Goal: Task Accomplishment & Management: Use online tool/utility

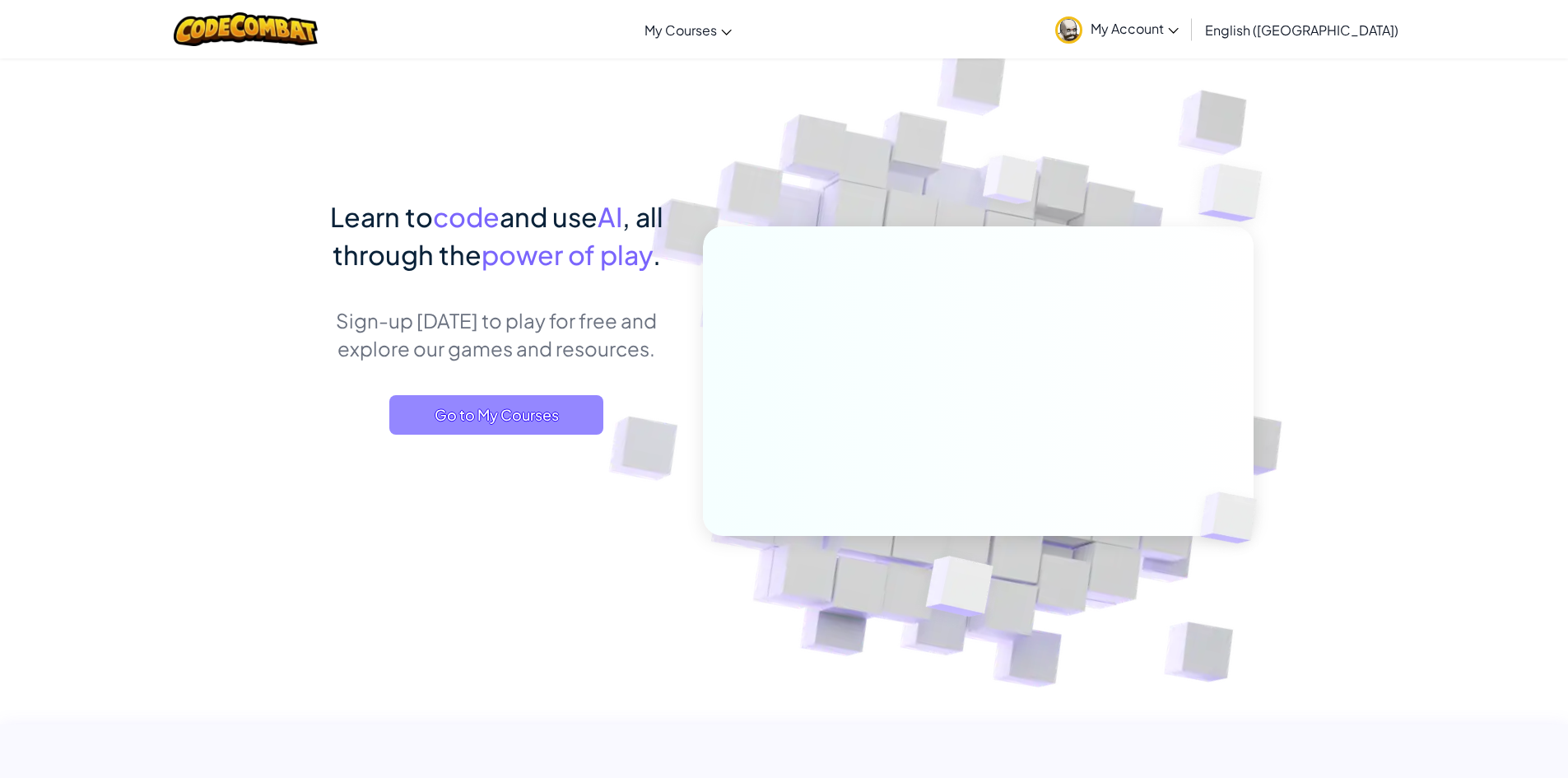
click at [548, 397] on span "Go to My Courses" at bounding box center [496, 415] width 214 height 40
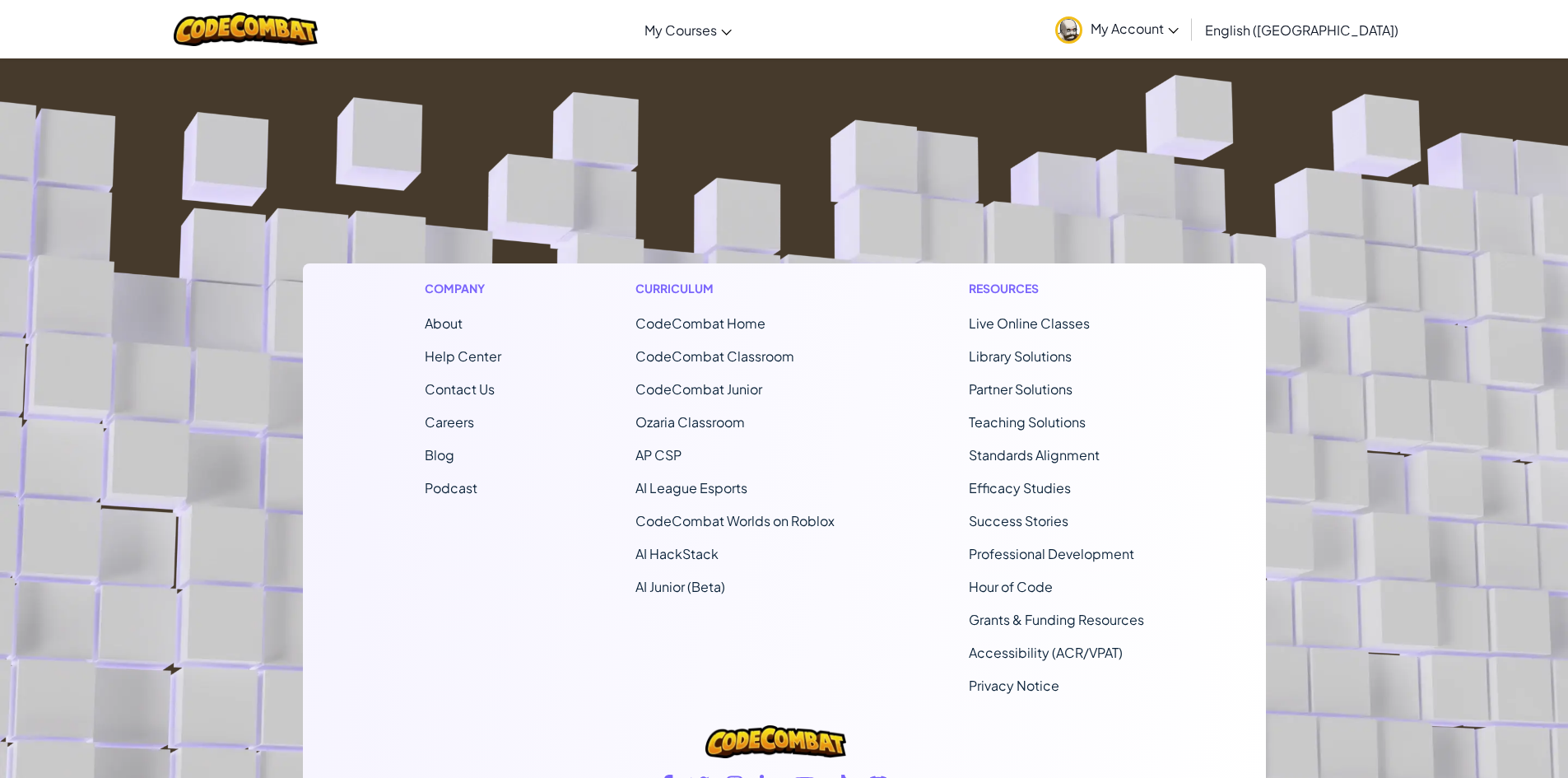
scroll to position [576, 0]
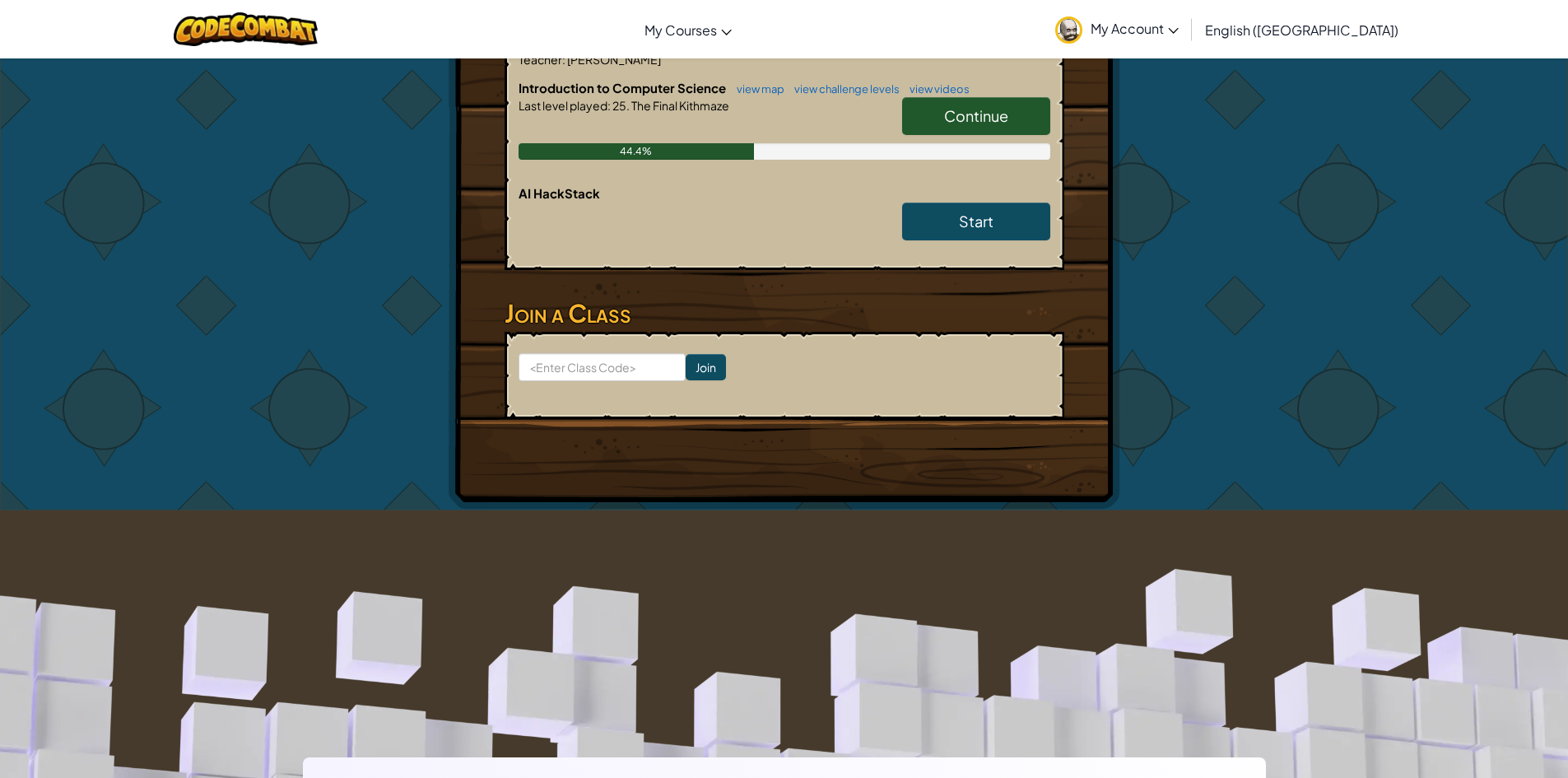
click at [915, 112] on link "Continue" at bounding box center [977, 116] width 148 height 38
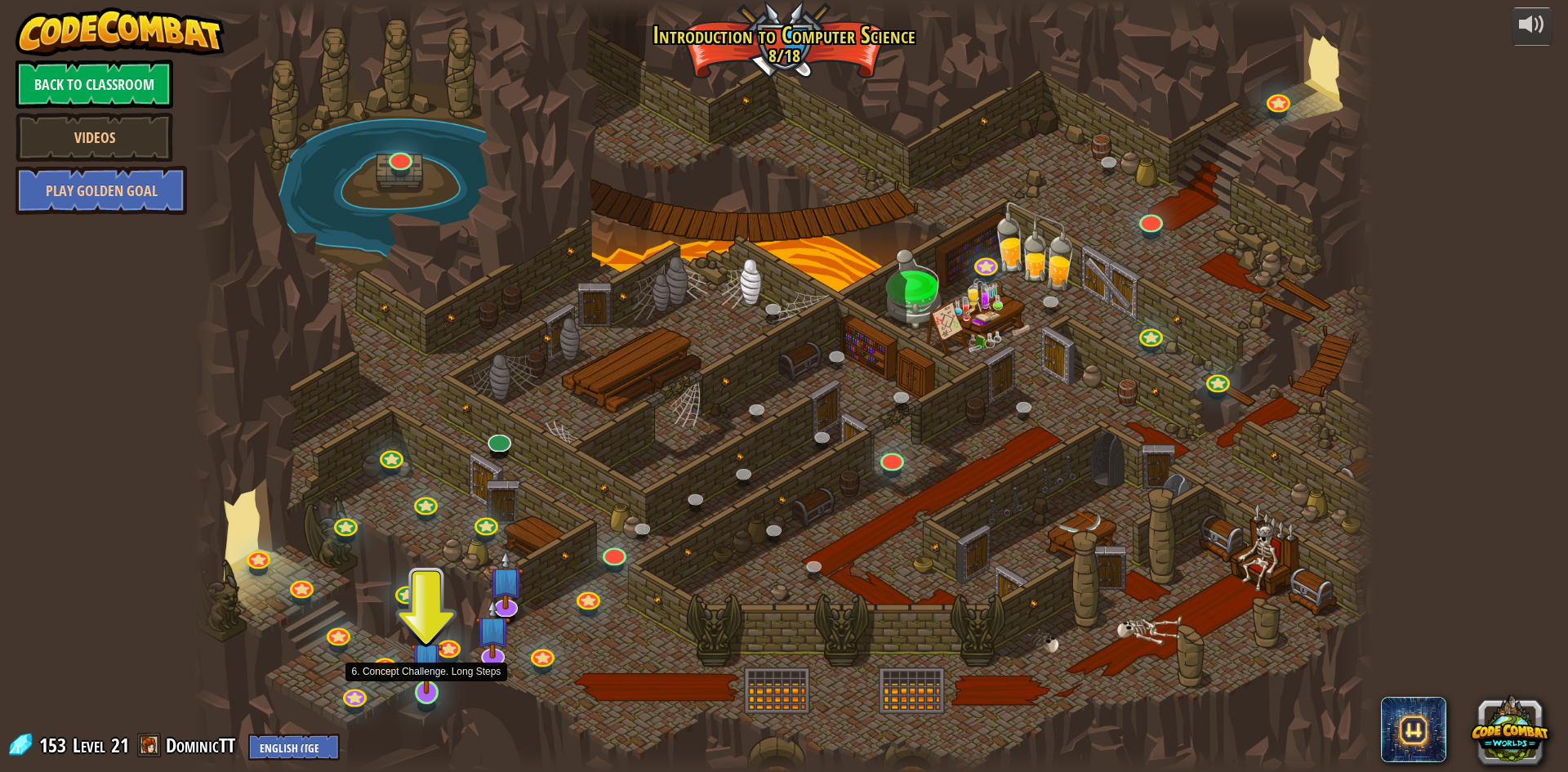
click at [436, 690] on img at bounding box center [427, 657] width 32 height 72
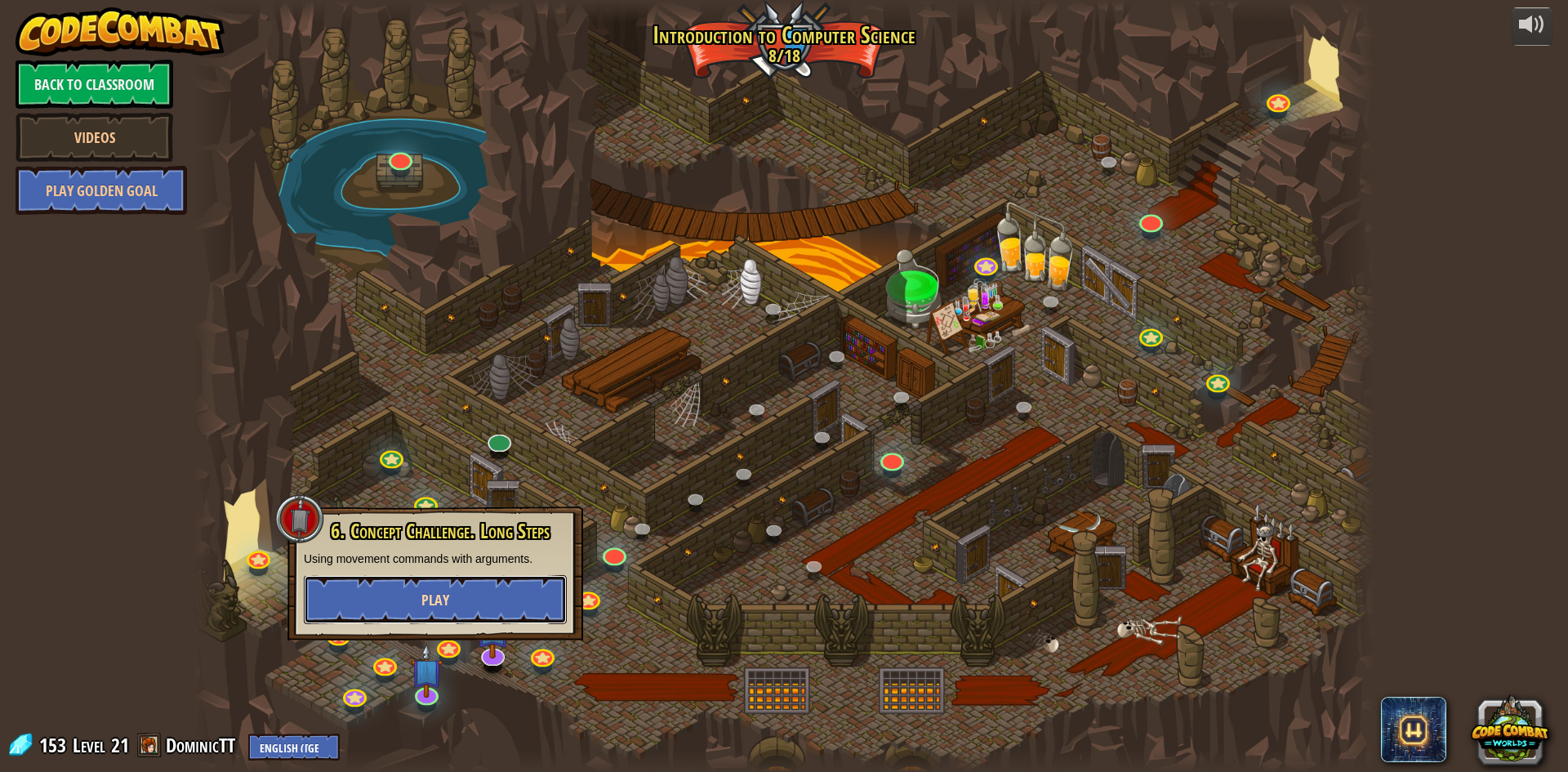
drag, startPoint x: 390, startPoint y: 589, endPoint x: 374, endPoint y: 582, distance: 17.5
click at [374, 582] on button "Play" at bounding box center [436, 599] width 263 height 49
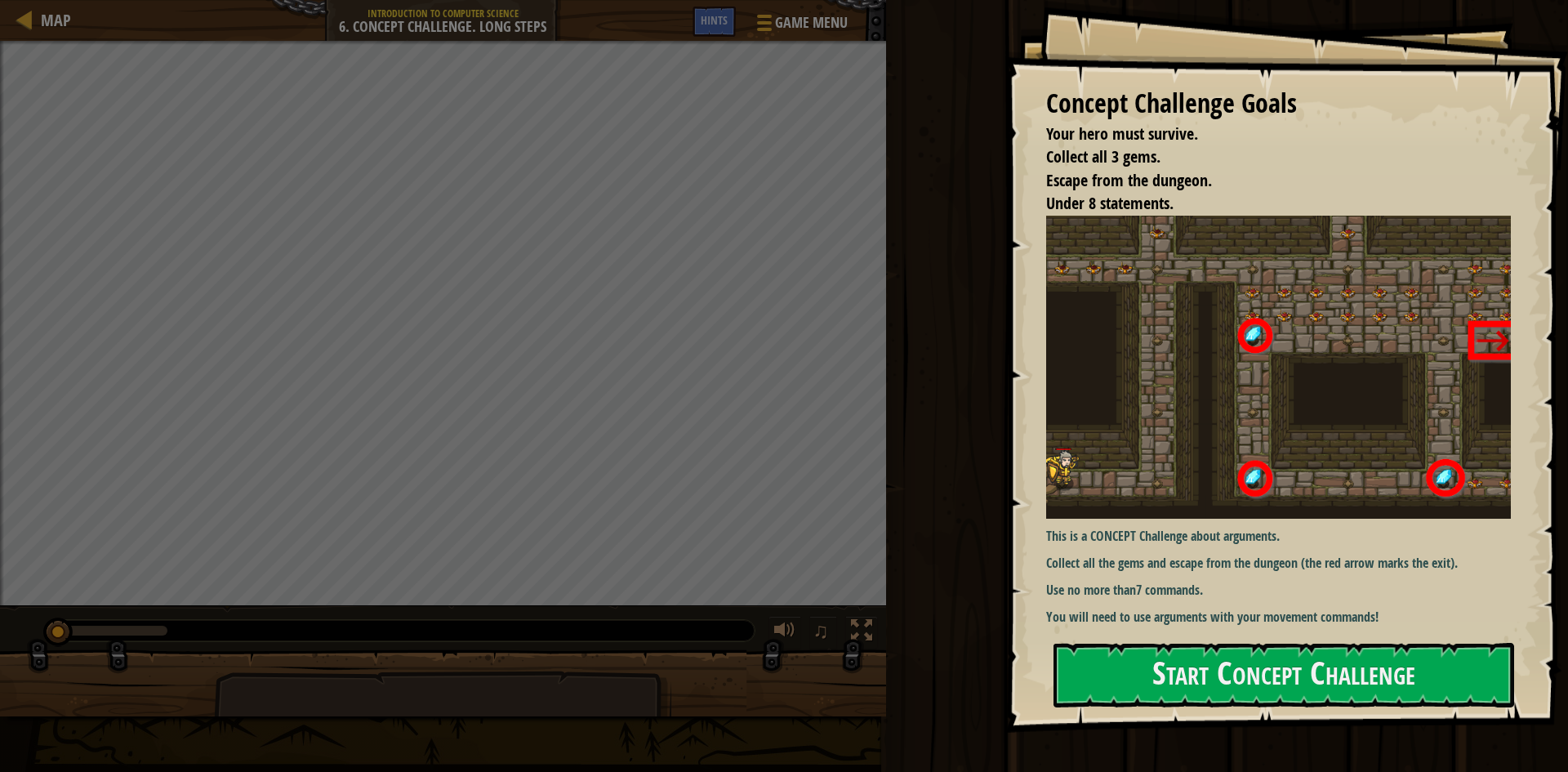
drag, startPoint x: 1296, startPoint y: 756, endPoint x: 1315, endPoint y: 721, distance: 39.8
click at [1317, 717] on div "Concept Challenge Goals Your hero must survive. Collect all 3 gems. Escape from…" at bounding box center [1286, 366] width 563 height 733
click at [1316, 727] on div at bounding box center [1284, 742] width 461 height 37
click at [1282, 717] on div "Concept Challenge Goals Your hero must survive. Collect all 3 gems. Escape from…" at bounding box center [1286, 366] width 563 height 733
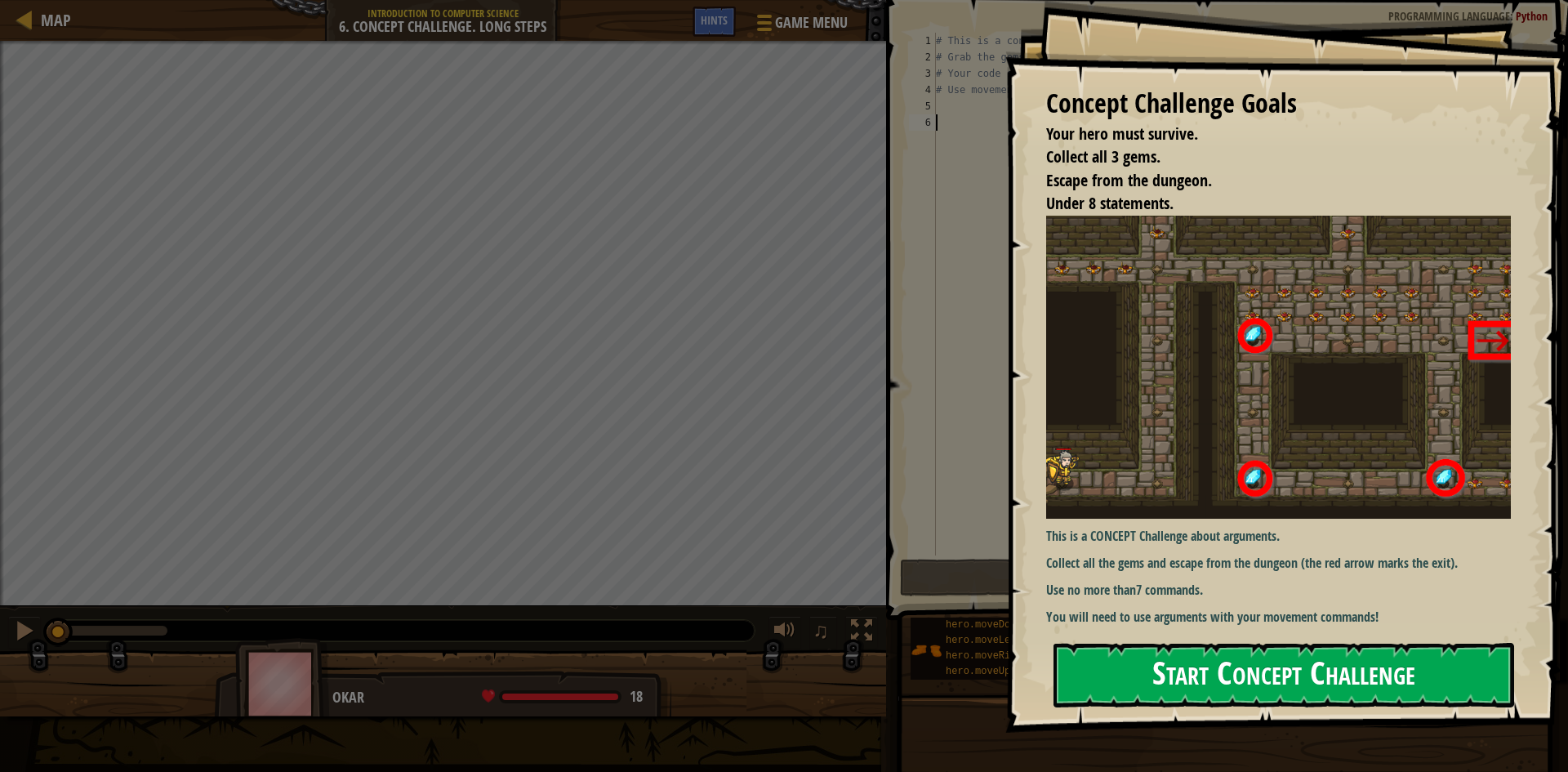
click at [1269, 701] on button "Start Concept Challenge" at bounding box center [1284, 674] width 461 height 64
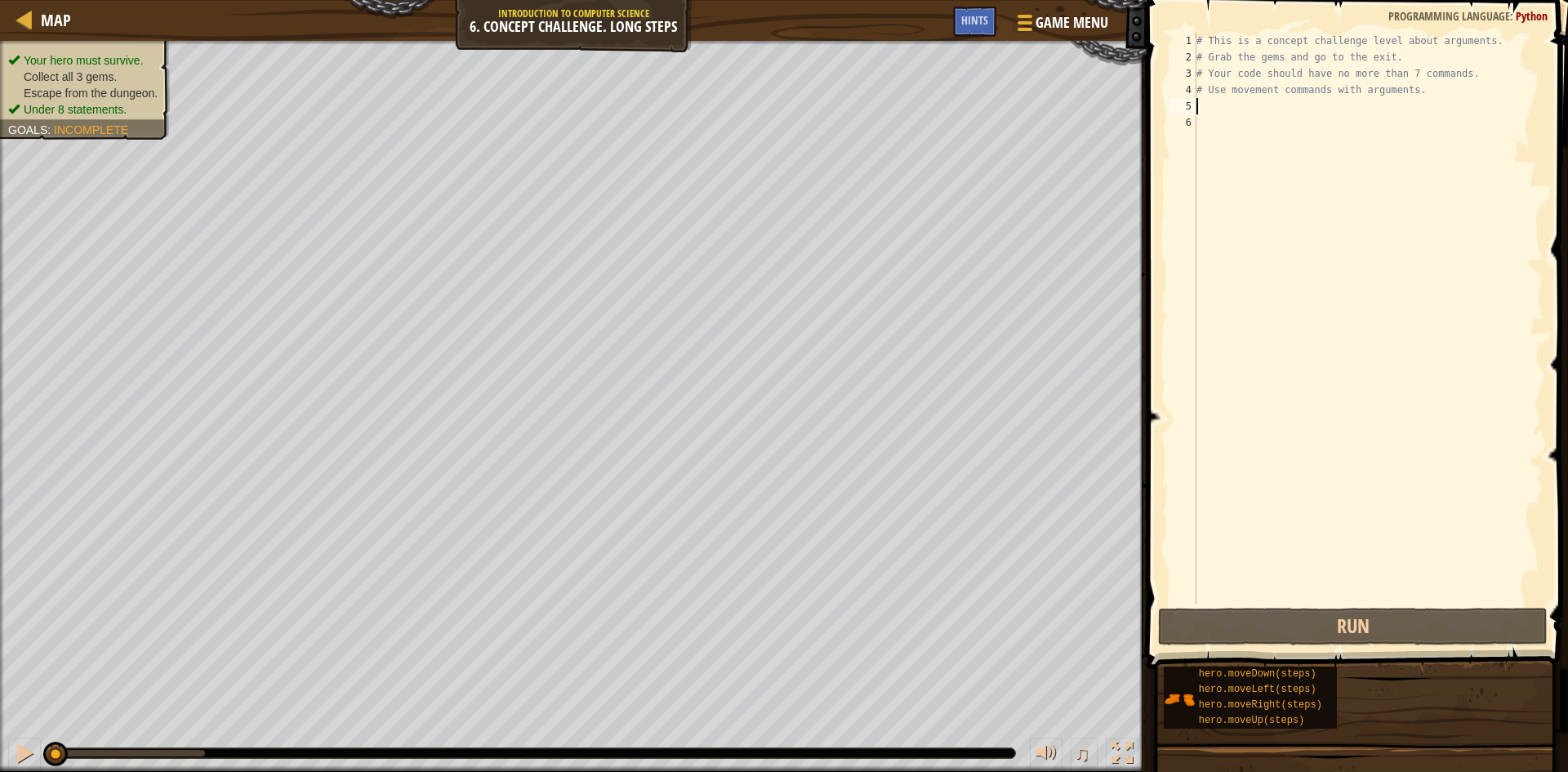
click at [1300, 101] on div "# This is a concept challenge level about arguments. # Grab the gems and go to …" at bounding box center [1369, 335] width 351 height 605
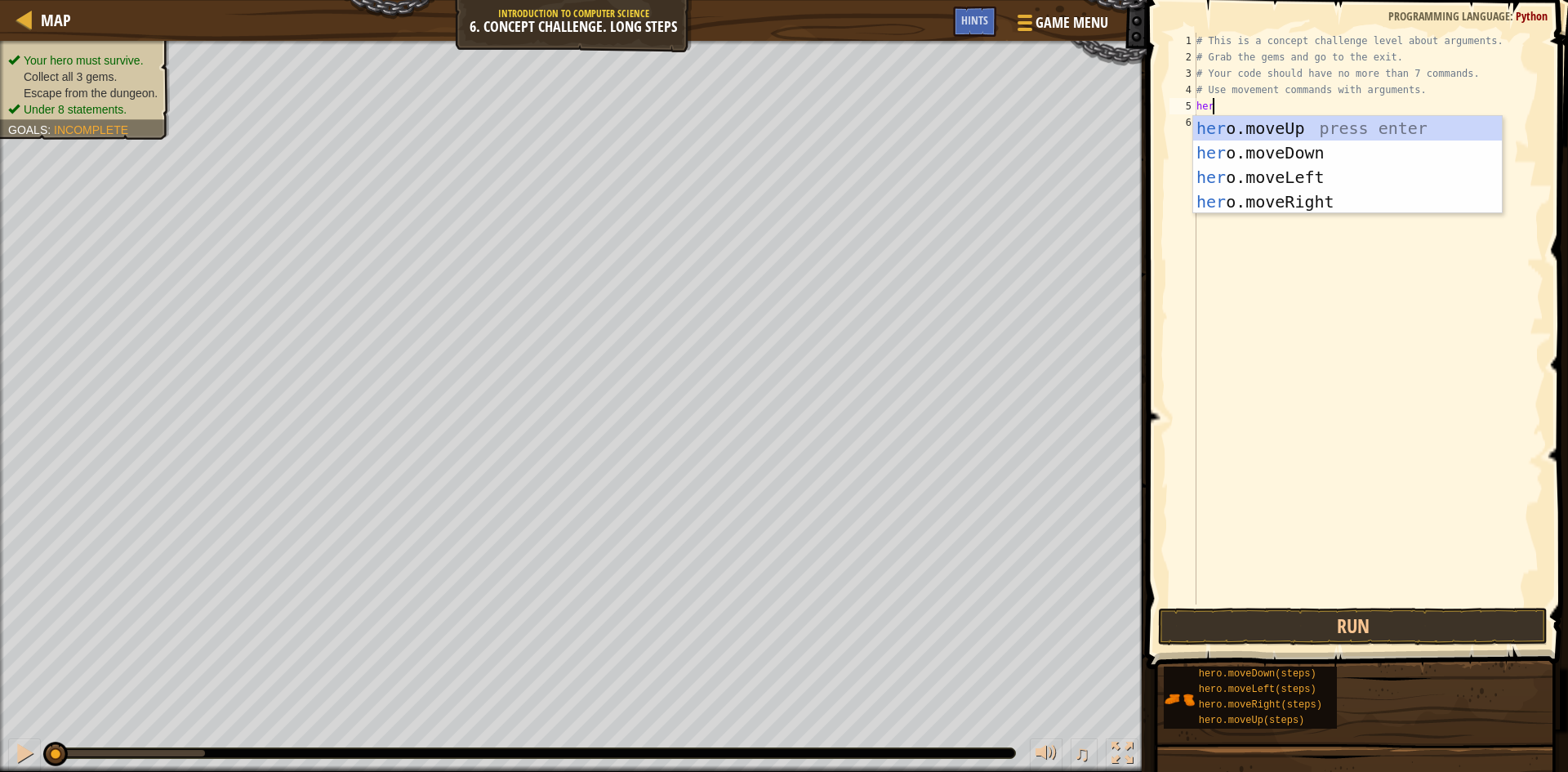
scroll to position [7, 1]
type textarea "hero"
click at [1435, 130] on div "hero .moveUp press enter hero .moveDown press enter hero .moveLeft press enter …" at bounding box center [1347, 190] width 309 height 147
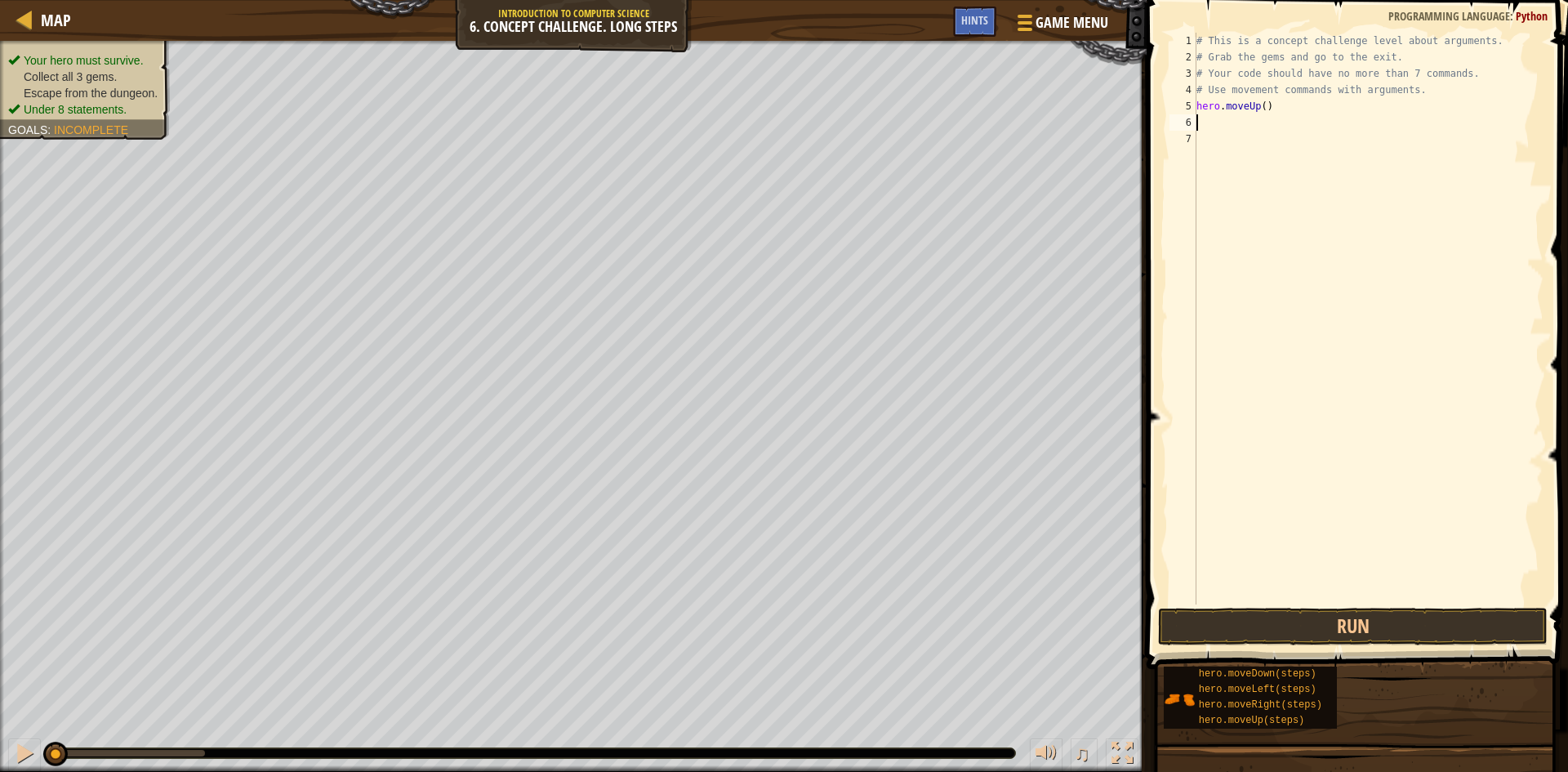
scroll to position [7, 0]
click at [911, 112] on div "Map Introduction to Computer Science 6. Concept Challenge. Long Steps Game Menu…" at bounding box center [784, 386] width 1568 height 772
type textarea "hero.moveUp()"
type textarea "r"
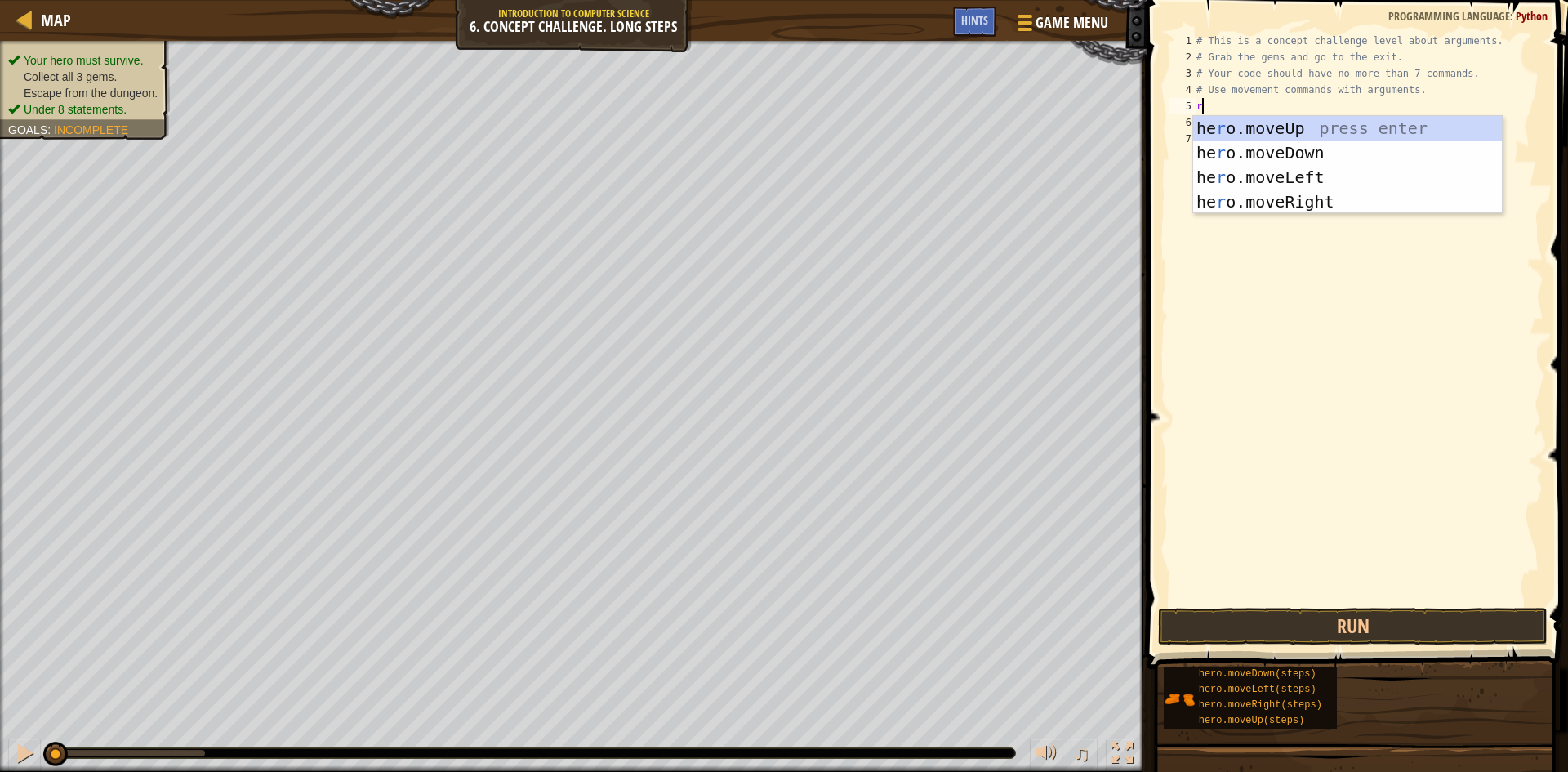
click at [1358, 216] on div "# This is a concept challenge level about arguments. # Grab the gems and go to …" at bounding box center [1369, 335] width 351 height 605
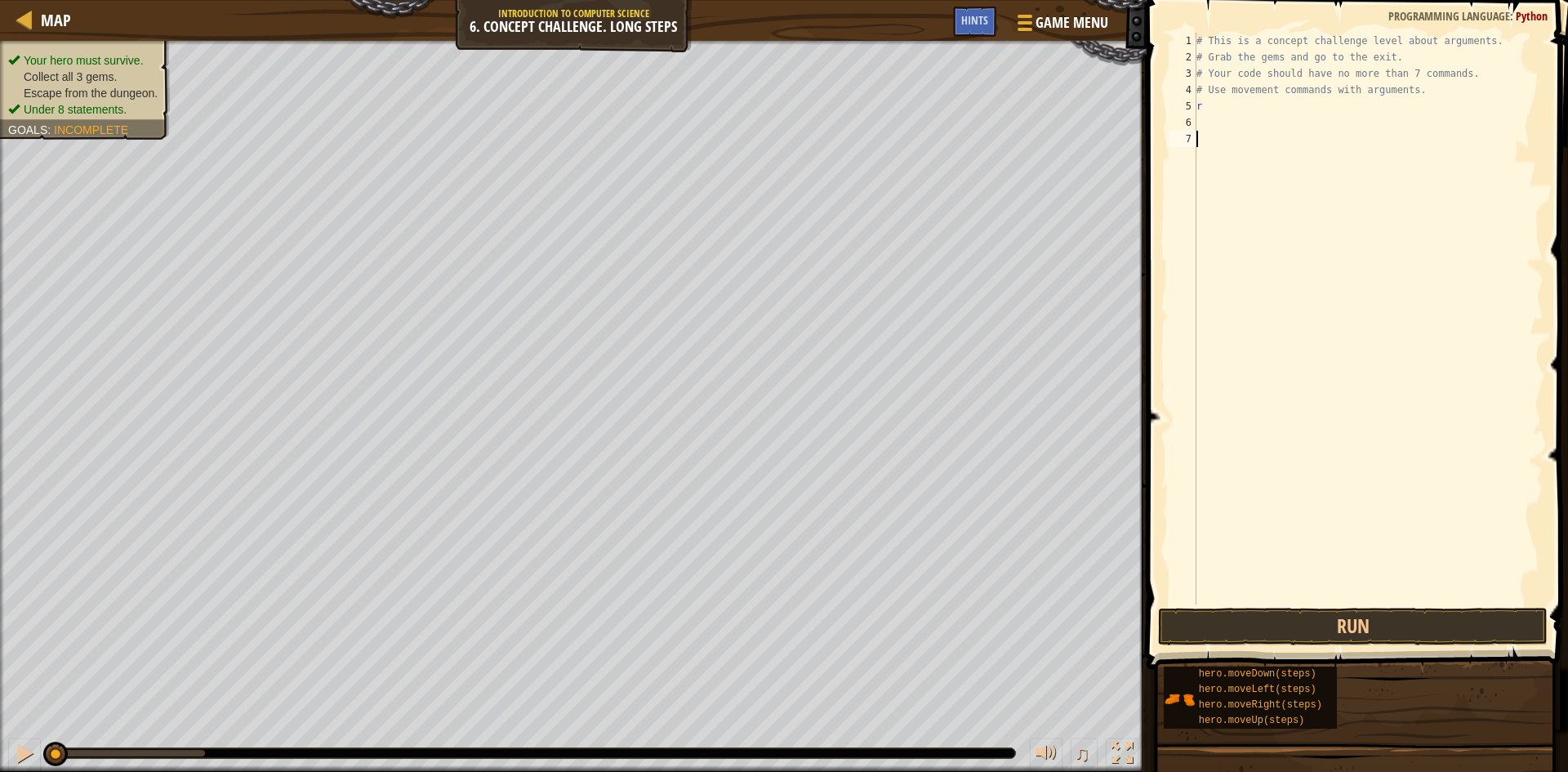
click at [1222, 108] on div "# This is a concept challenge level about arguments. # Grab the gems and go to …" at bounding box center [1369, 335] width 351 height 605
type textarea "r"
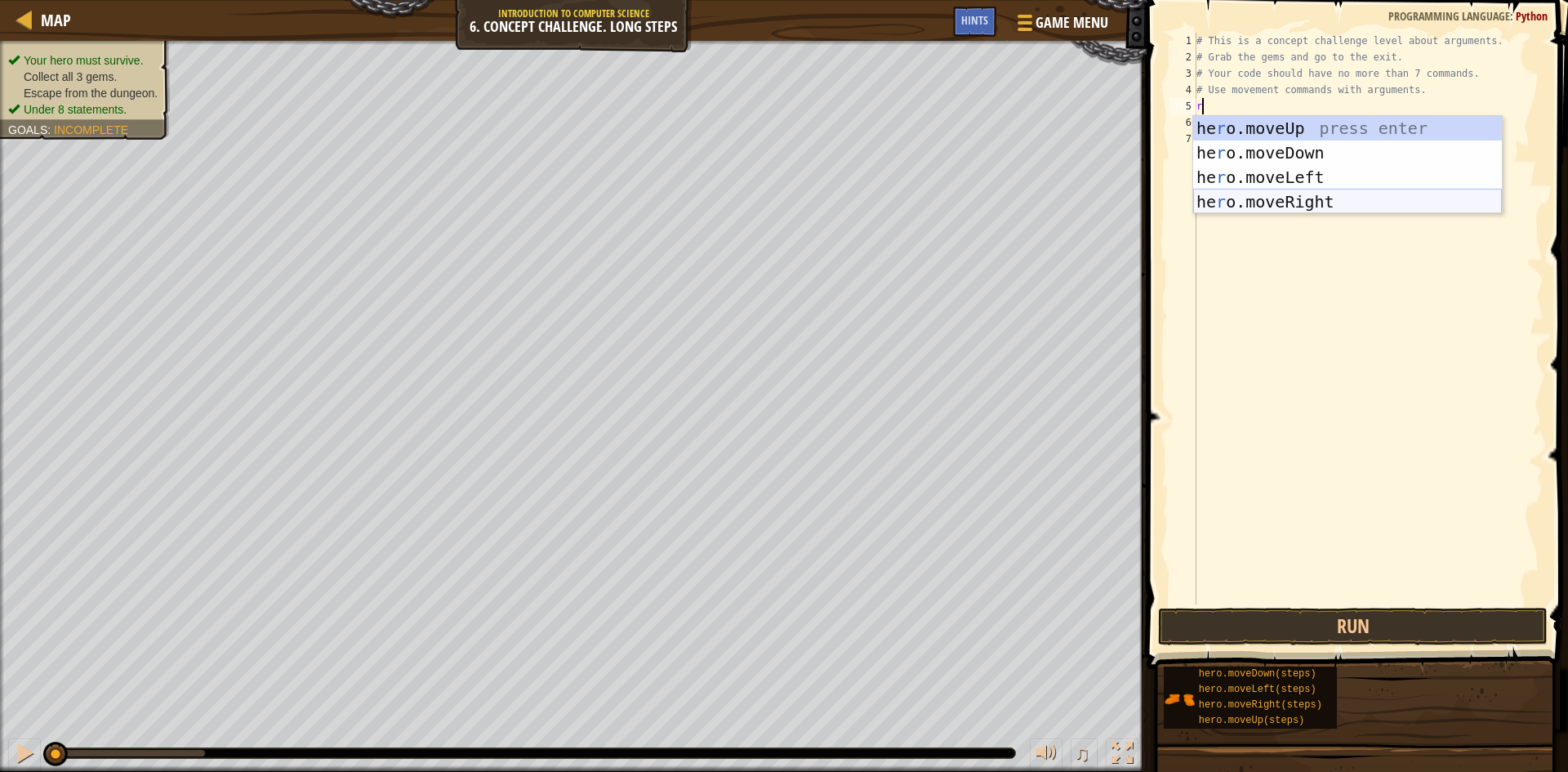
click at [1267, 199] on div "he r o.moveUp press enter he r o.moveDown press enter he r o.moveLeft press ent…" at bounding box center [1347, 190] width 309 height 147
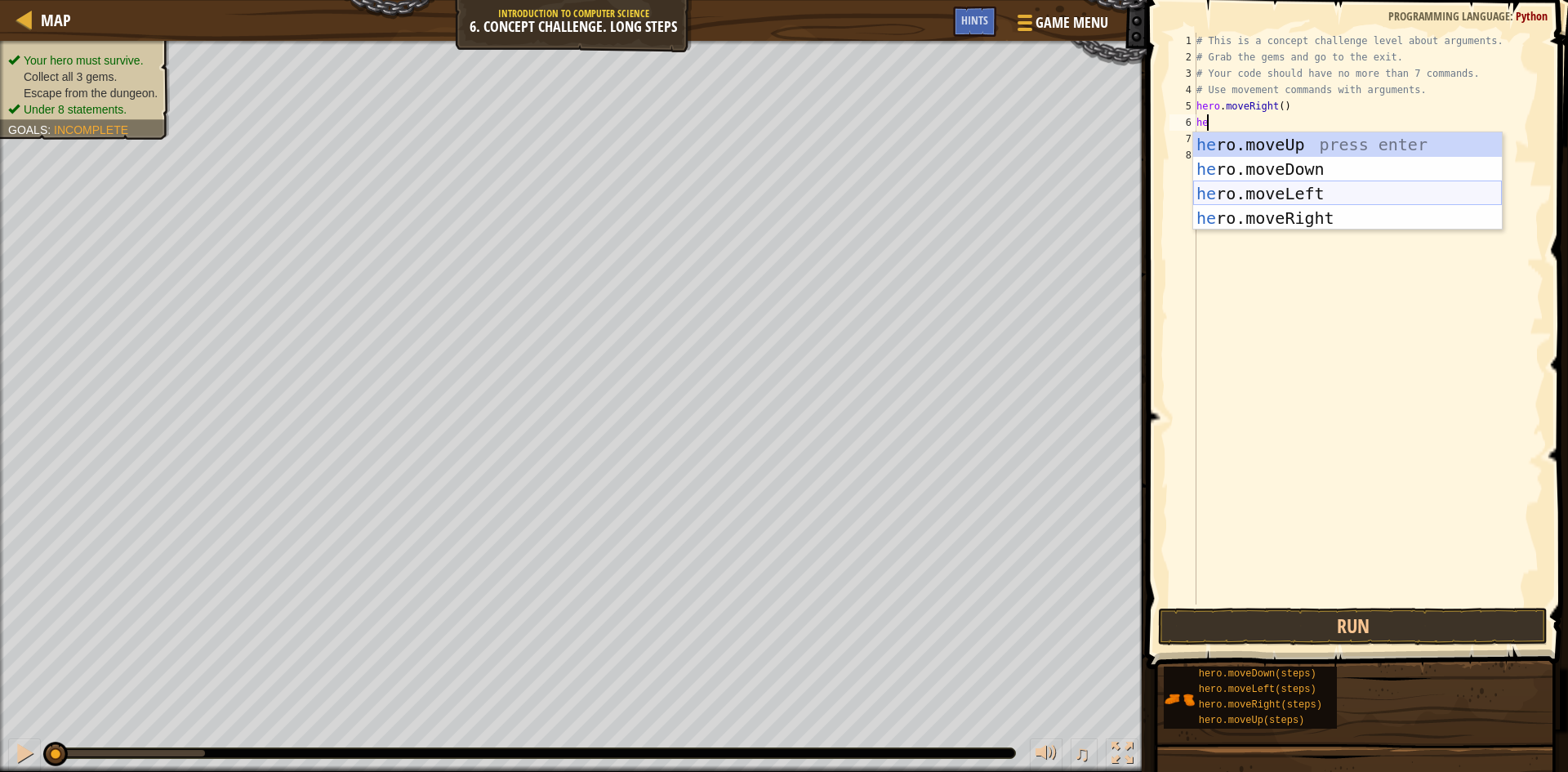
type textarea "her"
click at [1240, 144] on div "her o.moveUp press enter her o.moveDown press enter her o.moveLeft press enter …" at bounding box center [1347, 206] width 309 height 147
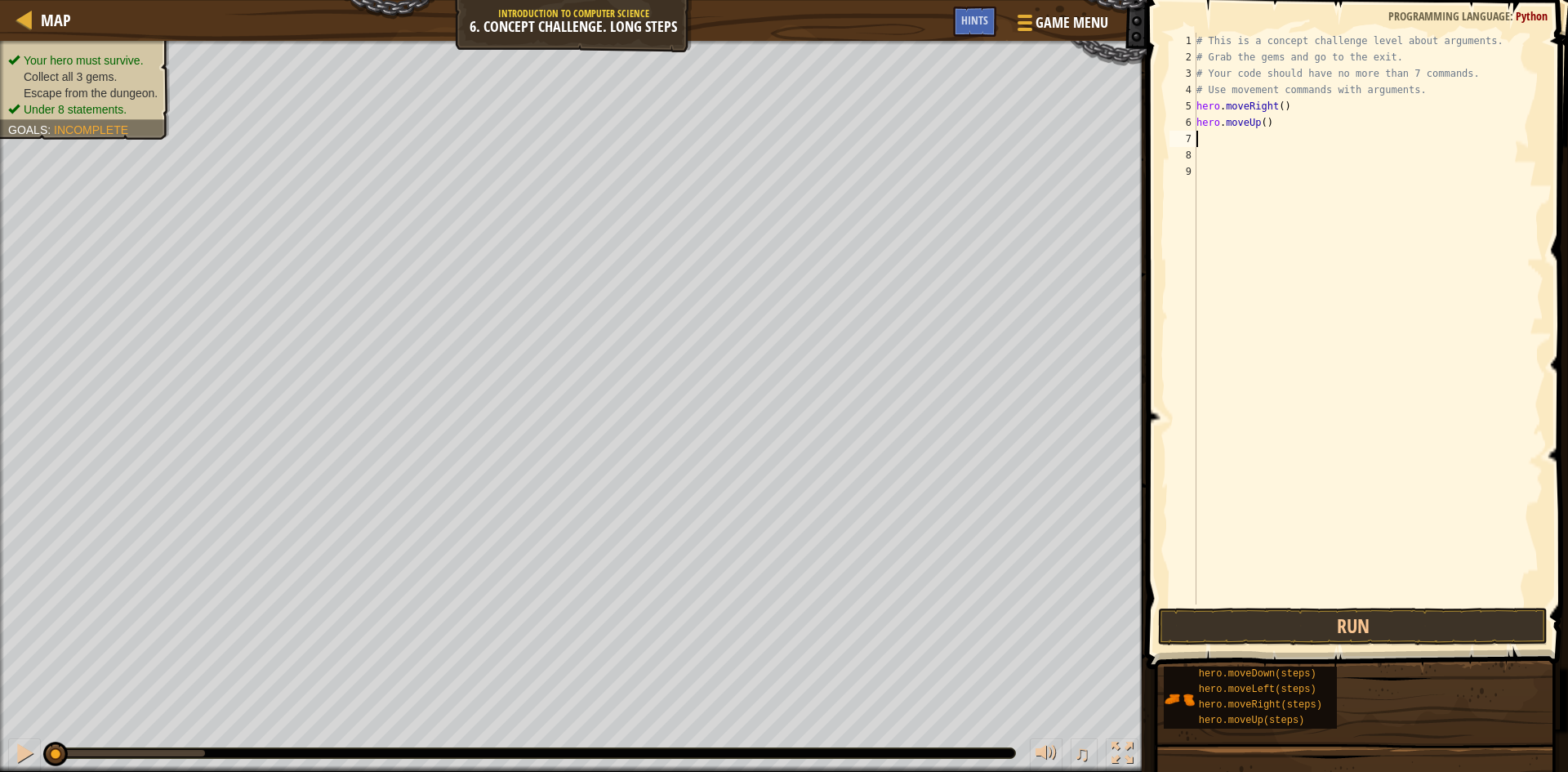
scroll to position [7, 0]
click at [1256, 124] on div "# This is a concept challenge level about arguments. # Grab the gems and go to …" at bounding box center [1369, 335] width 351 height 605
click at [1259, 122] on div "# This is a concept challenge level about arguments. # Grab the gems and go to …" at bounding box center [1369, 335] width 351 height 605
type textarea "hero.moveUp(3)"
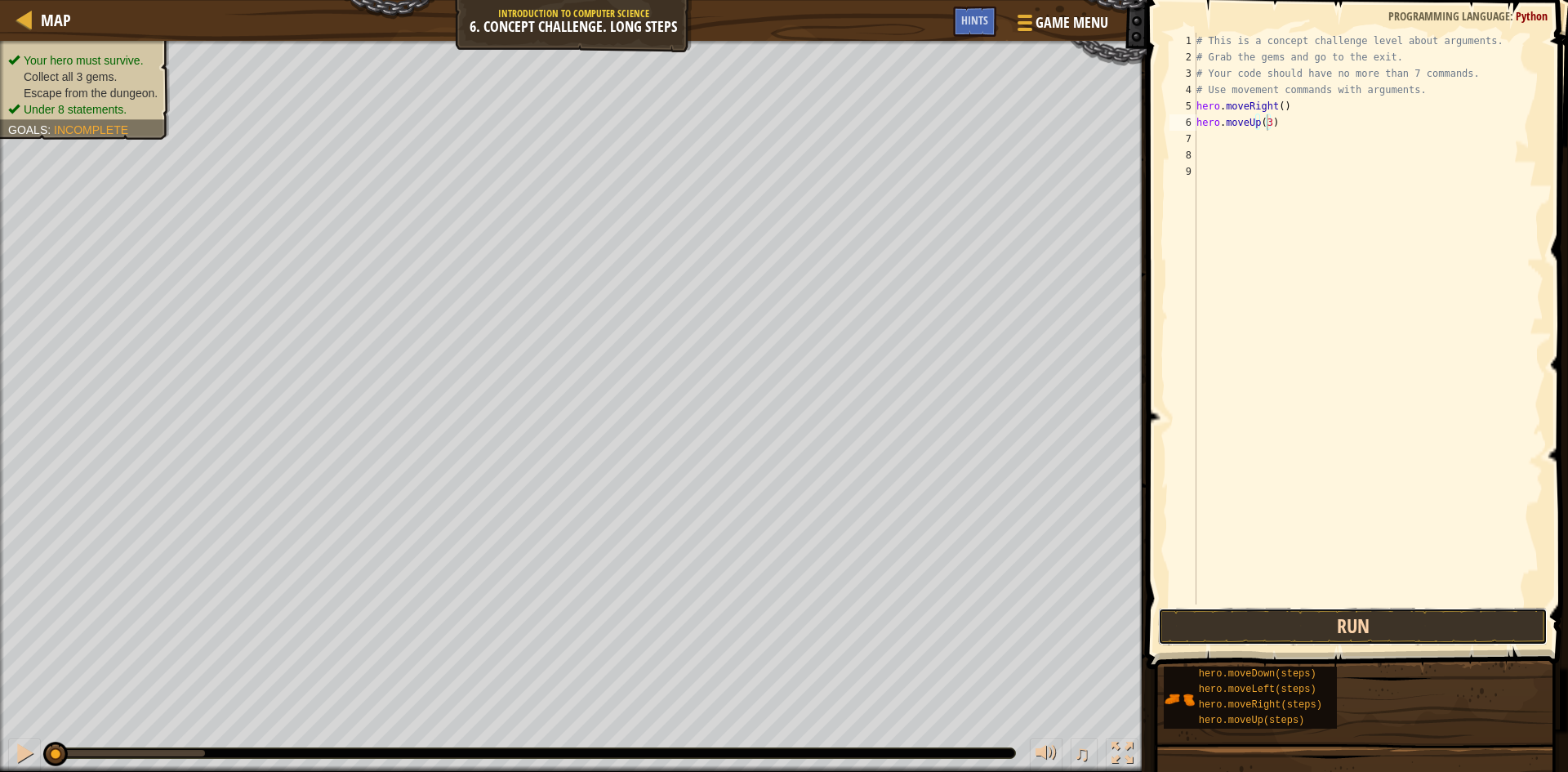
click at [1204, 623] on button "Run" at bounding box center [1352, 626] width 389 height 38
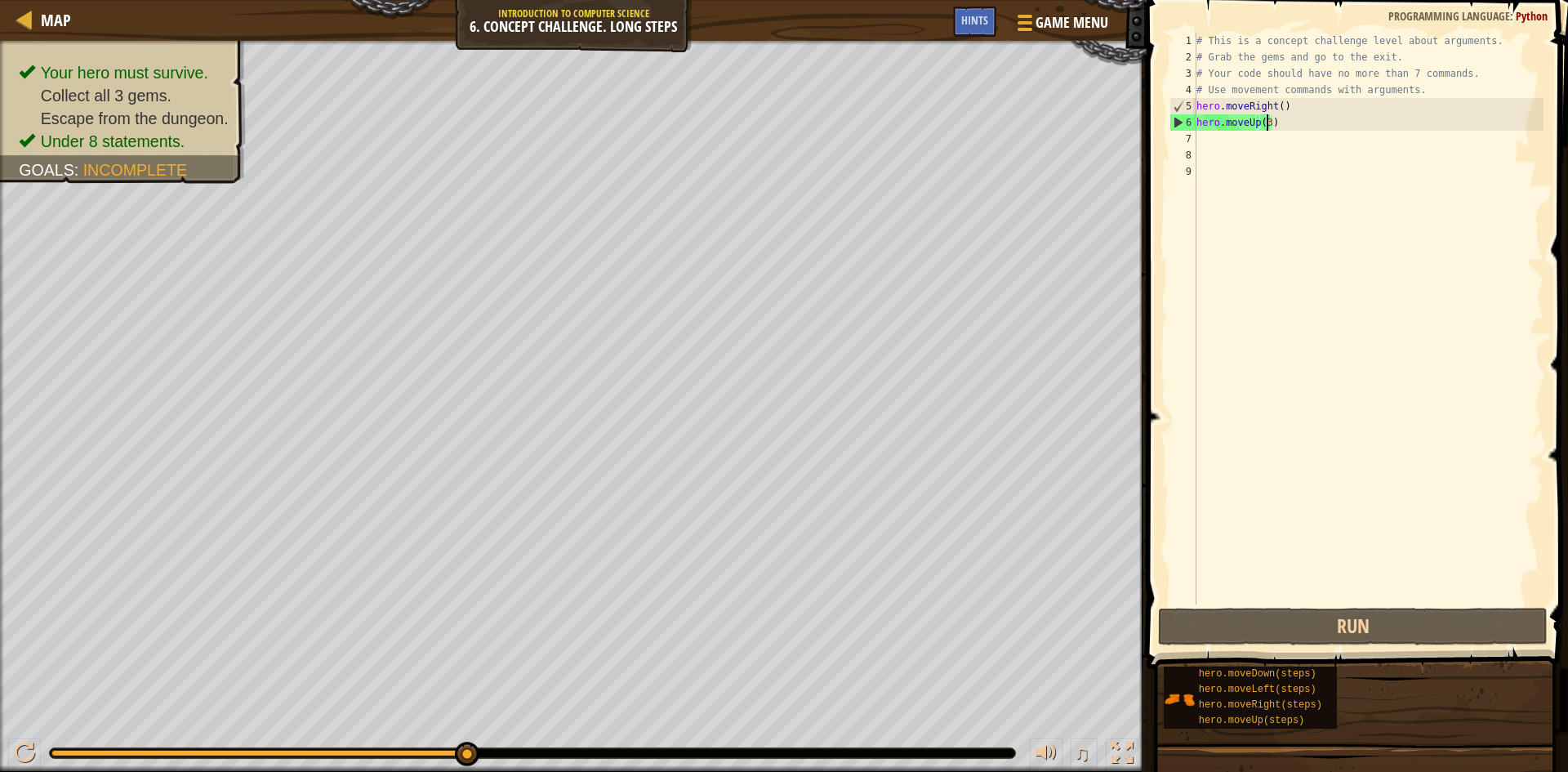
click at [1218, 141] on div "# This is a concept challenge level about arguments. # Grab the gems and go to …" at bounding box center [1369, 335] width 351 height 605
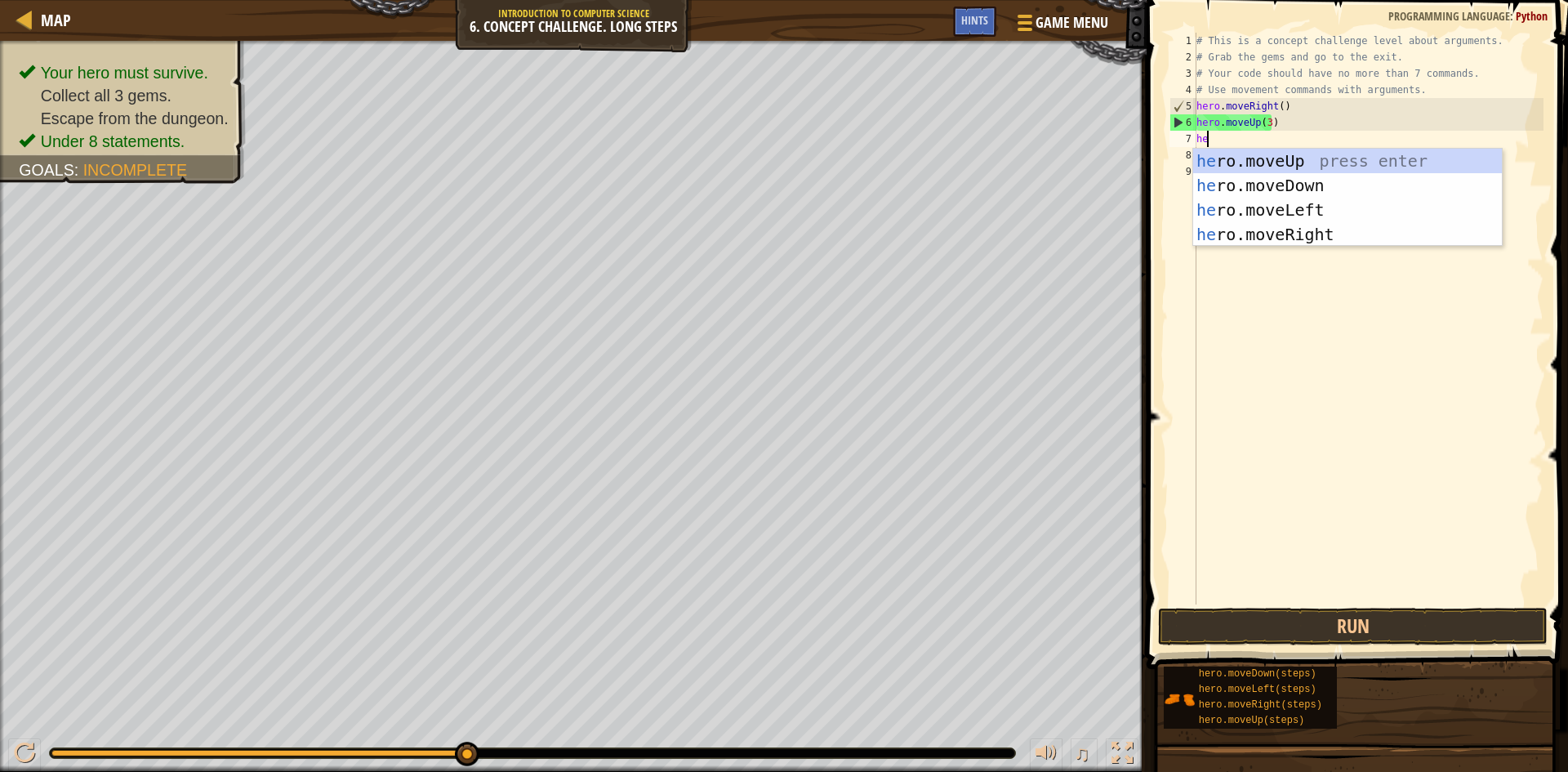
scroll to position [7, 1]
type textarea "hero"
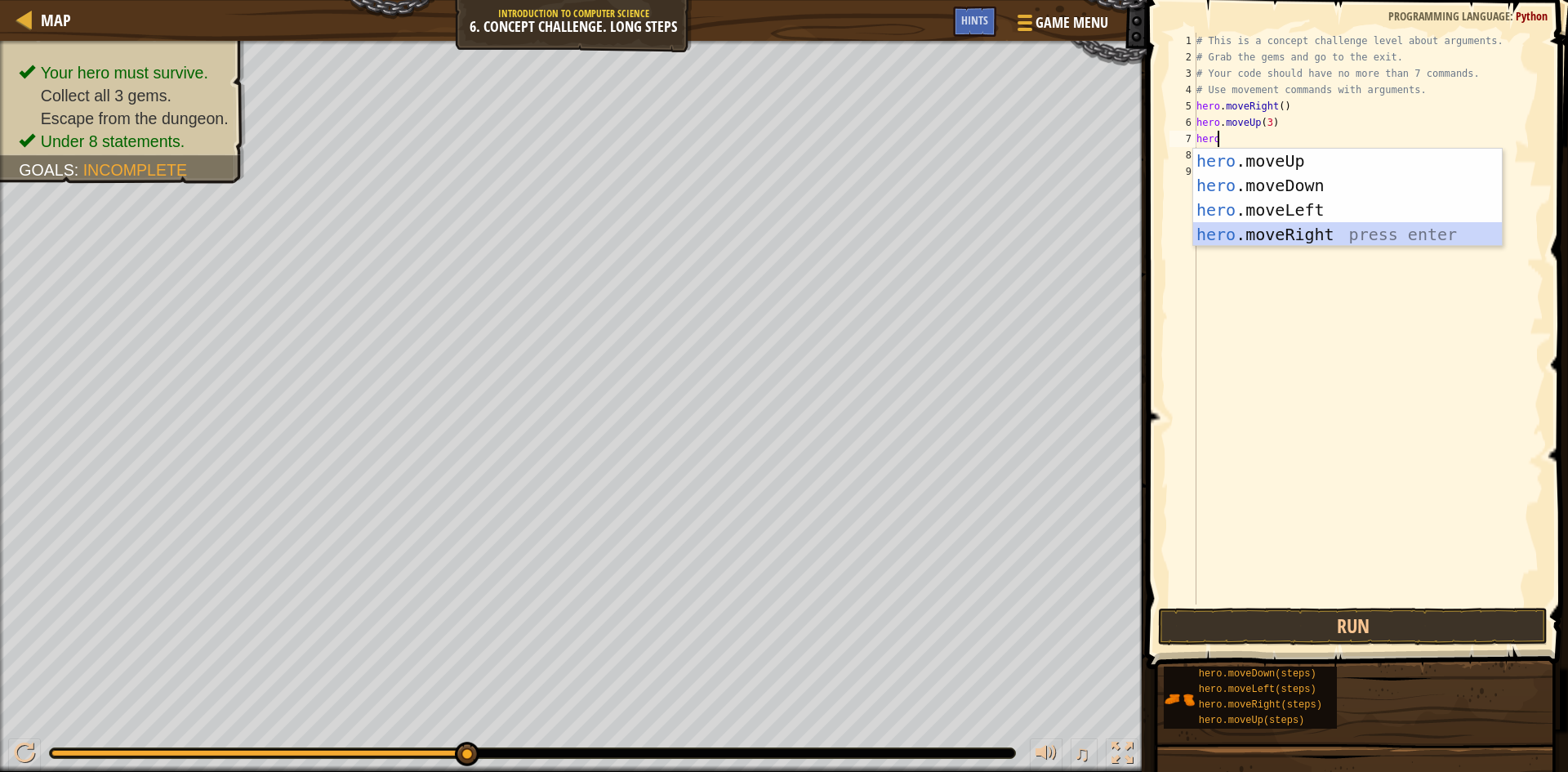
click at [1212, 237] on div "hero .moveUp press enter hero .moveDown press enter hero .moveLeft press enter …" at bounding box center [1347, 222] width 309 height 147
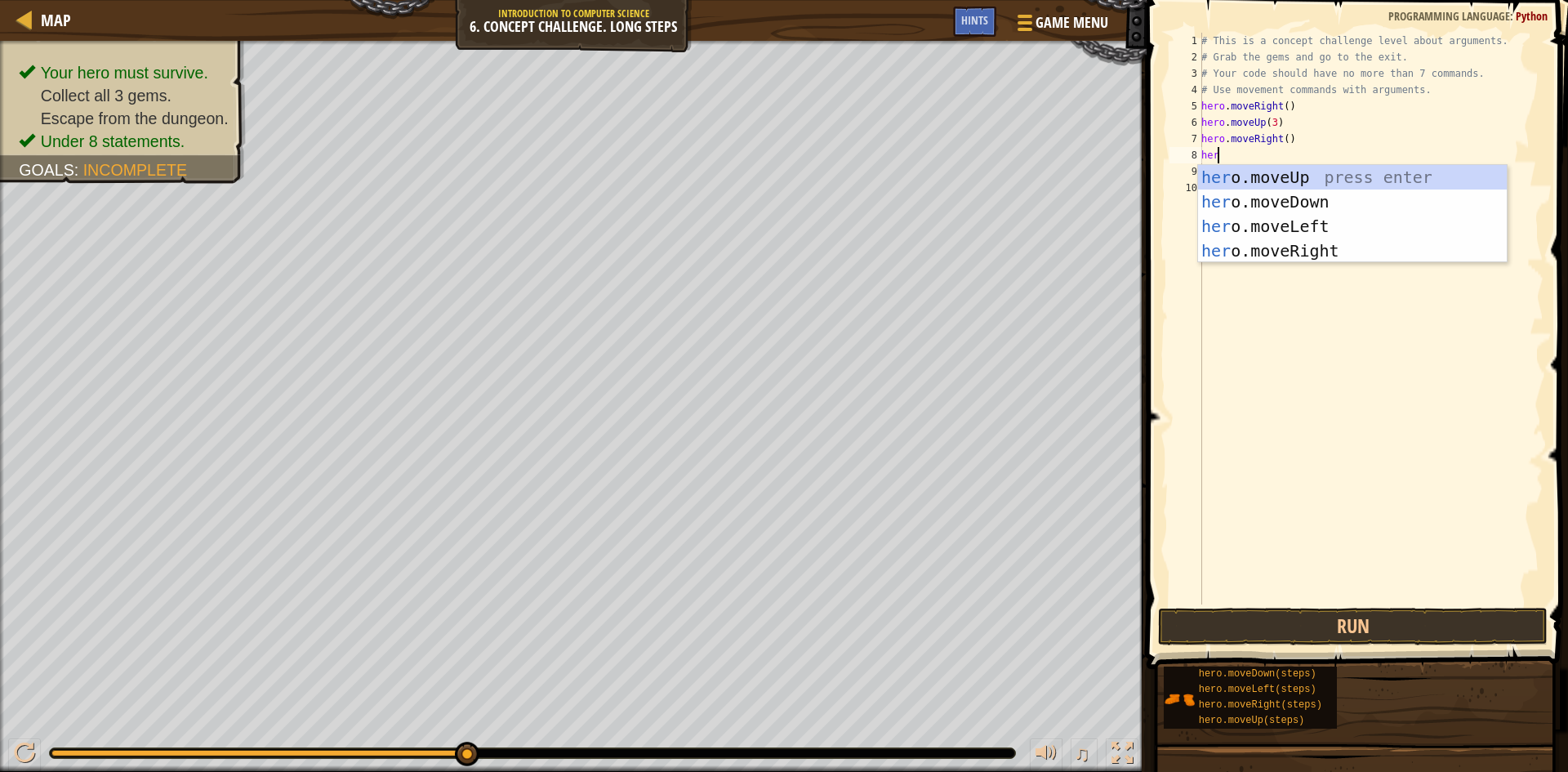
type textarea "hero"
drag, startPoint x: 1237, startPoint y: 225, endPoint x: 1253, endPoint y: 212, distance: 20.6
click at [1244, 220] on div "hero .moveUp press enter hero .moveDown press enter hero .moveLeft press enter …" at bounding box center [1352, 238] width 309 height 147
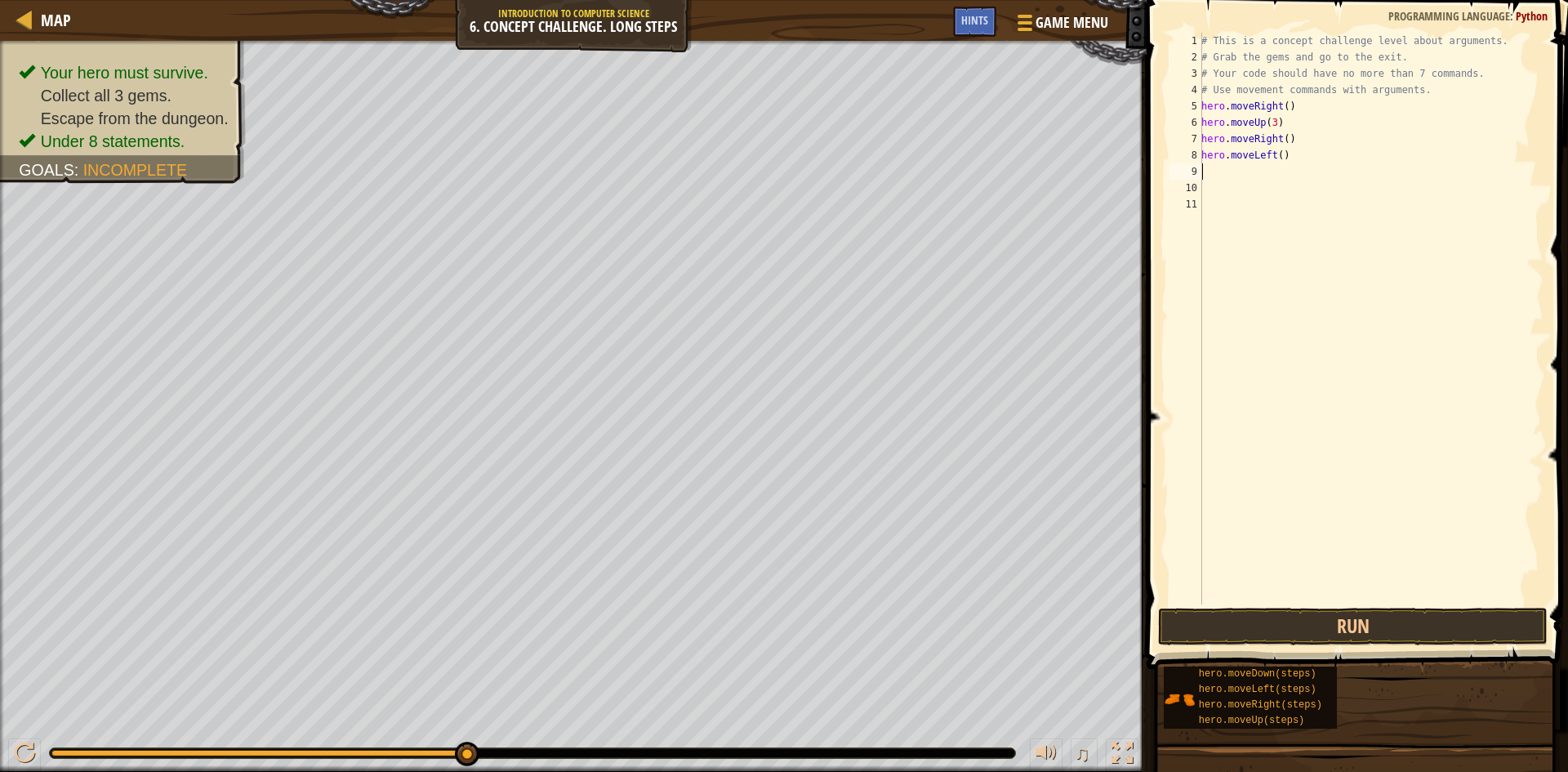
scroll to position [7, 0]
click at [1273, 156] on div "# This is a concept challenge level about arguments. # Grab the gems and go to …" at bounding box center [1370, 335] width 345 height 605
click at [1276, 155] on div "# This is a concept challenge level about arguments. # Grab the gems and go to …" at bounding box center [1370, 335] width 345 height 605
click at [1318, 625] on button "Run" at bounding box center [1352, 626] width 389 height 38
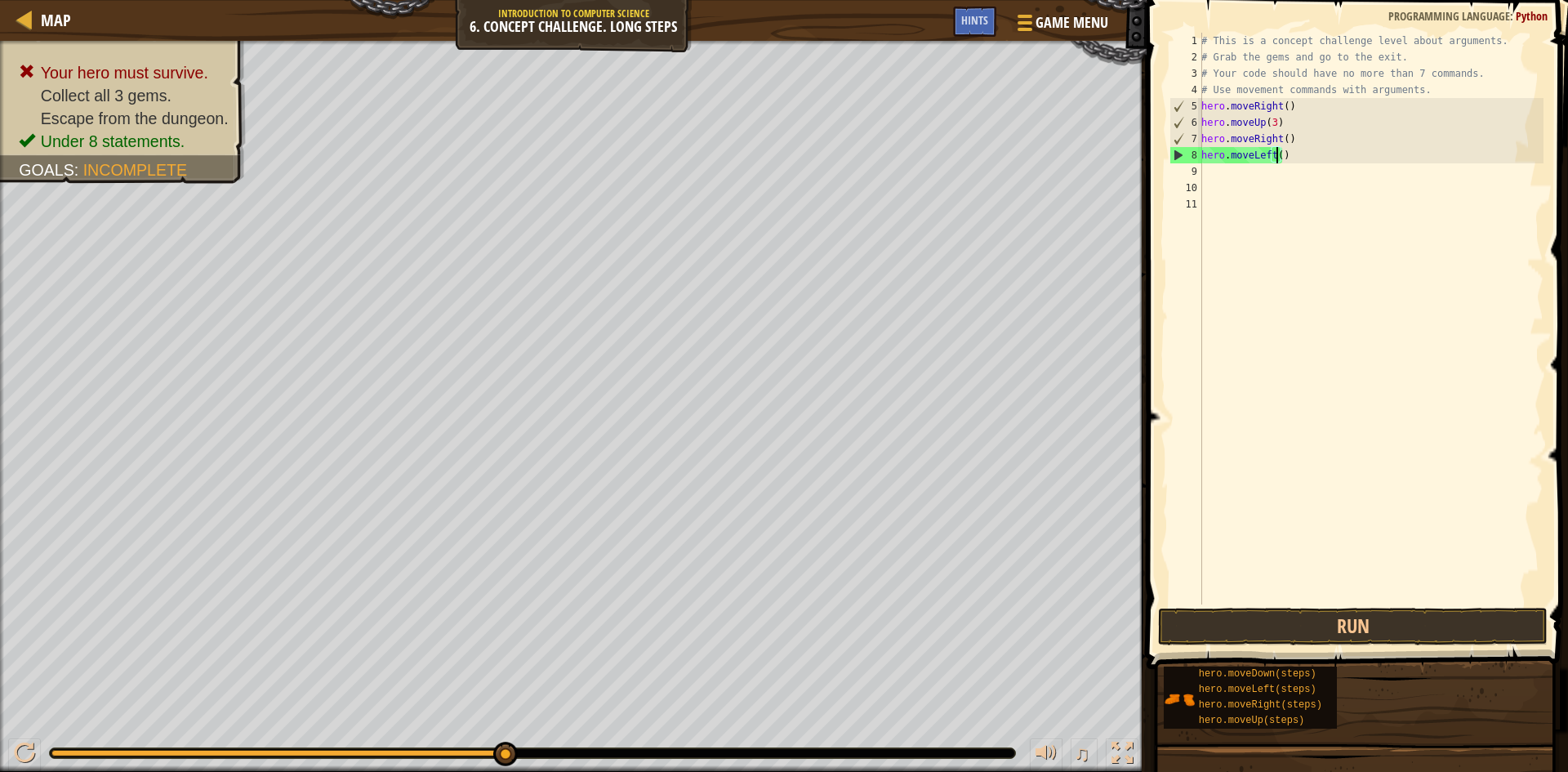
scroll to position [7, 5]
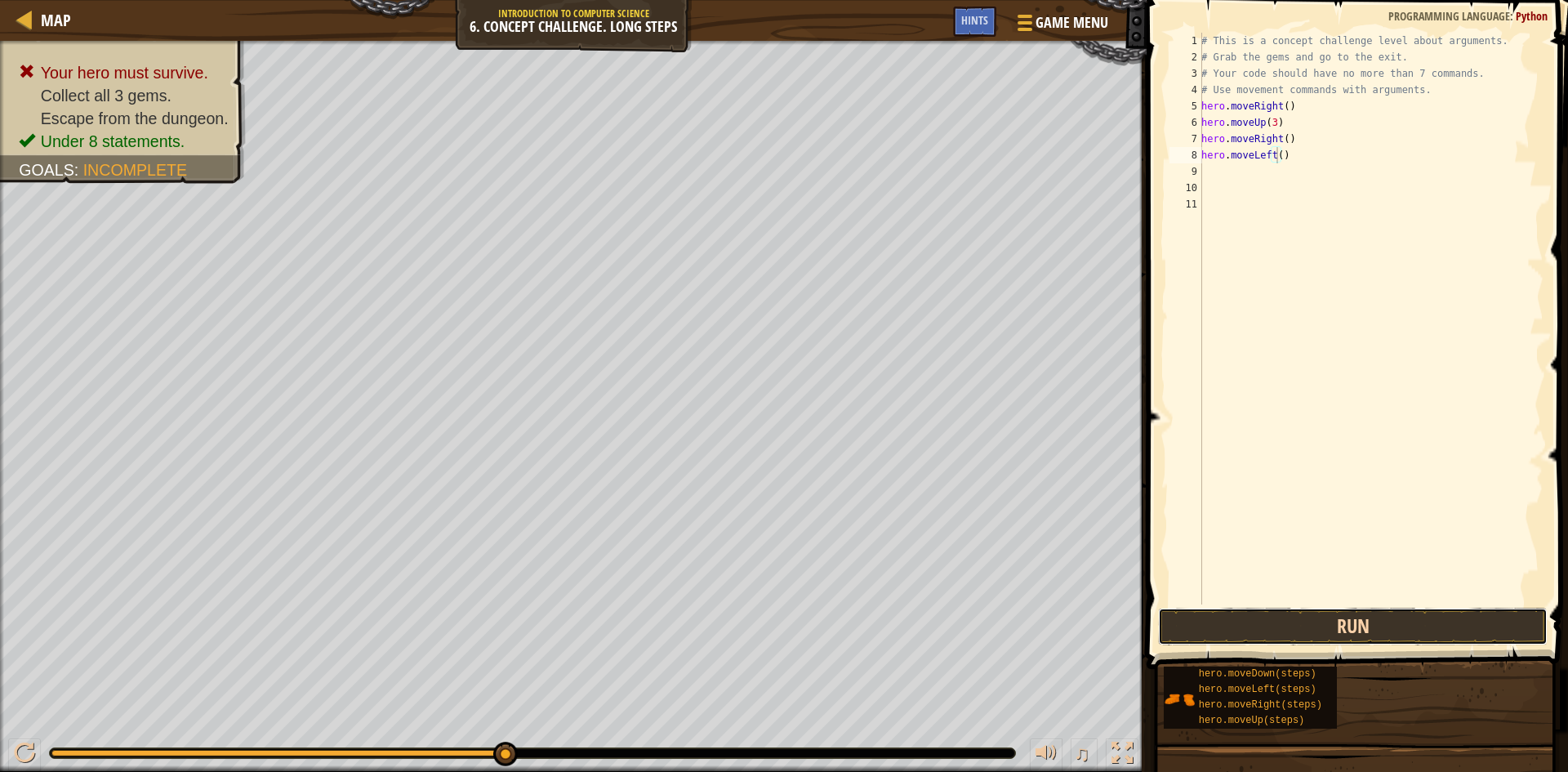
click at [1281, 631] on button "Run" at bounding box center [1352, 626] width 389 height 38
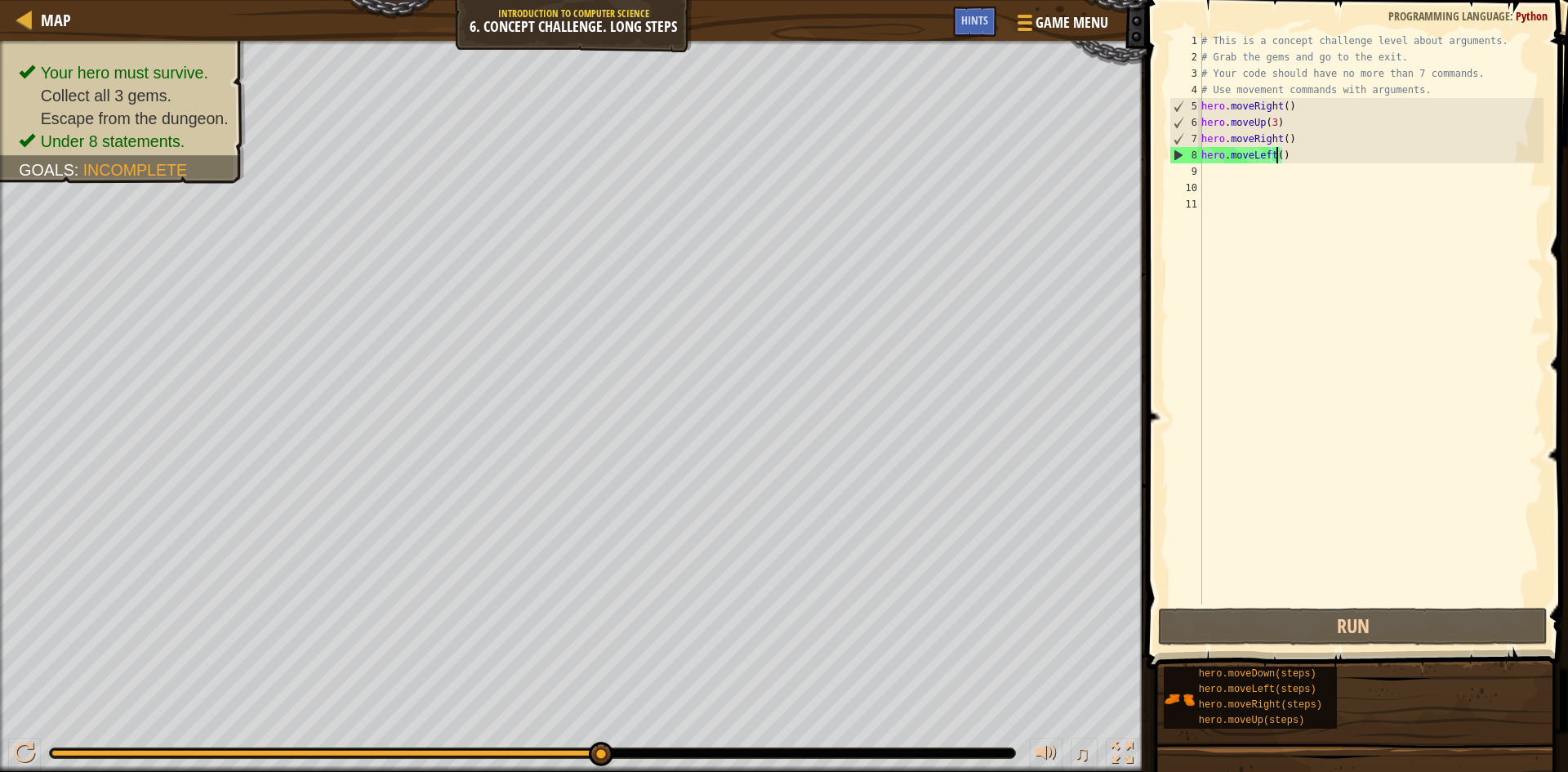
click at [1280, 143] on div "# This is a concept challenge level about arguments. # Grab the gems and go to …" at bounding box center [1370, 335] width 345 height 605
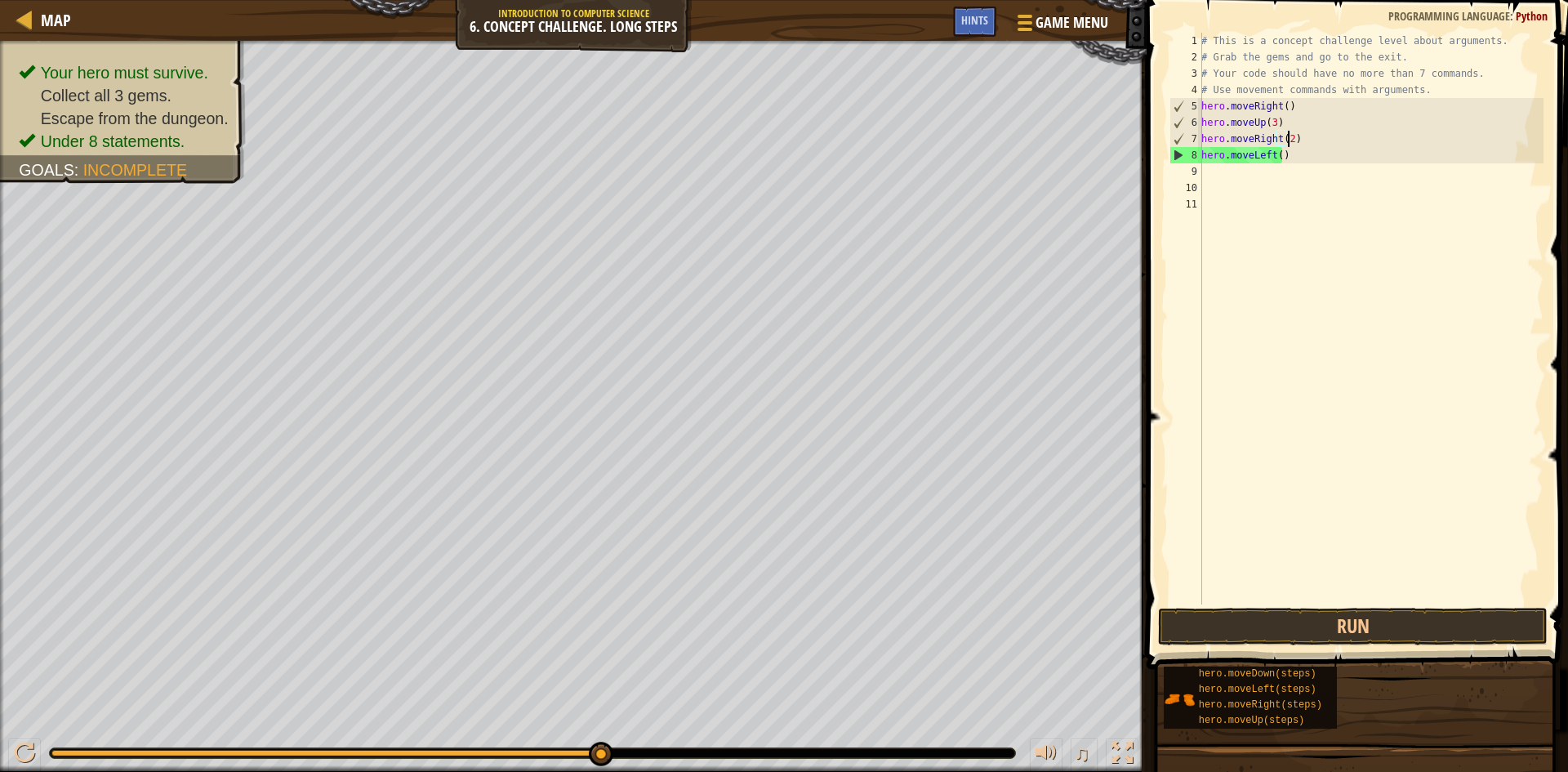
scroll to position [7, 6]
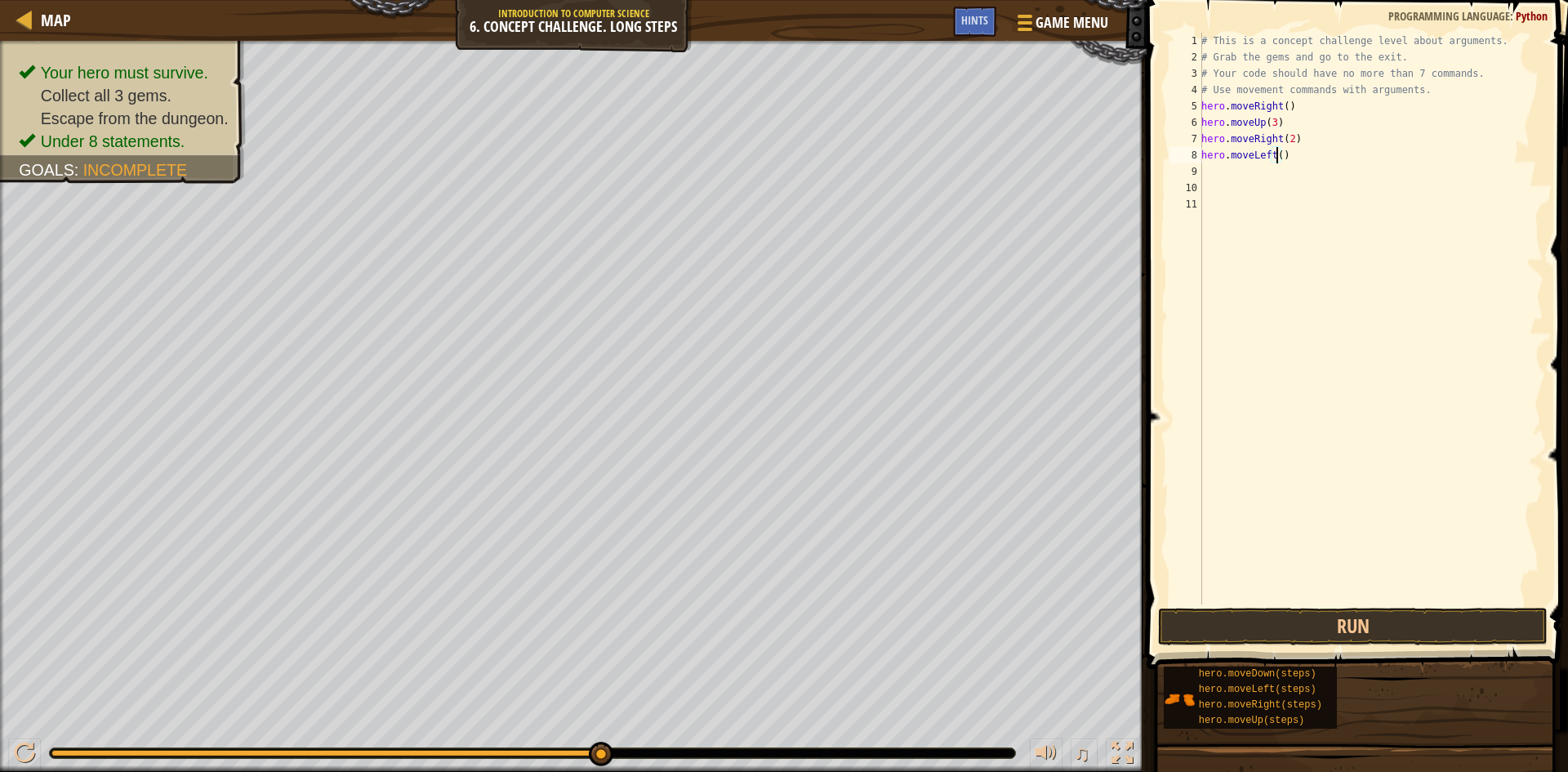
click at [1276, 156] on div "# This is a concept challenge level about arguments. # Grab the gems and go to …" at bounding box center [1370, 335] width 345 height 605
type textarea "hero.moveLeft(2)"
click at [1314, 632] on button "Run" at bounding box center [1352, 626] width 389 height 38
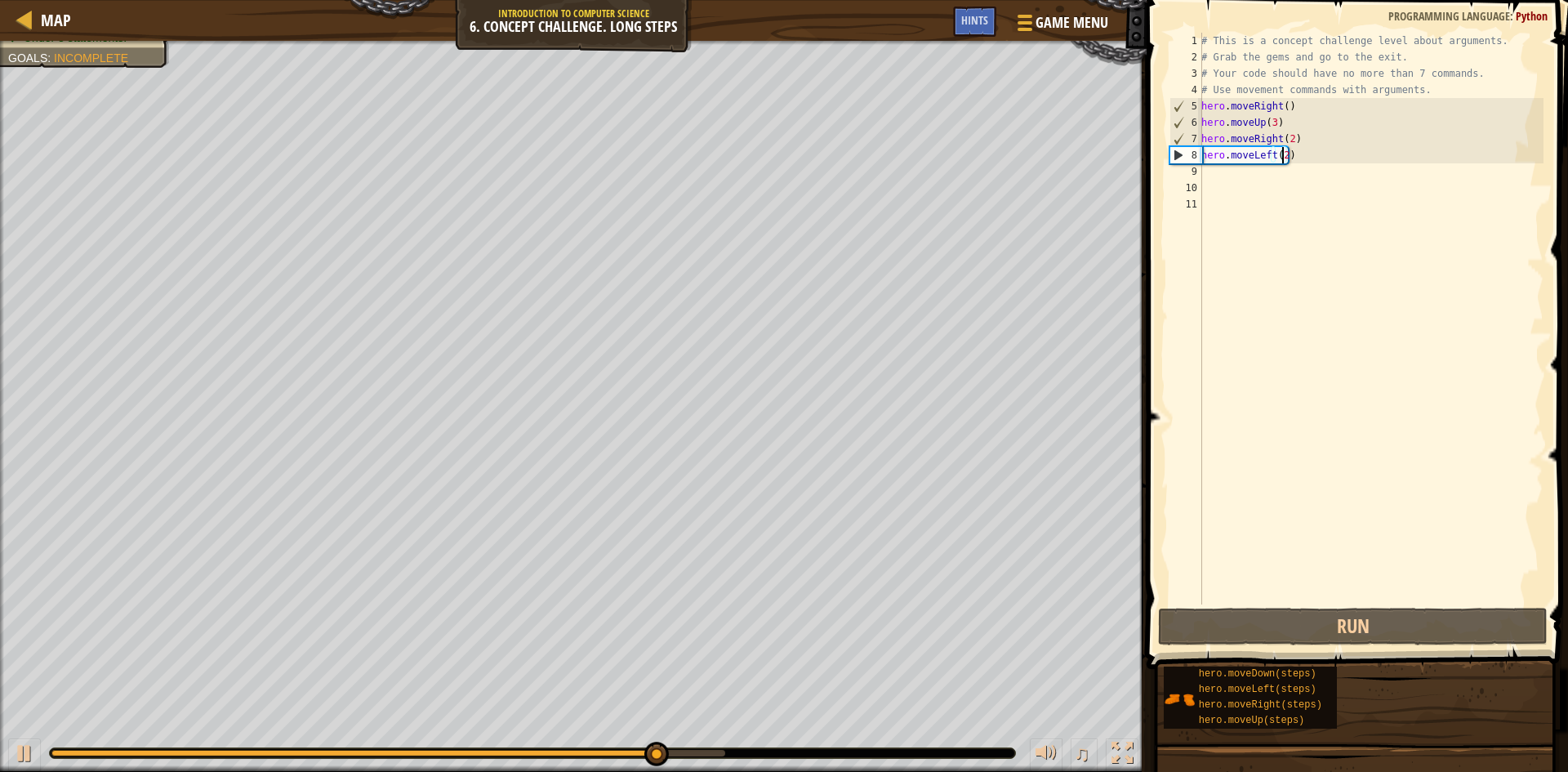
click at [1281, 158] on div "# This is a concept challenge level about arguments. # Grab the gems and go to …" at bounding box center [1370, 335] width 345 height 605
click at [1088, 152] on div "Map Introduction to Computer Science 6. Concept Challenge. Long Steps Game Menu…" at bounding box center [784, 386] width 1568 height 772
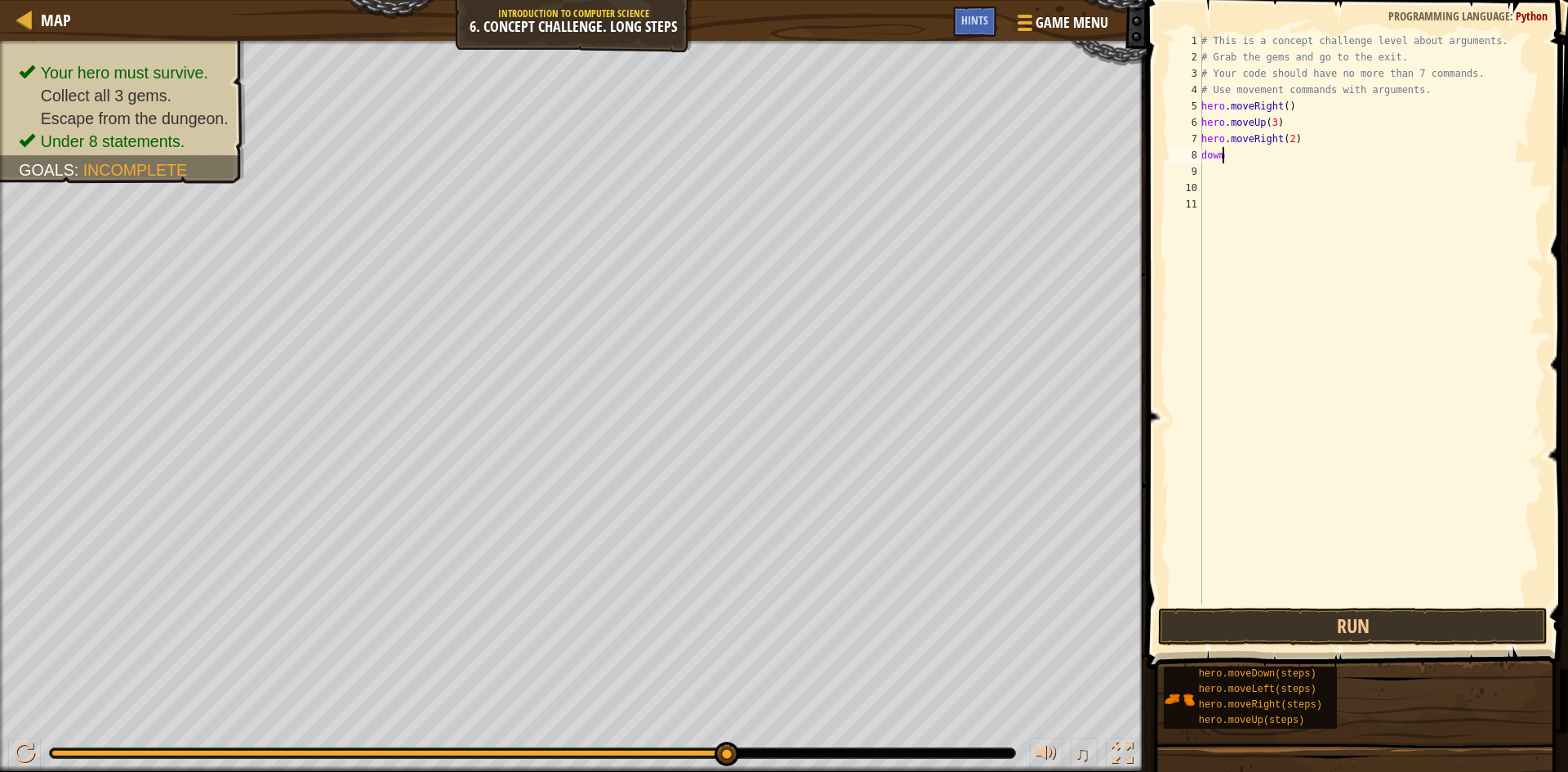
scroll to position [7, 1]
type textarea "down"
click at [1212, 177] on div "hero.move Down press enter" at bounding box center [1352, 201] width 309 height 73
click at [1493, 628] on button "Run" at bounding box center [1352, 626] width 389 height 38
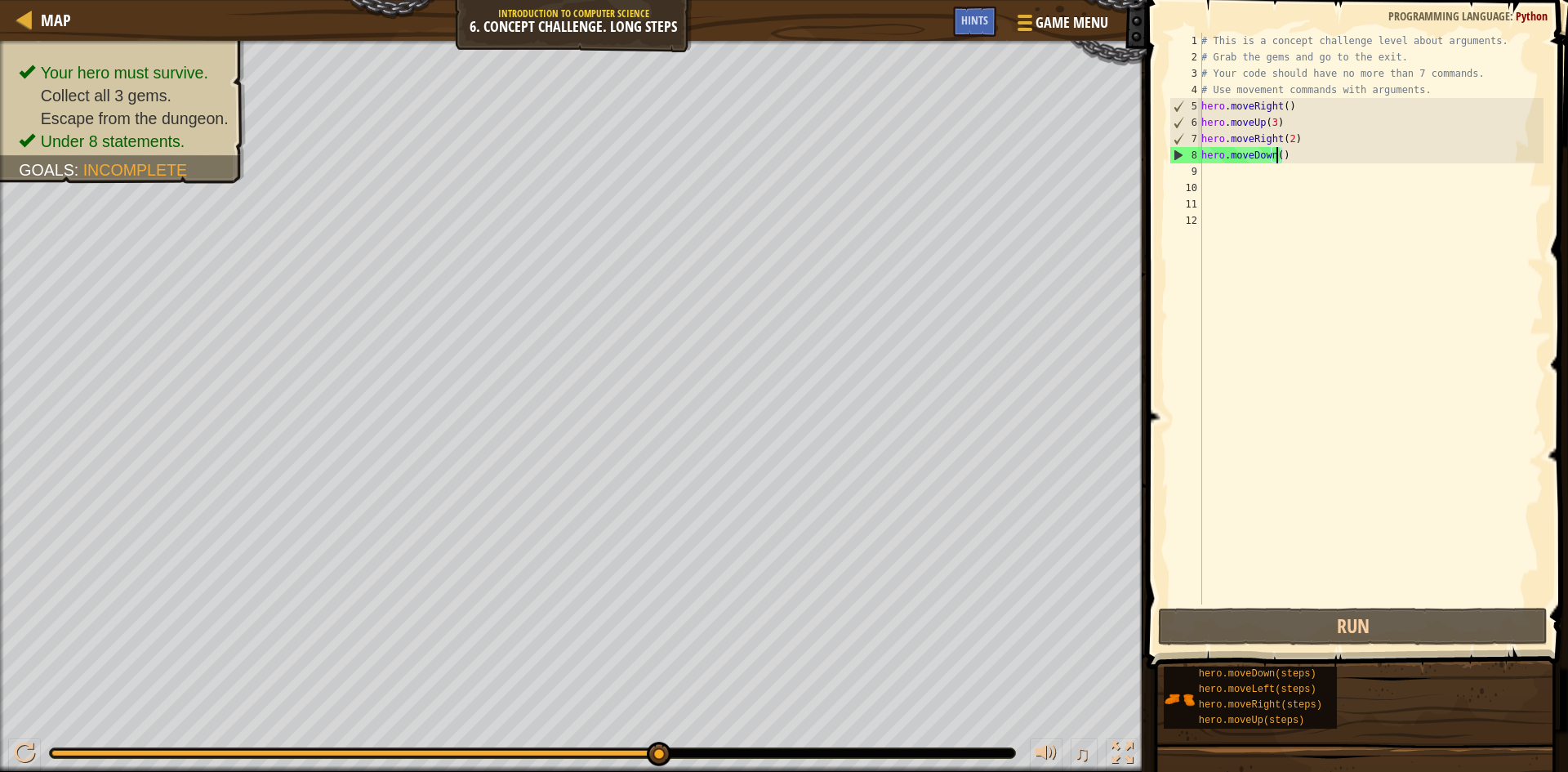
click at [1279, 162] on div "# This is a concept challenge level about arguments. # Grab the gems and go to …" at bounding box center [1370, 335] width 345 height 605
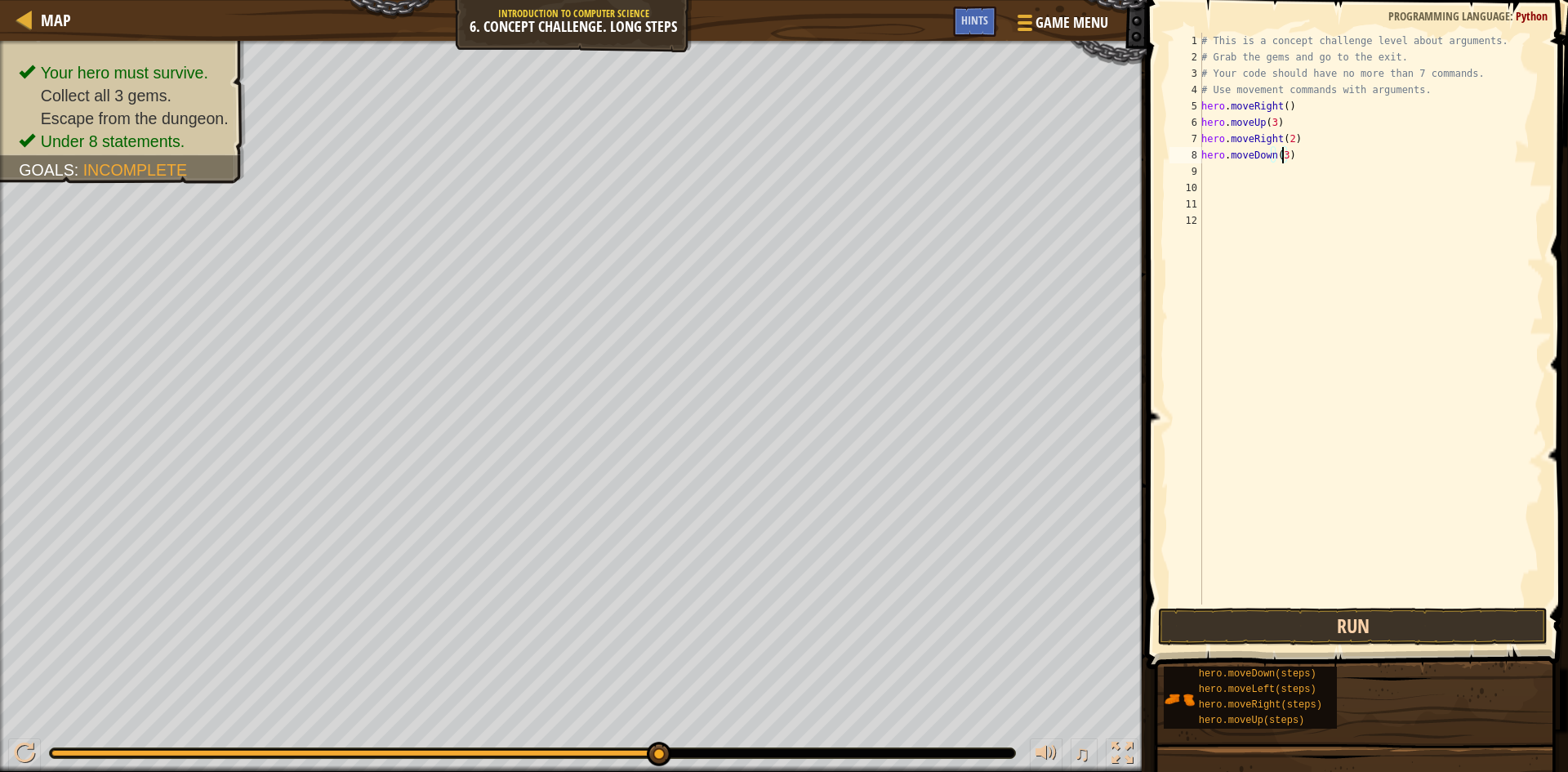
type textarea "hero.moveDown(3)"
click at [1344, 621] on button "Run" at bounding box center [1352, 626] width 389 height 38
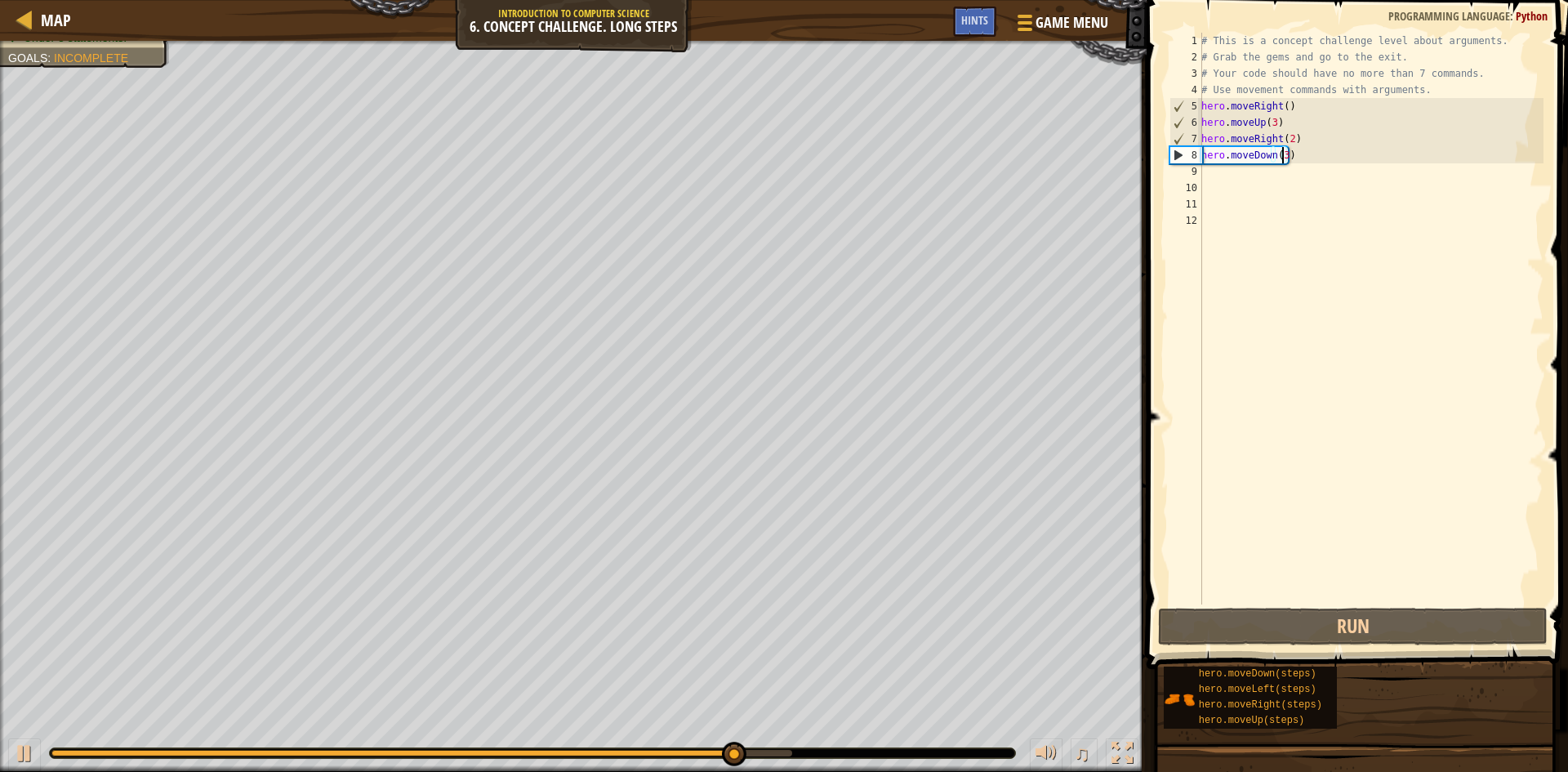
click at [1386, 181] on div "# This is a concept challenge level about arguments. # Grab the gems and go to …" at bounding box center [1370, 335] width 345 height 605
click at [1384, 176] on div "# This is a concept challenge level about arguments. # Grab the gems and go to …" at bounding box center [1370, 335] width 345 height 605
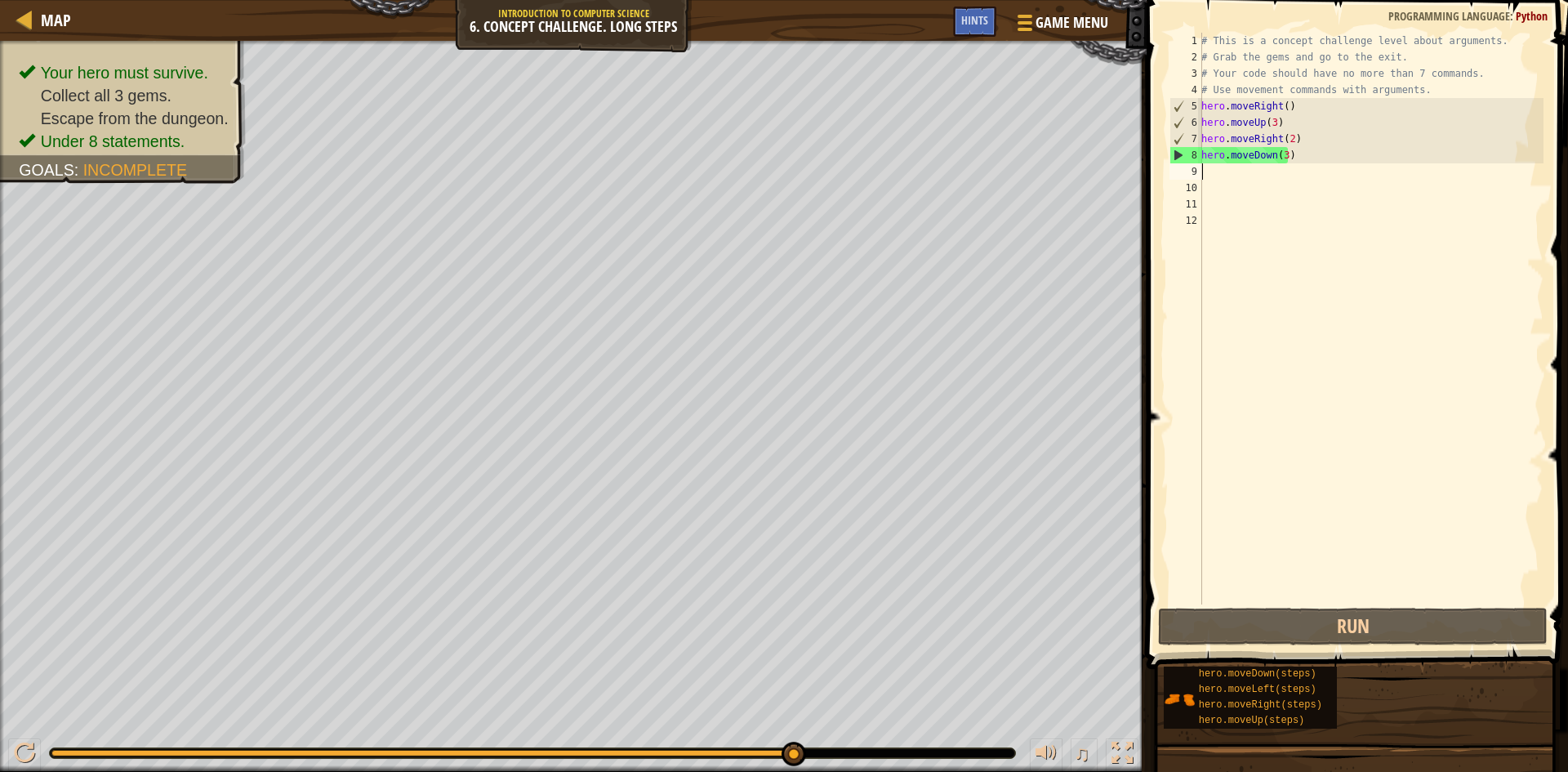
type textarea "l"
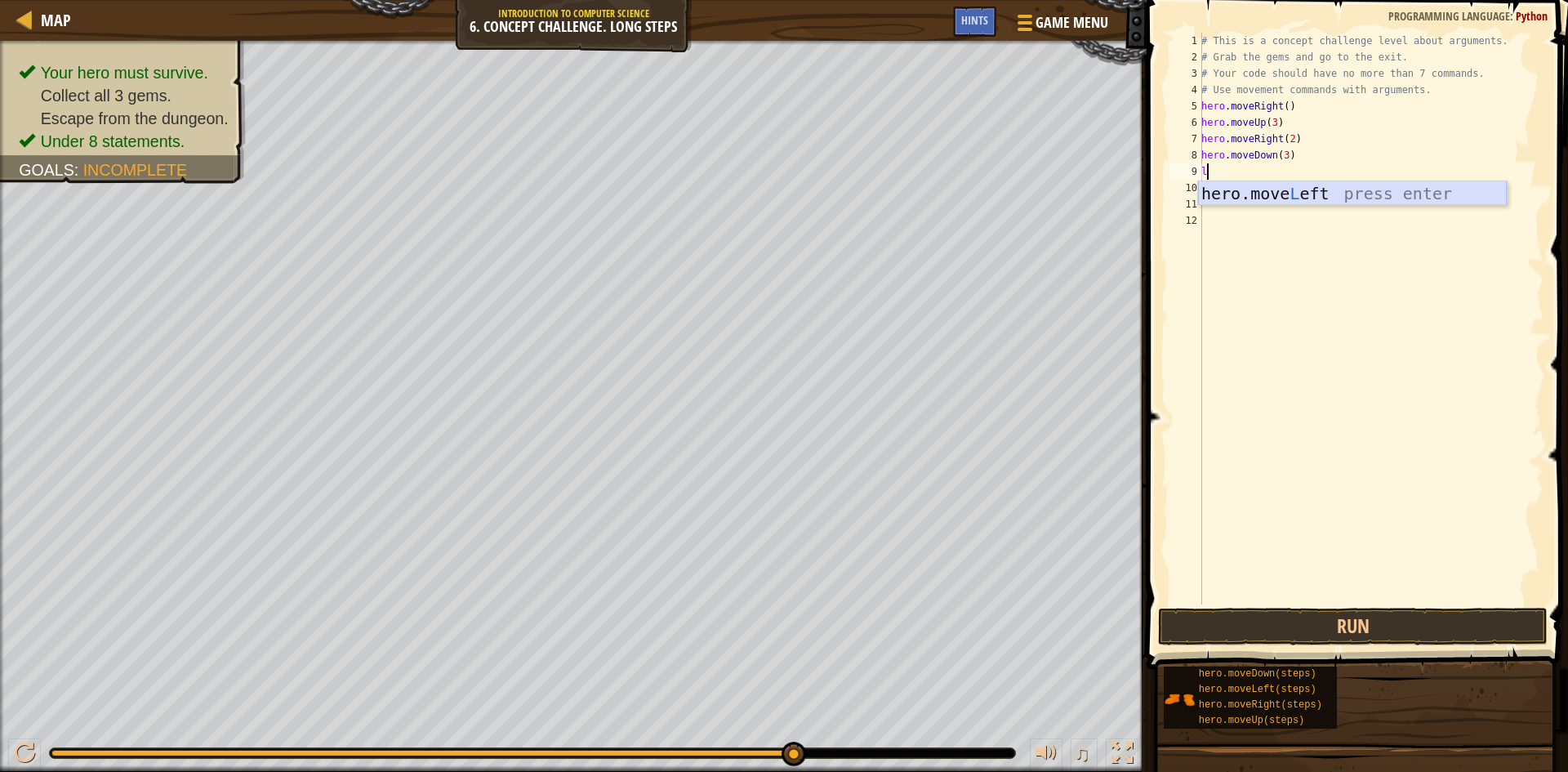
click at [1365, 186] on div "hero.move L eft press enter" at bounding box center [1352, 218] width 309 height 73
type textarea "u"
click at [1265, 211] on div "hero.move U p press enter" at bounding box center [1352, 234] width 309 height 73
click at [1263, 188] on div "# This is a concept challenge level about arguments. # Grab the gems and go to …" at bounding box center [1370, 335] width 345 height 605
click at [1266, 185] on div "# This is a concept challenge level about arguments. # Grab the gems and go to …" at bounding box center [1370, 335] width 345 height 605
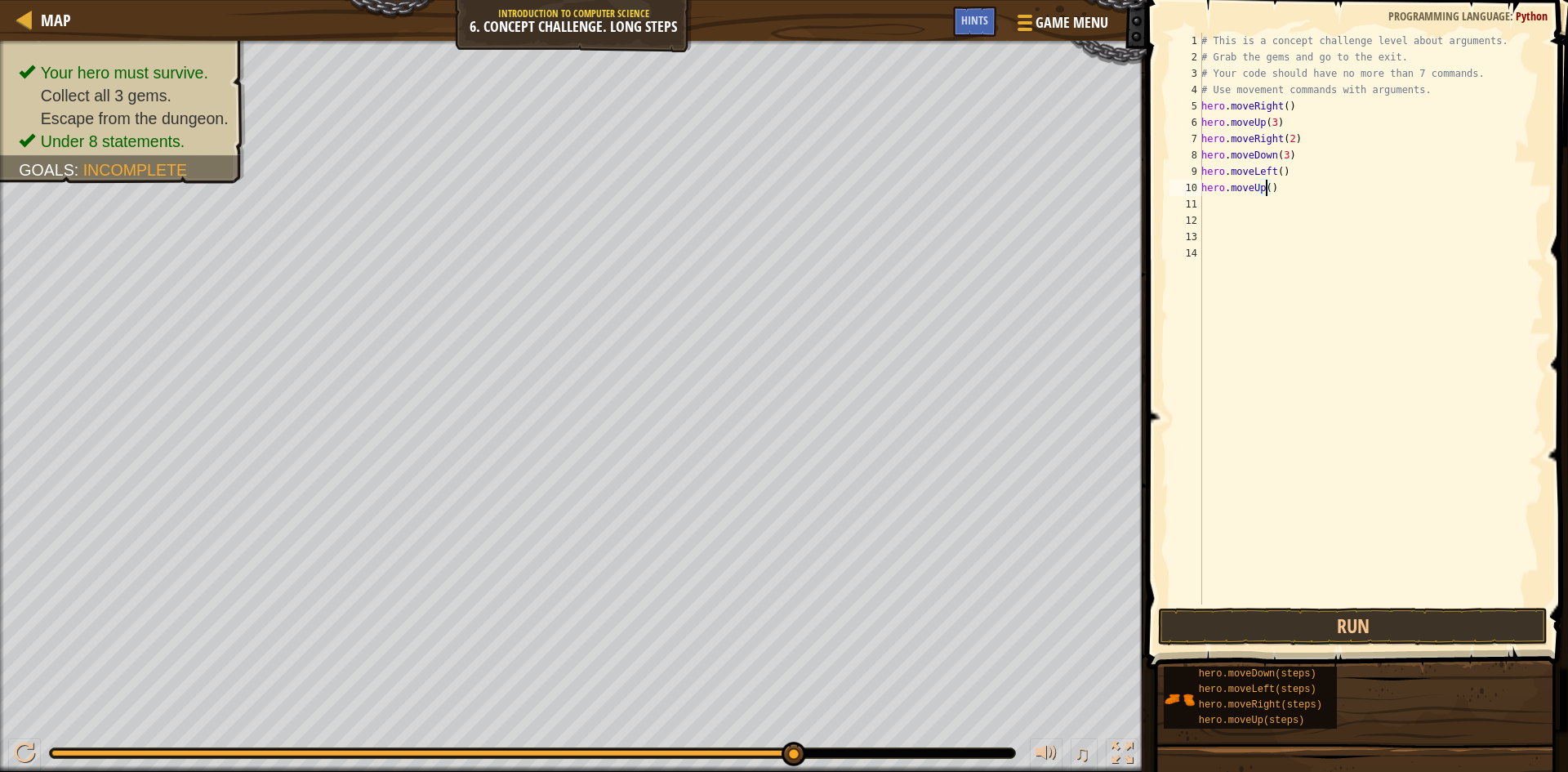
type textarea "hero.moveUp(2)"
drag, startPoint x: 1176, startPoint y: 605, endPoint x: 1173, endPoint y: 631, distance: 26.2
click at [1173, 631] on div "hero.moveUp(2) 1 2 3 4 5 6 7 8 9 10 11 12 13 14 # This is a concept challenge l…" at bounding box center [1354, 367] width 427 height 717
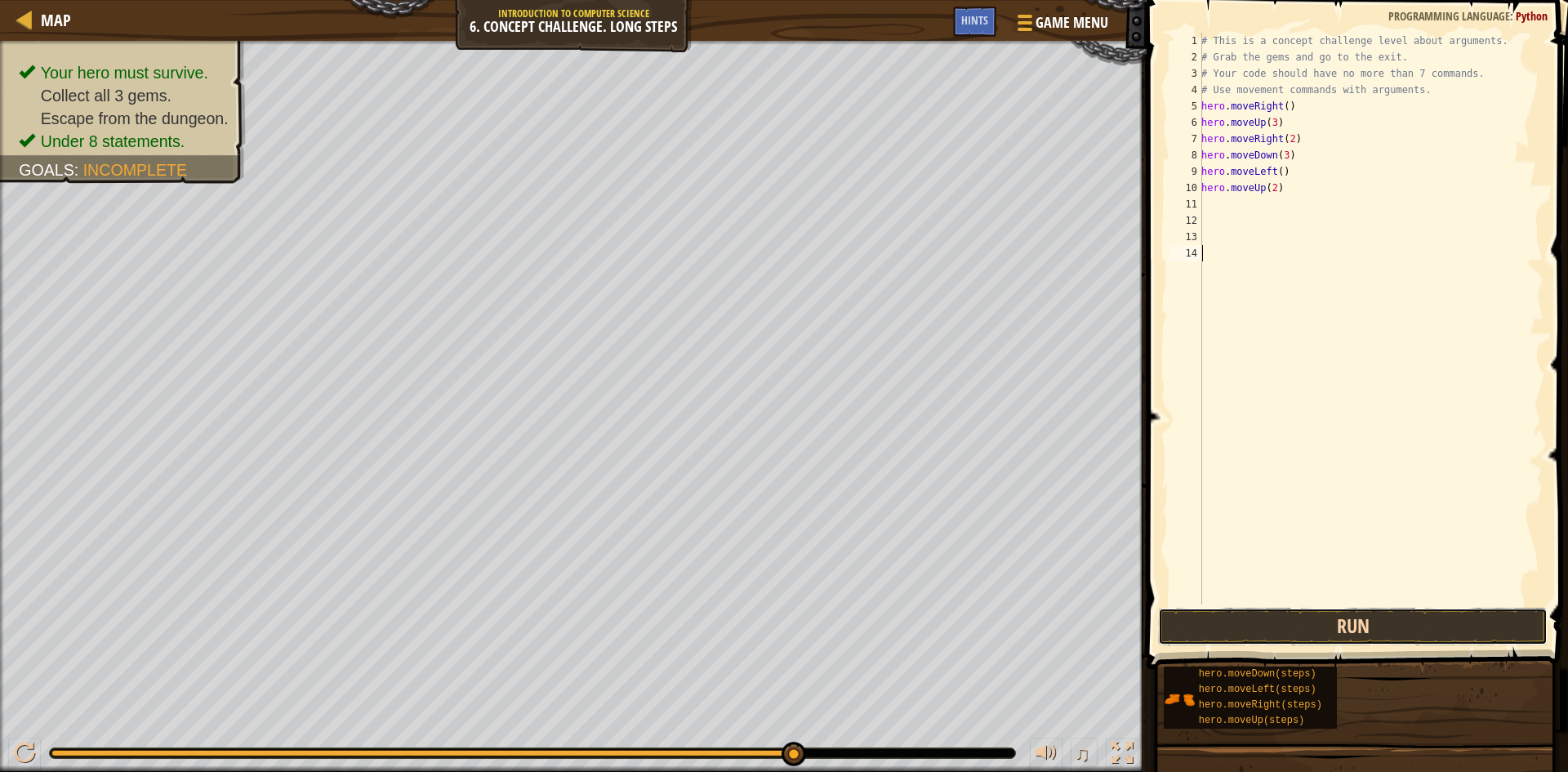
click at [1173, 633] on button "Run" at bounding box center [1352, 626] width 389 height 38
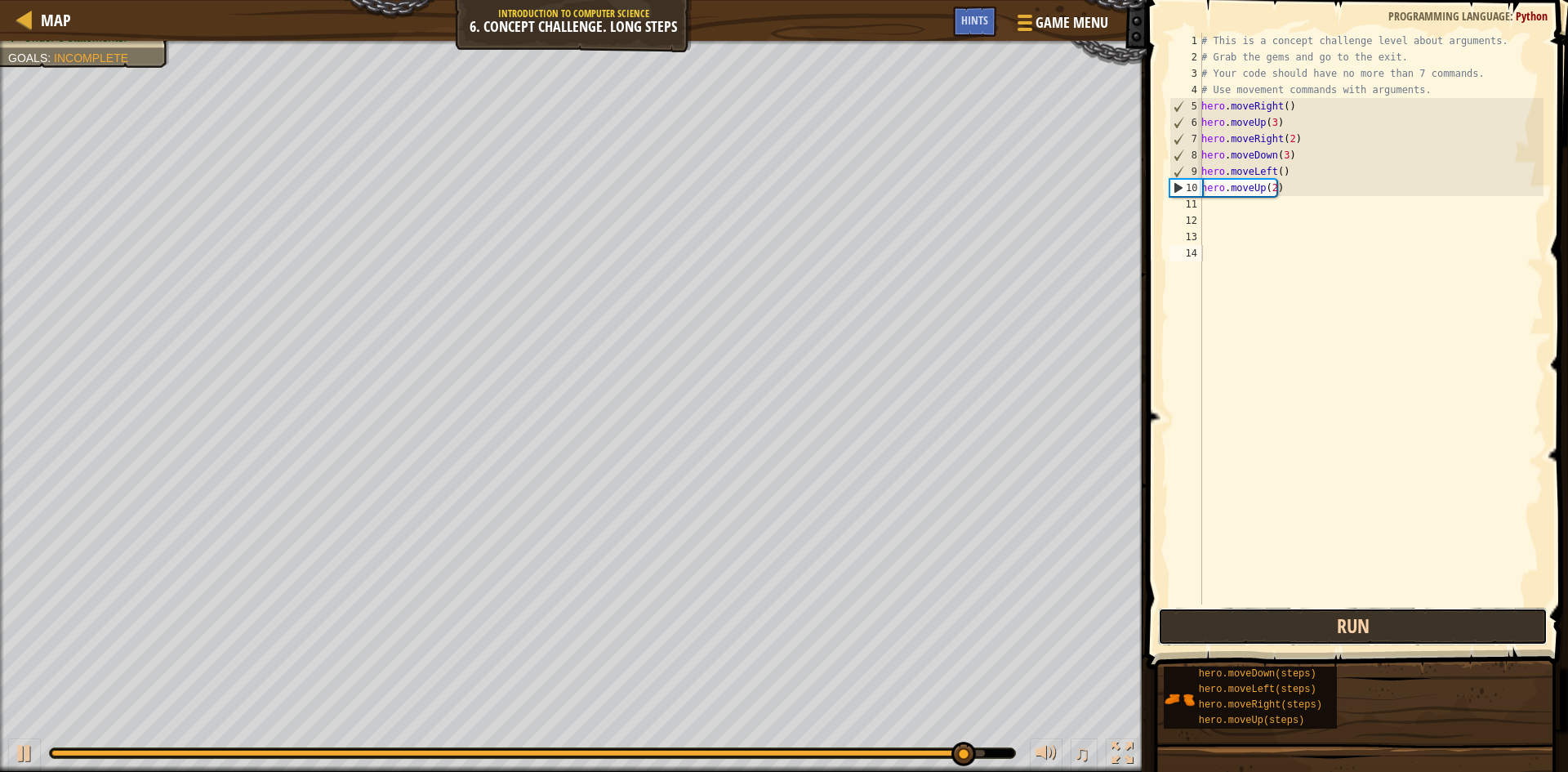
click at [1193, 634] on button "Run" at bounding box center [1352, 626] width 389 height 38
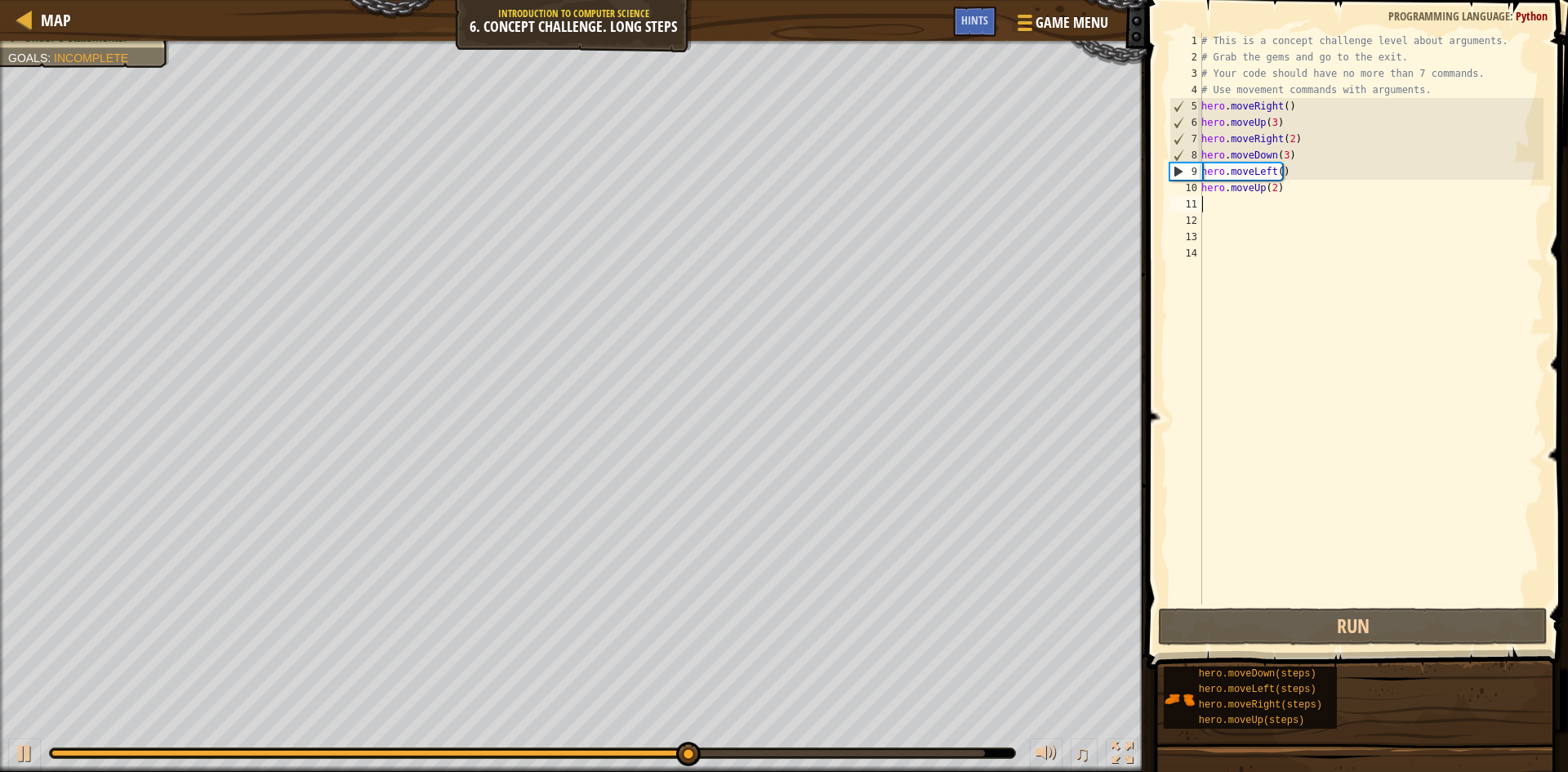
drag, startPoint x: 1242, startPoint y: 201, endPoint x: 1200, endPoint y: 190, distance: 43.4
click at [1237, 199] on div "# This is a concept challenge level about arguments. # Grab the gems and go to …" at bounding box center [1370, 335] width 345 height 605
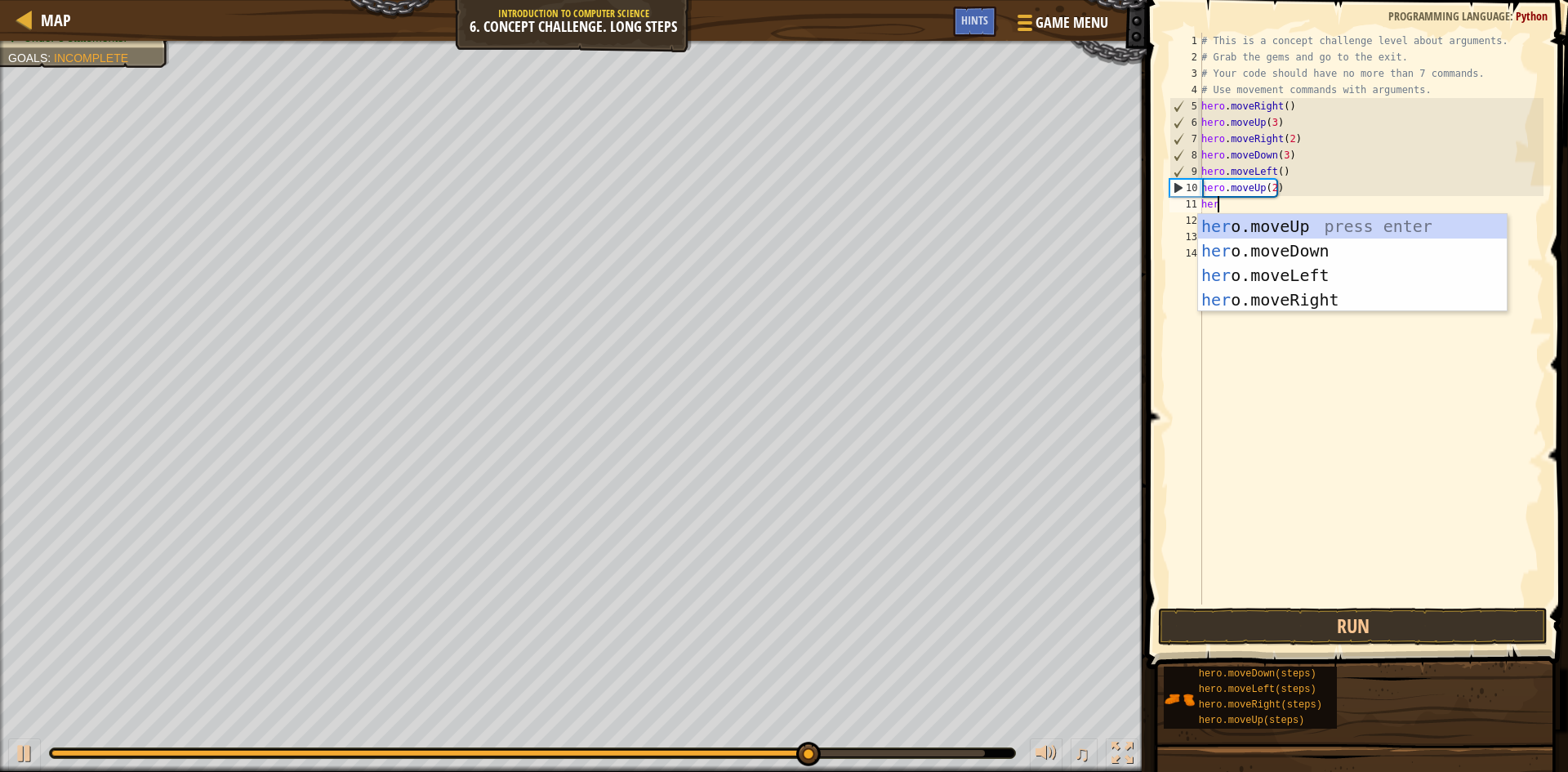
type textarea "hero"
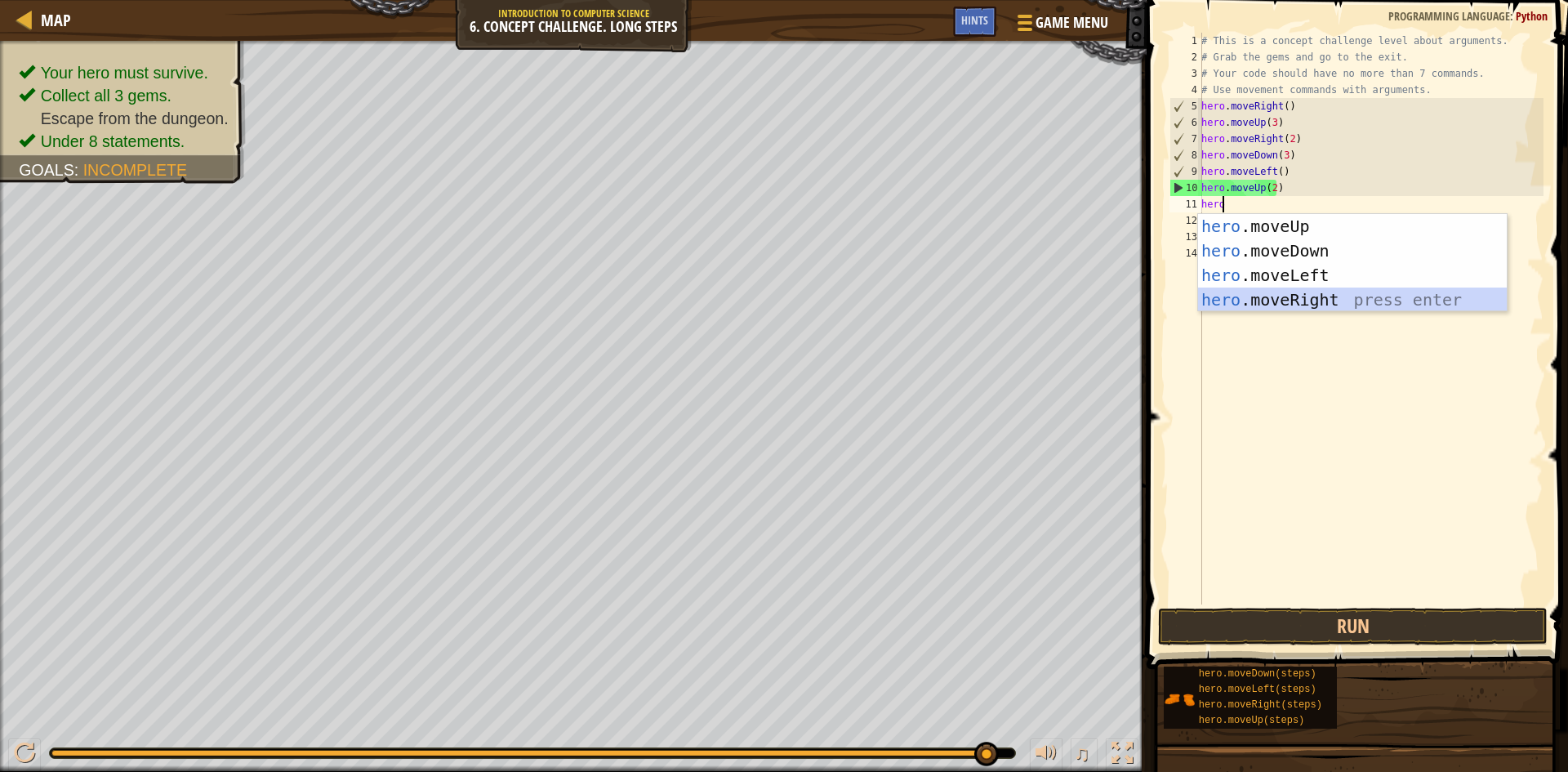
click at [1252, 306] on div "hero .moveUp press enter hero .moveDown press enter hero .moveLeft press enter …" at bounding box center [1352, 287] width 309 height 147
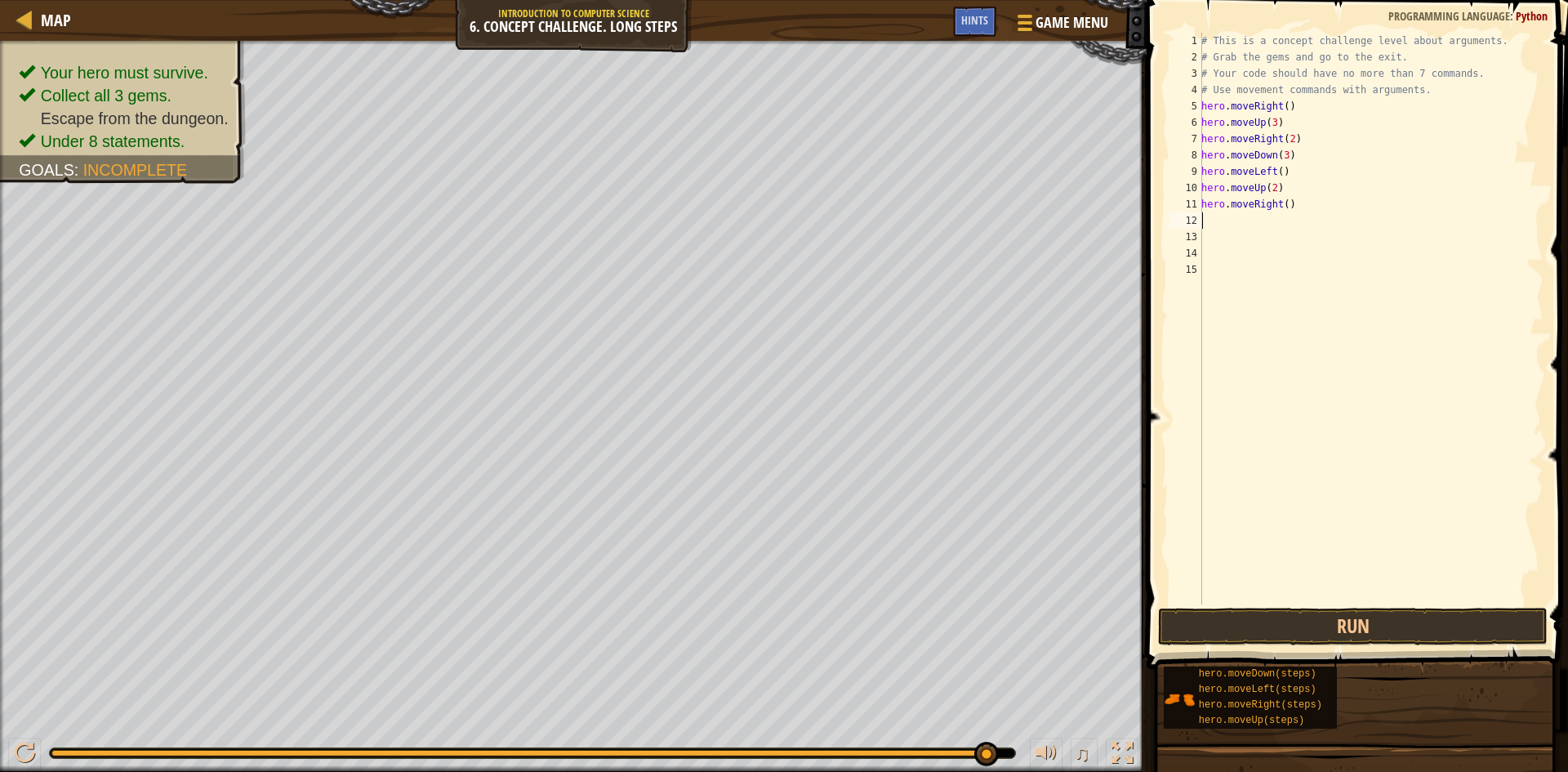
click at [1284, 202] on div "# This is a concept challenge level about arguments. # Grab the gems and go to …" at bounding box center [1370, 335] width 345 height 605
type textarea "hero.moveRight(3)"
click at [1360, 615] on button "Run" at bounding box center [1352, 626] width 389 height 38
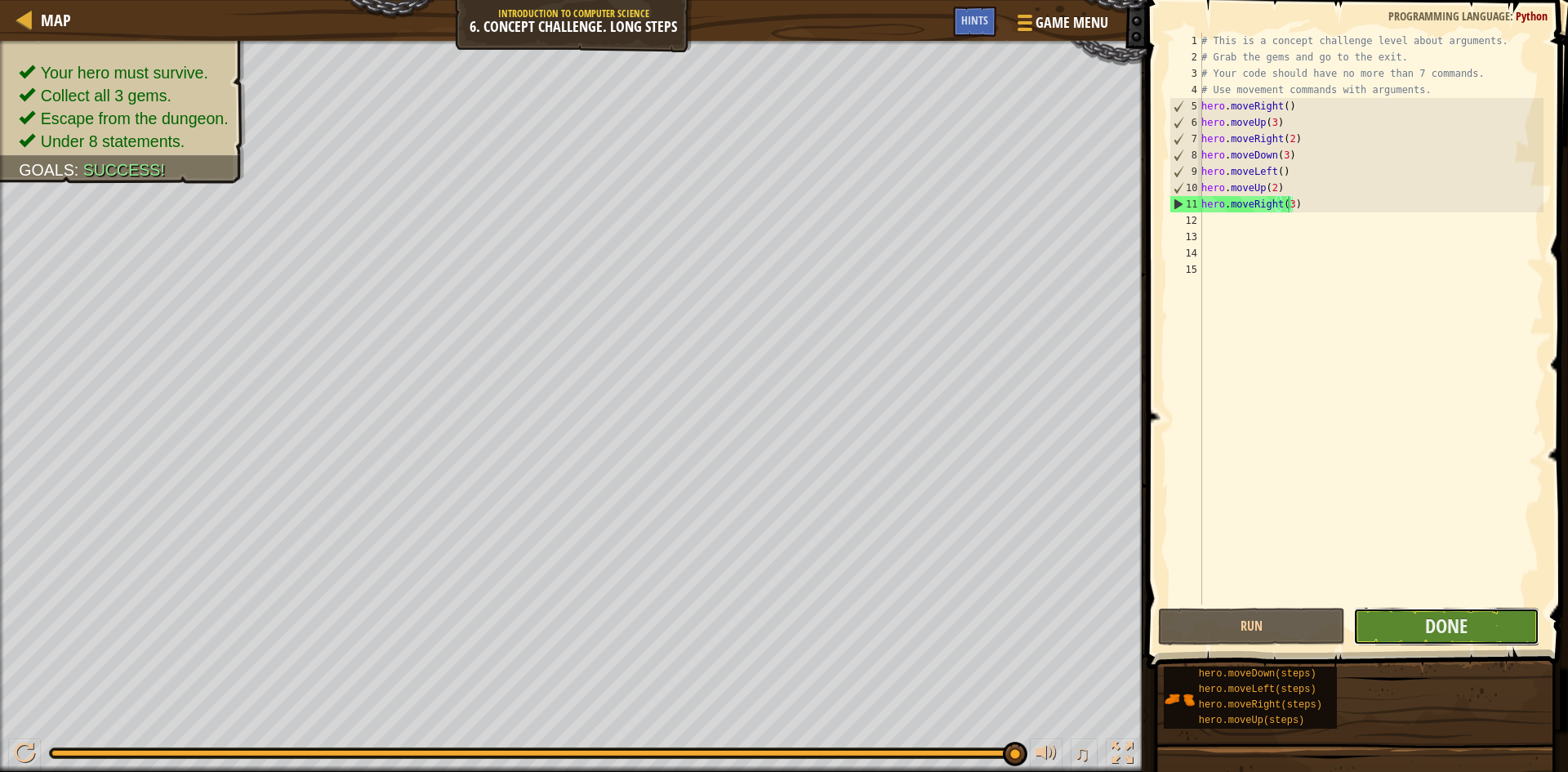
click at [1471, 627] on button "Done" at bounding box center [1446, 626] width 187 height 38
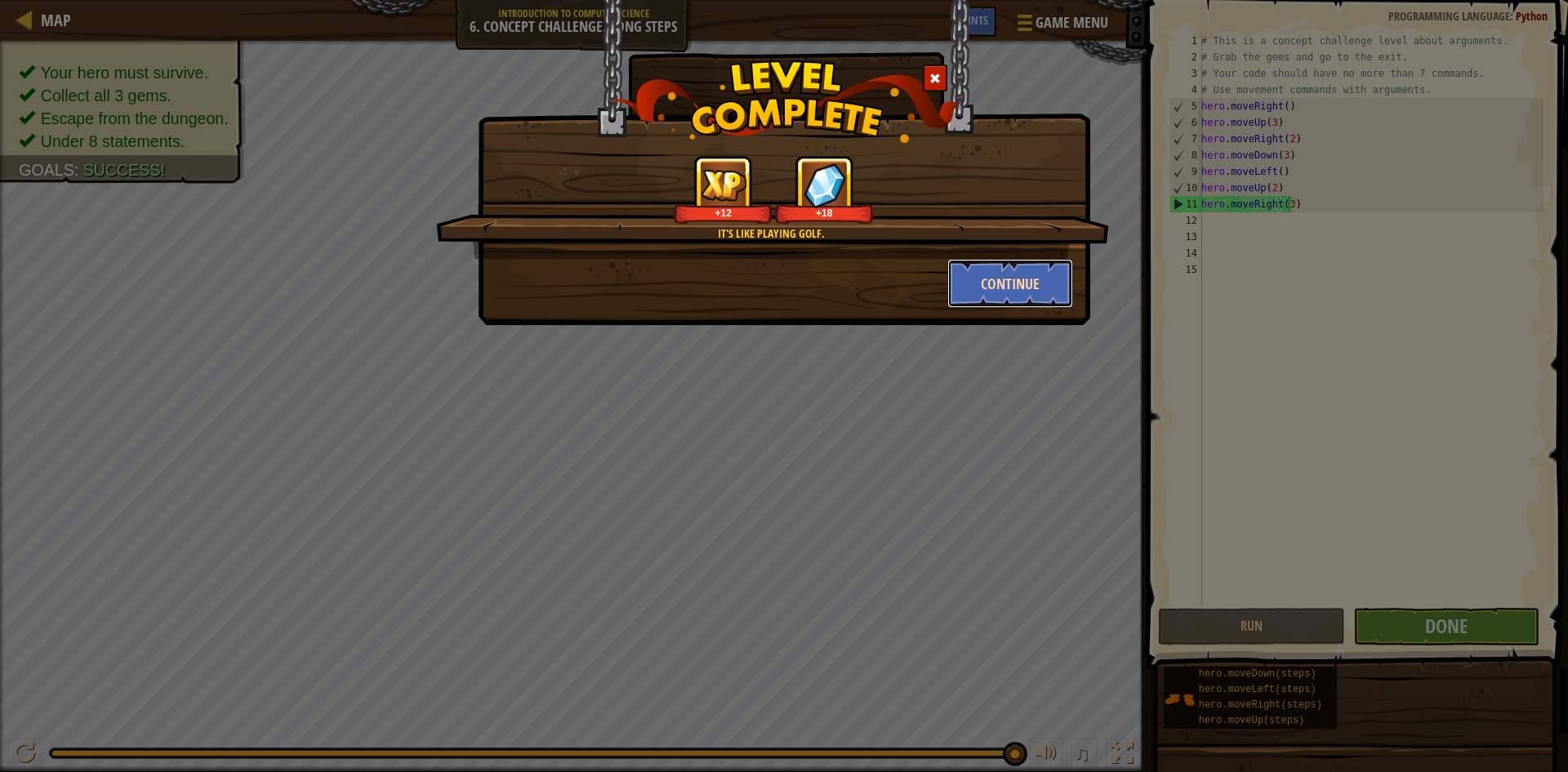
click at [1005, 282] on button "Continue" at bounding box center [1011, 283] width 127 height 49
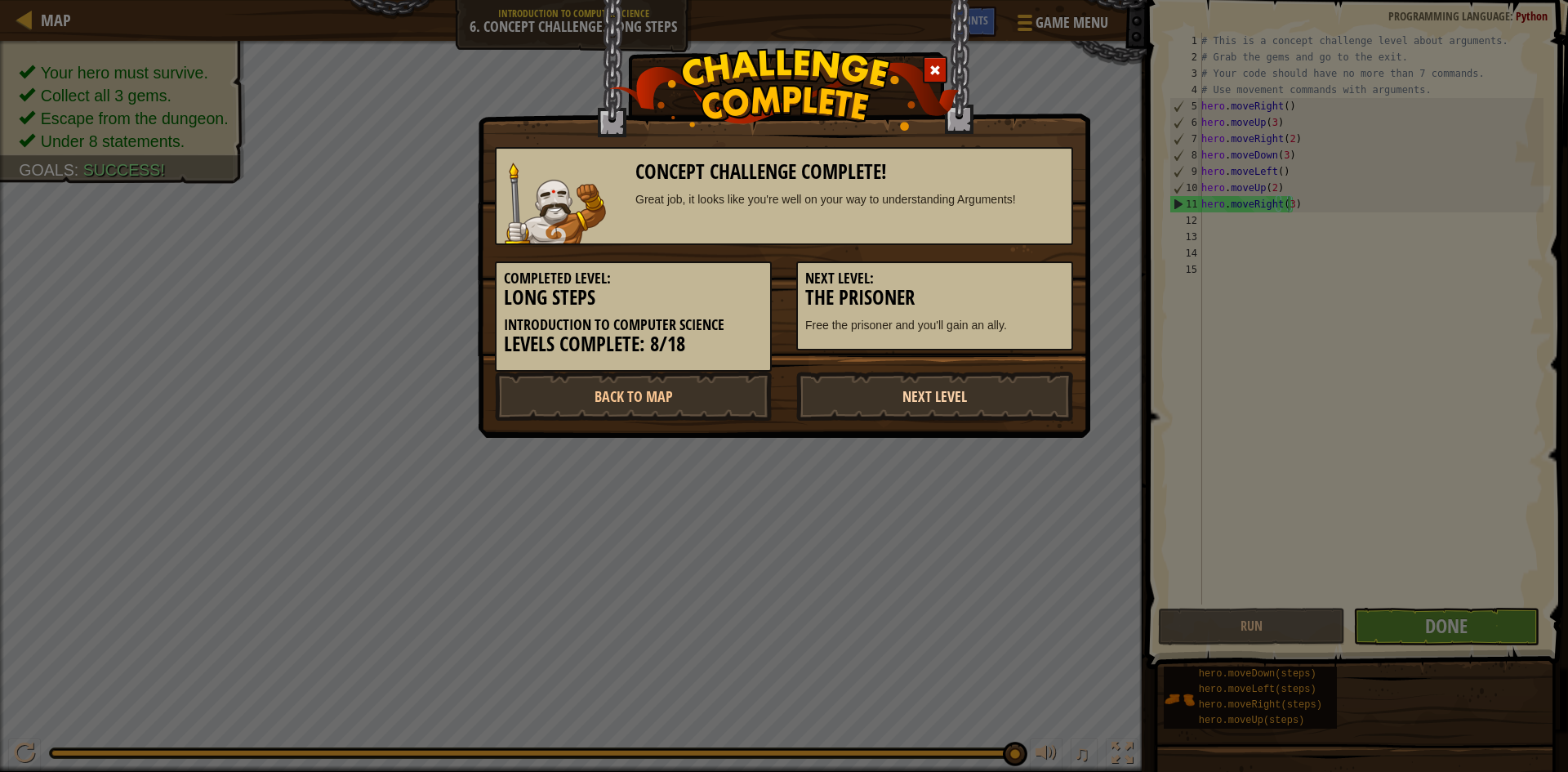
click at [967, 398] on link "Next Level" at bounding box center [934, 395] width 276 height 49
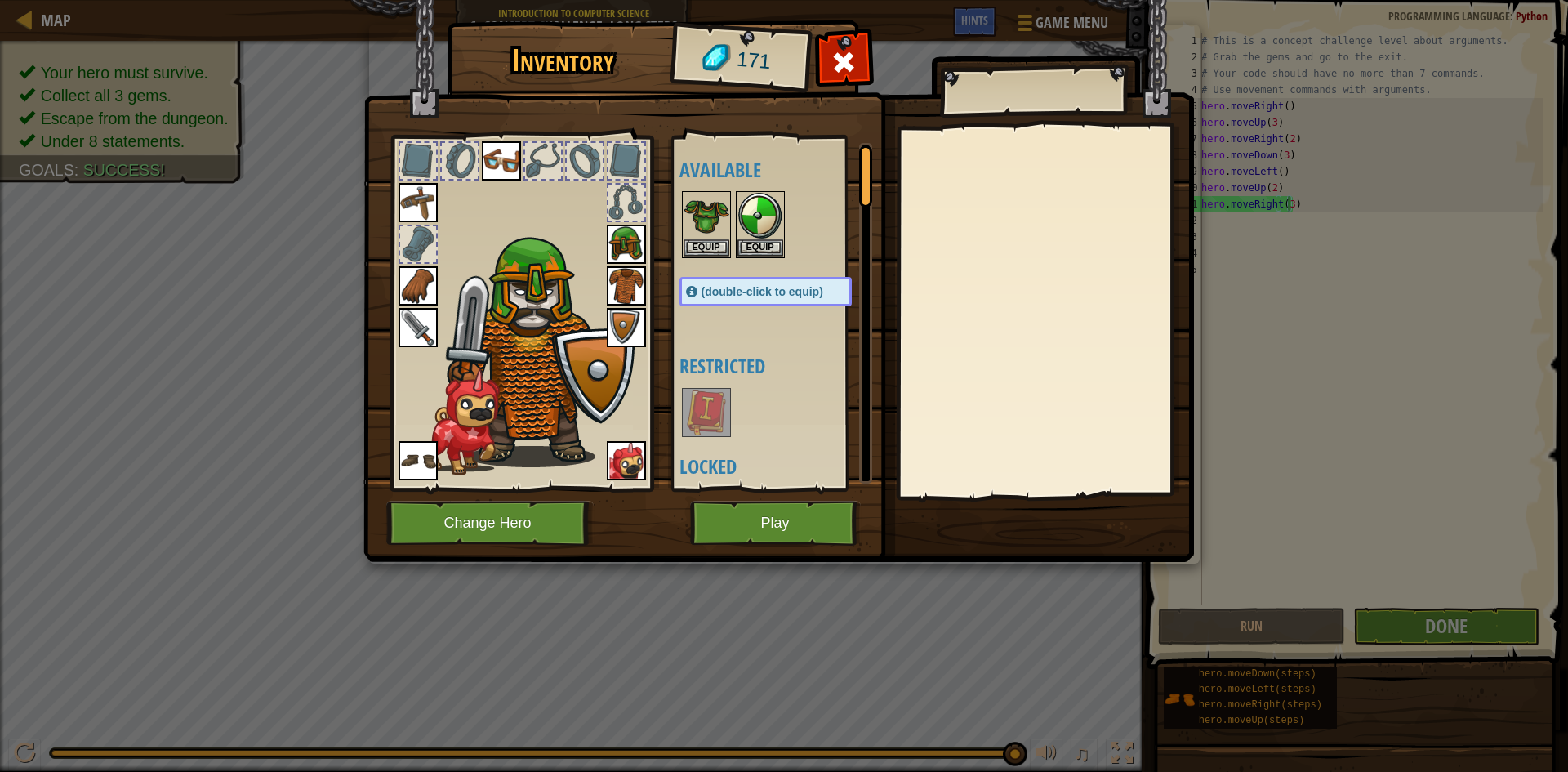
click at [728, 418] on img at bounding box center [706, 411] width 46 height 46
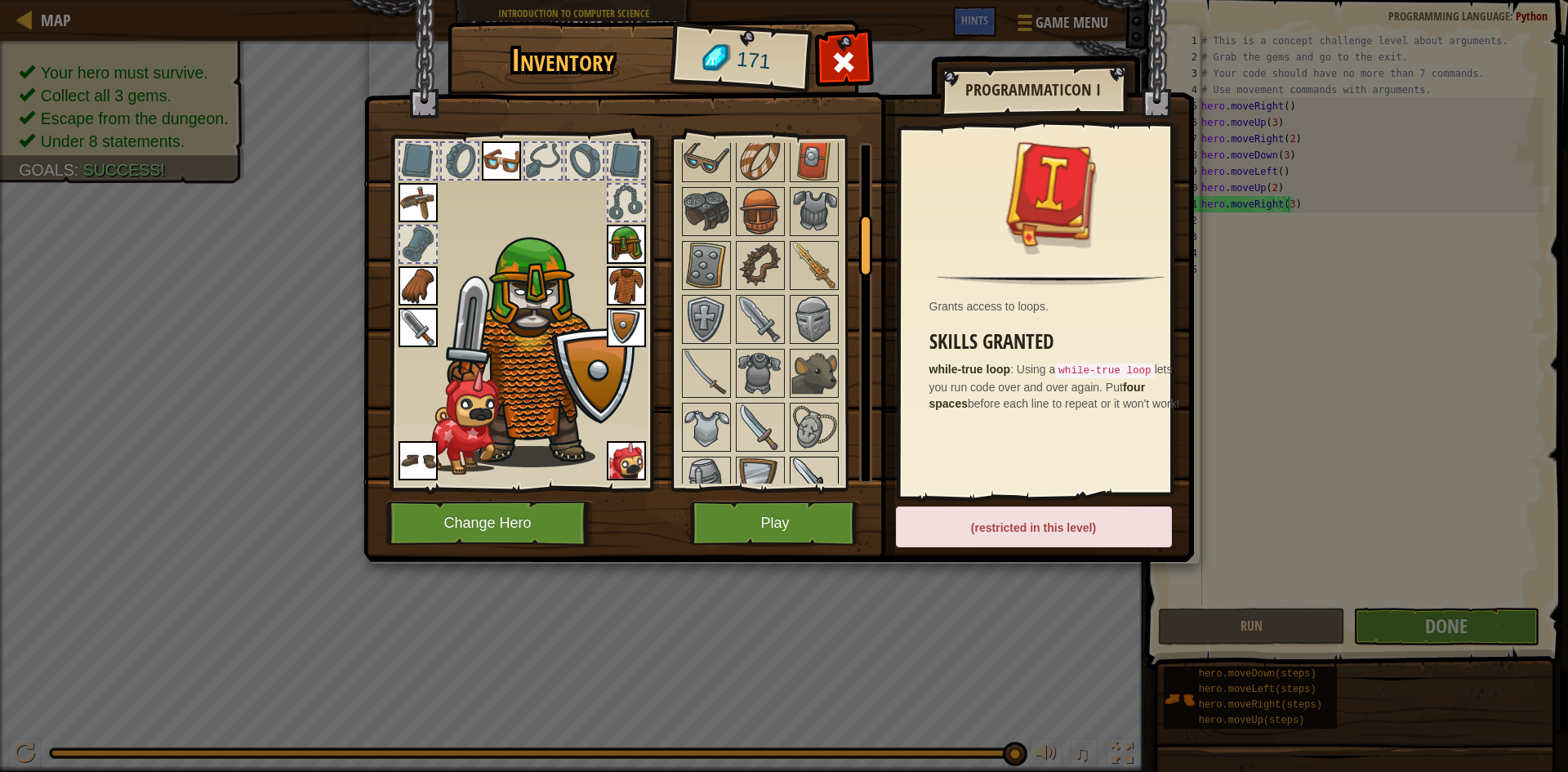
scroll to position [490, 0]
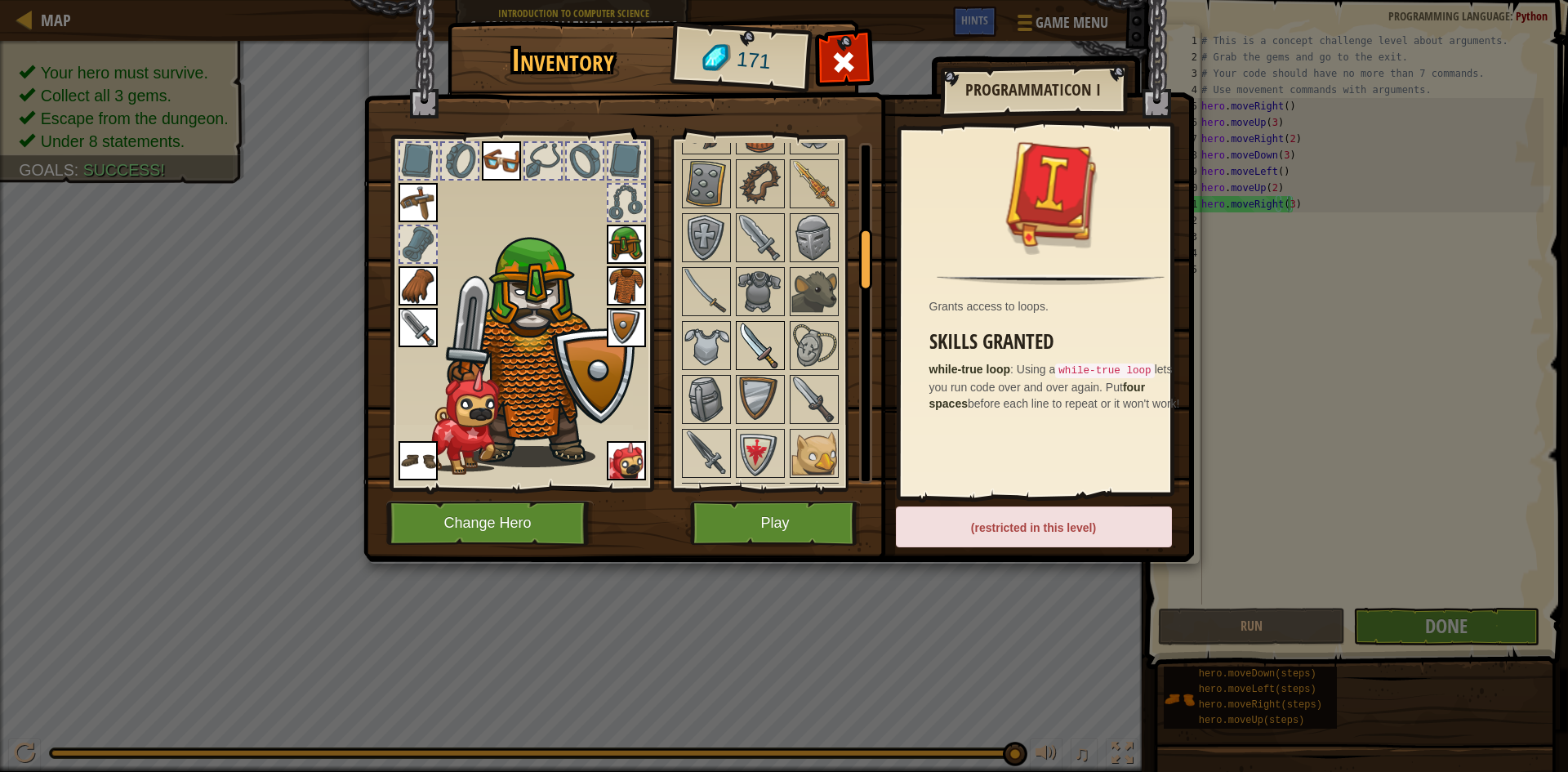
click at [768, 360] on img at bounding box center [759, 345] width 46 height 46
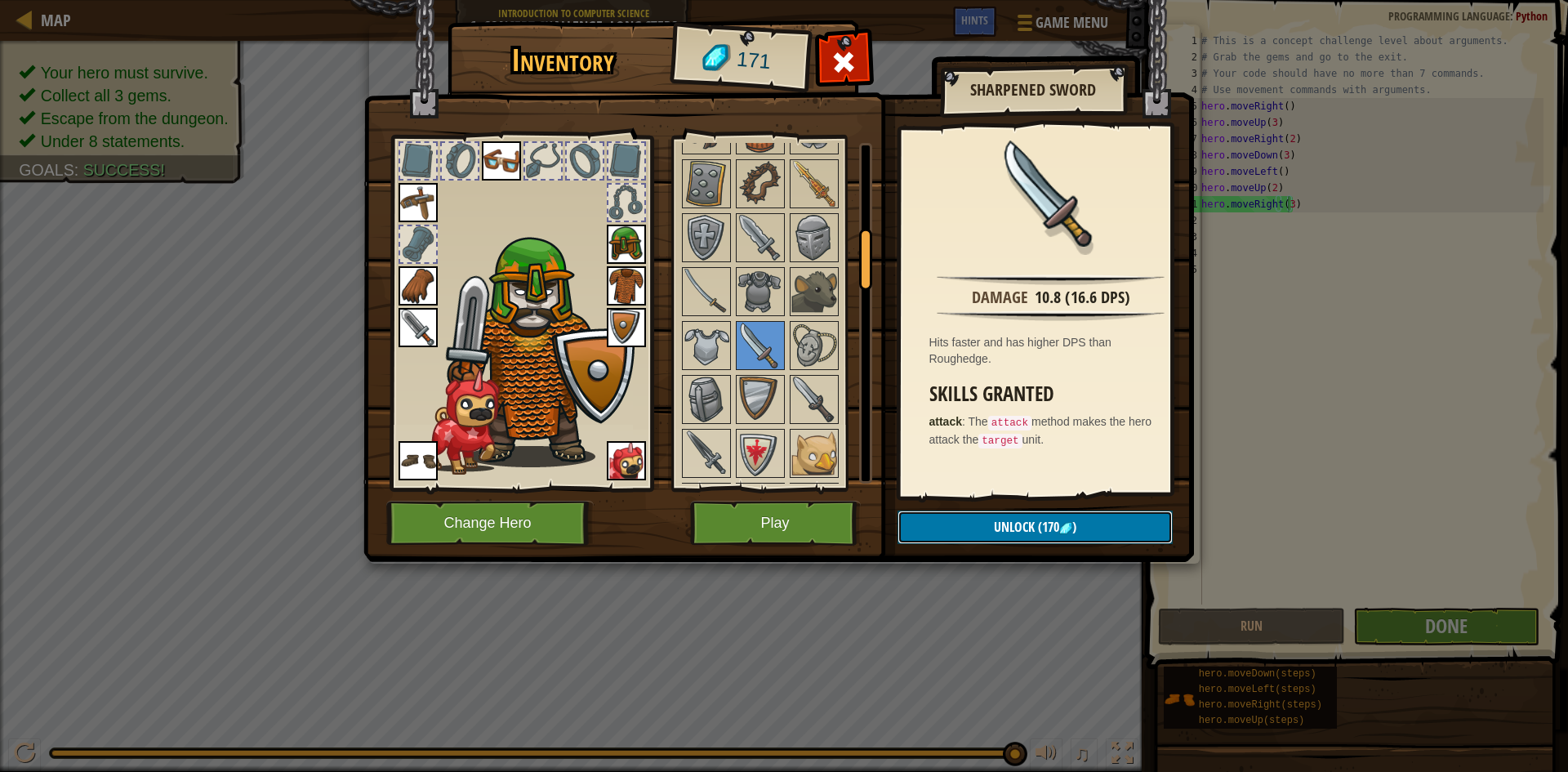
click at [993, 530] on button "Unlock (170 )" at bounding box center [1035, 527] width 275 height 33
click at [942, 505] on div "Inventory 171 Available Equip Equip Equip Equip Equip Equip Equip Equip Equip E…" at bounding box center [784, 293] width 830 height 539
click at [421, 317] on img at bounding box center [419, 327] width 39 height 39
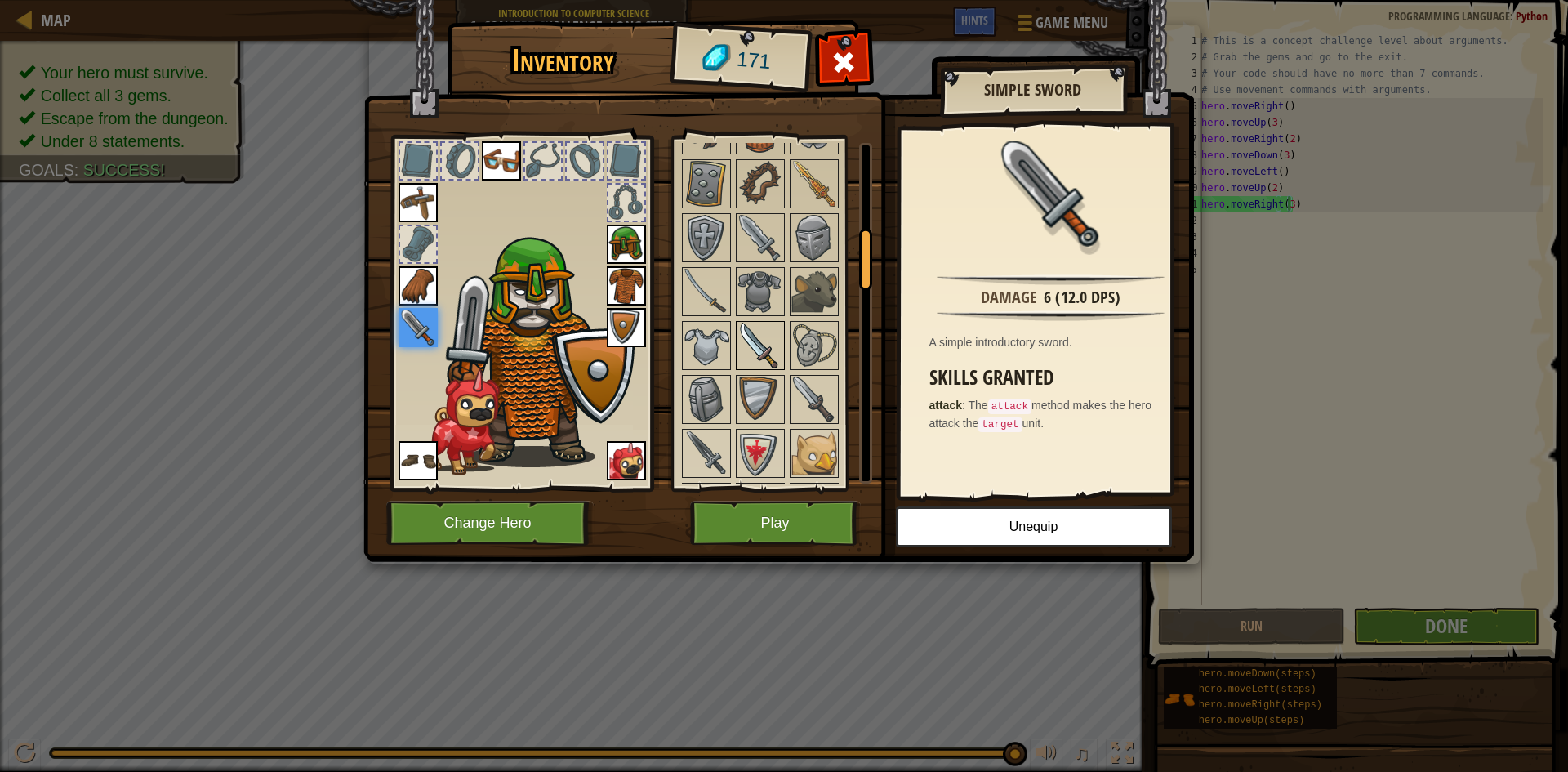
click at [747, 343] on img at bounding box center [759, 345] width 46 height 46
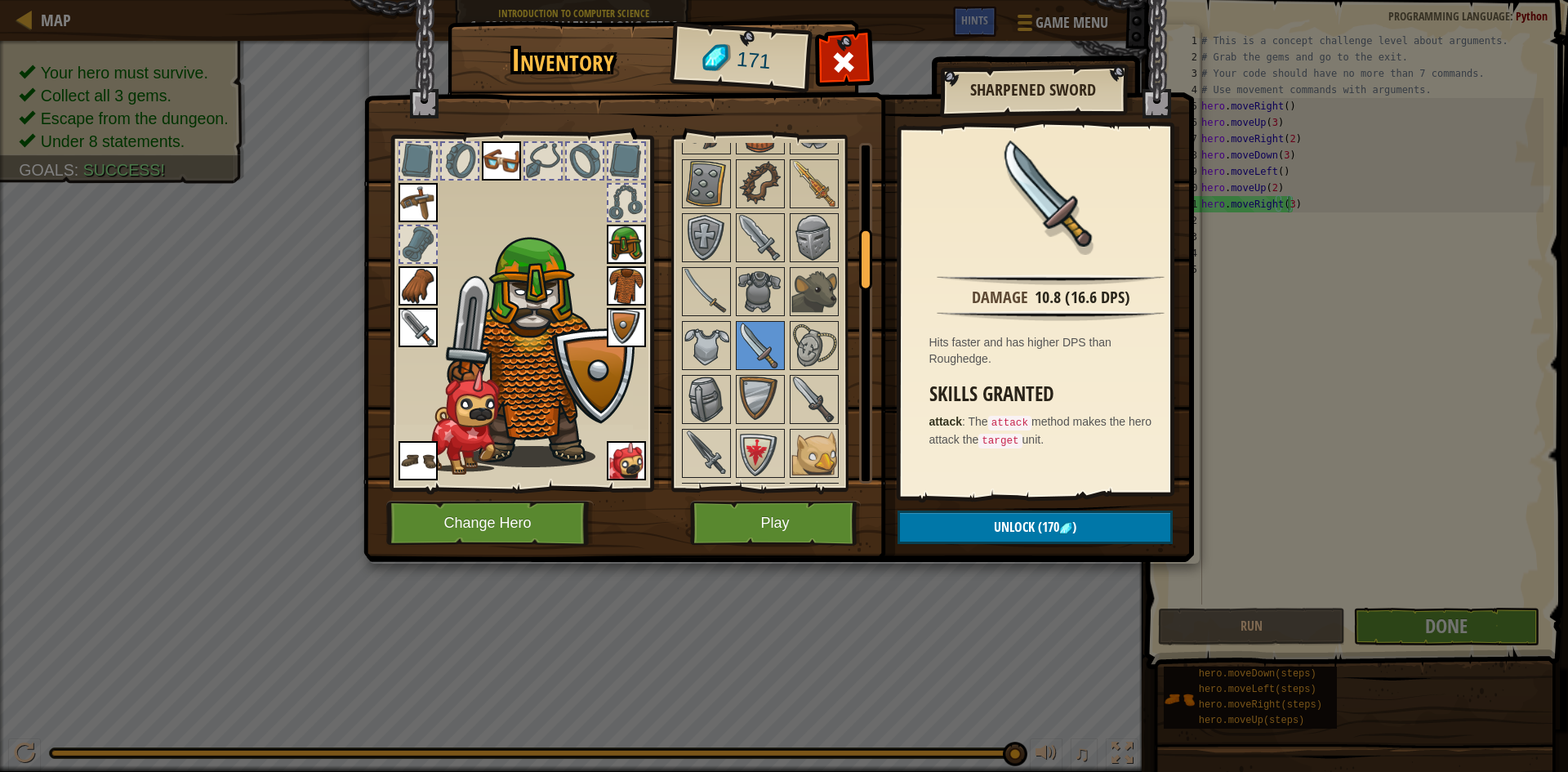
click at [1086, 504] on img at bounding box center [778, 265] width 830 height 593
click at [1093, 521] on button "Unlock (170 )" at bounding box center [1035, 527] width 275 height 33
click at [1085, 517] on button "Confirm" at bounding box center [1035, 527] width 275 height 33
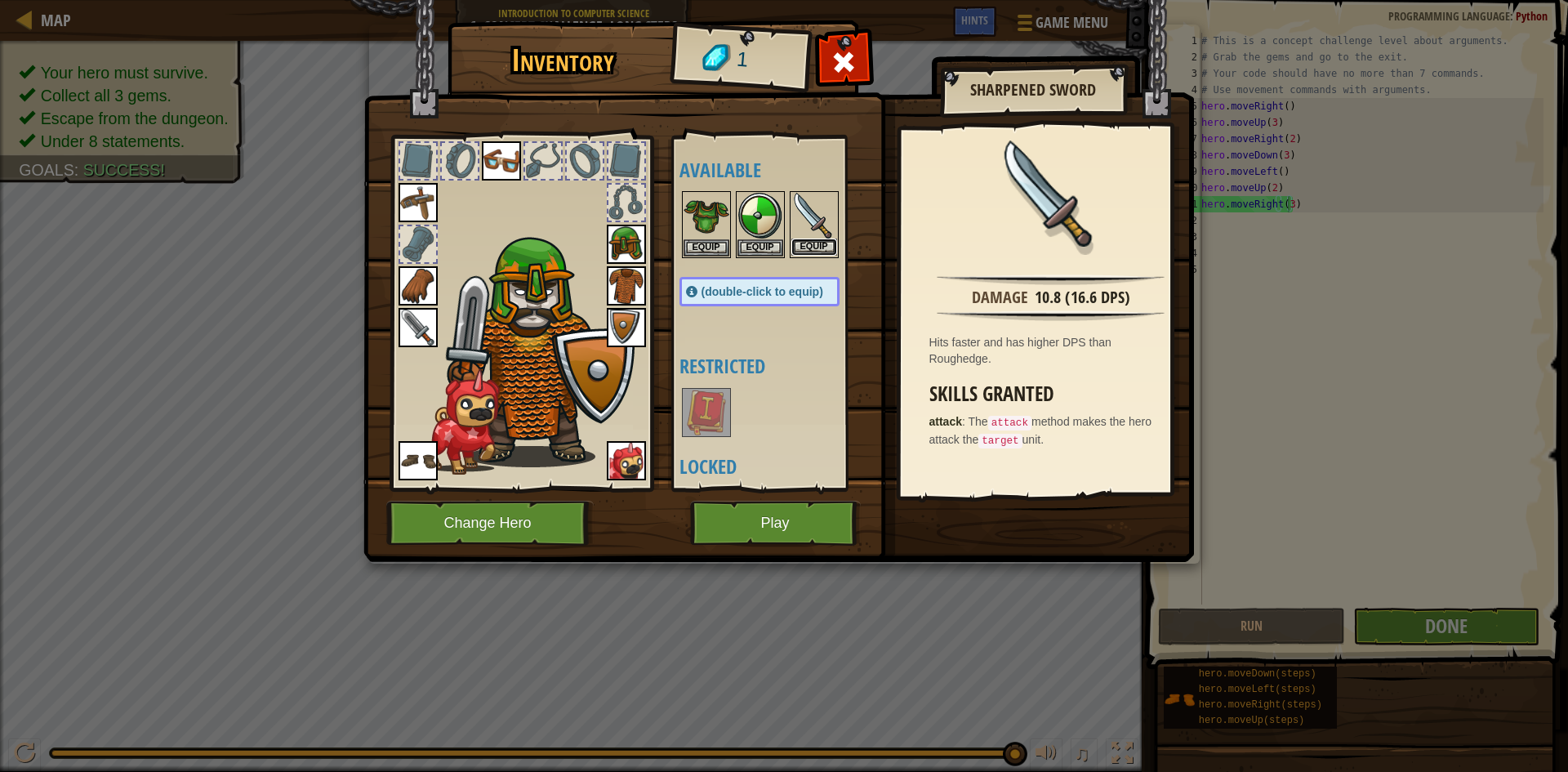
click at [802, 249] on button "Equip" at bounding box center [814, 247] width 46 height 17
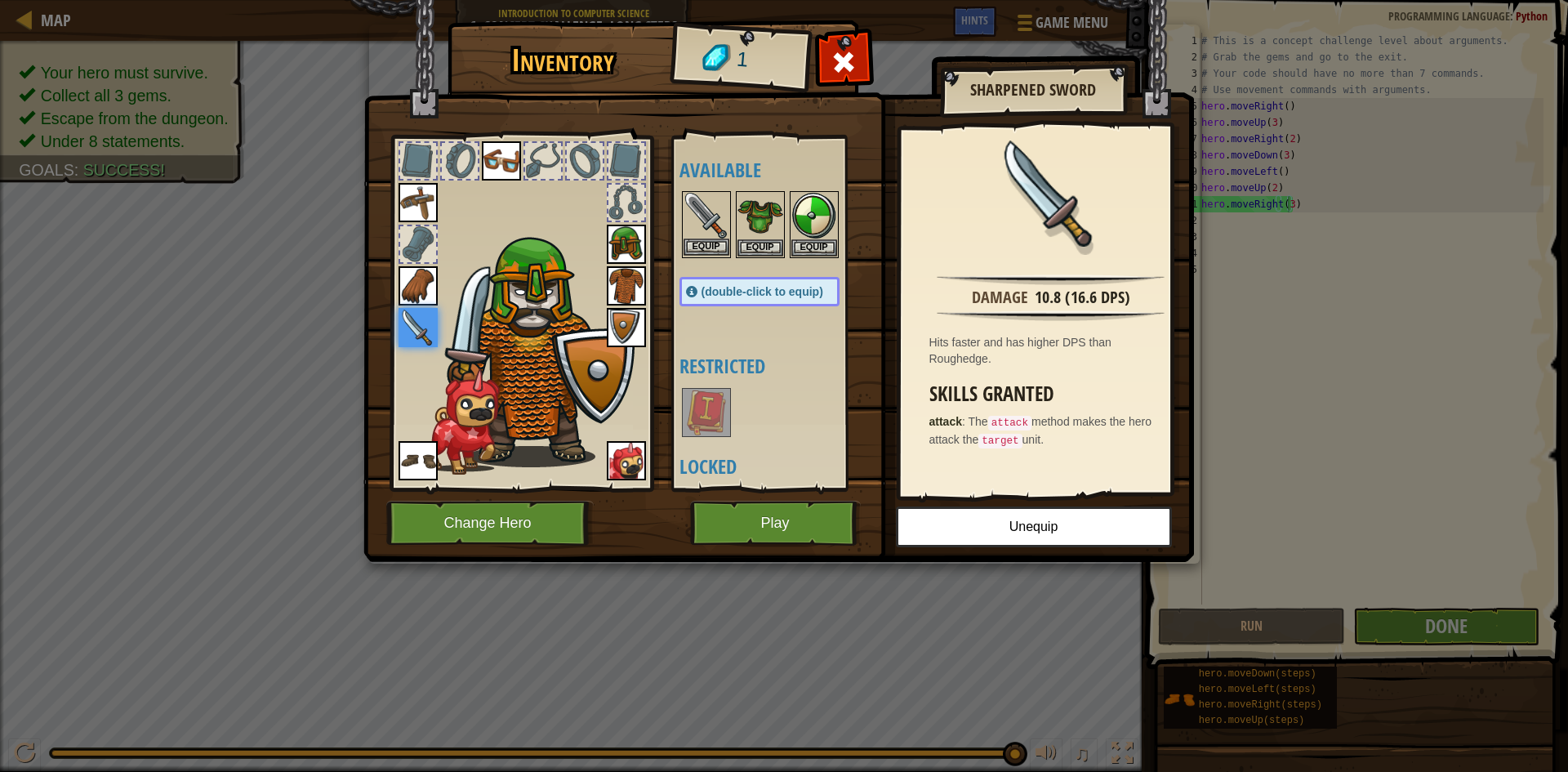
click at [708, 221] on img at bounding box center [706, 215] width 46 height 46
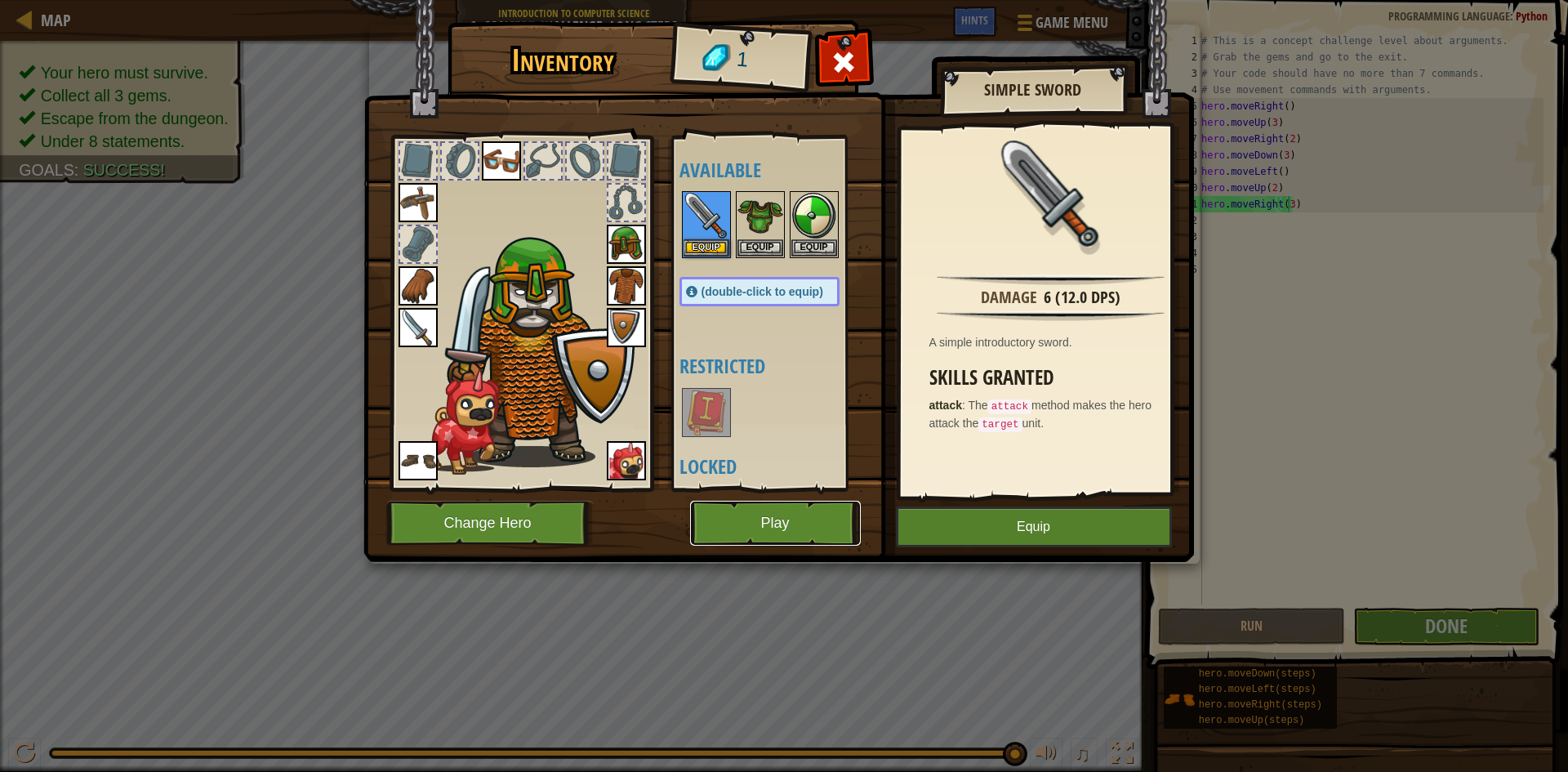
click at [791, 506] on button "Play" at bounding box center [775, 523] width 171 height 45
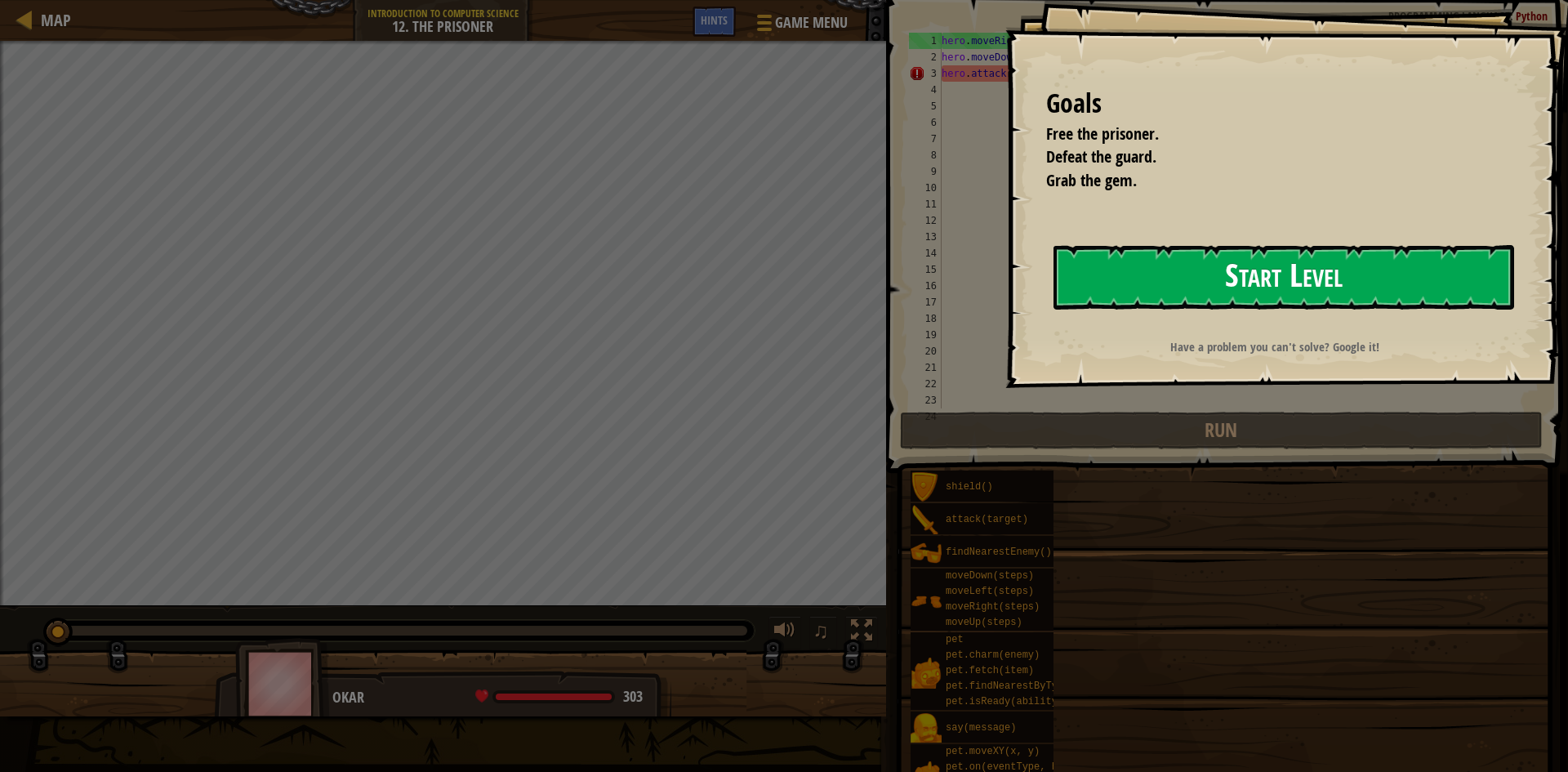
click at [1074, 274] on button "Start Level" at bounding box center [1284, 277] width 461 height 64
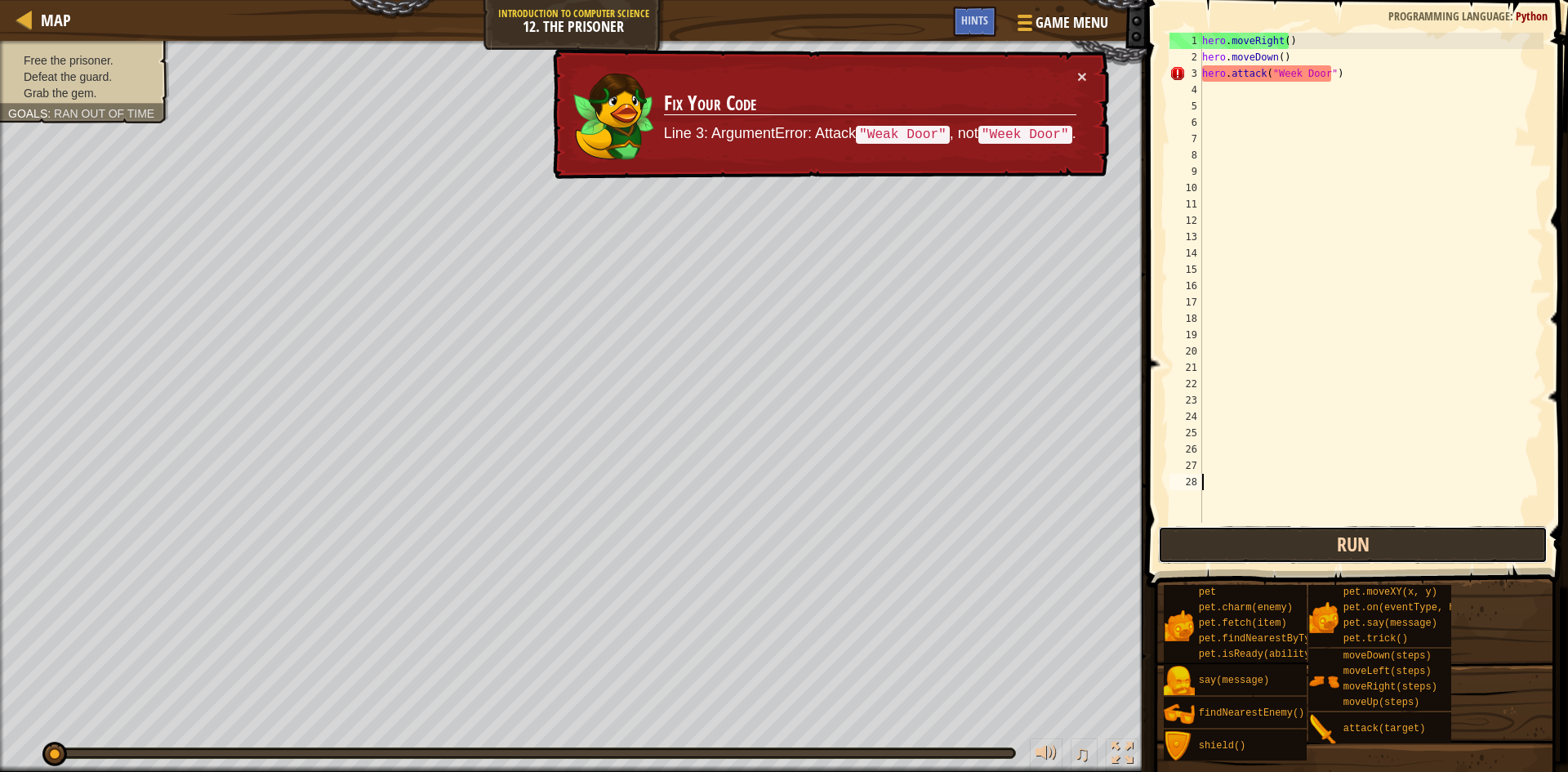
click at [1359, 550] on button "Run" at bounding box center [1352, 545] width 389 height 38
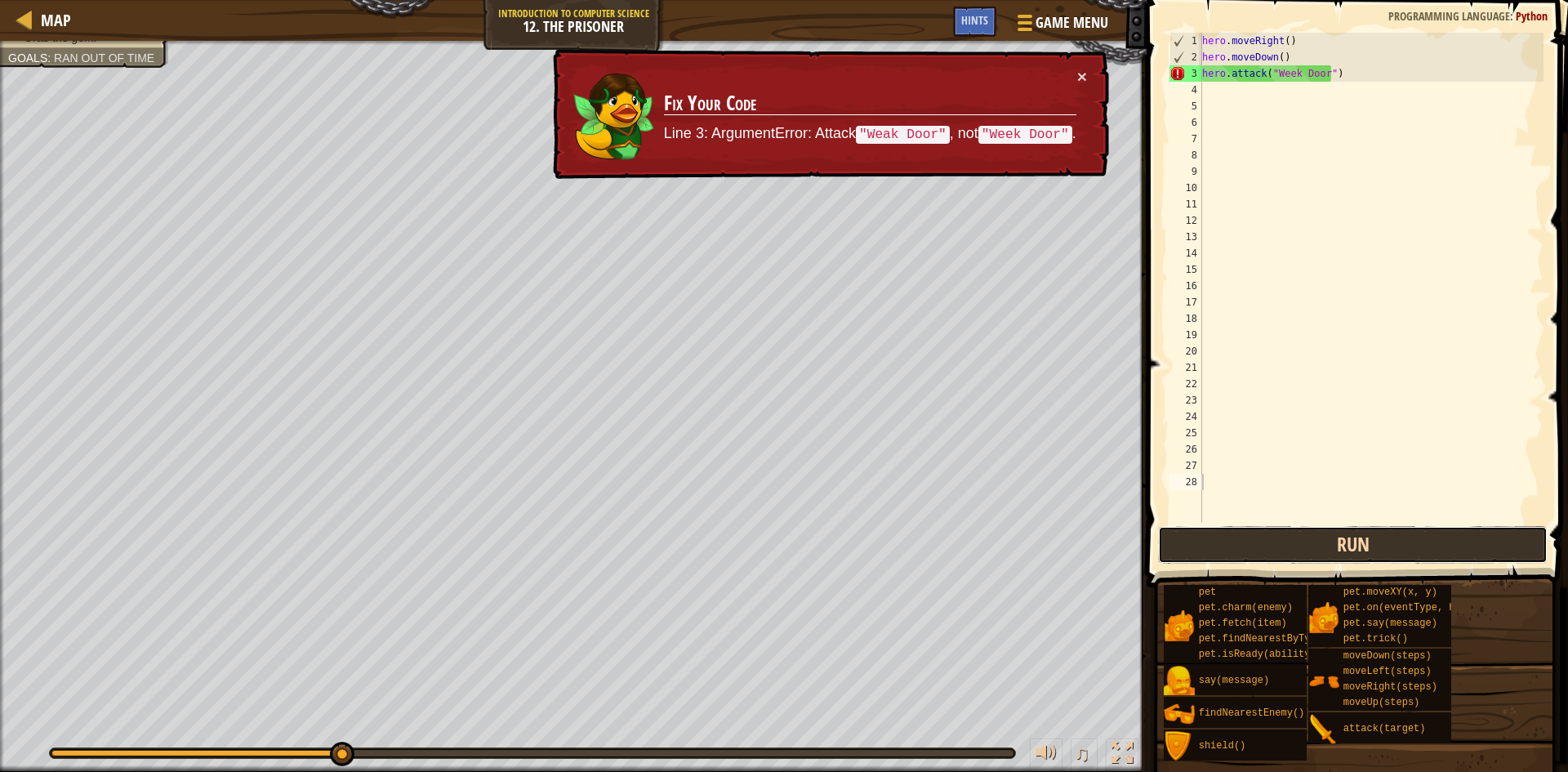
click at [1325, 540] on button "Run" at bounding box center [1352, 545] width 389 height 38
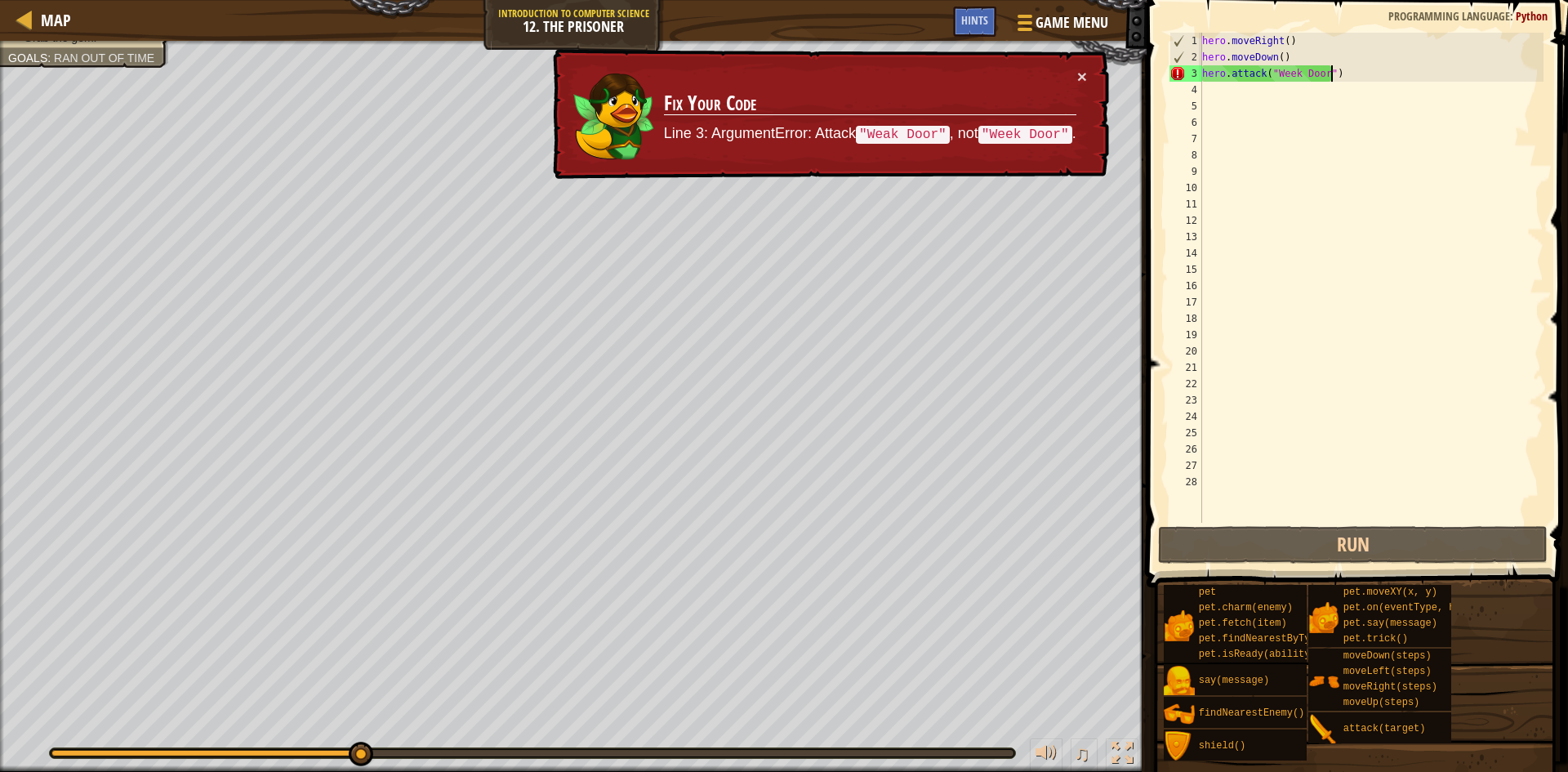
click at [1342, 79] on div "hero . moveRight ( ) hero . moveDown ( ) hero . attack ( "Week Door" )" at bounding box center [1370, 294] width 344 height 522
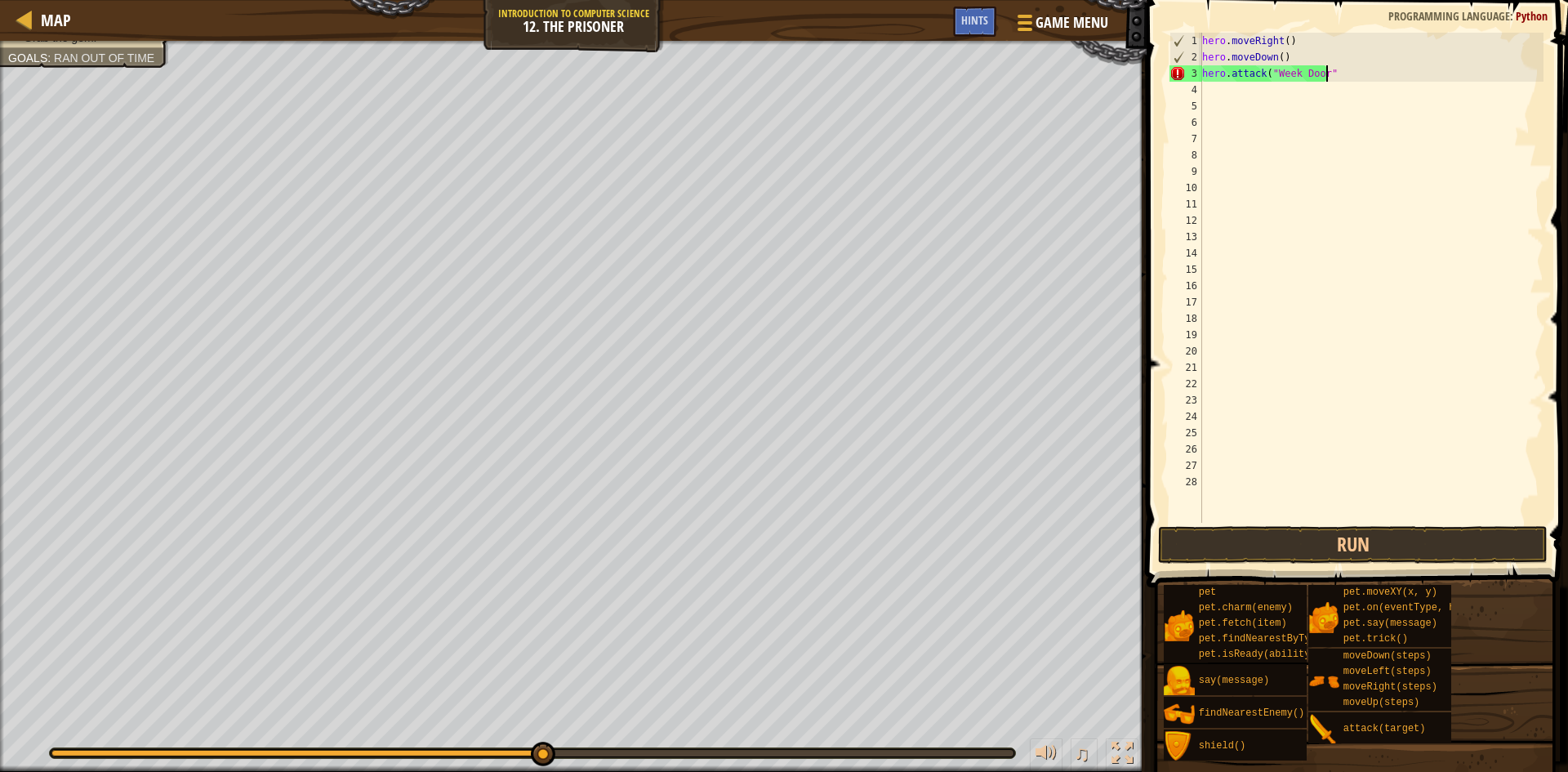
scroll to position [7, 10]
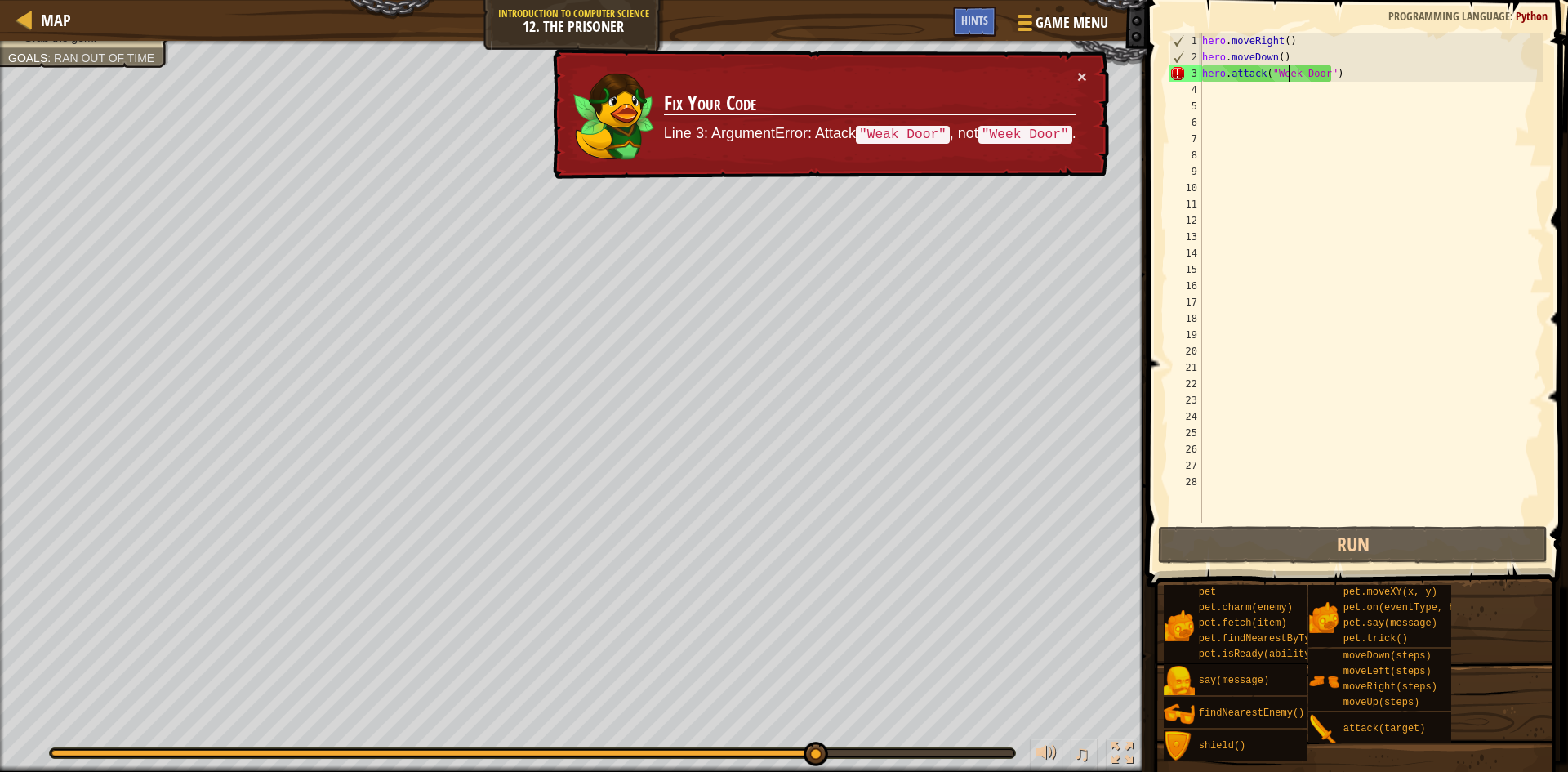
click at [1288, 75] on div "hero . moveRight ( ) hero . moveDown ( ) hero . attack ( "Week Door" )" at bounding box center [1370, 294] width 344 height 522
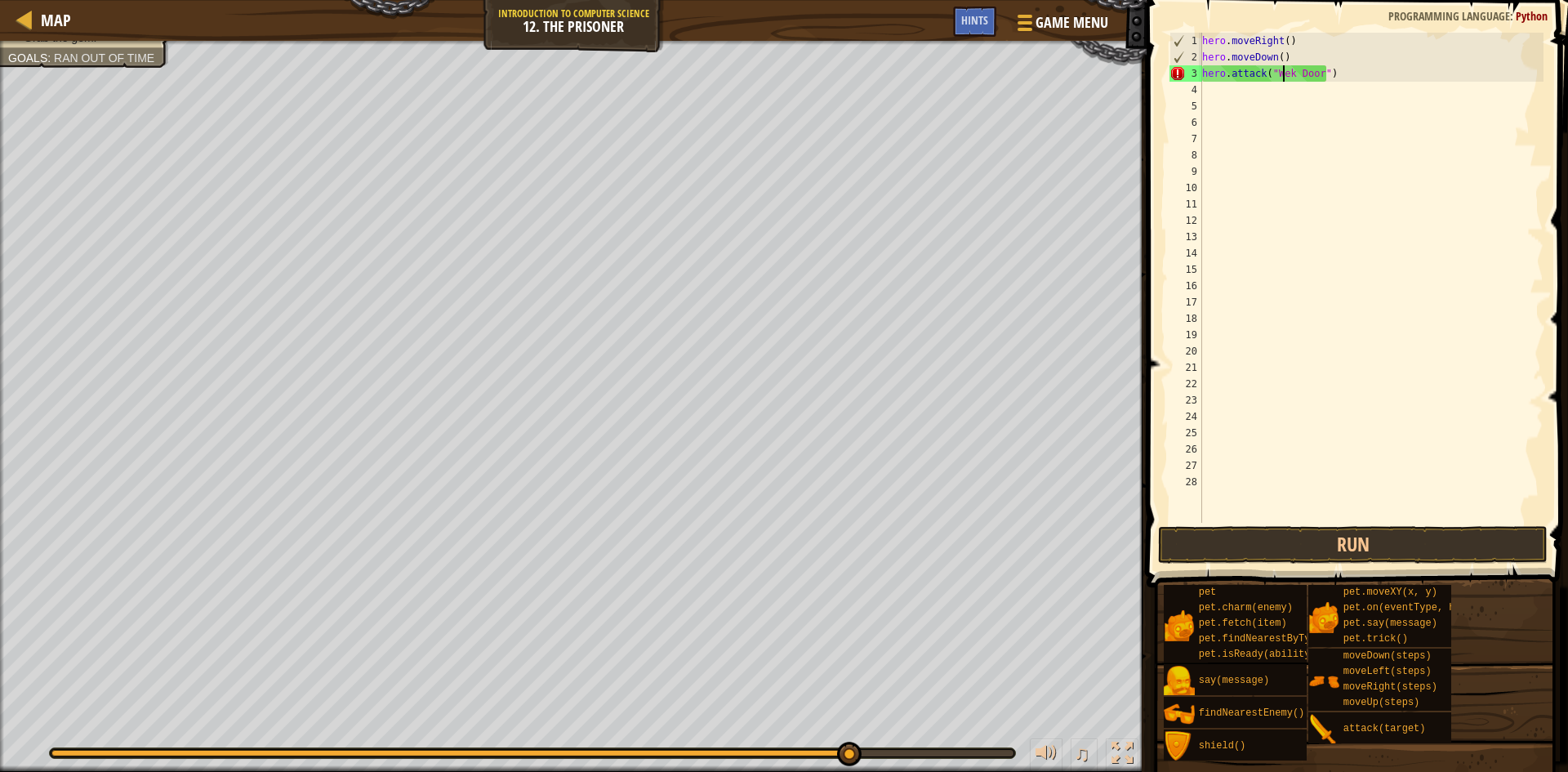
scroll to position [7, 7]
type textarea "hero.attack("Weak Door")"
click at [1293, 539] on button "Run" at bounding box center [1352, 545] width 389 height 38
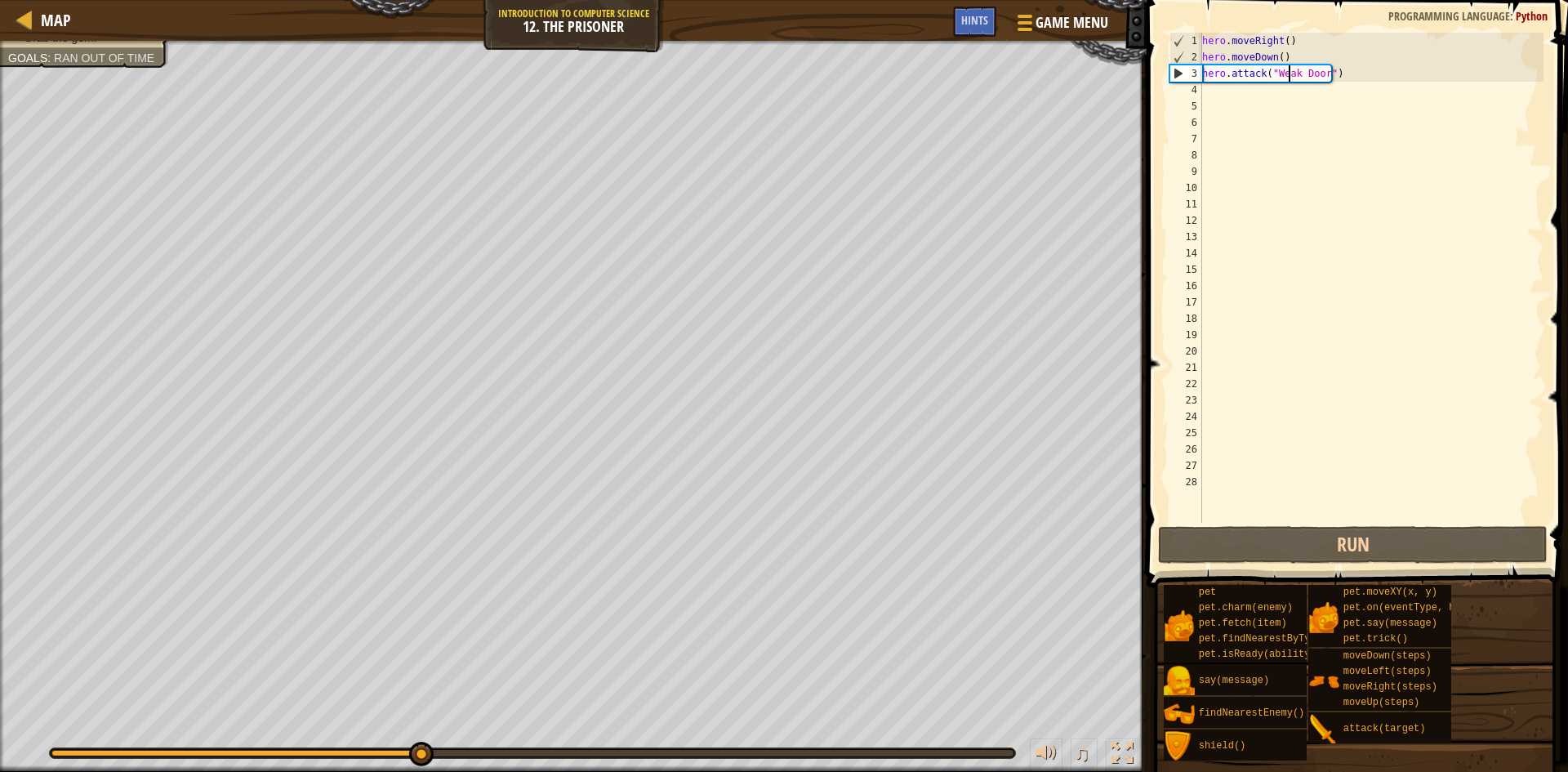
click at [1267, 94] on div "hero . moveRight ( ) hero . moveDown ( ) hero . attack ( "Weak Door" )" at bounding box center [1370, 294] width 344 height 522
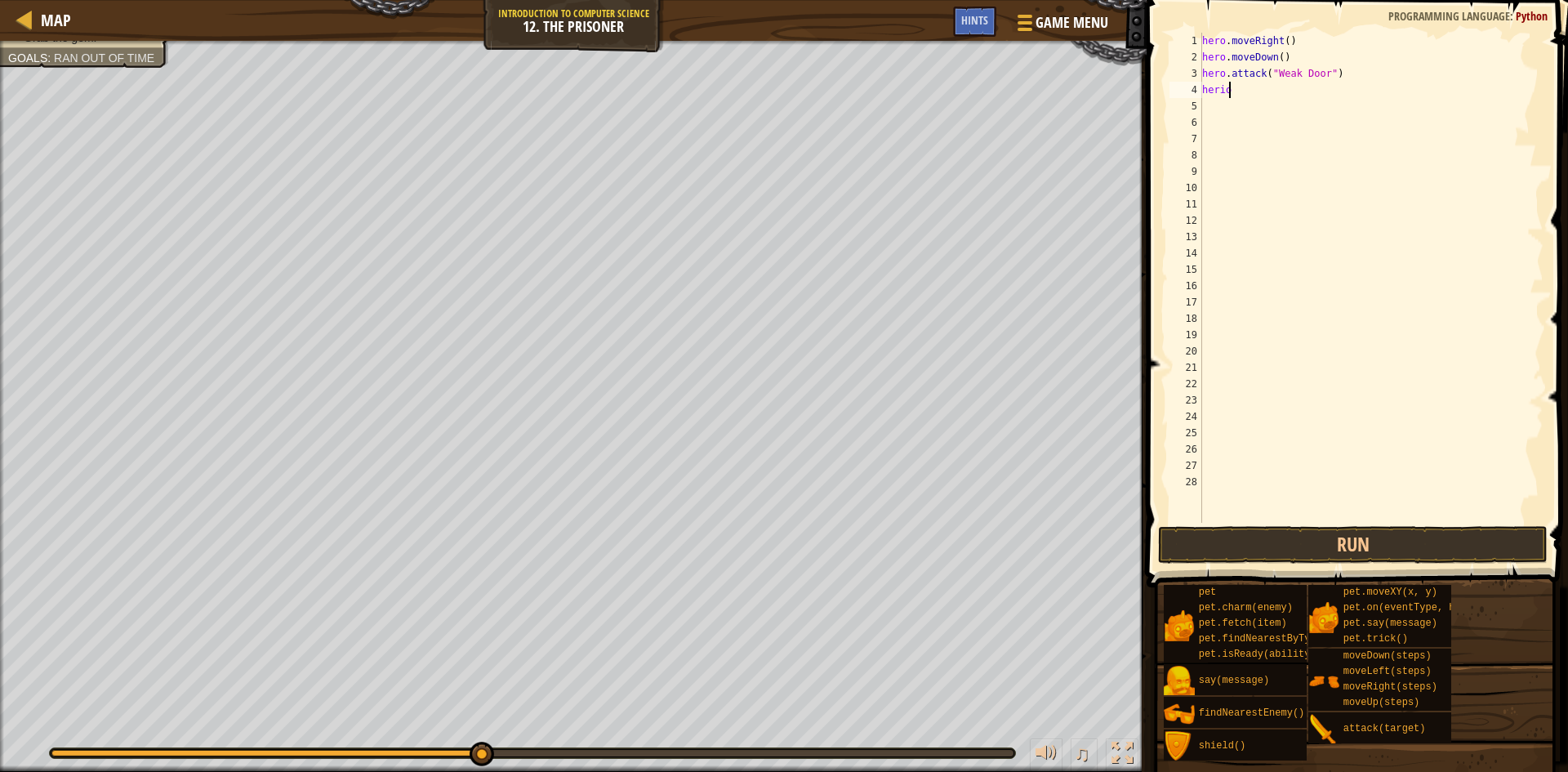
scroll to position [7, 1]
type textarea "hero"
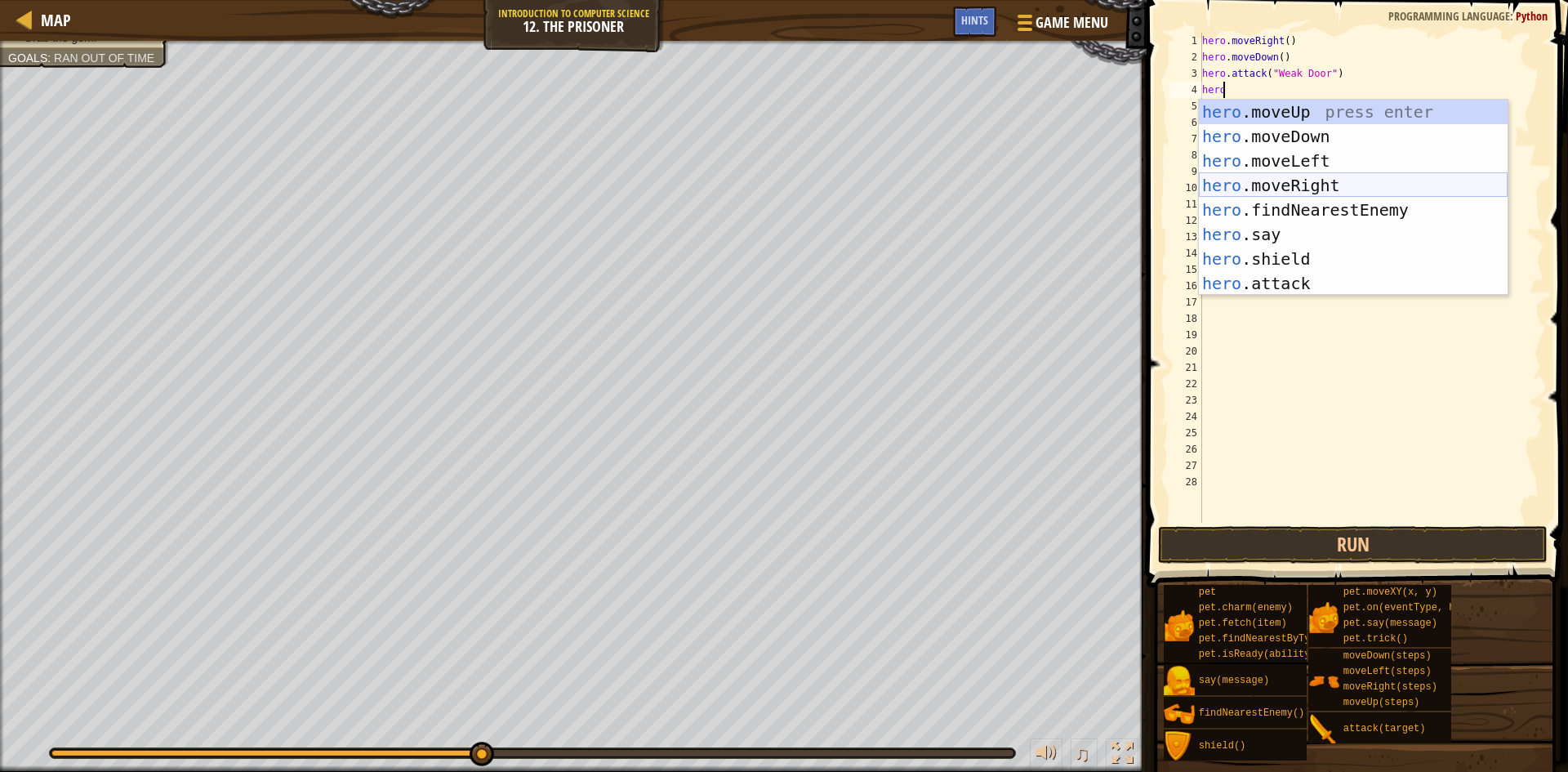
click at [1472, 187] on div "hero .moveUp press enter hero .moveDown press enter hero .moveLeft press enter …" at bounding box center [1352, 222] width 309 height 245
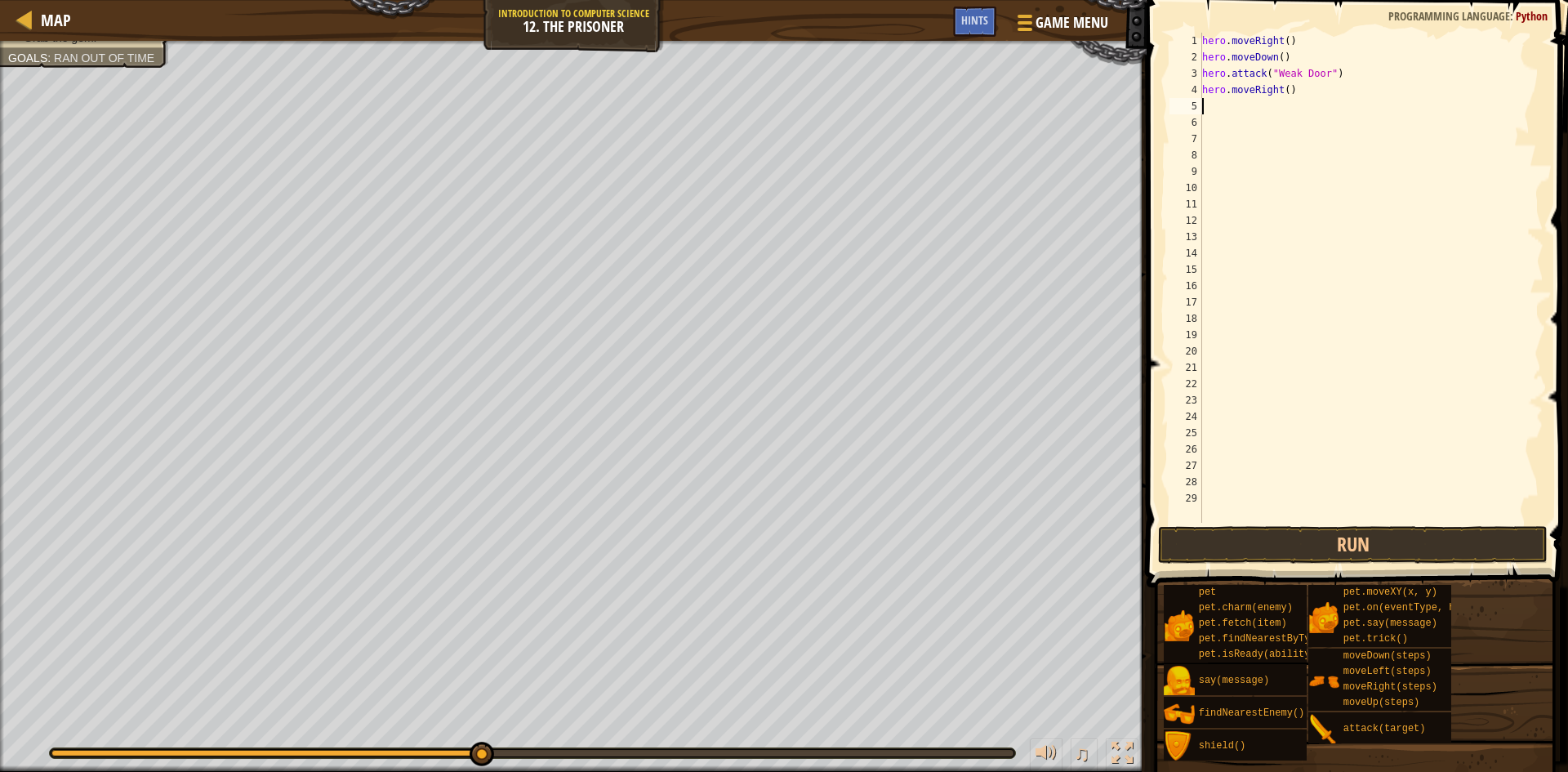
scroll to position [7, 0]
click at [1281, 91] on div "hero . moveRight ( ) hero . moveDown ( ) hero . attack ( "Weak Door" ) hero . m…" at bounding box center [1370, 294] width 344 height 522
type textarea "hero.moveRight(3)"
drag, startPoint x: 1286, startPoint y: 545, endPoint x: 1269, endPoint y: 563, distance: 24.8
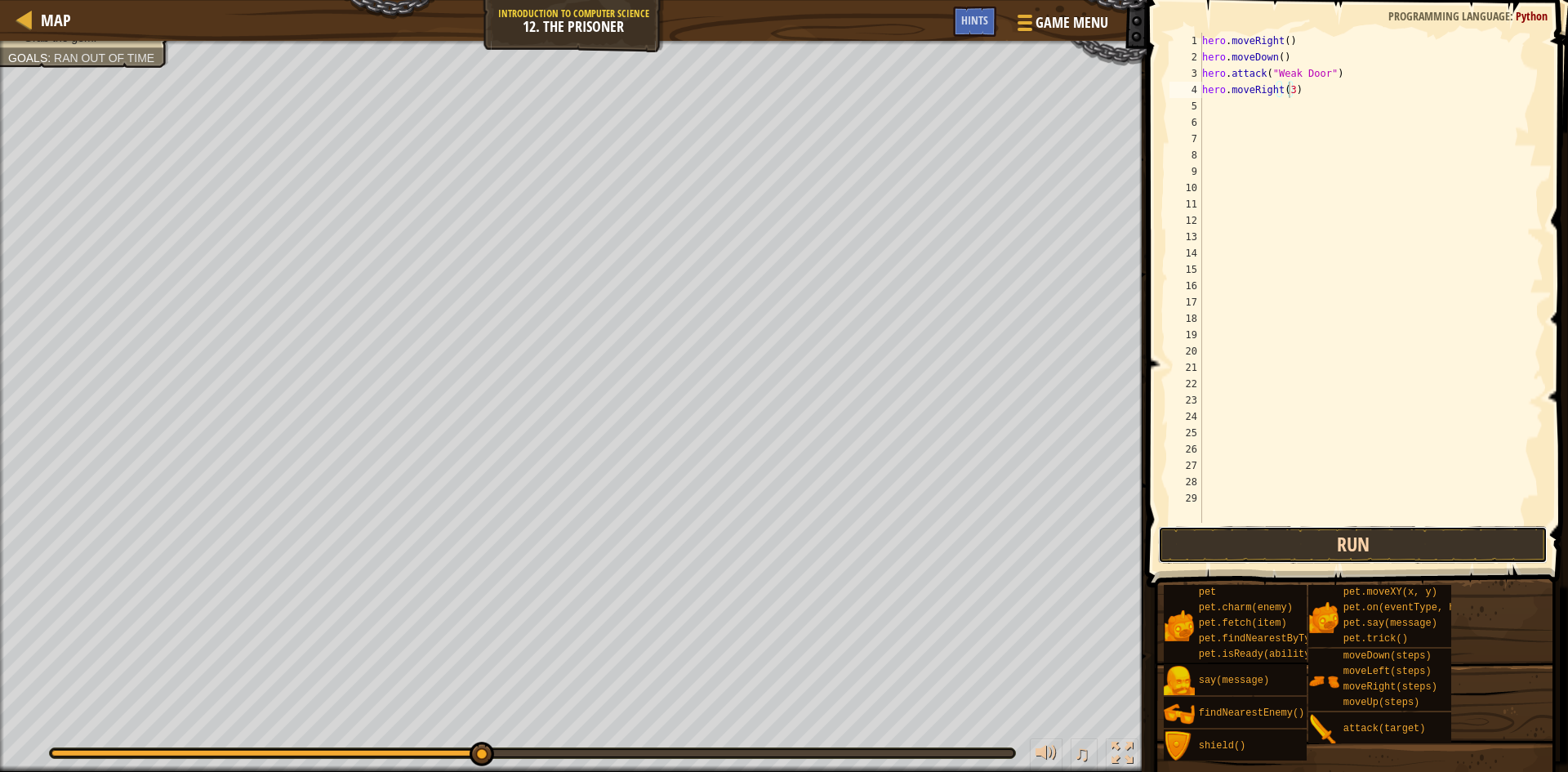
click at [1269, 563] on button "Run" at bounding box center [1352, 545] width 389 height 38
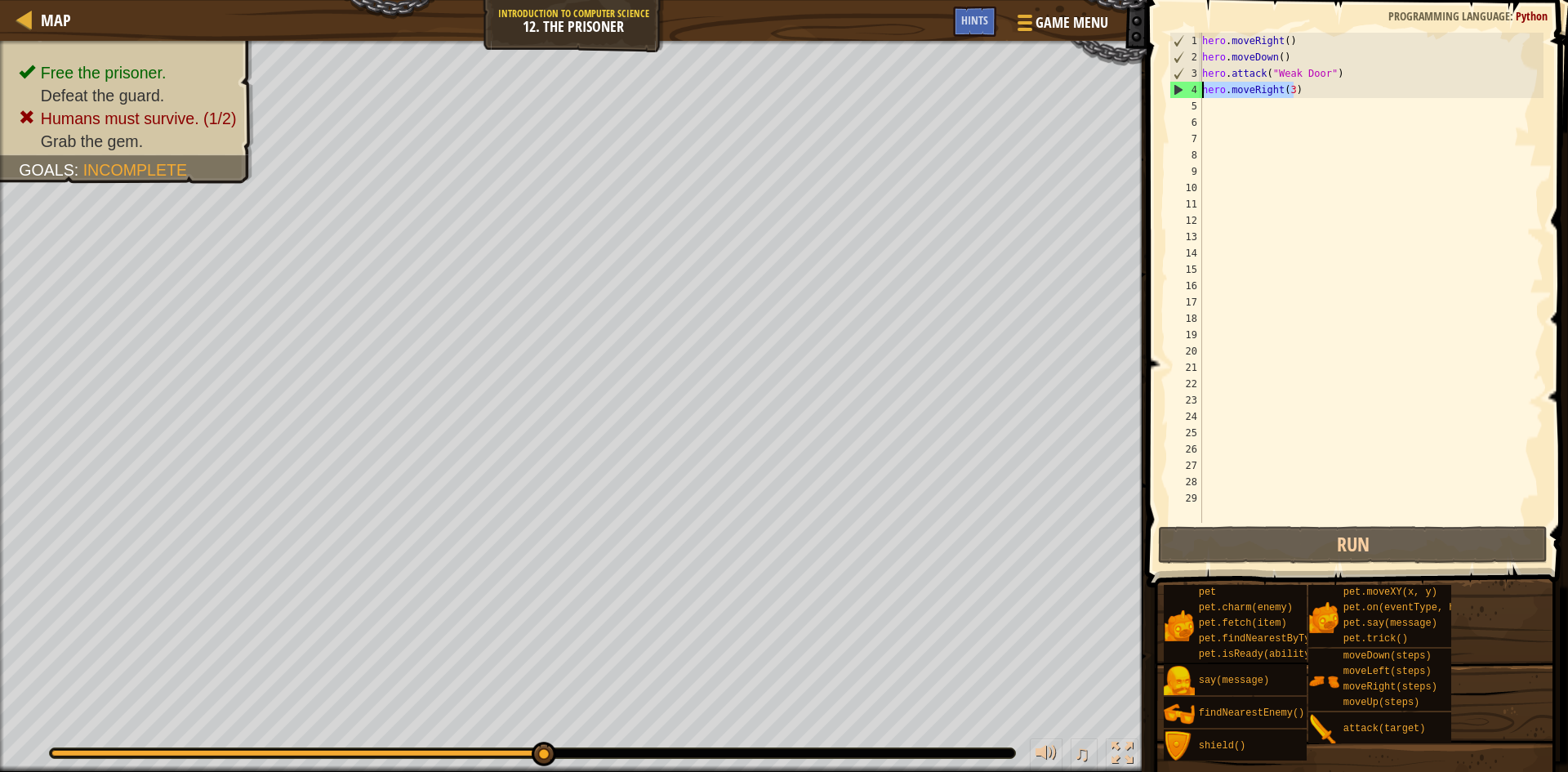
drag, startPoint x: 1355, startPoint y: 96, endPoint x: 1145, endPoint y: 92, distance: 210.0
click at [1145, 92] on div "hero.moveRight(3) 1 2 3 4 5 6 7 8 9 10 11 12 13 14 15 16 17 18 19 20 21 22 23 2…" at bounding box center [1354, 326] width 427 height 635
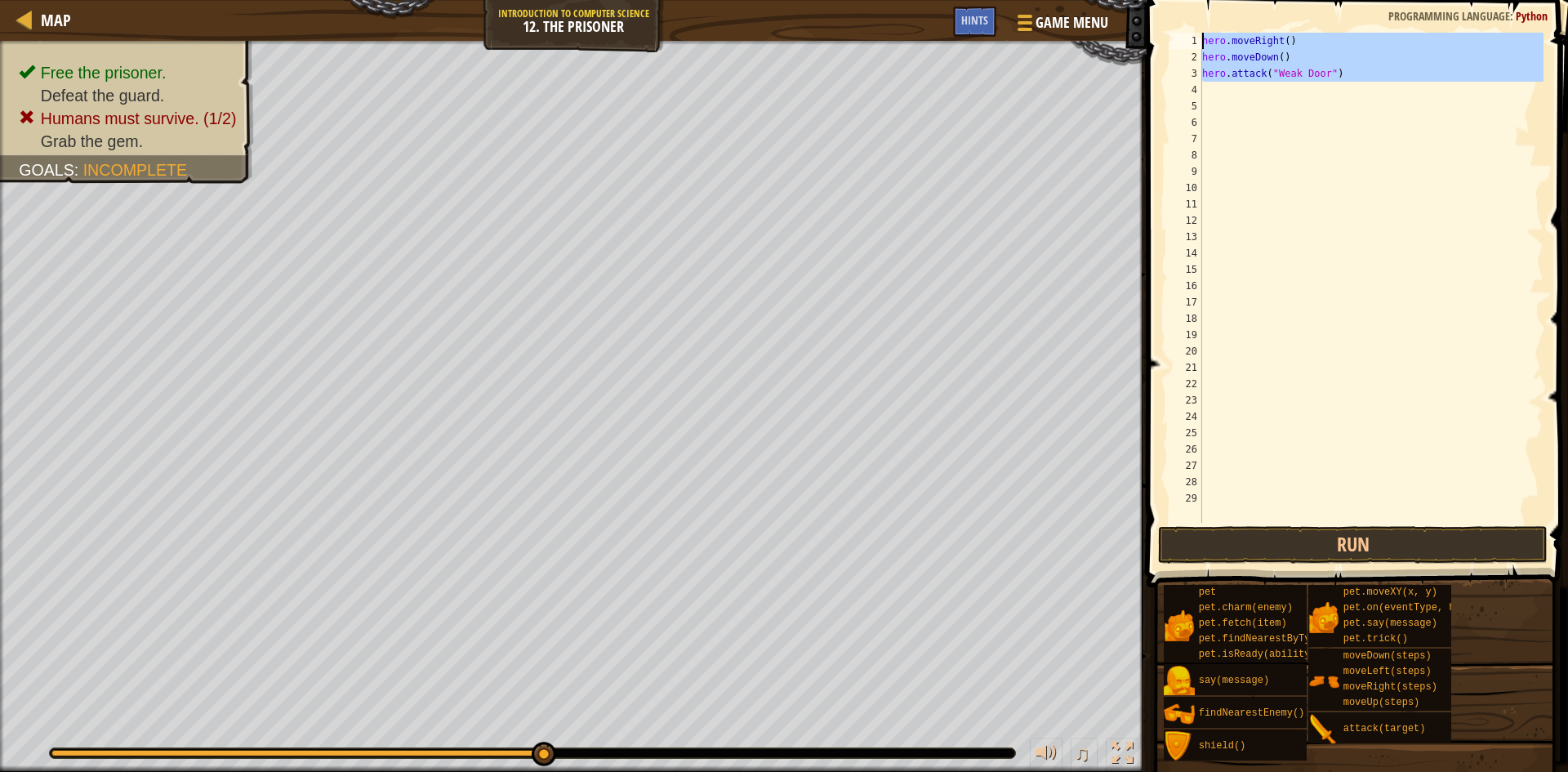
drag, startPoint x: 1432, startPoint y: 82, endPoint x: 1001, endPoint y: -71, distance: 457.4
click at [1001, 0] on html "Map Introduction to Computer Science 12. The Prisoner Game Menu Done Hints 1 הה…" at bounding box center [784, 0] width 1568 height 0
type textarea "hero.moveRight() hero.moveDown()"
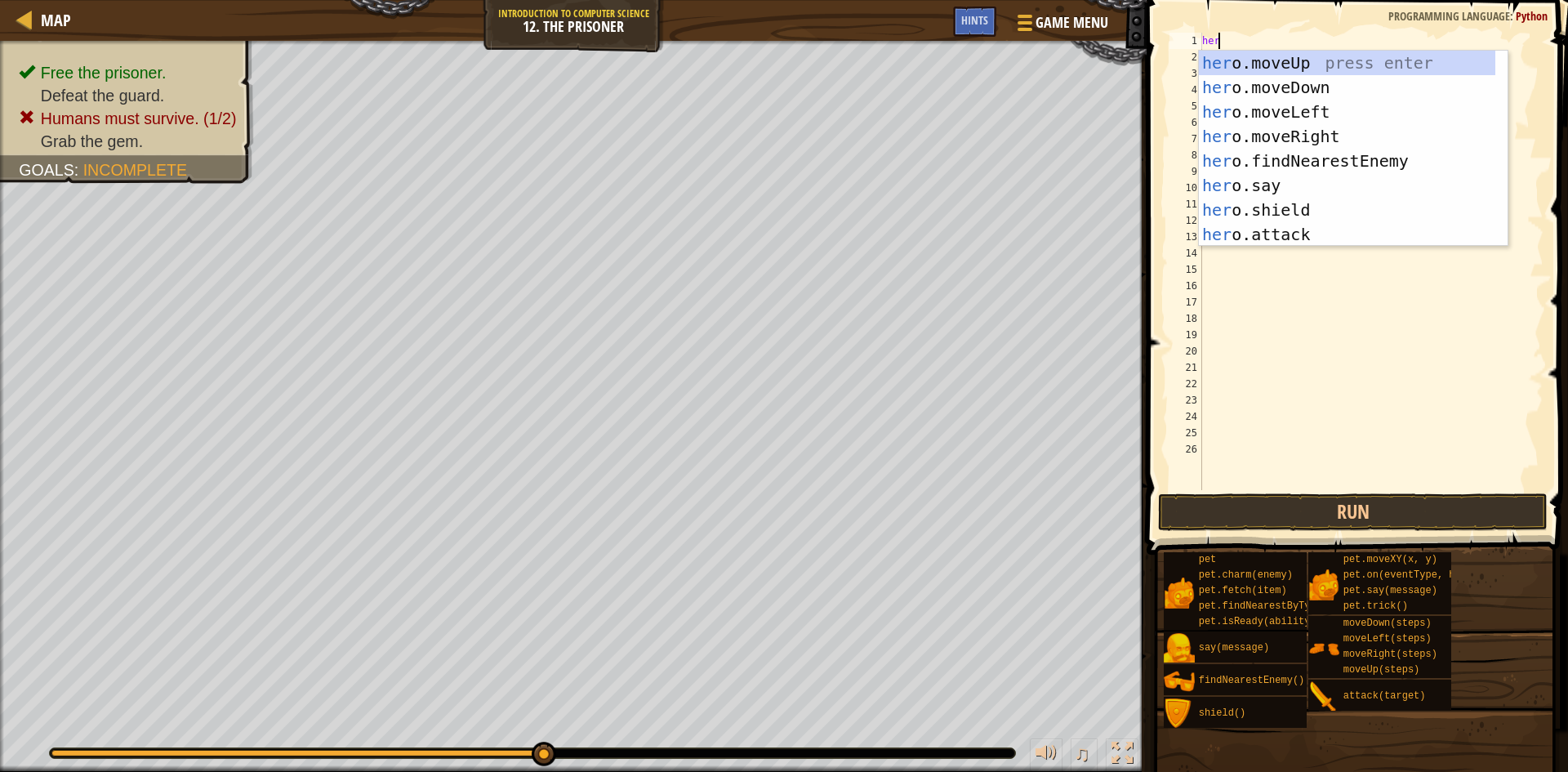
scroll to position [7, 1]
type textarea "hero"
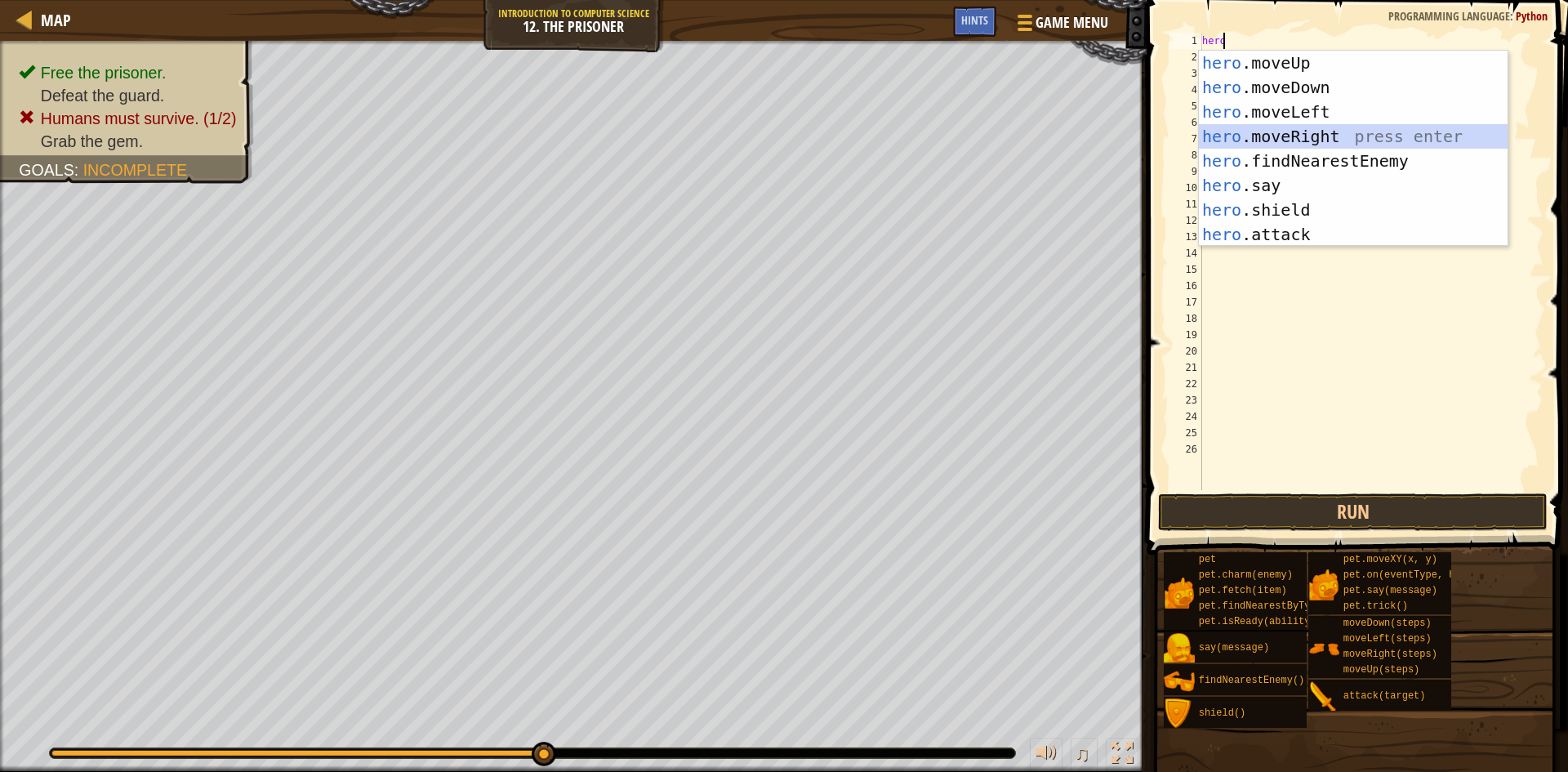
click at [1360, 129] on div "hero .moveUp press enter hero .moveDown press enter hero .moveLeft press enter …" at bounding box center [1352, 174] width 309 height 245
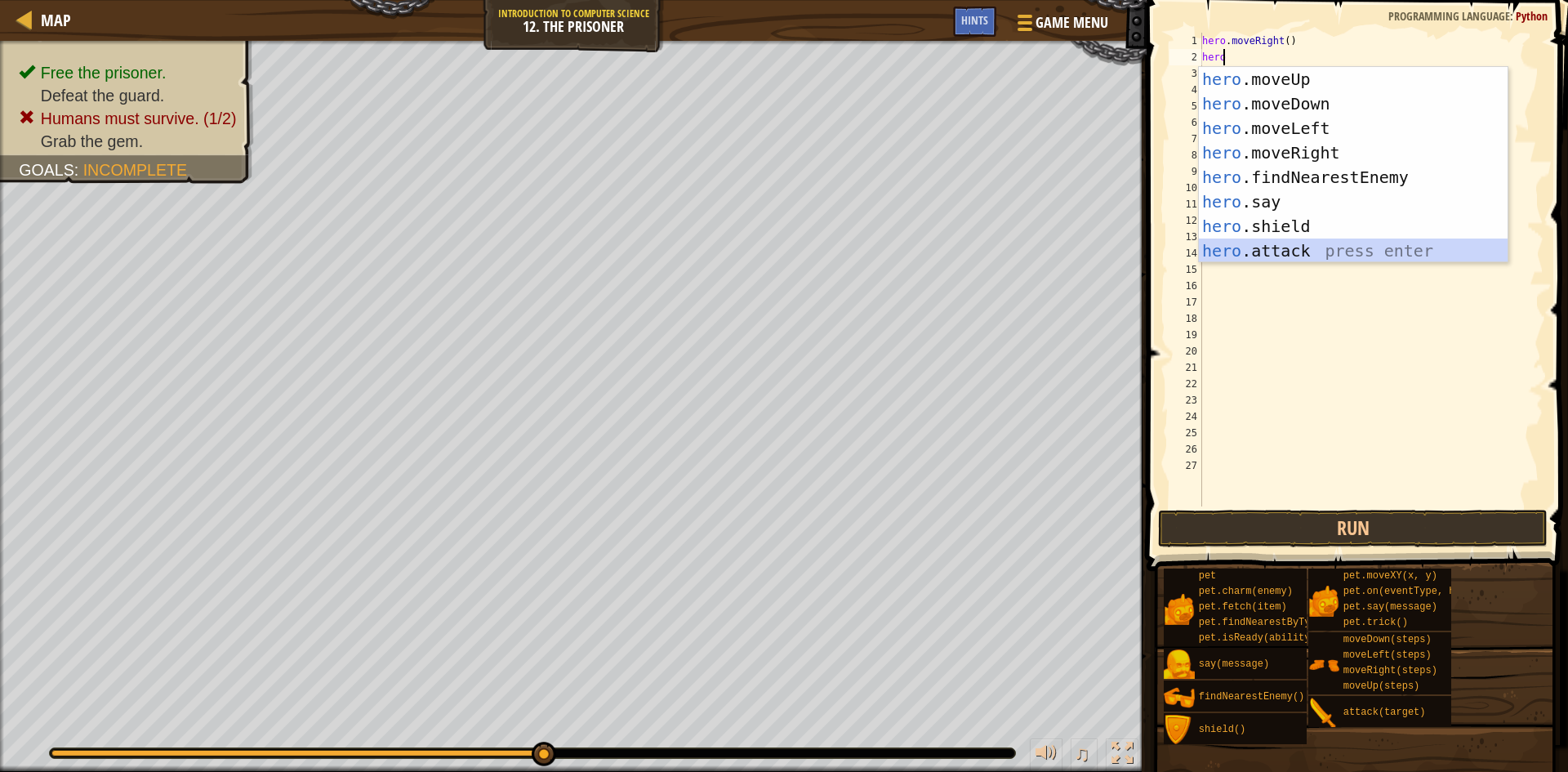
click at [1358, 244] on div "hero .moveUp press enter hero .moveDown press enter hero .moveLeft press enter …" at bounding box center [1352, 190] width 309 height 245
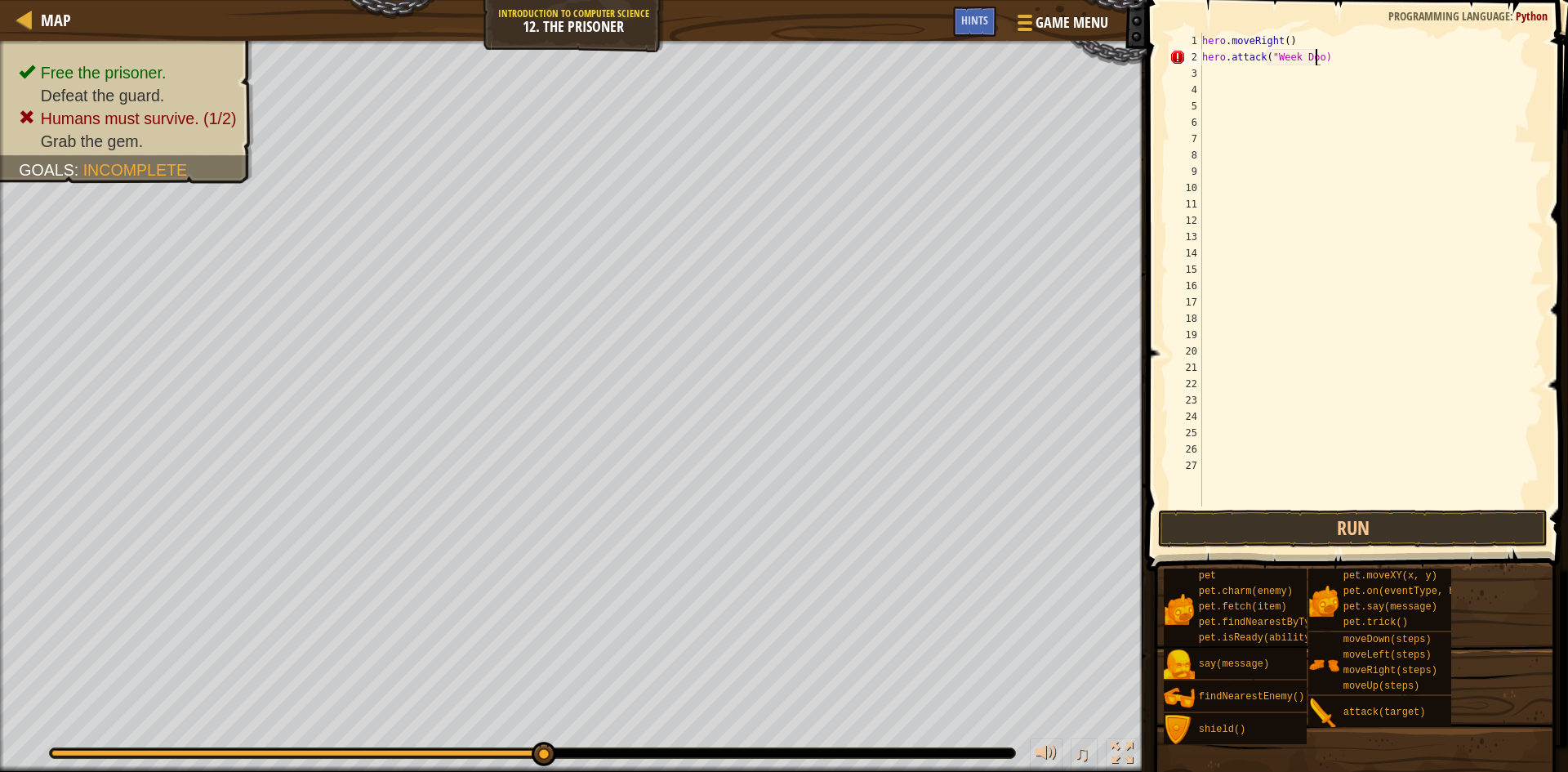
scroll to position [7, 10]
type textarea "hero.attack("Week Door")"
click at [1509, 539] on button "Run" at bounding box center [1352, 529] width 389 height 38
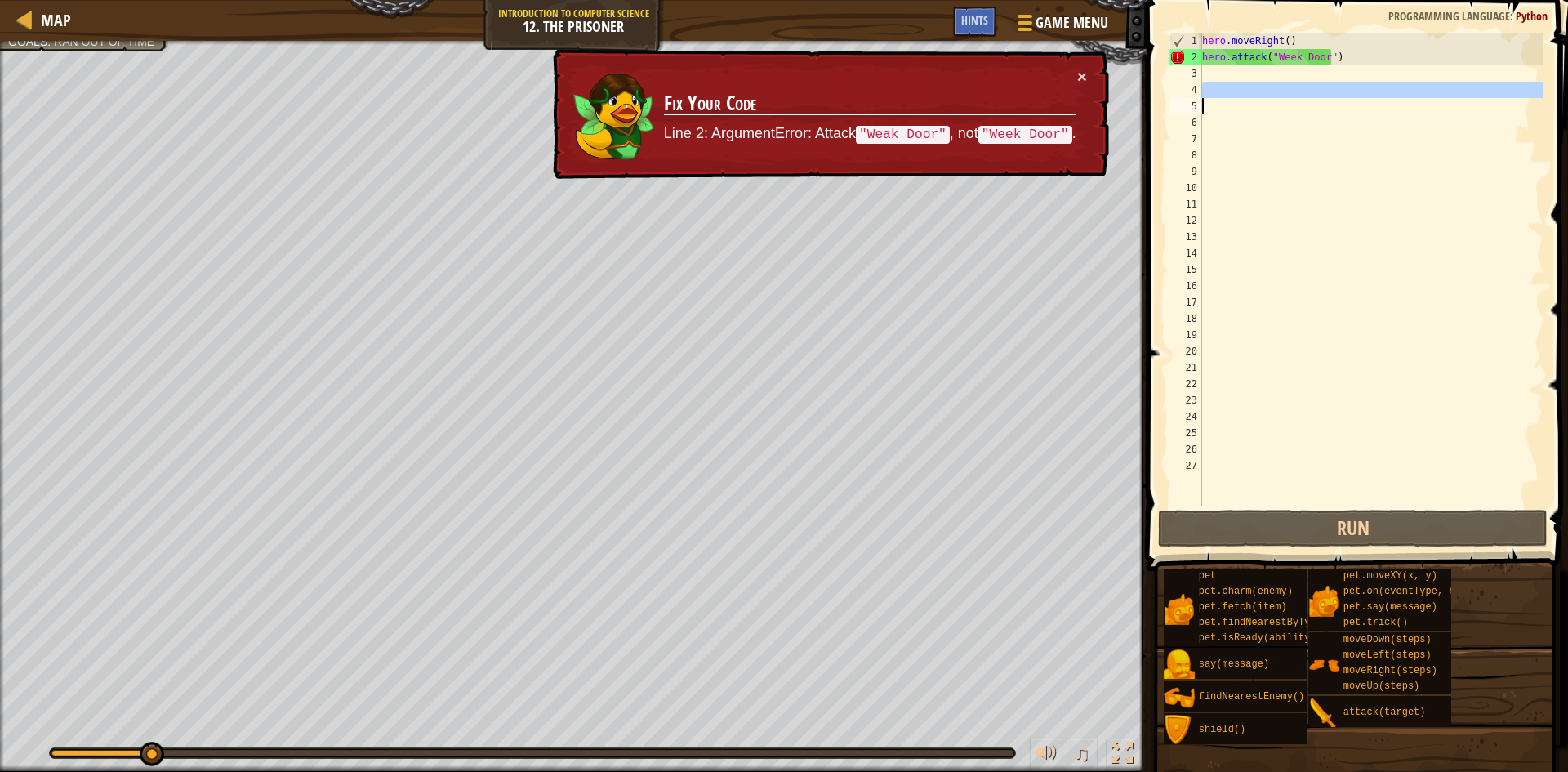
drag, startPoint x: 1232, startPoint y: 91, endPoint x: 1217, endPoint y: 86, distance: 15.8
click at [1222, 99] on div "hero . moveRight ( ) hero . attack ( "Week Door" )" at bounding box center [1370, 286] width 344 height 506
click at [1216, 73] on div "hero . moveRight ( ) hero . attack ( "Week Door" )" at bounding box center [1370, 286] width 344 height 506
click at [1290, 58] on div "hero . moveRight ( ) hero . attack ( "Week Door" )" at bounding box center [1370, 286] width 344 height 506
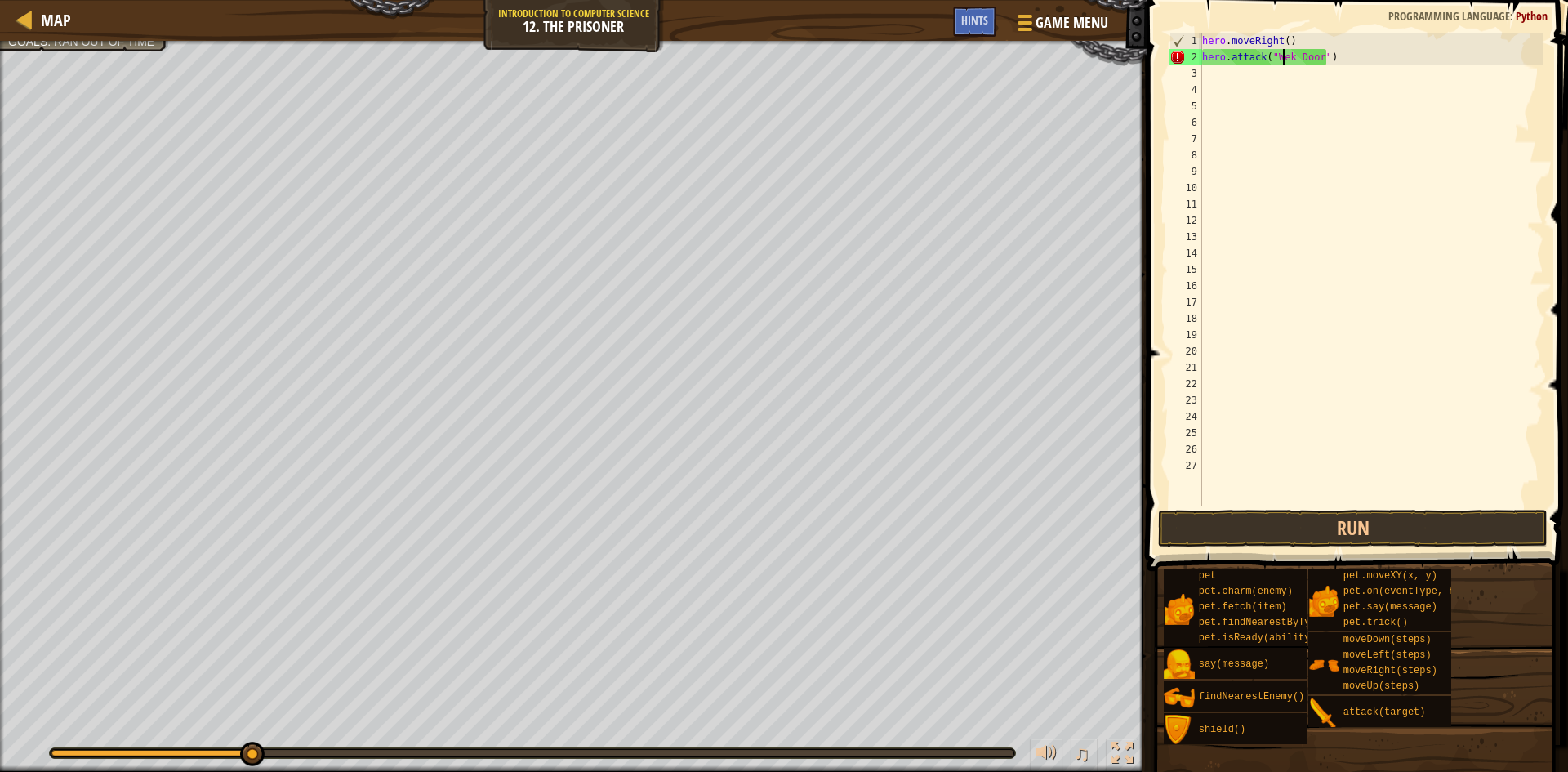
scroll to position [7, 7]
type textarea "hero.attack("Weak Door")"
drag, startPoint x: 1309, startPoint y: 513, endPoint x: 1303, endPoint y: 533, distance: 20.9
click at [1309, 521] on button "Run" at bounding box center [1352, 529] width 389 height 38
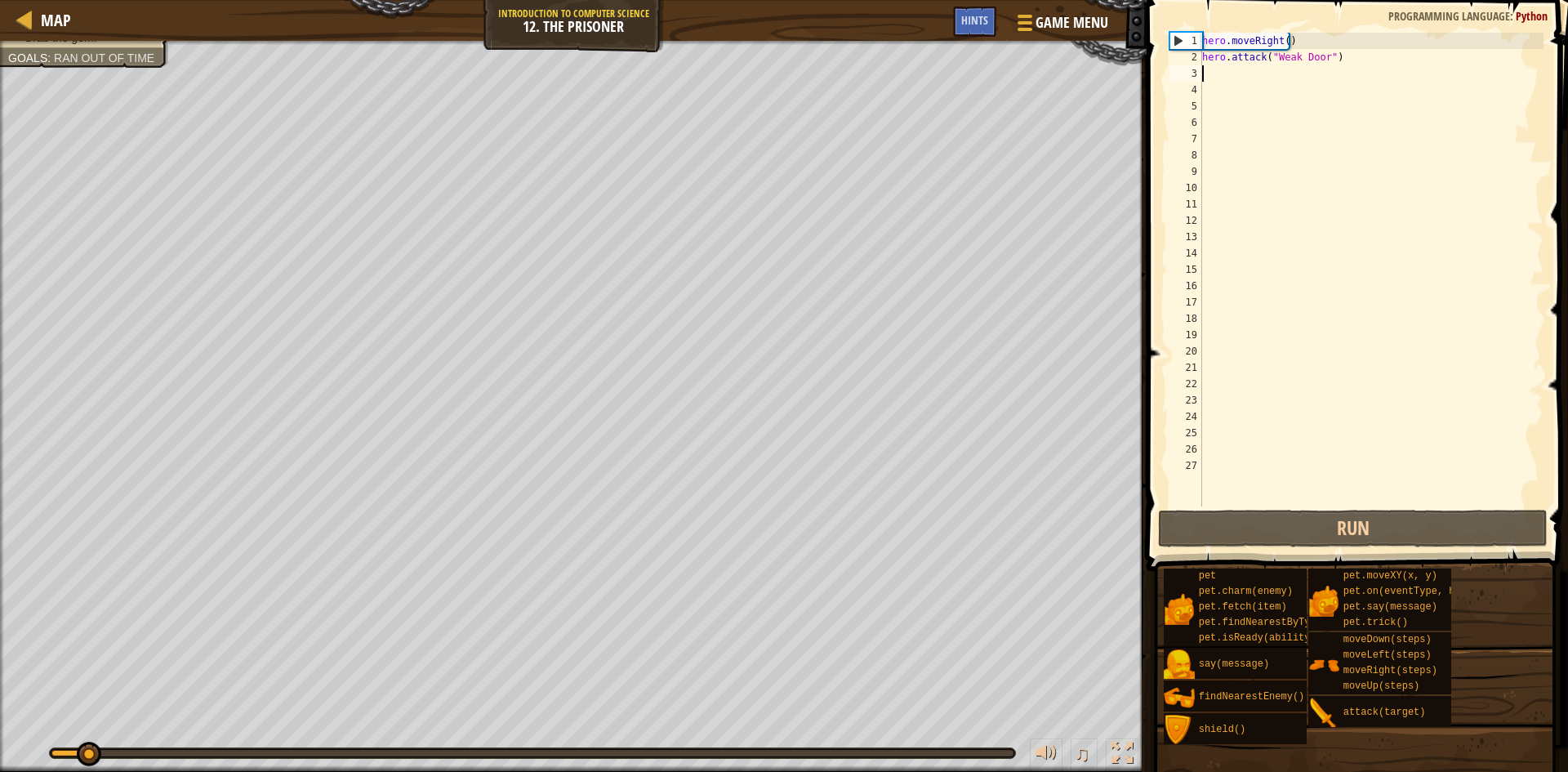
click at [1237, 69] on div "hero . moveRight ( ) hero . attack ( "Weak Door" )" at bounding box center [1370, 286] width 344 height 506
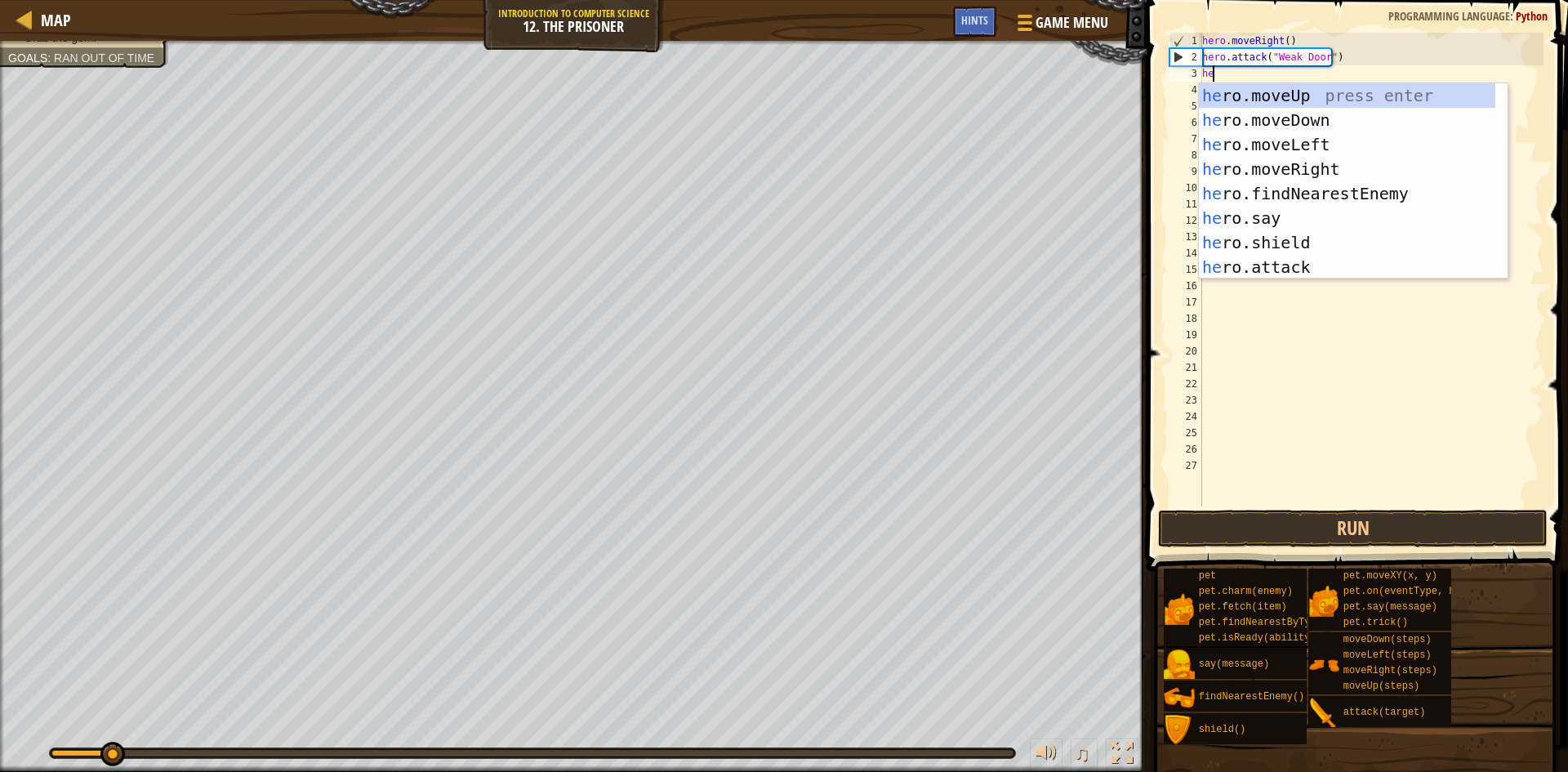
scroll to position [7, 1]
type textarea "hero"
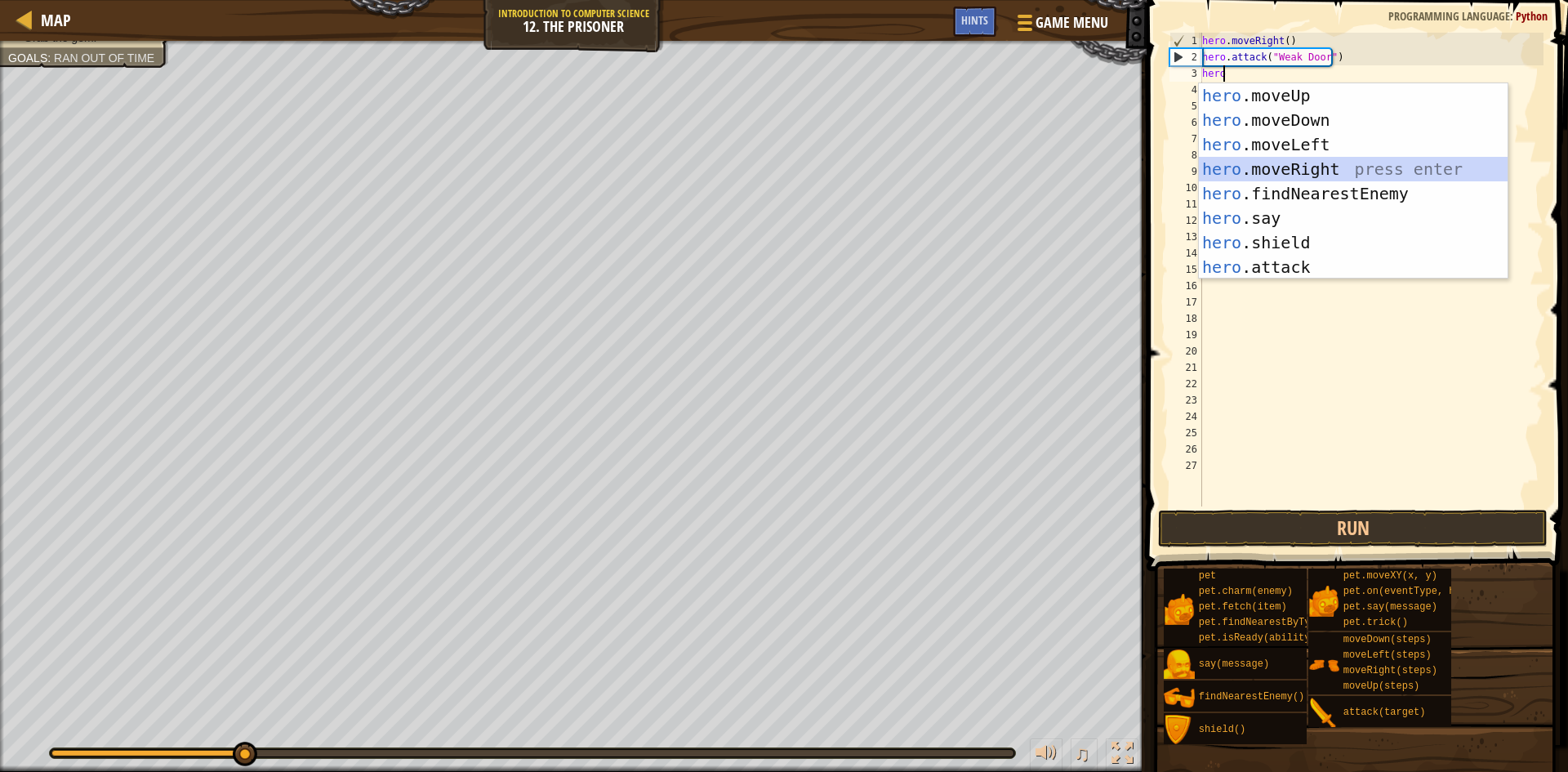
drag, startPoint x: 1418, startPoint y: 166, endPoint x: 1414, endPoint y: 146, distance: 20.4
click at [1419, 167] on div "hero .moveUp press enter hero .moveDown press enter hero .moveLeft press enter …" at bounding box center [1352, 206] width 309 height 245
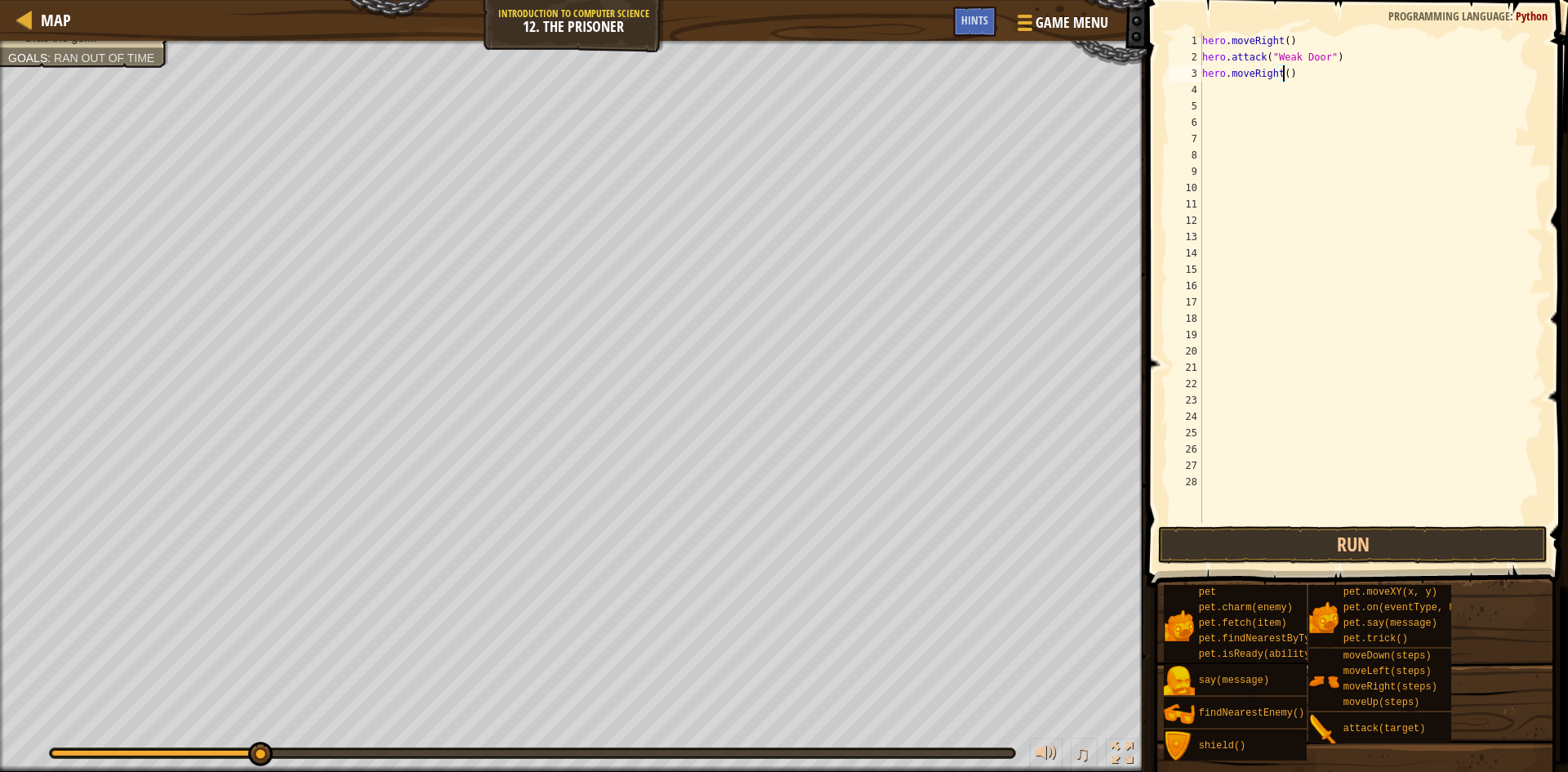
click at [1283, 75] on div "hero . moveRight ( ) hero . attack ( "Weak Door" ) hero . moveRight ( )" at bounding box center [1370, 294] width 344 height 522
type textarea "hero.moveRight(2)"
click at [1212, 84] on div "hero . moveRight ( ) hero . attack ( "Weak Door" ) hero . moveRight ( 2 )" at bounding box center [1370, 294] width 344 height 522
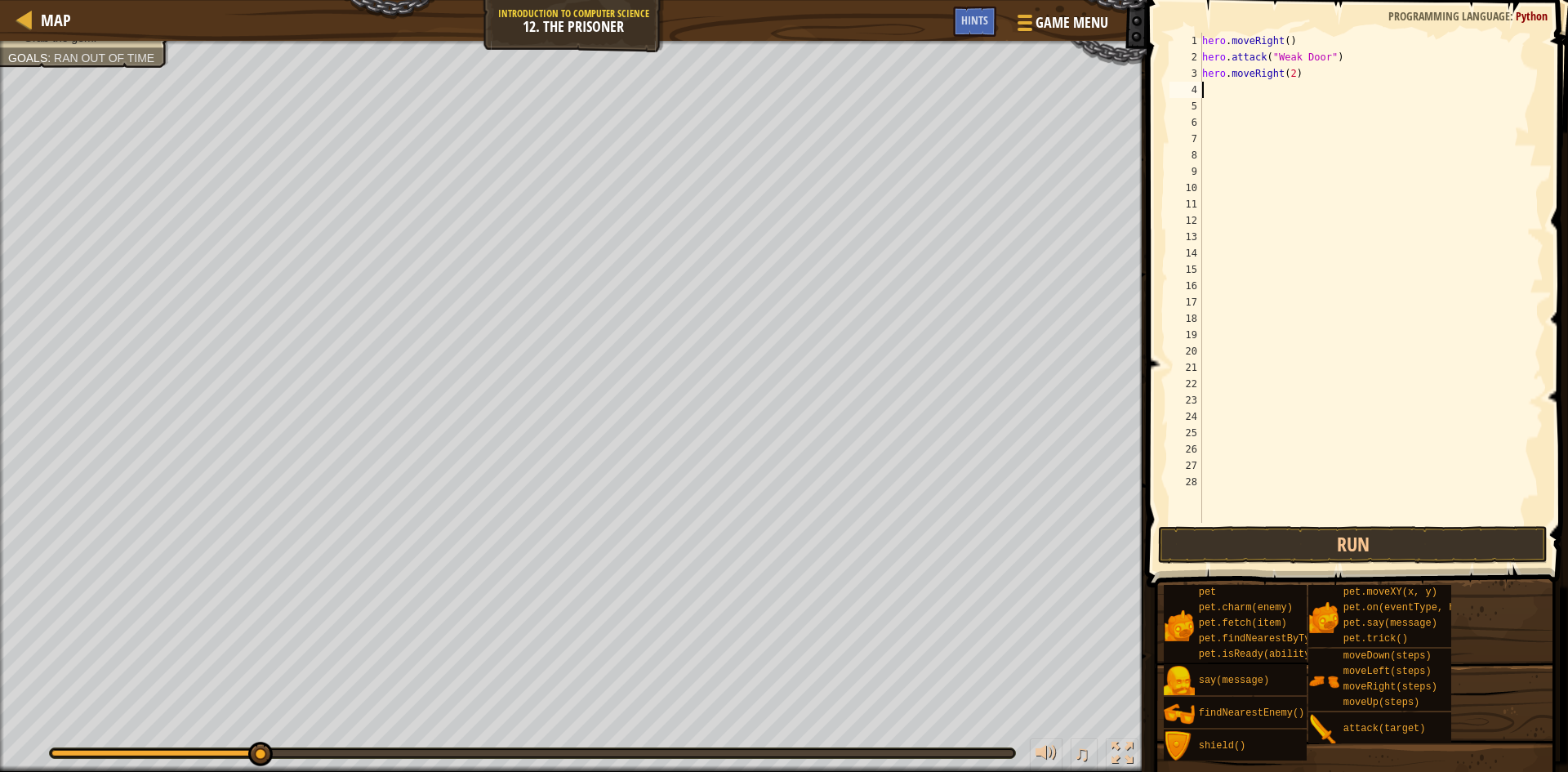
type textarea "j"
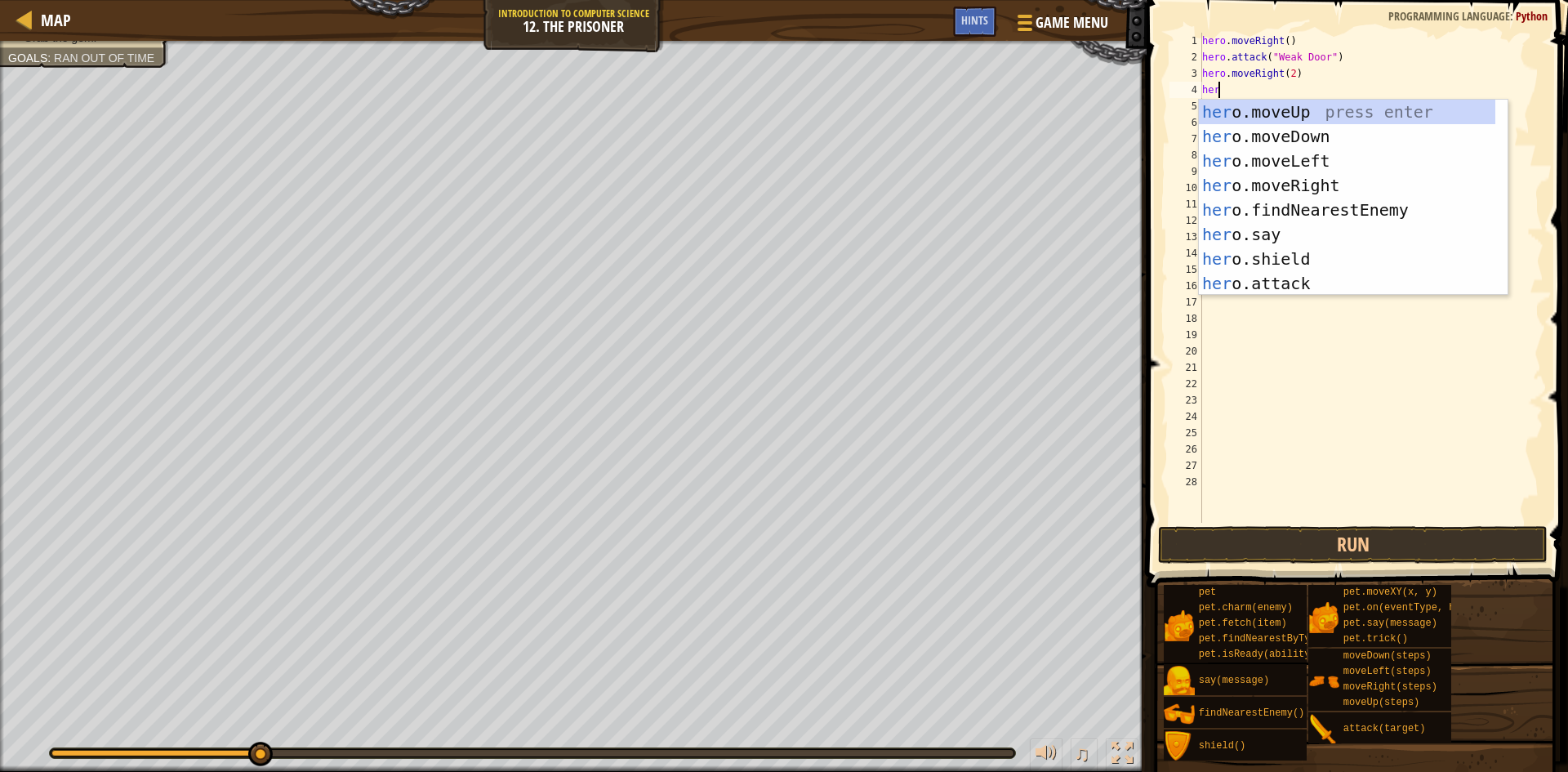
scroll to position [7, 1]
type textarea "hero"
click at [1291, 132] on div "hero .moveUp press enter hero .moveDown press enter hero .moveLeft press enter …" at bounding box center [1352, 222] width 309 height 245
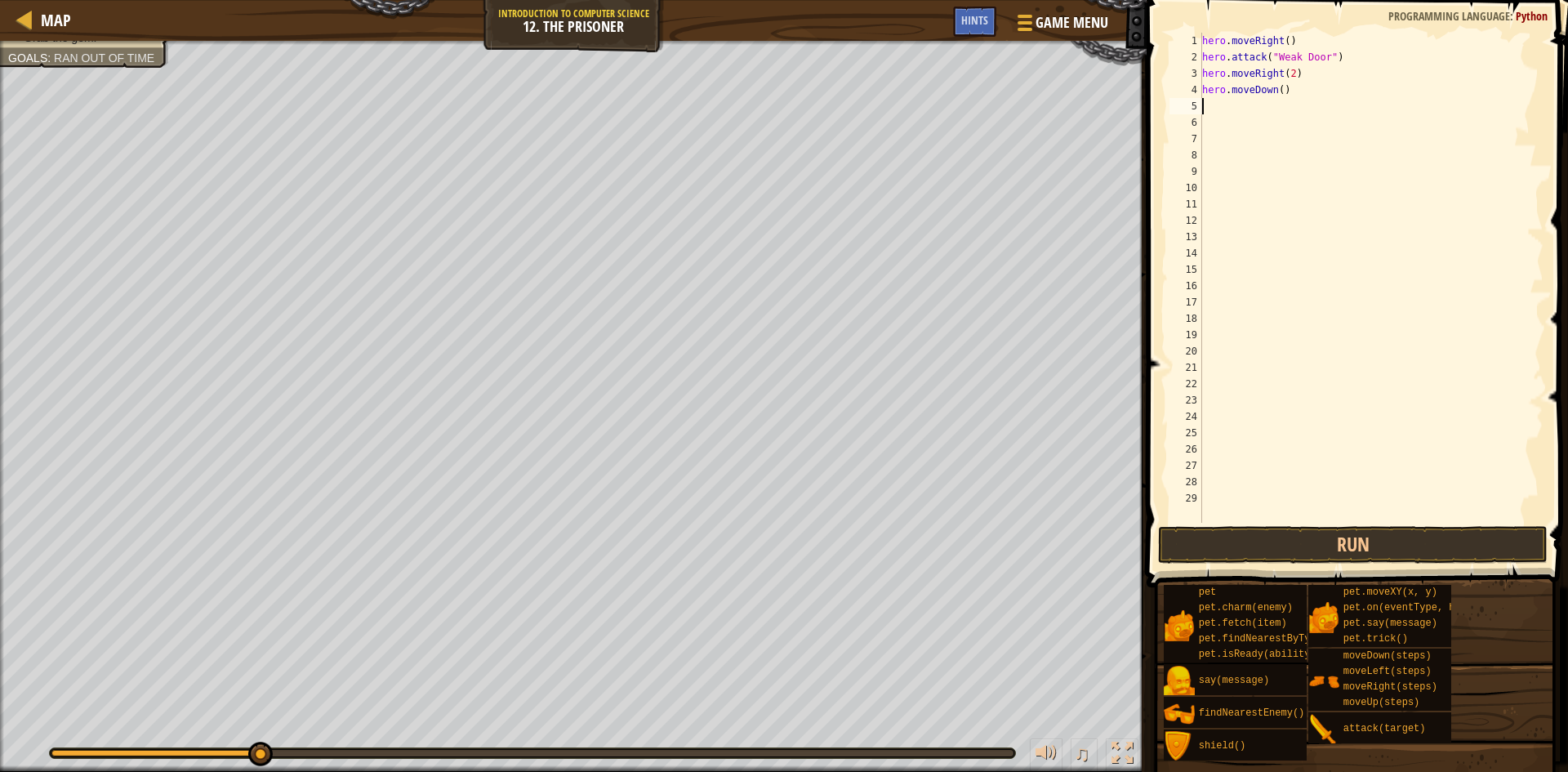
scroll to position [7, 0]
click at [1276, 95] on div "hero . moveRight ( ) hero . attack ( "Weak Door" ) hero . moveRight ( 2 ) hero …" at bounding box center [1370, 294] width 344 height 522
type textarea "hero.moveDown(3)"
click at [1216, 111] on div "hero . moveRight ( ) hero . attack ( "Weak Door" ) hero . moveRight ( 2 ) hero …" at bounding box center [1370, 294] width 344 height 522
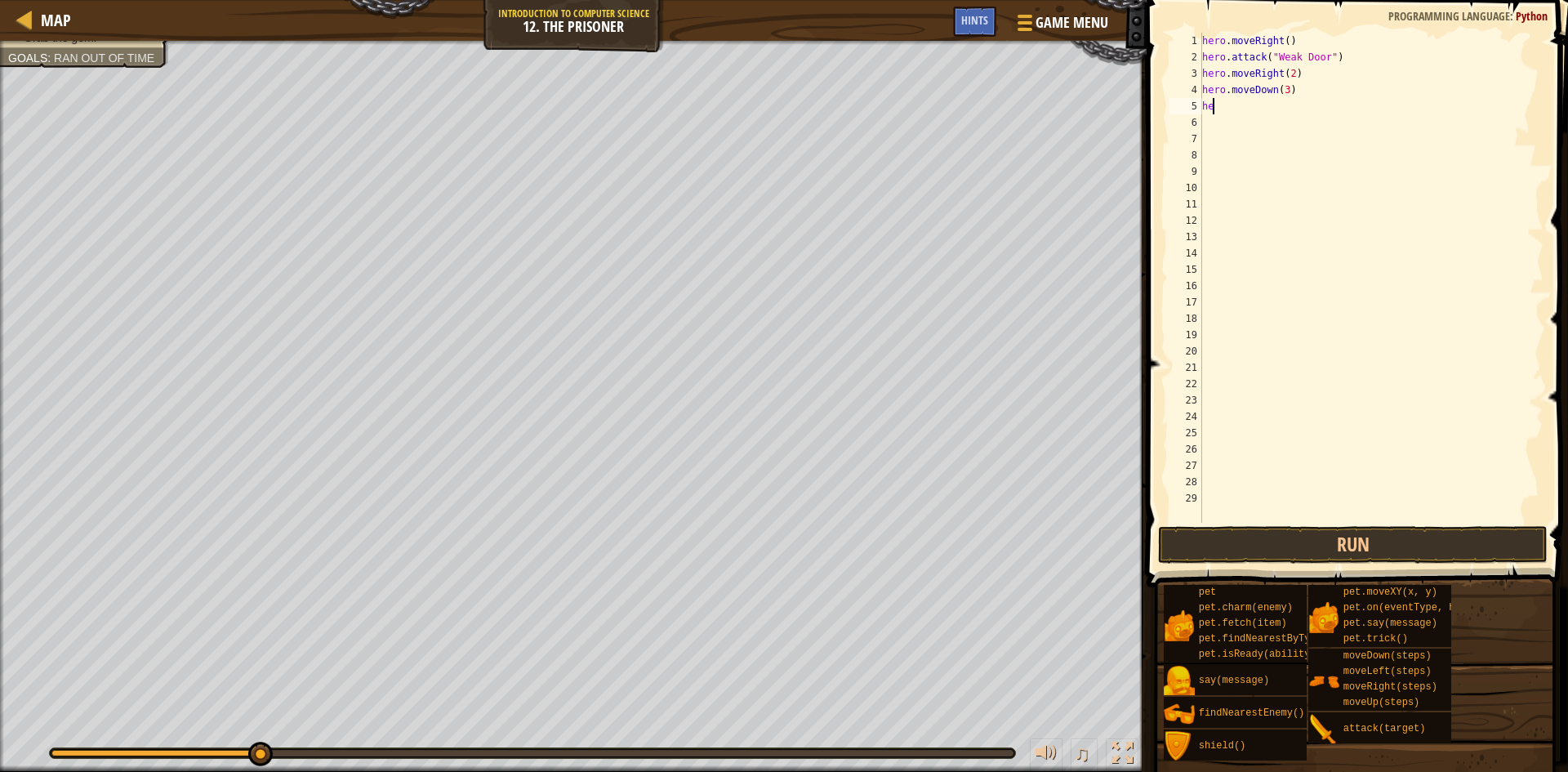
scroll to position [7, 1]
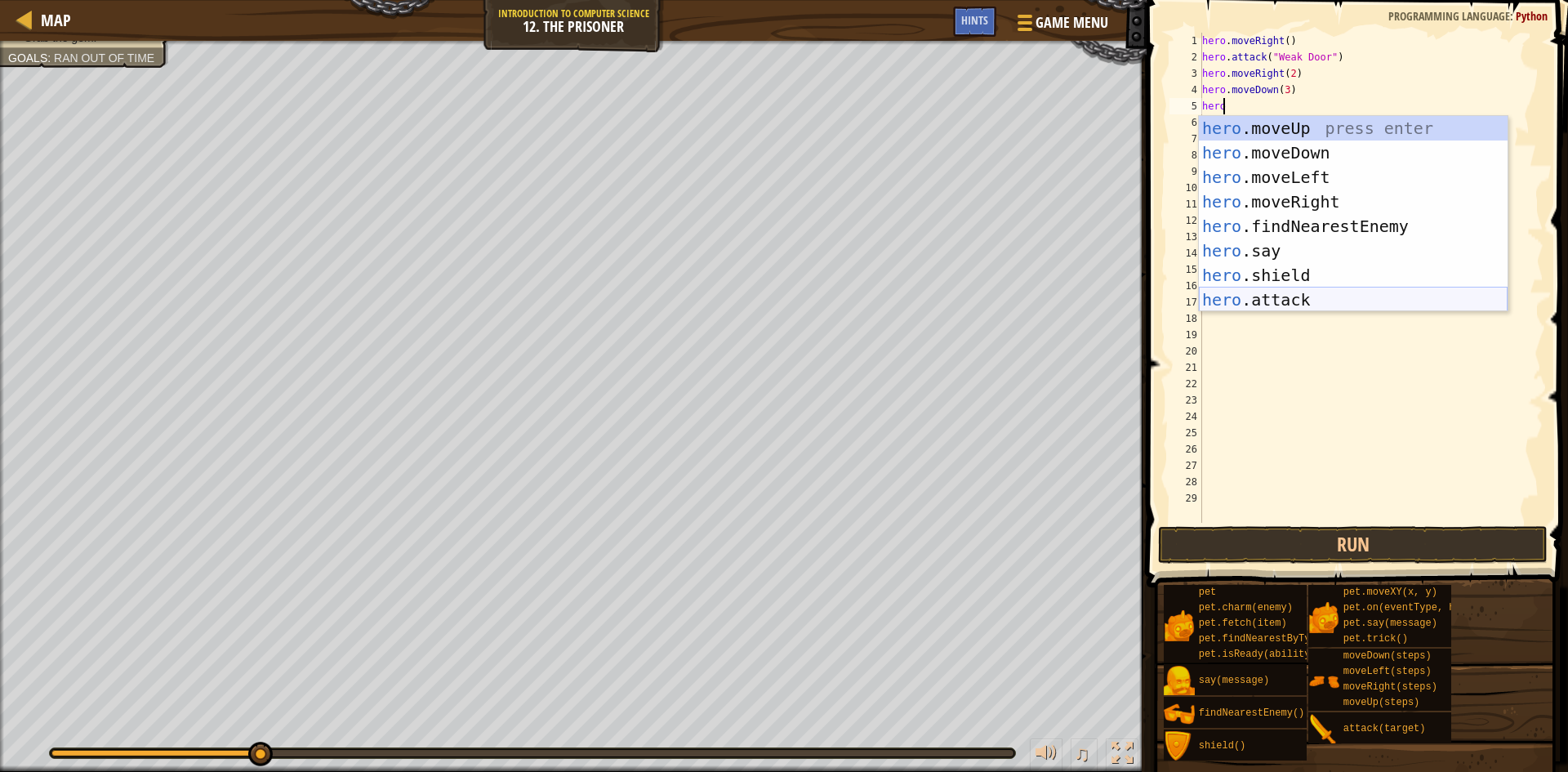
click at [1279, 301] on div "hero .moveUp press enter hero .moveDown press enter hero .moveLeft press enter …" at bounding box center [1352, 239] width 309 height 245
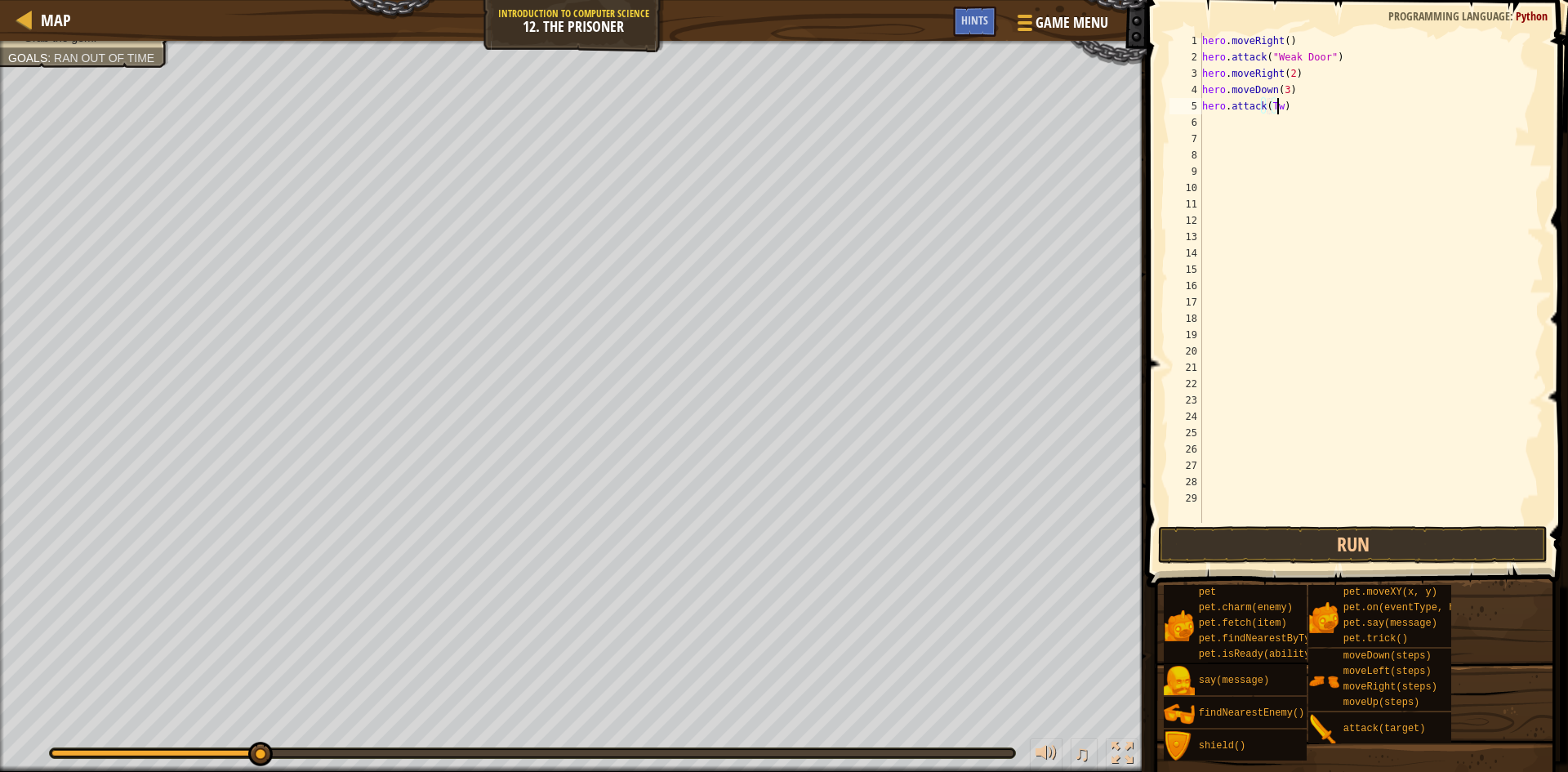
scroll to position [7, 6]
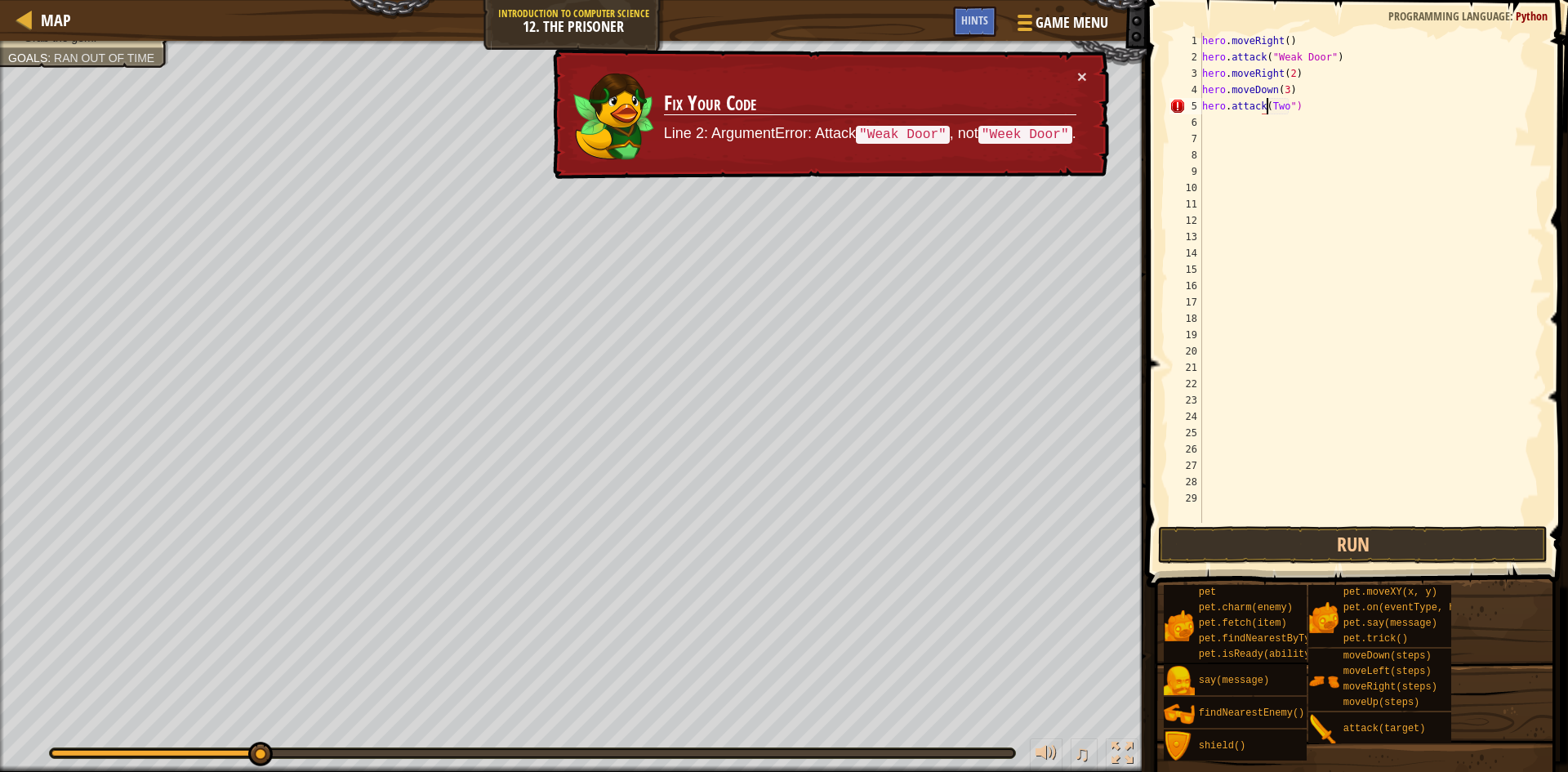
click at [1264, 108] on div "hero . moveRight ( ) hero . attack ( "Weak Door" ) hero . moveRight ( 2 ) hero …" at bounding box center [1370, 294] width 344 height 522
type textarea "hero.attack("Two")"
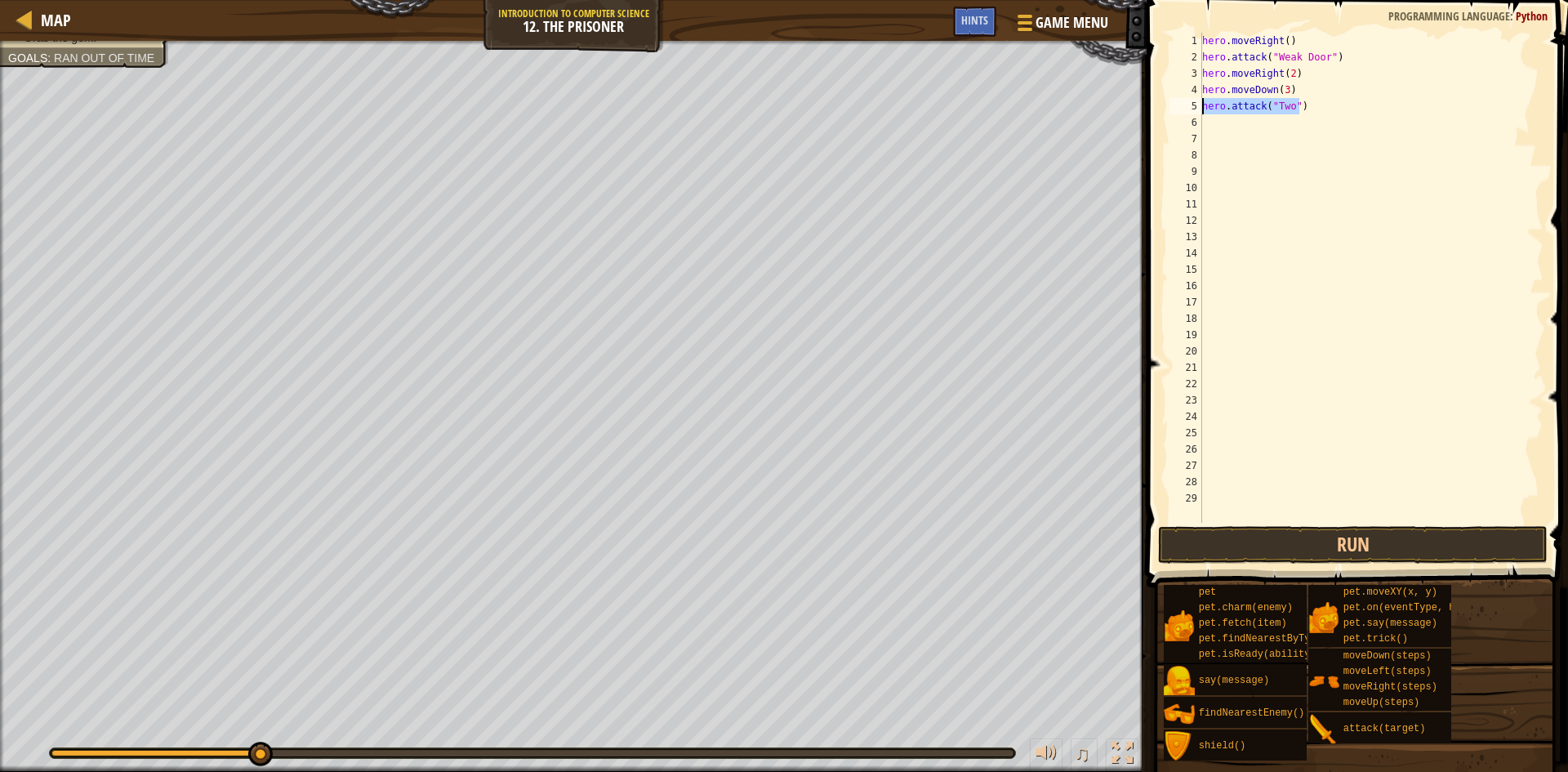
drag, startPoint x: 1311, startPoint y: 107, endPoint x: 1190, endPoint y: 107, distance: 121.0
click at [1190, 107] on div "hero.attack("Two") 1 2 3 4 5 6 7 8 9 10 11 12 13 14 15 16 17 18 19 20 21 22 23 …" at bounding box center [1355, 278] width 377 height 490
click at [1259, 127] on div "hero . moveRight ( ) hero . attack ( "Weak Door" ) hero . moveRight ( 2 ) hero …" at bounding box center [1370, 294] width 344 height 522
paste textarea "hero.attack("Two")"
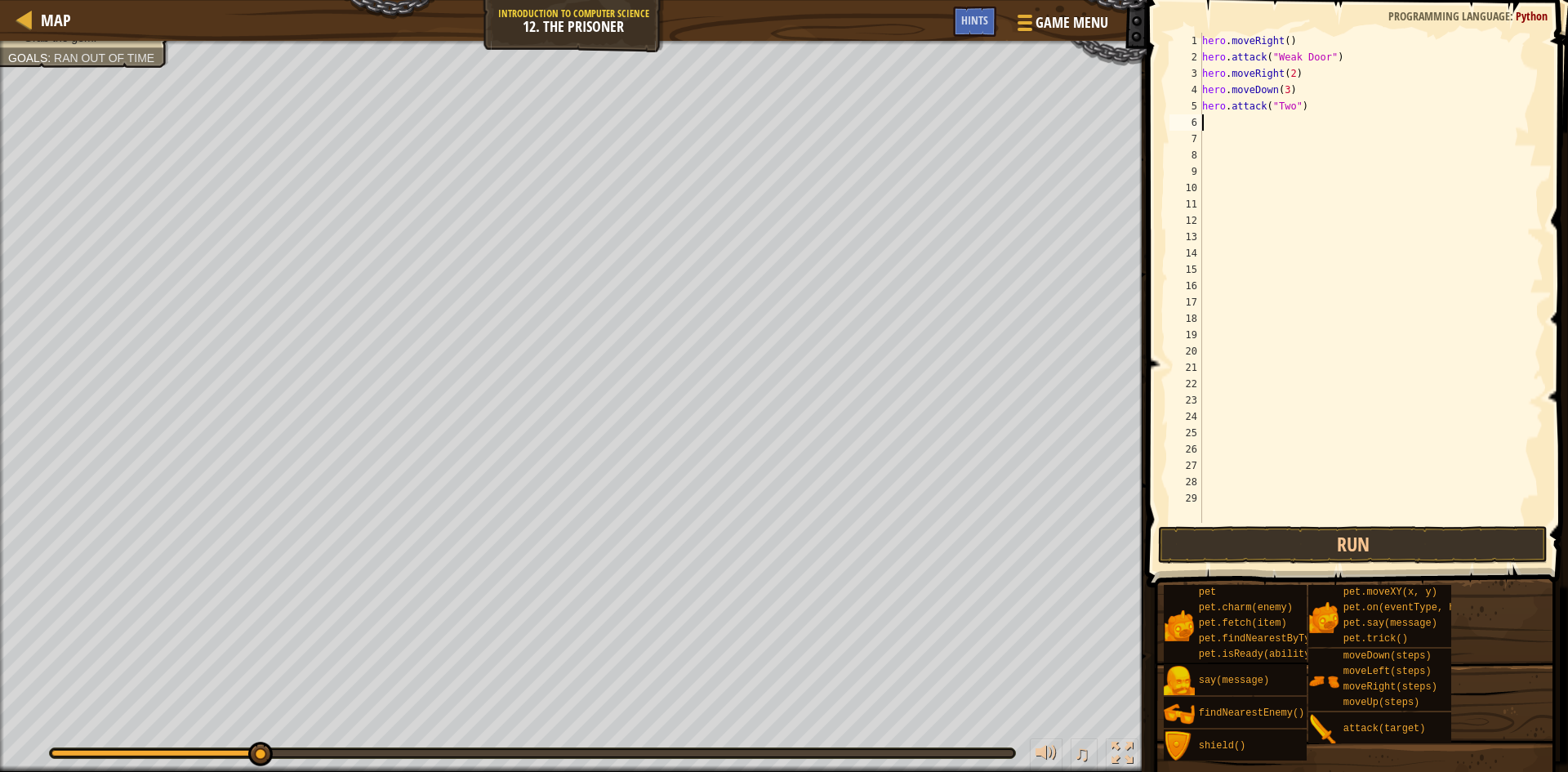
type textarea "hero.attack("Two")"
click at [1252, 135] on div "hero . moveRight ( ) hero . attack ( "Weak Door" ) hero . moveRight ( 2 ) hero …" at bounding box center [1370, 294] width 344 height 522
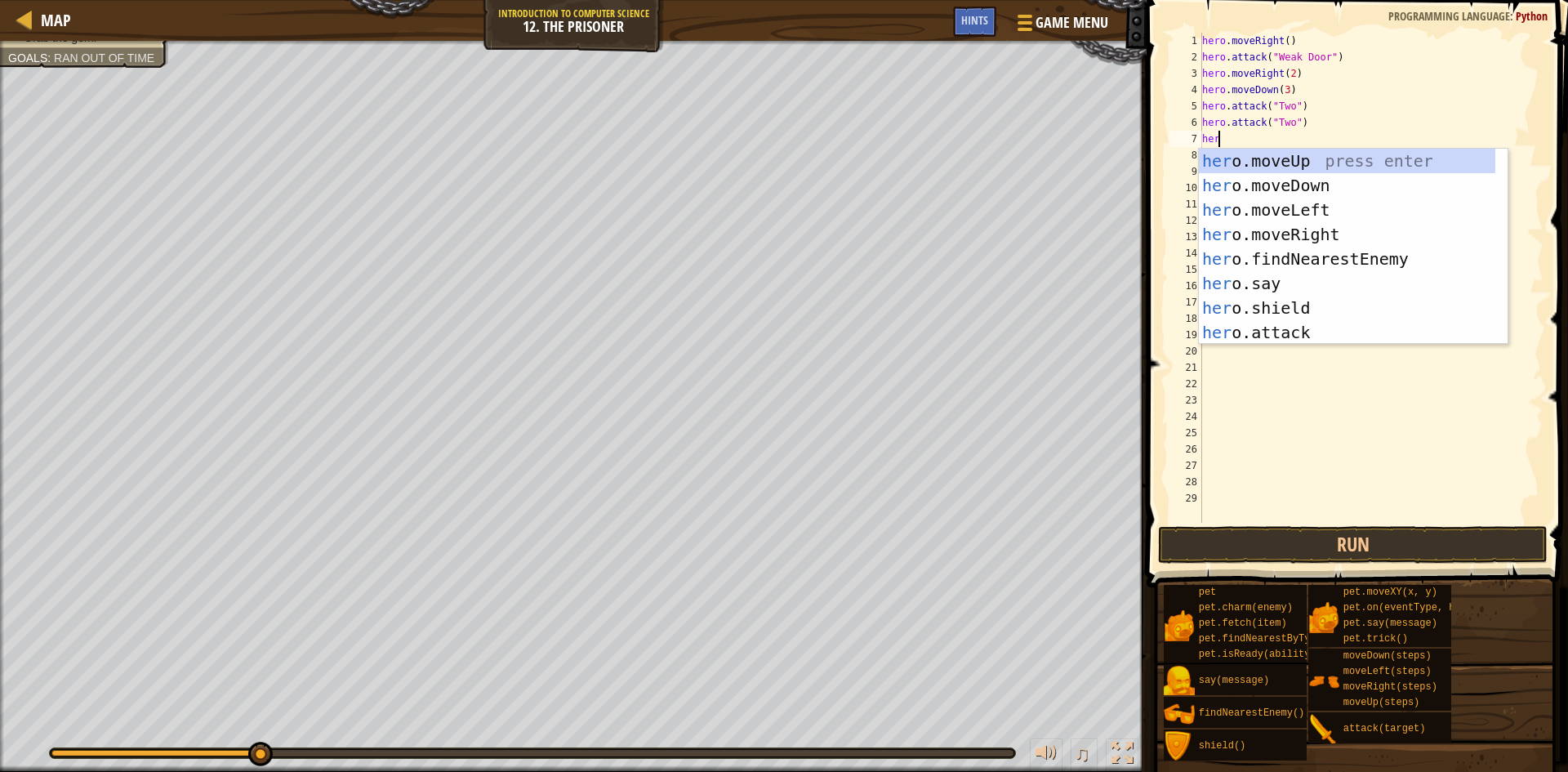
type textarea "hero"
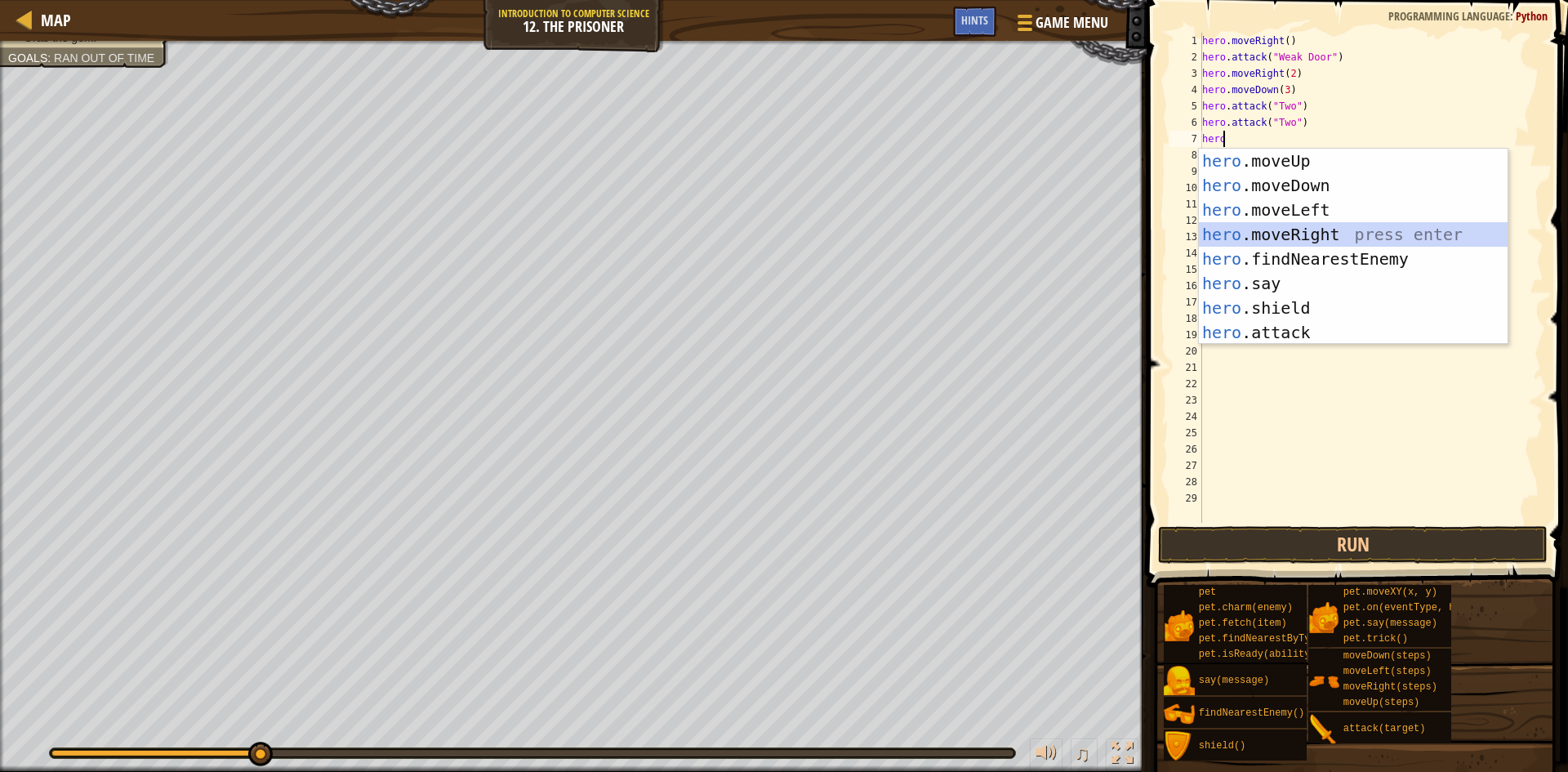
click at [1349, 238] on div "hero .moveUp press enter hero .moveDown press enter hero .moveLeft press enter …" at bounding box center [1352, 271] width 309 height 245
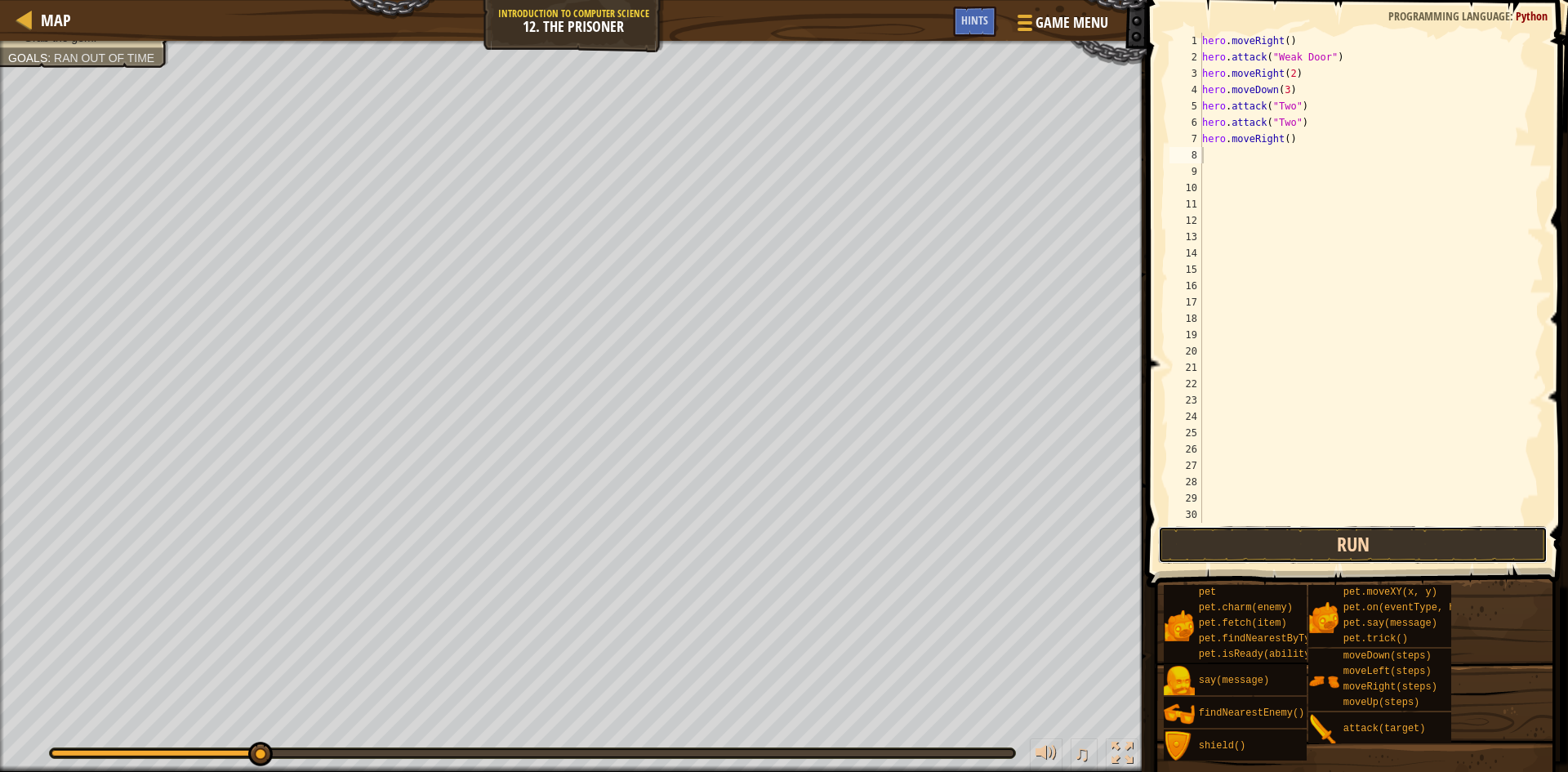
click at [1411, 542] on button "Run" at bounding box center [1352, 545] width 389 height 38
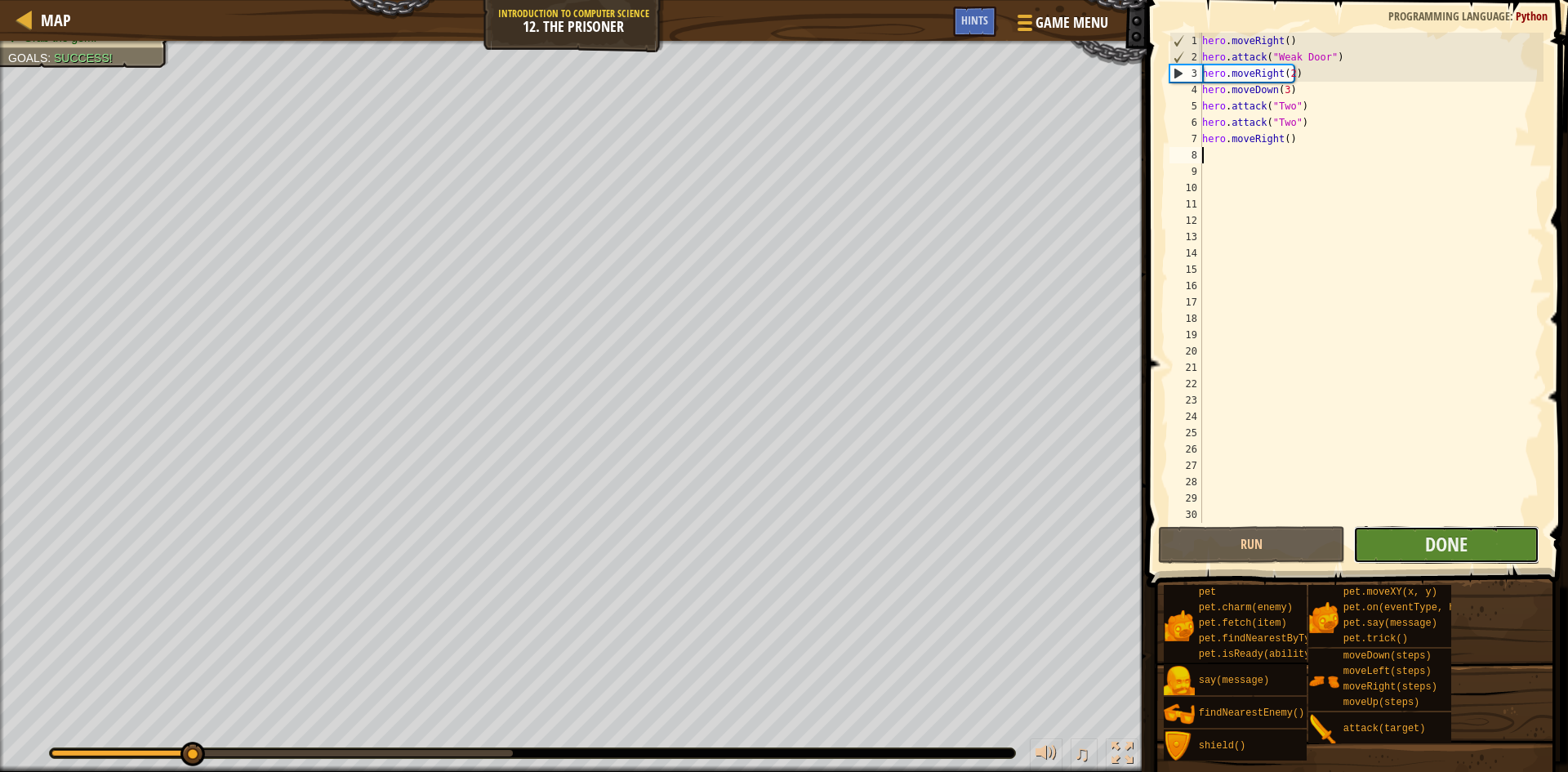
click at [1412, 538] on button "Done" at bounding box center [1446, 545] width 187 height 38
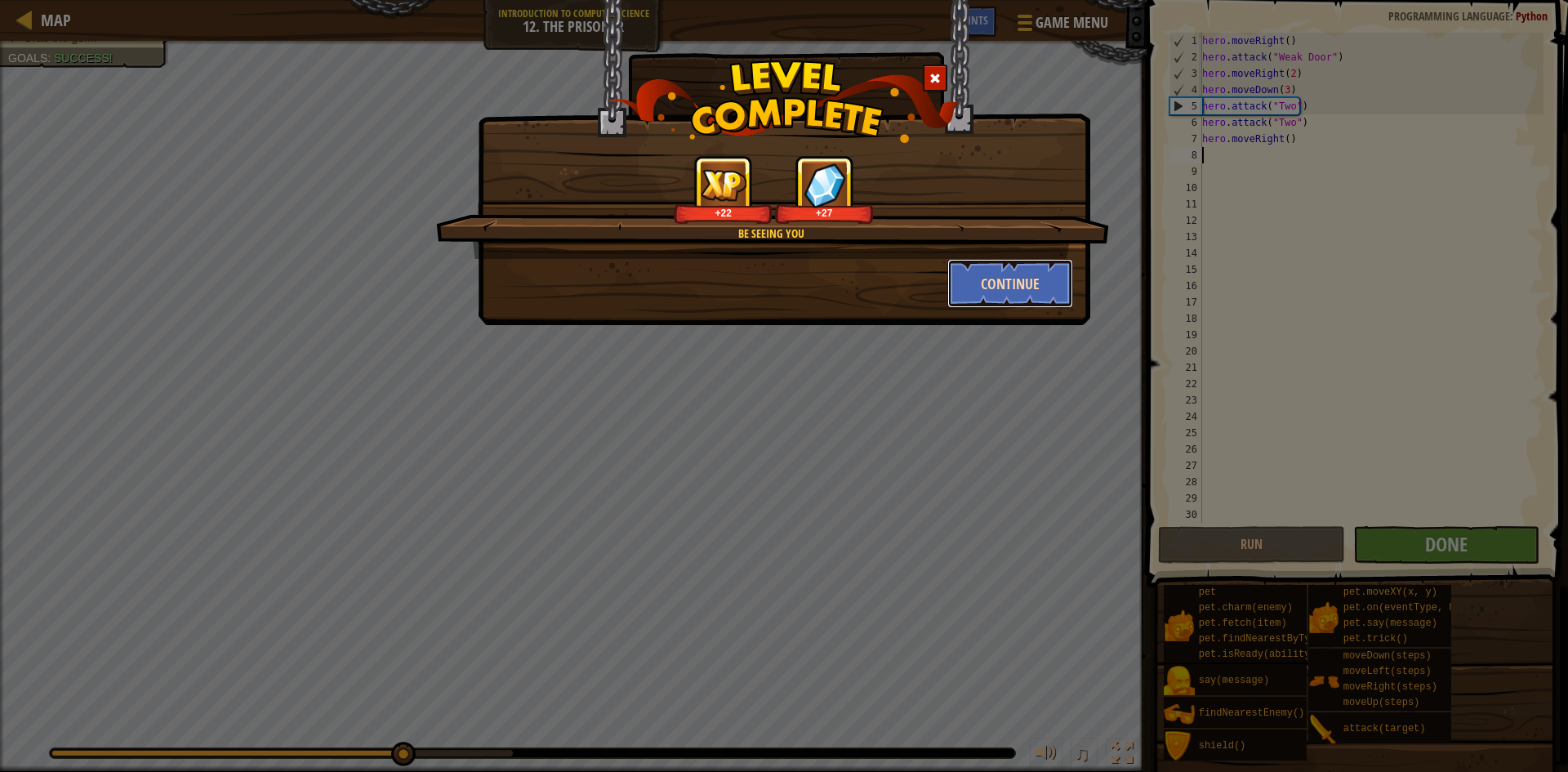
click at [956, 275] on button "Continue" at bounding box center [1011, 283] width 127 height 49
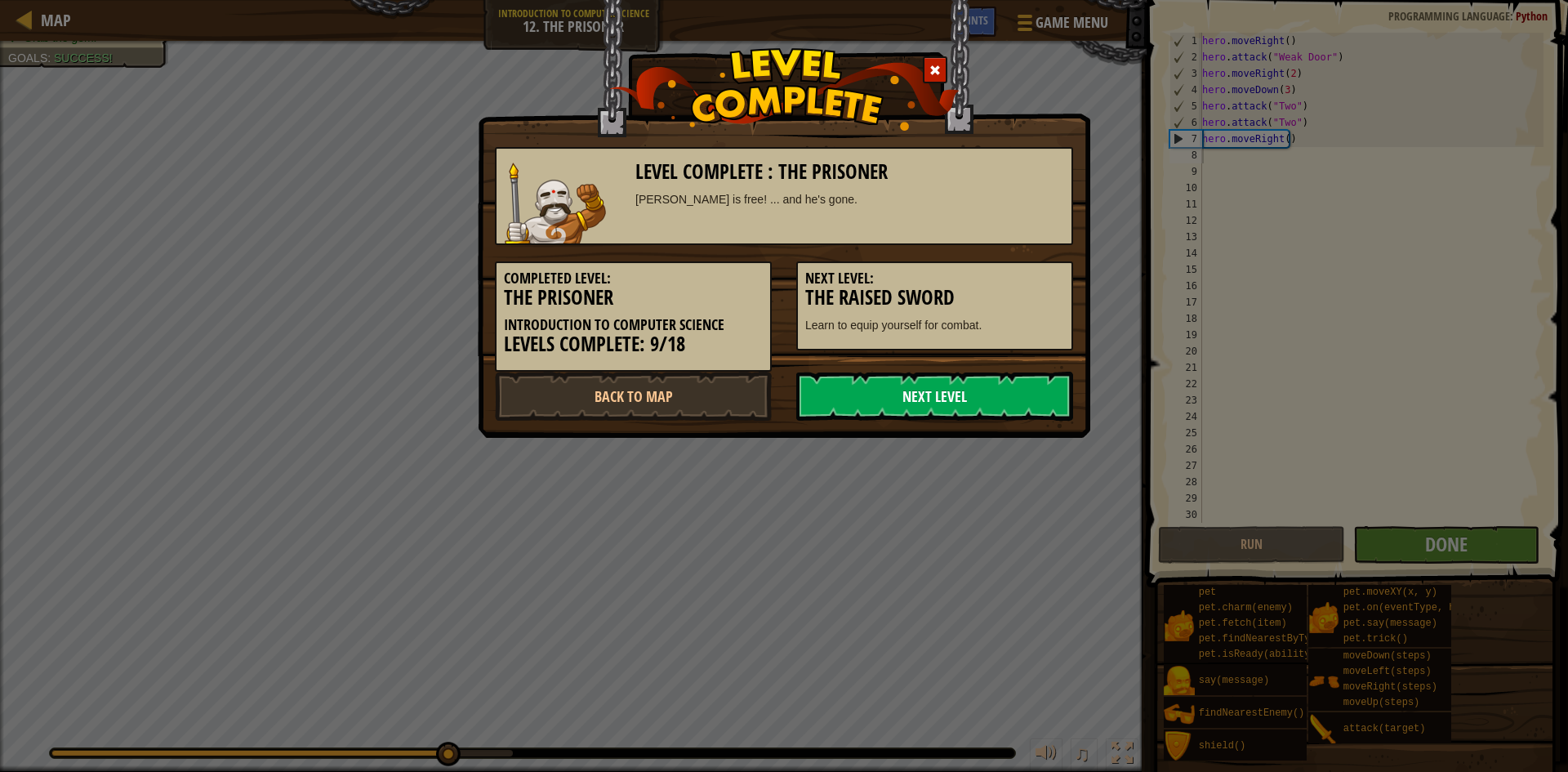
click at [937, 395] on link "Next Level" at bounding box center [934, 395] width 276 height 49
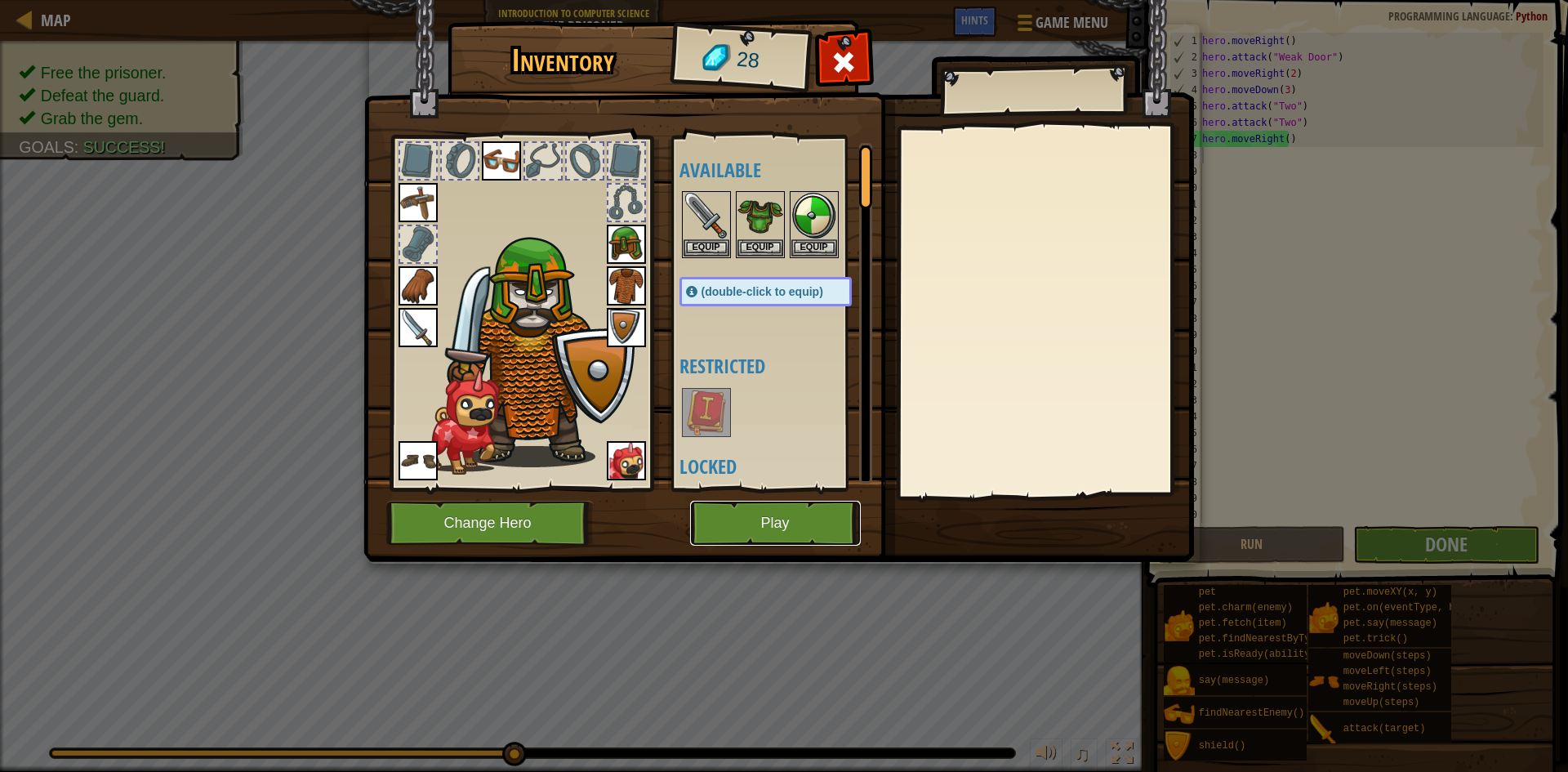
click at [839, 523] on button "Play" at bounding box center [775, 523] width 171 height 45
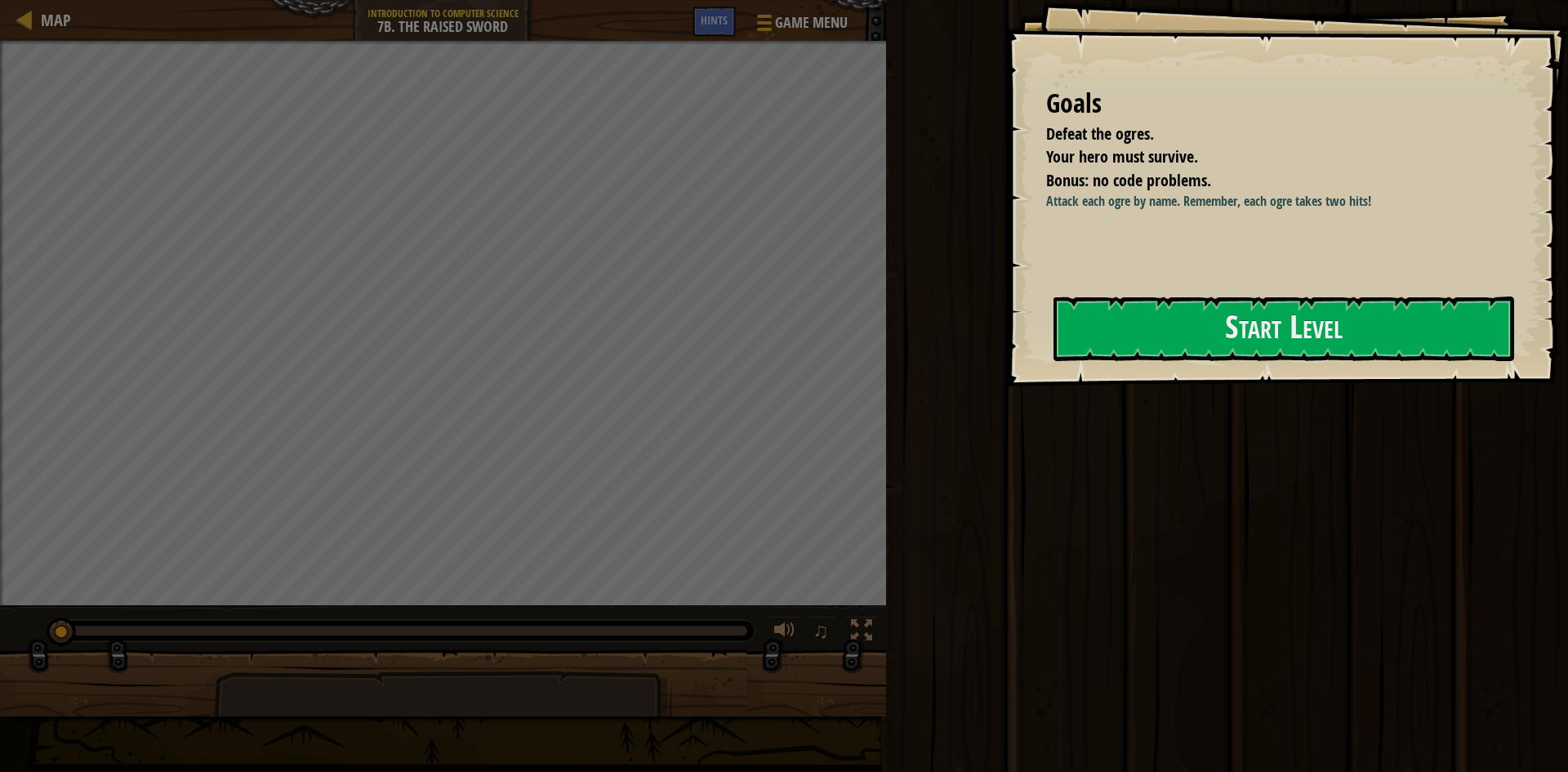
click at [1293, 379] on div "Goals Defeat the ogres. Your hero must survive. Bonus: no code problems. Attack…" at bounding box center [1286, 193] width 563 height 386
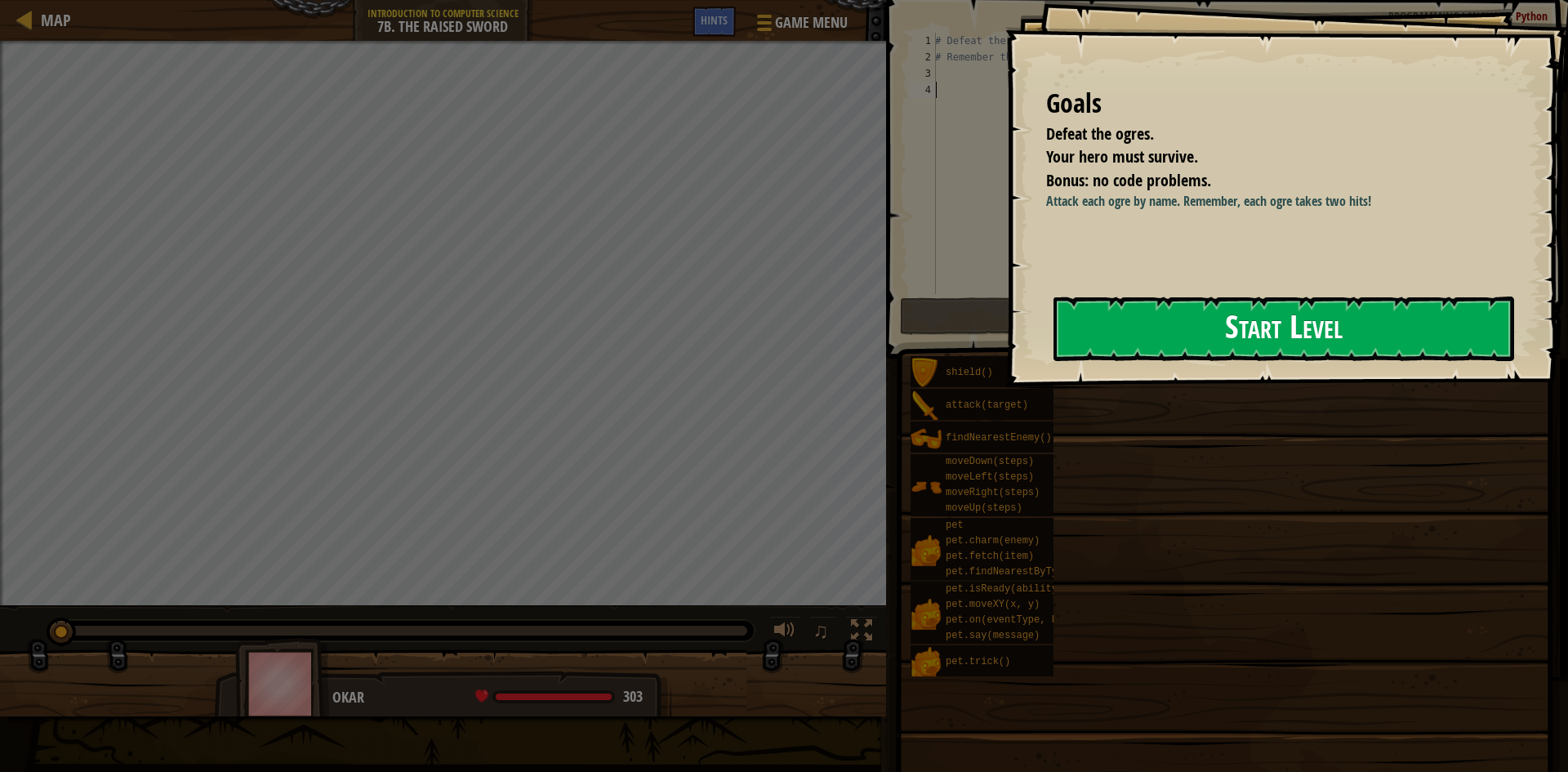
click at [1285, 345] on button "Start Level" at bounding box center [1284, 328] width 461 height 64
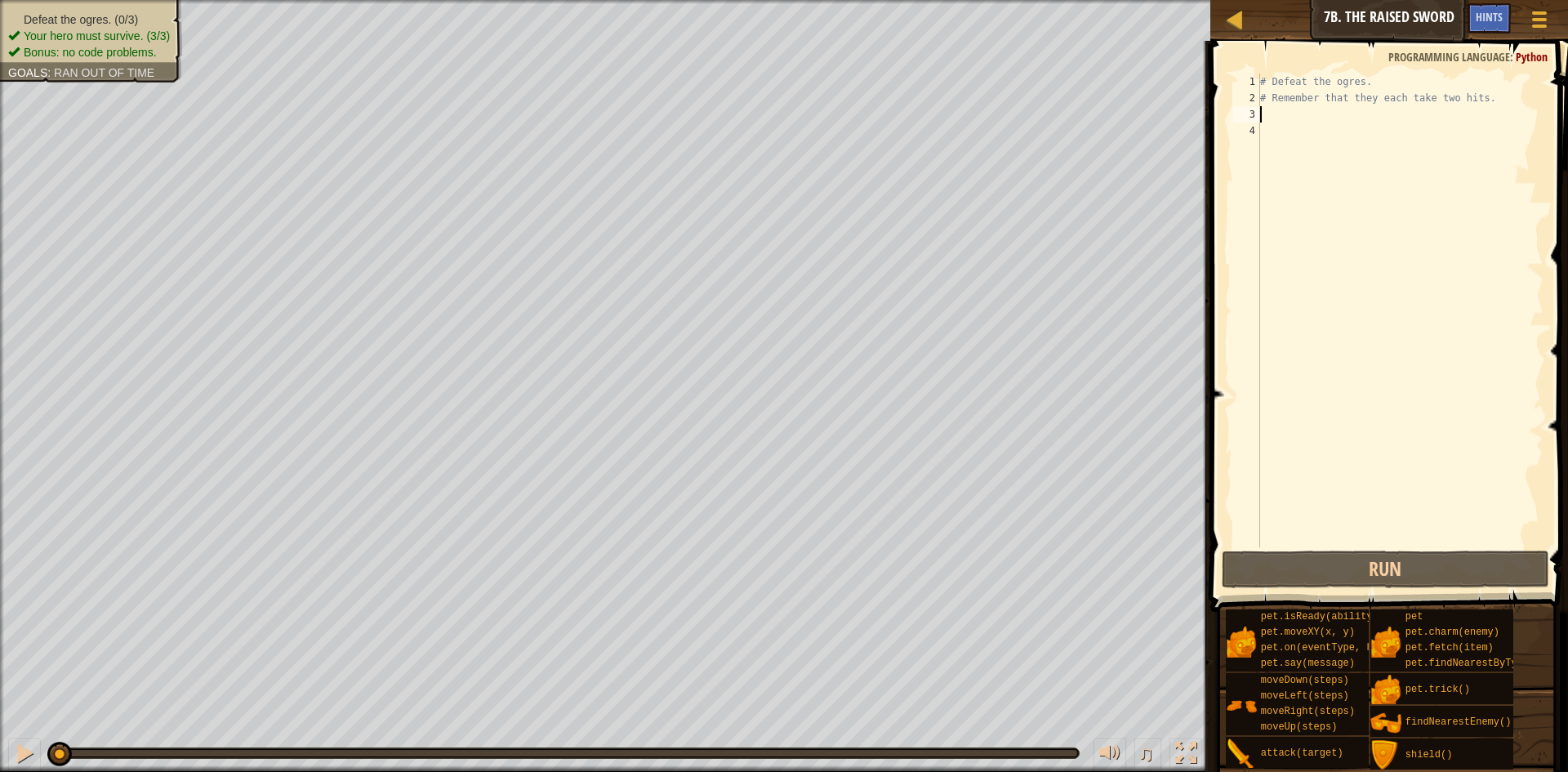
click at [1360, 115] on div "# Defeat the ogres. # Remember that they each take two hits." at bounding box center [1400, 327] width 286 height 506
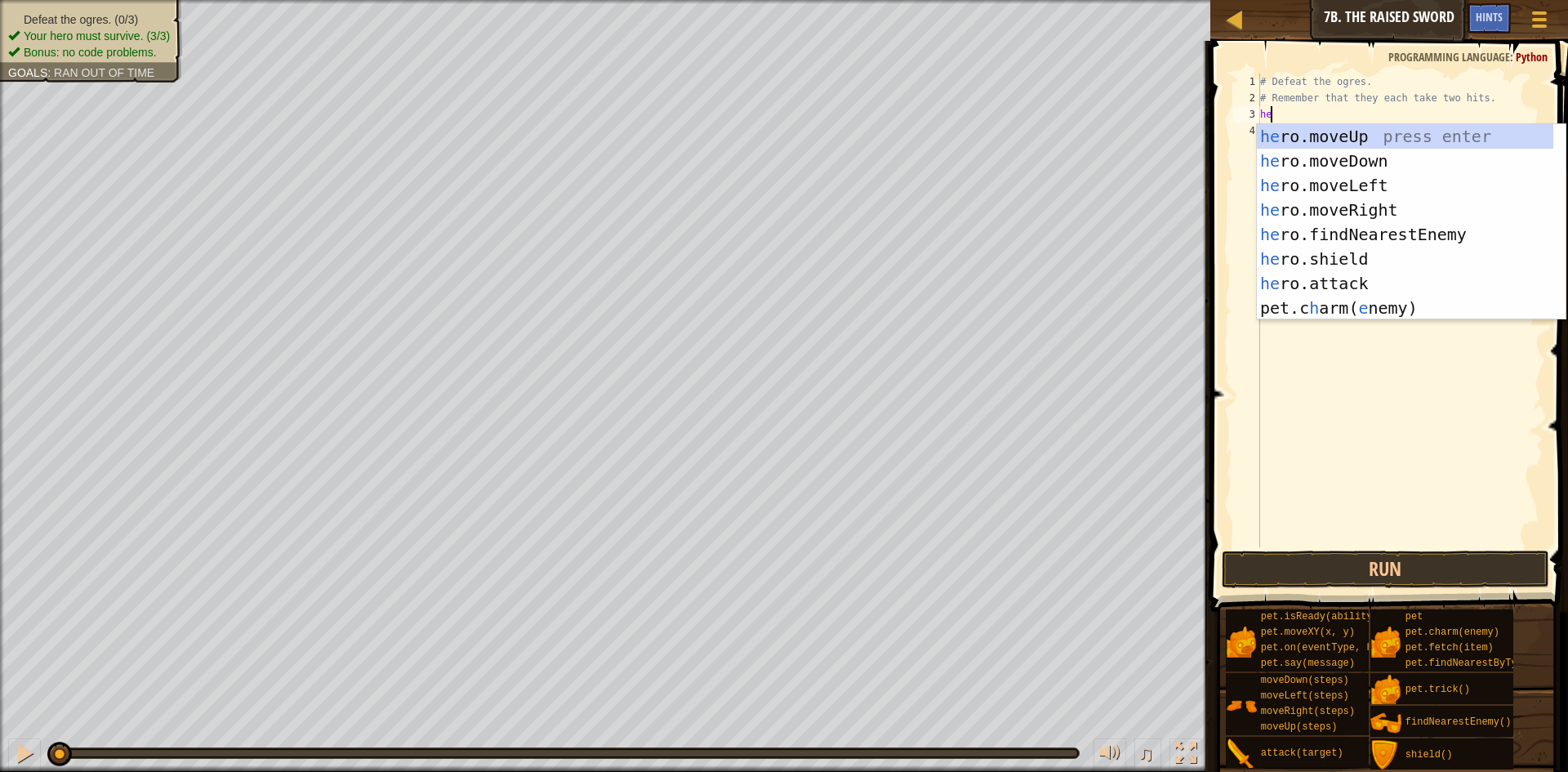
scroll to position [7, 1]
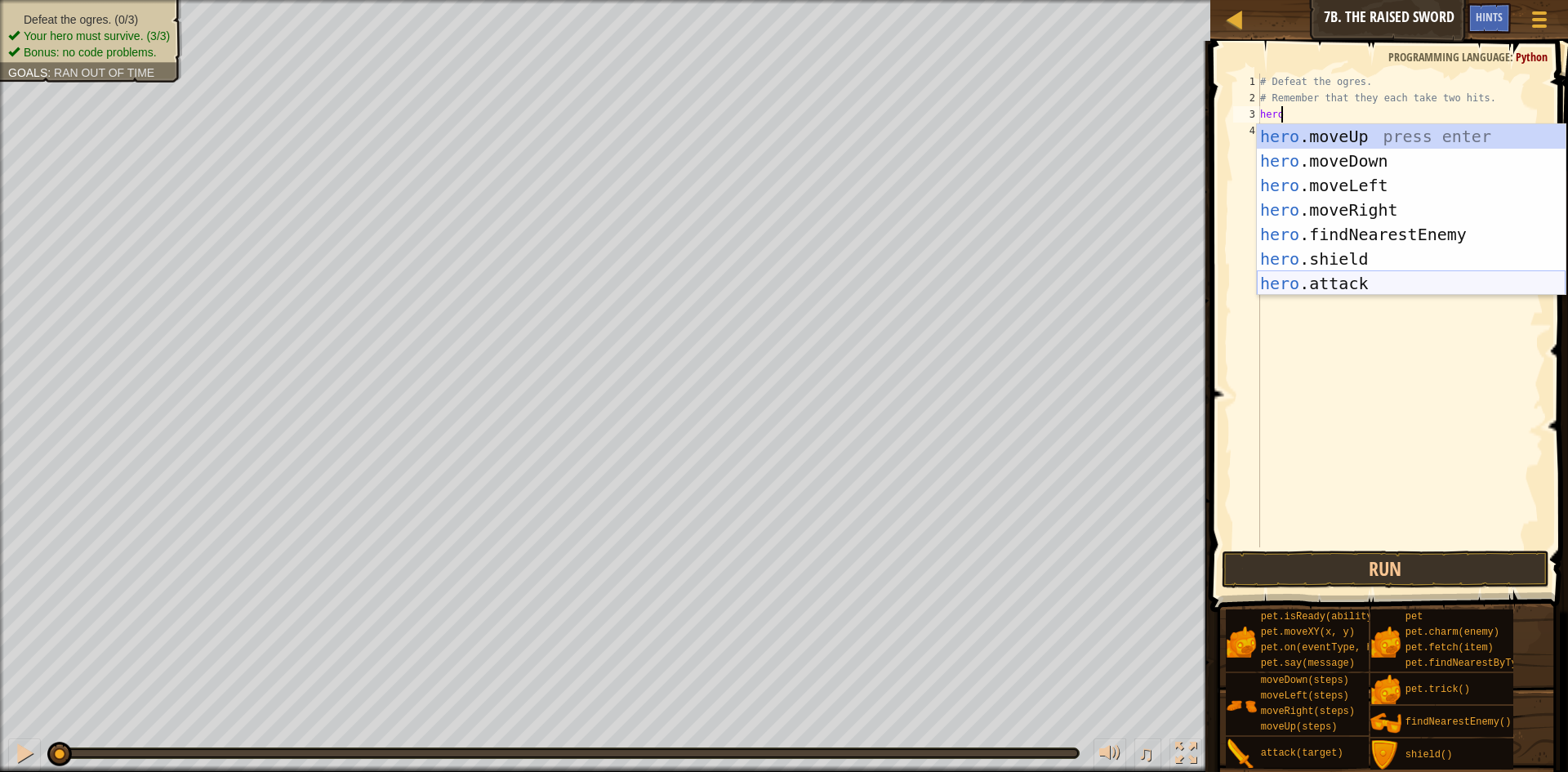
click at [1430, 276] on div "hero .moveUp press enter hero .moveDown press enter hero .moveLeft press enter …" at bounding box center [1411, 234] width 309 height 220
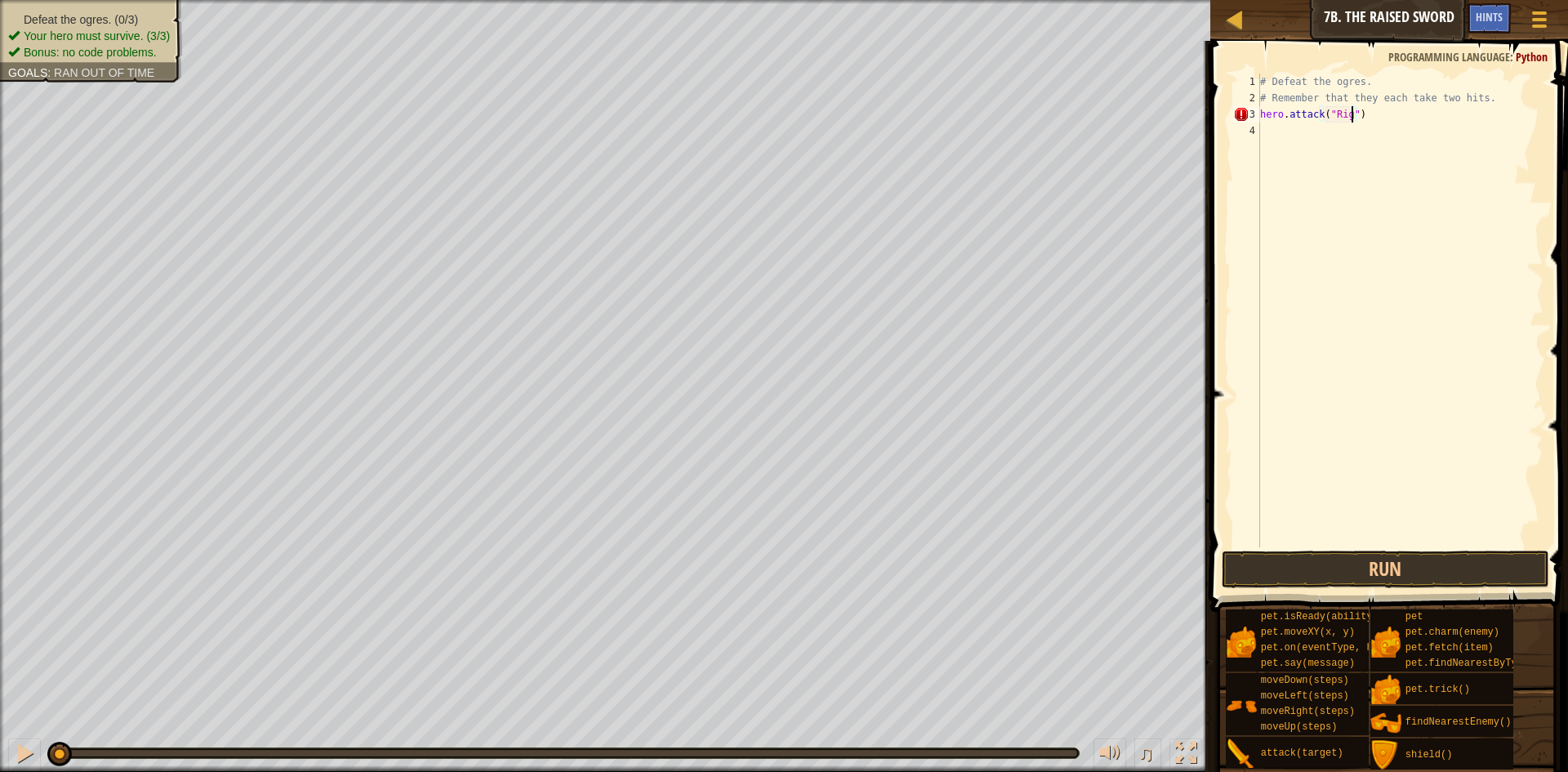
scroll to position [7, 7]
drag, startPoint x: 1371, startPoint y: 104, endPoint x: 1390, endPoint y: 98, distance: 19.9
click at [1384, 125] on div "# Defeat the ogres. # Remember that they each take two hits. hero . attack ( "R…" at bounding box center [1400, 327] width 286 height 506
click at [1384, 96] on div "# Defeat the ogres. # Remember that they each take two hits. hero . attack ( "R…" at bounding box center [1400, 310] width 286 height 474
drag, startPoint x: 1382, startPoint y: 117, endPoint x: 1227, endPoint y: 115, distance: 155.0
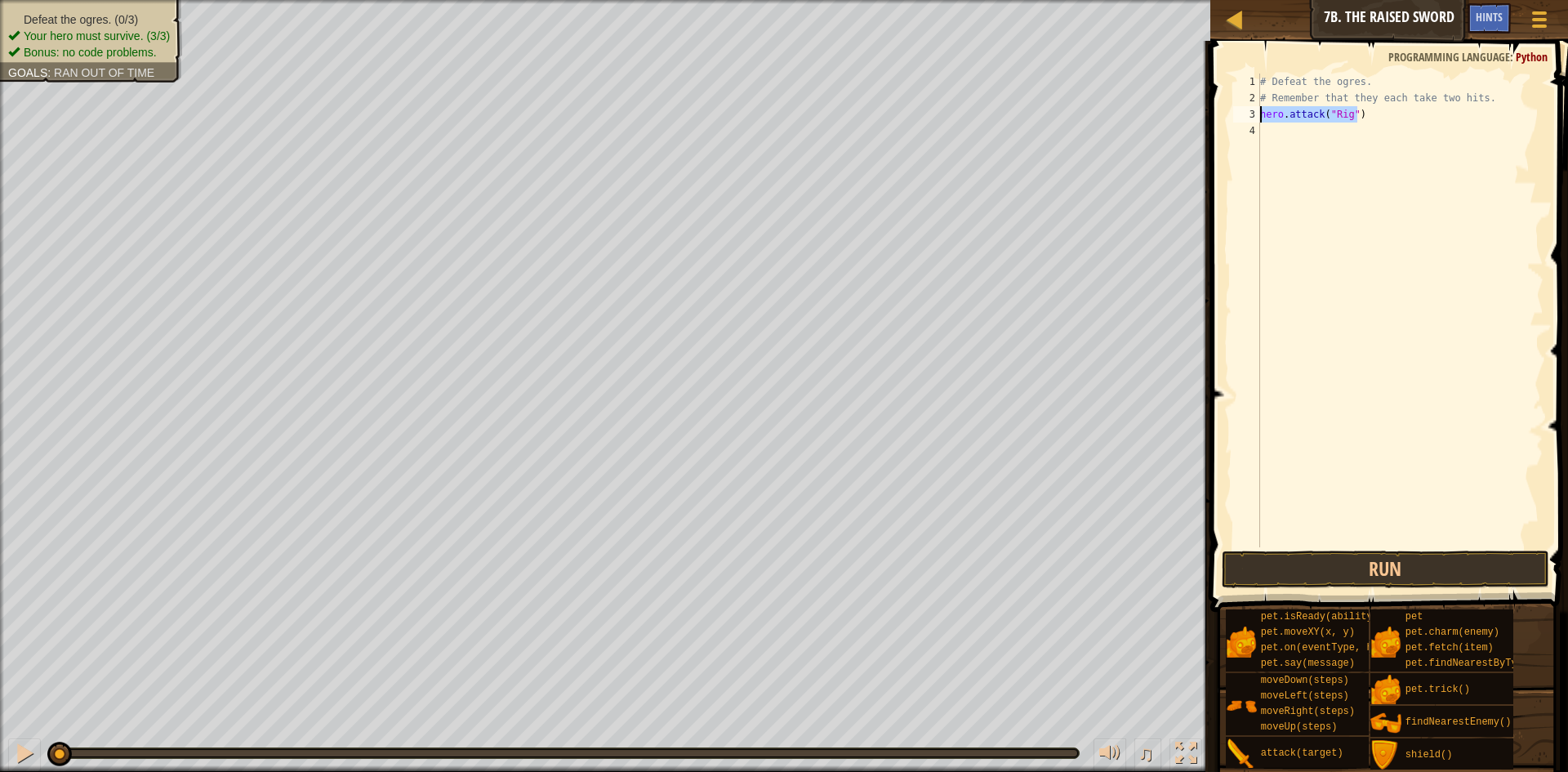
click at [1227, 115] on div "# Remember that they each take two hits. 1 2 3 4 # Defeat the ogres. # Remember…" at bounding box center [1386, 359] width 362 height 619
type textarea "hero.attack("Rig")"
click at [1273, 125] on div "# Defeat the ogres. # Remember that they each take two hits. hero . attack ( "R…" at bounding box center [1400, 327] width 286 height 506
paste textarea "hero.attack("Rig")"
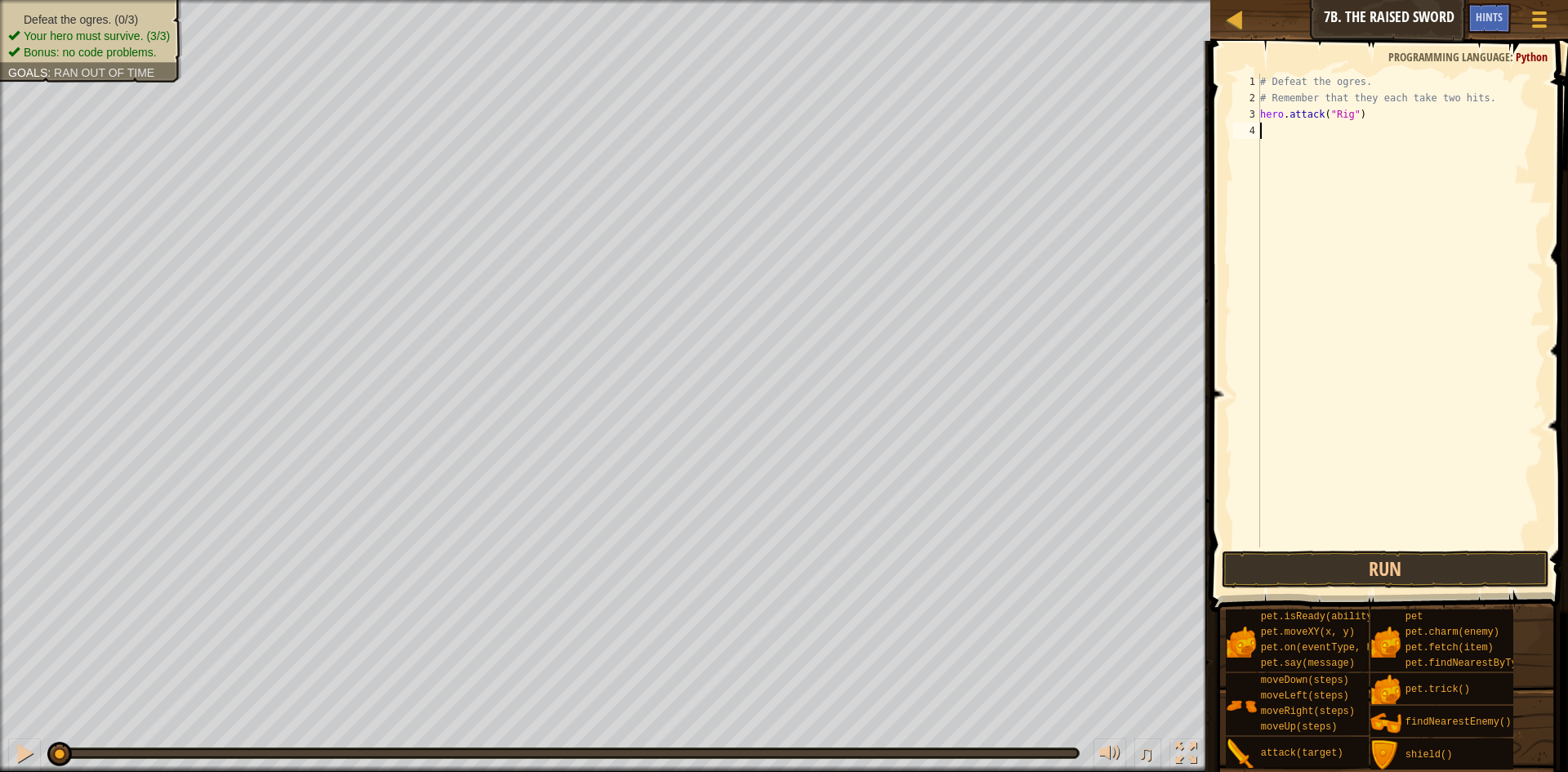
type textarea "hero.attack("Rig")"
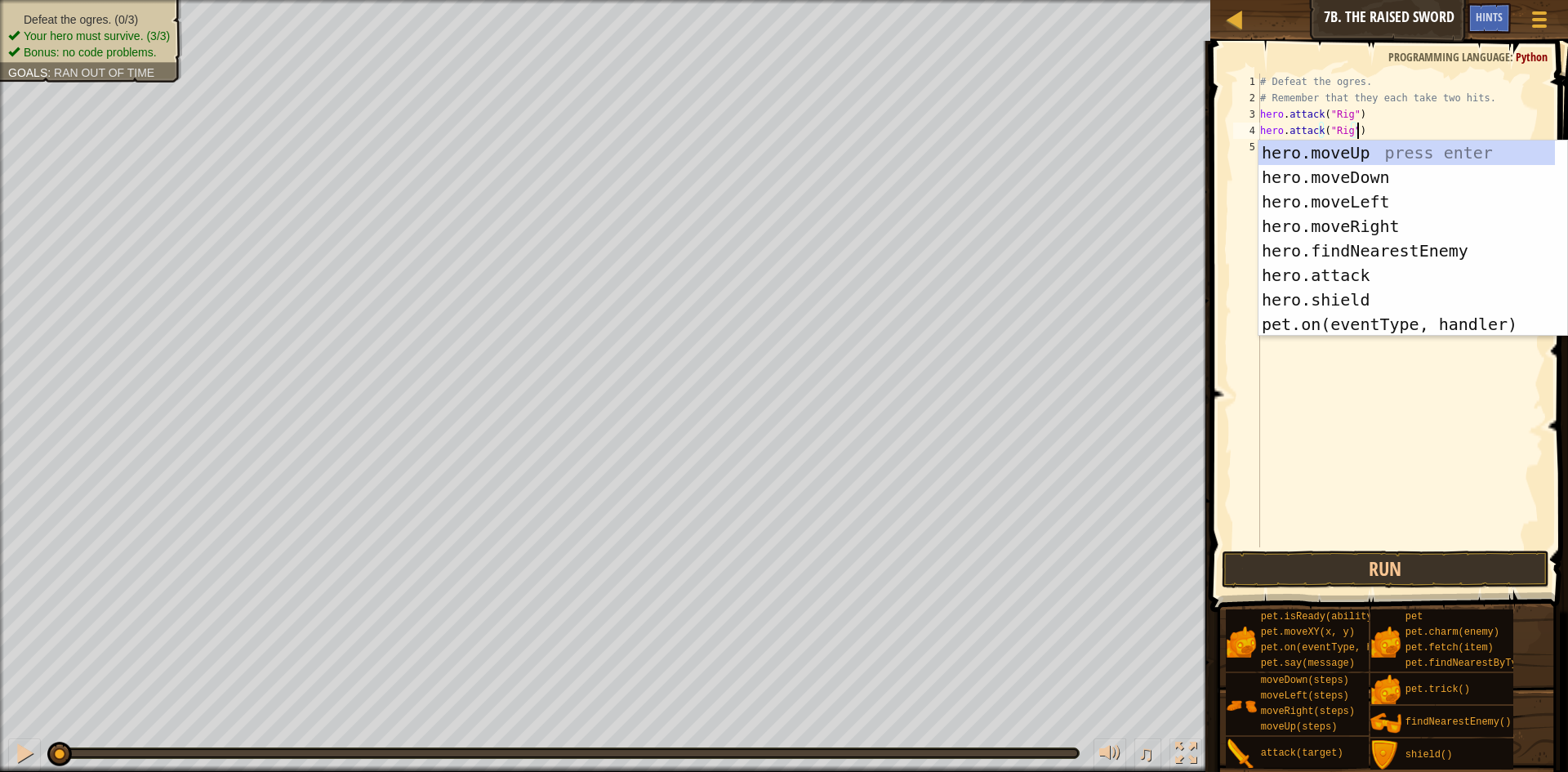
click at [1375, 110] on div "# Defeat the ogres. # Remember that they each take two hits. hero . attack ( "R…" at bounding box center [1400, 327] width 286 height 506
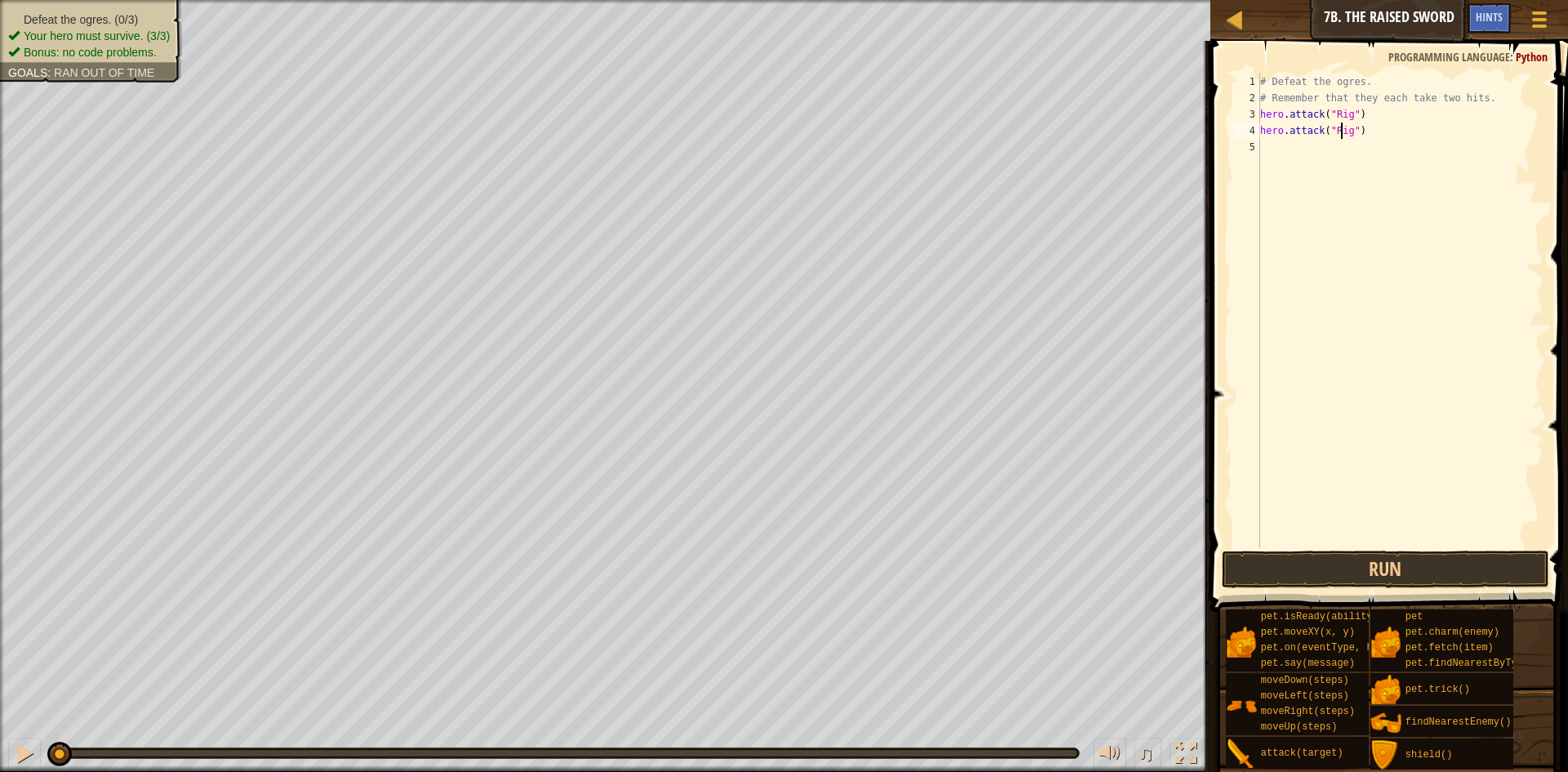
click at [1340, 136] on div "# Defeat the ogres. # Remember that they each take two hits. hero . attack ( "R…" at bounding box center [1400, 327] width 286 height 506
click at [1309, 162] on div "# Defeat the ogres. # Remember that they each take two hits. hero . attack ( "R…" at bounding box center [1400, 327] width 286 height 506
click at [1300, 134] on div "# Defeat the ogres. # Remember that they each take two hits. hero . attack ( "R…" at bounding box center [1403, 327] width 282 height 506
type textarea "hero.attack("Rig")"
click at [1301, 148] on div "# Defeat the ogres. # Remember that they each take two hits. hero . attack ( "R…" at bounding box center [1403, 327] width 282 height 506
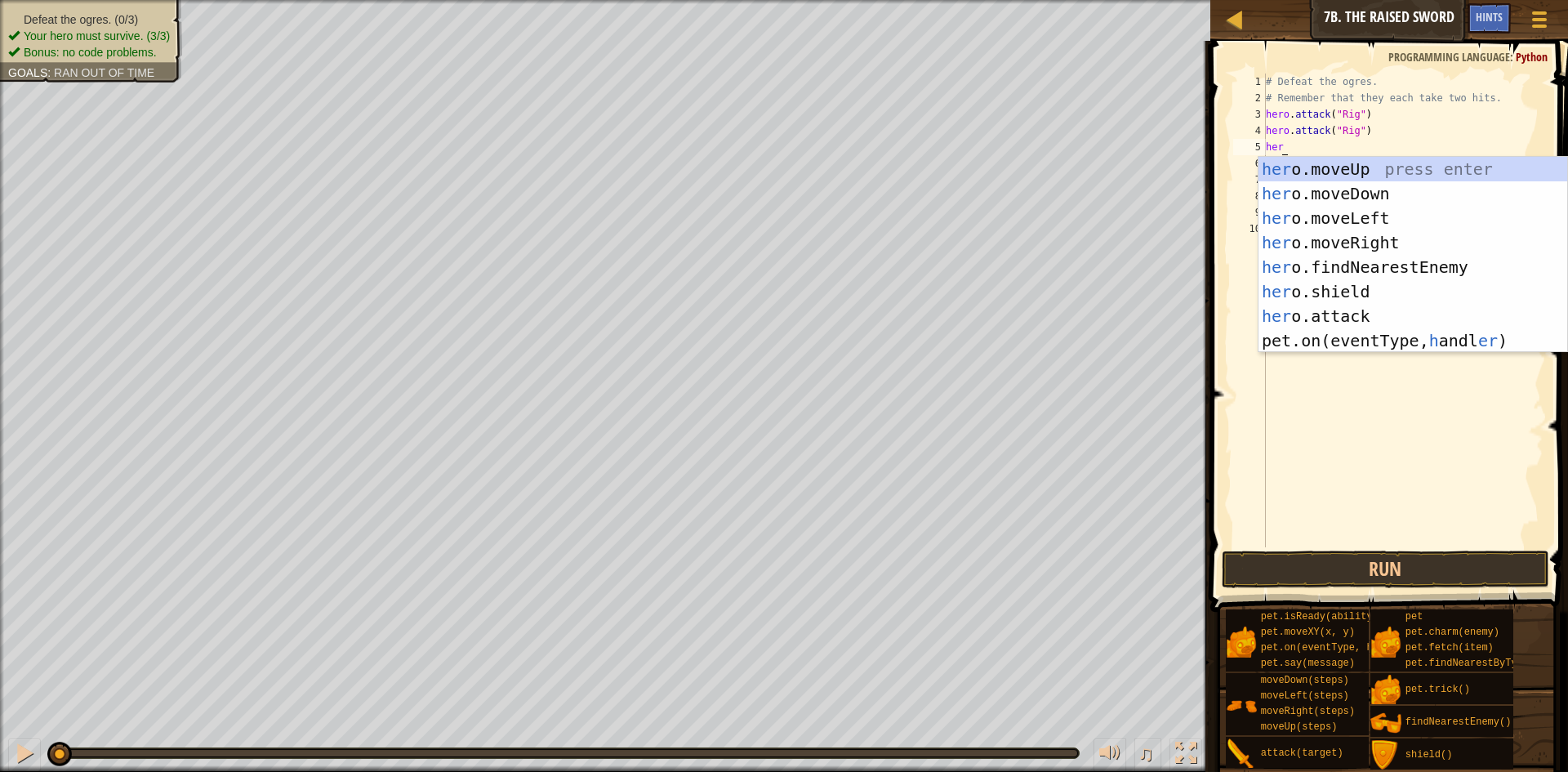
scroll to position [7, 1]
click at [1429, 327] on div "her o.moveRight press enter her o.findNearestEnemy press enter her o.moveUp pre…" at bounding box center [1412, 279] width 309 height 245
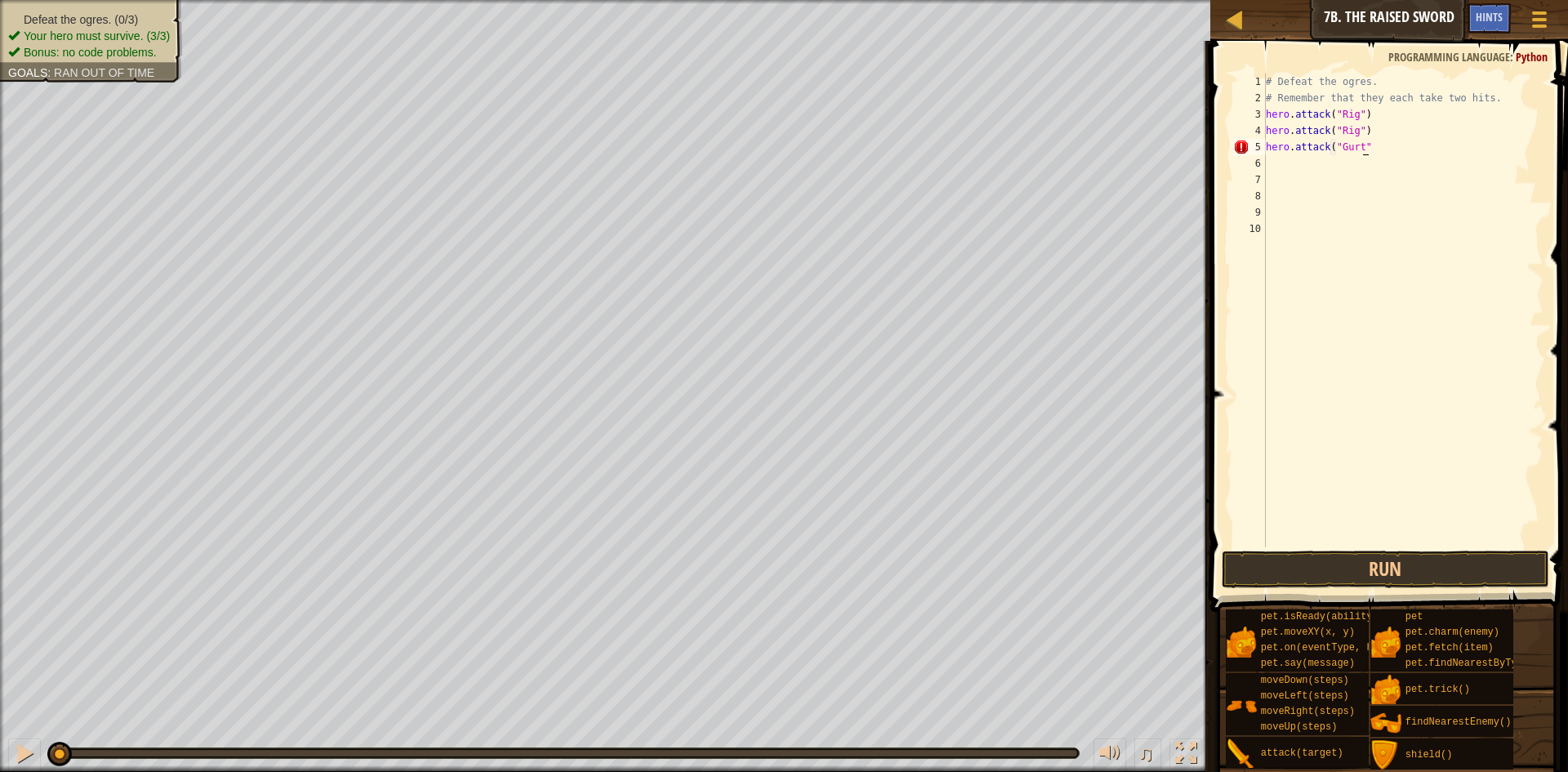
scroll to position [7, 8]
click at [1493, 563] on button "Run" at bounding box center [1386, 569] width 327 height 38
type textarea "hero.attack("Gurt")"
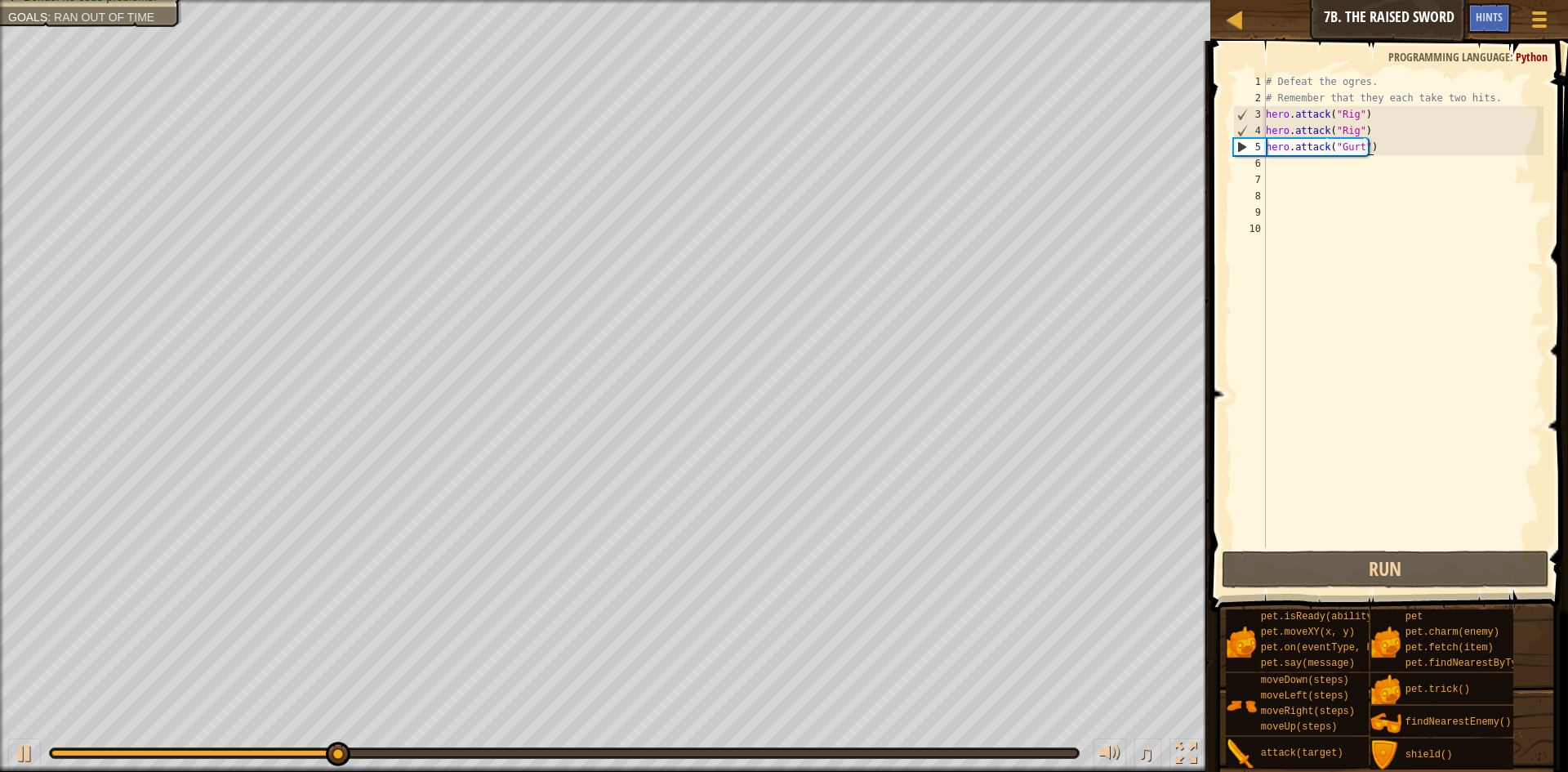
scroll to position [7, 0]
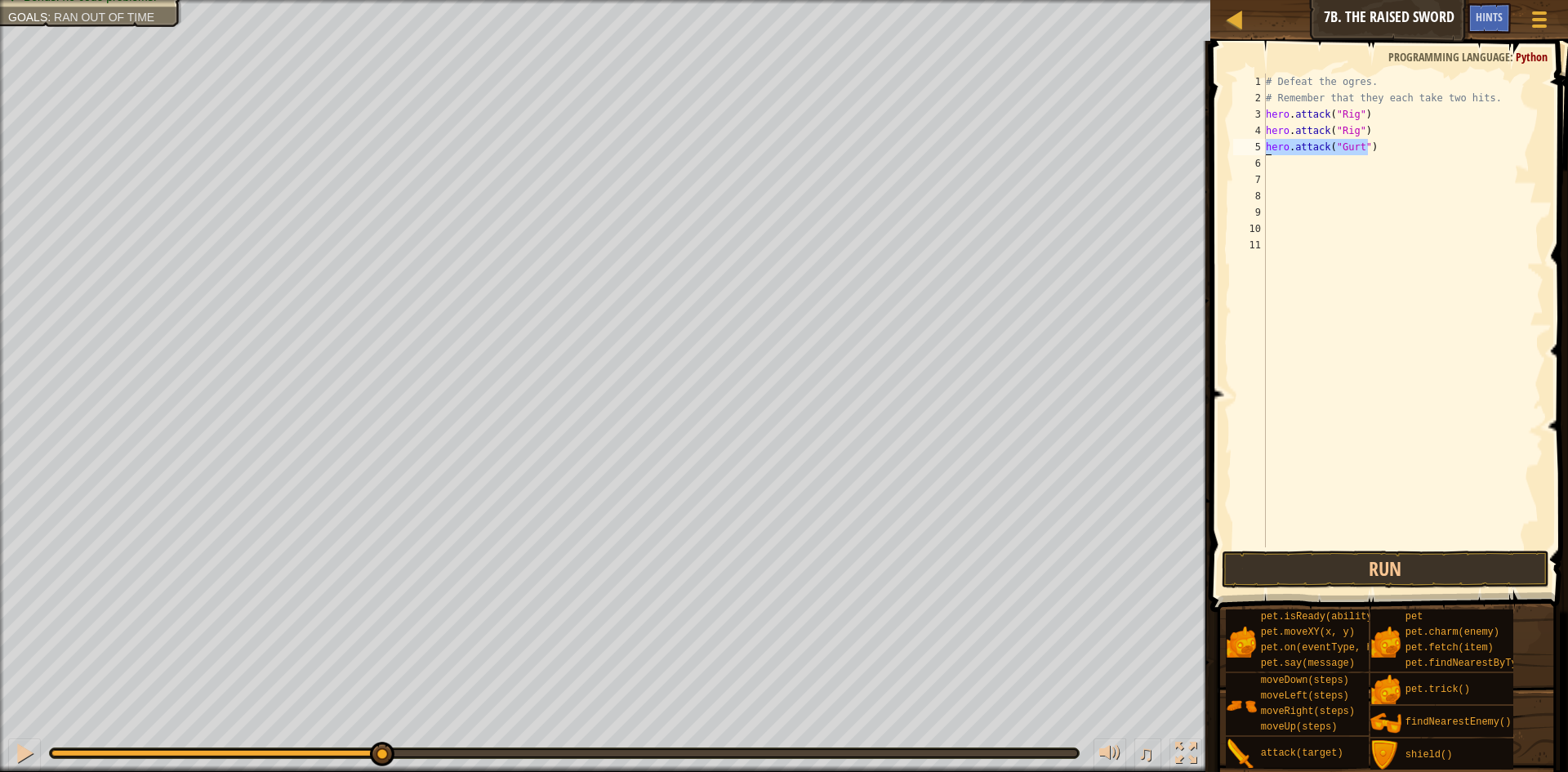
drag, startPoint x: 1383, startPoint y: 154, endPoint x: 1252, endPoint y: 142, distance: 131.5
click at [1252, 142] on div "1 2 3 4 5 6 7 8 9 10 11 # Defeat the ogres. # Remember that they each take two …" at bounding box center [1386, 310] width 314 height 474
type textarea "hero.attack("Gurt")"
click at [1318, 167] on div "# Defeat the ogres. # Remember that they each take two hits. hero . attack ( "R…" at bounding box center [1403, 327] width 282 height 506
paste textarea "hero.attack("Gurt")"
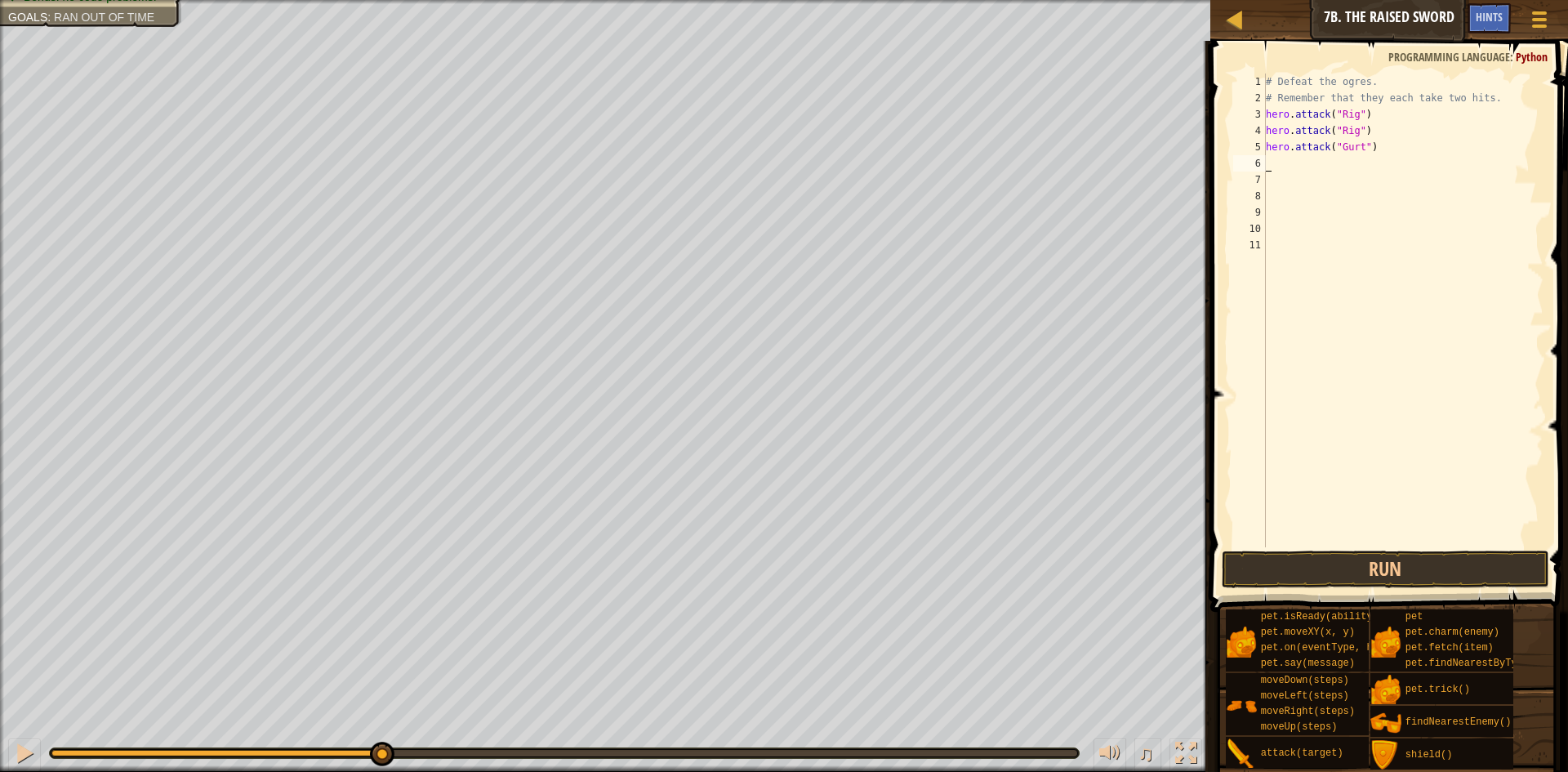
type textarea "hero.attack("Gurt")"
click at [1366, 569] on button "Run" at bounding box center [1386, 569] width 327 height 38
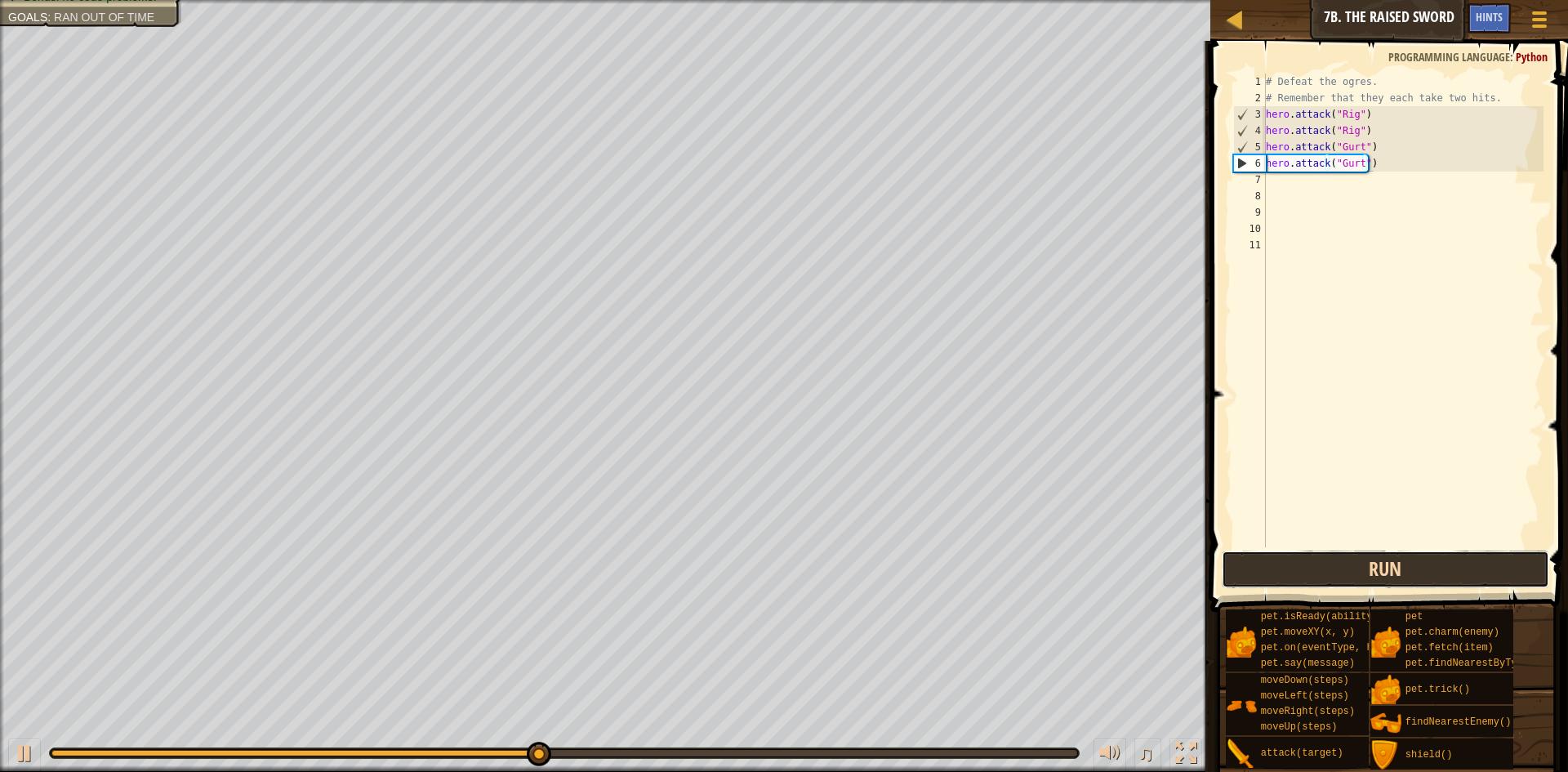
click at [1400, 558] on button "Run" at bounding box center [1386, 569] width 327 height 38
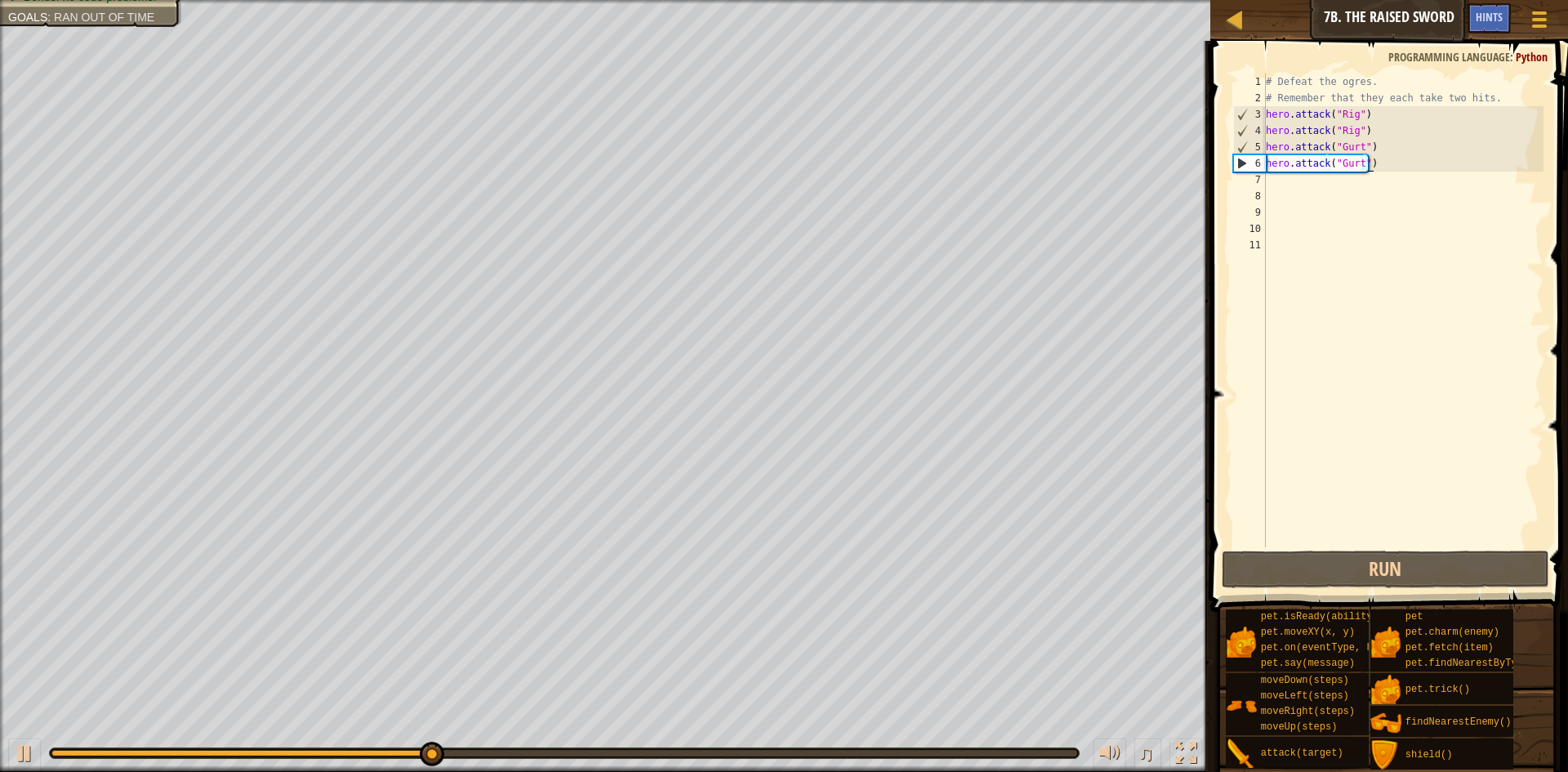
click at [1402, 548] on span at bounding box center [1390, 303] width 370 height 619
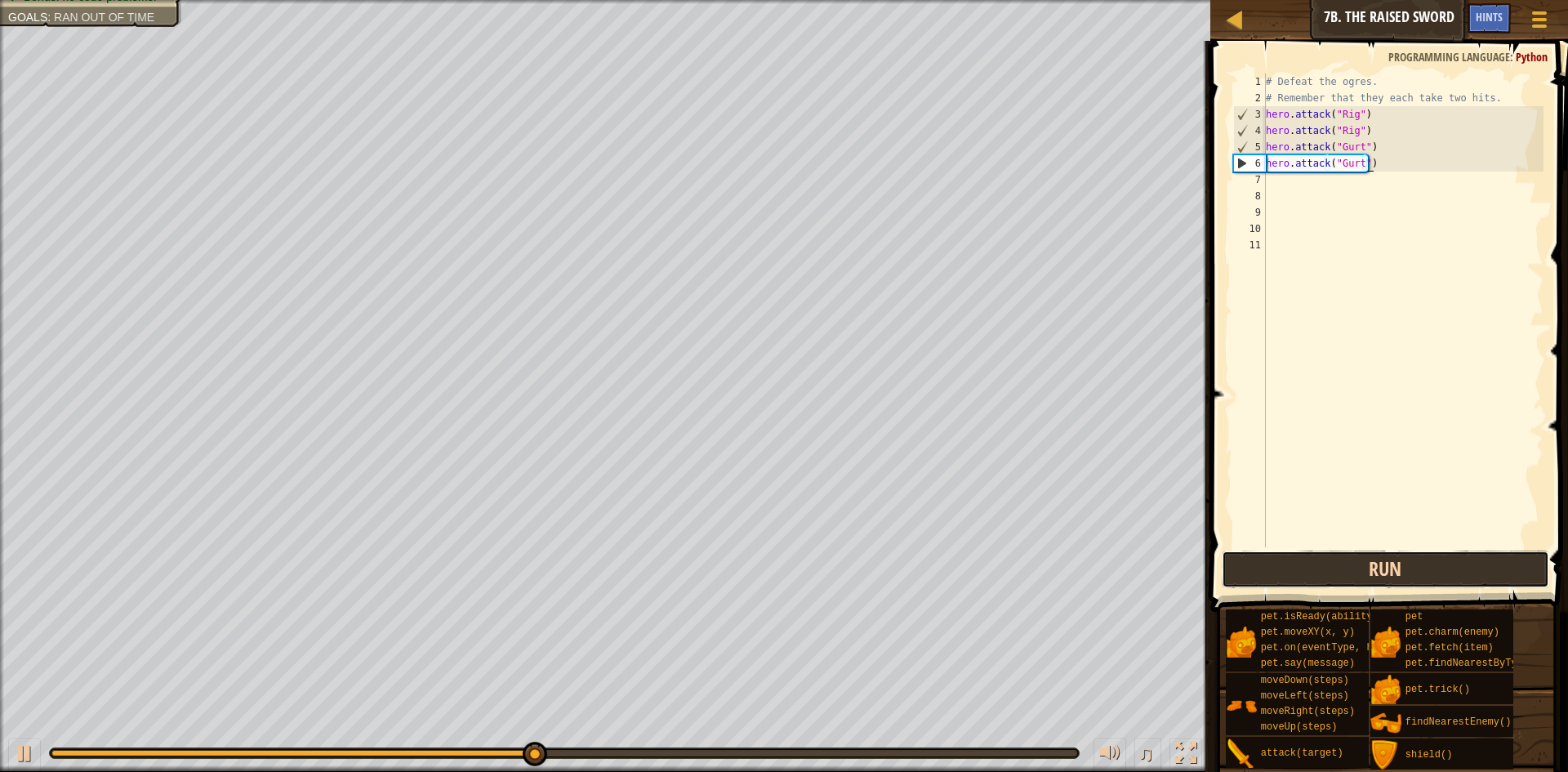
click at [1402, 556] on button "Run" at bounding box center [1386, 569] width 327 height 38
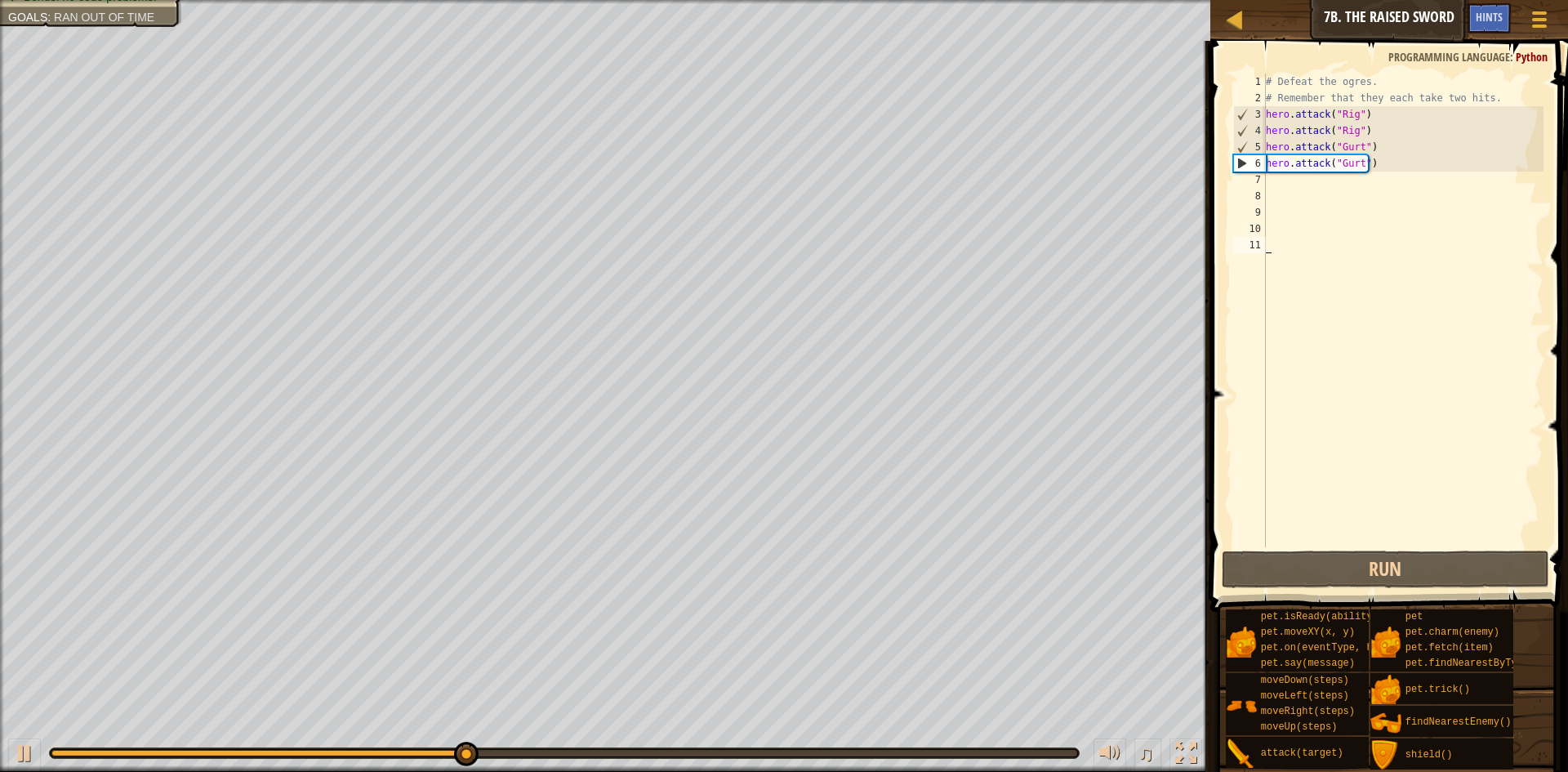
click at [1359, 545] on div "# Defeat the ogres. # Remember that they each take two hits. hero . attack ( "R…" at bounding box center [1403, 327] width 282 height 506
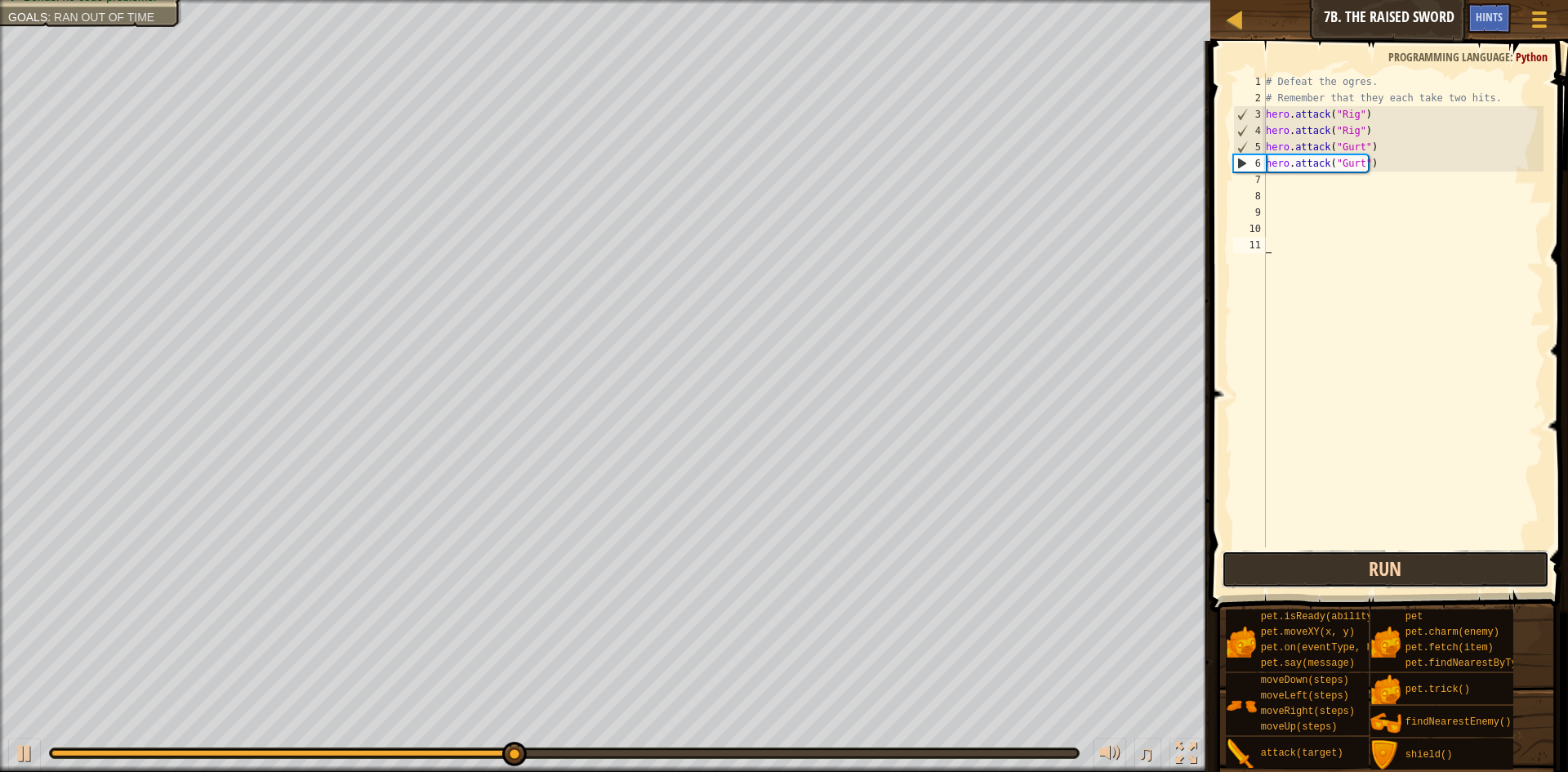
click at [1354, 557] on button "Run" at bounding box center [1386, 569] width 327 height 38
click at [1306, 180] on div "# Defeat the ogres. # Remember that they each take two hits. hero . attack ( "R…" at bounding box center [1403, 327] width 282 height 506
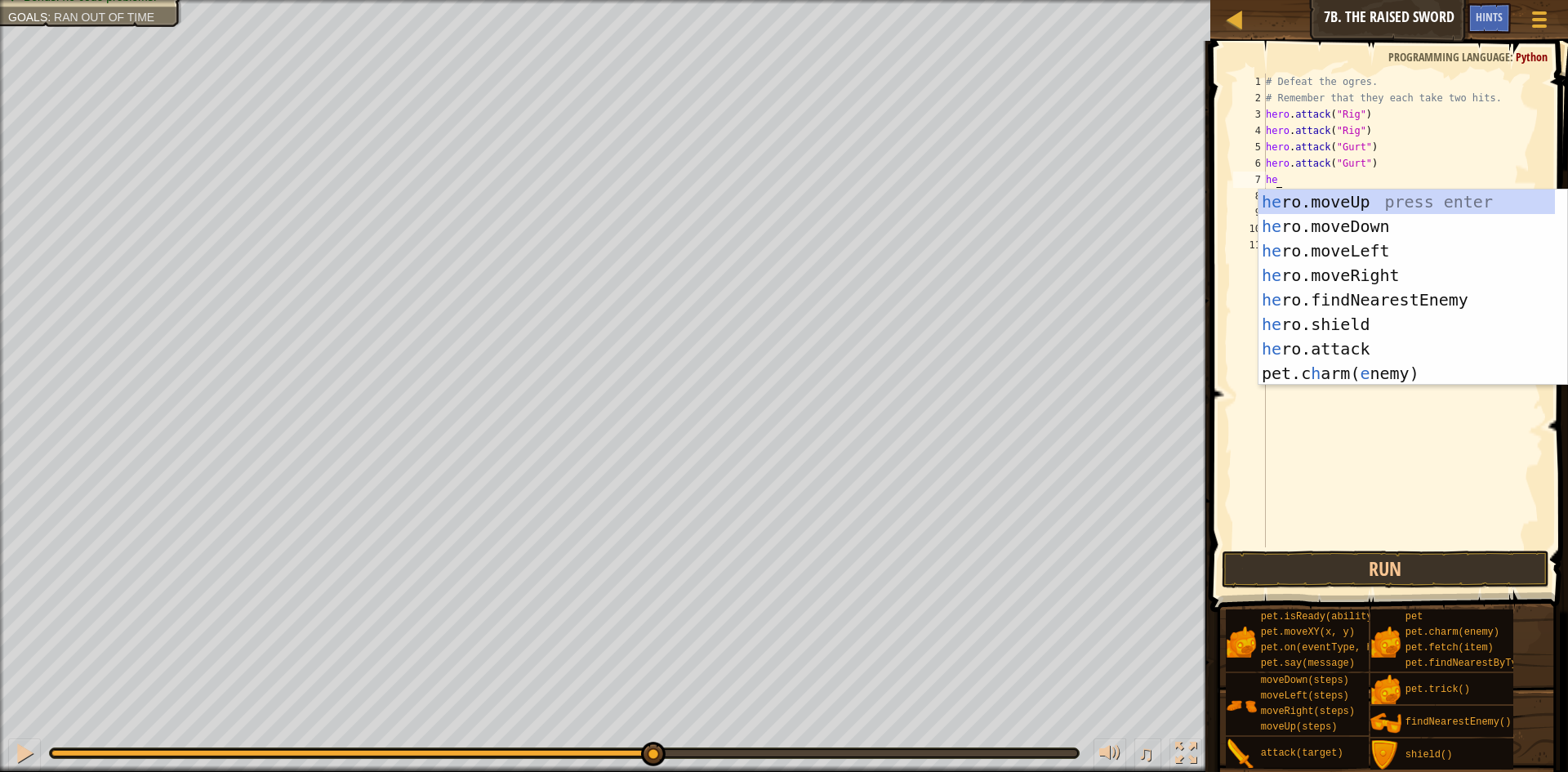
scroll to position [7, 1]
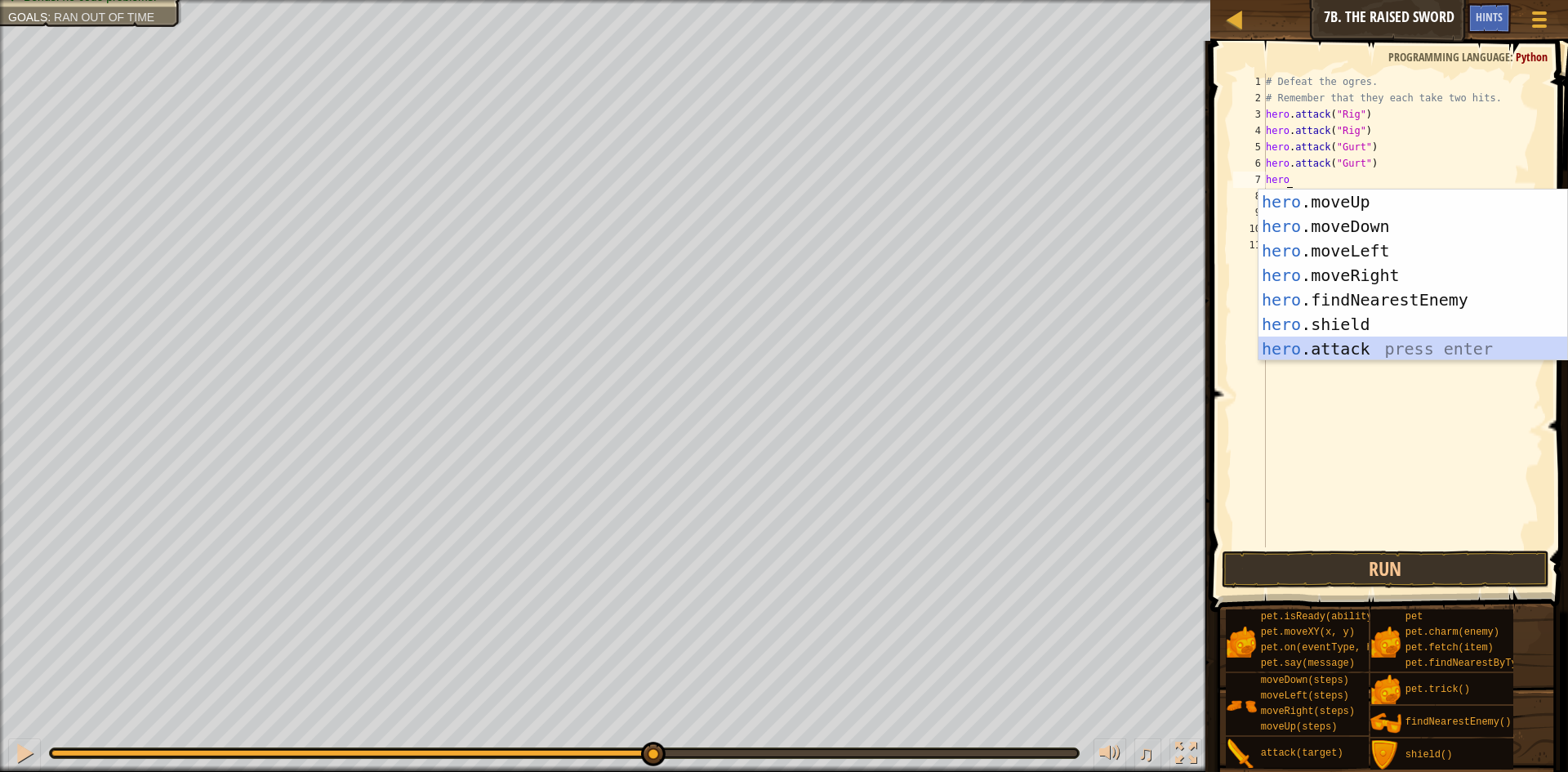
click at [1297, 356] on div "hero .moveUp press enter hero .moveDown press enter hero .moveLeft press enter …" at bounding box center [1412, 300] width 309 height 220
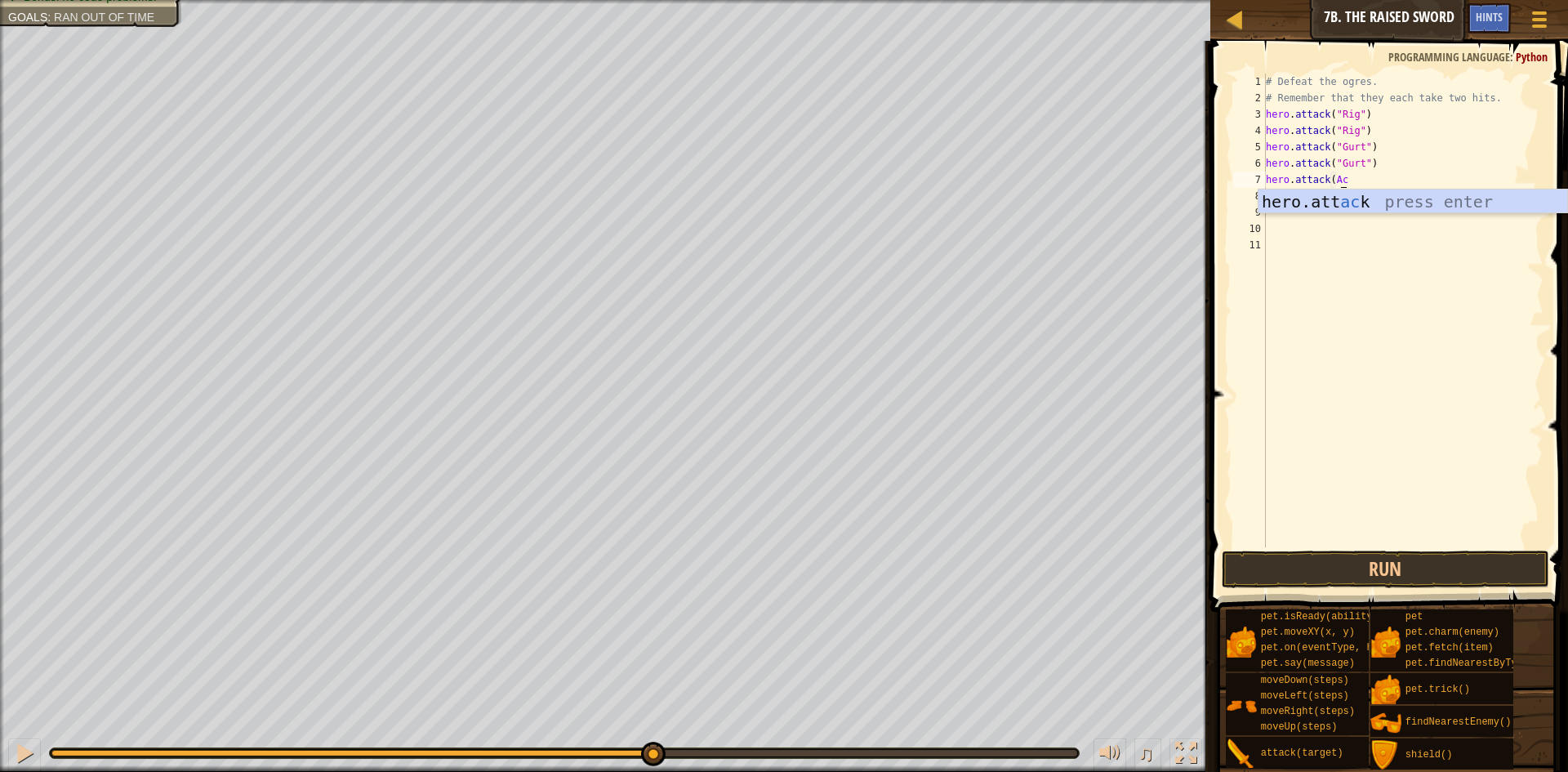
scroll to position [7, 6]
click at [1325, 185] on div "# Defeat the ogres. # Remember that they each take two hits. hero . attack ( "R…" at bounding box center [1403, 327] width 282 height 506
click at [1327, 182] on div "# Defeat the ogres. # Remember that they each take two hits. hero . attack ( "R…" at bounding box center [1403, 327] width 282 height 506
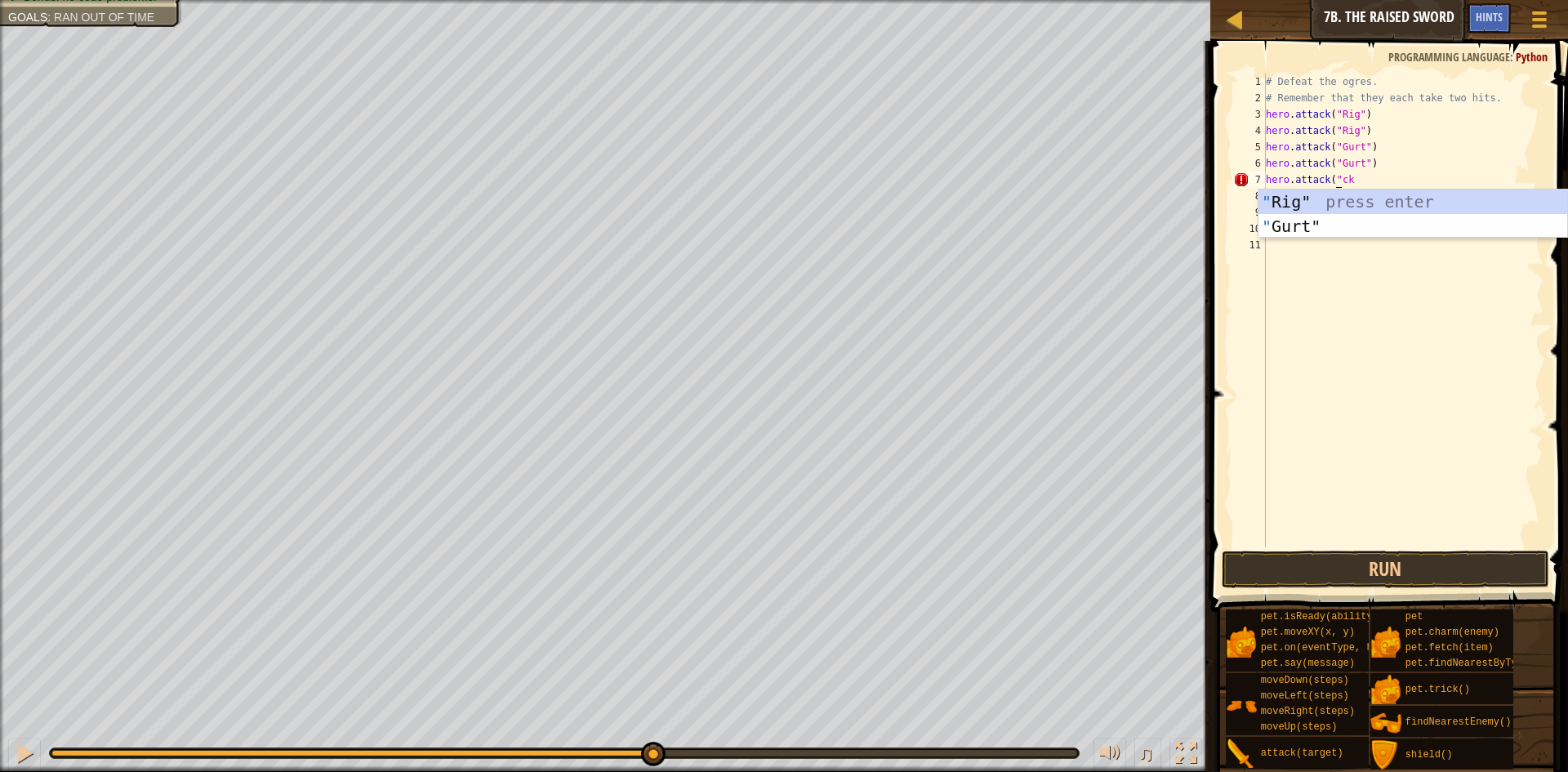
click at [1397, 180] on div "# Defeat the ogres. # Remember that they each take two hits. hero . attack ( "R…" at bounding box center [1403, 327] width 282 height 506
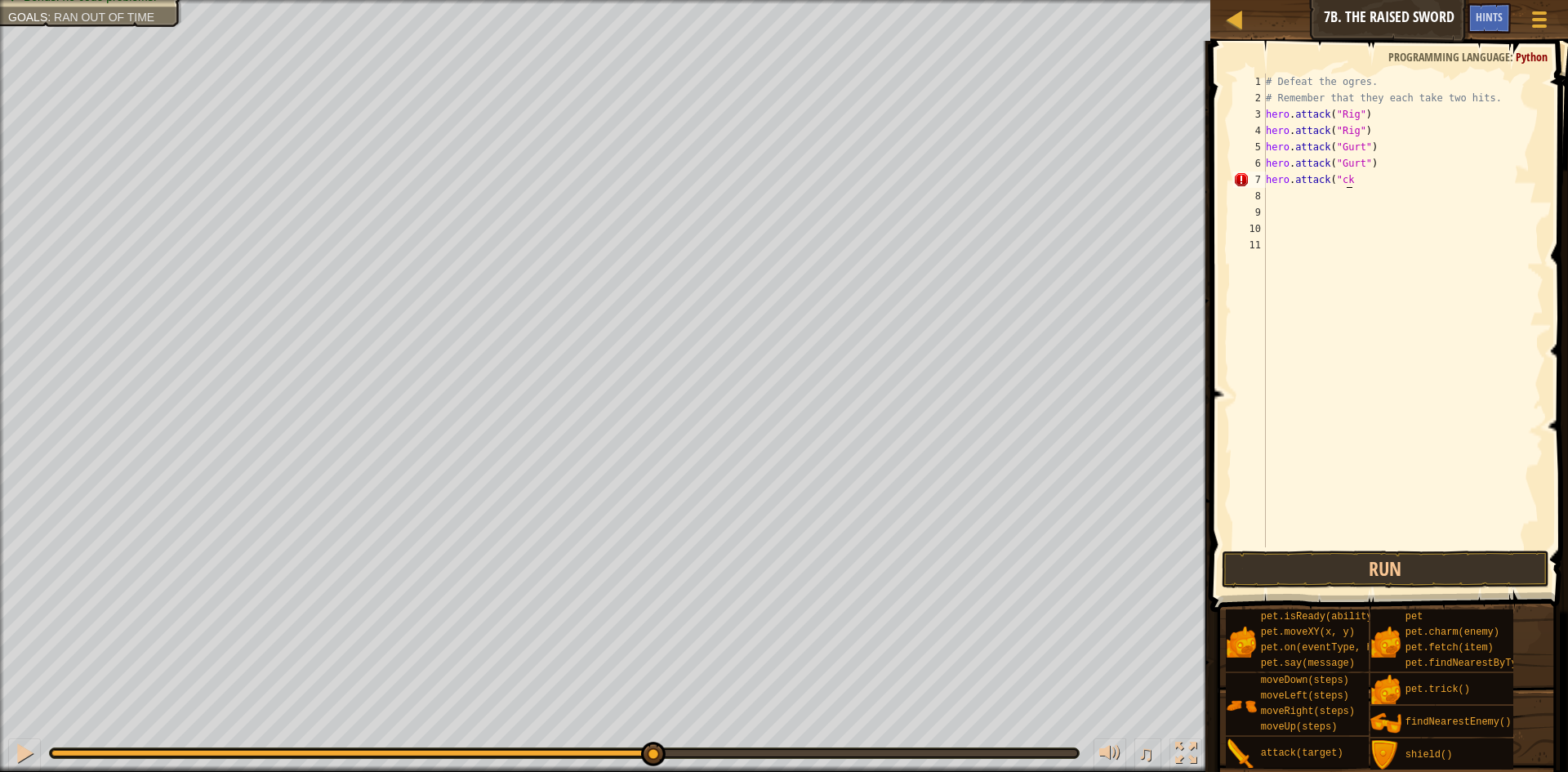
scroll to position [7, 5]
type textarea "hero.attack(""
click at [1459, 64] on div "Programming language : Python" at bounding box center [1468, 57] width 175 height 16
type textarea "c"
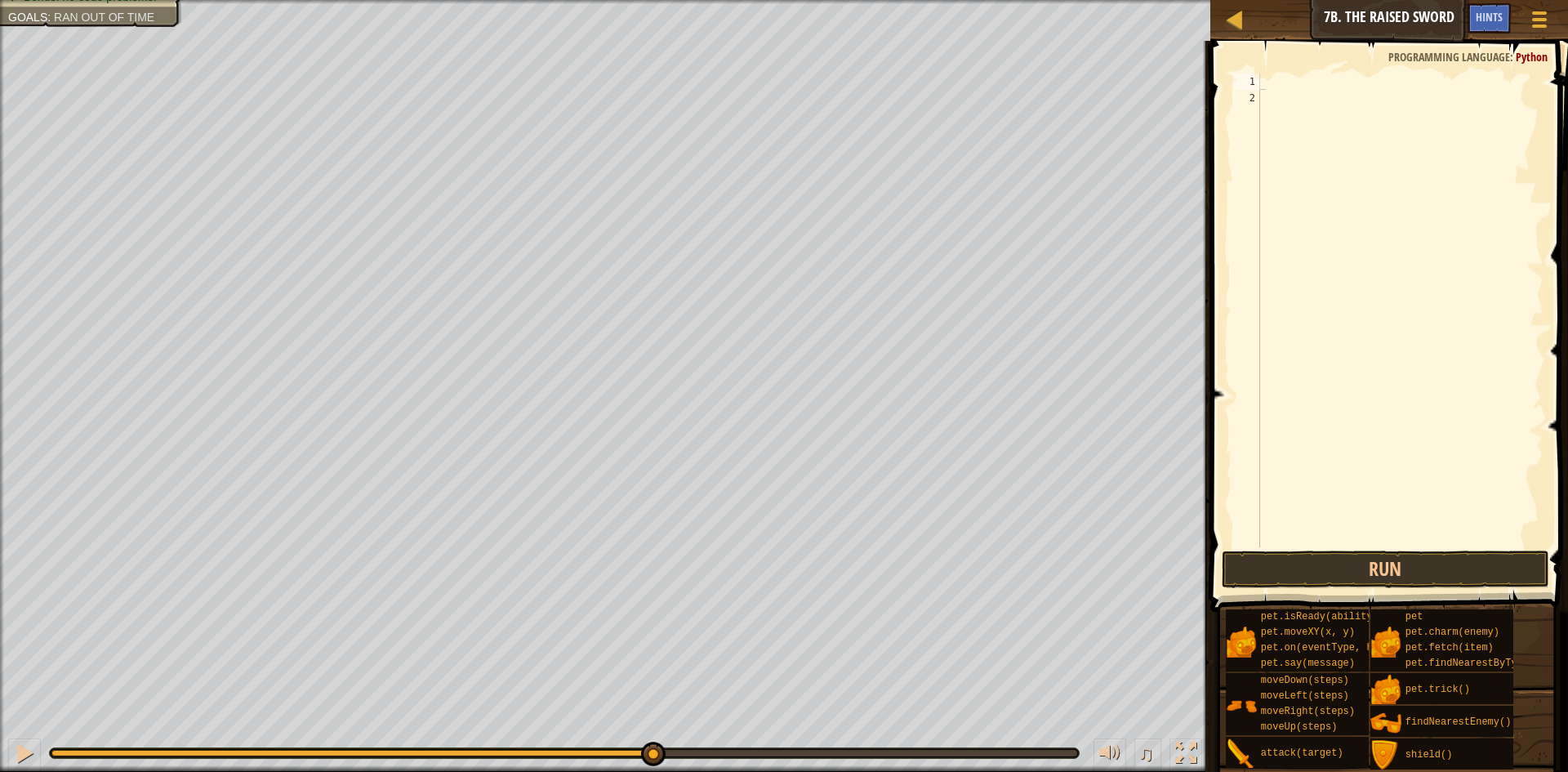
click at [0, 6] on div "Defeat the ogres. (2/3) Your hero must survive. (3/3) Bonus: no code problems. …" at bounding box center [605, 386] width 1210 height 772
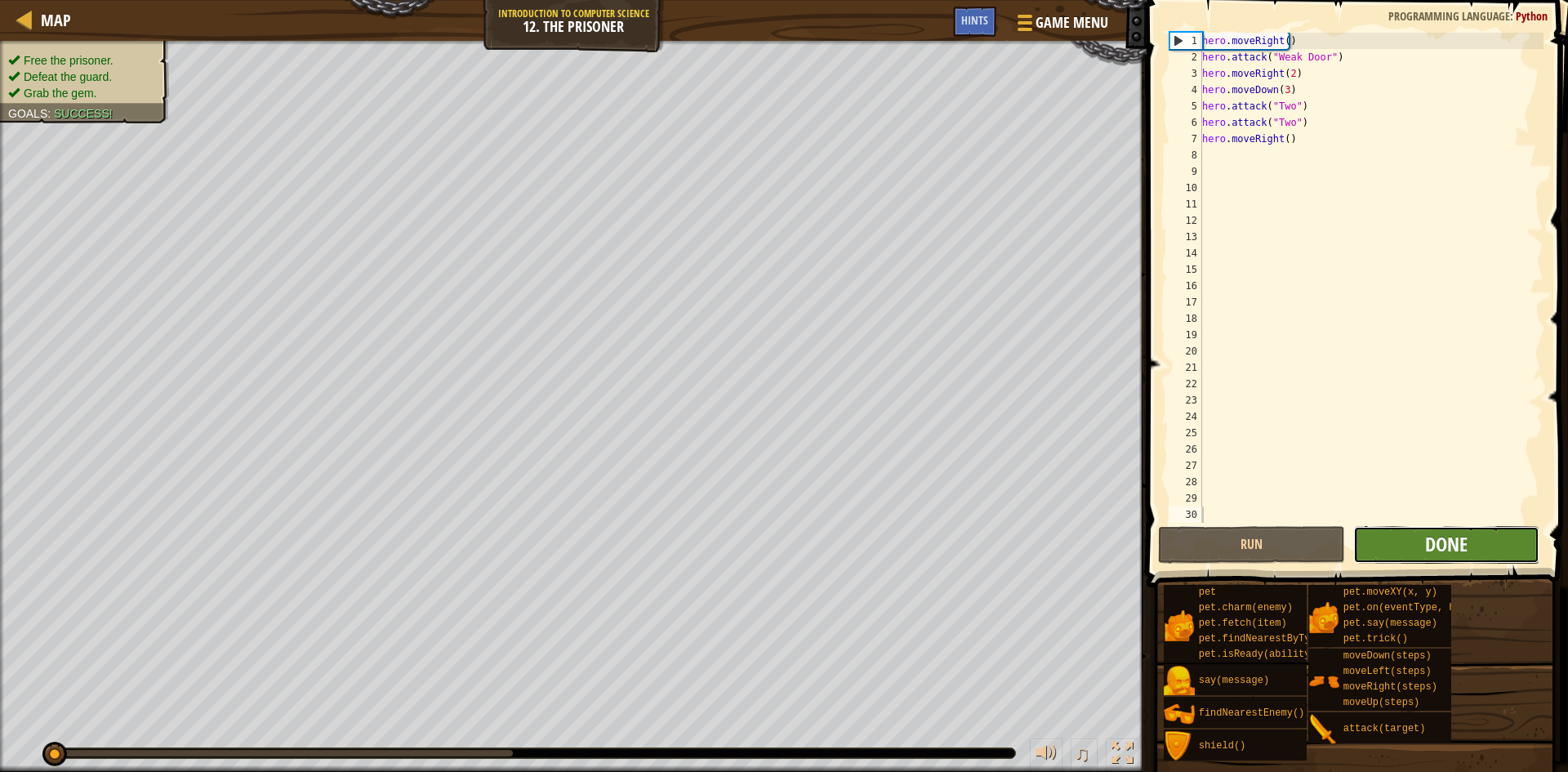
click at [1462, 547] on span "Done" at bounding box center [1445, 543] width 42 height 26
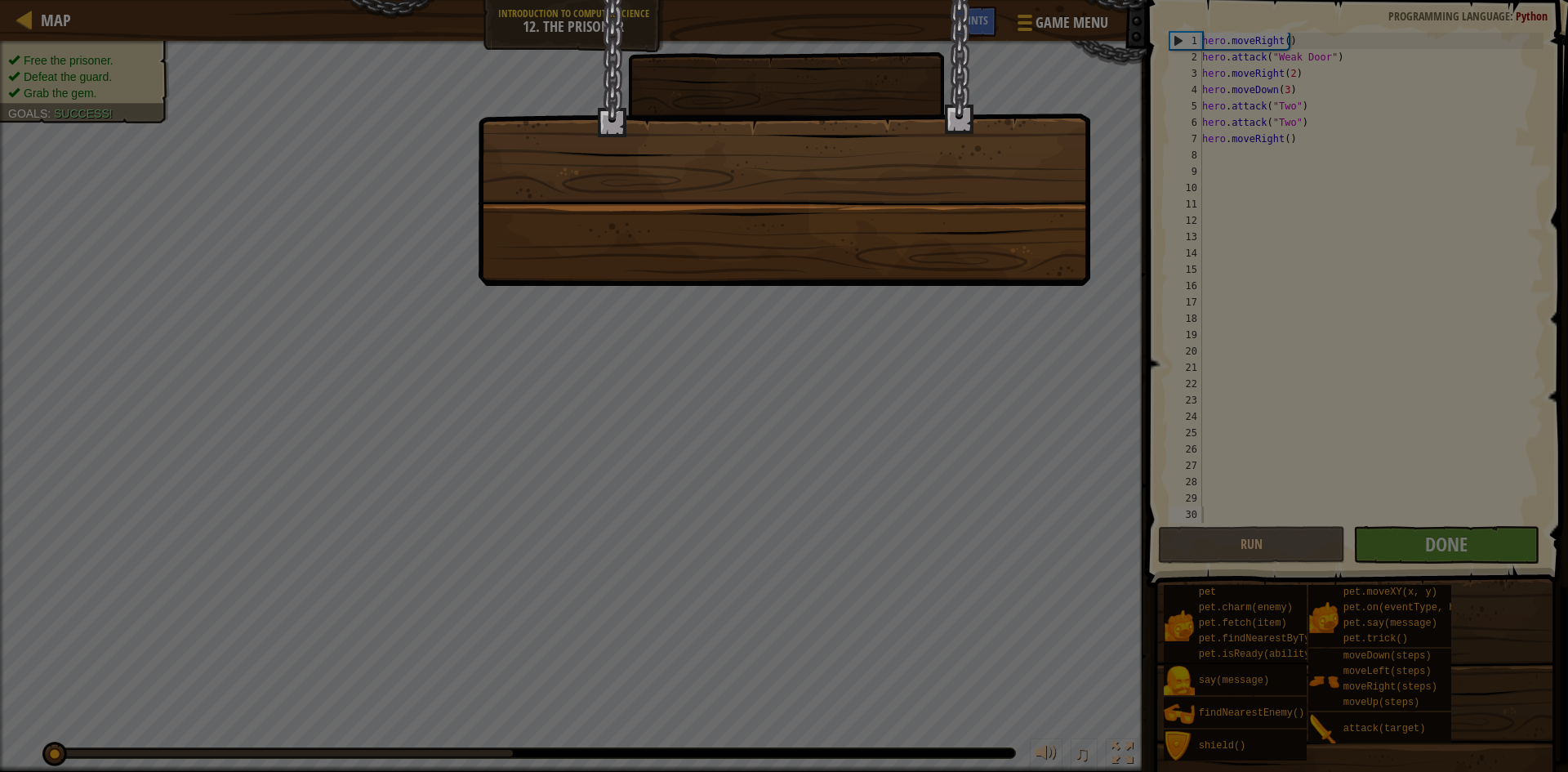
click at [1040, 570] on div at bounding box center [784, 386] width 1568 height 772
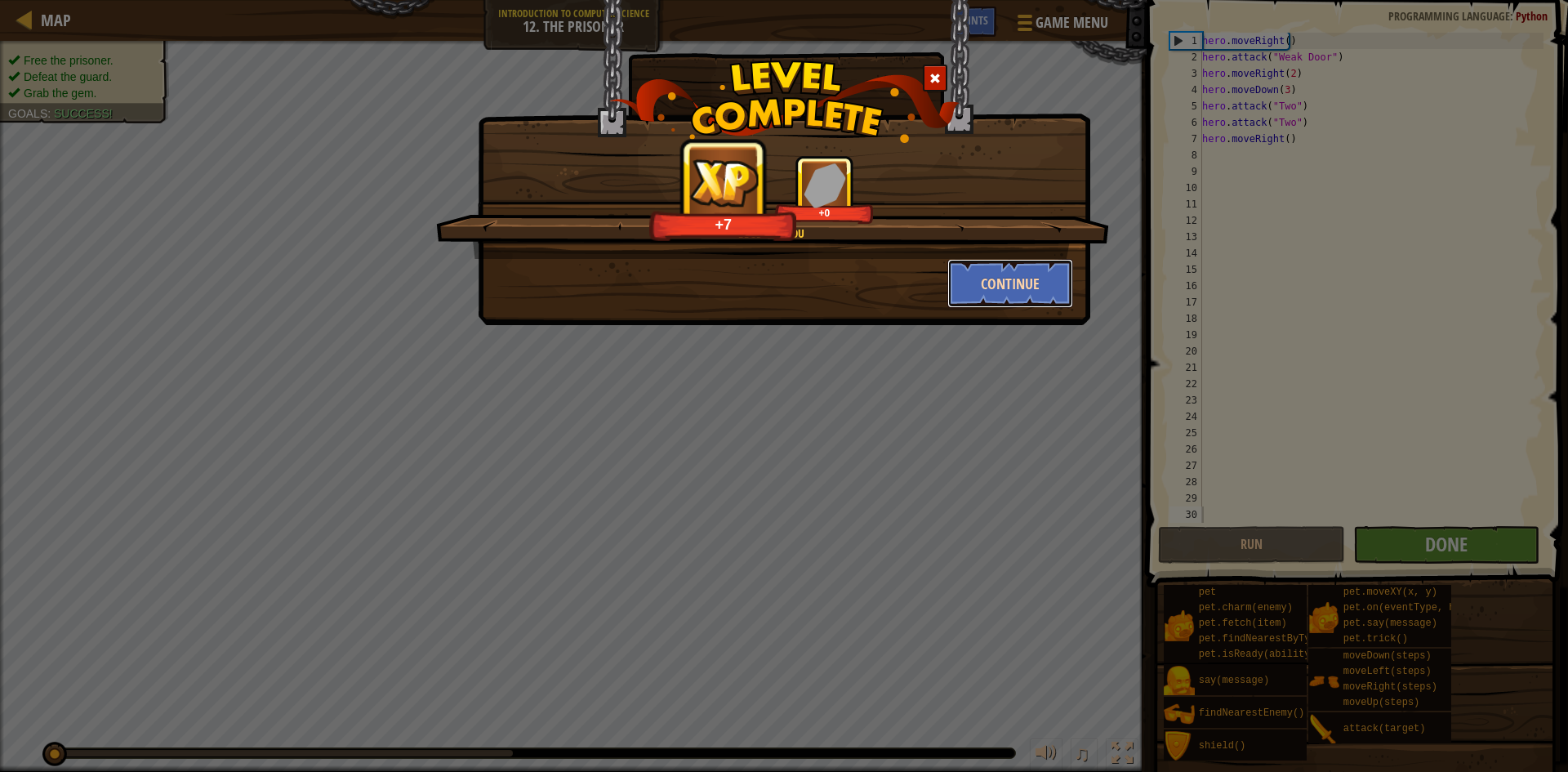
click at [987, 282] on button "Continue" at bounding box center [1011, 283] width 127 height 49
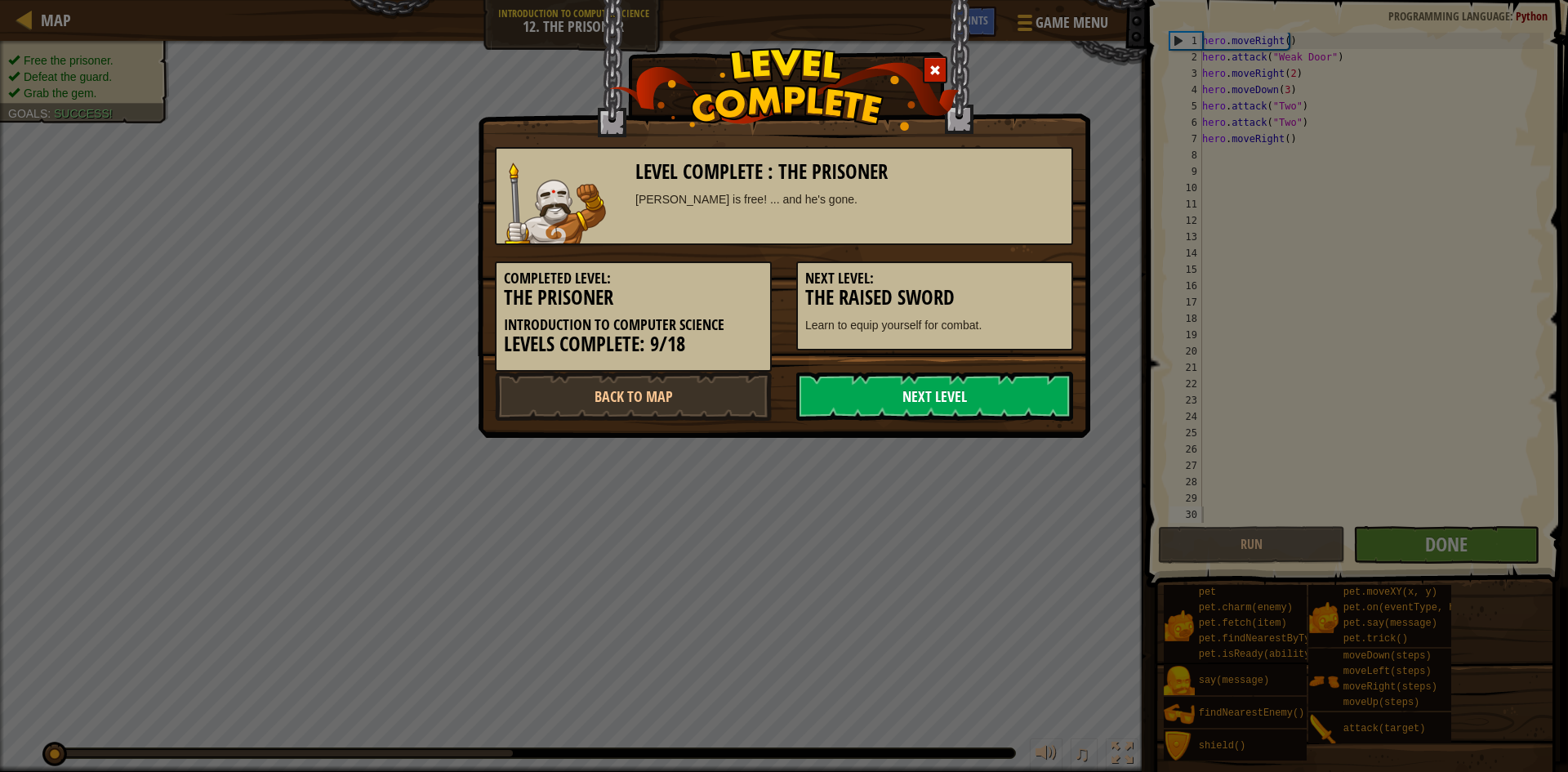
click at [952, 394] on link "Next Level" at bounding box center [934, 395] width 276 height 49
click at [943, 410] on link "Next Level" at bounding box center [934, 395] width 276 height 49
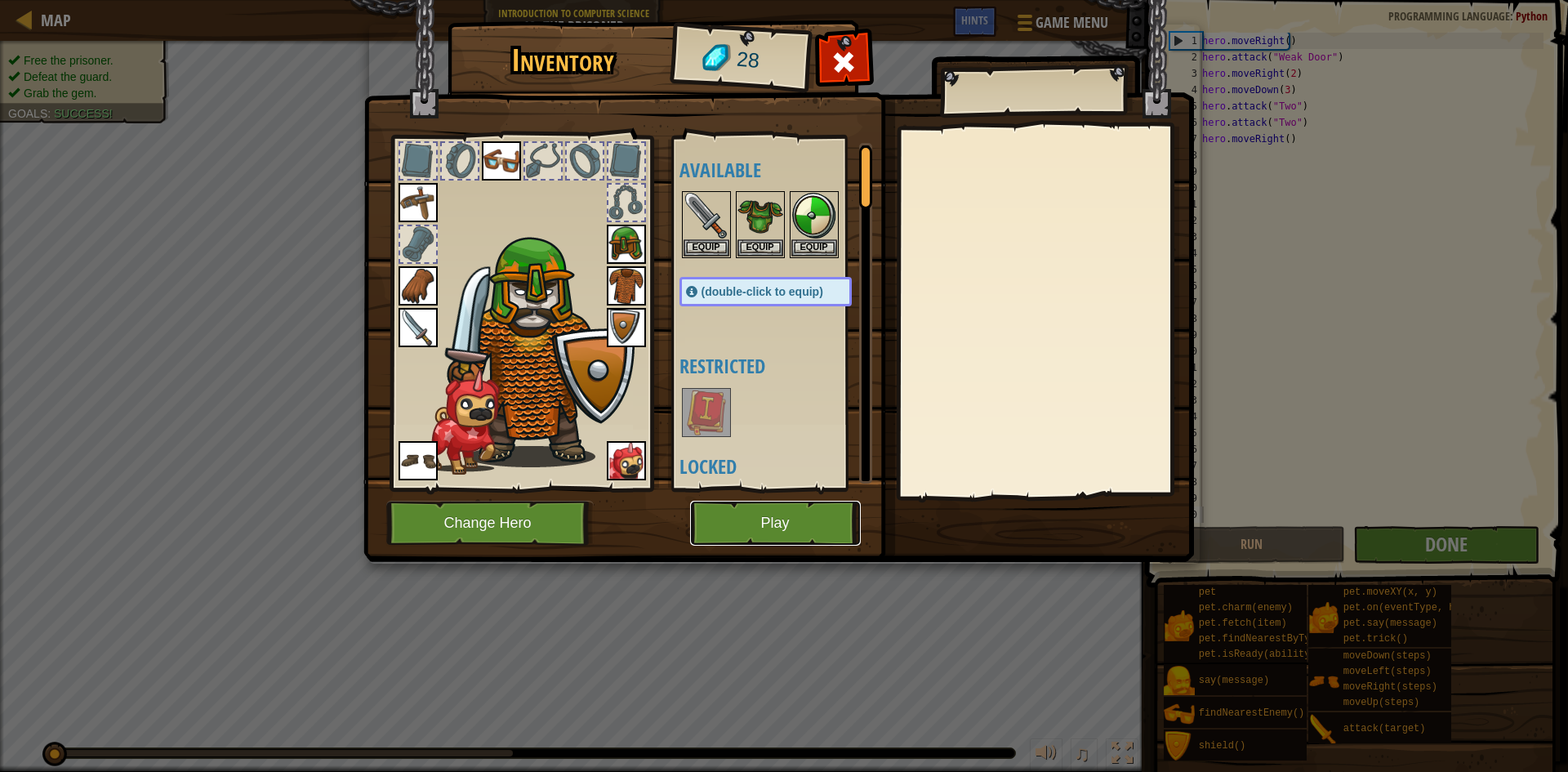
click at [801, 527] on button "Play" at bounding box center [775, 523] width 171 height 45
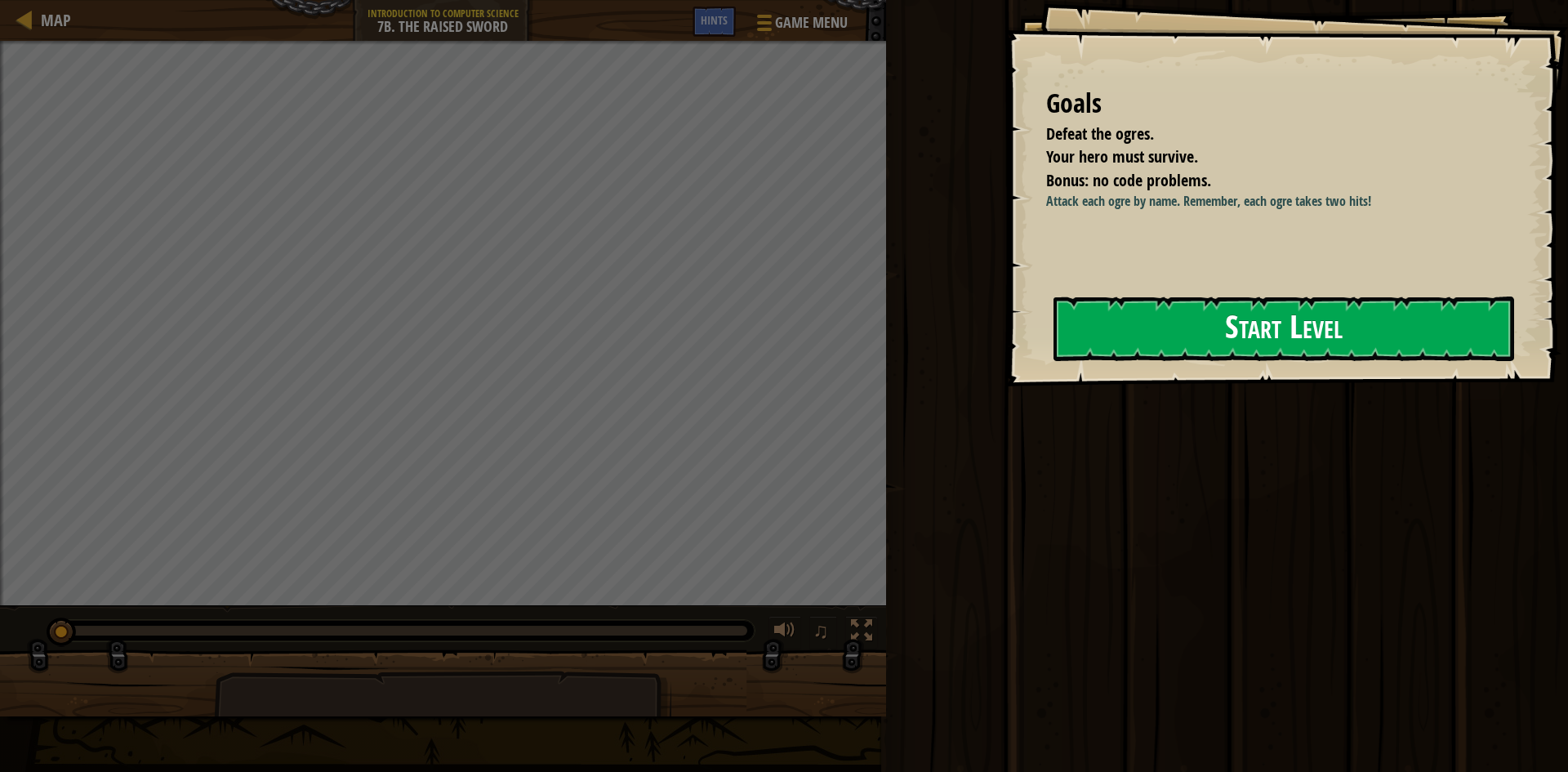
click at [1386, 336] on button "Start Level" at bounding box center [1284, 328] width 461 height 64
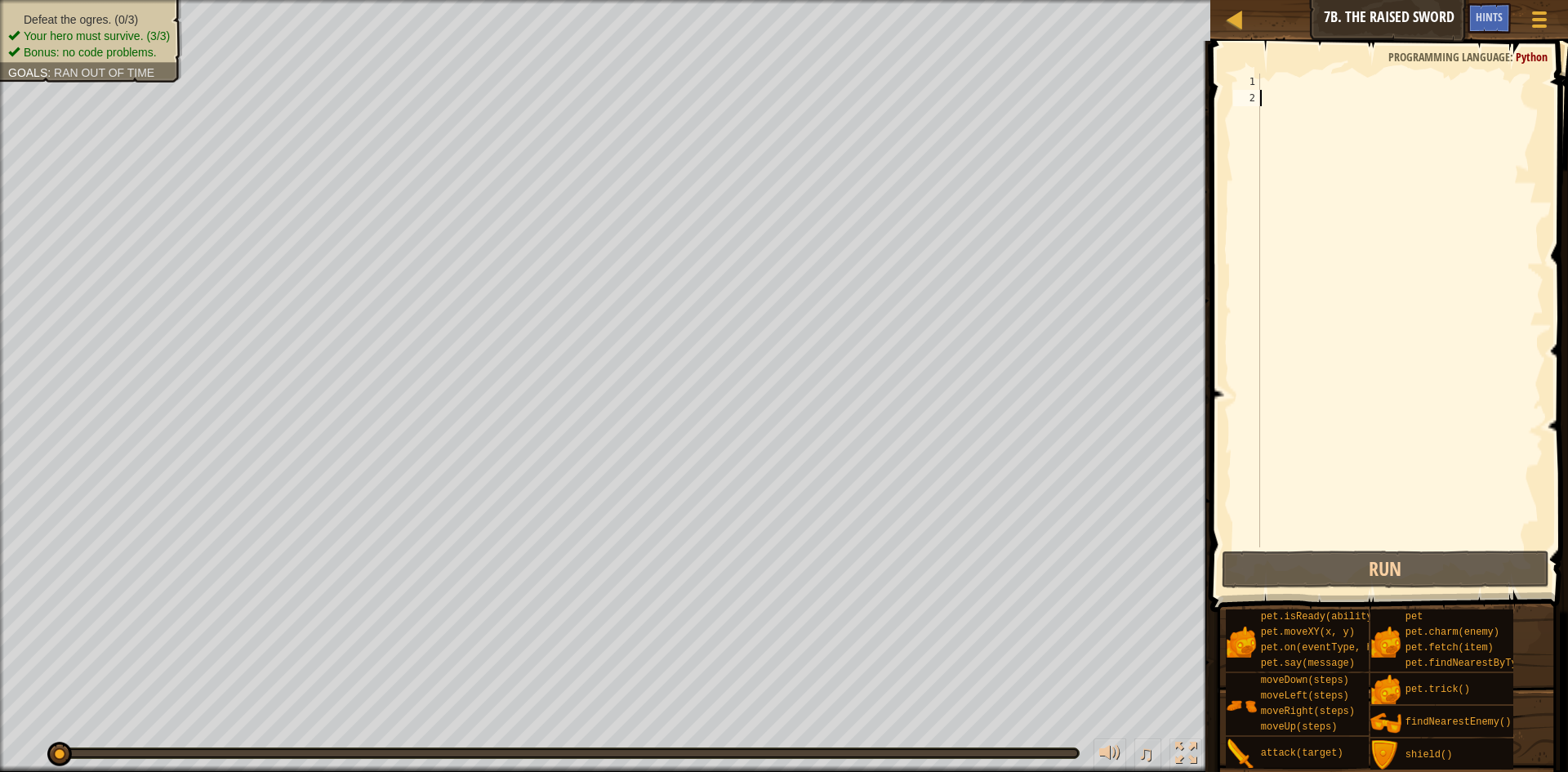
click at [1300, 82] on div at bounding box center [1400, 327] width 286 height 506
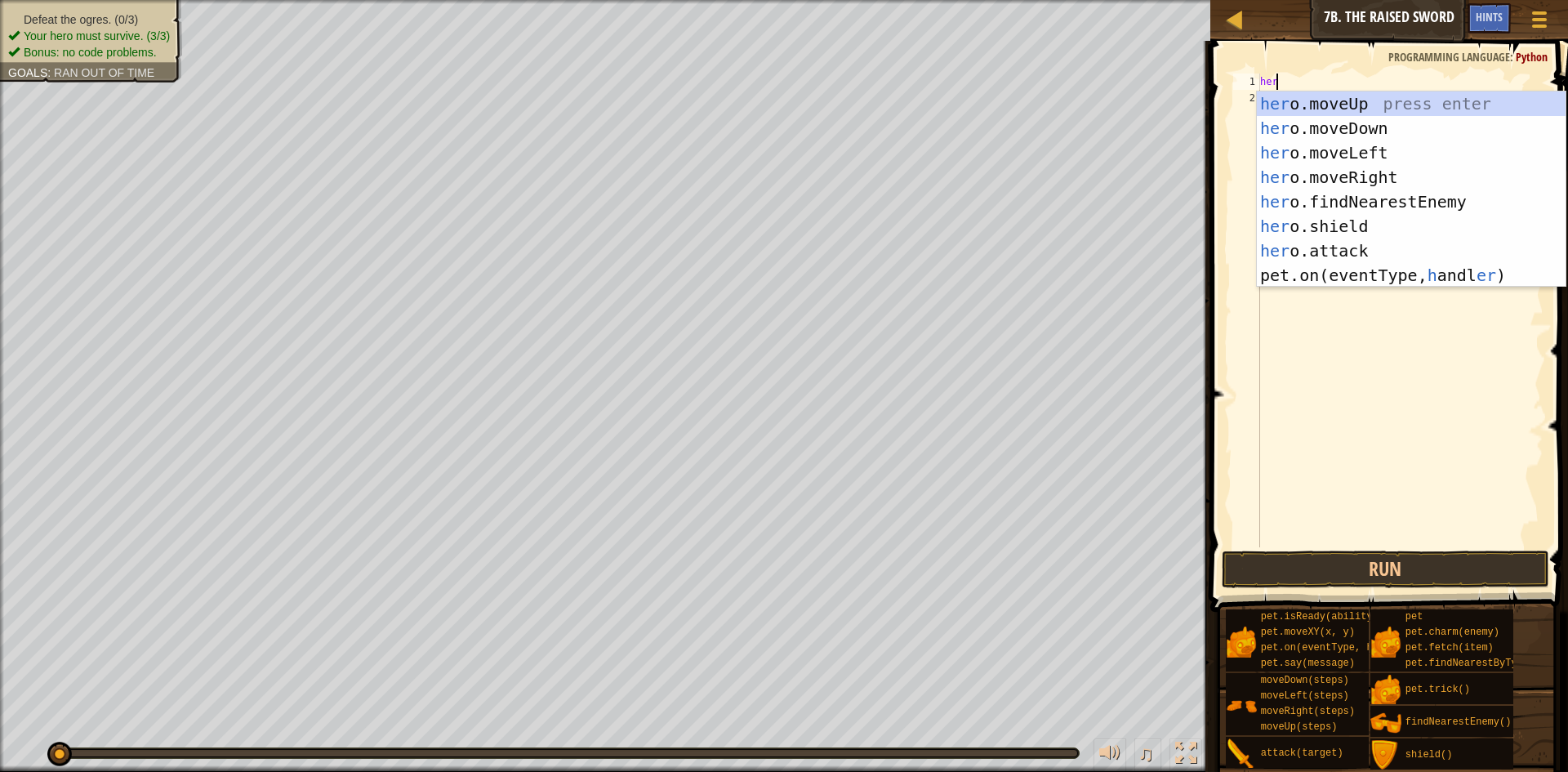
scroll to position [7, 1]
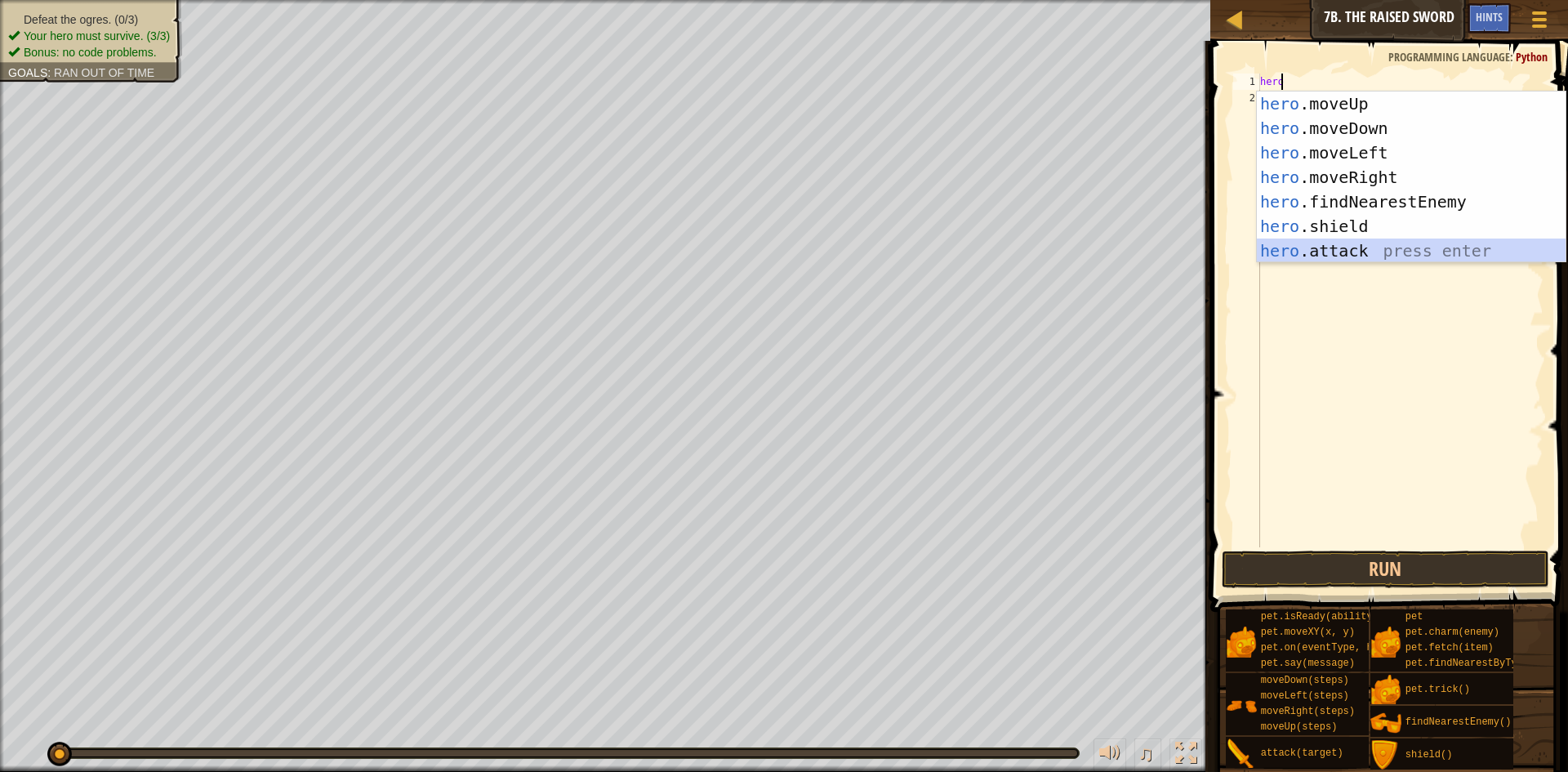
click at [1502, 257] on div "hero .moveUp press enter hero .moveDown press enter hero .moveLeft press enter …" at bounding box center [1411, 201] width 309 height 220
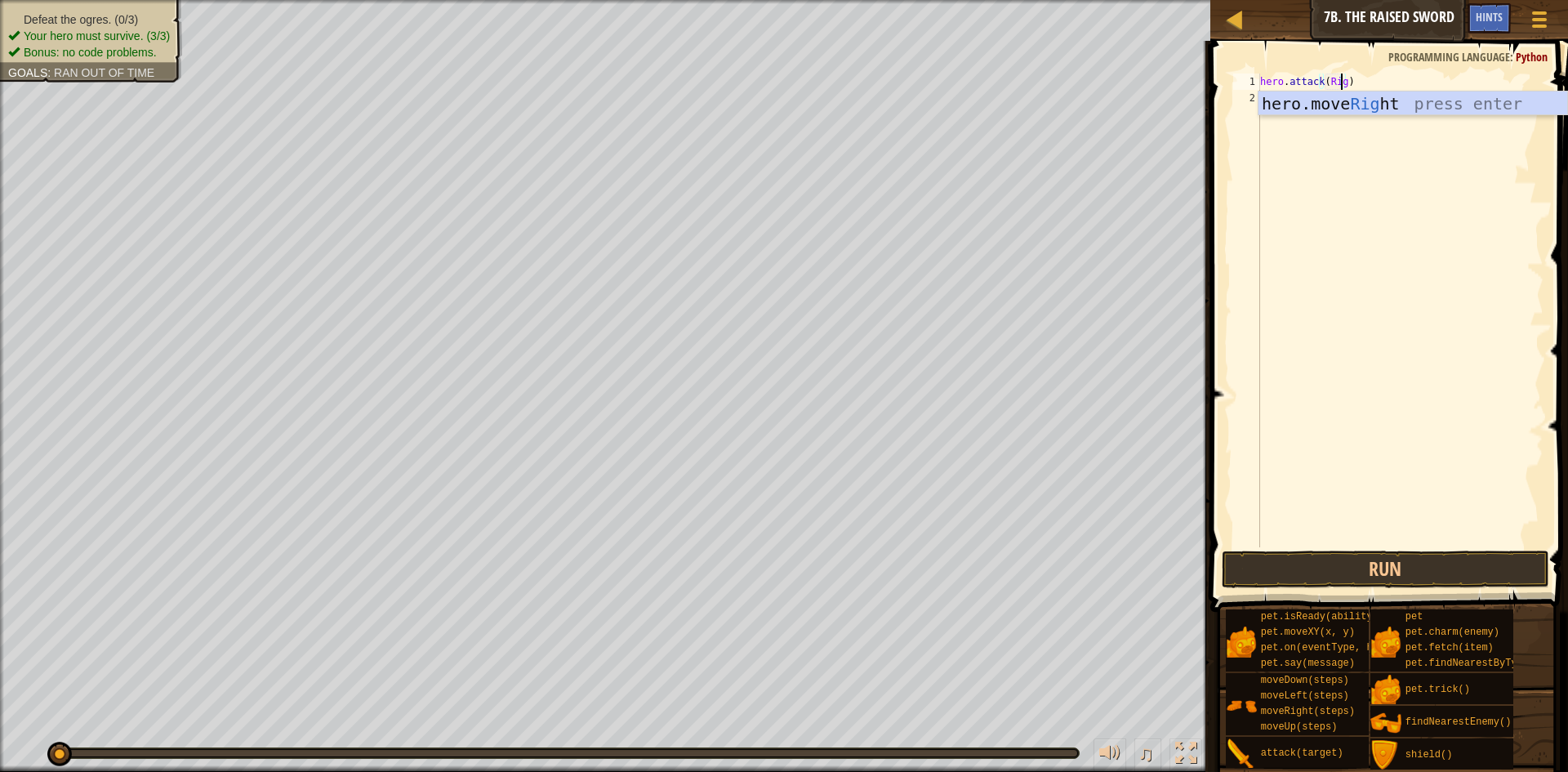
scroll to position [7, 6]
click at [1323, 83] on div "hero . attack ( Rig ")" at bounding box center [1400, 327] width 286 height 506
type textarea "hero.attack("Rig")"
drag, startPoint x: 1375, startPoint y: 71, endPoint x: 1293, endPoint y: 78, distance: 82.3
click at [1293, 78] on div "hero.attack("Rig") 1 2 hero . attack ( "Rig" ) הההההההההההההההההההההההההההההההה…" at bounding box center [1386, 359] width 362 height 619
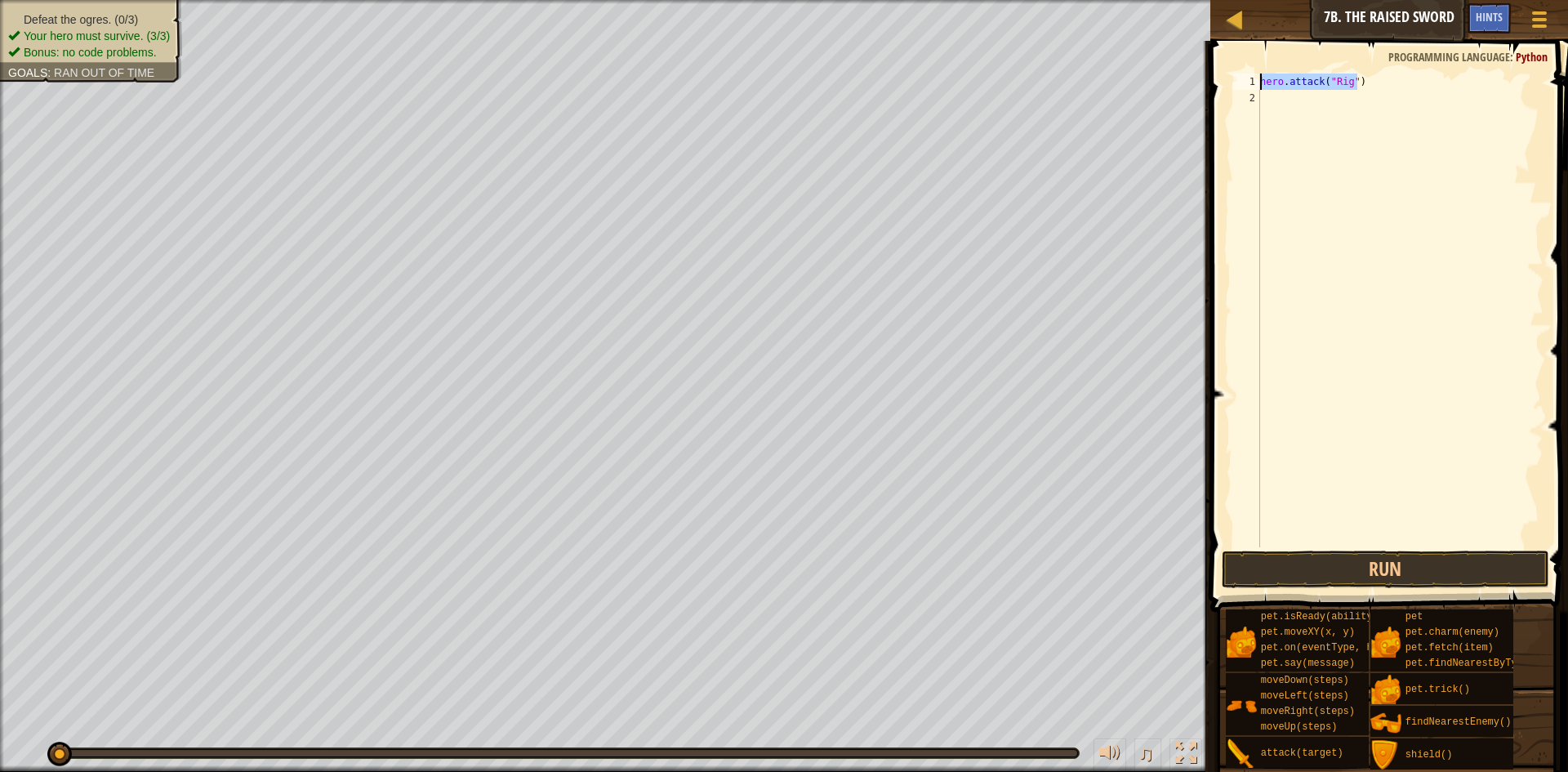
click at [1199, 81] on div "Map Introduction to Computer Science 7b. The Raised Sword Game Menu Done Hints …" at bounding box center [784, 386] width 1568 height 772
click at [1272, 99] on div "hero . attack ( "Rig" )" at bounding box center [1400, 327] width 286 height 506
paste textarea "hero.attack("Rig")"
type textarea "hero.attack("Rig")"
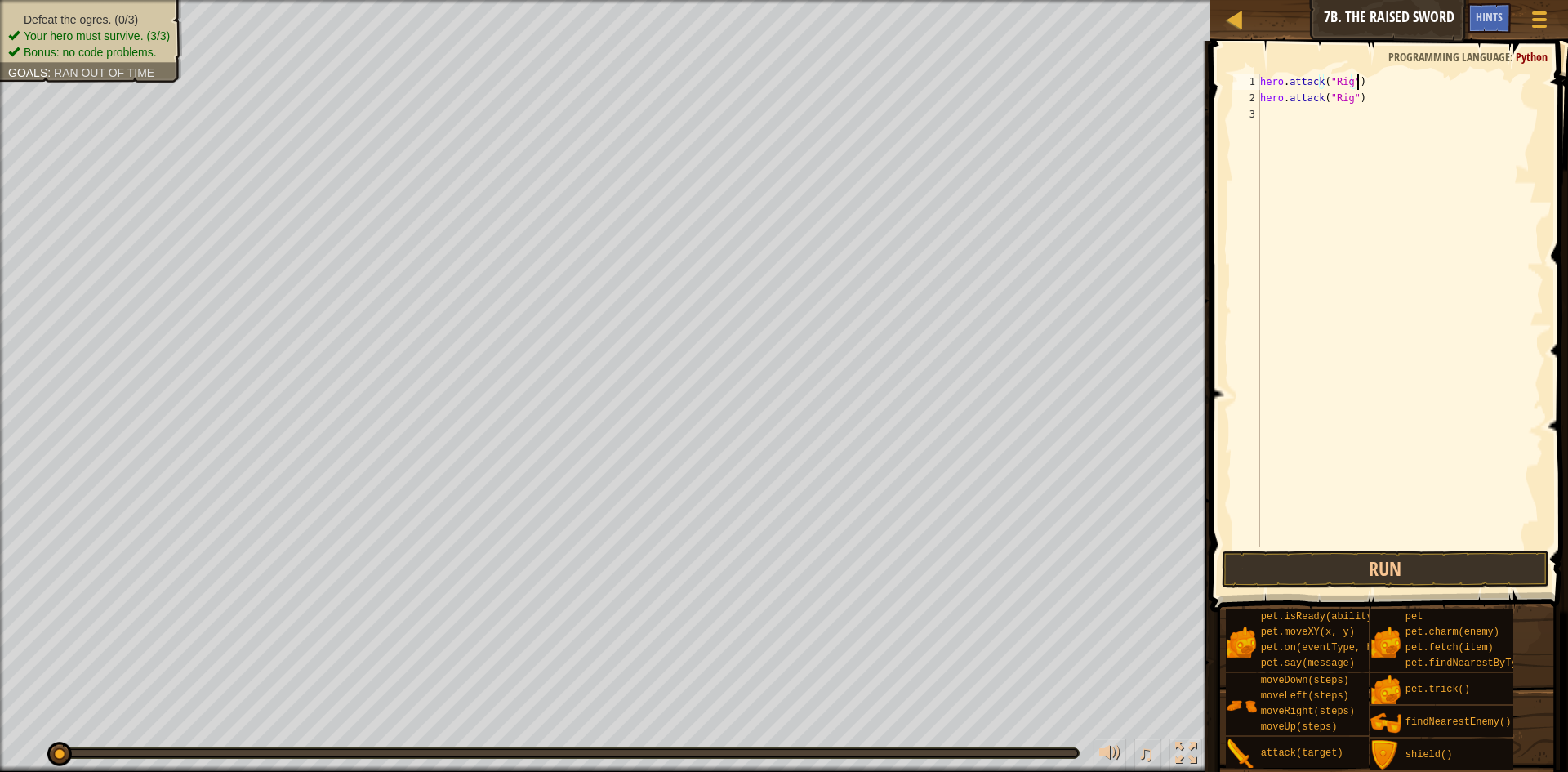
click at [1379, 83] on div "hero . attack ( "Rig" ) hero . attack ( "Rig" )" at bounding box center [1400, 327] width 286 height 506
click at [1273, 117] on div "hero . attack ( "Rig" ) hero . attack ( "Rig" )" at bounding box center [1400, 327] width 286 height 506
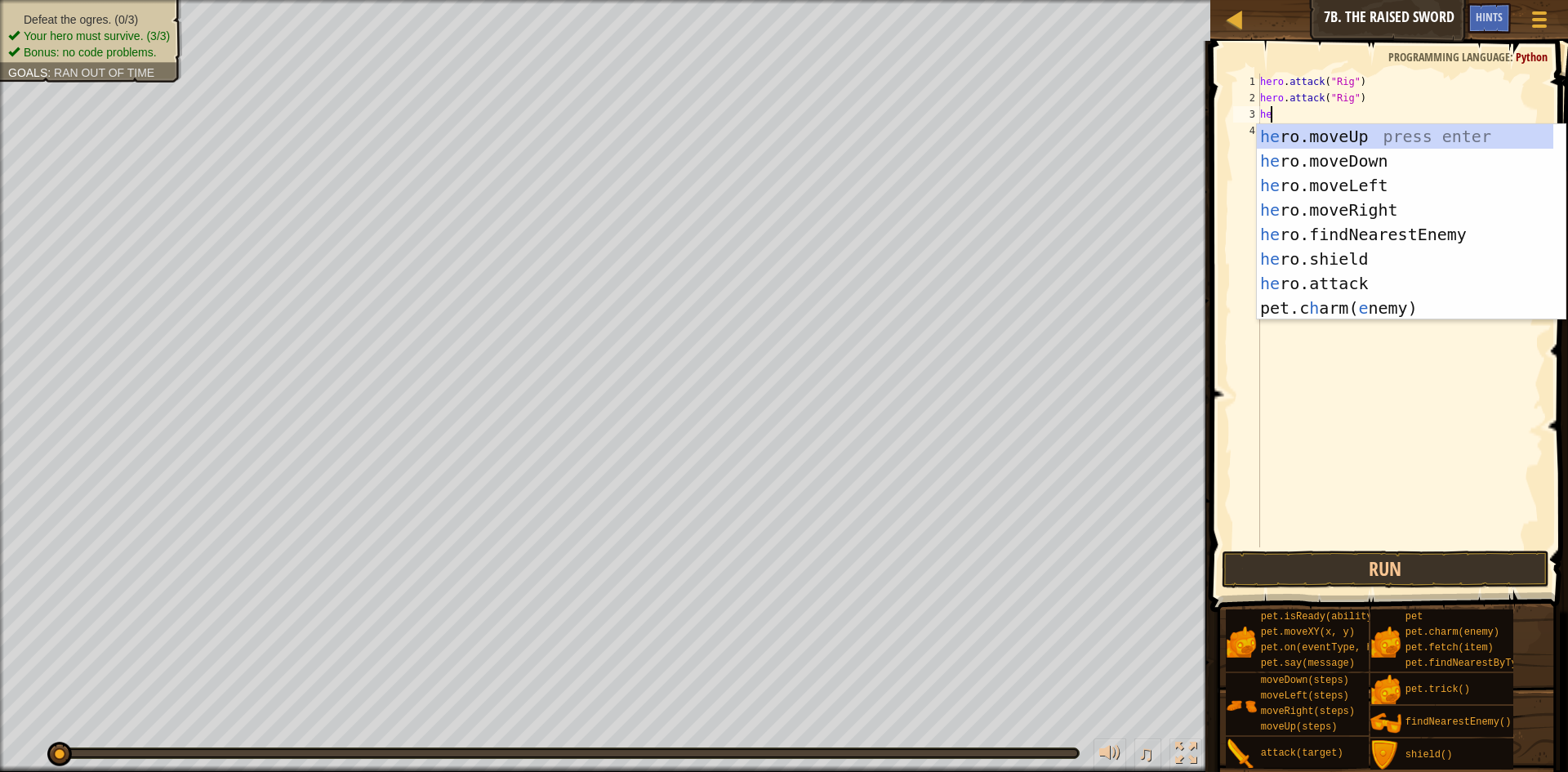
scroll to position [7, 1]
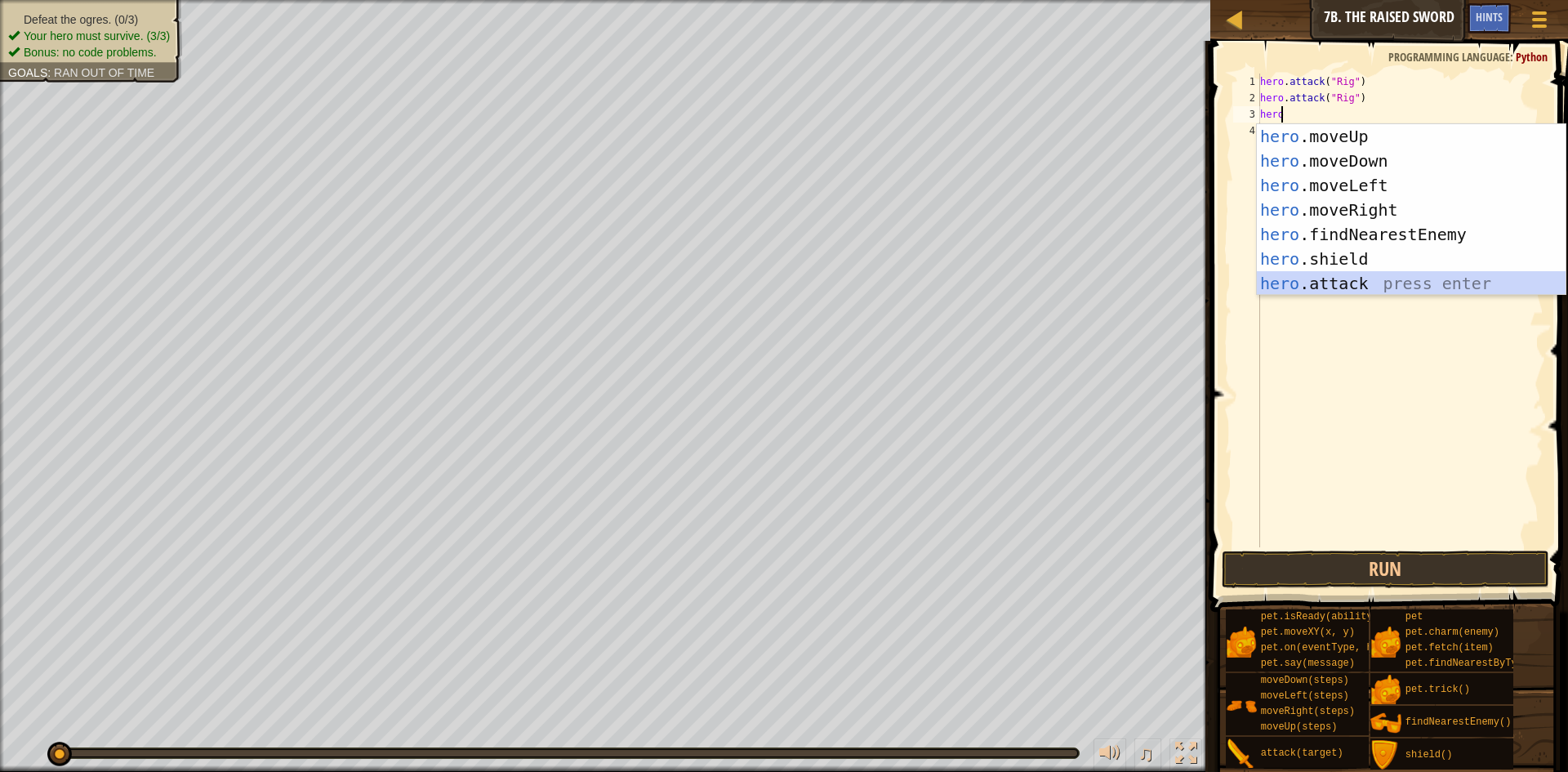
click at [1422, 282] on div "hero .moveUp press enter hero .moveDown press enter hero .moveLeft press enter …" at bounding box center [1411, 234] width 309 height 220
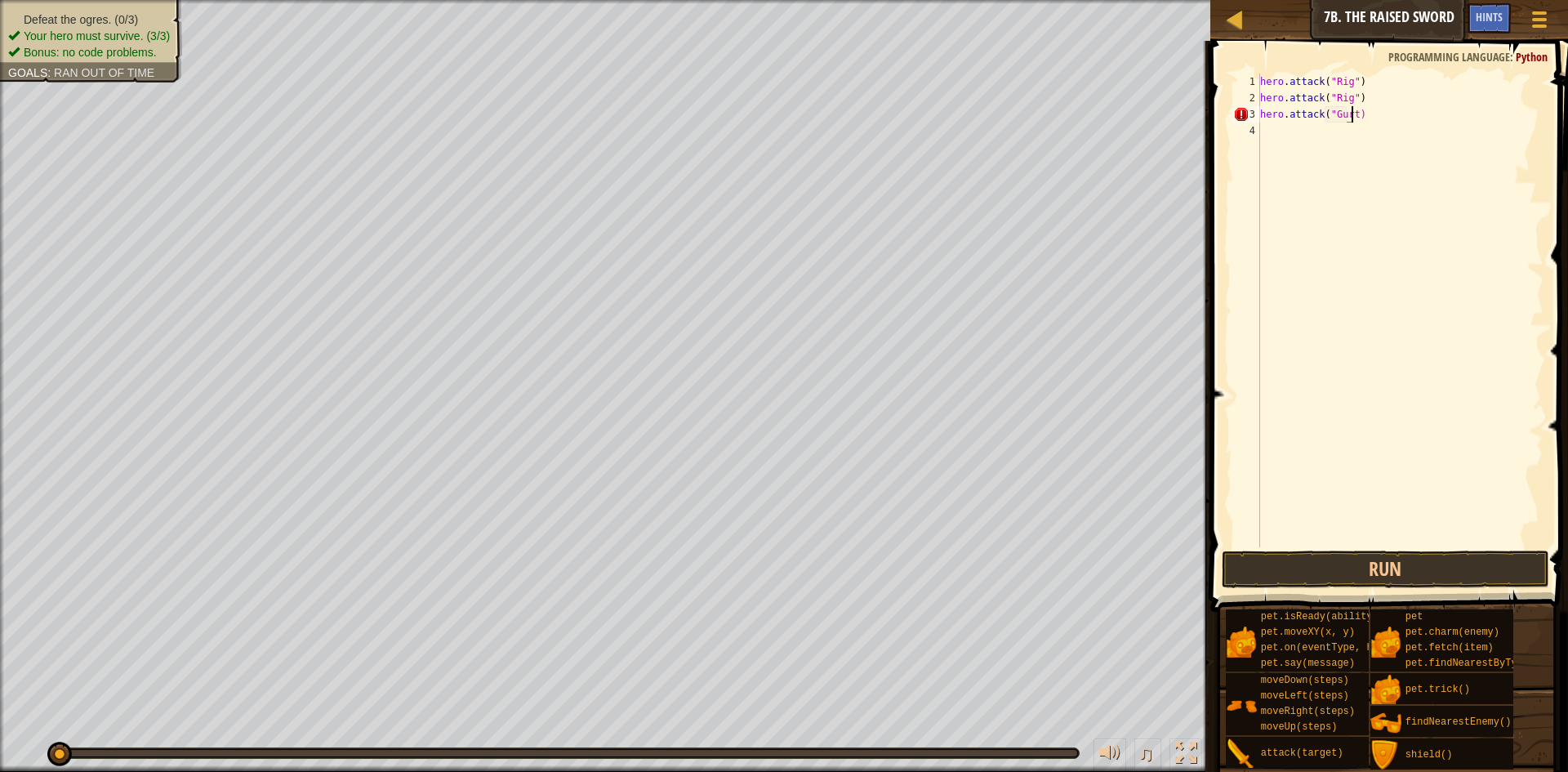
scroll to position [7, 7]
drag, startPoint x: 1440, startPoint y: 125, endPoint x: 1221, endPoint y: 125, distance: 219.0
click at [1207, 120] on div "hero.attack("Gurt") 1 2 3 4 hero . attack ( "Rig" ) hero . attack ( "Rig" ) her…" at bounding box center [1386, 359] width 362 height 619
type textarea "hero.attack("Gurt")"
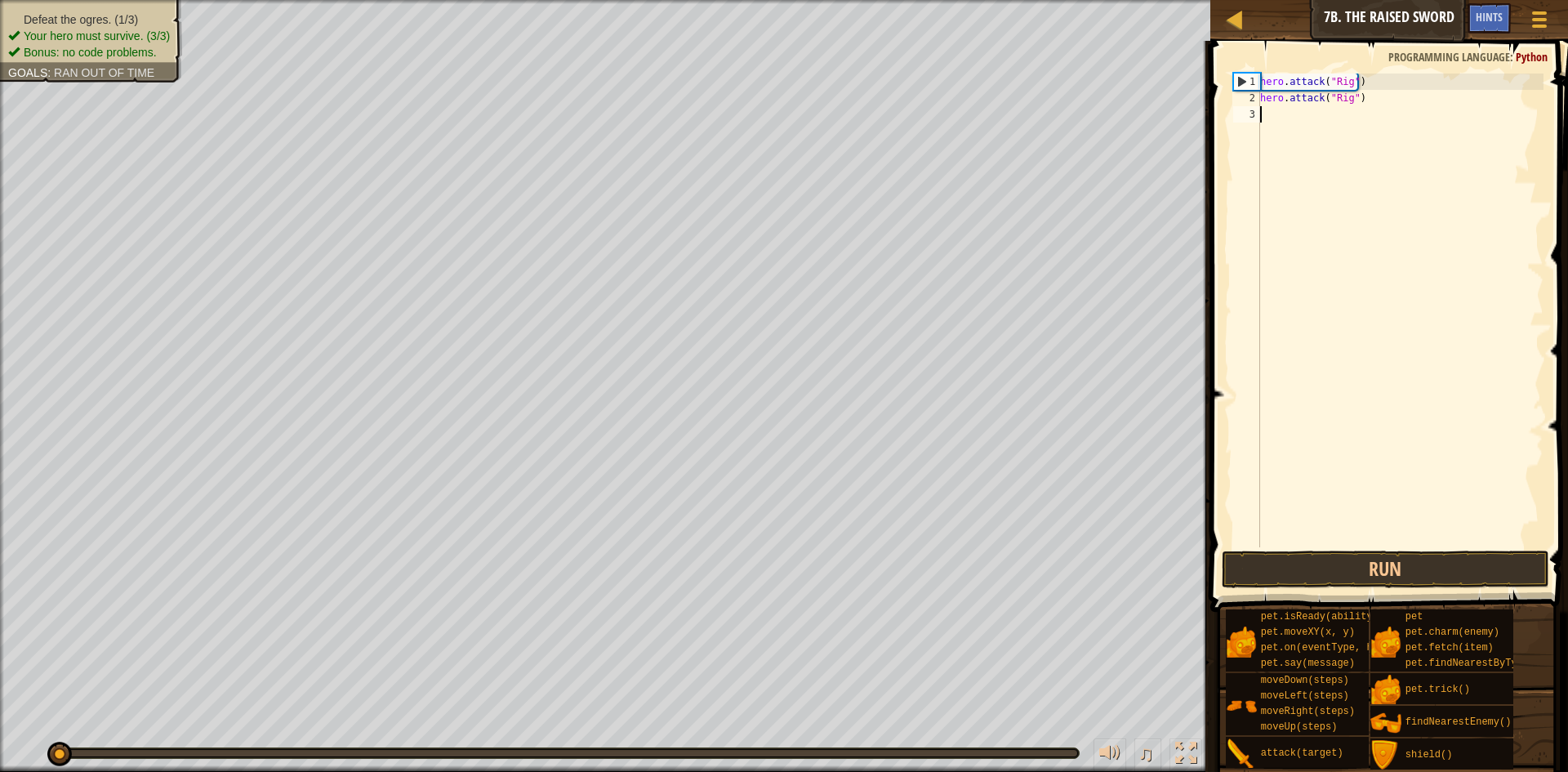
type textarea "hero.attack("Gurt")"
paste textarea
paste textarea "h"
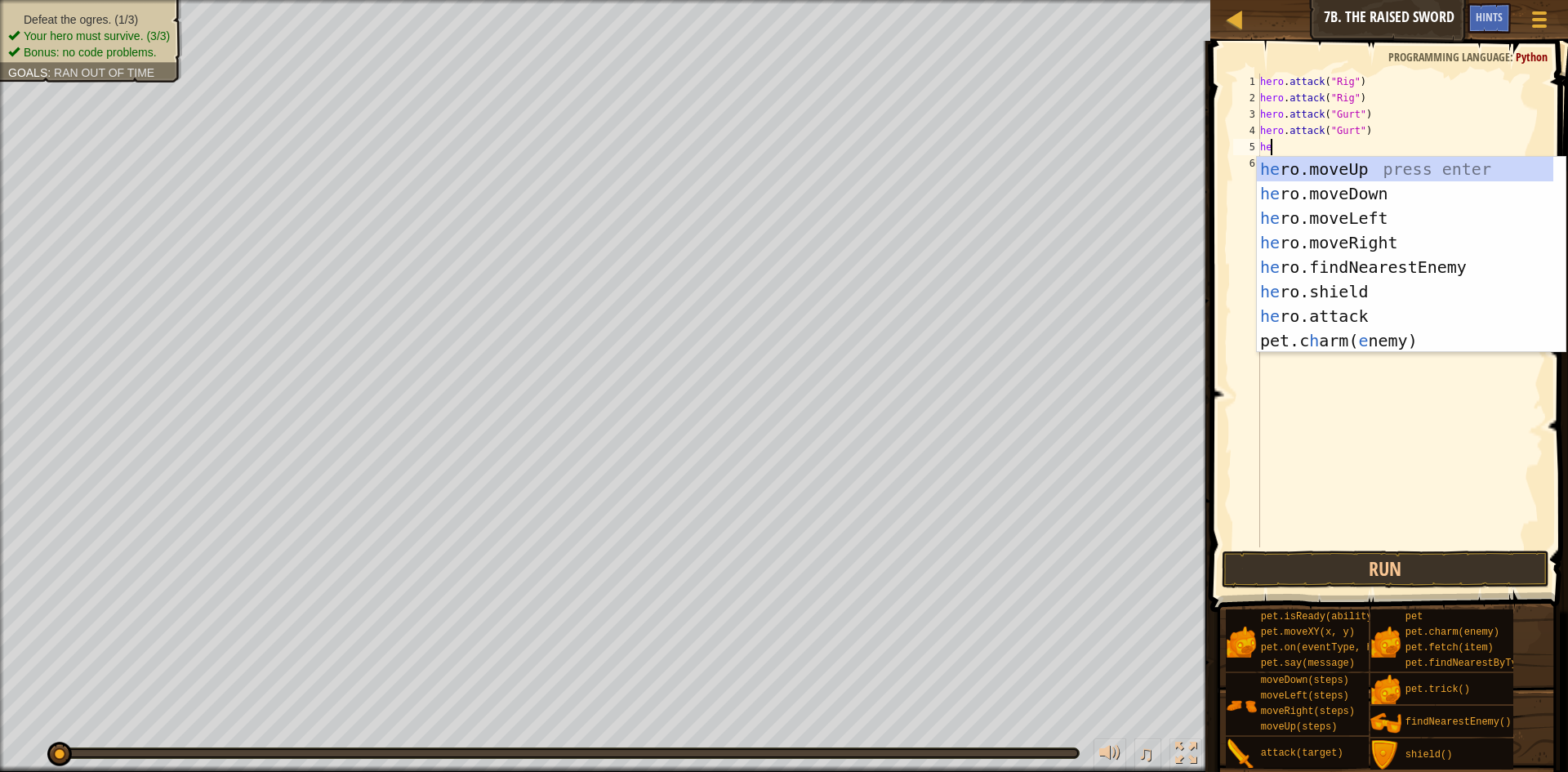
scroll to position [7, 1]
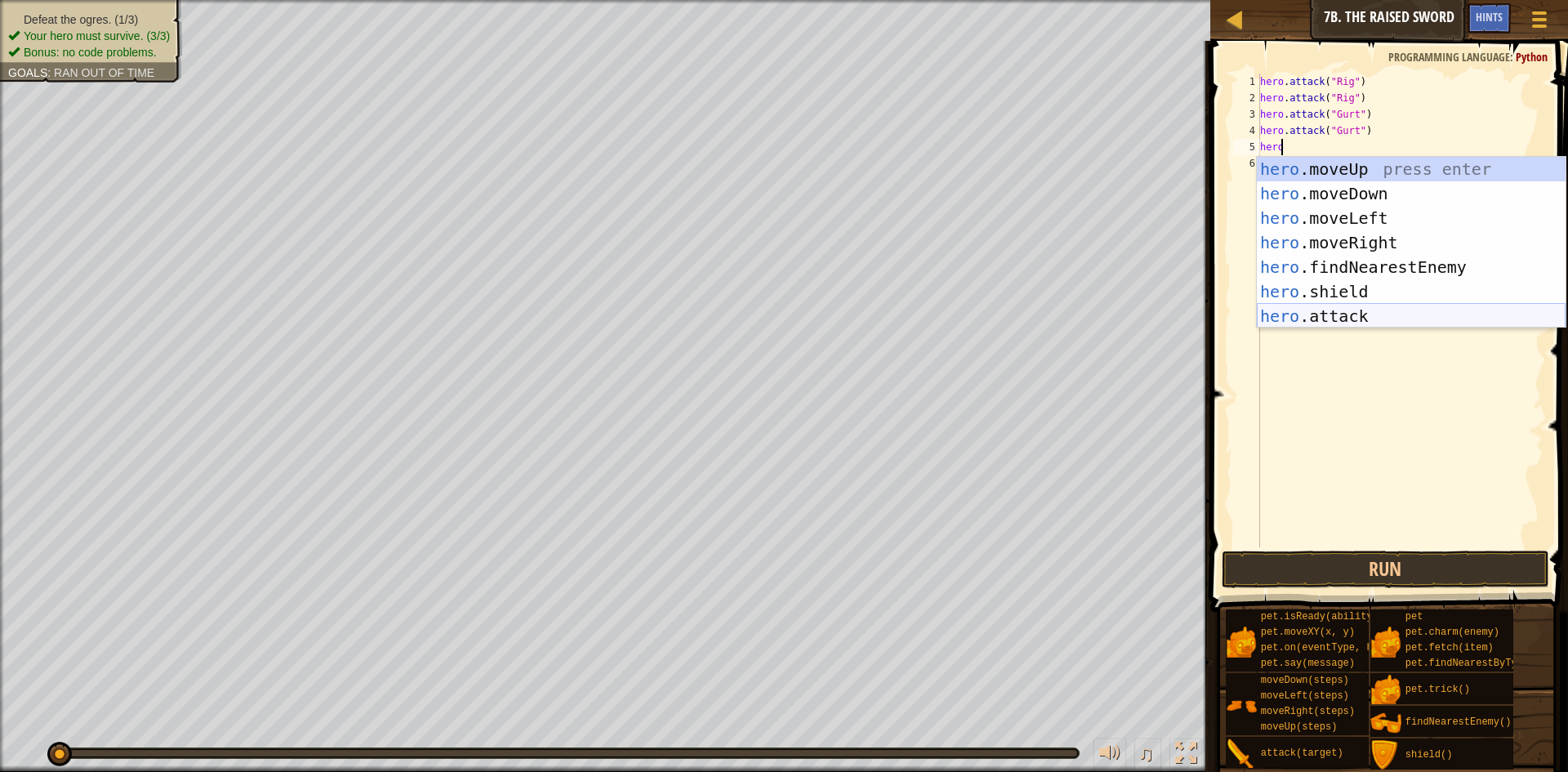
click at [1365, 321] on div "hero .moveUp press enter hero .moveDown press enter hero .moveLeft press enter …" at bounding box center [1411, 267] width 309 height 220
type textarea "hero.attack(enemy)"
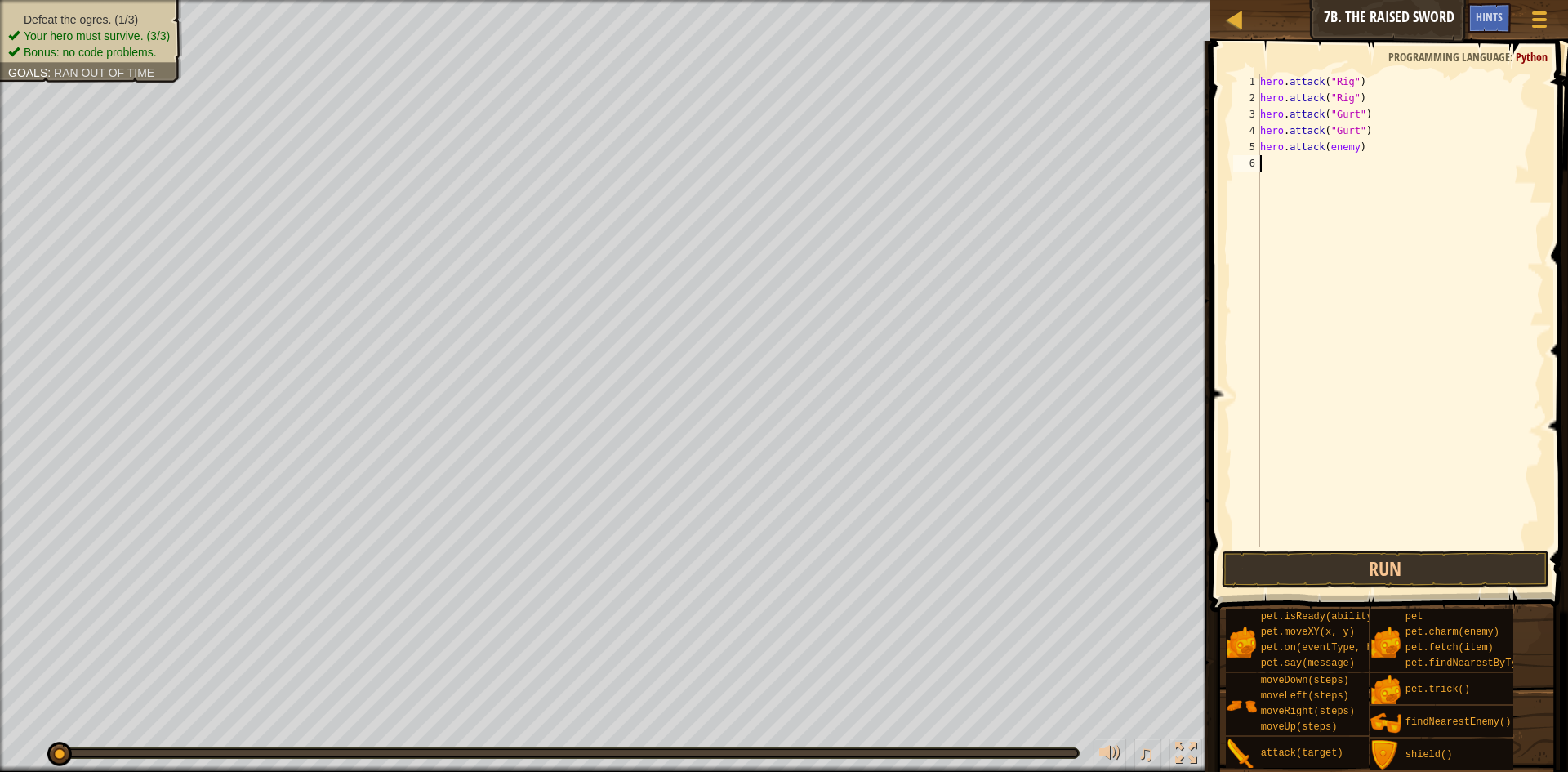
click at [1292, 182] on div "hero . attack ( "Rig" ) hero . attack ( "Rig" ) hero . attack ( "Gurt" ) hero .…" at bounding box center [1400, 327] width 286 height 506
drag, startPoint x: 1349, startPoint y: 155, endPoint x: 1320, endPoint y: 148, distance: 29.8
click at [1320, 148] on div "hero . attack ( "Rig" ) hero . attack ( "Rig" ) hero . attack ( "Gurt" ) hero .…" at bounding box center [1400, 327] width 286 height 506
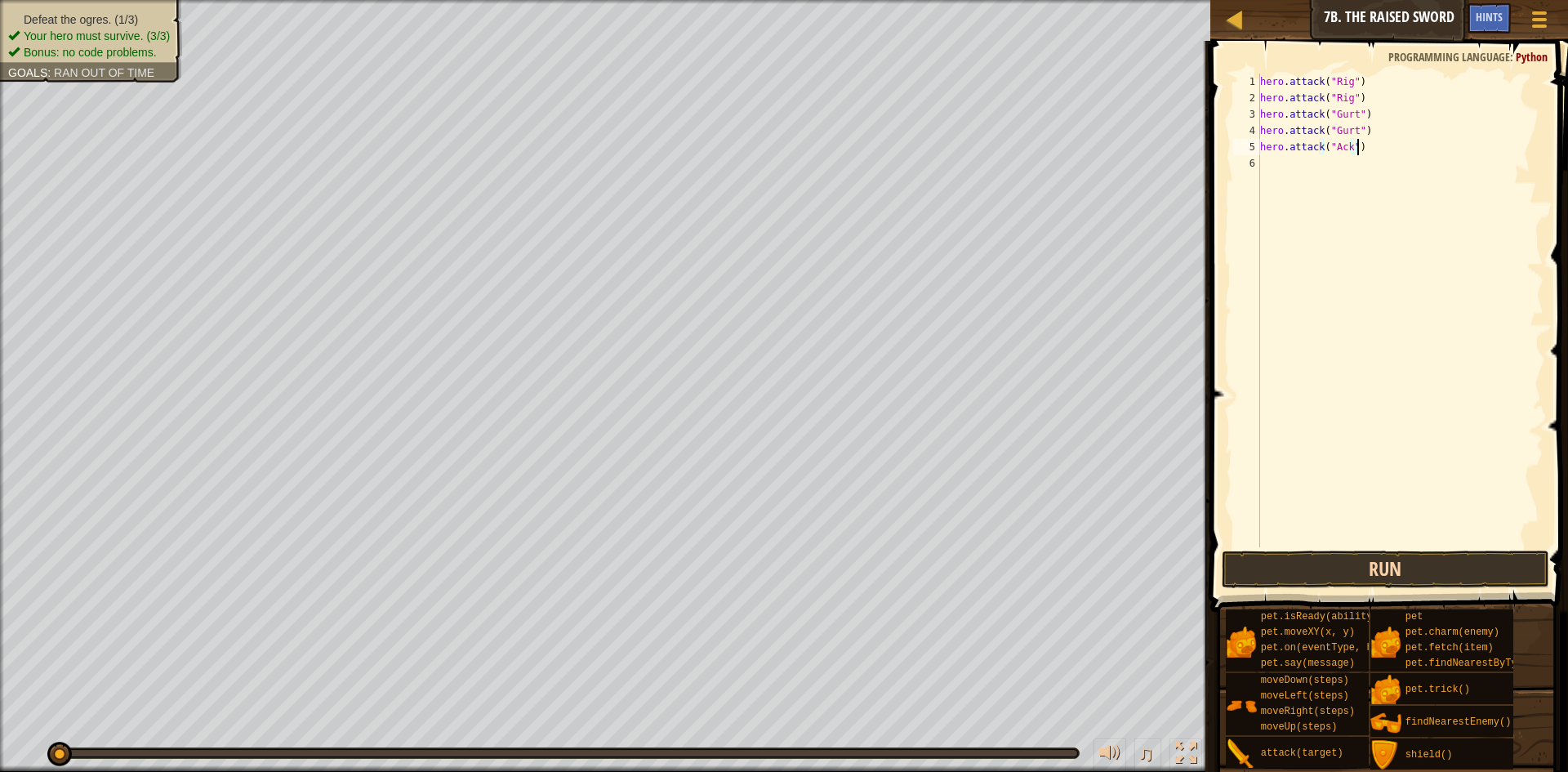
type textarea "hero.attack("Ack")"
click at [1408, 553] on button "Run" at bounding box center [1386, 569] width 327 height 38
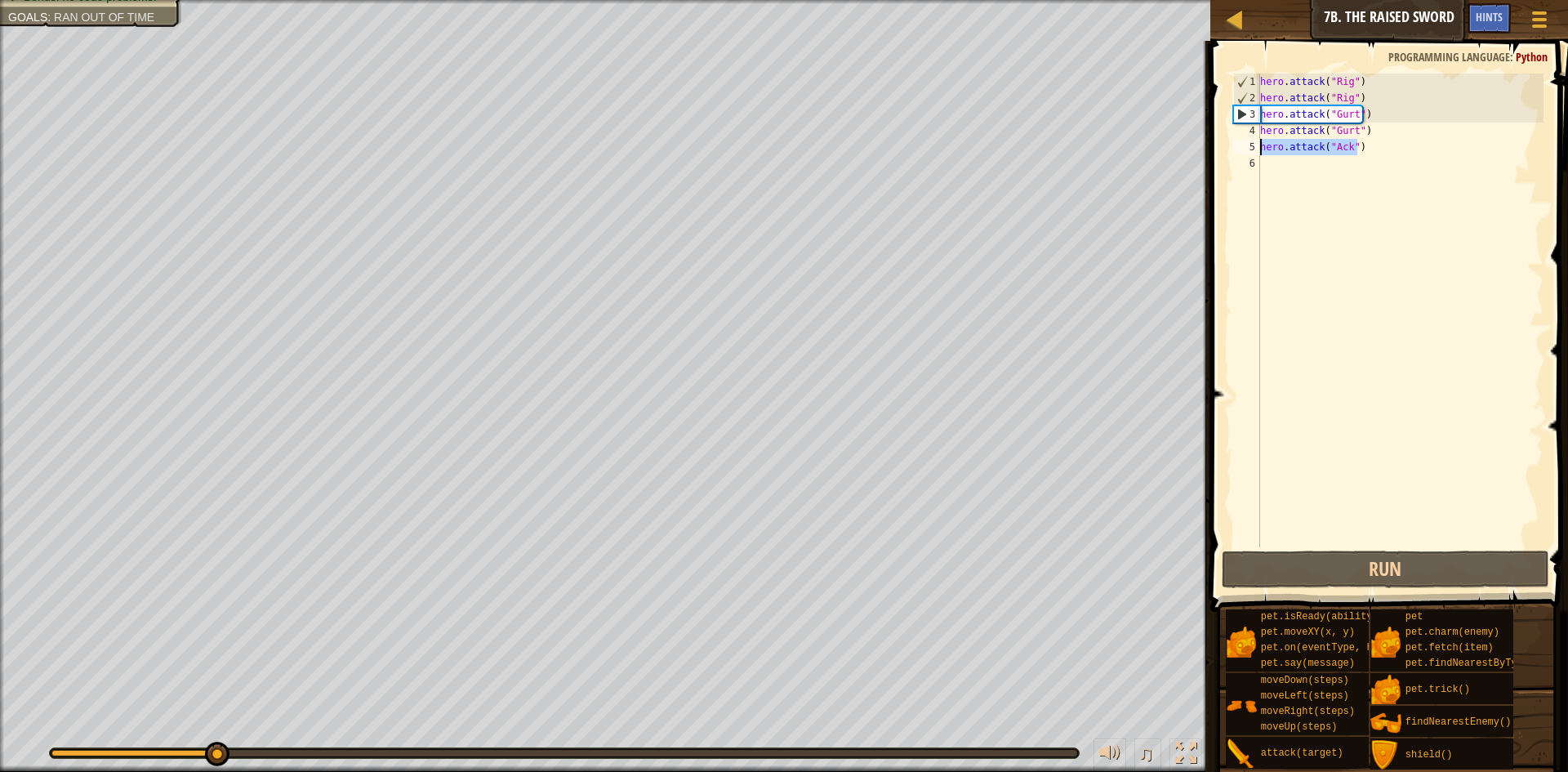
drag, startPoint x: 1378, startPoint y: 148, endPoint x: 1242, endPoint y: 140, distance: 136.2
click at [1242, 140] on div "hero.attack("Ack") 1 2 3 4 5 6 hero . attack ( "Rig" ) hero . attack ( "Rig" ) …" at bounding box center [1386, 310] width 314 height 474
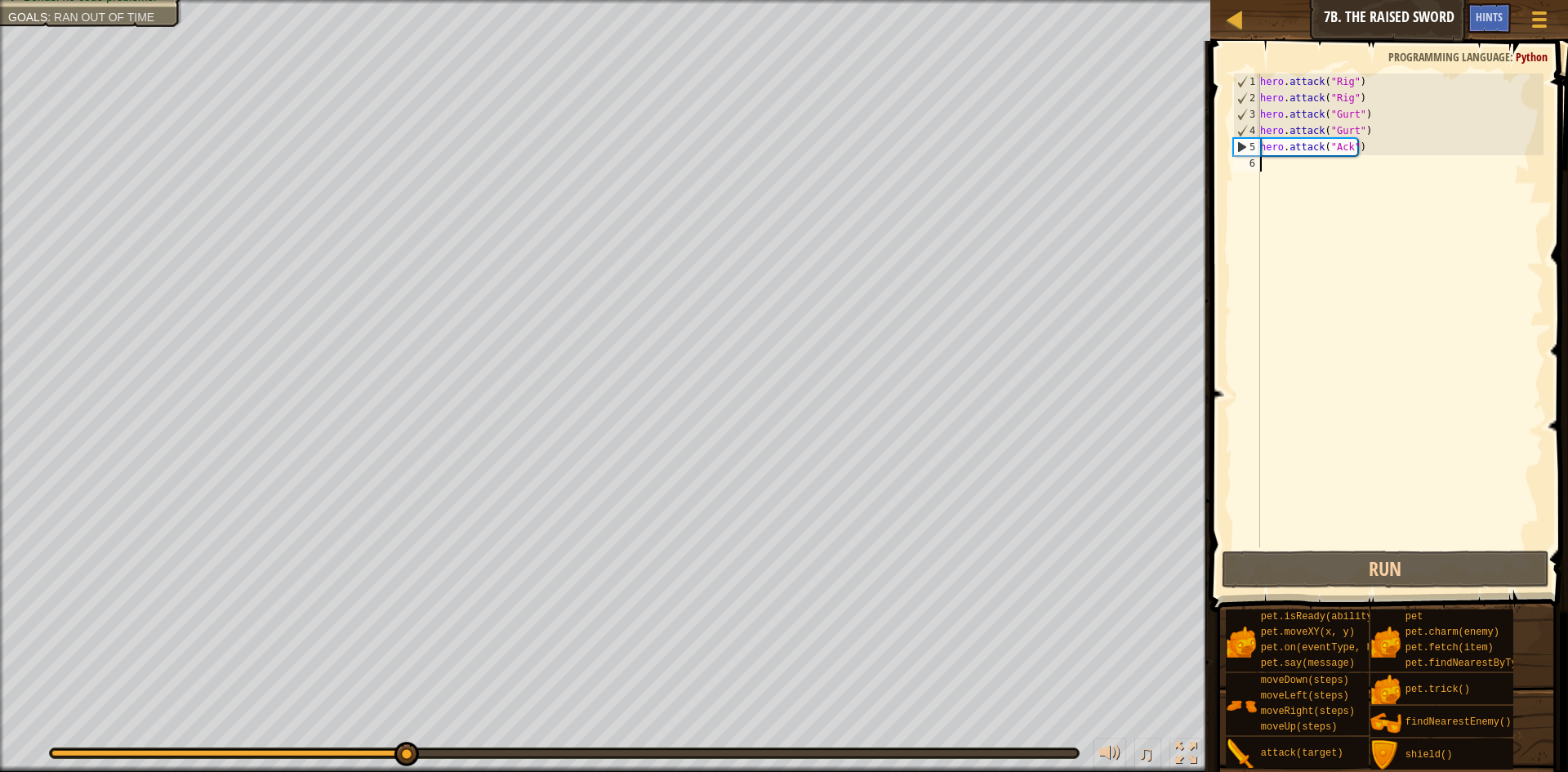
click at [1286, 165] on div "hero . attack ( "Rig" ) hero . attack ( "Rig" ) hero . attack ( "Gurt" ) hero .…" at bounding box center [1400, 327] width 286 height 506
paste textarea "hero.attack("Ack")"
type textarea "hero.attack("Ack")"
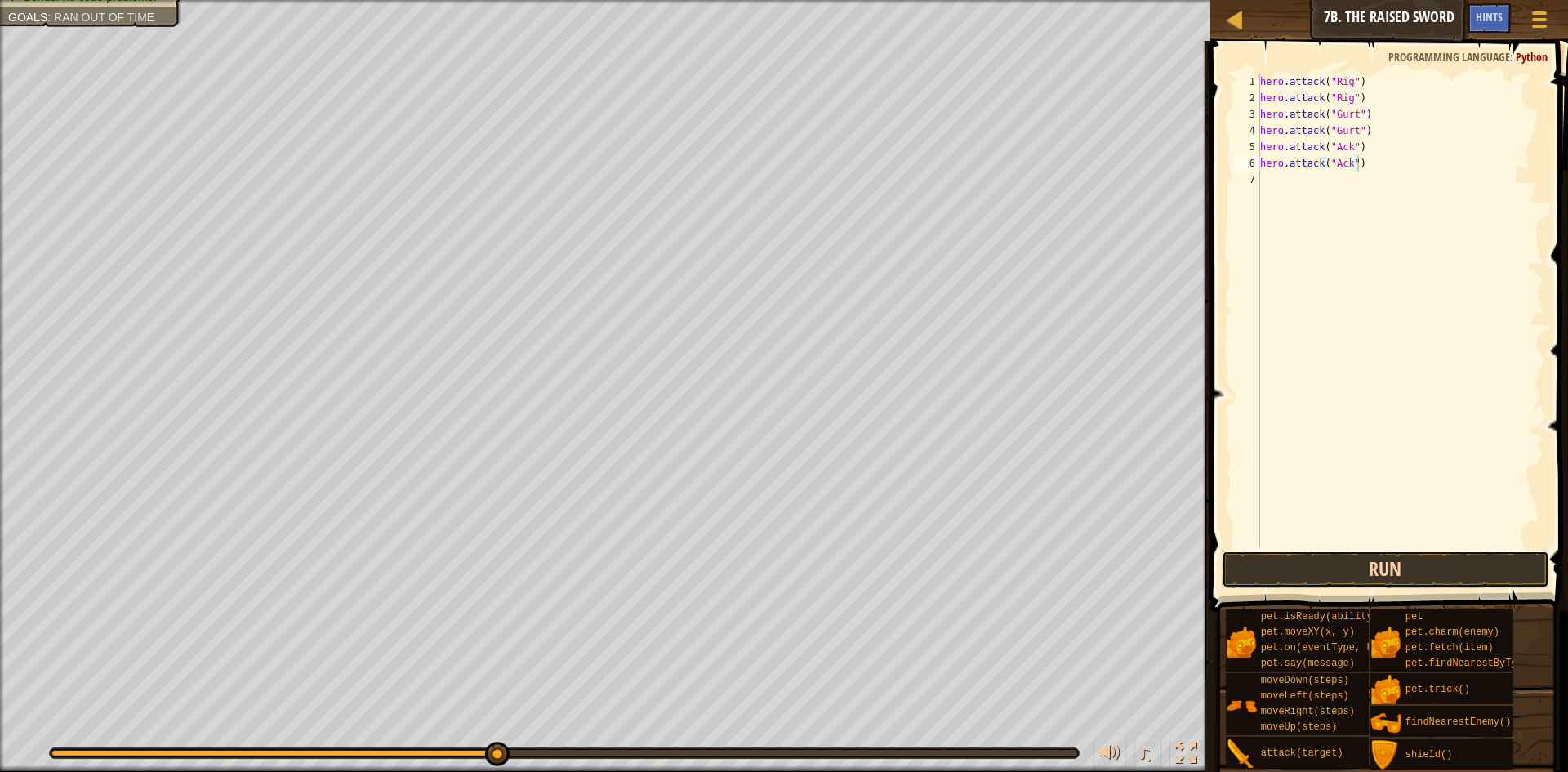
click at [1484, 557] on button "Run" at bounding box center [1386, 569] width 327 height 38
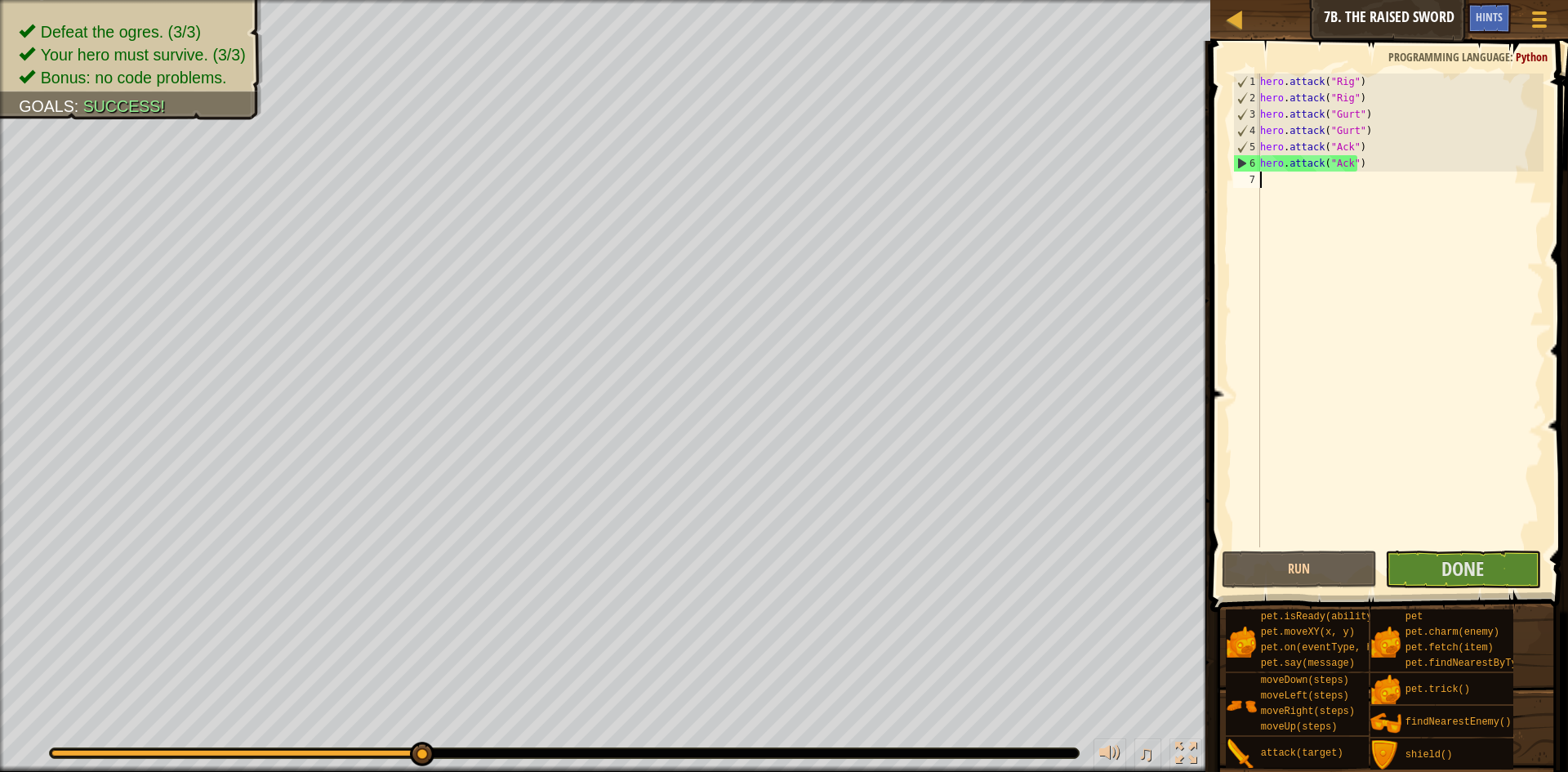
click at [1495, 485] on div "hero . attack ( "Rig" ) hero . attack ( "Rig" ) hero . attack ( "Gurt" ) hero .…" at bounding box center [1400, 327] width 286 height 506
click at [1472, 576] on span "Done" at bounding box center [1462, 568] width 42 height 26
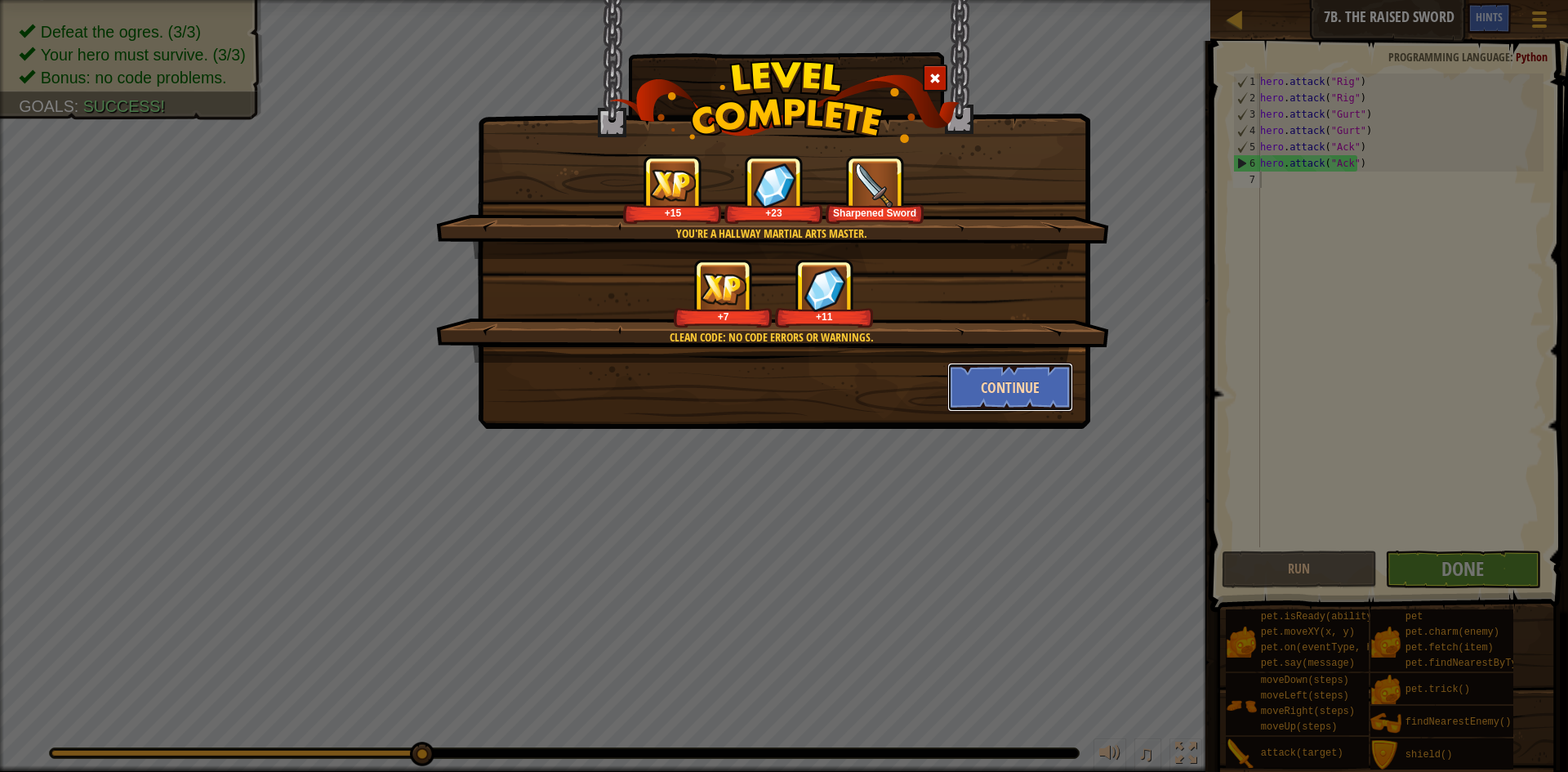
click at [1047, 372] on button "Continue" at bounding box center [1011, 386] width 127 height 49
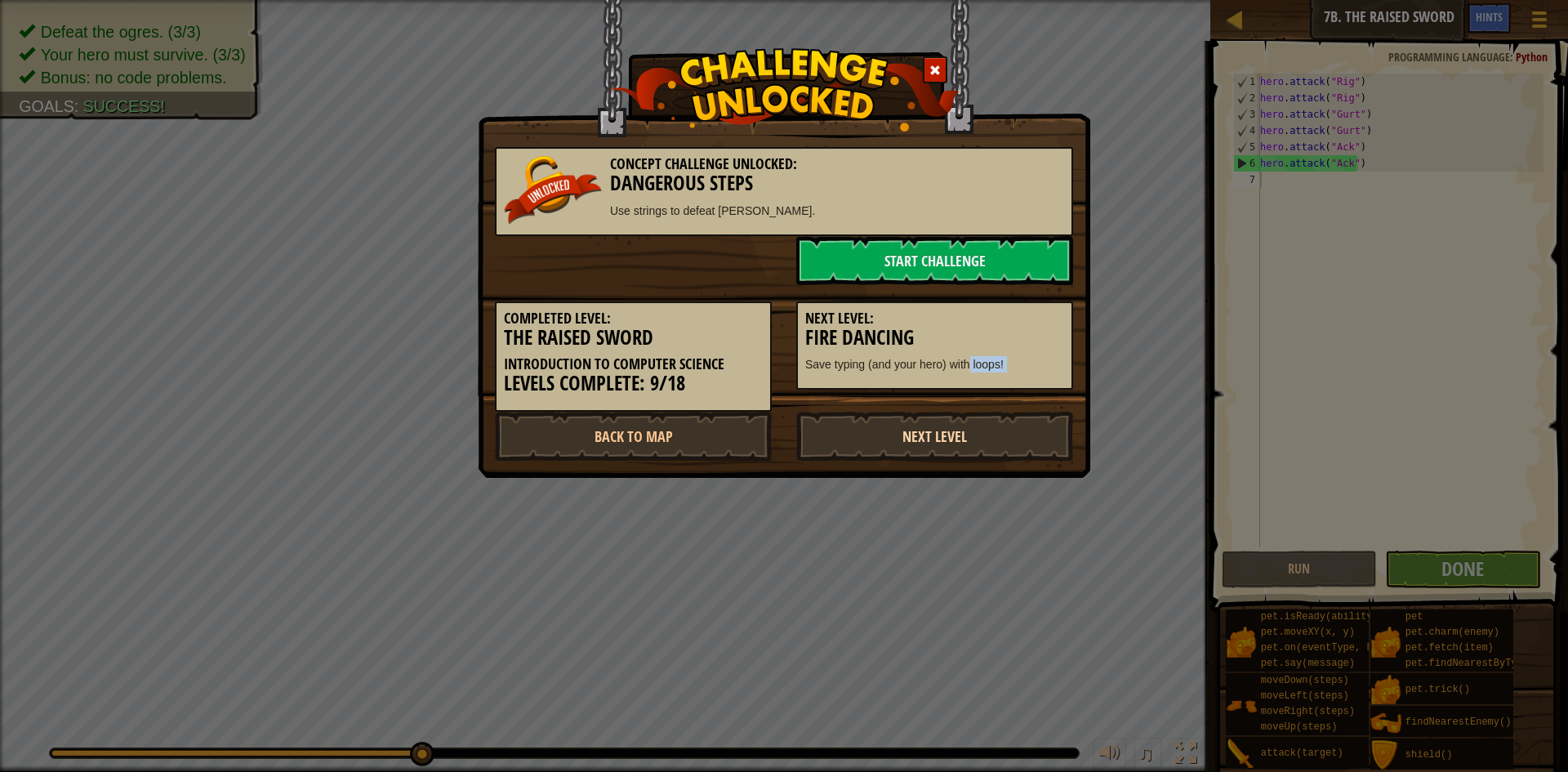
click at [968, 420] on div "Concept Challenge Unlocked: Dangerous Steps Use strings to defeat ogres. Start …" at bounding box center [784, 295] width 578 height 330
click at [982, 459] on link "Next Level" at bounding box center [934, 436] width 276 height 49
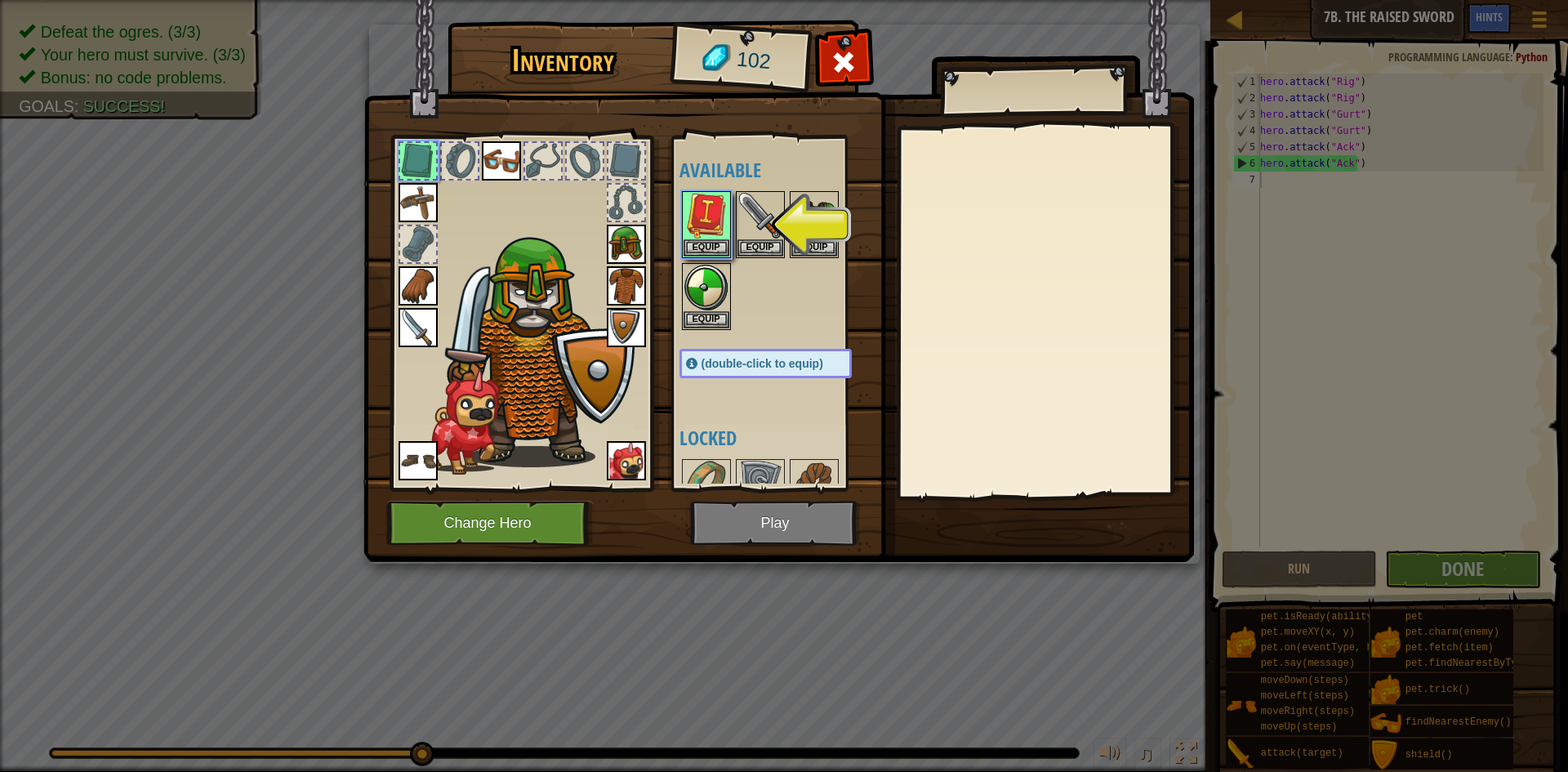
click at [785, 508] on img at bounding box center [778, 265] width 830 height 593
click at [708, 249] on button "Equip" at bounding box center [706, 247] width 46 height 17
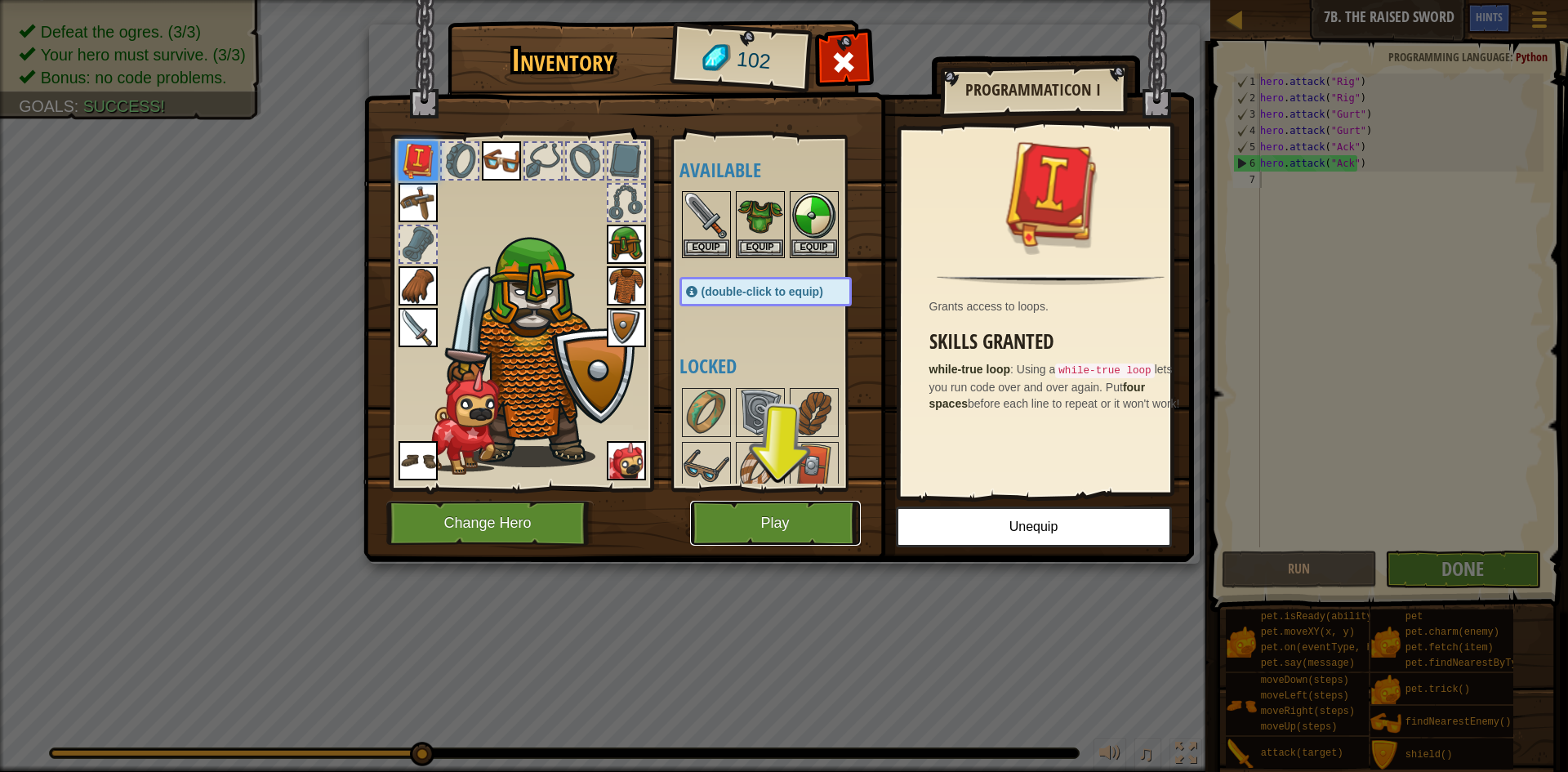
click at [802, 522] on button "Play" at bounding box center [775, 523] width 171 height 45
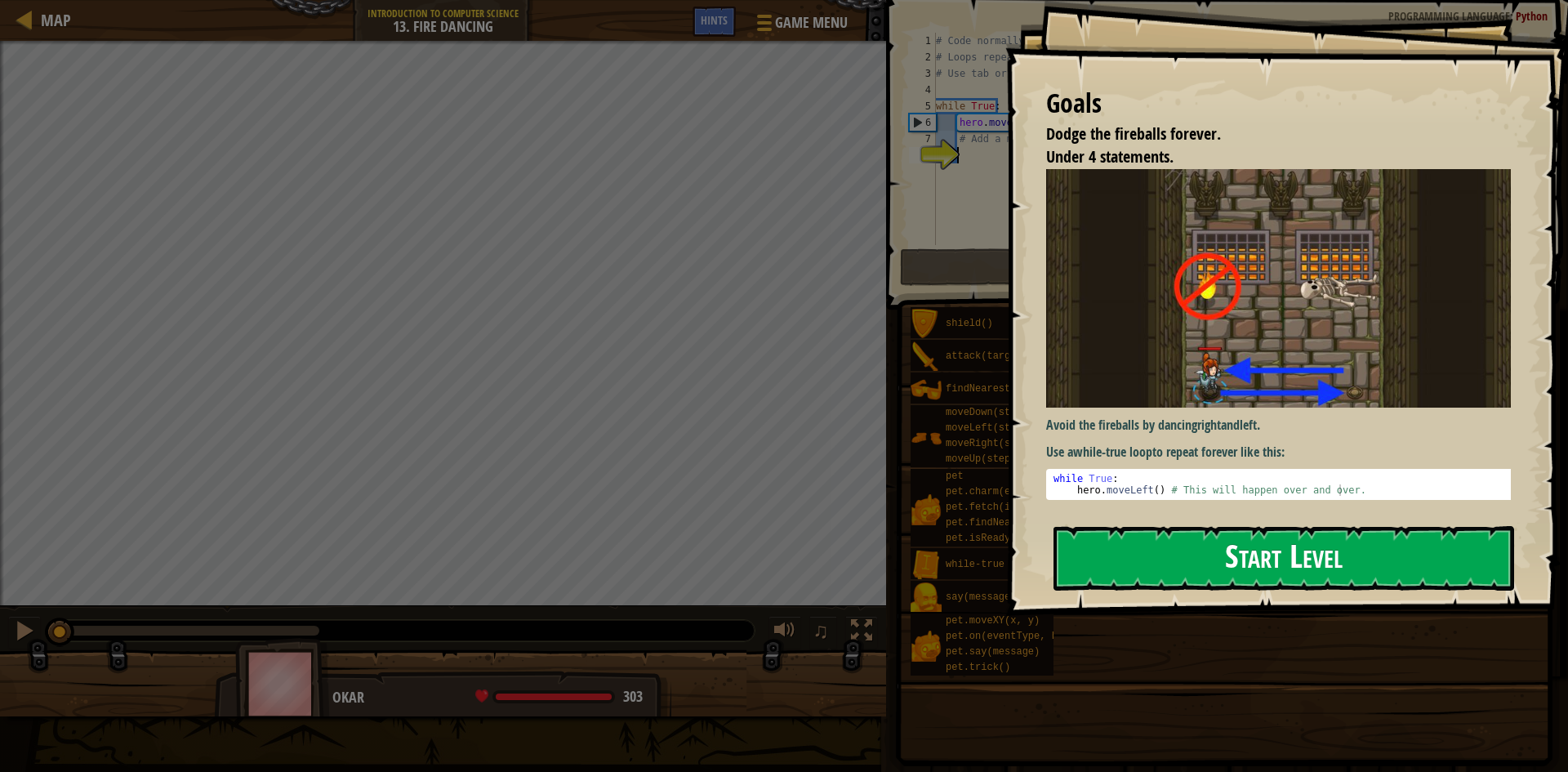
click at [1121, 308] on div "Goals Dodge the fireballs forever. Under 4 statements. Avoid the fireballs by d…" at bounding box center [1286, 308] width 563 height 615
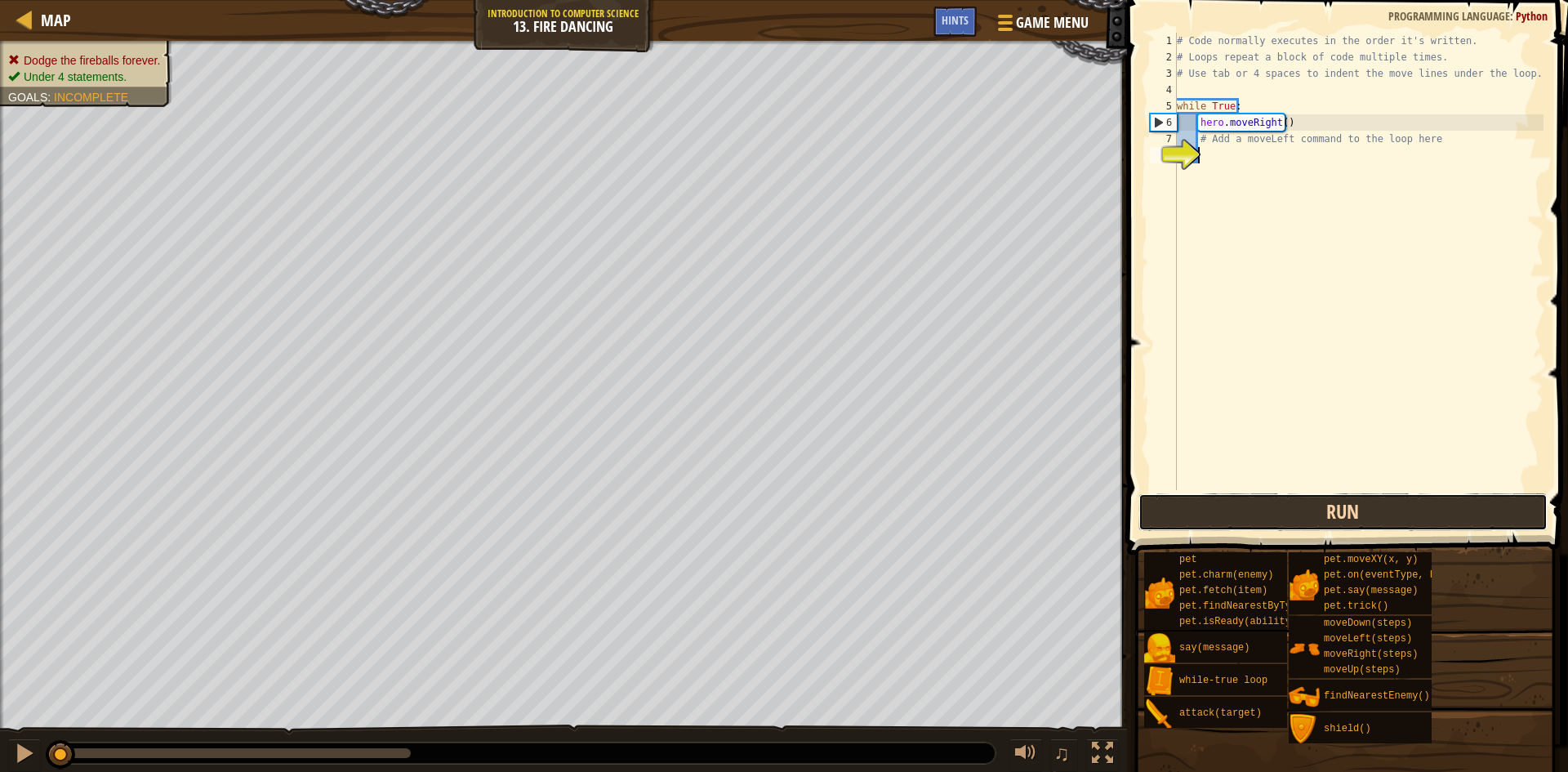
click at [1250, 507] on button "Run" at bounding box center [1343, 512] width 409 height 38
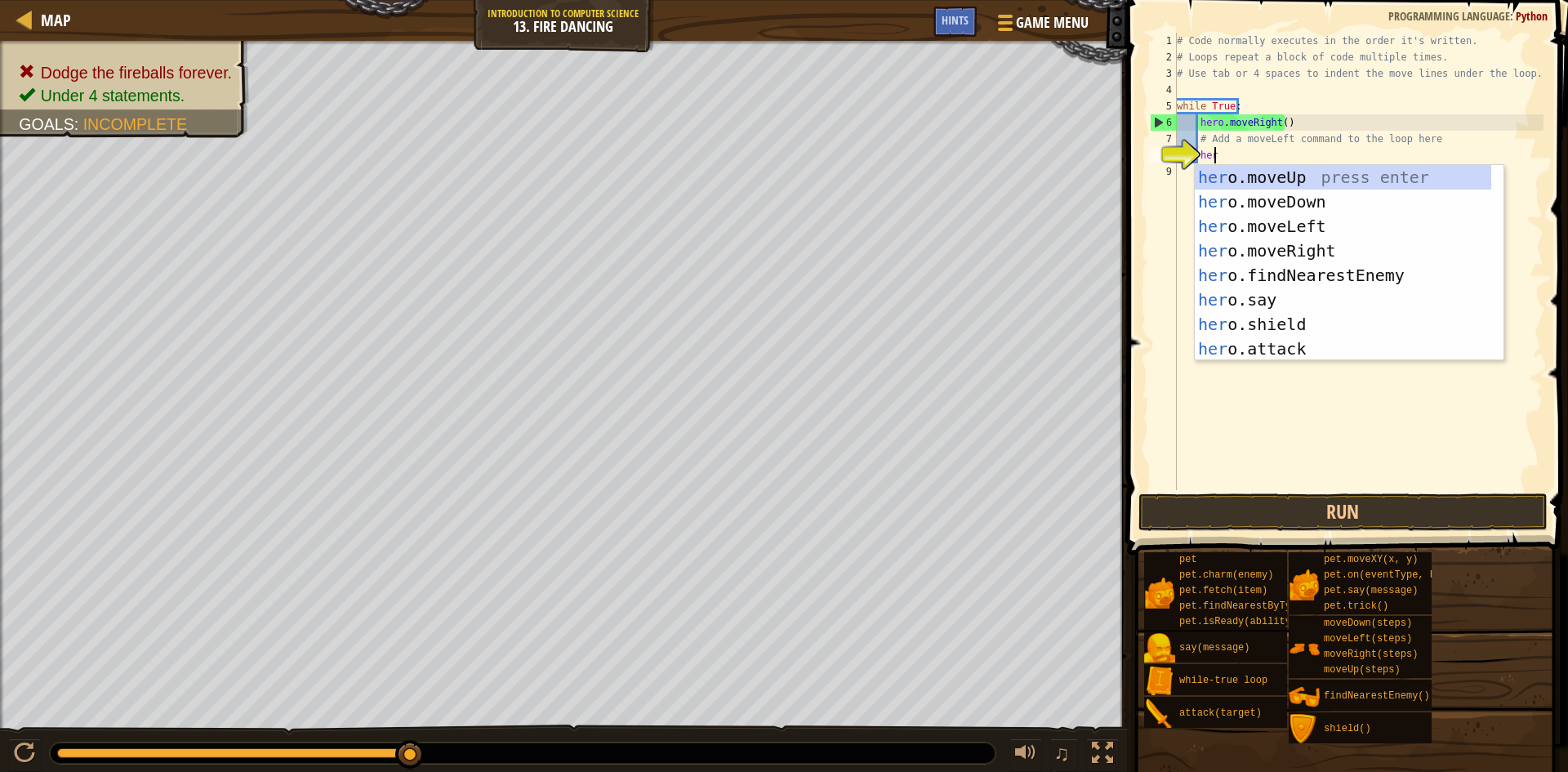
type textarea "hero"
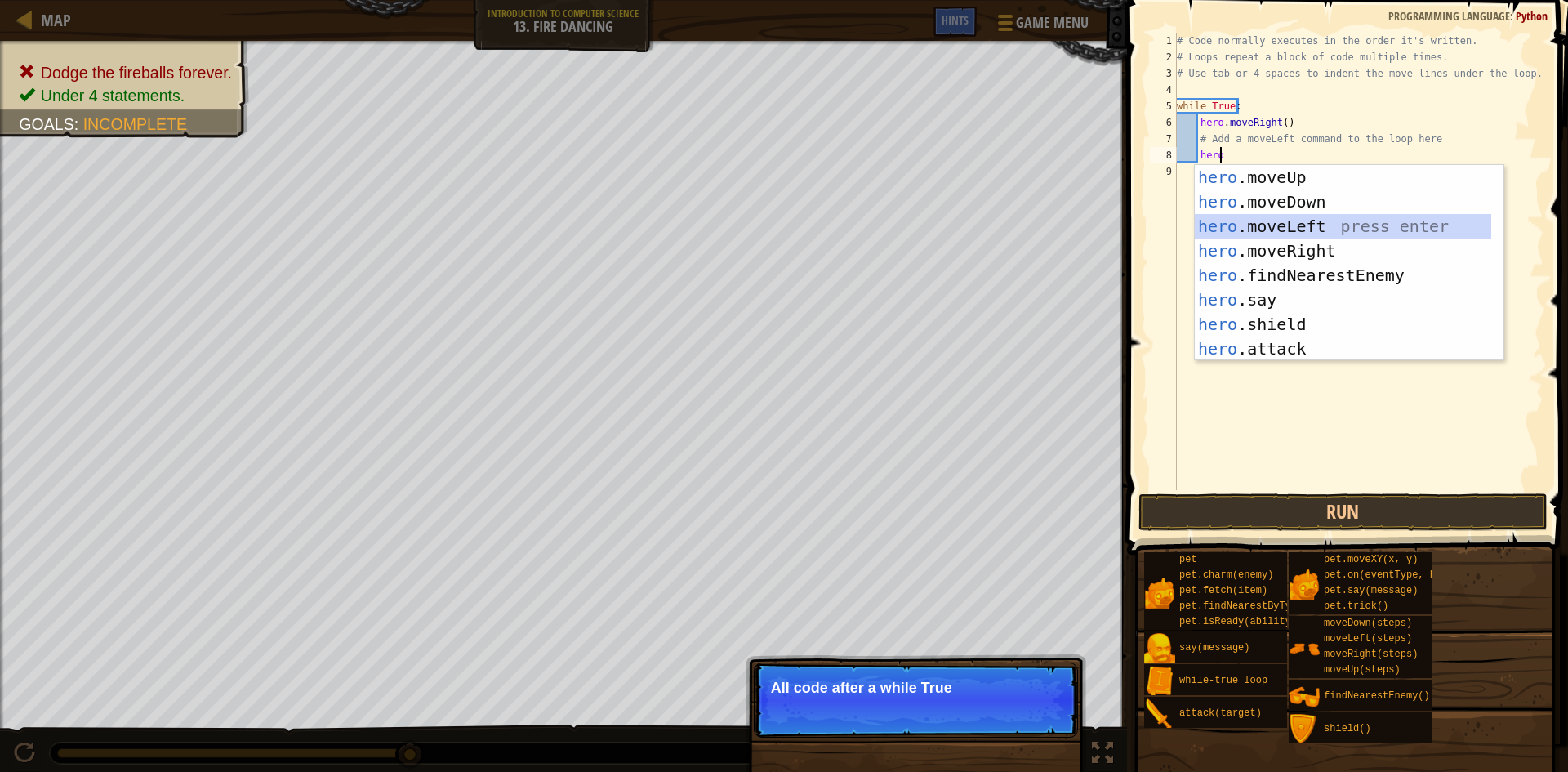
click at [1207, 227] on div "hero .moveUp press enter hero .moveDown press enter hero .moveLeft press enter …" at bounding box center [1343, 287] width 296 height 245
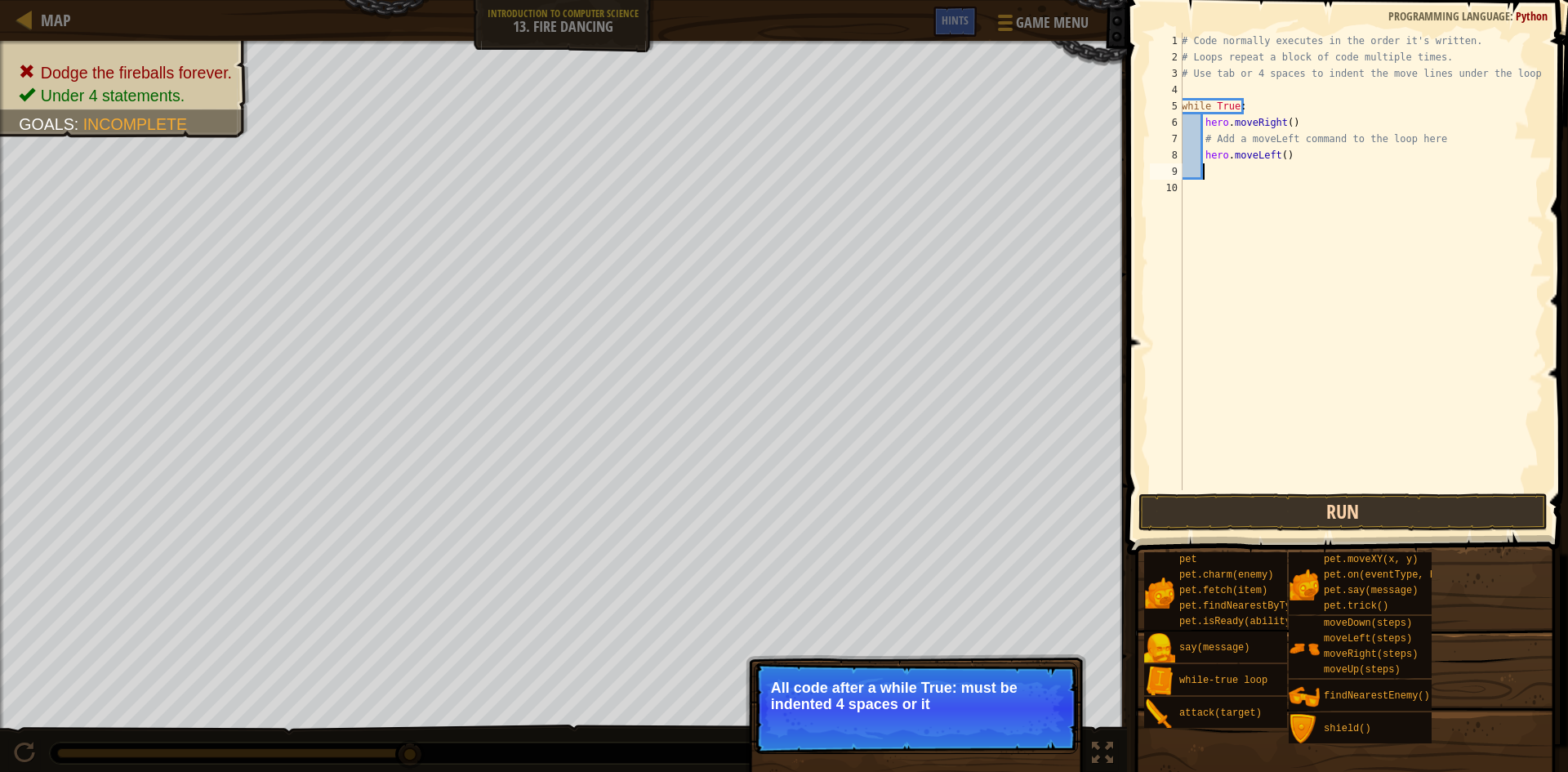
click at [1272, 493] on div "1 2 3 4 5 6 7 8 9 10 # Code normally executes in the order it's written. # Loop…" at bounding box center [1344, 310] width 445 height 603
click at [1271, 513] on button "Run" at bounding box center [1343, 512] width 409 height 38
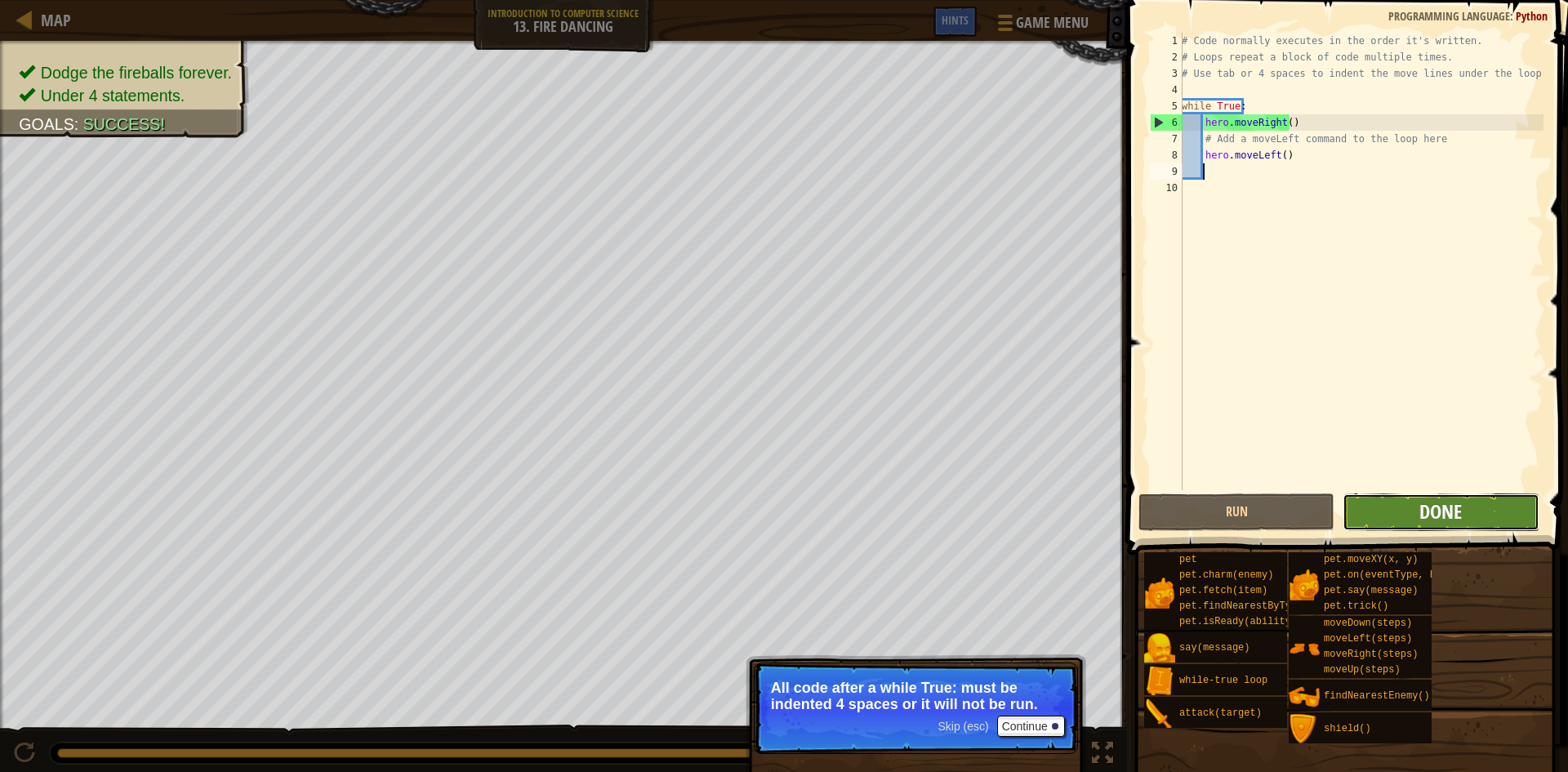
click at [1430, 518] on span "Done" at bounding box center [1440, 511] width 42 height 26
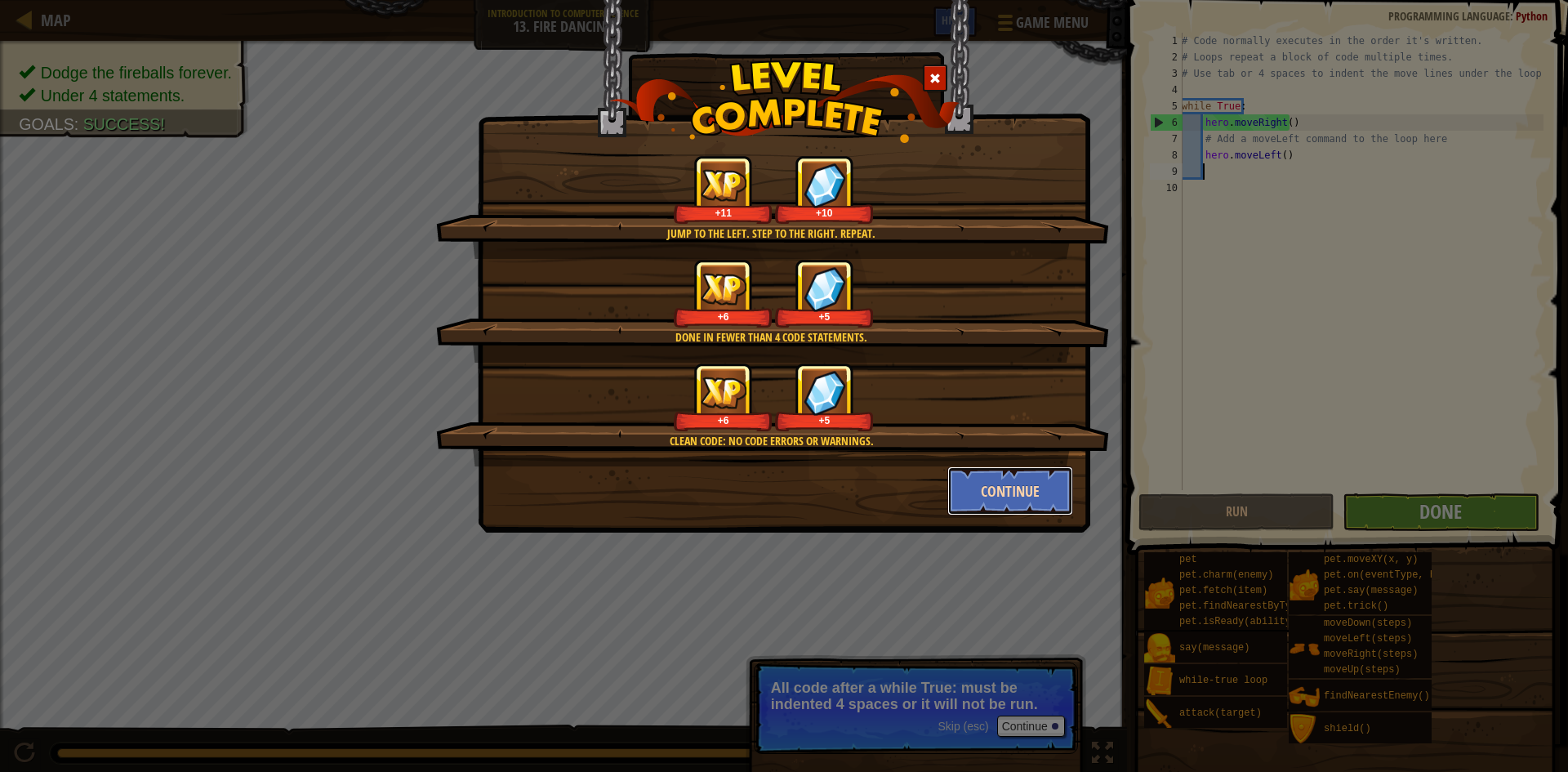
click at [1001, 502] on button "Continue" at bounding box center [1011, 490] width 127 height 49
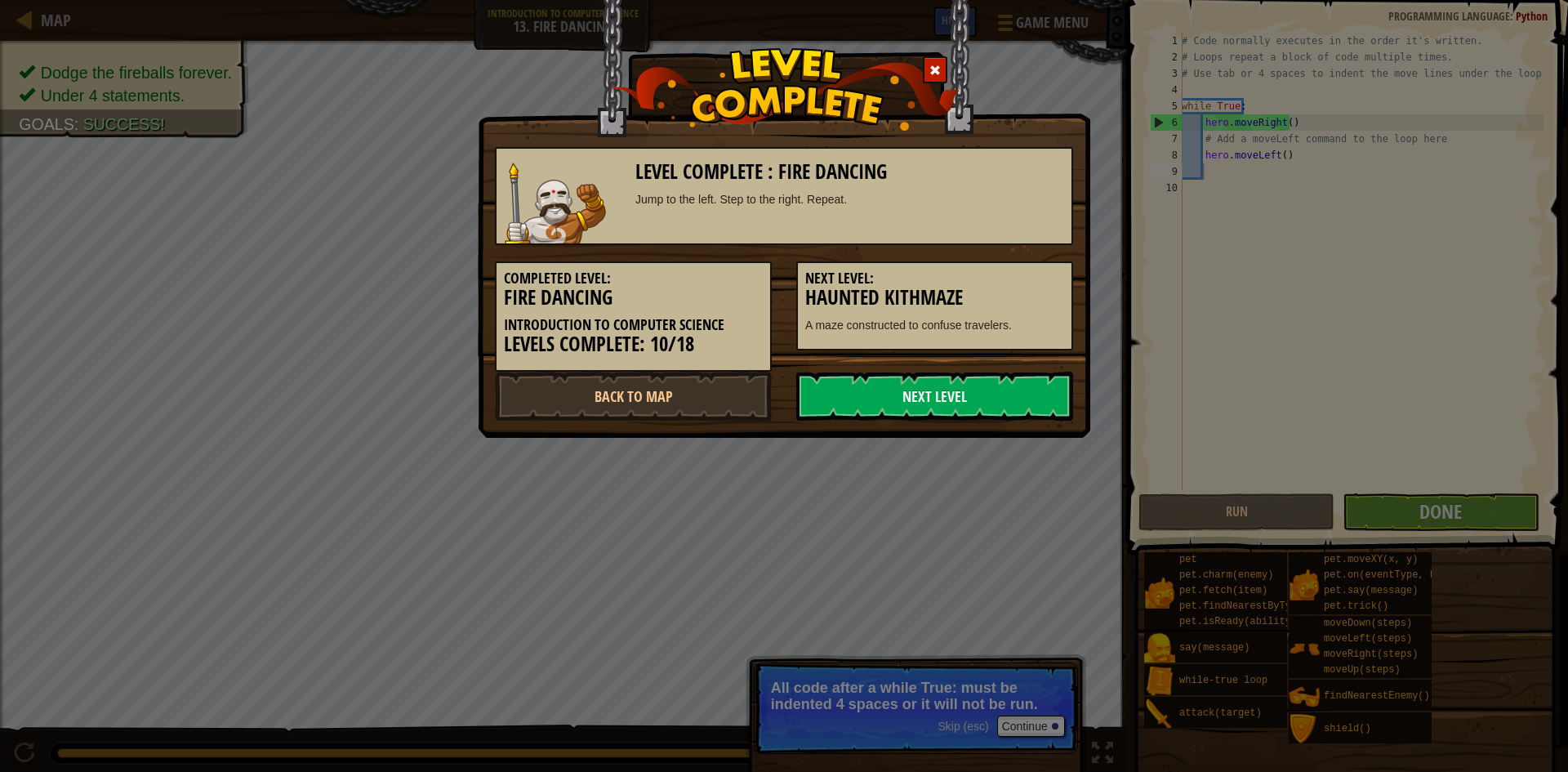
drag, startPoint x: 909, startPoint y: 386, endPoint x: 881, endPoint y: 361, distance: 37.5
click at [881, 361] on div "Level Complete : Fire Dancing Jump to the left. Step to the right. Repeat. Comp…" at bounding box center [784, 276] width 578 height 290
click at [884, 383] on link "Next Level" at bounding box center [934, 395] width 276 height 49
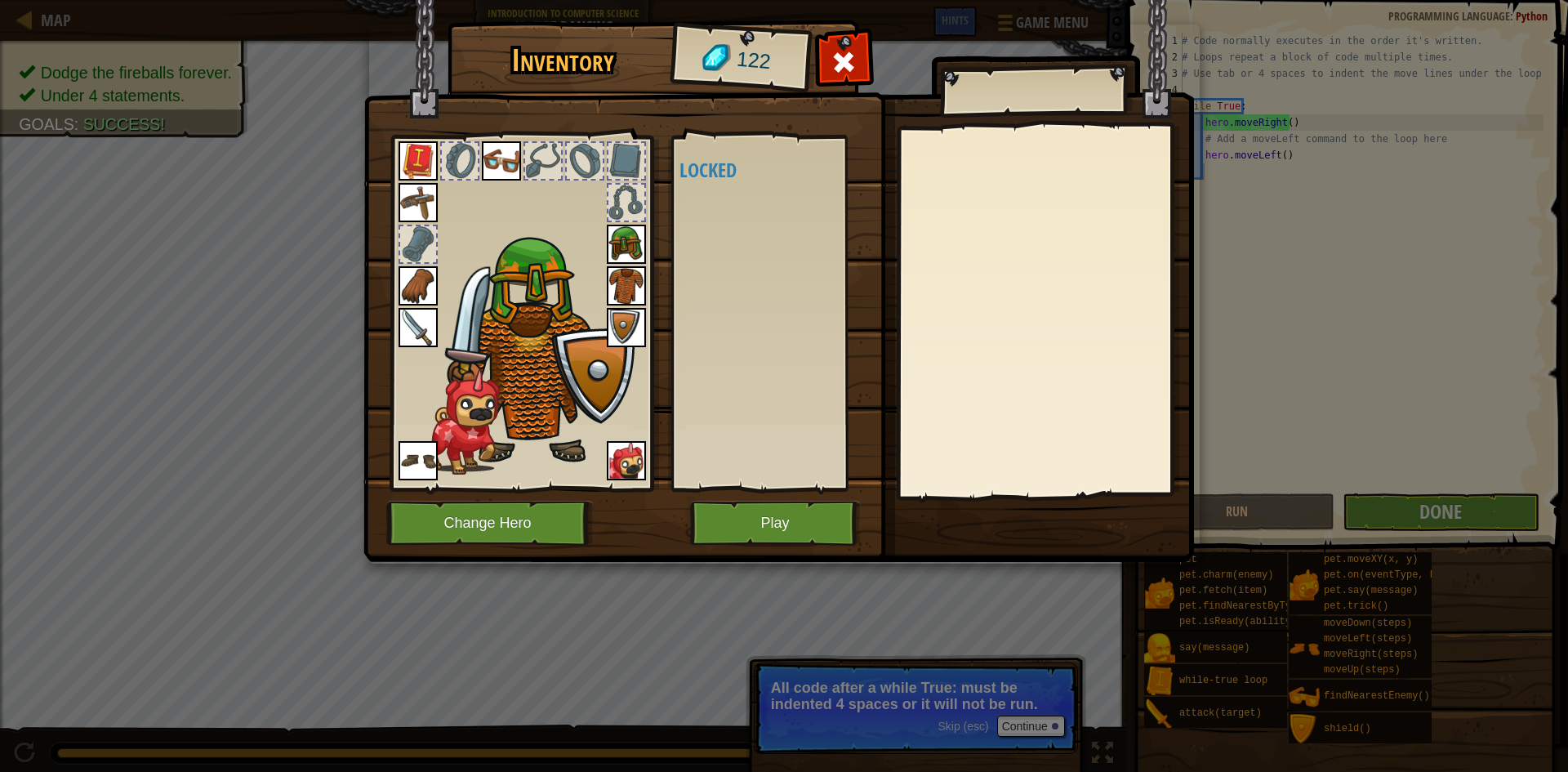
click at [883, 392] on img at bounding box center [778, 265] width 830 height 593
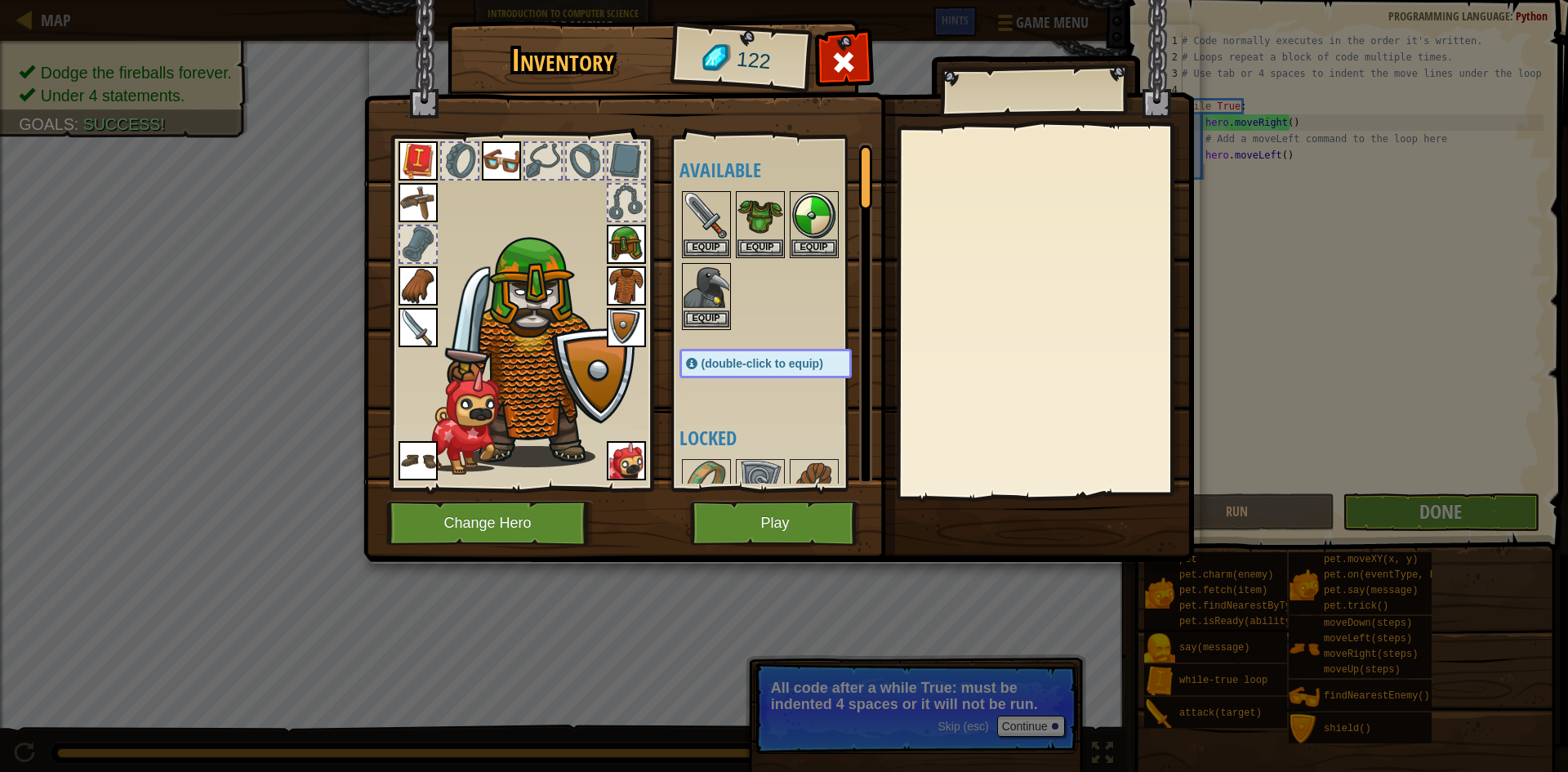
click at [705, 275] on img at bounding box center [706, 287] width 46 height 46
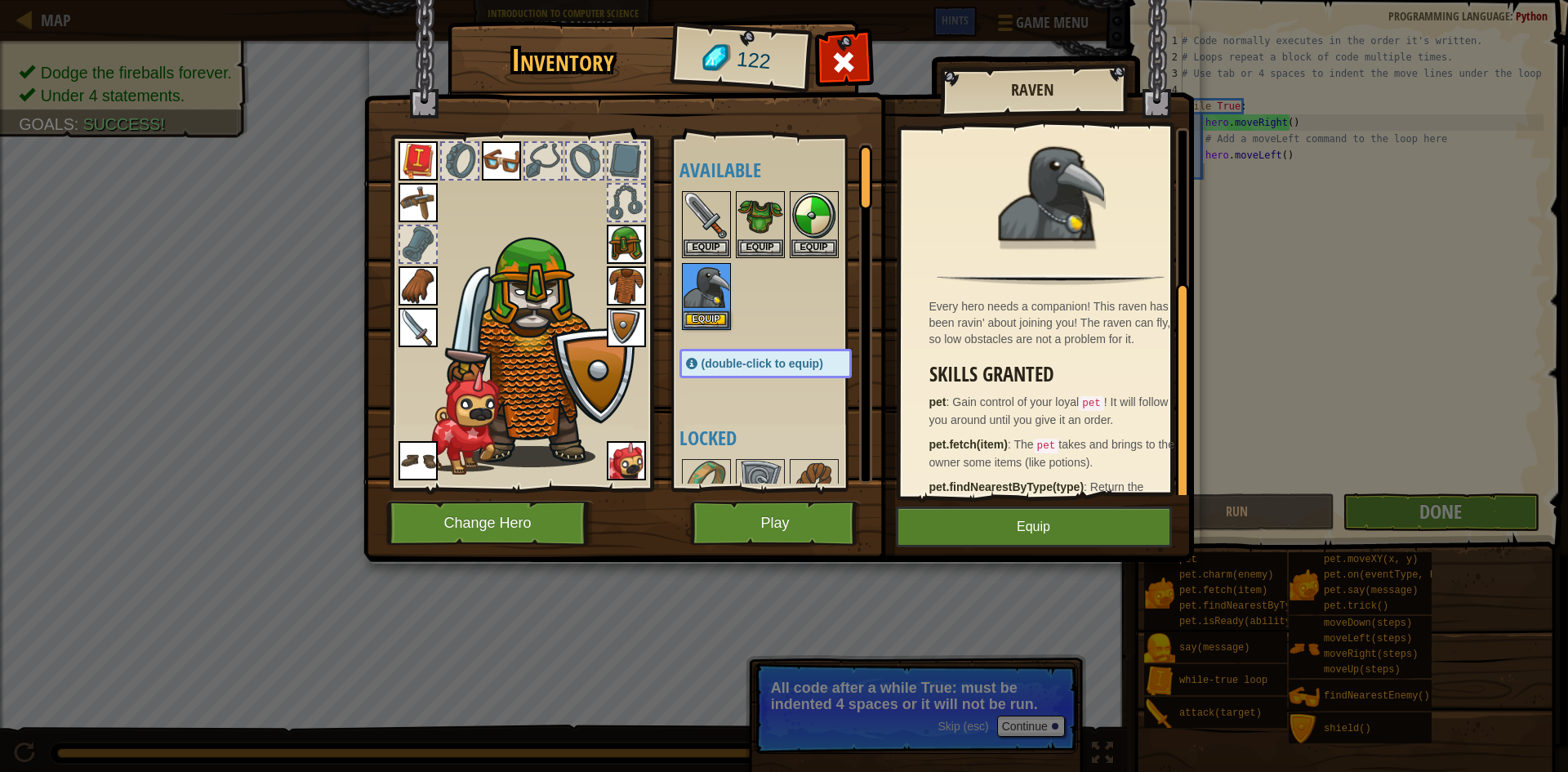
scroll to position [250, 0]
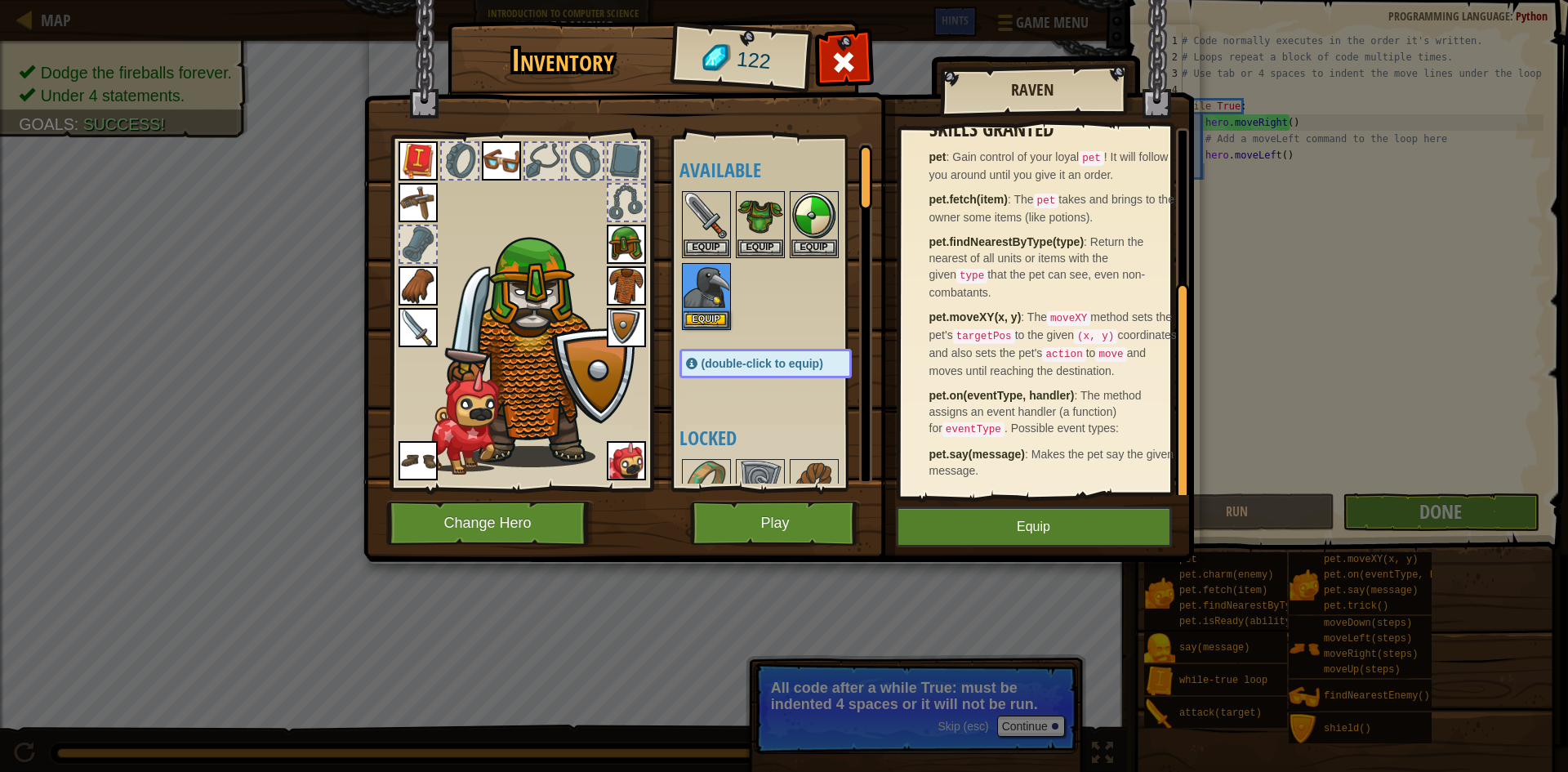
drag, startPoint x: 934, startPoint y: 379, endPoint x: 960, endPoint y: 351, distance: 38.2
click at [960, 351] on span "The moveXY method sets the pet's targetPos to the given (x, y) coordinates and …" at bounding box center [1053, 344] width 248 height 67
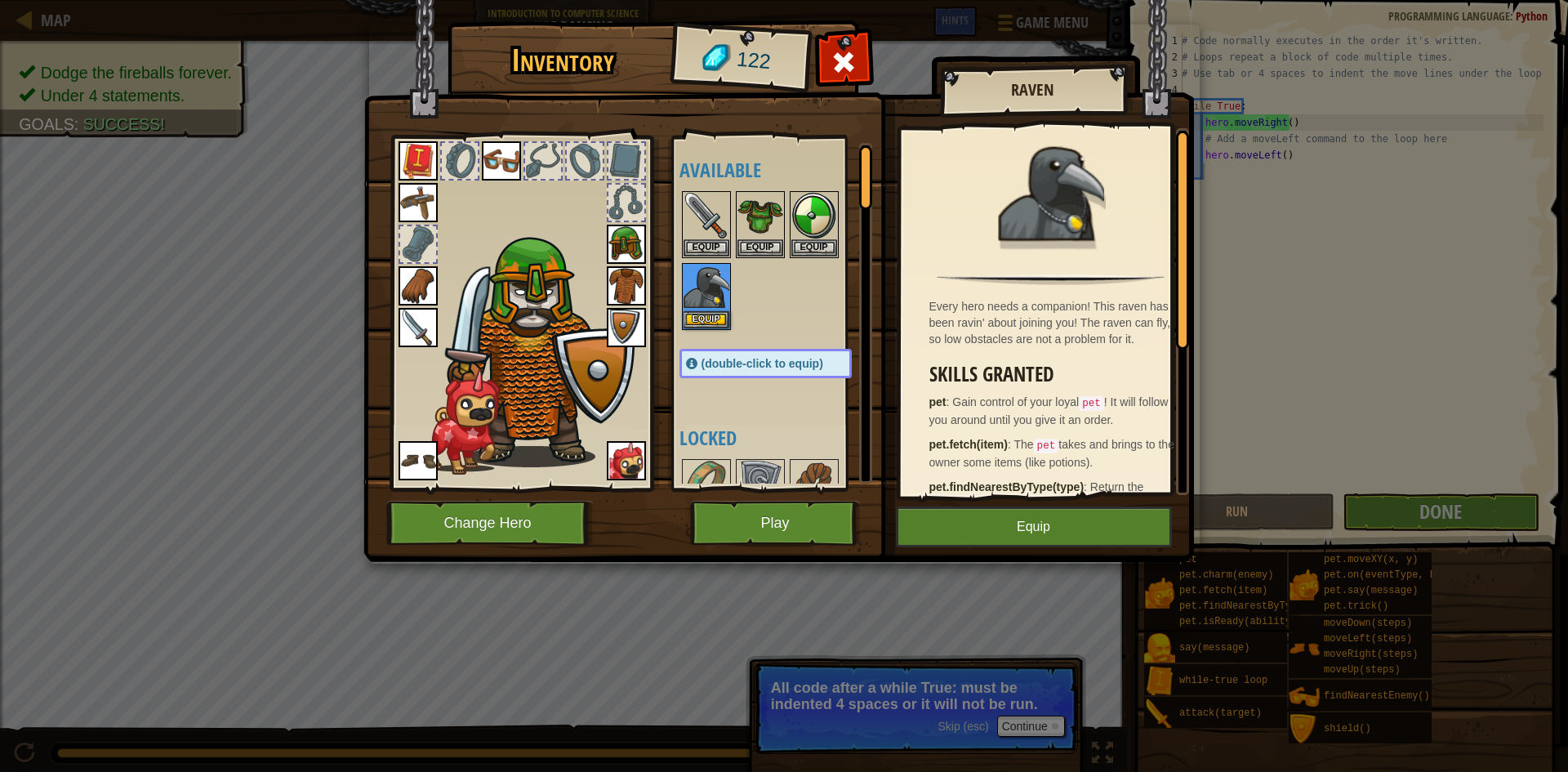
drag, startPoint x: 940, startPoint y: 378, endPoint x: 950, endPoint y: 369, distance: 13.5
click at [950, 369] on div "Every hero needs a companion! This raven has been ravin' about joining you! The…" at bounding box center [1051, 311] width 301 height 367
click at [820, 529] on button "Play" at bounding box center [775, 523] width 171 height 45
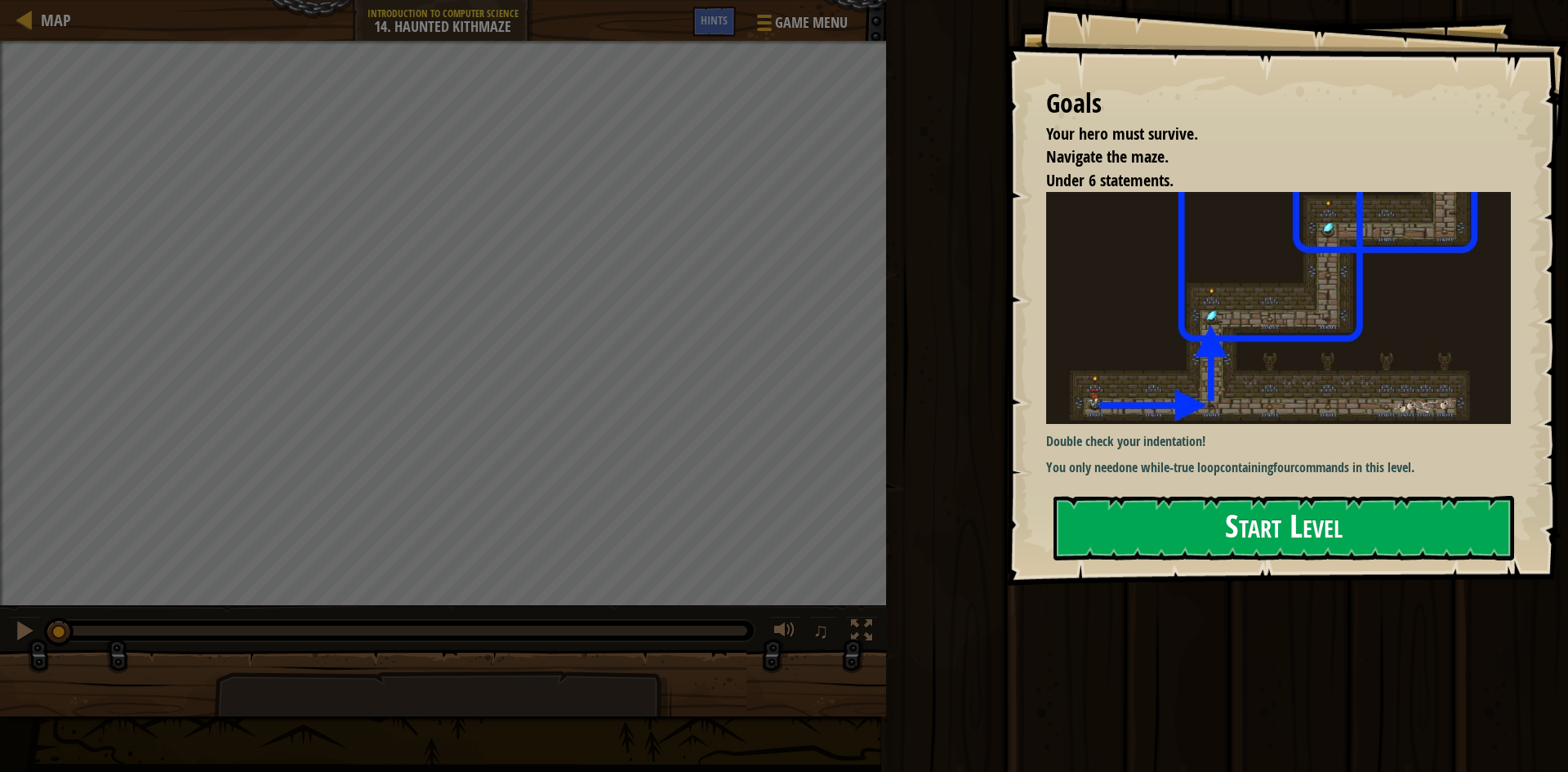
drag, startPoint x: 1256, startPoint y: 357, endPoint x: 1265, endPoint y: 375, distance: 20.1
click at [1266, 496] on button "Start Level" at bounding box center [1284, 528] width 461 height 64
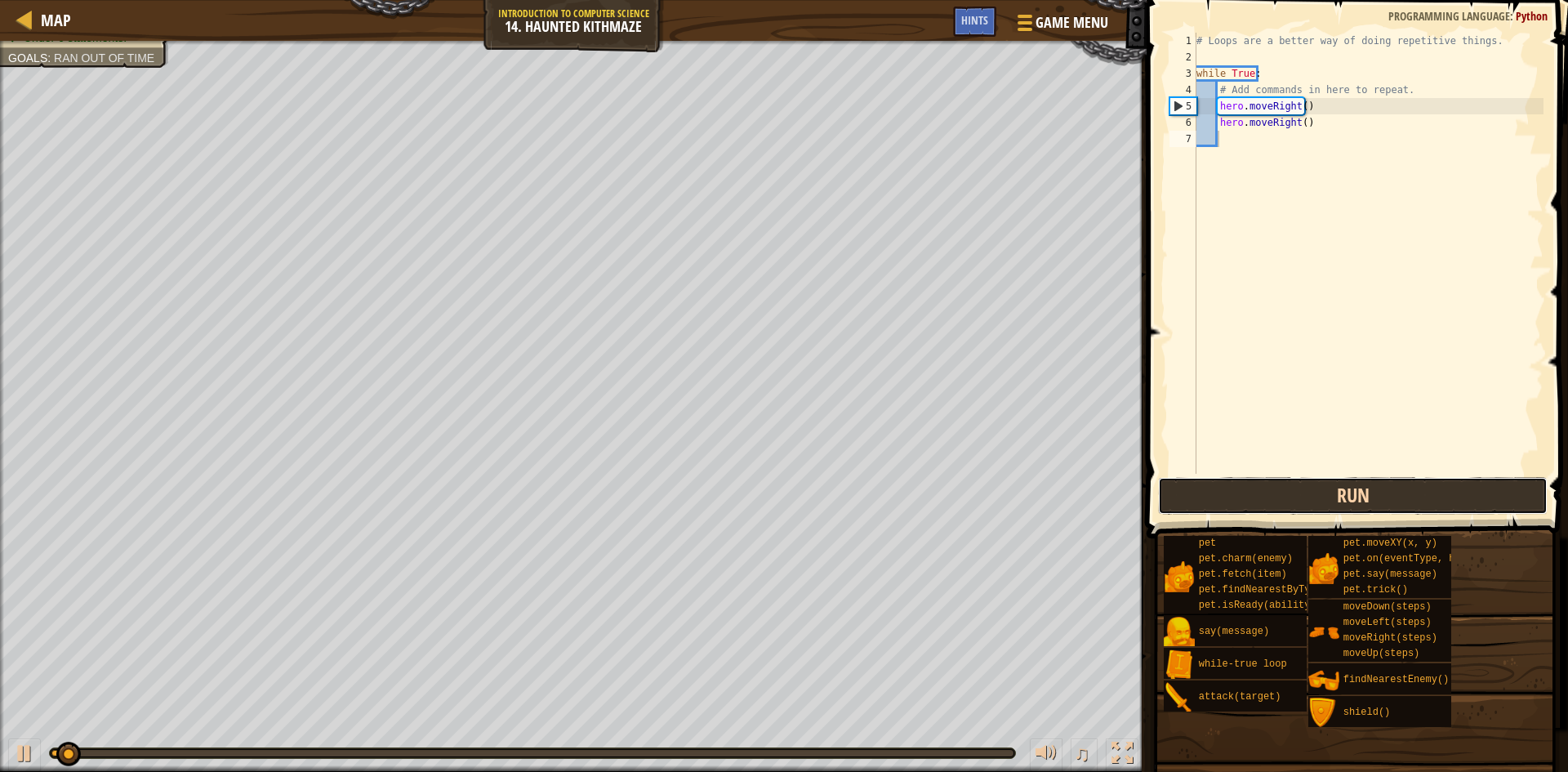
click at [1384, 512] on button "Run" at bounding box center [1352, 496] width 389 height 38
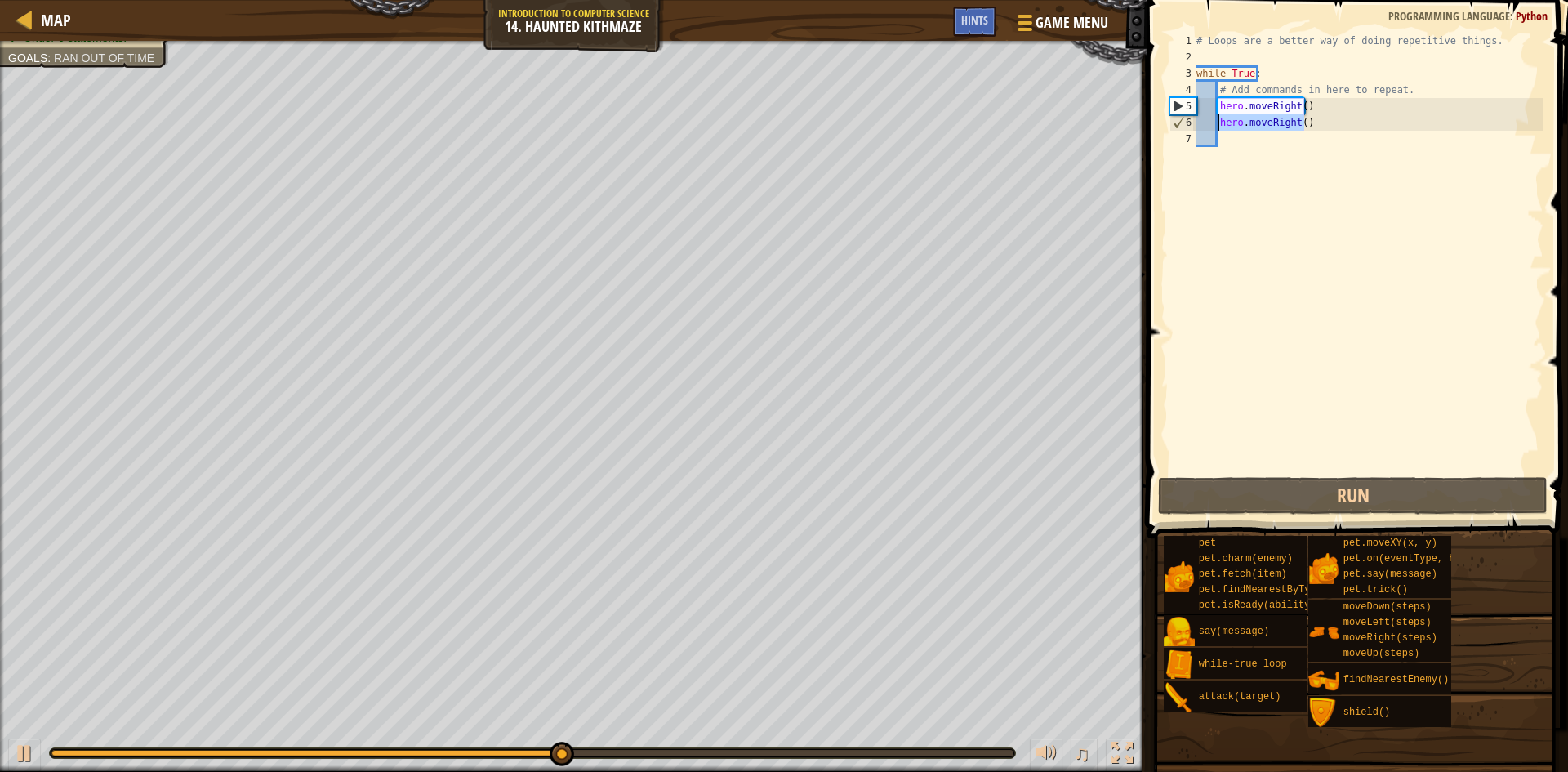
drag, startPoint x: 1401, startPoint y: 128, endPoint x: 1218, endPoint y: 117, distance: 183.3
click at [1218, 117] on div "# Loops are a better way of doing repetitive things. while True : # Add command…" at bounding box center [1369, 270] width 351 height 474
type textarea "hero.moveRight()"
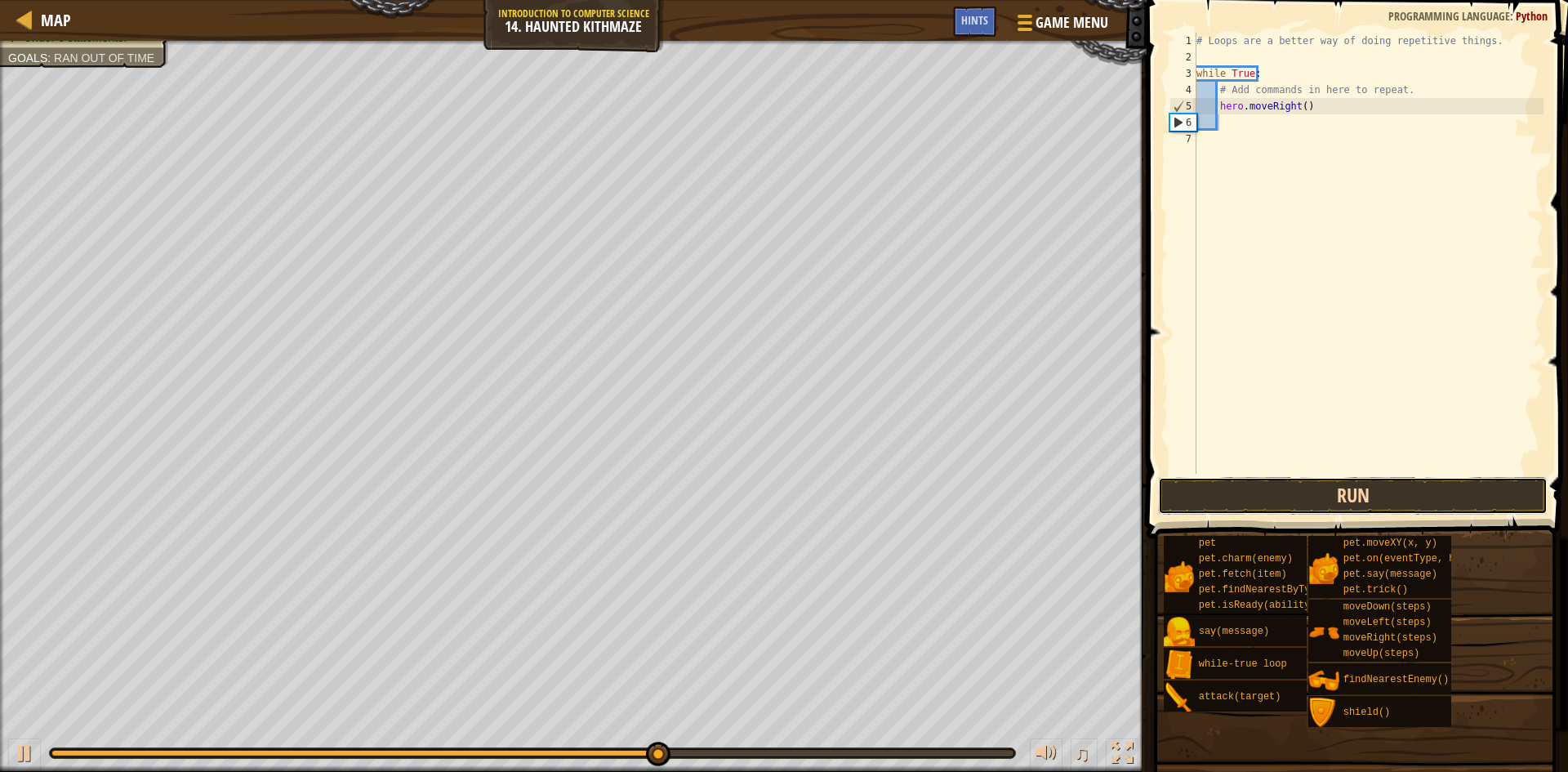
click at [1250, 505] on button "Run" at bounding box center [1352, 496] width 389 height 38
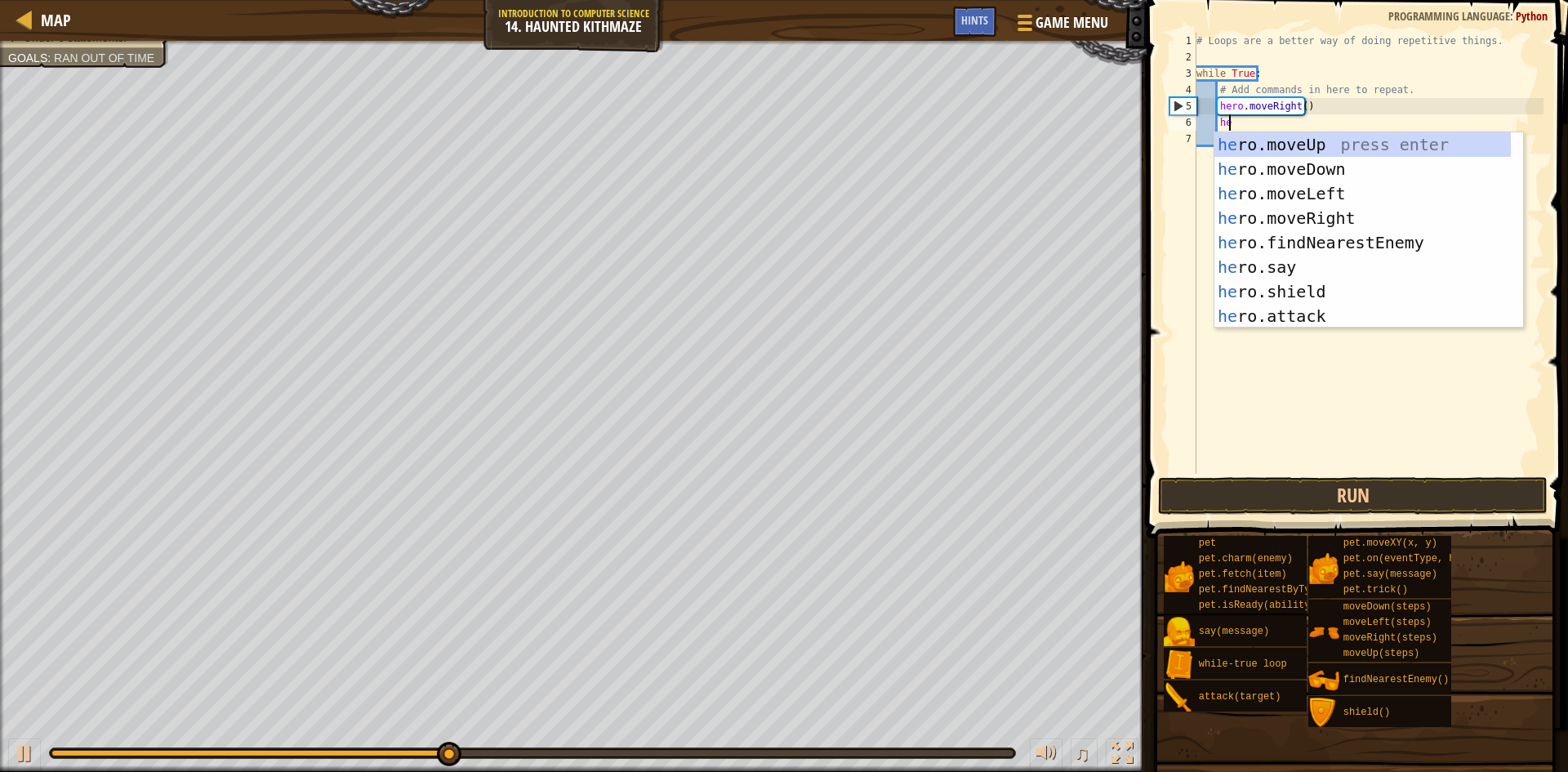
scroll to position [7, 3]
type textarea "hero"
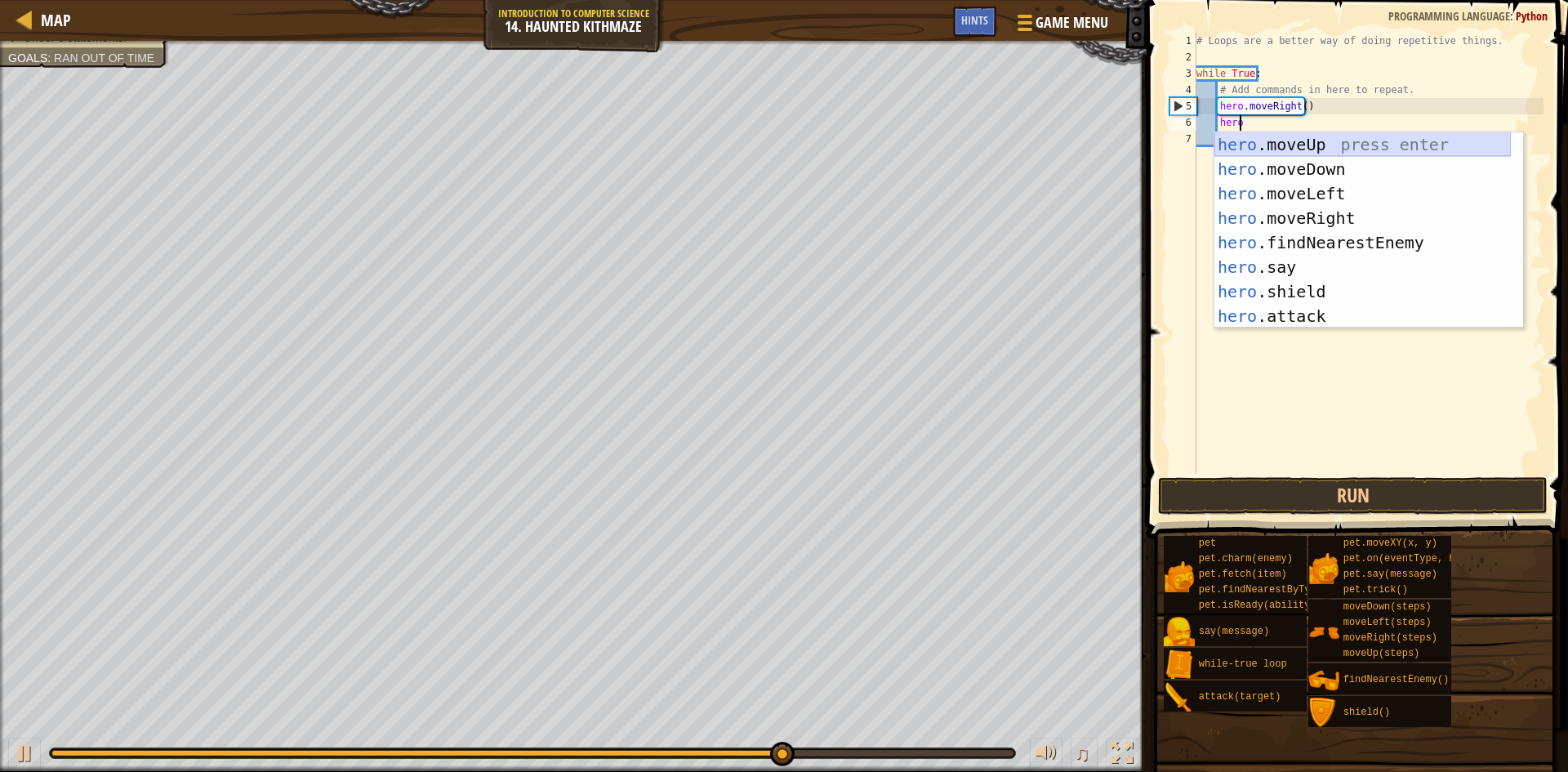
click at [1280, 135] on div "hero .moveUp press enter hero .moveDown press enter hero .moveLeft press enter …" at bounding box center [1362, 255] width 296 height 245
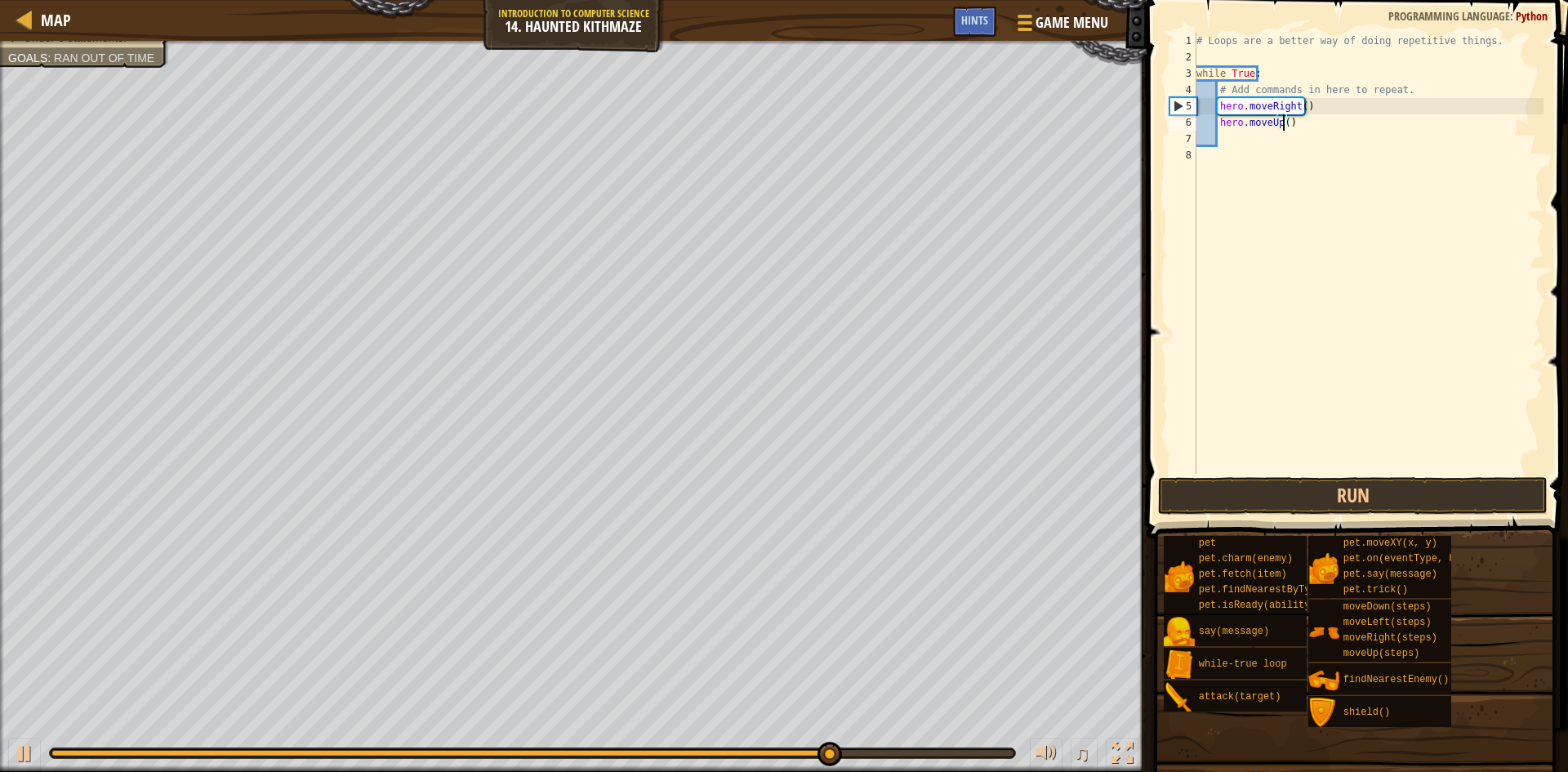
click at [1284, 123] on div "# Loops are a better way of doing repetitive things. while True : # Add command…" at bounding box center [1369, 270] width 351 height 474
type textarea "hero.moveUp(2)"
click at [1231, 131] on div "# Loops are a better way of doing repetitive things. while True : # Add command…" at bounding box center [1369, 270] width 351 height 474
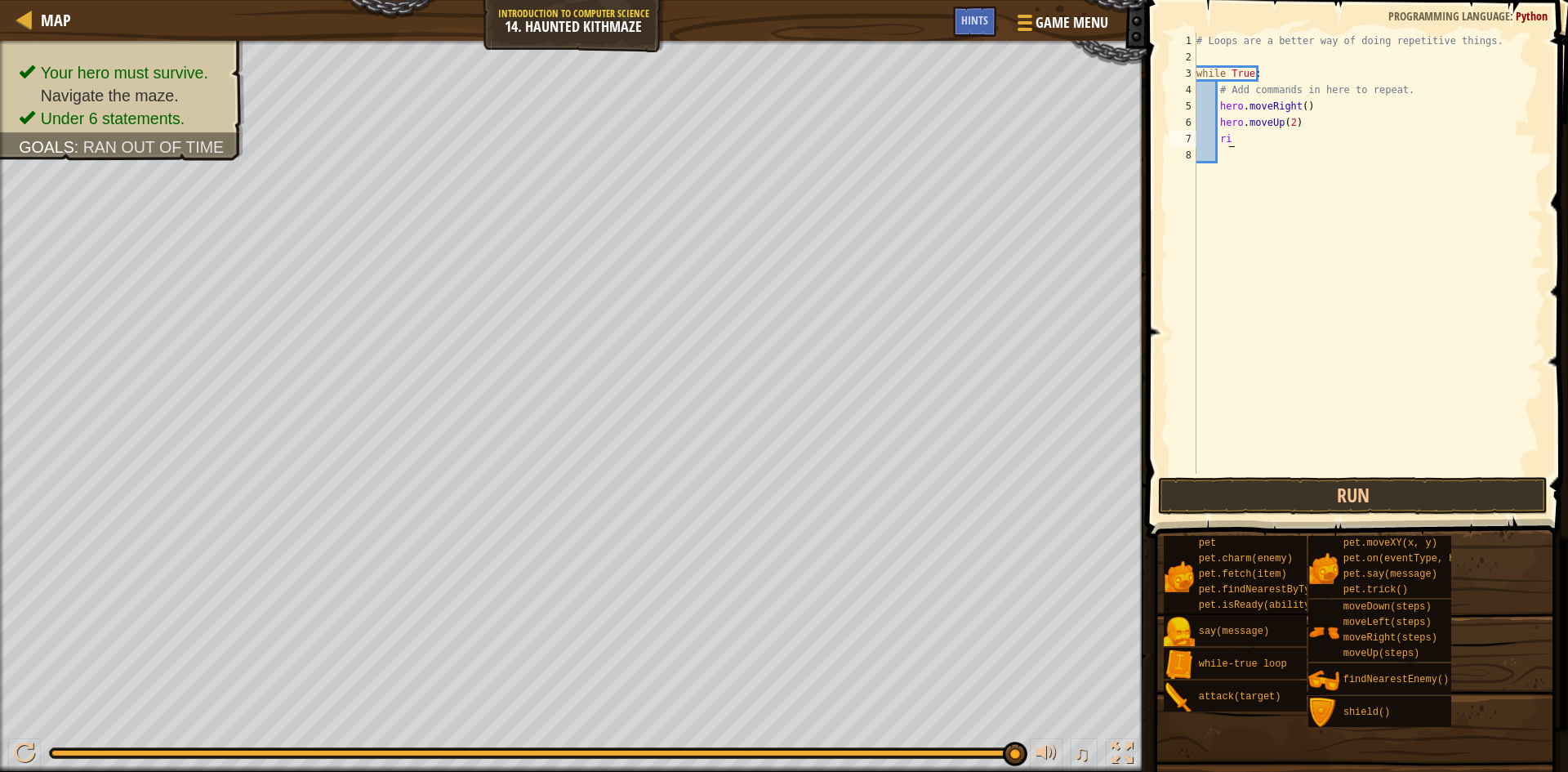
scroll to position [7, 2]
type textarea "ri"
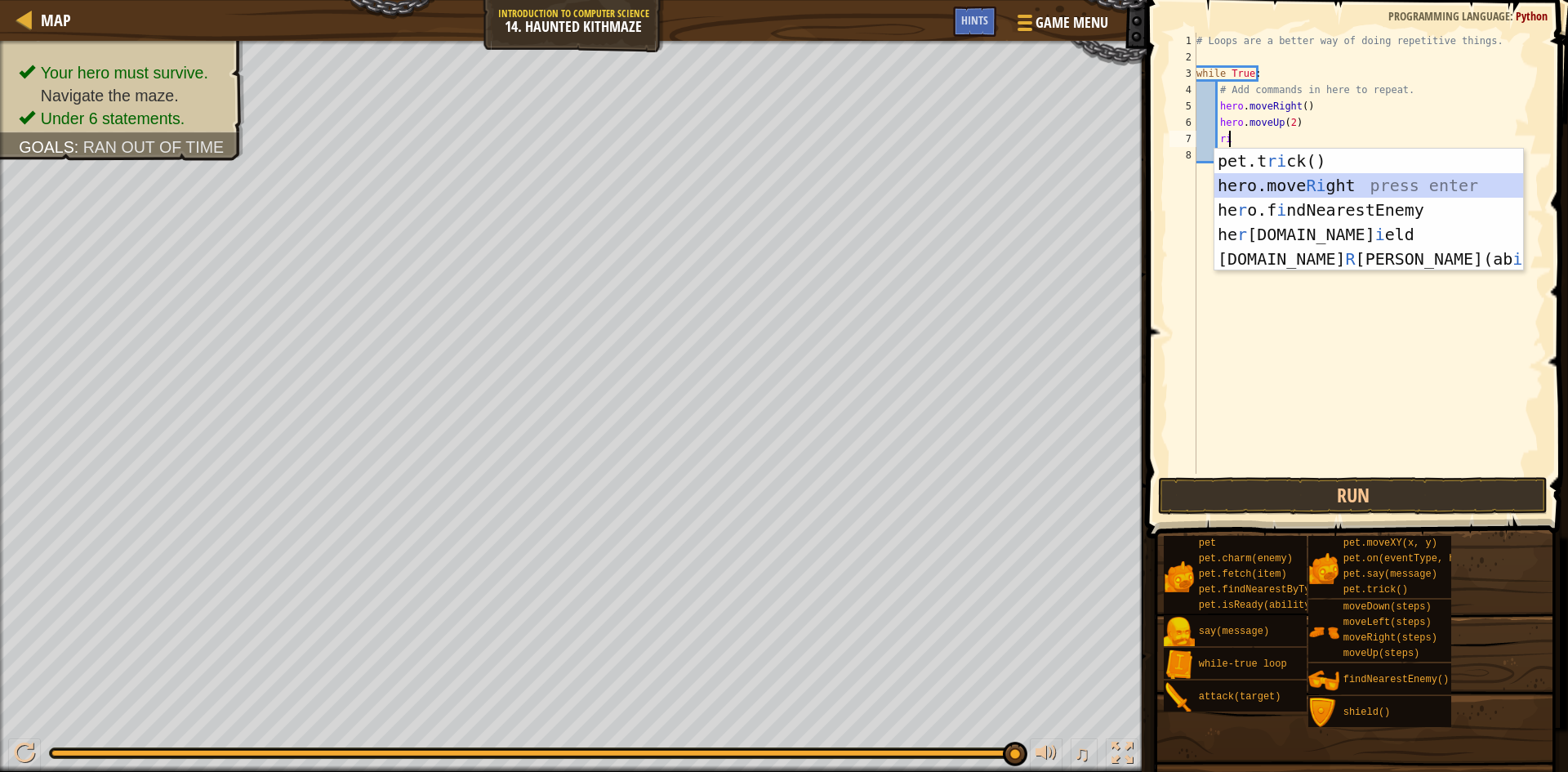
click at [1293, 188] on div "pet.t ri ck() press enter hero.move Ri ght press enter he r o.f i ndNearestEnem…" at bounding box center [1369, 234] width 309 height 172
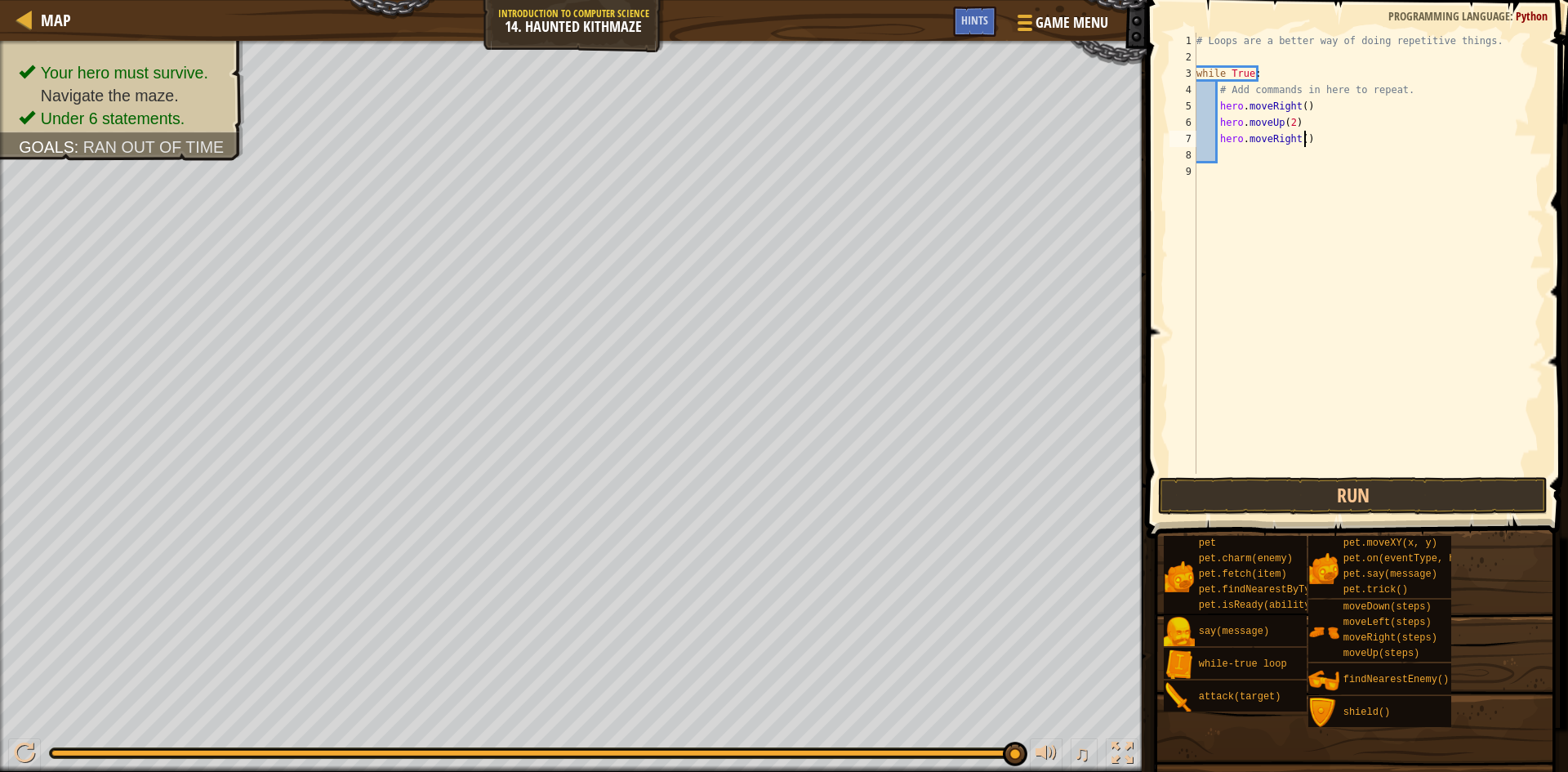
click at [1303, 140] on div "# Loops are a better way of doing repetitive things. while True : # Add command…" at bounding box center [1369, 270] width 351 height 474
click at [1293, 140] on div "# Loops are a better way of doing repetitive things. while True : # Add command…" at bounding box center [1369, 270] width 351 height 474
click at [1295, 138] on div "# Loops are a better way of doing repetitive things. while True : # Add command…" at bounding box center [1369, 270] width 351 height 474
click at [1299, 141] on div "# Loops are a better way of doing repetitive things. while True : # Add command…" at bounding box center [1369, 270] width 351 height 474
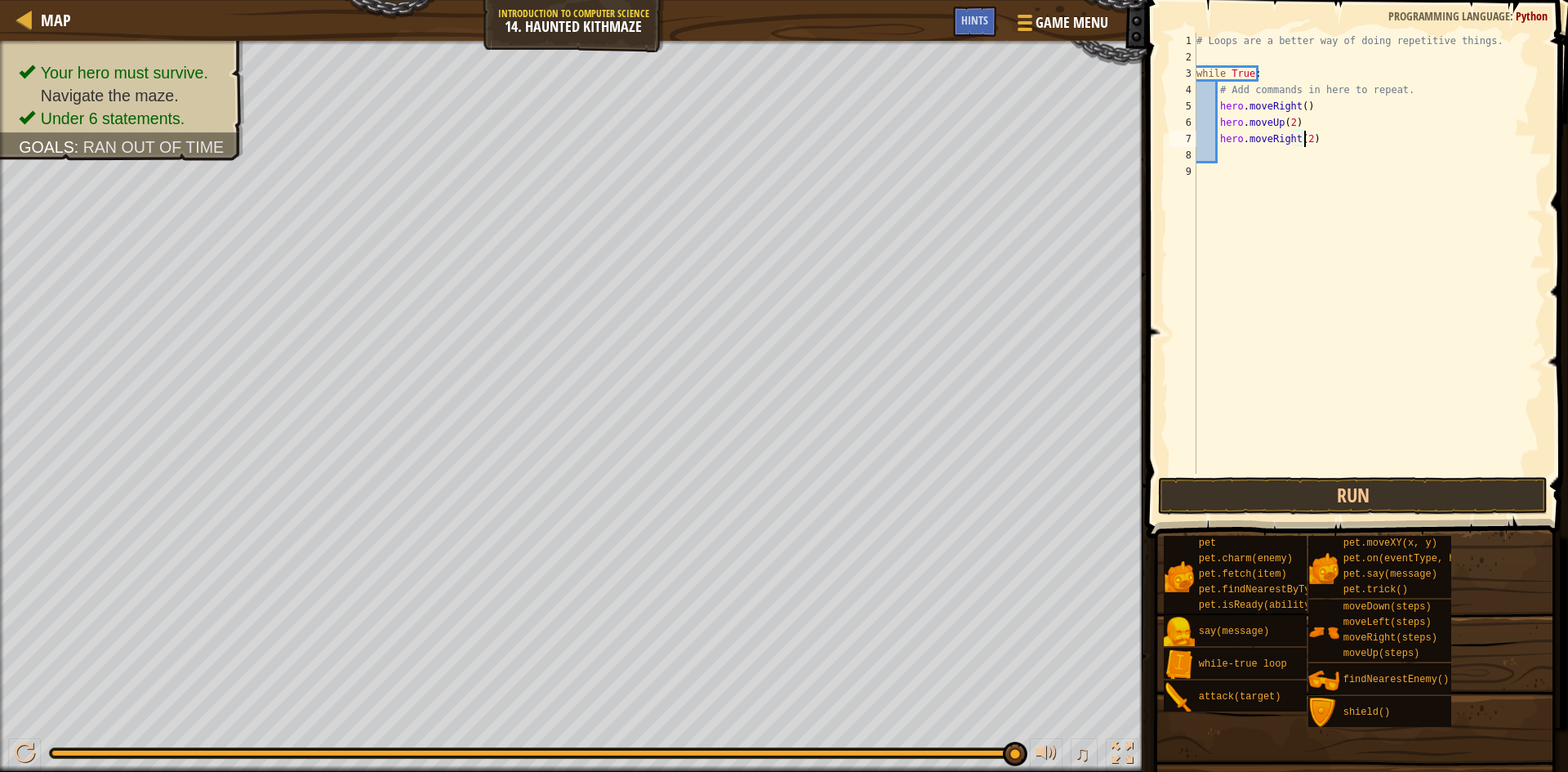
scroll to position [7, 9]
drag, startPoint x: 1376, startPoint y: 478, endPoint x: 1404, endPoint y: 461, distance: 32.8
click at [1378, 478] on button "Run" at bounding box center [1352, 496] width 389 height 38
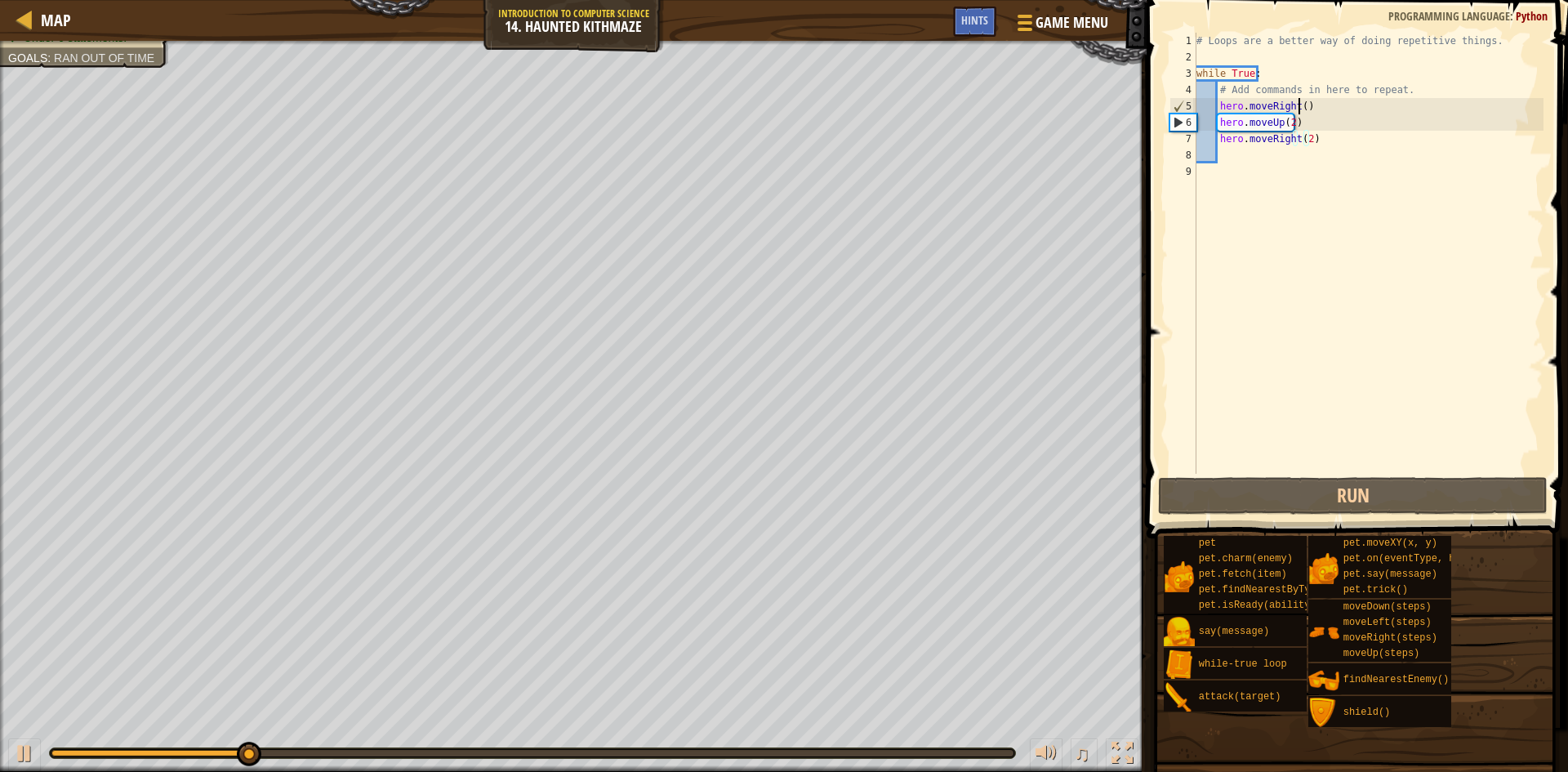
click at [1299, 112] on div "# Loops are a better way of doing repetitive things. while True : # Add command…" at bounding box center [1369, 270] width 351 height 474
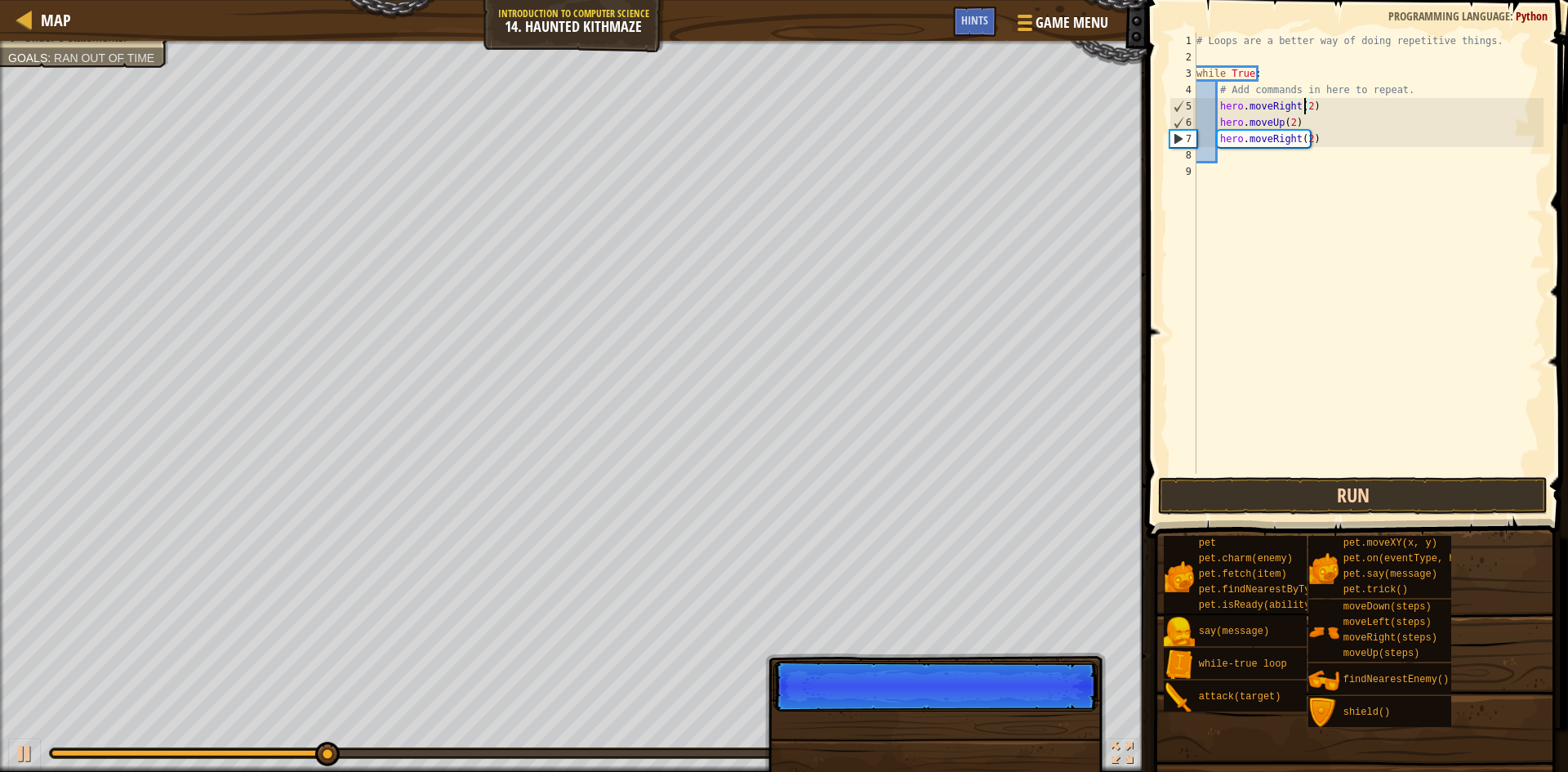
type textarea "hero.moveRight(2)"
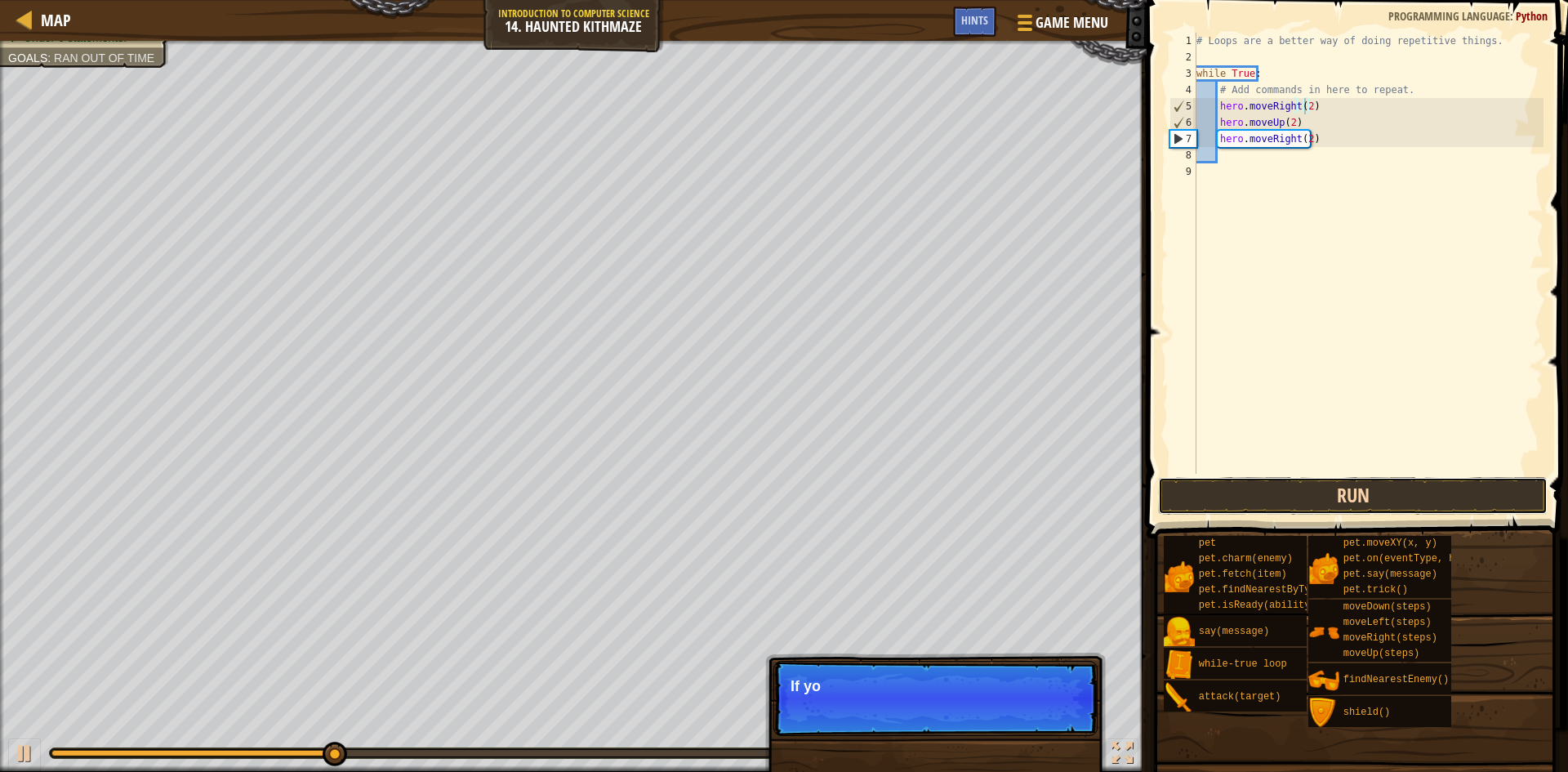
click at [1261, 509] on button "Run" at bounding box center [1352, 496] width 389 height 38
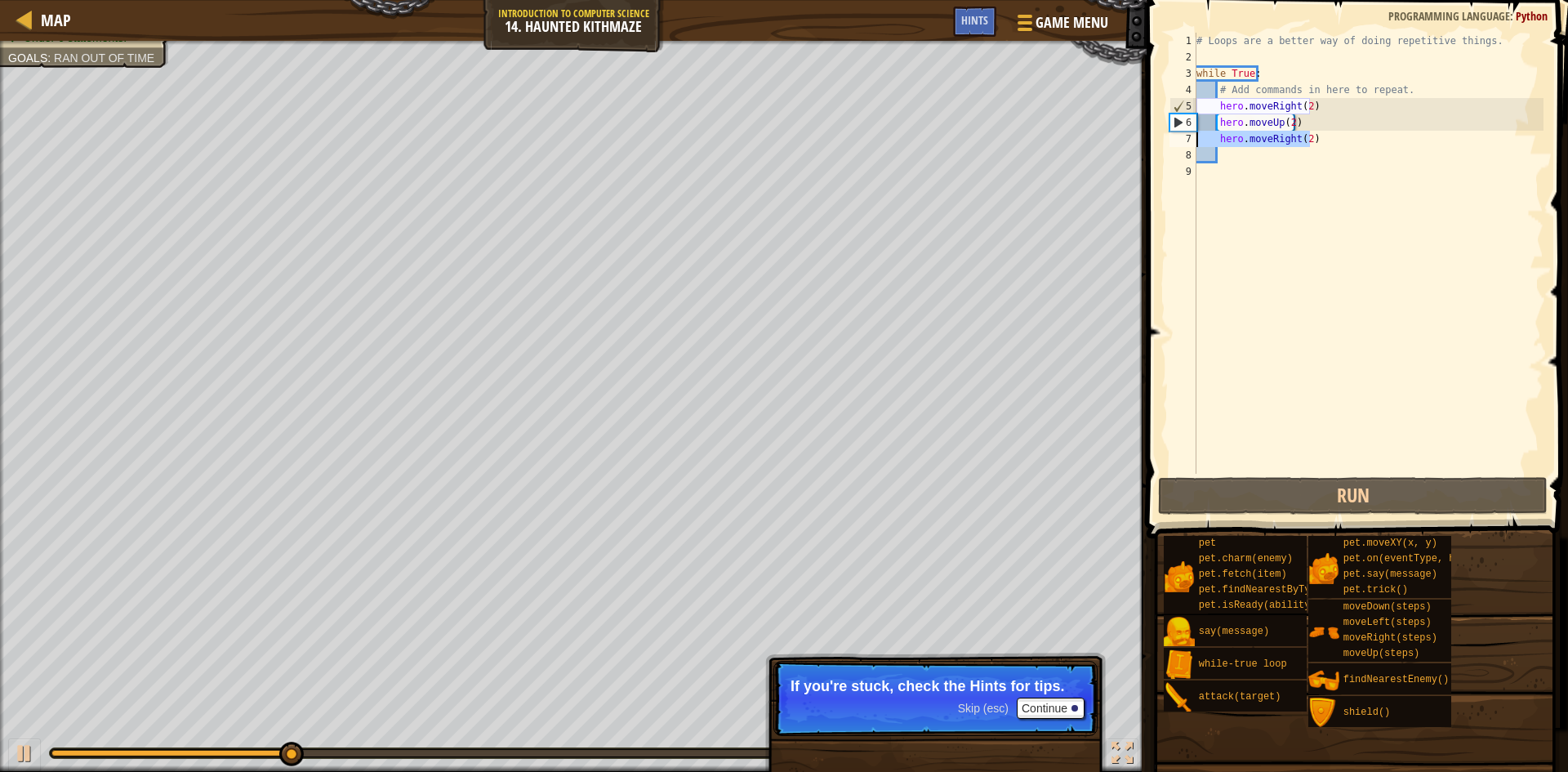
drag, startPoint x: 1318, startPoint y: 139, endPoint x: 1146, endPoint y: 145, distance: 172.1
click at [1146, 145] on div "hero.moveRight(2) 1 2 3 4 5 6 7 8 9 # Loops are a better way of doing repetitiv…" at bounding box center [1354, 301] width 427 height 586
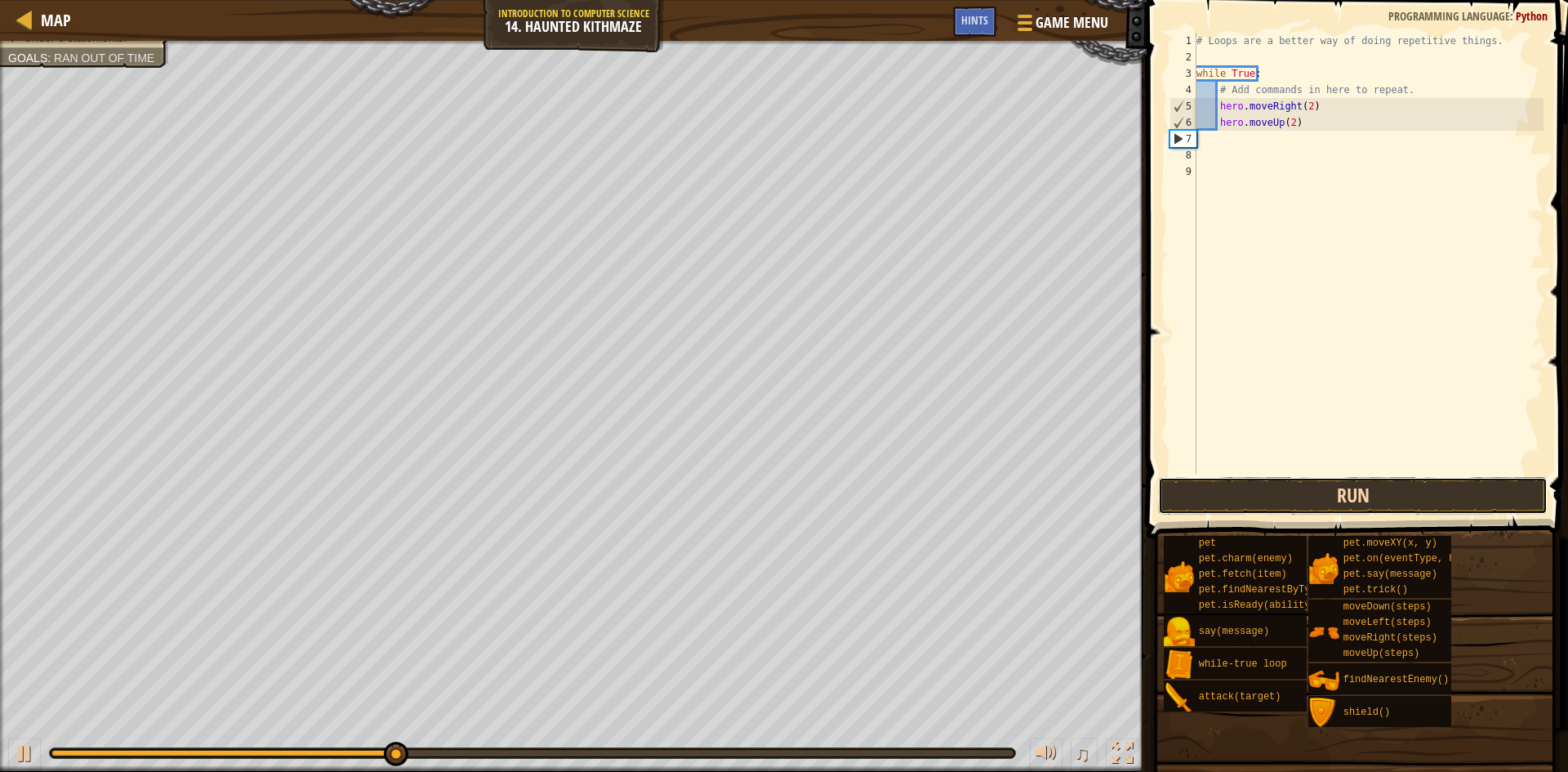
click at [1343, 501] on button "Run" at bounding box center [1352, 496] width 389 height 38
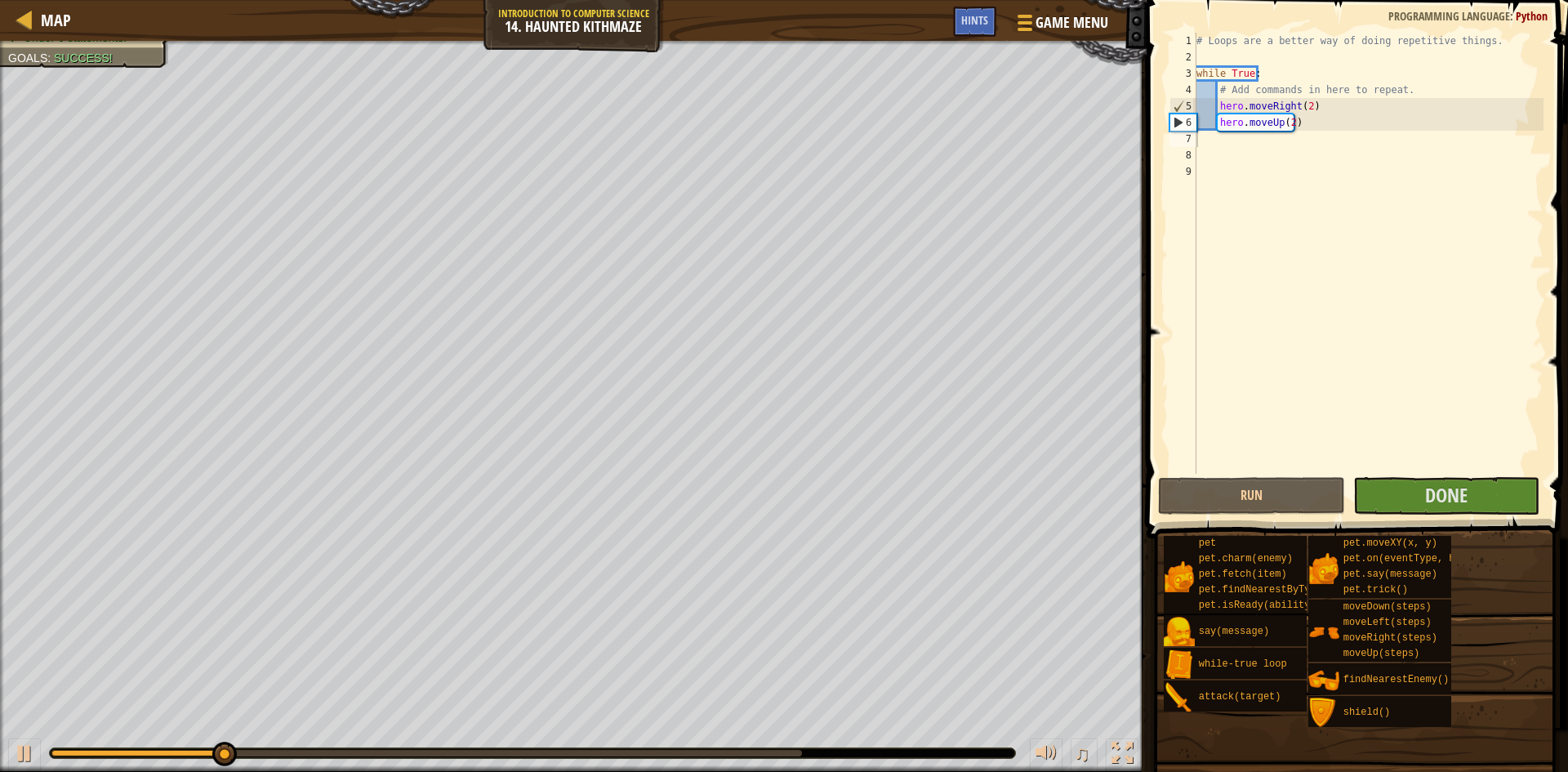
click at [735, 757] on div at bounding box center [532, 752] width 965 height 10
click at [736, 755] on div at bounding box center [427, 752] width 750 height 6
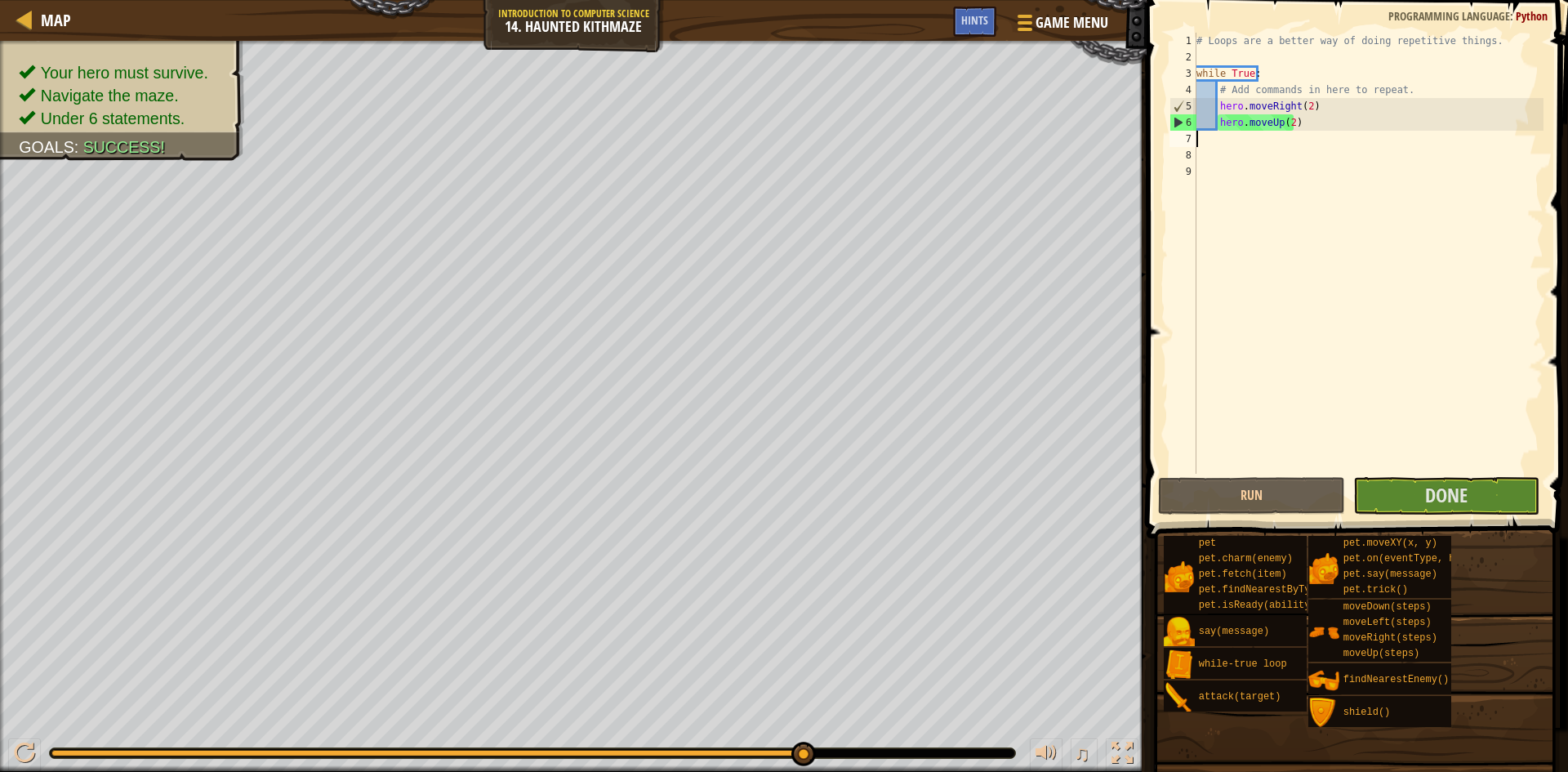
drag, startPoint x: 744, startPoint y: 755, endPoint x: 1027, endPoint y: 759, distance: 283.0
click at [1027, 759] on div "♫" at bounding box center [573, 749] width 1147 height 49
click at [1426, 479] on button "Done" at bounding box center [1446, 496] width 187 height 38
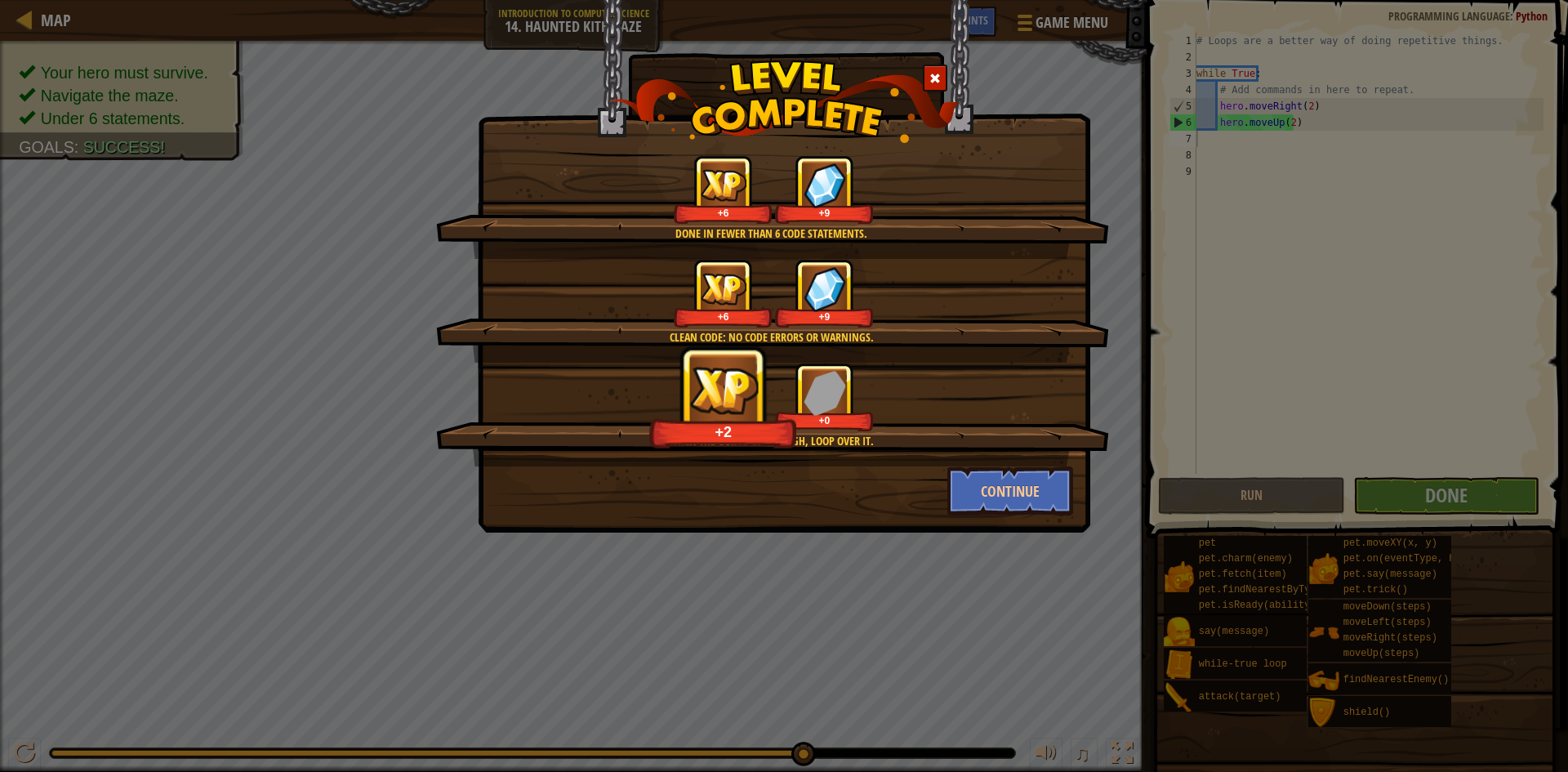
click at [990, 524] on div "Done in fewer than 6 code statements. +6 +9 Clean code: no code errors or warni…" at bounding box center [784, 266] width 613 height 532
click at [990, 521] on div "Done in fewer than 6 code statements. +6 +9 Clean code: no code errors or warni…" at bounding box center [784, 266] width 613 height 532
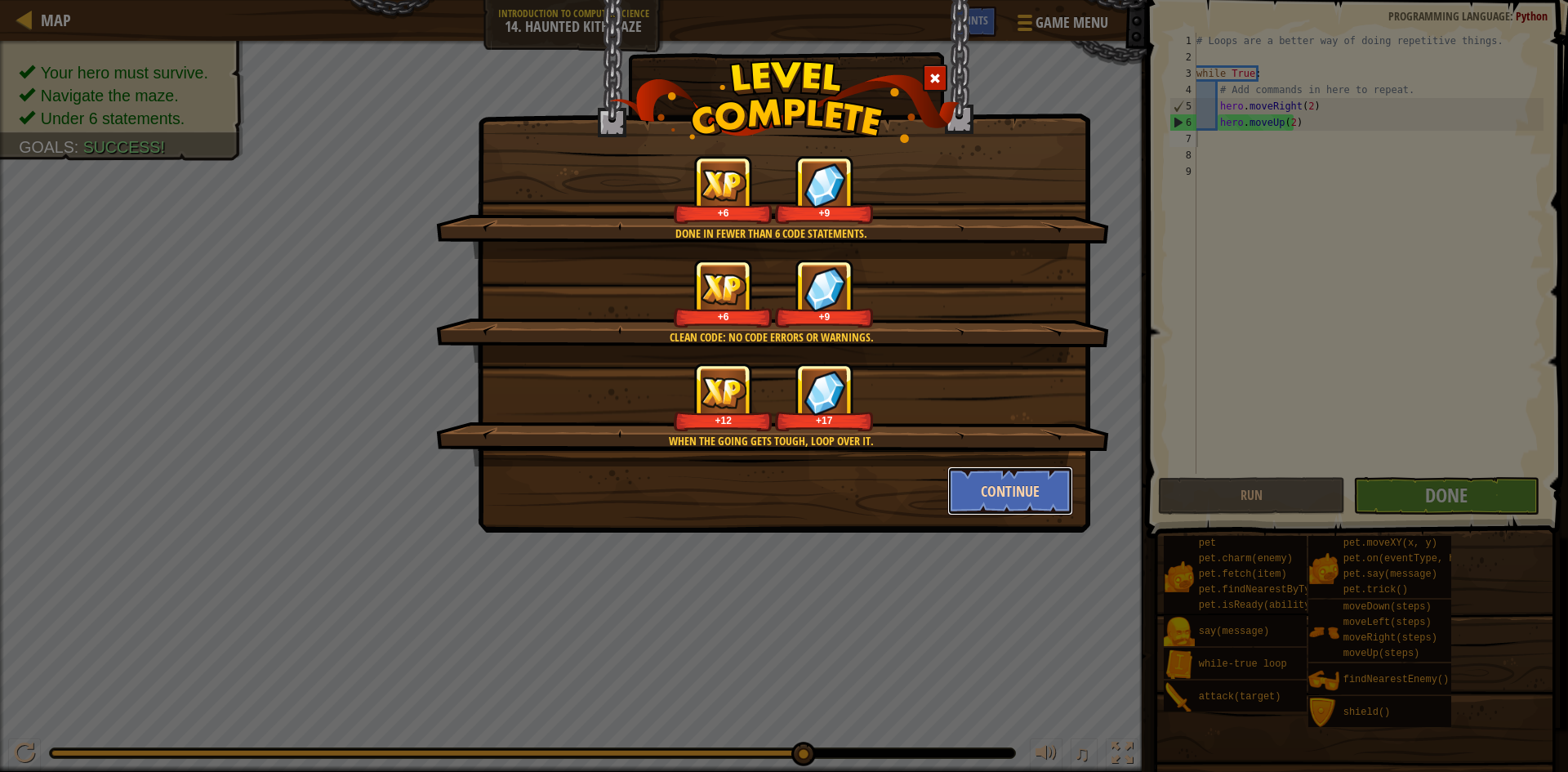
click at [984, 474] on button "Continue" at bounding box center [1011, 490] width 127 height 49
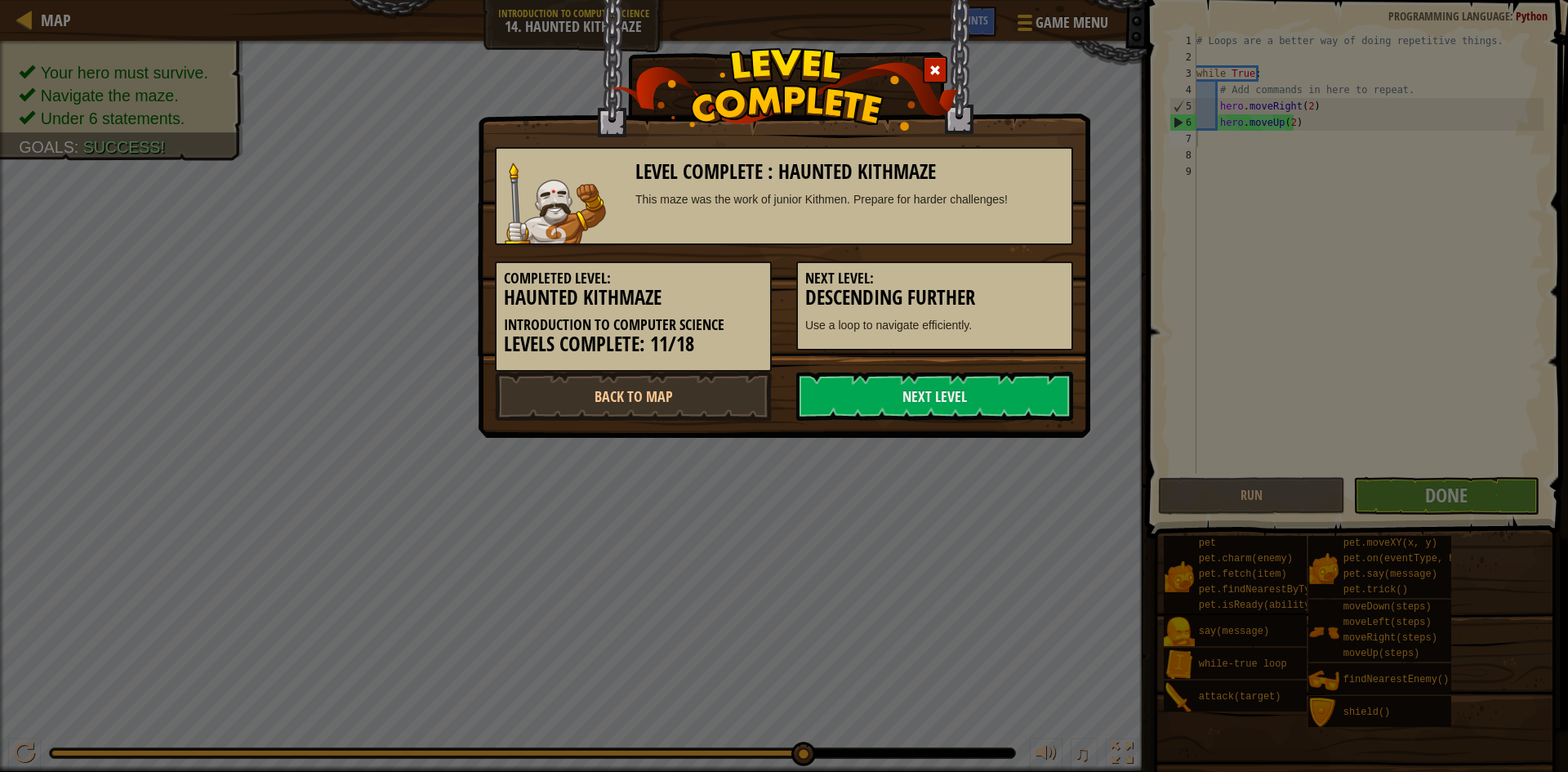
click at [936, 412] on link "Next Level" at bounding box center [934, 395] width 276 height 49
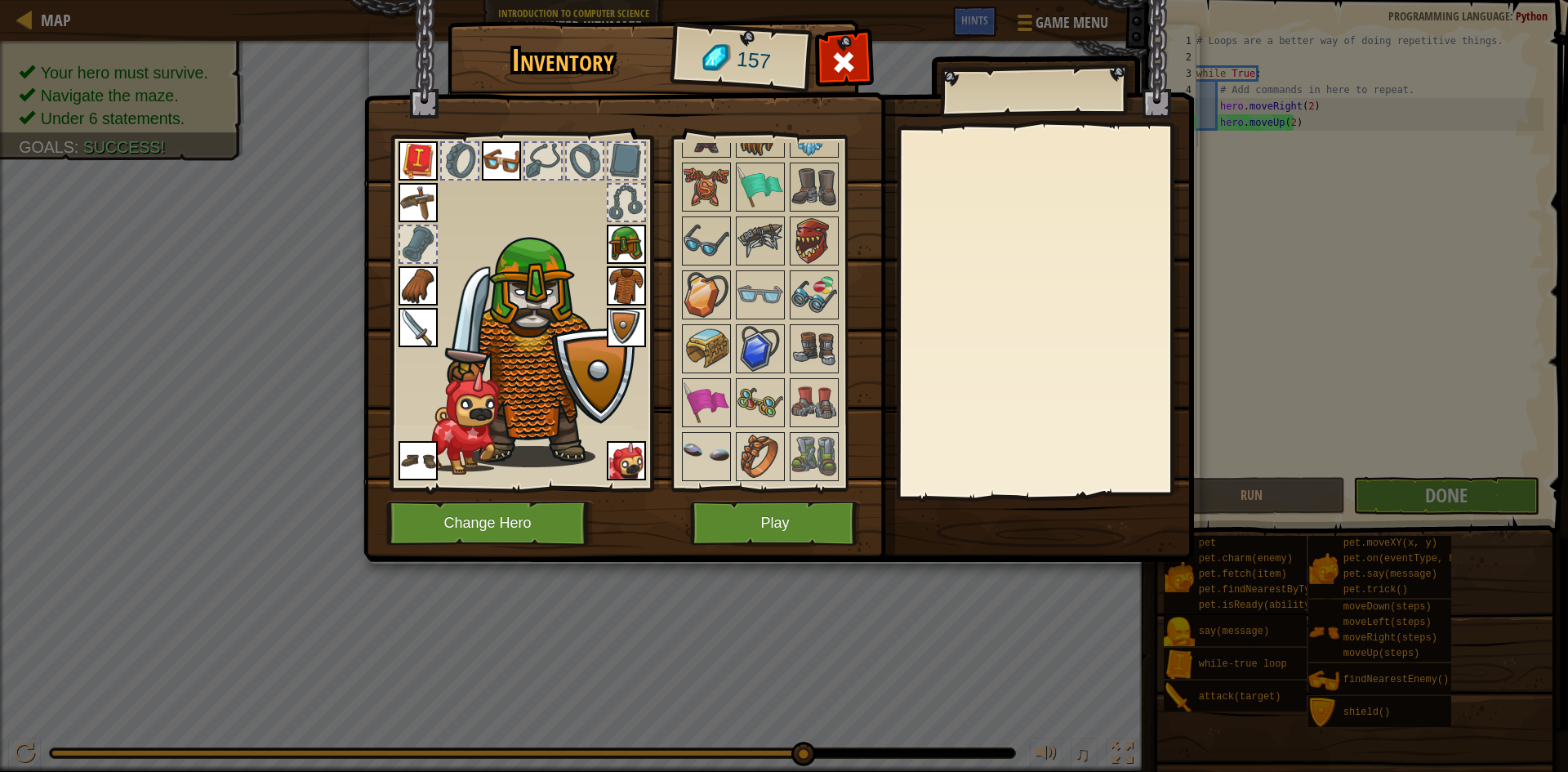
scroll to position [1346, 0]
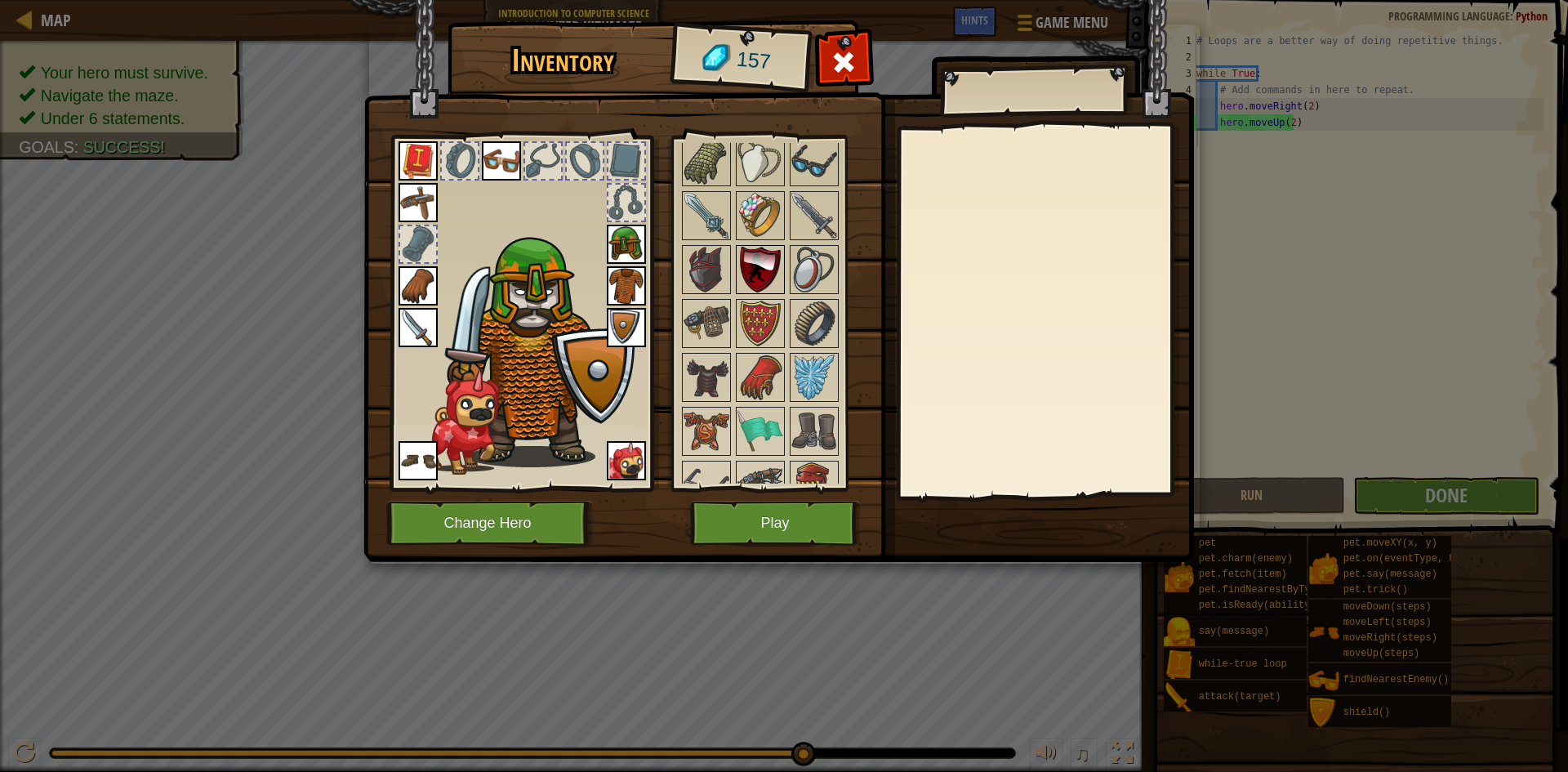
click at [769, 257] on img at bounding box center [759, 269] width 46 height 46
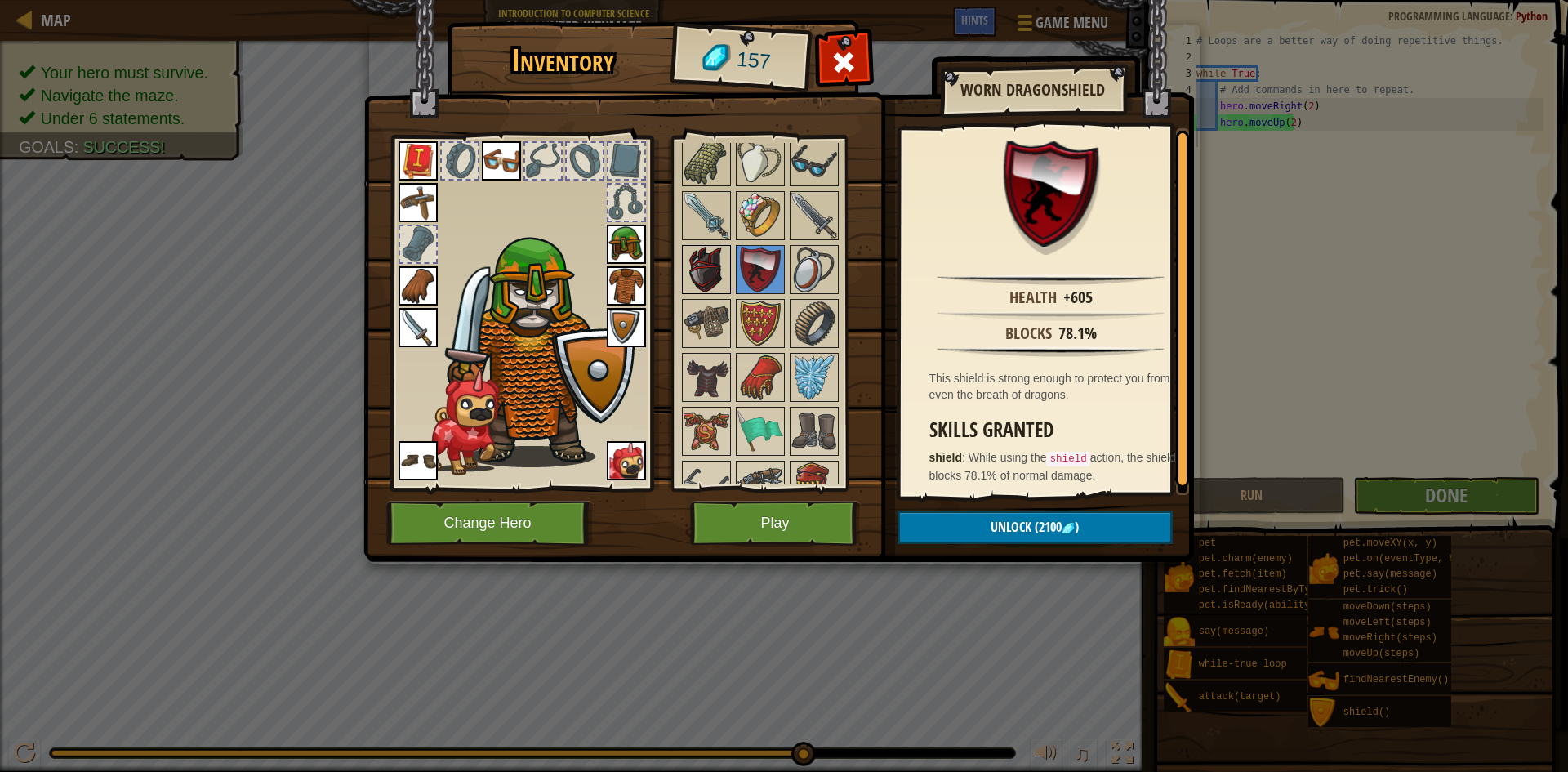
click at [703, 286] on img at bounding box center [706, 269] width 46 height 46
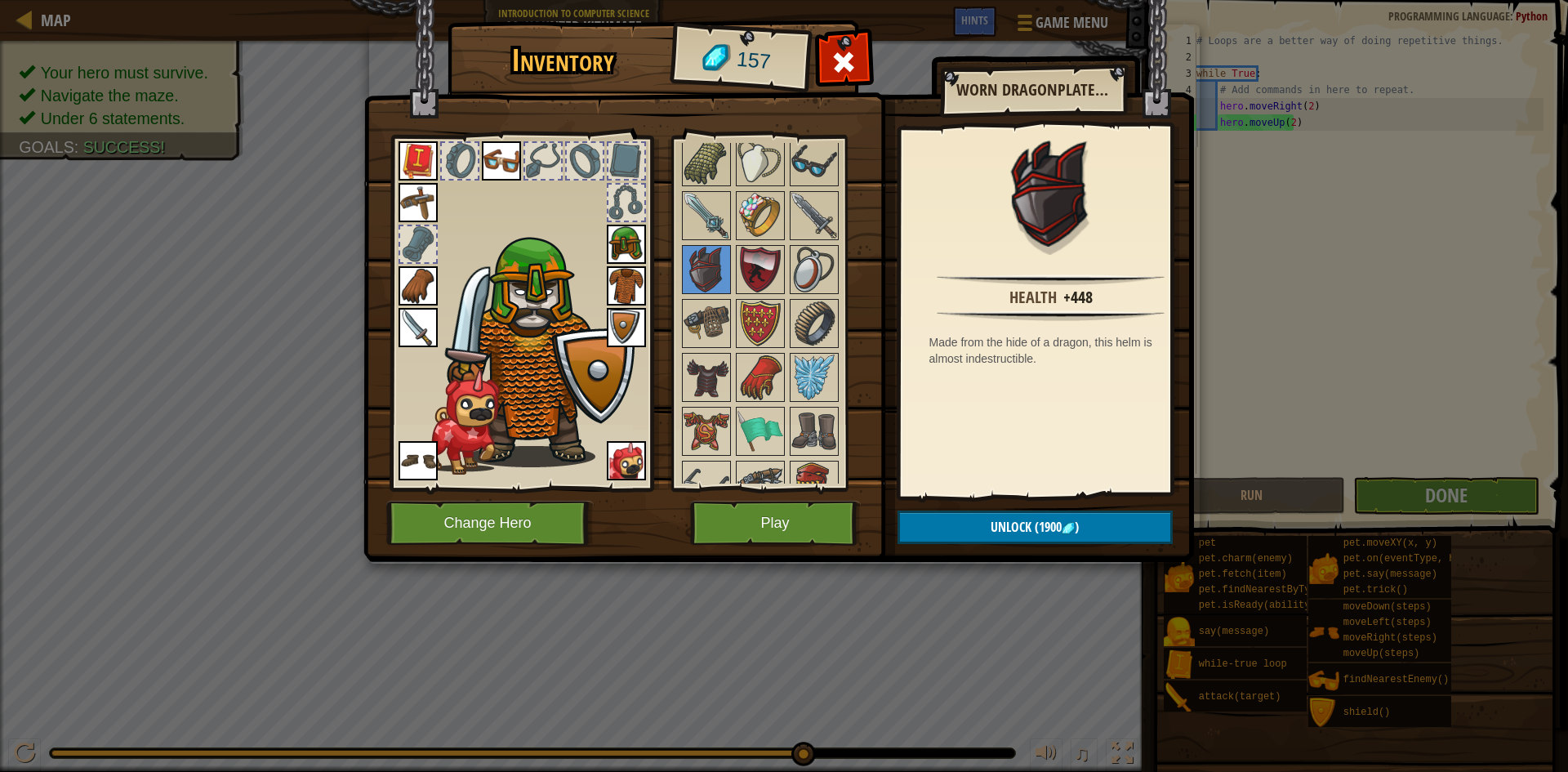
scroll to position [1591, 0]
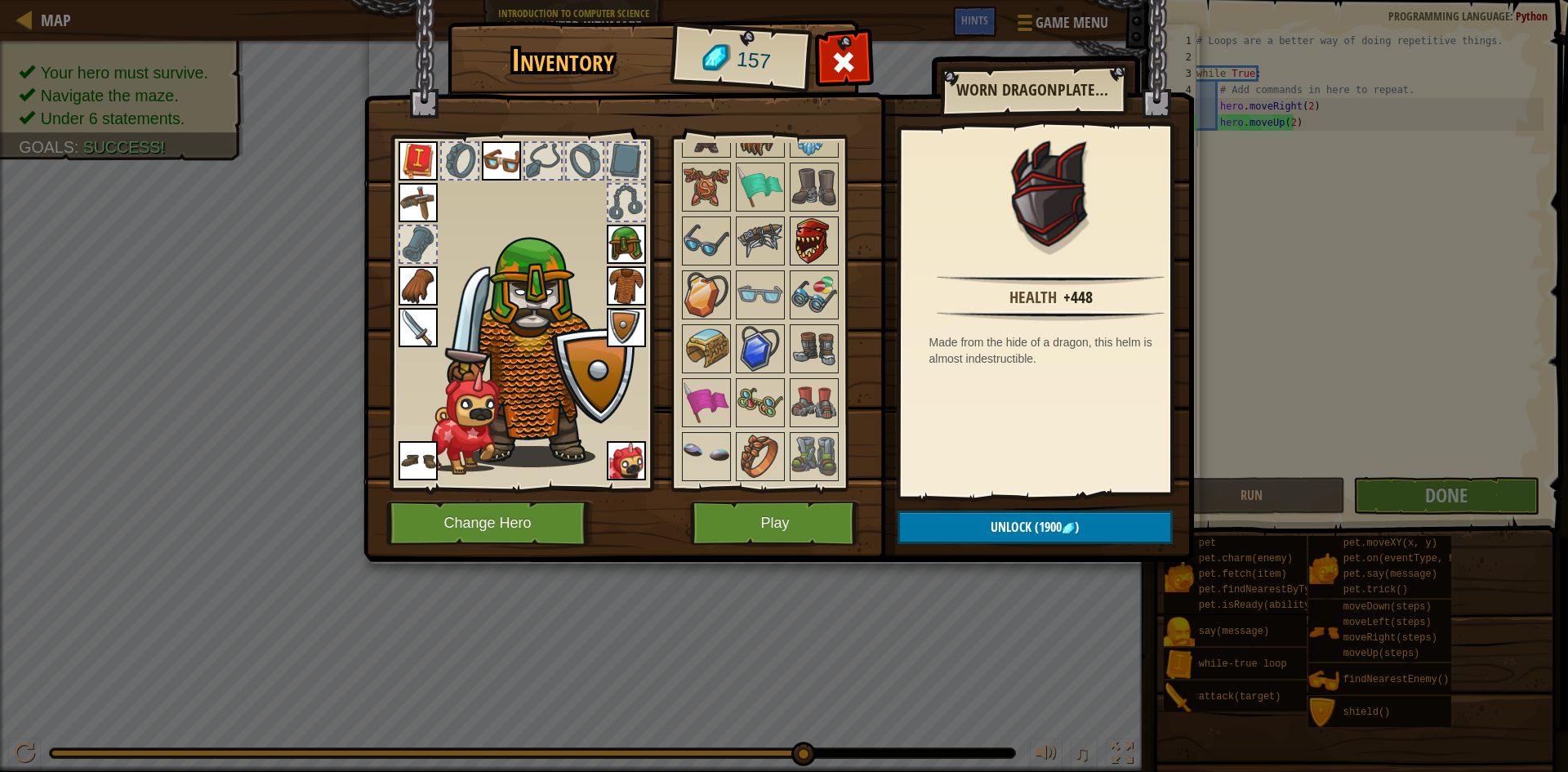
click at [818, 241] on img at bounding box center [814, 241] width 46 height 46
click at [801, 437] on img at bounding box center [814, 456] width 46 height 46
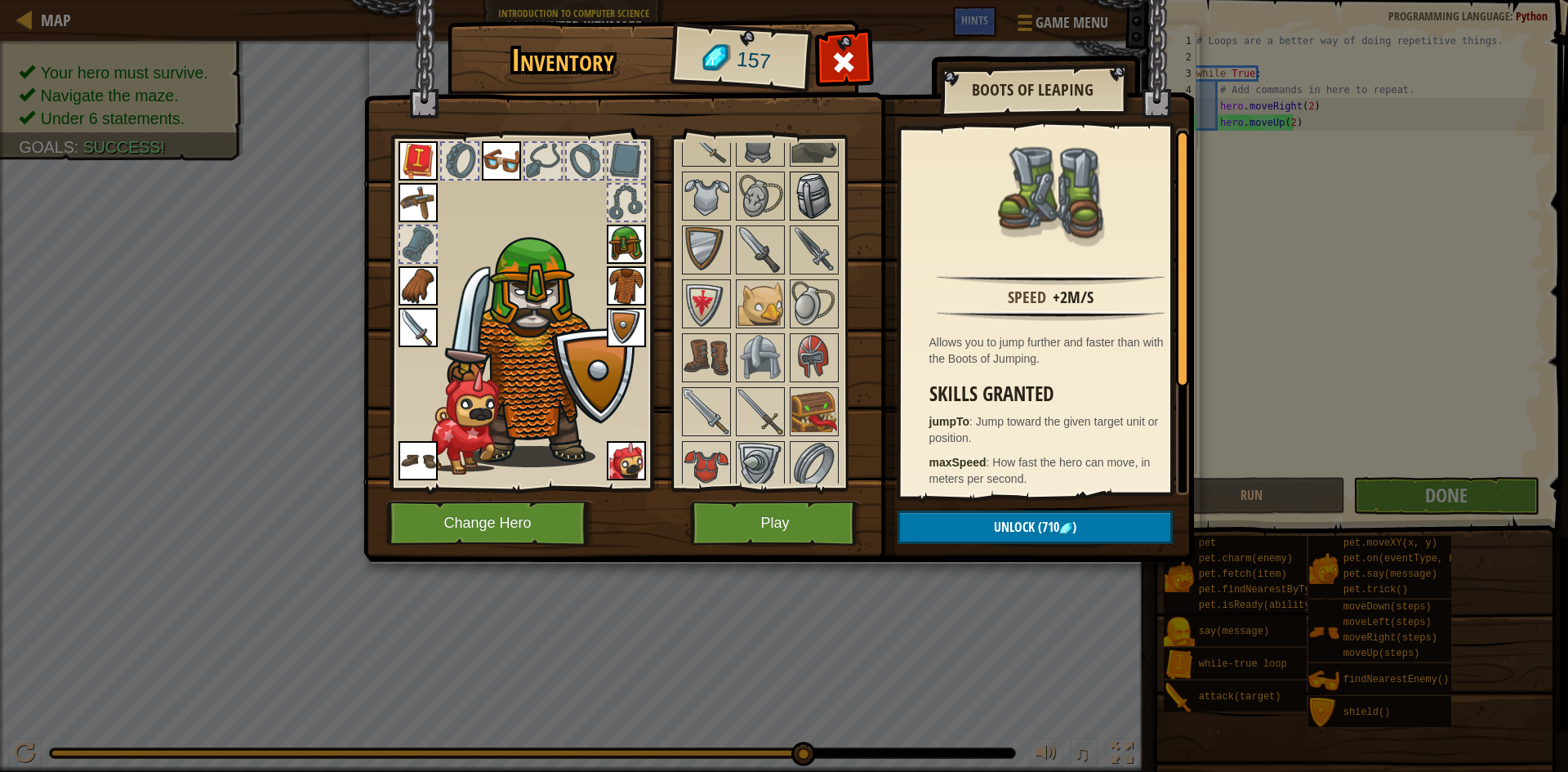
scroll to position [284, 0]
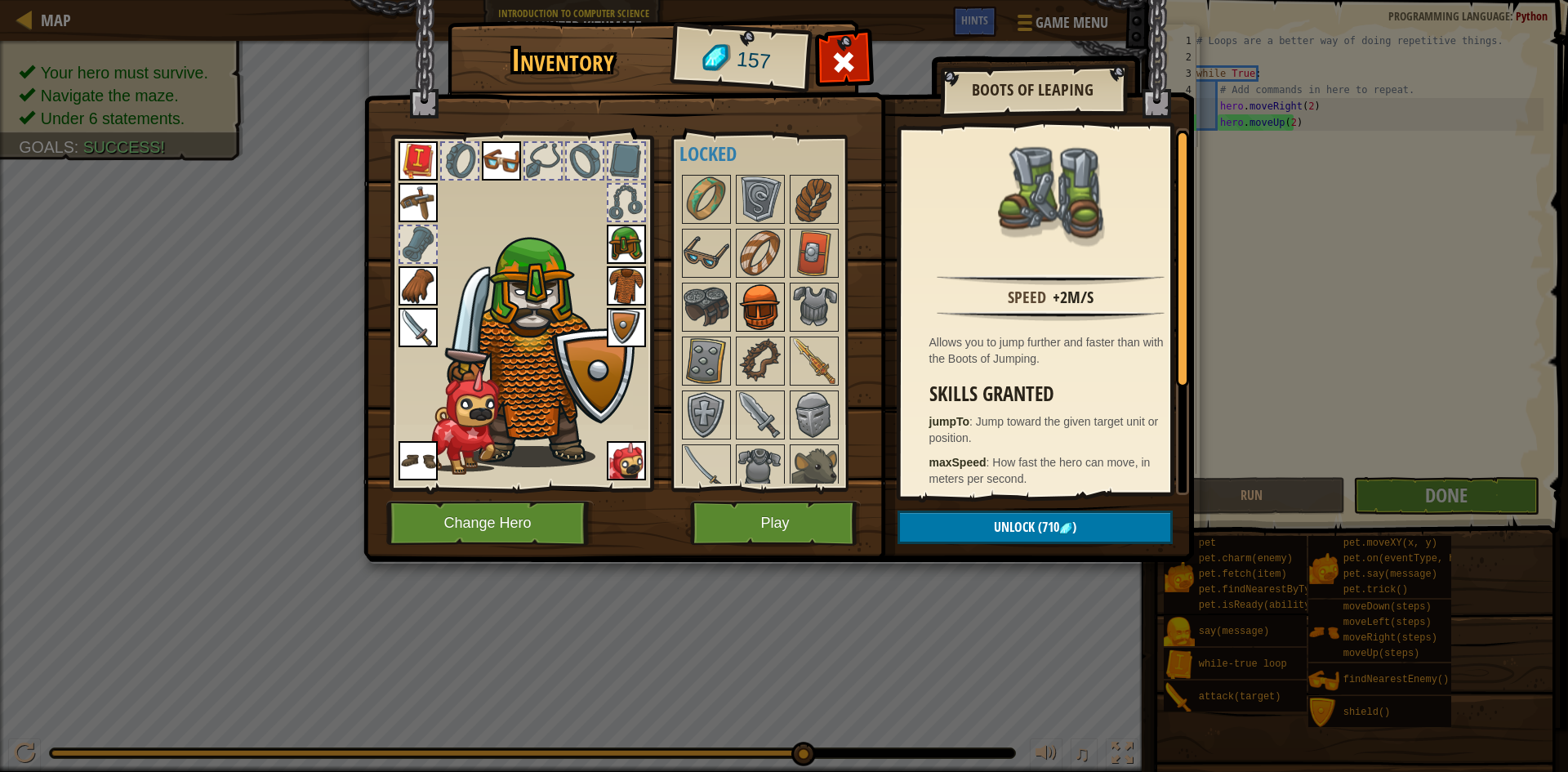
click at [743, 320] on img at bounding box center [759, 307] width 46 height 46
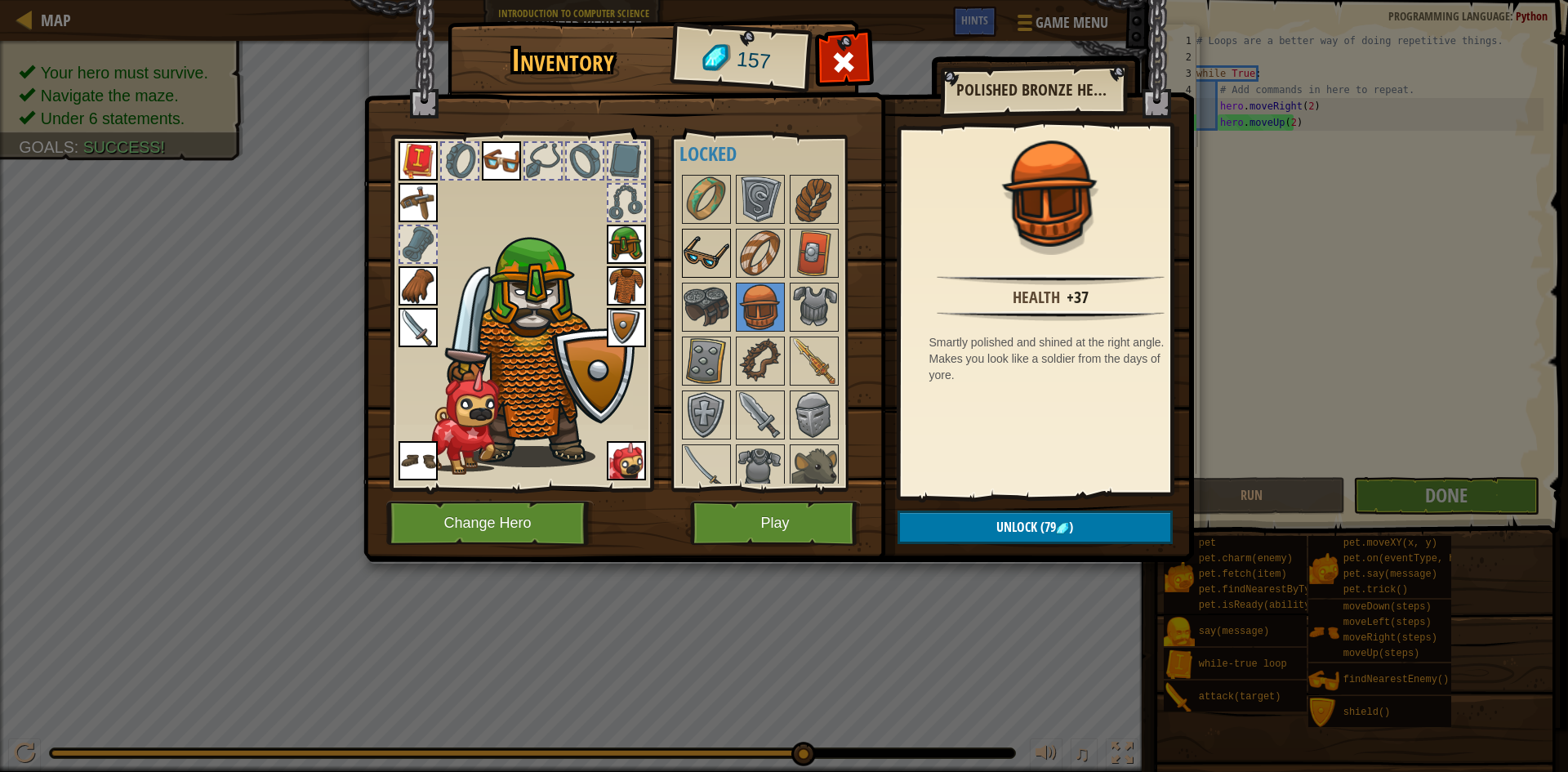
click at [717, 276] on img at bounding box center [706, 252] width 46 height 46
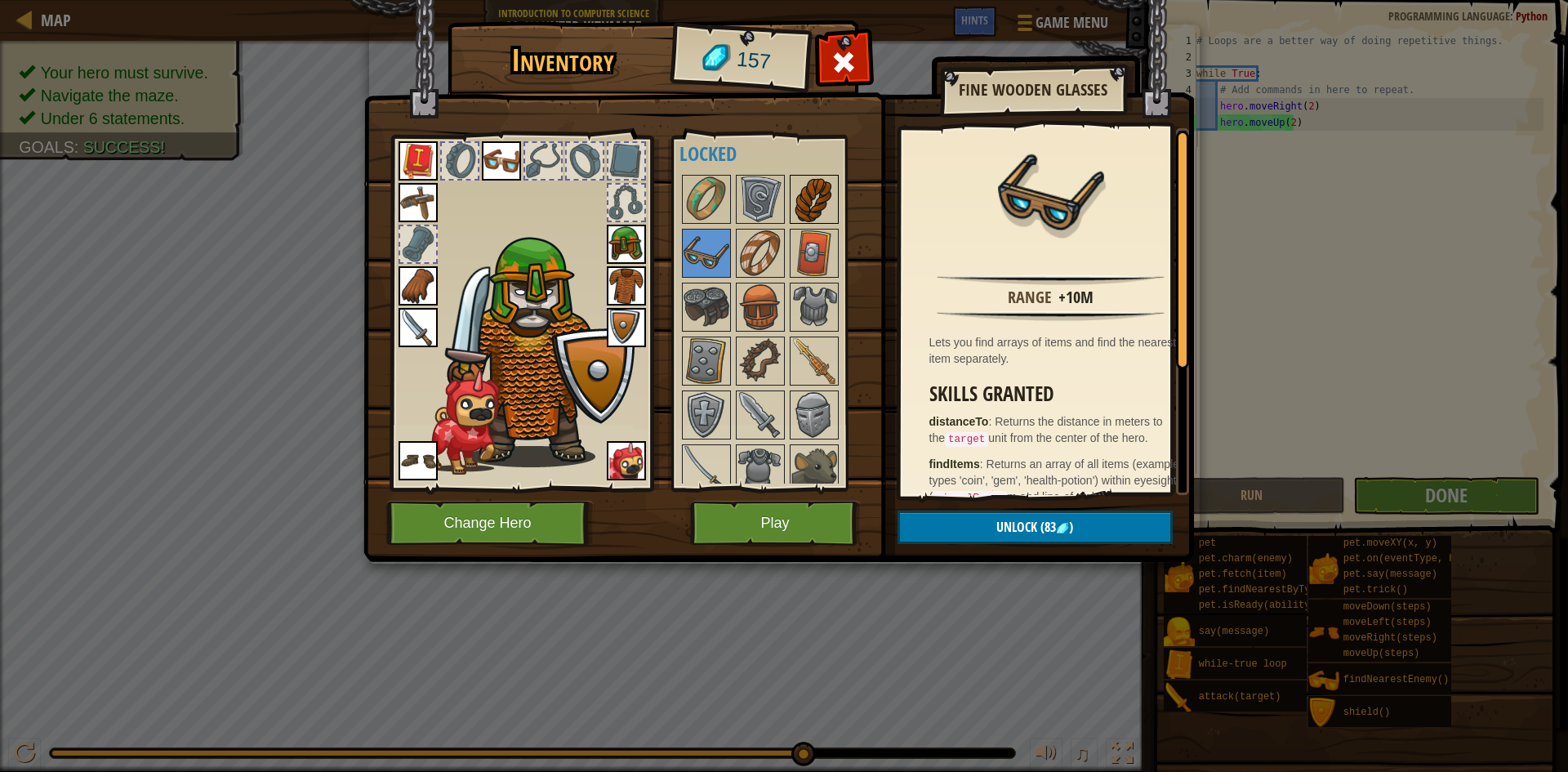
click at [821, 205] on img at bounding box center [814, 199] width 46 height 46
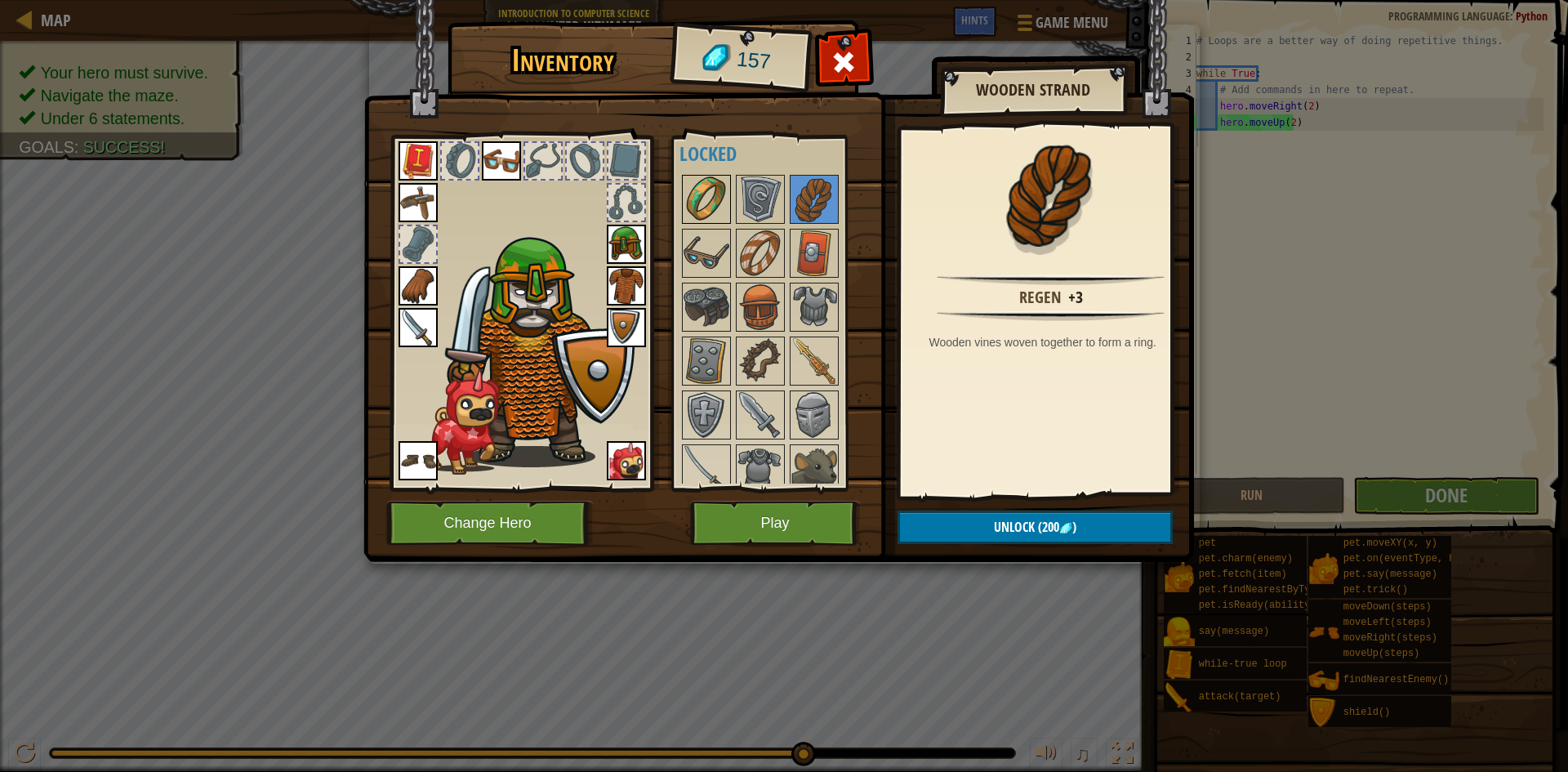
click at [702, 207] on img at bounding box center [706, 199] width 46 height 46
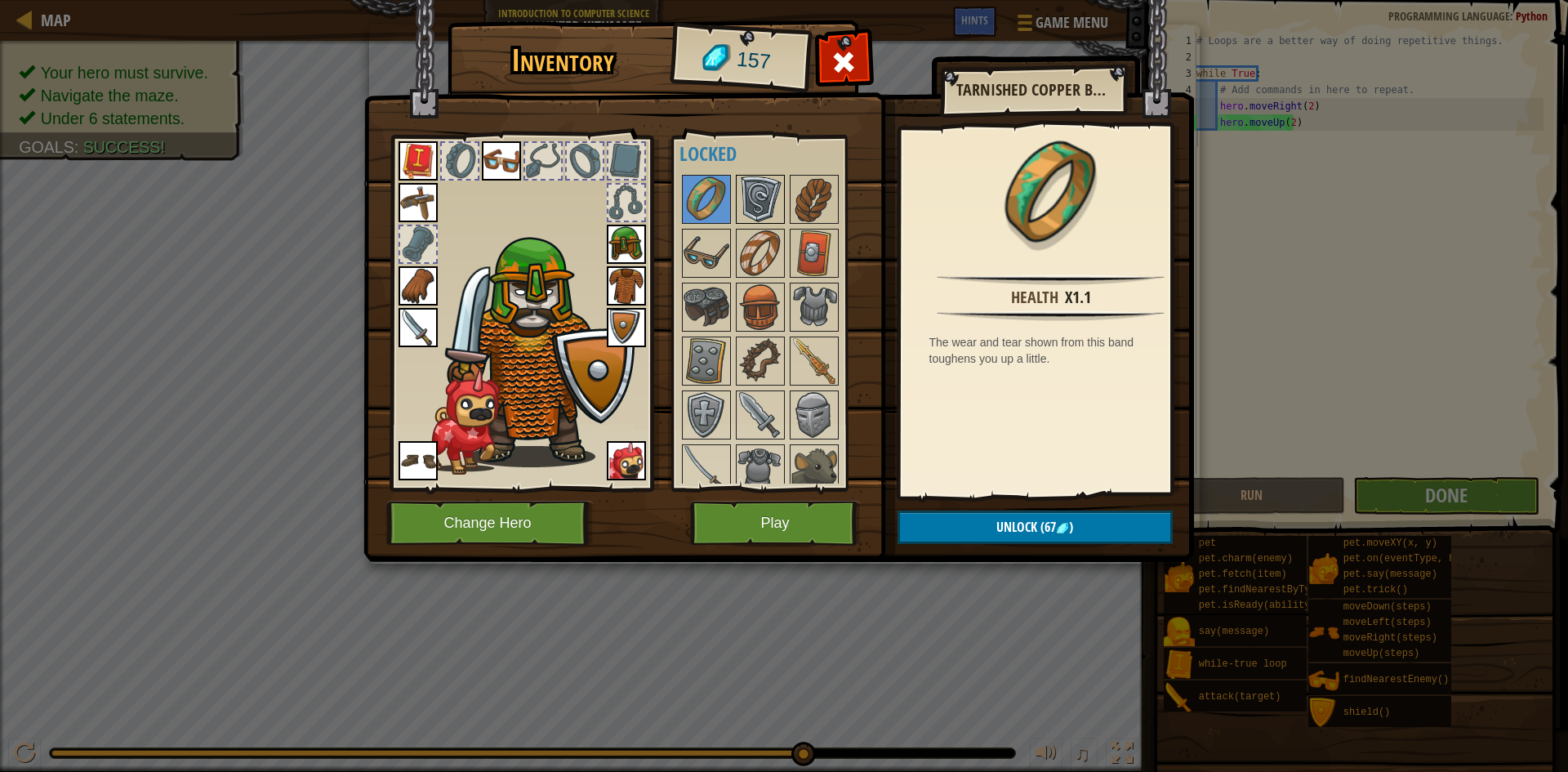
click at [774, 183] on img at bounding box center [759, 199] width 46 height 46
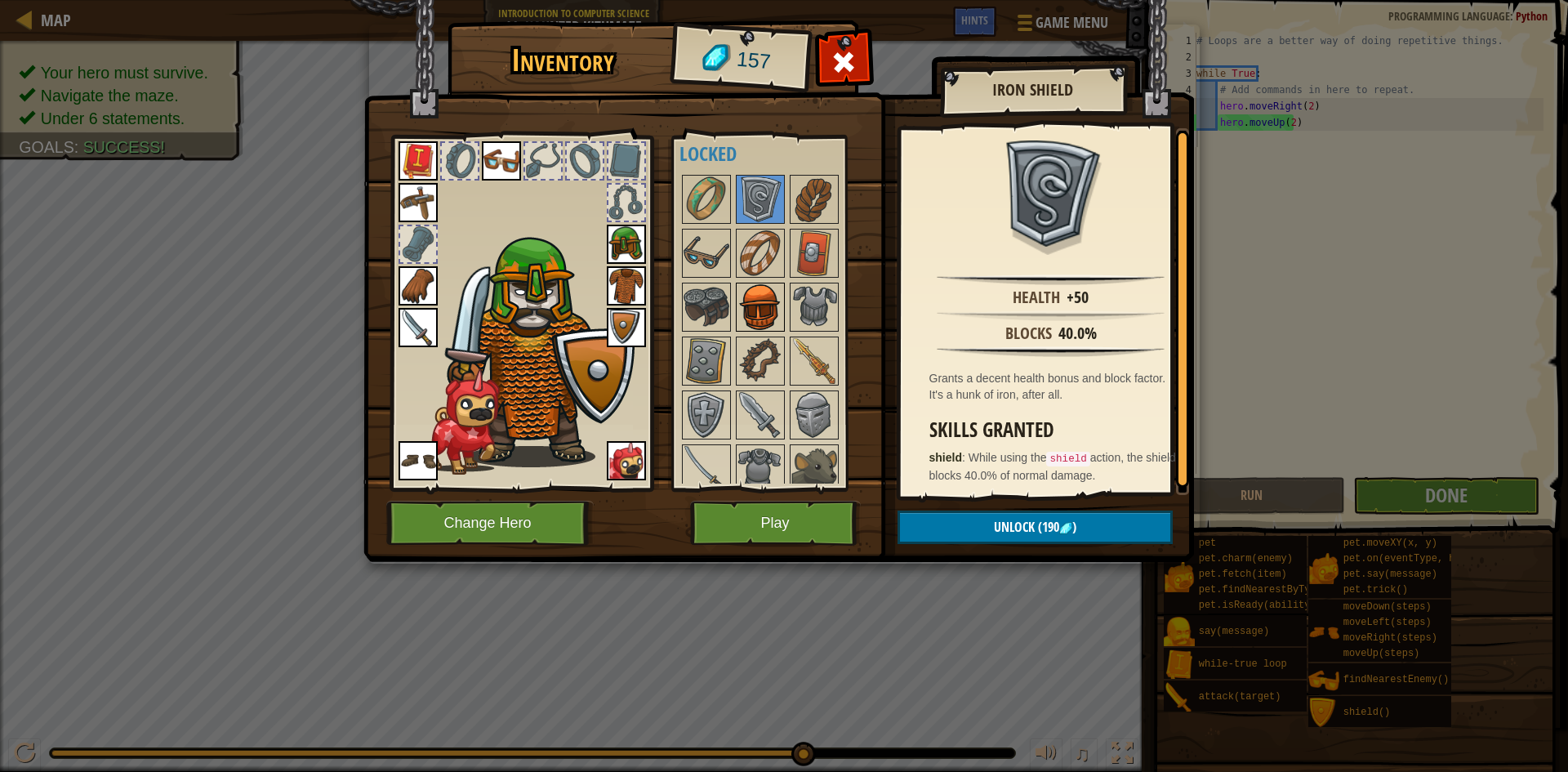
click at [782, 284] on img at bounding box center [759, 307] width 46 height 46
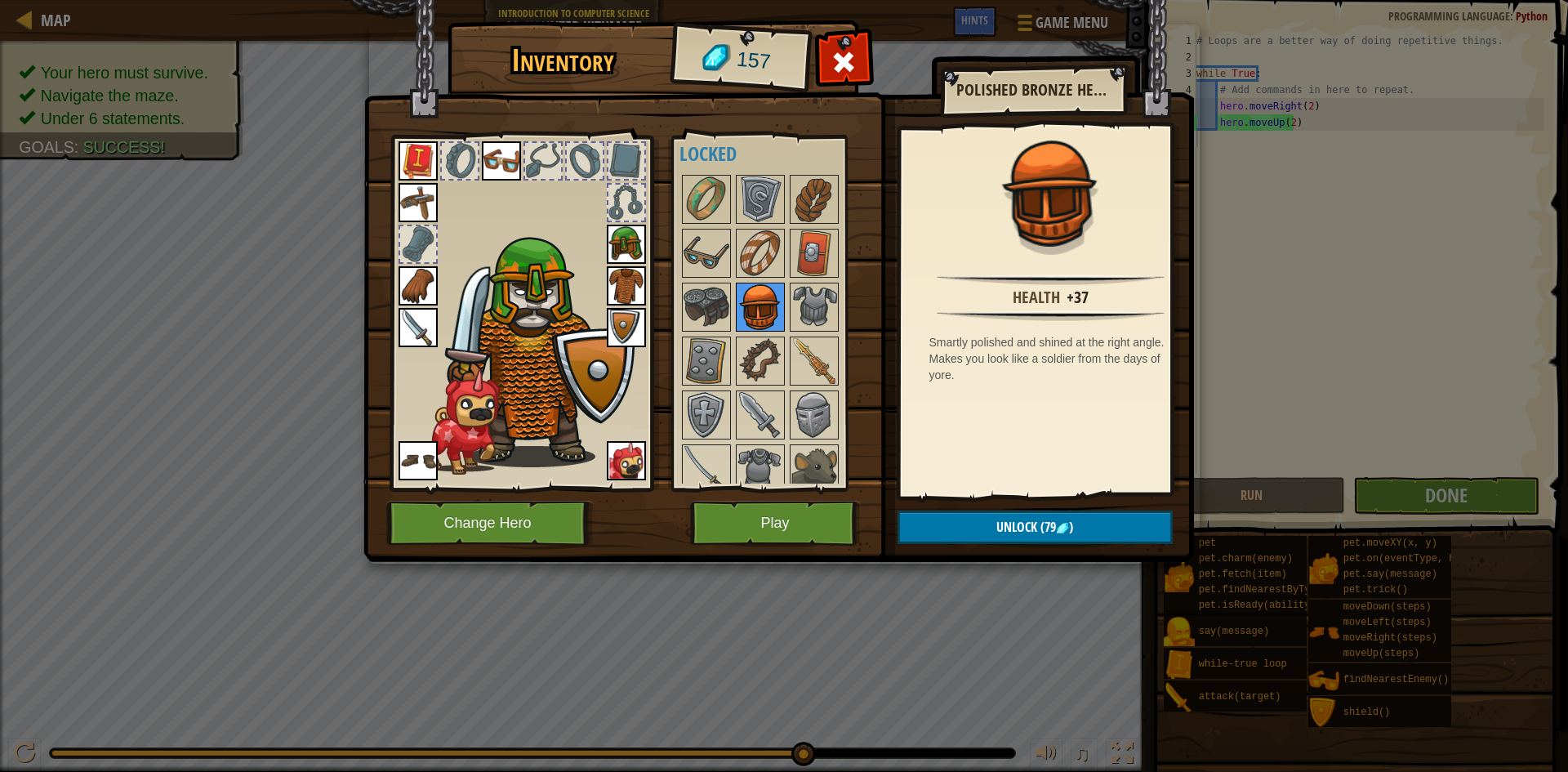
click at [737, 329] on div at bounding box center [760, 307] width 49 height 49
click at [768, 352] on img at bounding box center [759, 361] width 46 height 46
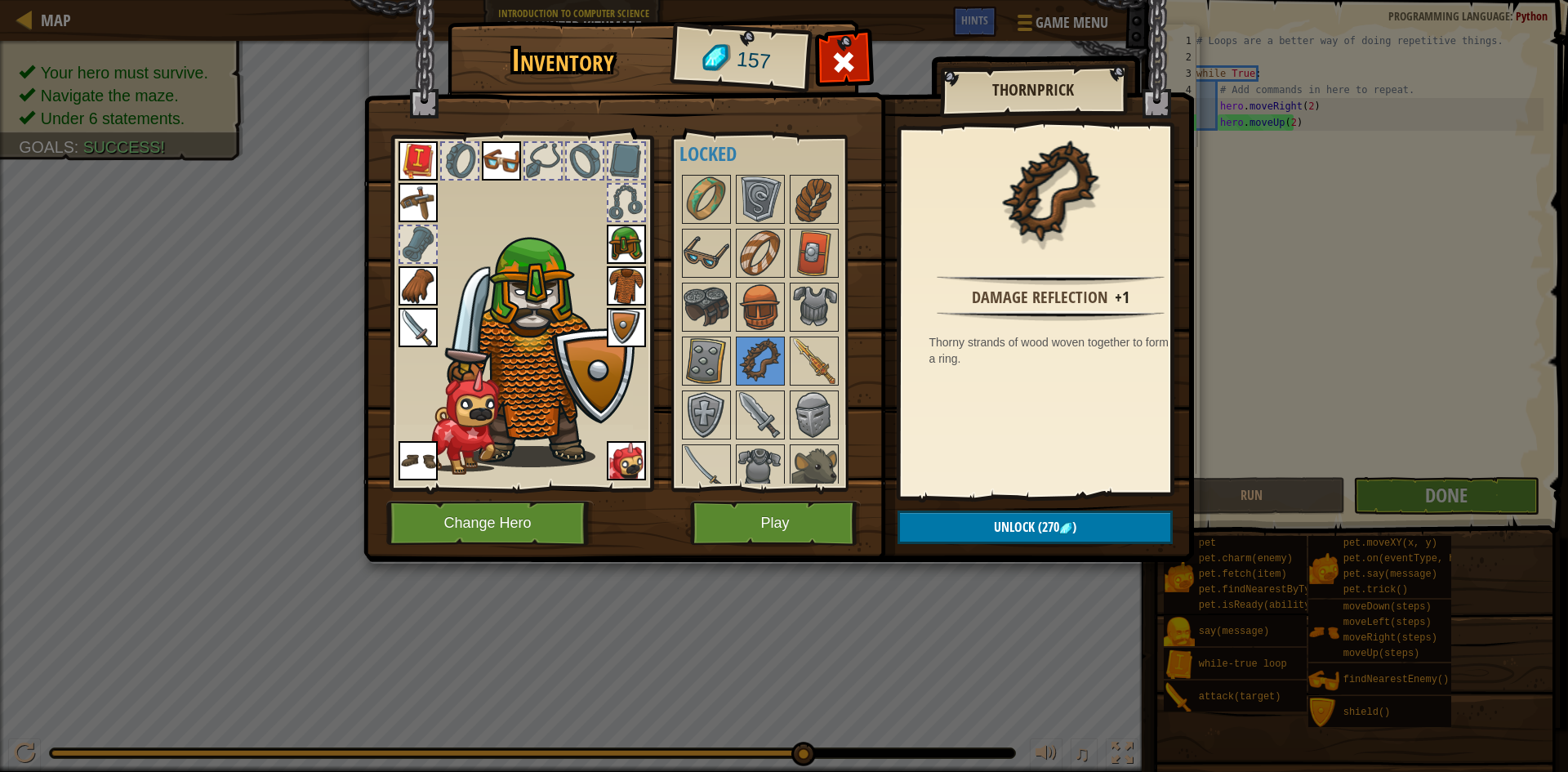
click at [728, 370] on img at bounding box center [706, 361] width 46 height 46
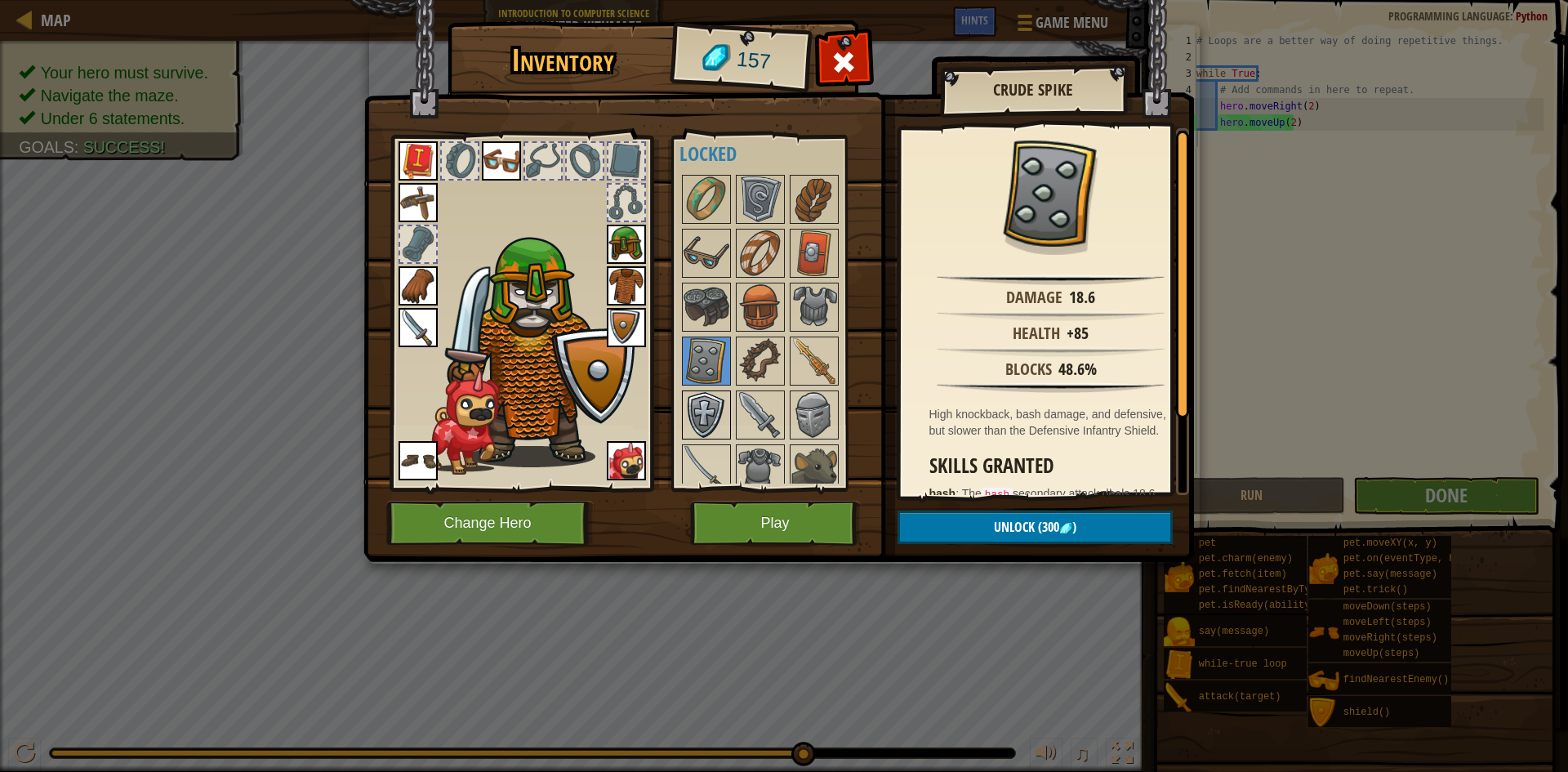
click at [727, 424] on img at bounding box center [706, 414] width 46 height 46
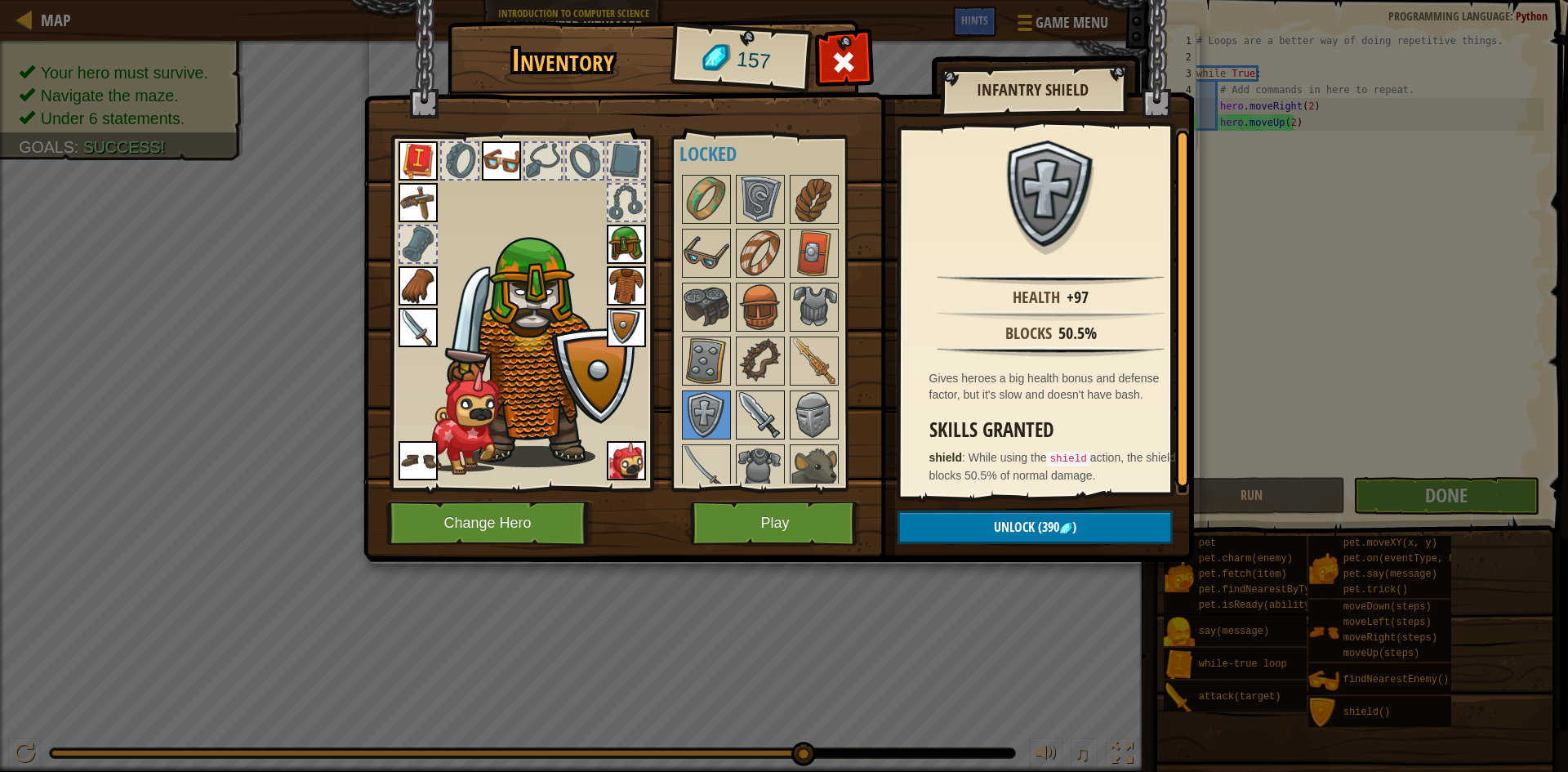
click at [750, 410] on img at bounding box center [759, 414] width 46 height 46
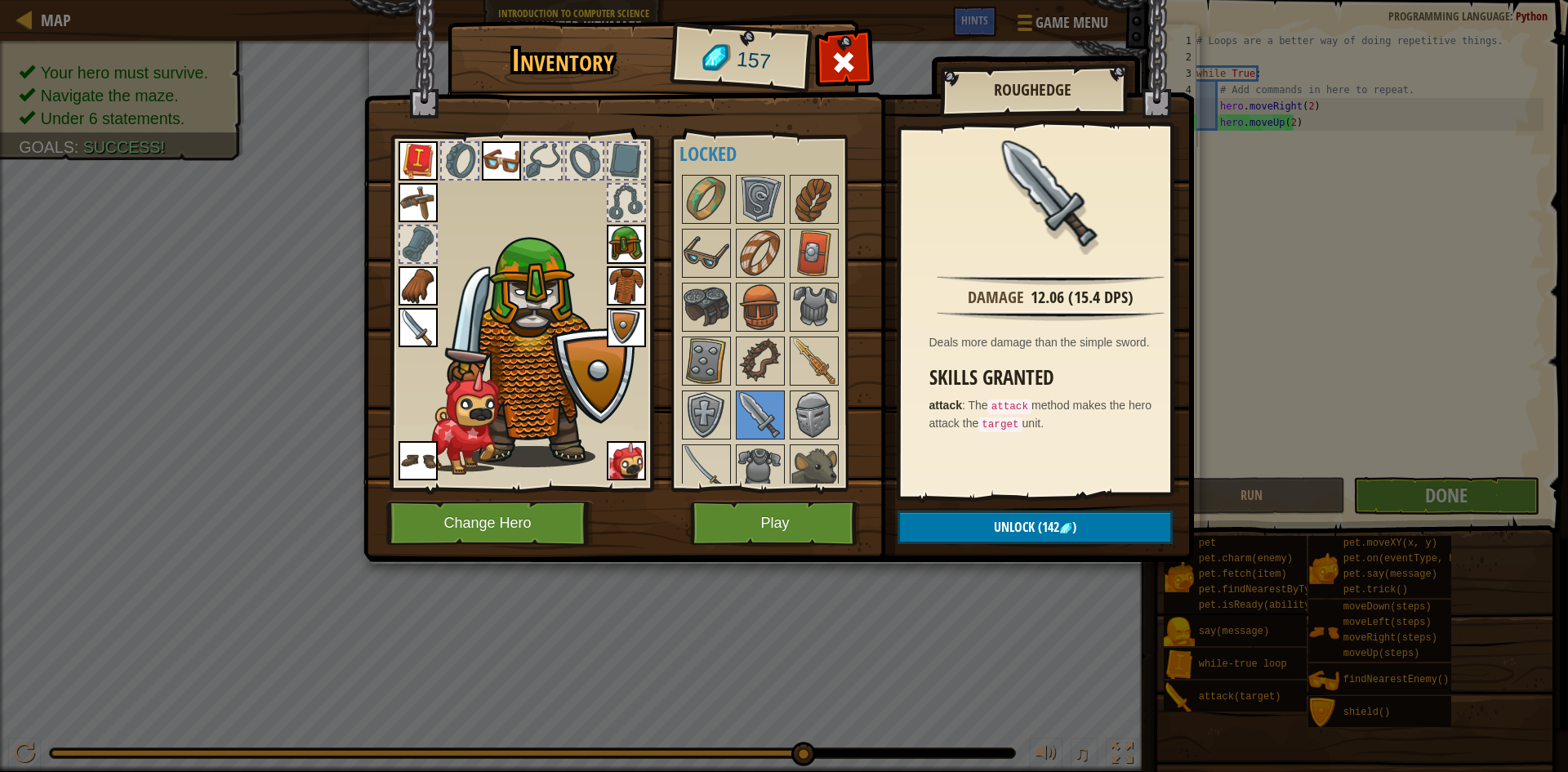
click at [384, 327] on img at bounding box center [778, 265] width 830 height 593
click at [401, 334] on img at bounding box center [419, 327] width 39 height 39
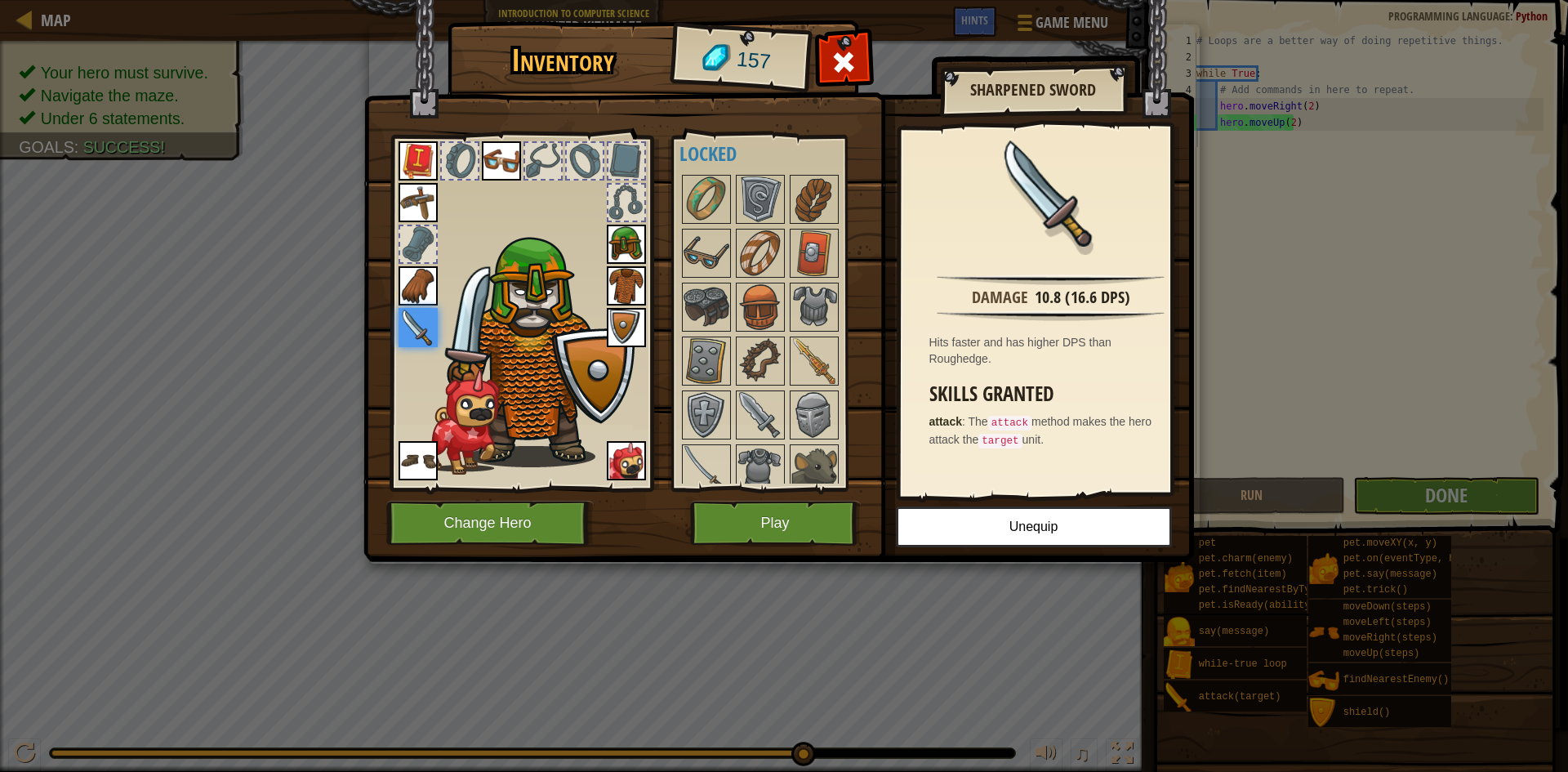
scroll to position [0, 0]
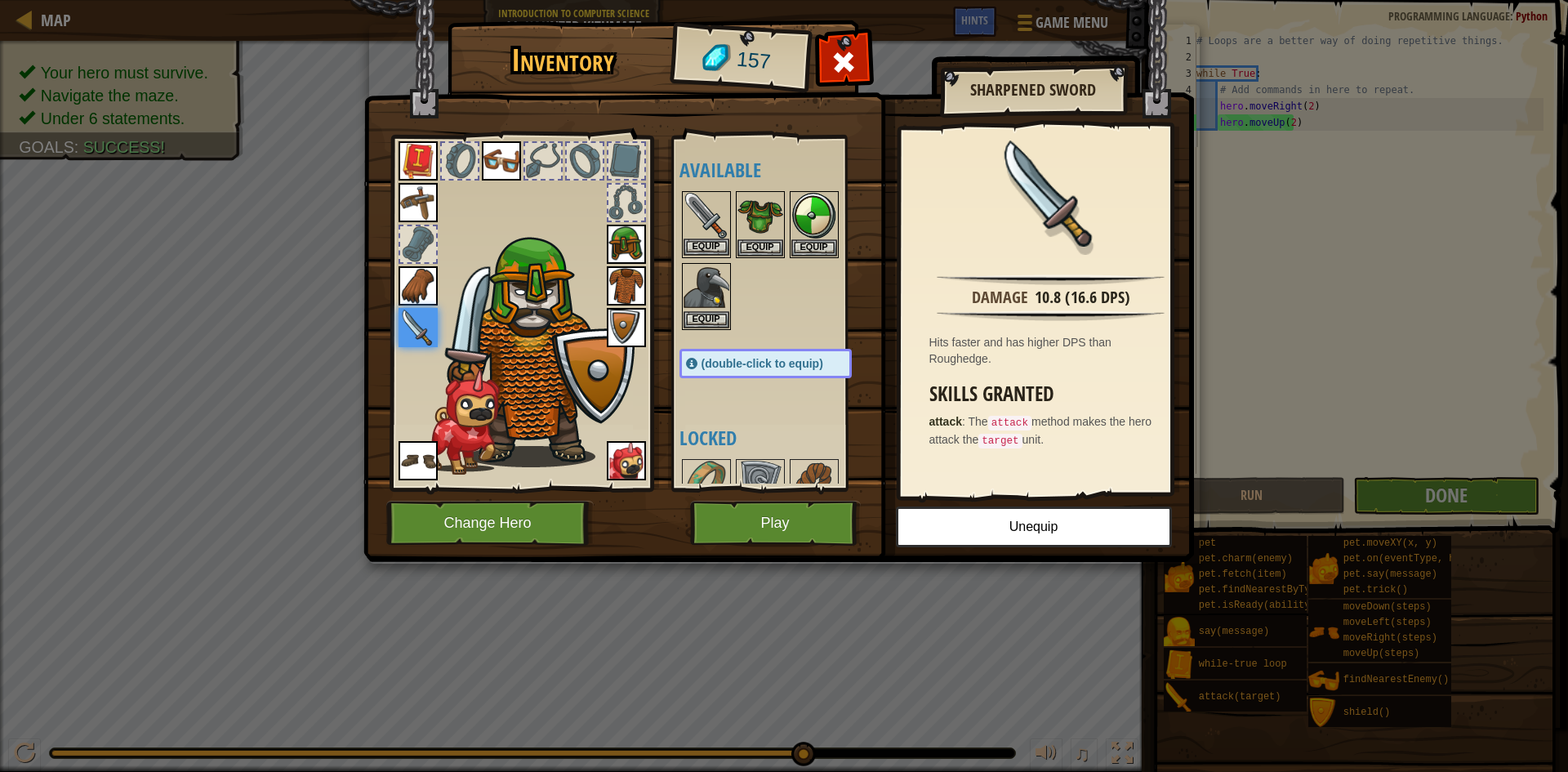
click at [709, 230] on img at bounding box center [706, 215] width 46 height 46
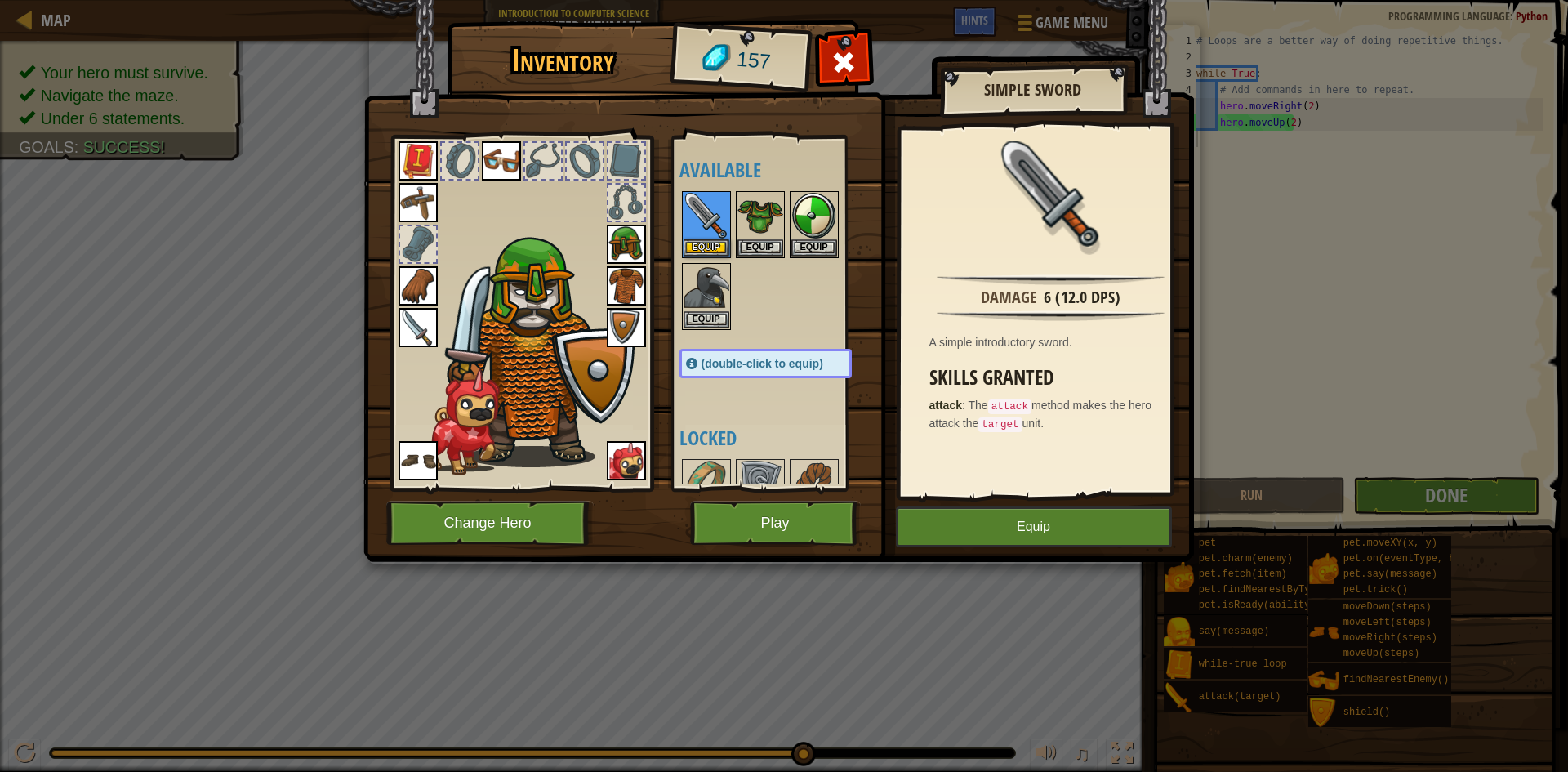
click at [419, 327] on img at bounding box center [419, 327] width 39 height 39
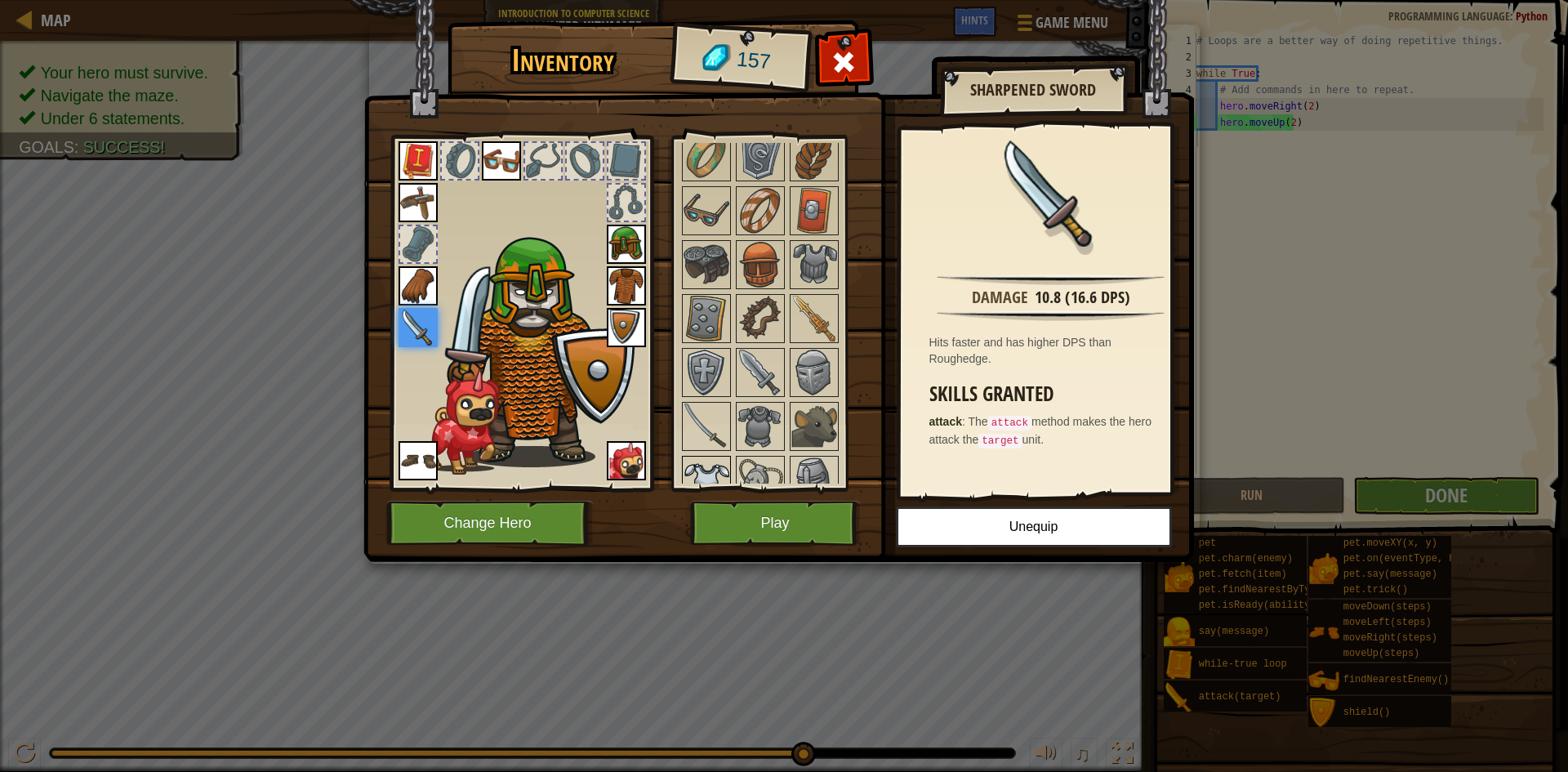
scroll to position [408, 0]
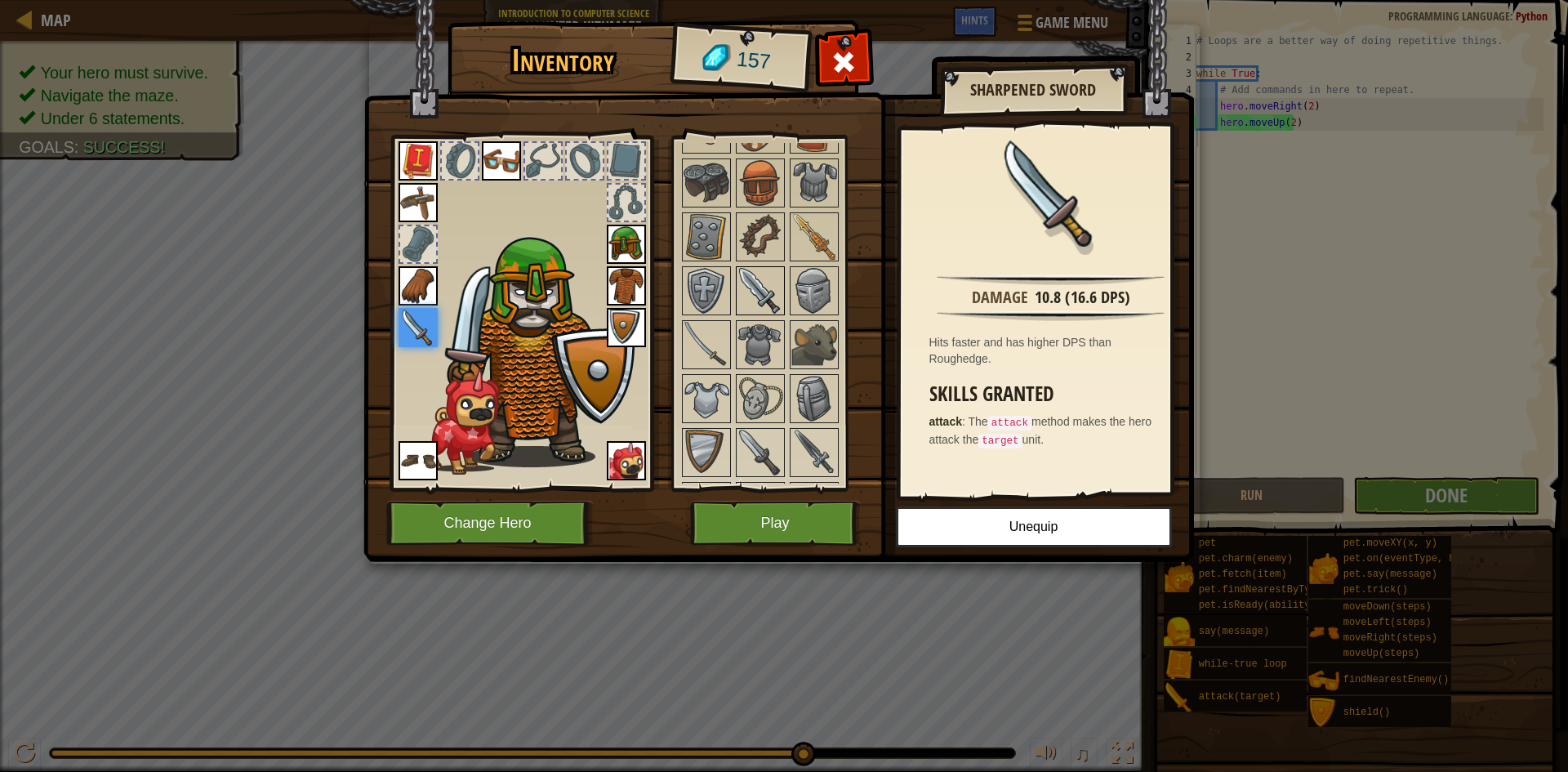
click at [774, 282] on img at bounding box center [759, 290] width 46 height 46
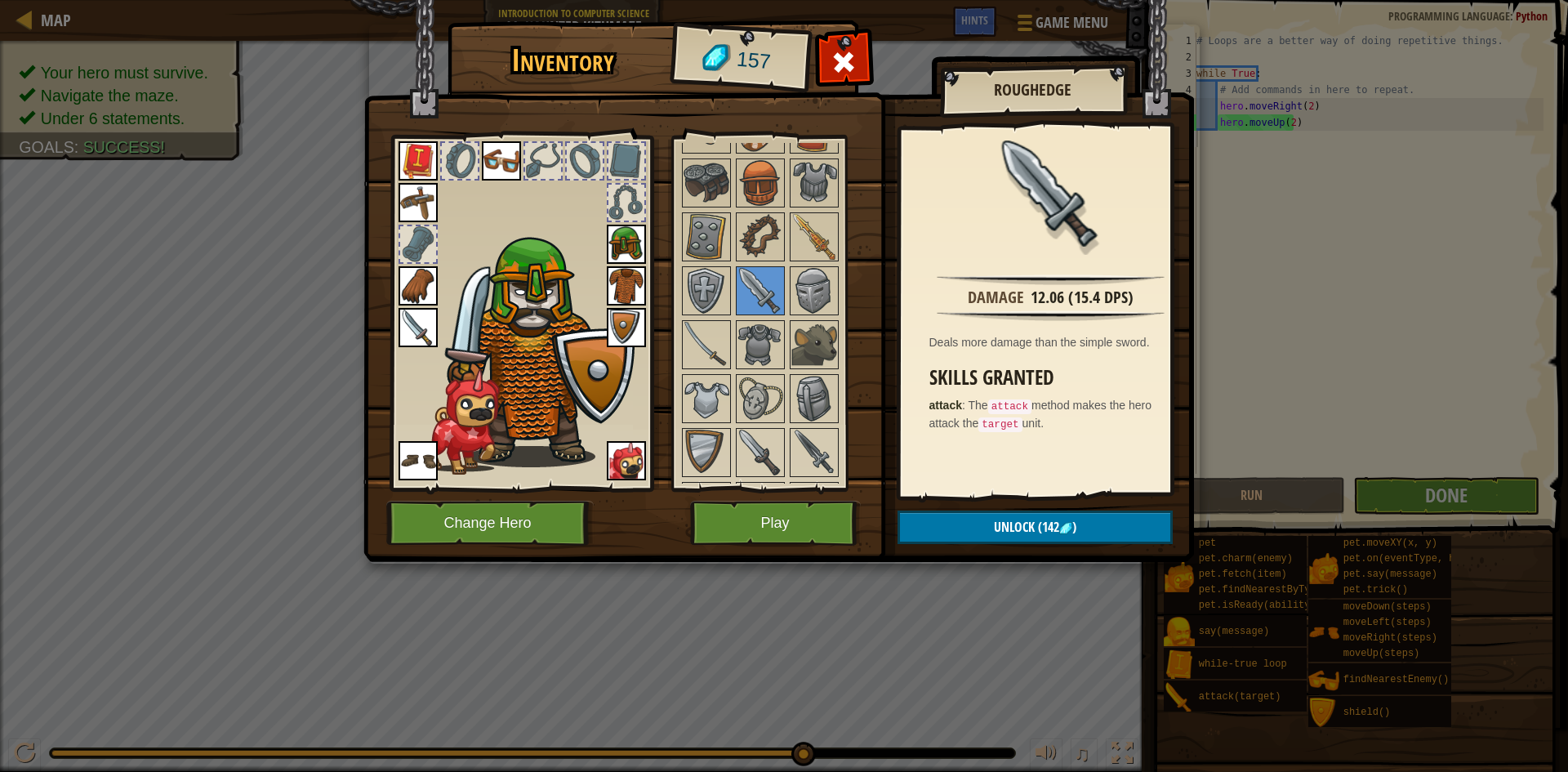
click at [669, 390] on div "Inventory 157 Available Equip Equip Equip Equip Equip Equip Equip Equip Equip E…" at bounding box center [784, 293] width 830 height 539
click at [699, 322] on img at bounding box center [706, 344] width 46 height 46
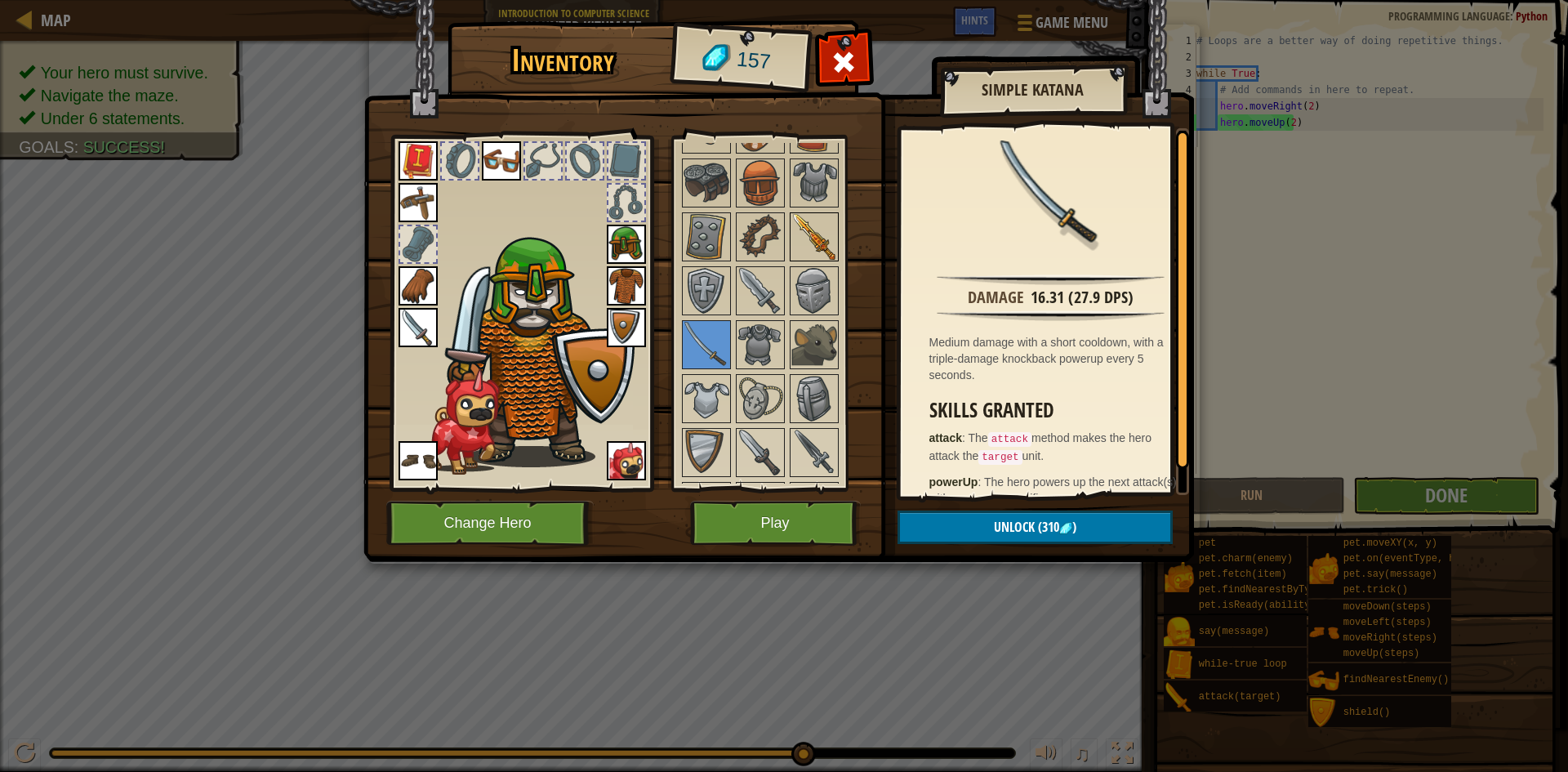
click at [834, 250] on img at bounding box center [814, 236] width 46 height 46
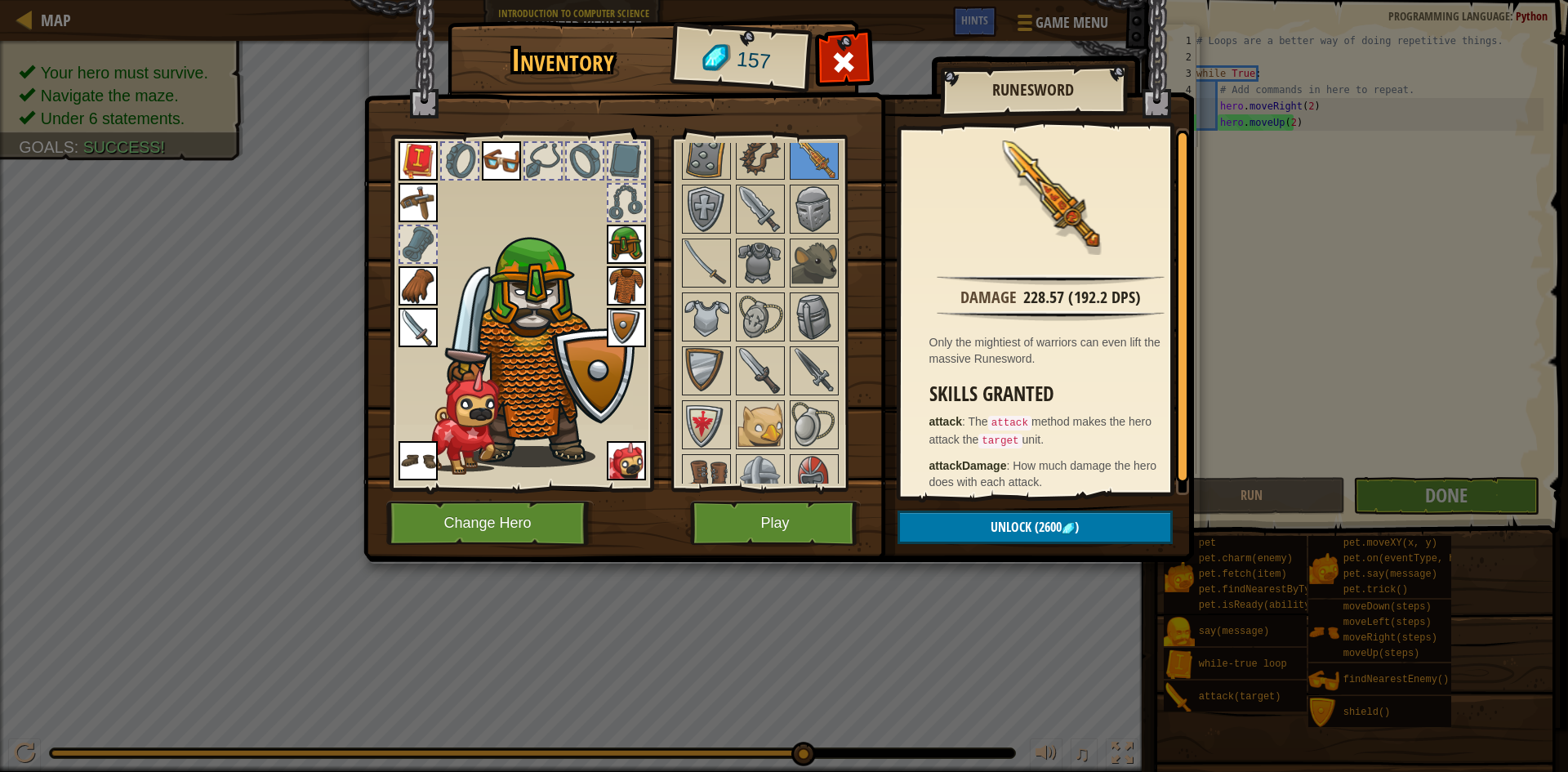
scroll to position [898, 0]
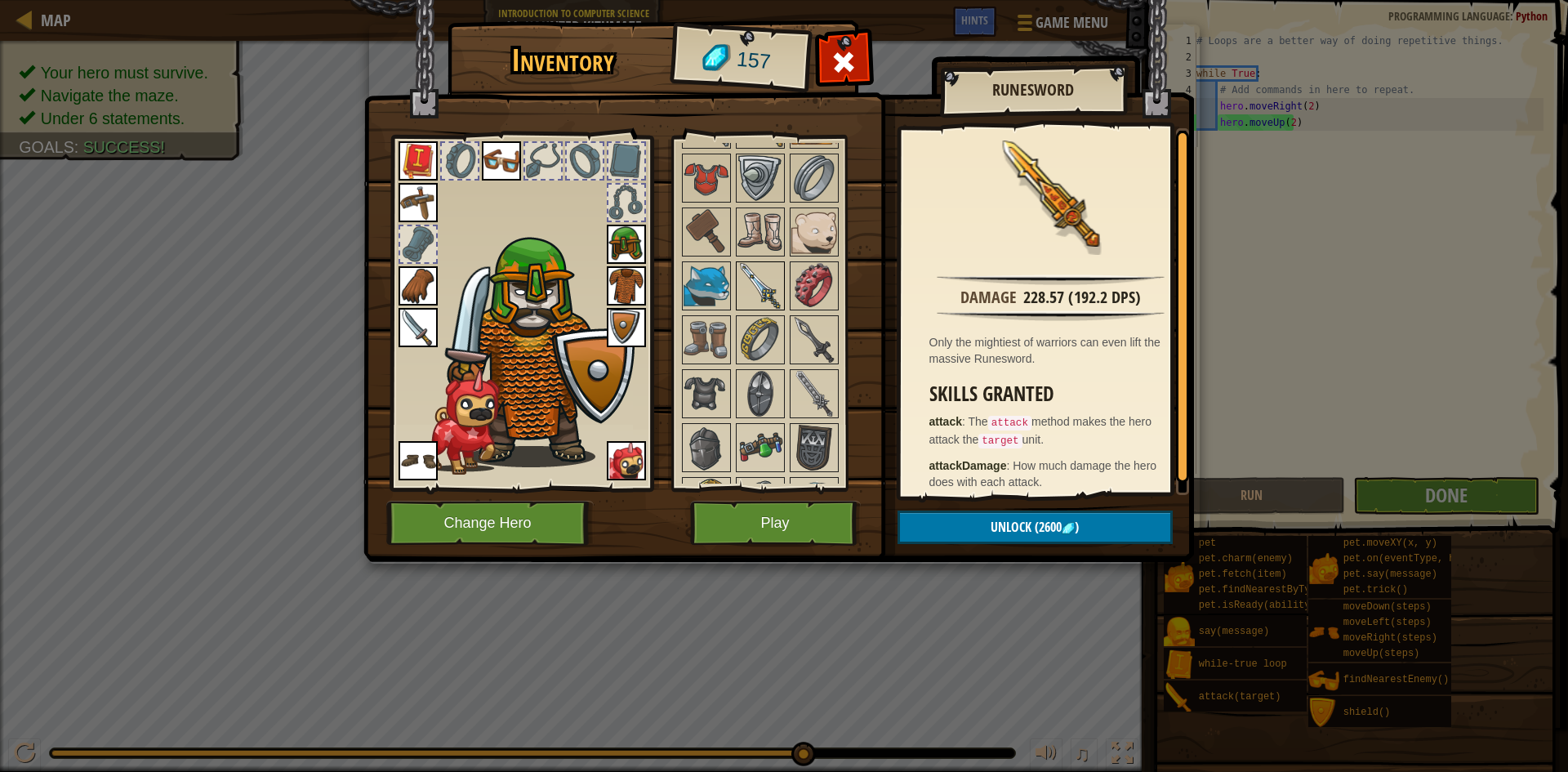
click at [746, 263] on img at bounding box center [759, 285] width 46 height 46
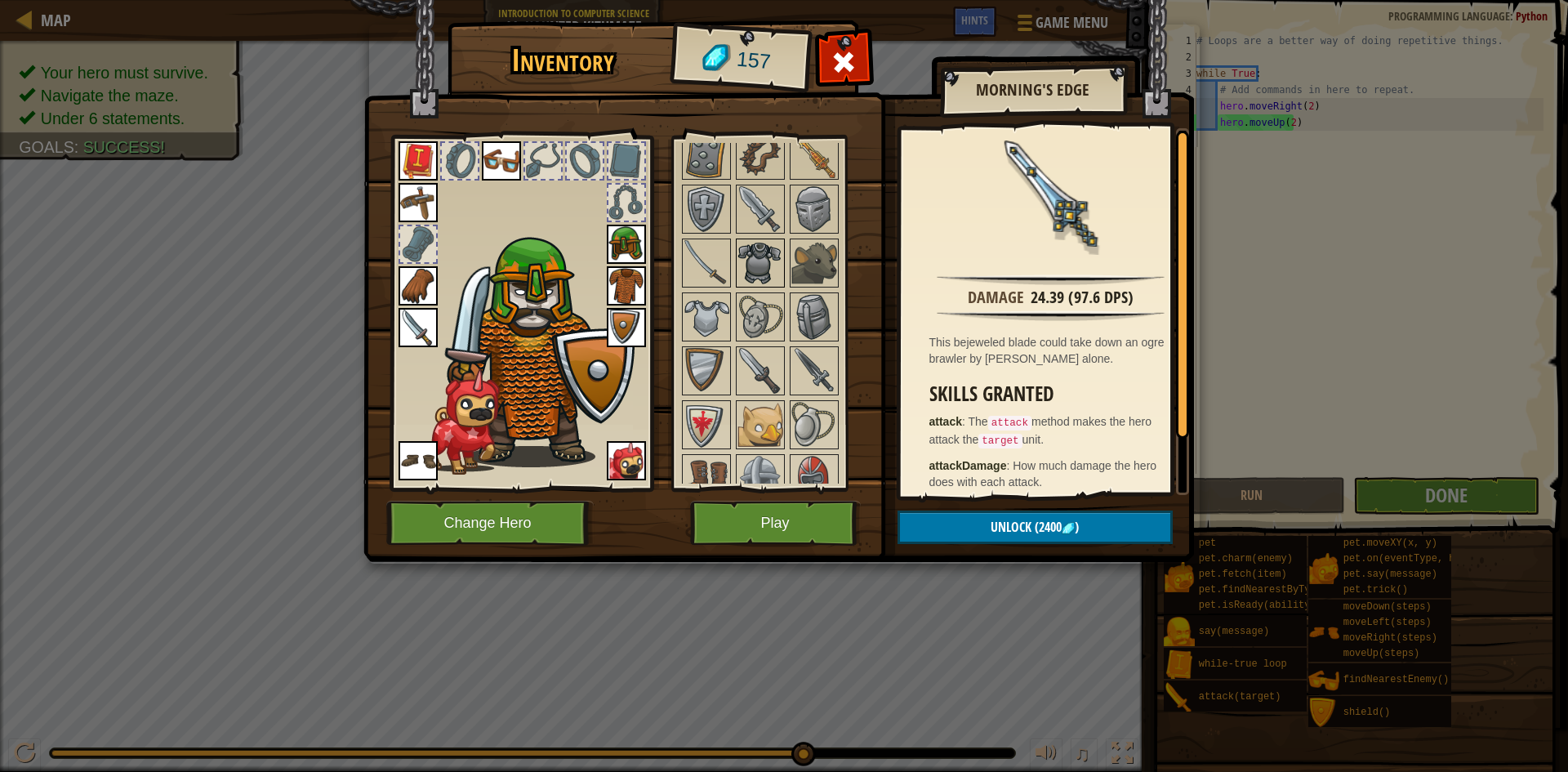
scroll to position [0, 0]
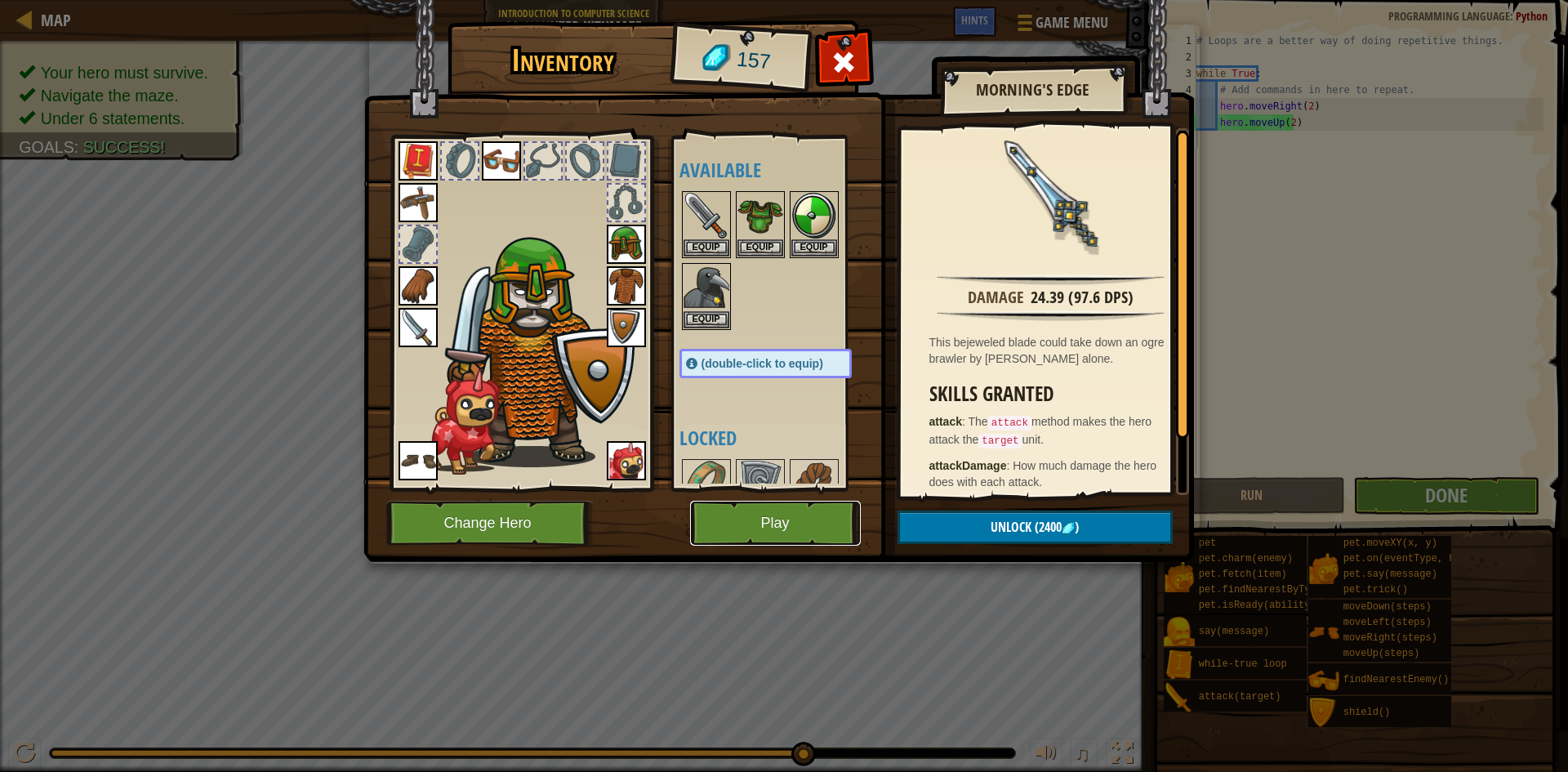
click at [755, 507] on button "Play" at bounding box center [775, 523] width 171 height 45
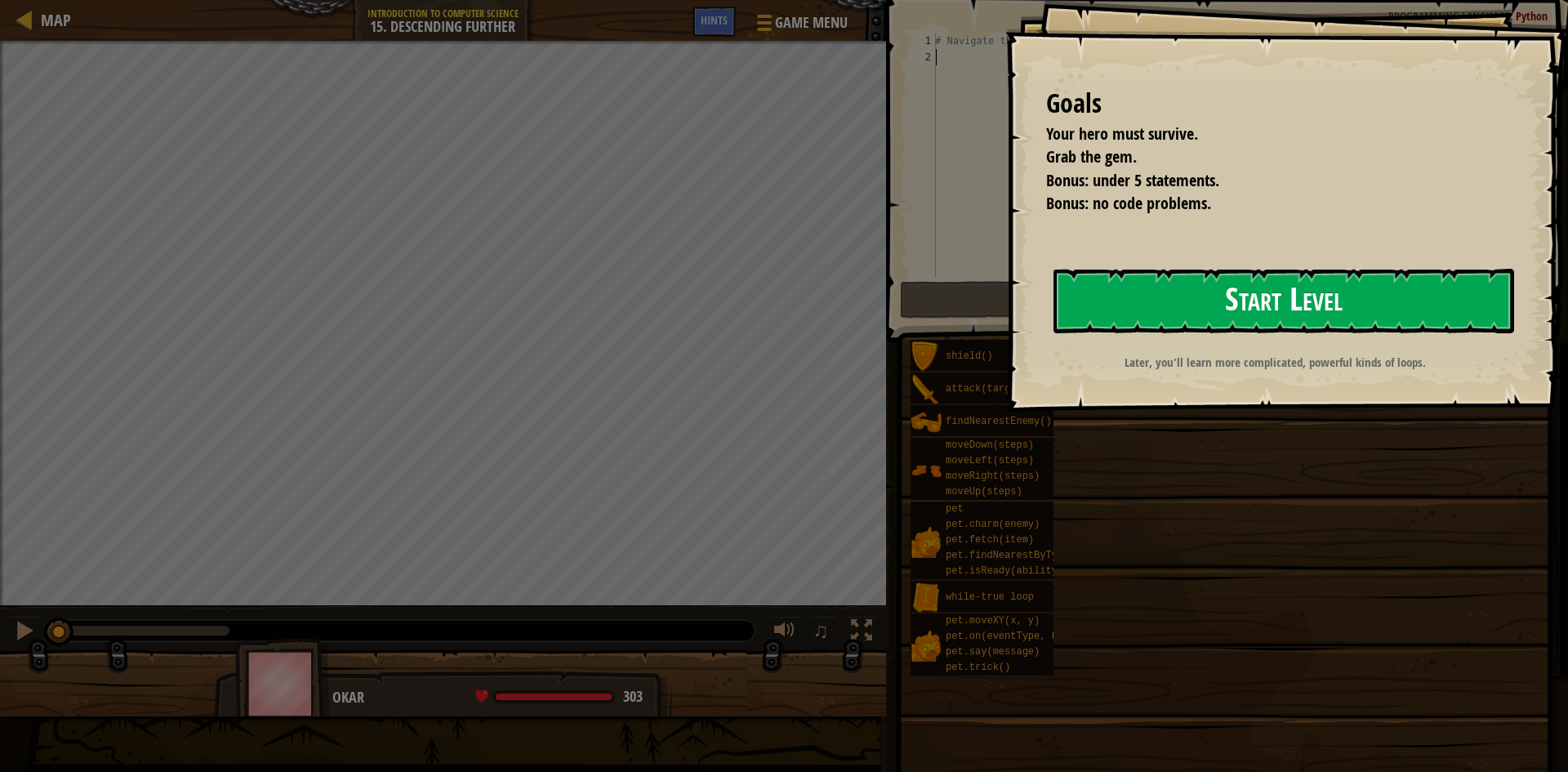
click at [1228, 321] on button "Start Level" at bounding box center [1284, 301] width 461 height 64
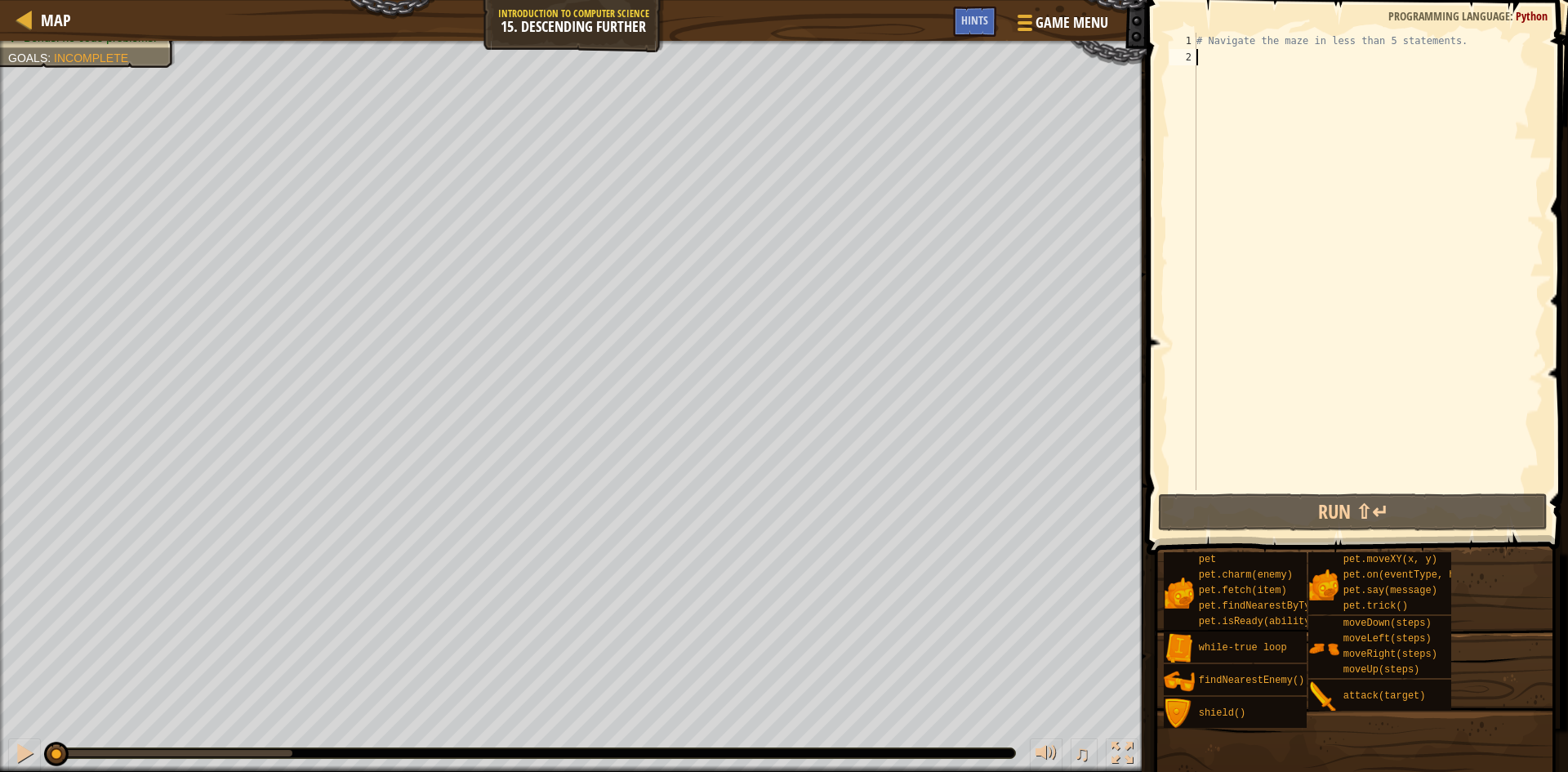
click at [252, 755] on div "0:04.3 Now: 0:00.1 Max: 0:05.0" at bounding box center [172, 752] width 241 height 6
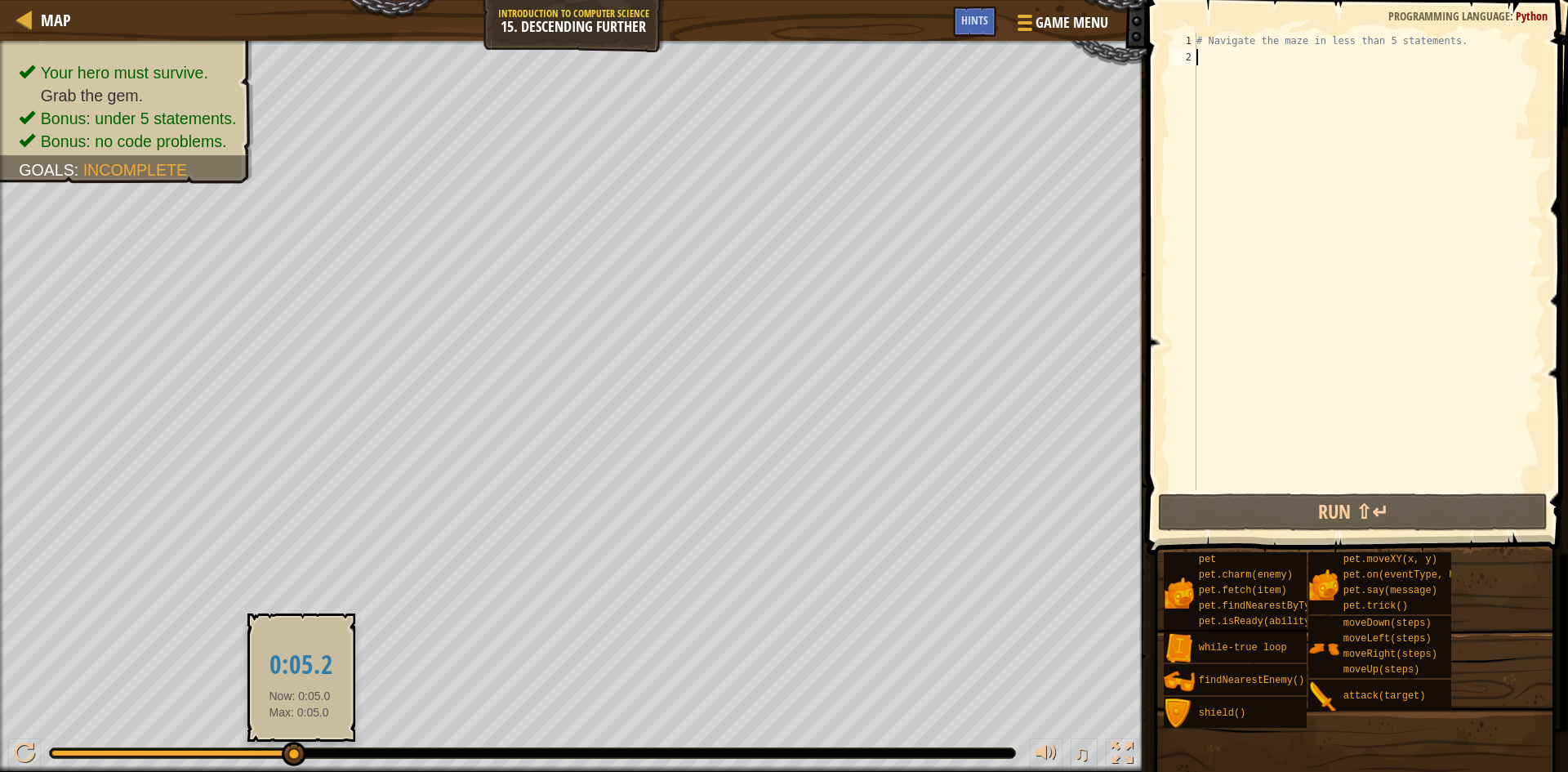
drag, startPoint x: 258, startPoint y: 754, endPoint x: 300, endPoint y: 745, distance: 43.0
click at [300, 745] on div at bounding box center [293, 753] width 24 height 24
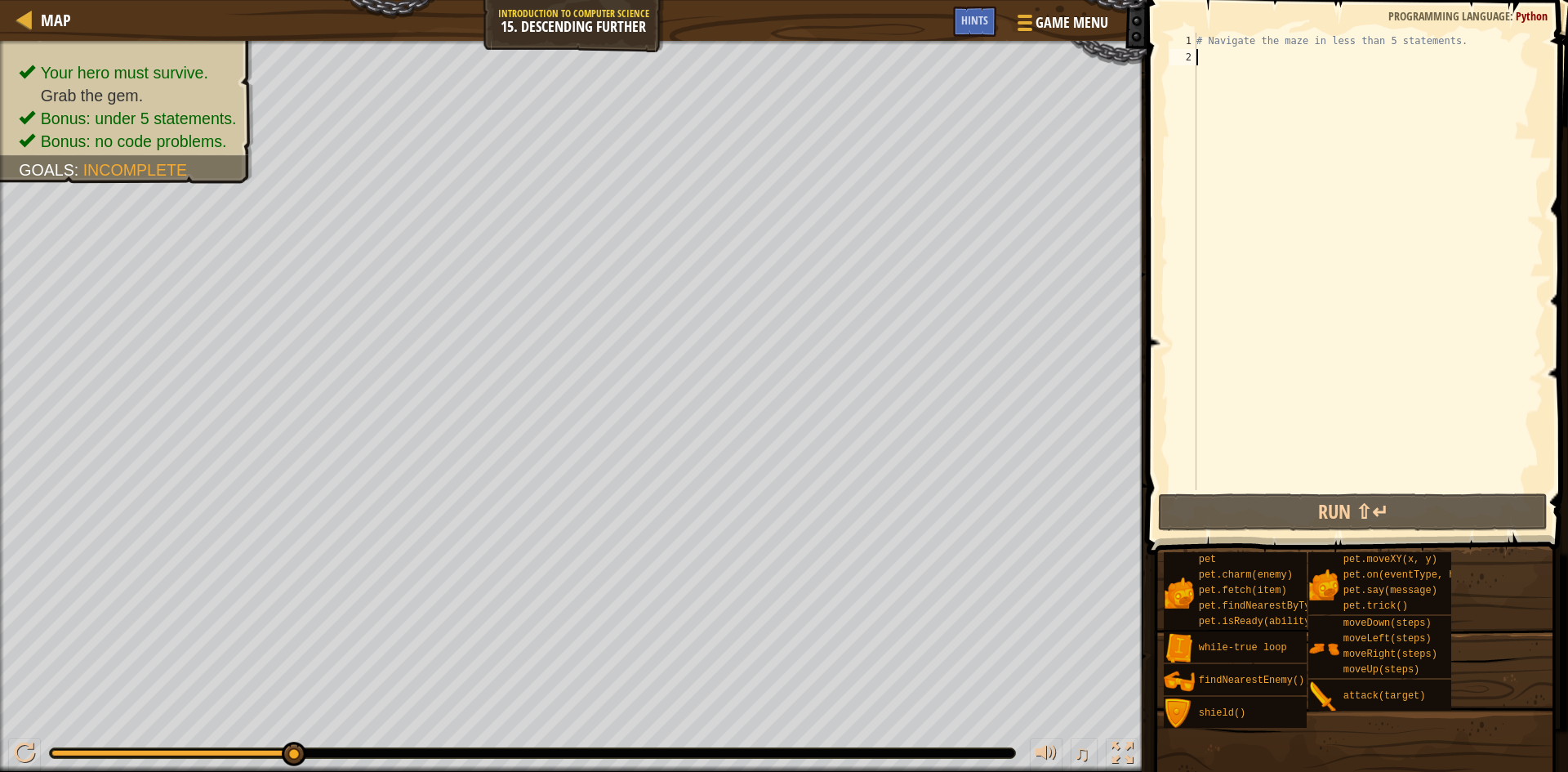
type textarea "j"
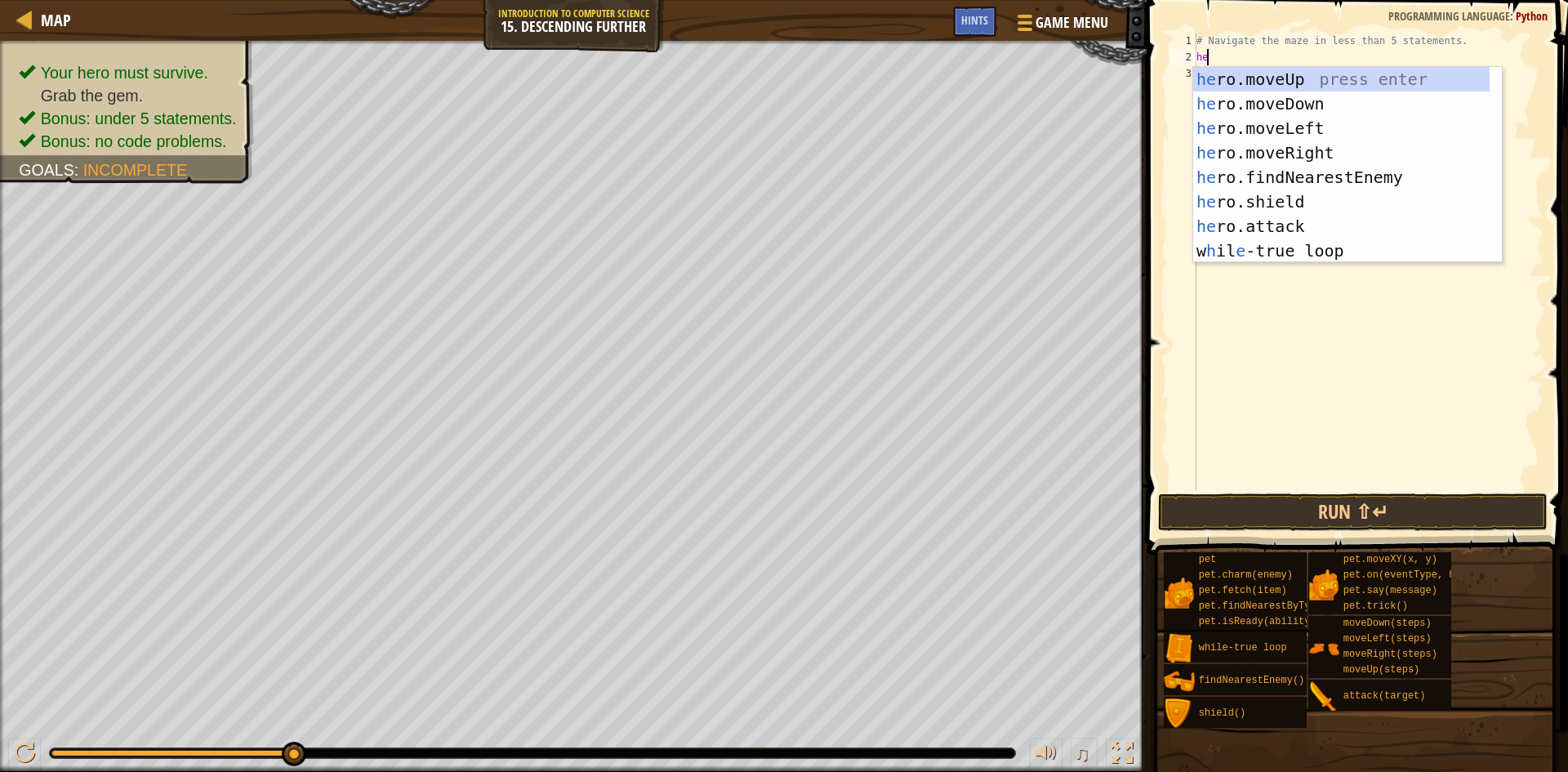
scroll to position [7, 1]
type textarea "heri"
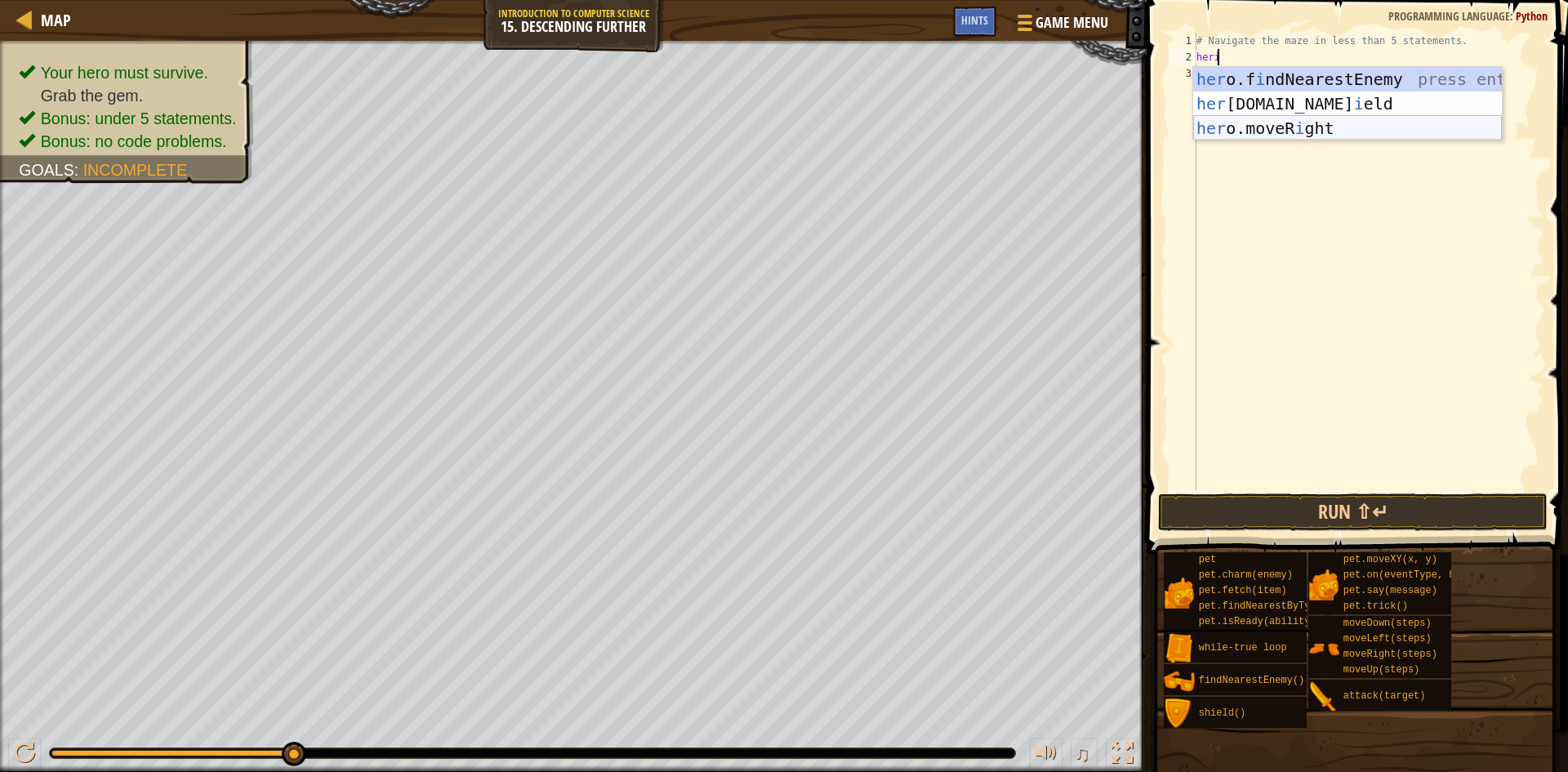
click at [1272, 126] on div "her o.f i ndNearestEnemy press enter her o.sh i eld press enter her o.moveR i g…" at bounding box center [1347, 128] width 309 height 123
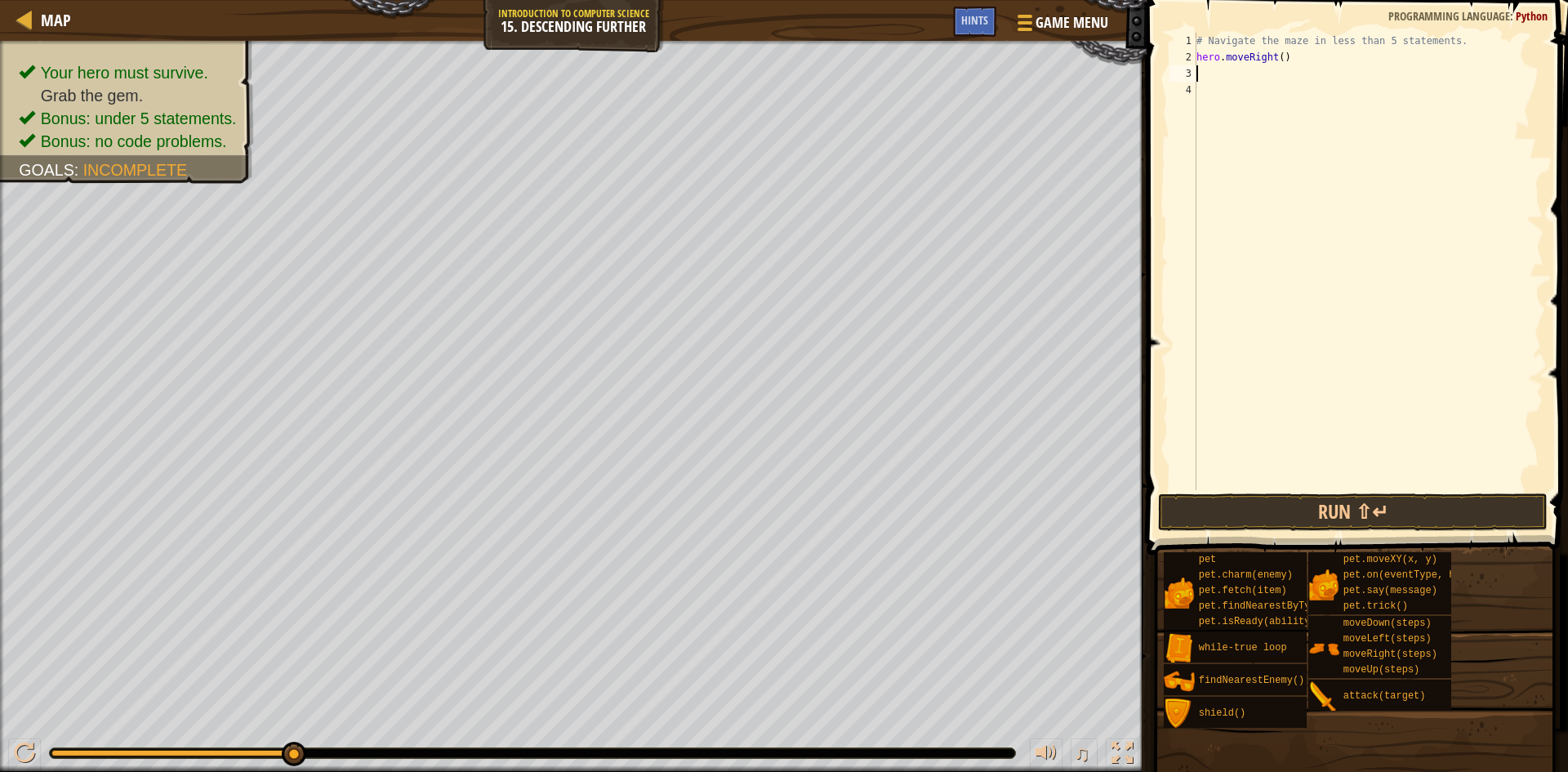
scroll to position [7, 0]
click at [1279, 60] on div "# Navigate the maze in less than 5 statements. hero . moveRight ( )" at bounding box center [1369, 278] width 351 height 490
type textarea "hero.moveRight(3)"
click at [1260, 70] on div "# Navigate the maze in less than 5 statements. hero . moveRight ( 3 )" at bounding box center [1369, 278] width 351 height 490
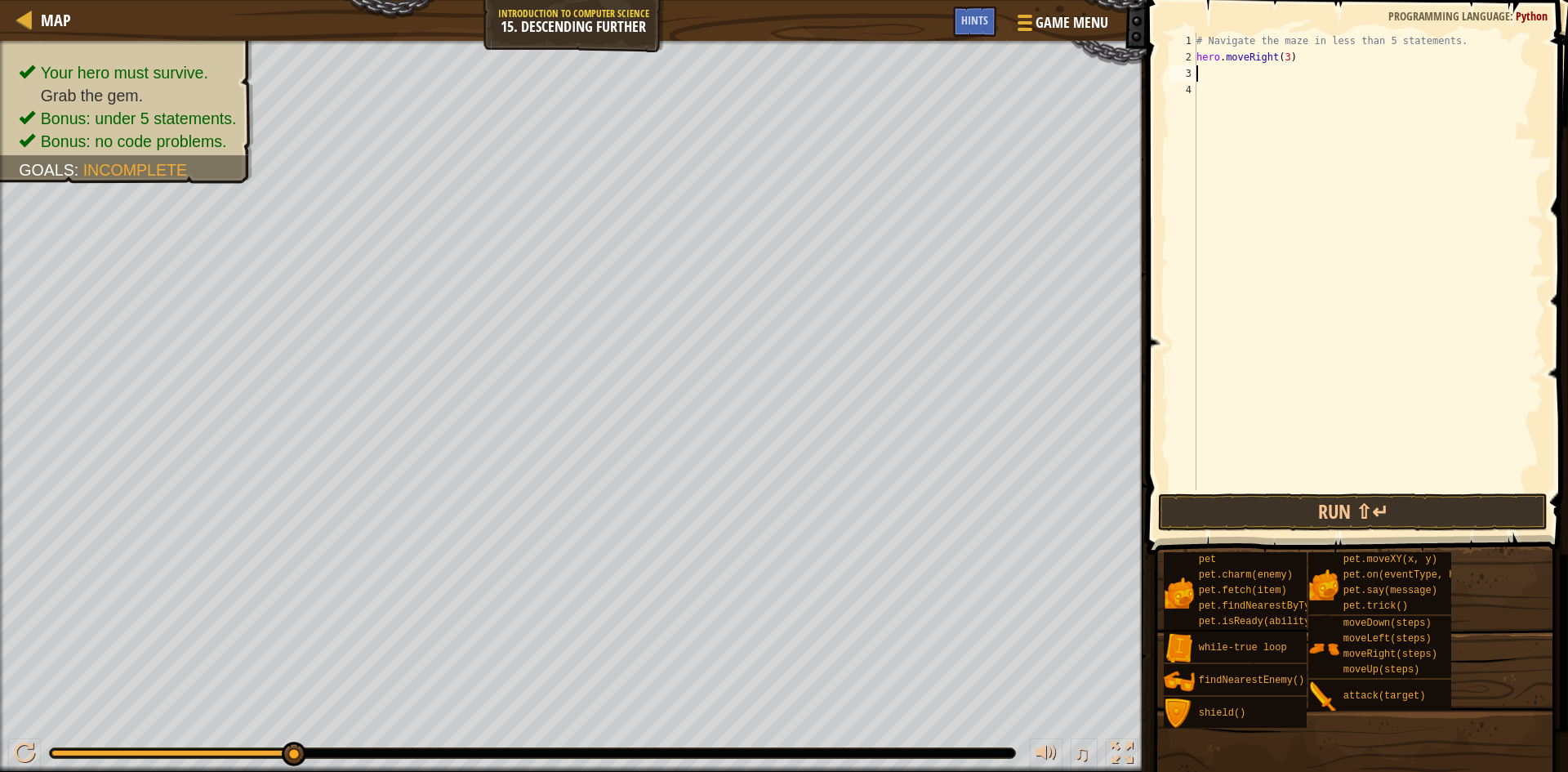
scroll to position [7, 0]
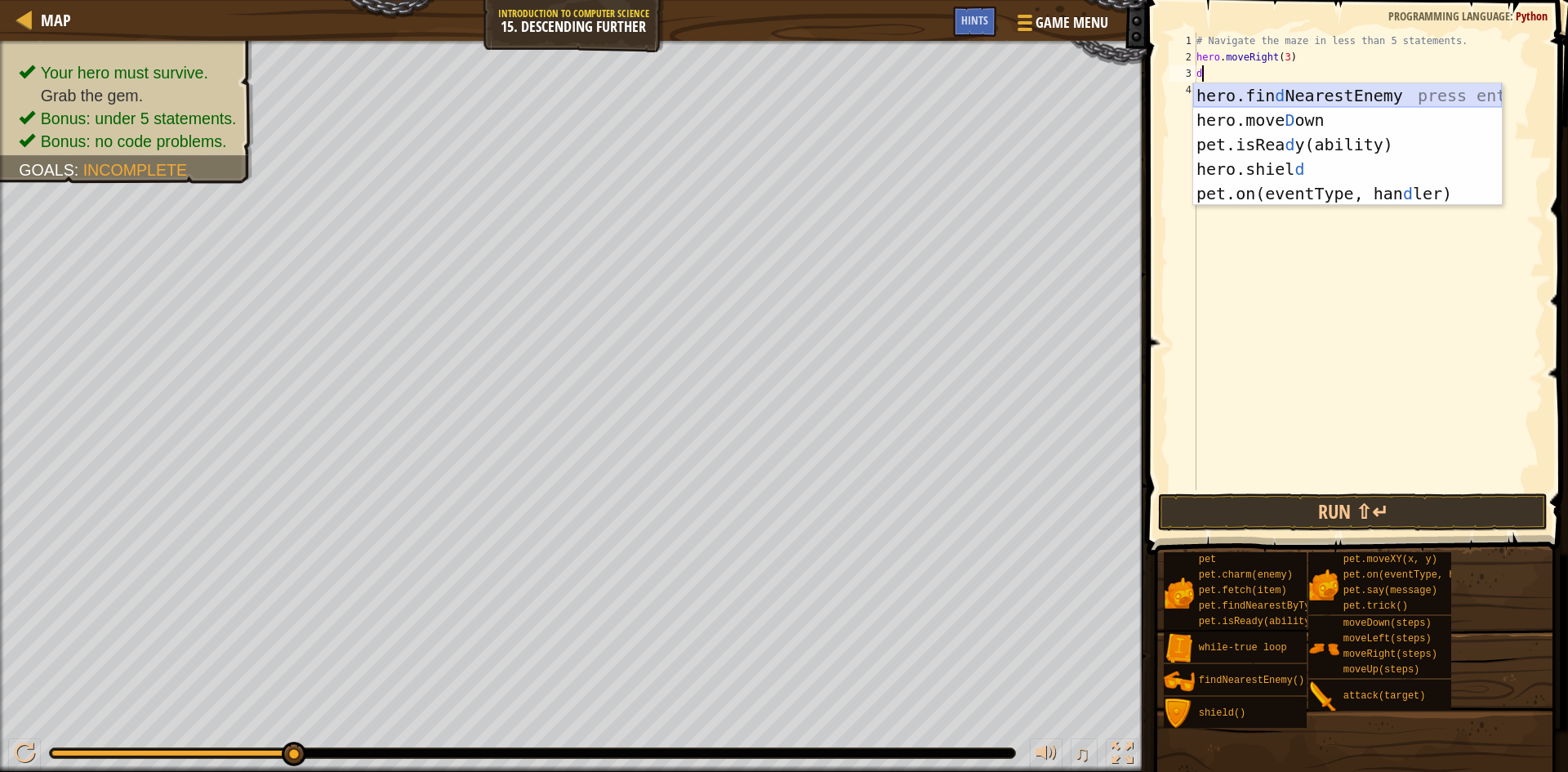
type textarea "do"
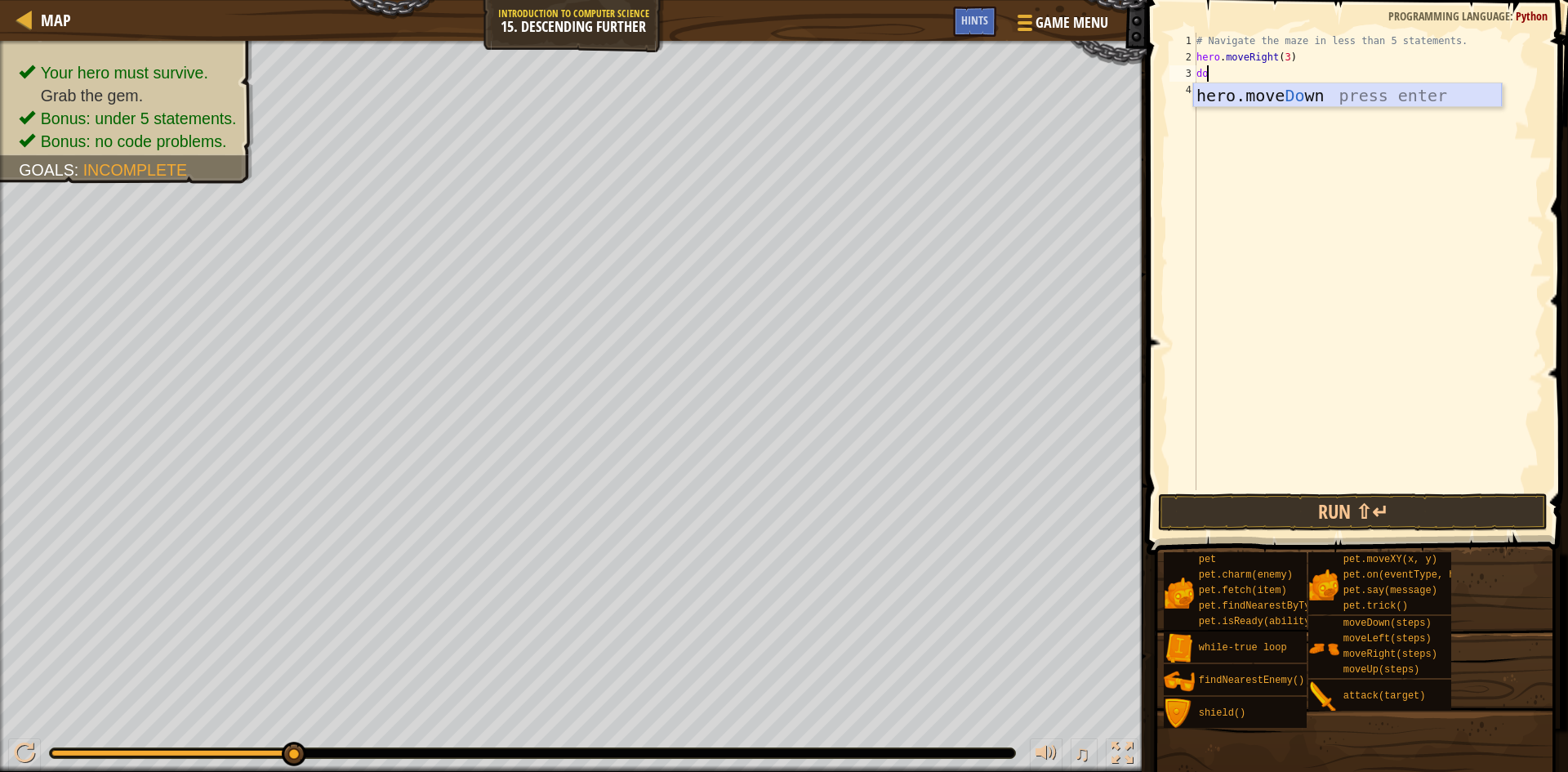
click at [1280, 93] on div "hero.move Do wn press enter" at bounding box center [1347, 120] width 309 height 73
click at [1300, 505] on button "Run ⇧↵" at bounding box center [1352, 512] width 389 height 38
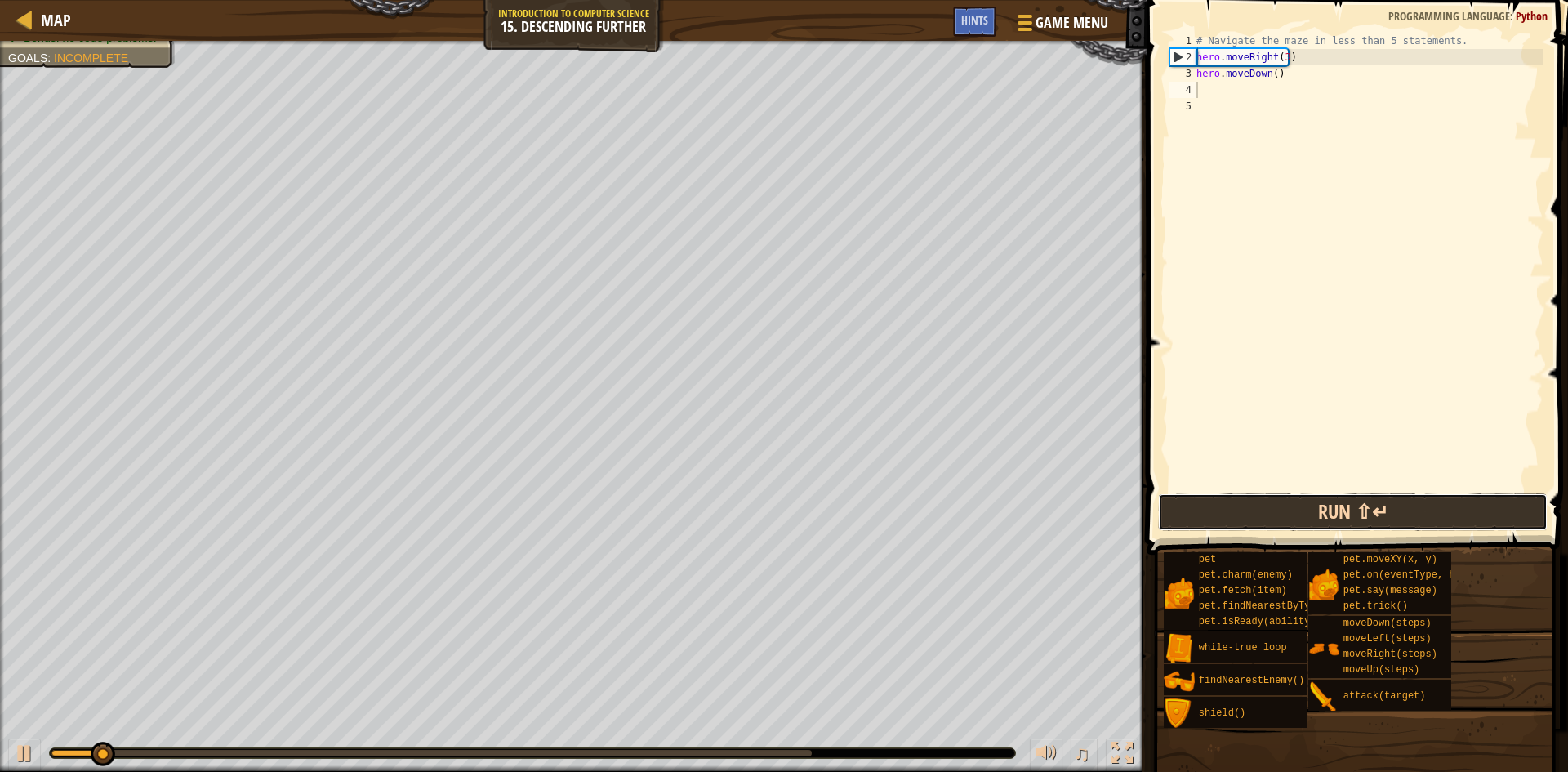
click at [1302, 502] on button "Run ⇧↵" at bounding box center [1352, 512] width 389 height 38
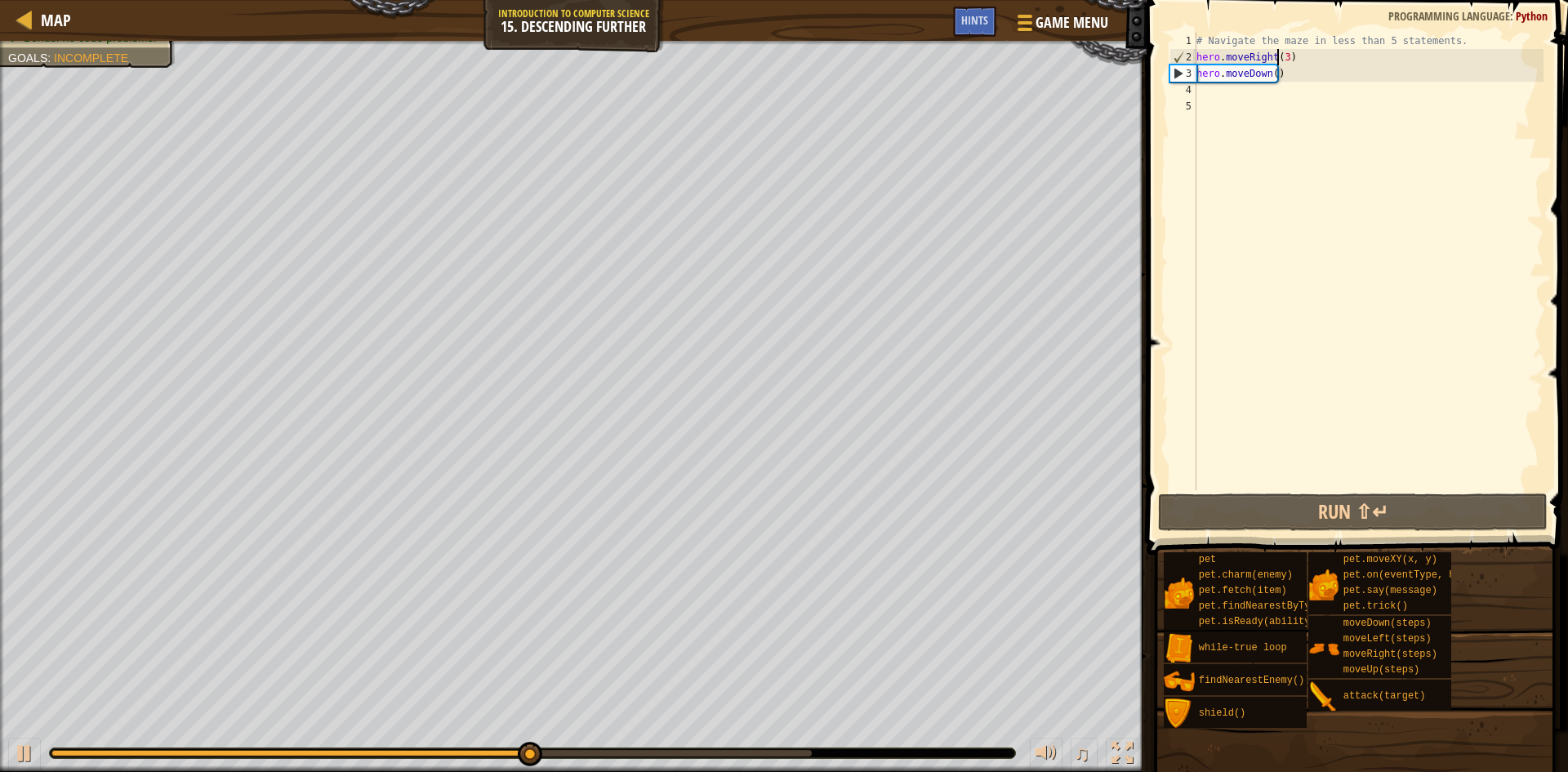
click at [1279, 61] on div "# Navigate the maze in less than 5 statements. hero . moveRight ( 3 ) hero . mo…" at bounding box center [1369, 278] width 351 height 490
click at [1284, 59] on div "# Navigate the maze in less than 5 statements. hero . moveRight ( 3 ) hero . mo…" at bounding box center [1369, 278] width 351 height 490
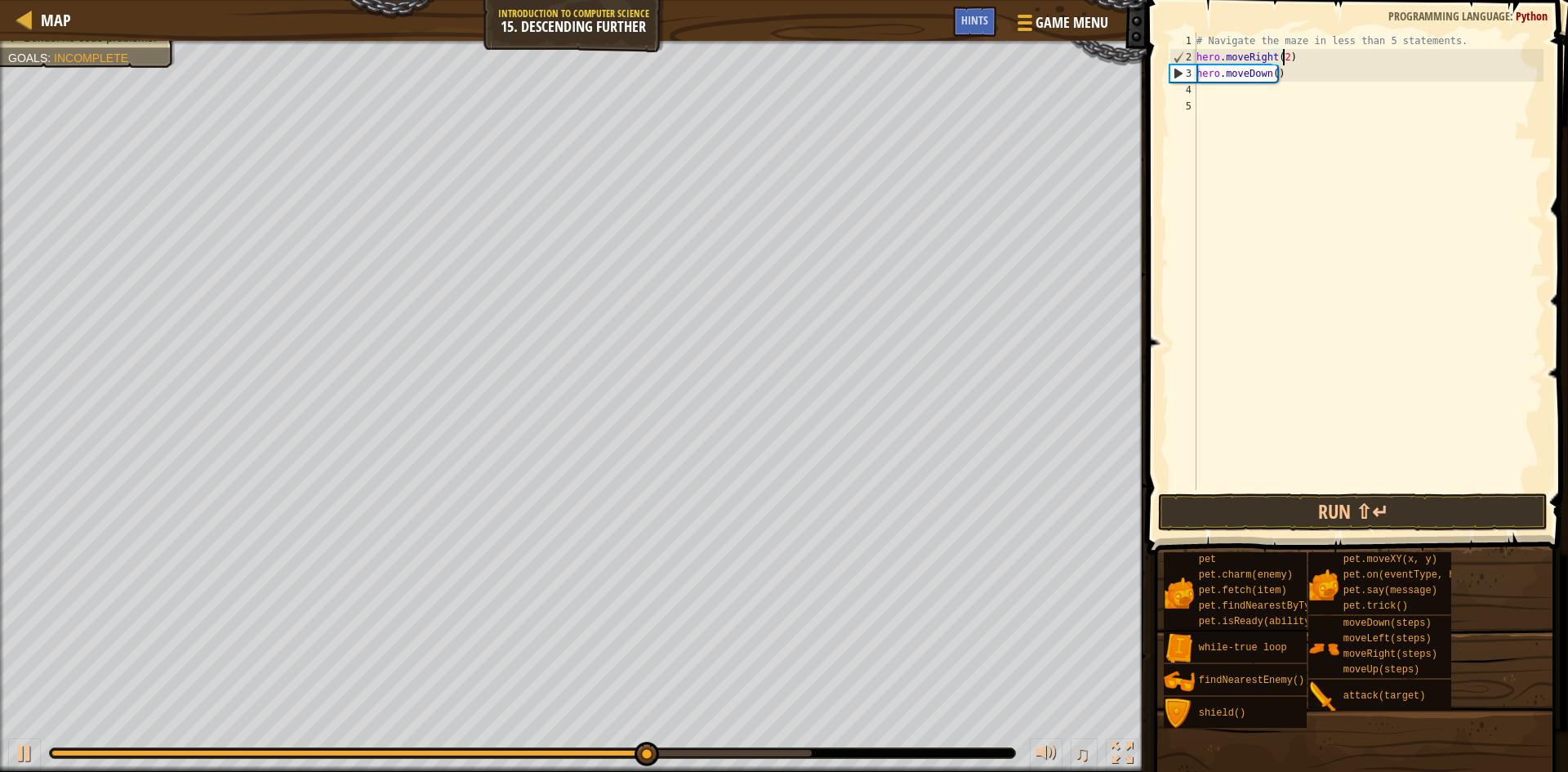
scroll to position [7, 6]
click at [1323, 517] on button "Run ⇧↵" at bounding box center [1352, 512] width 389 height 38
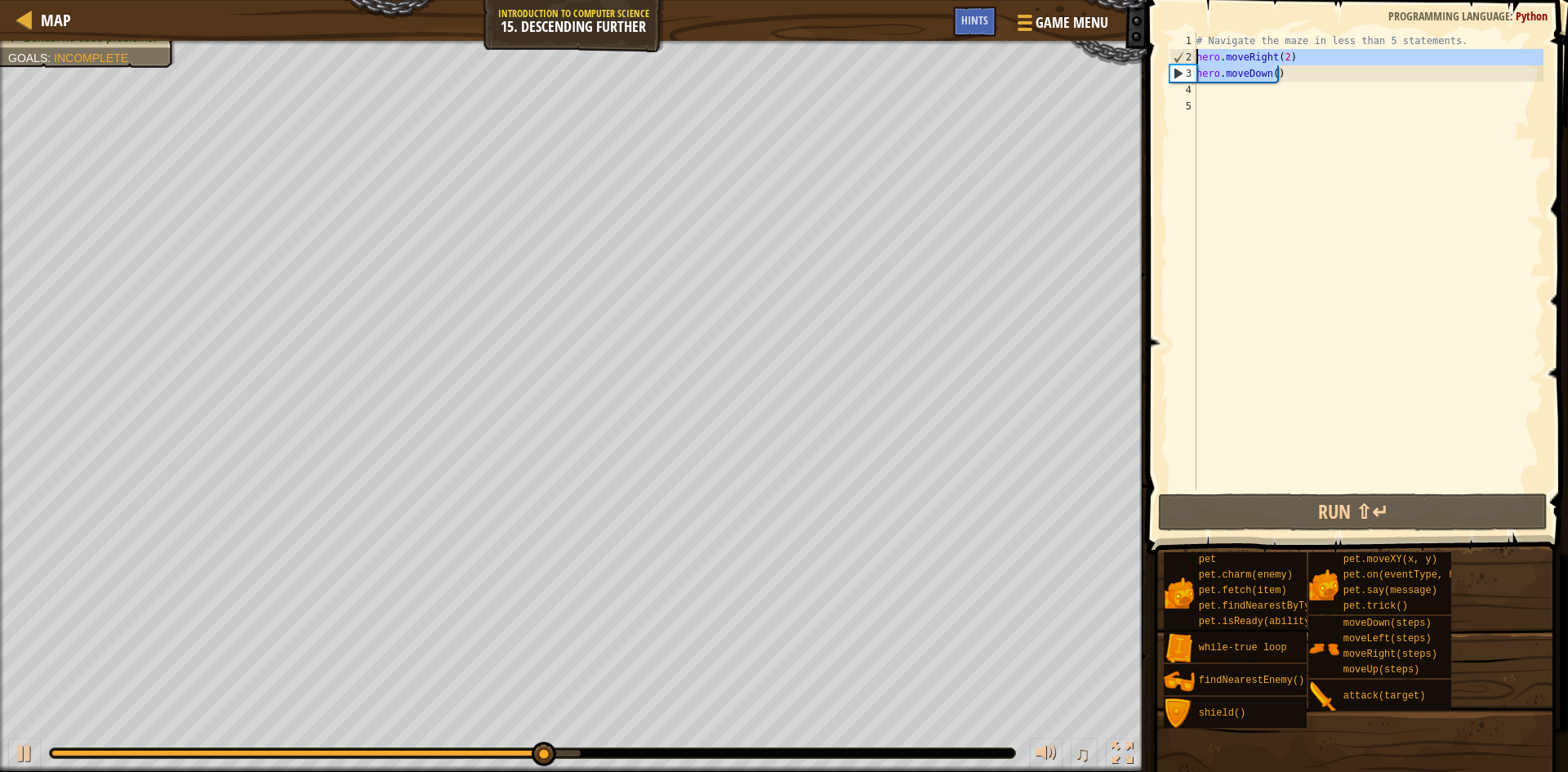
drag, startPoint x: 1321, startPoint y: 67, endPoint x: 1189, endPoint y: 64, distance: 132.0
click at [1189, 64] on div "hero.moveRight(2) 1 2 3 4 5 # Navigate the maze in less than 5 statements. hero…" at bounding box center [1355, 261] width 377 height 457
type textarea "hero.moveRight(2) hero.moveDown()"
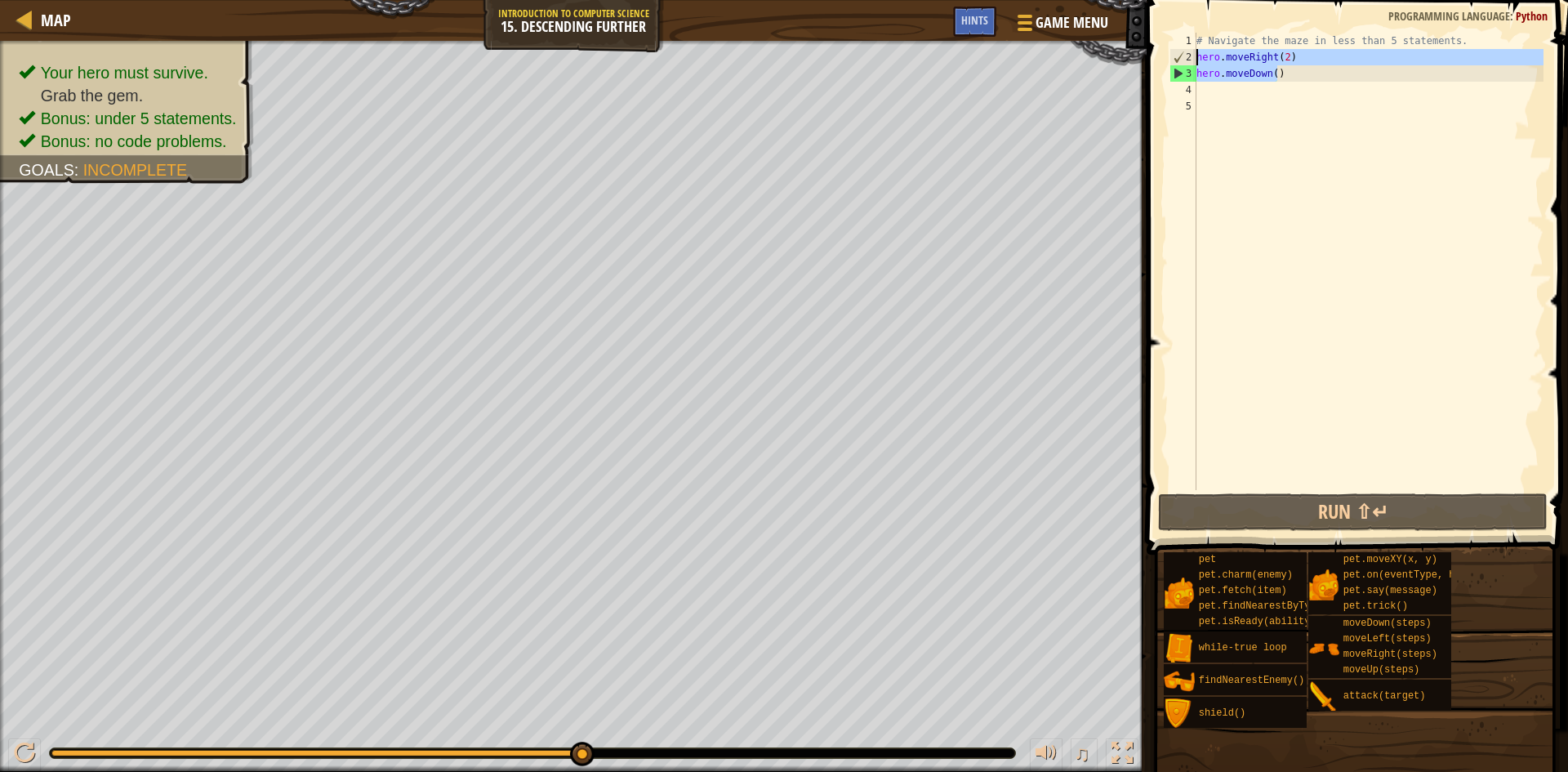
click at [1226, 89] on div "# Navigate the maze in less than 5 statements. hero . moveRight ( 2 ) hero . mo…" at bounding box center [1369, 278] width 351 height 490
paste textarea "hero.moveDown()"
type textarea "hero.moveDown()"
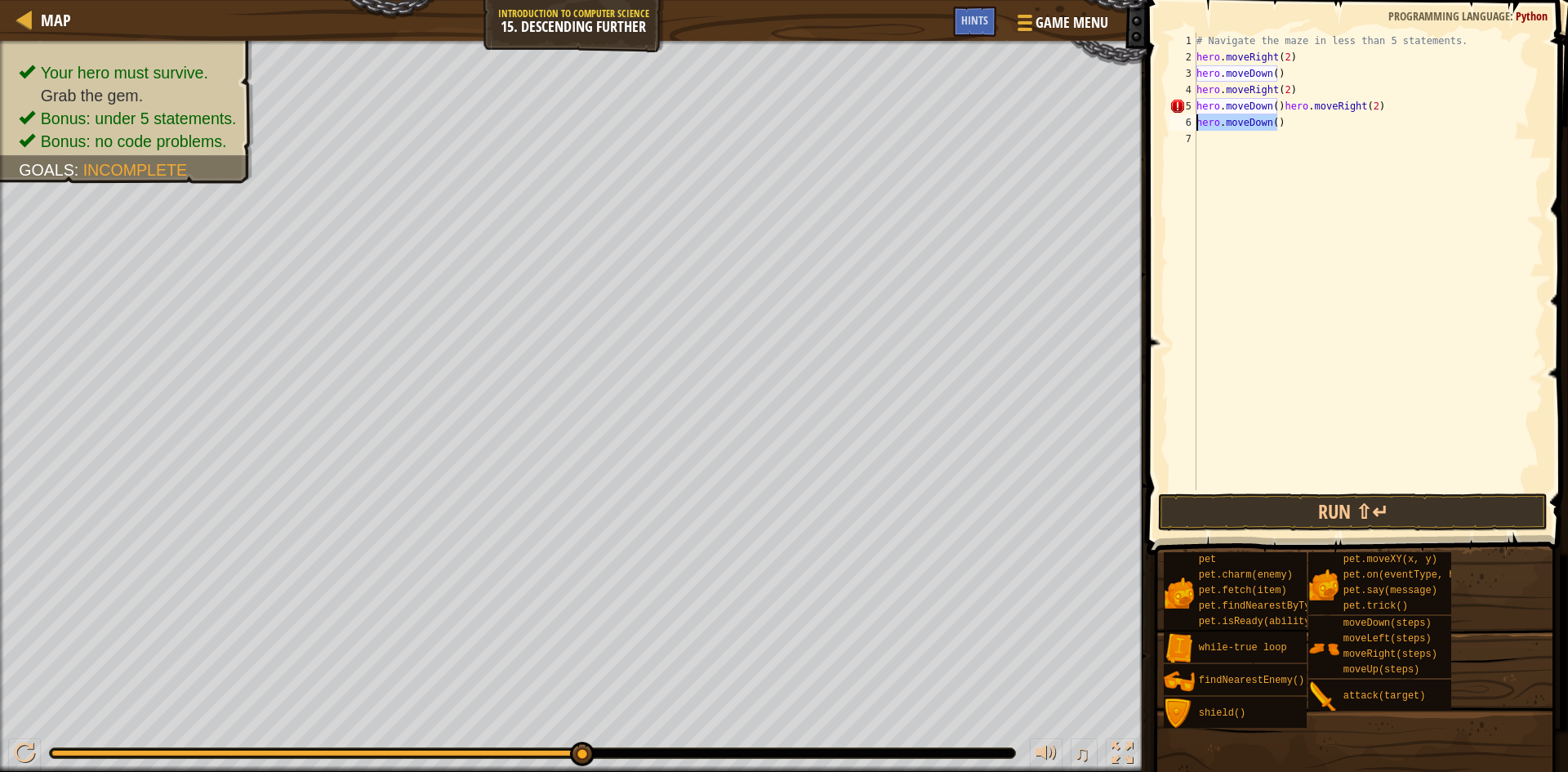
drag, startPoint x: 1285, startPoint y: 122, endPoint x: 1152, endPoint y: 125, distance: 133.0
click at [1152, 125] on div "hero.moveDown() 1 2 3 4 5 6 7 # Navigate the maze in less than 5 statements. he…" at bounding box center [1354, 310] width 427 height 603
drag, startPoint x: 1381, startPoint y: 108, endPoint x: 1280, endPoint y: 112, distance: 101.1
click at [1280, 112] on div "# Navigate the maze in less than 5 statements. hero . moveRight ( 2 ) hero . mo…" at bounding box center [1369, 278] width 351 height 490
type textarea "hero.moveDown()"
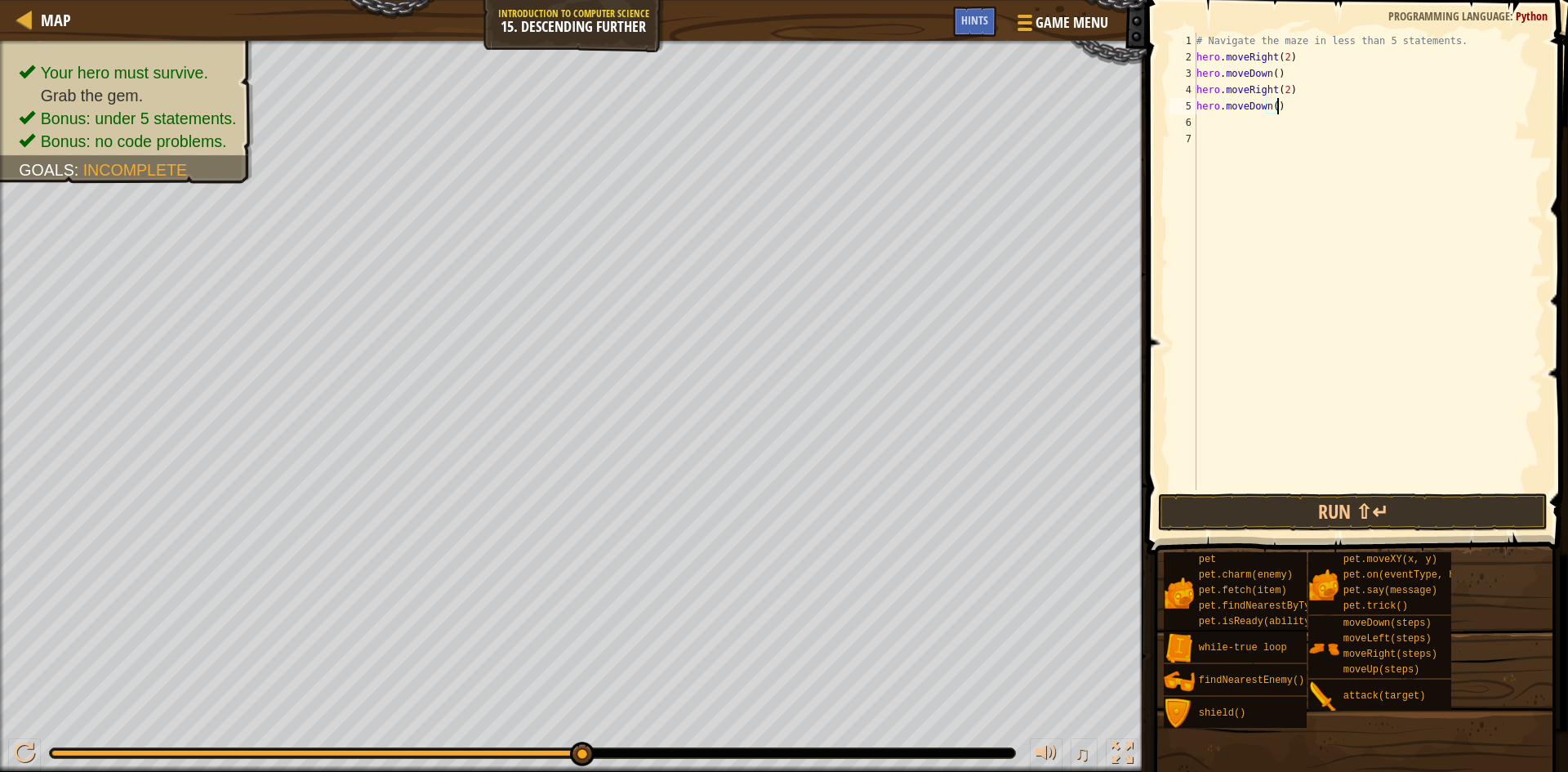
click at [1222, 122] on div "# Navigate the maze in less than 5 statements. hero . moveRight ( 2 ) hero . mo…" at bounding box center [1369, 278] width 351 height 490
paste textarea "hero.moveRight(2)"
type textarea "hero.moveRight(2)"
click at [1216, 148] on div "# Navigate the maze in less than 5 statements. hero . moveRight ( 2 ) hero . mo…" at bounding box center [1369, 278] width 351 height 490
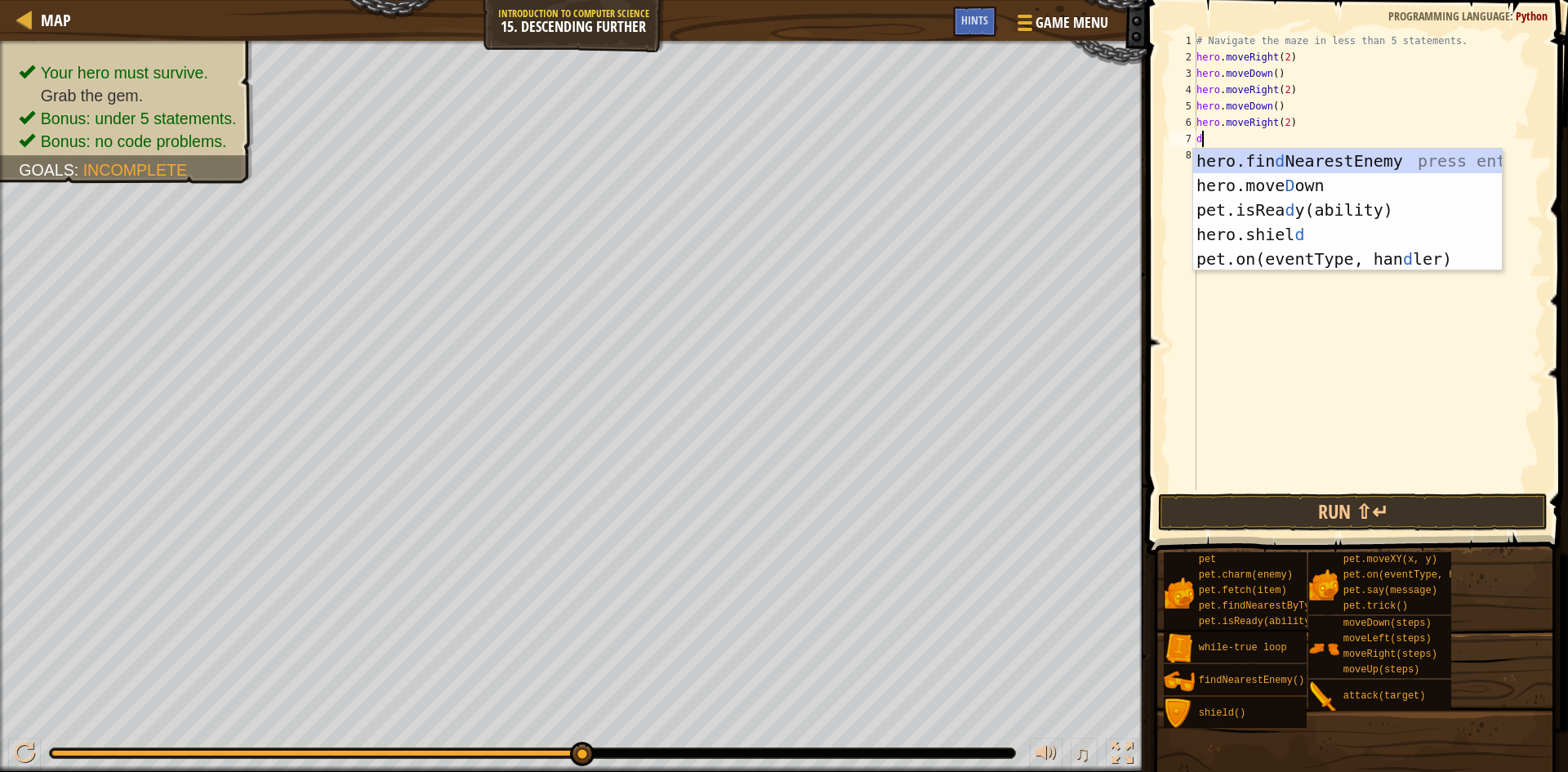
type textarea "do"
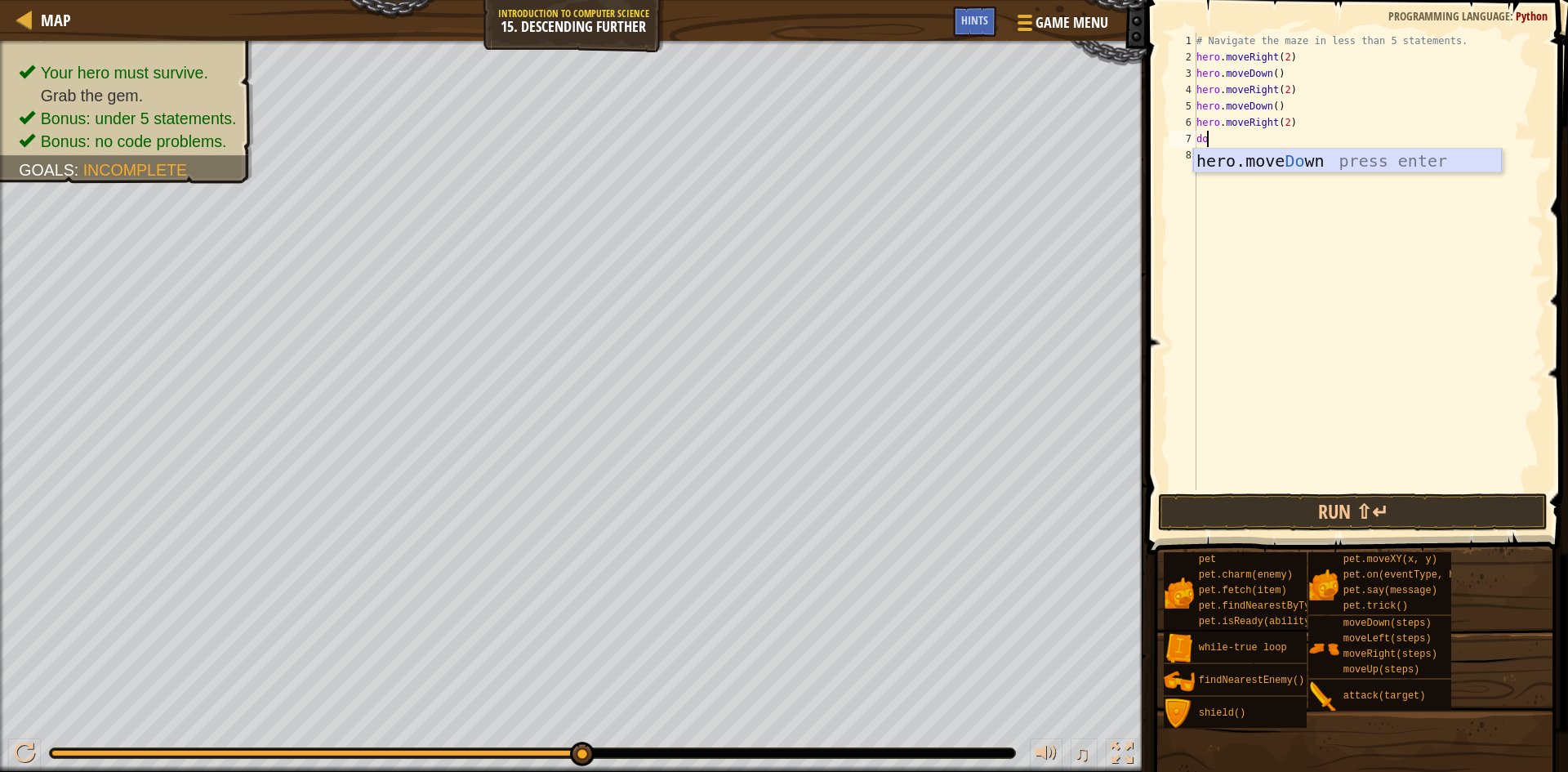
click at [1204, 153] on div "hero.move Do wn press enter" at bounding box center [1347, 185] width 309 height 73
click at [1250, 499] on button "Run ⇧↵" at bounding box center [1352, 512] width 389 height 38
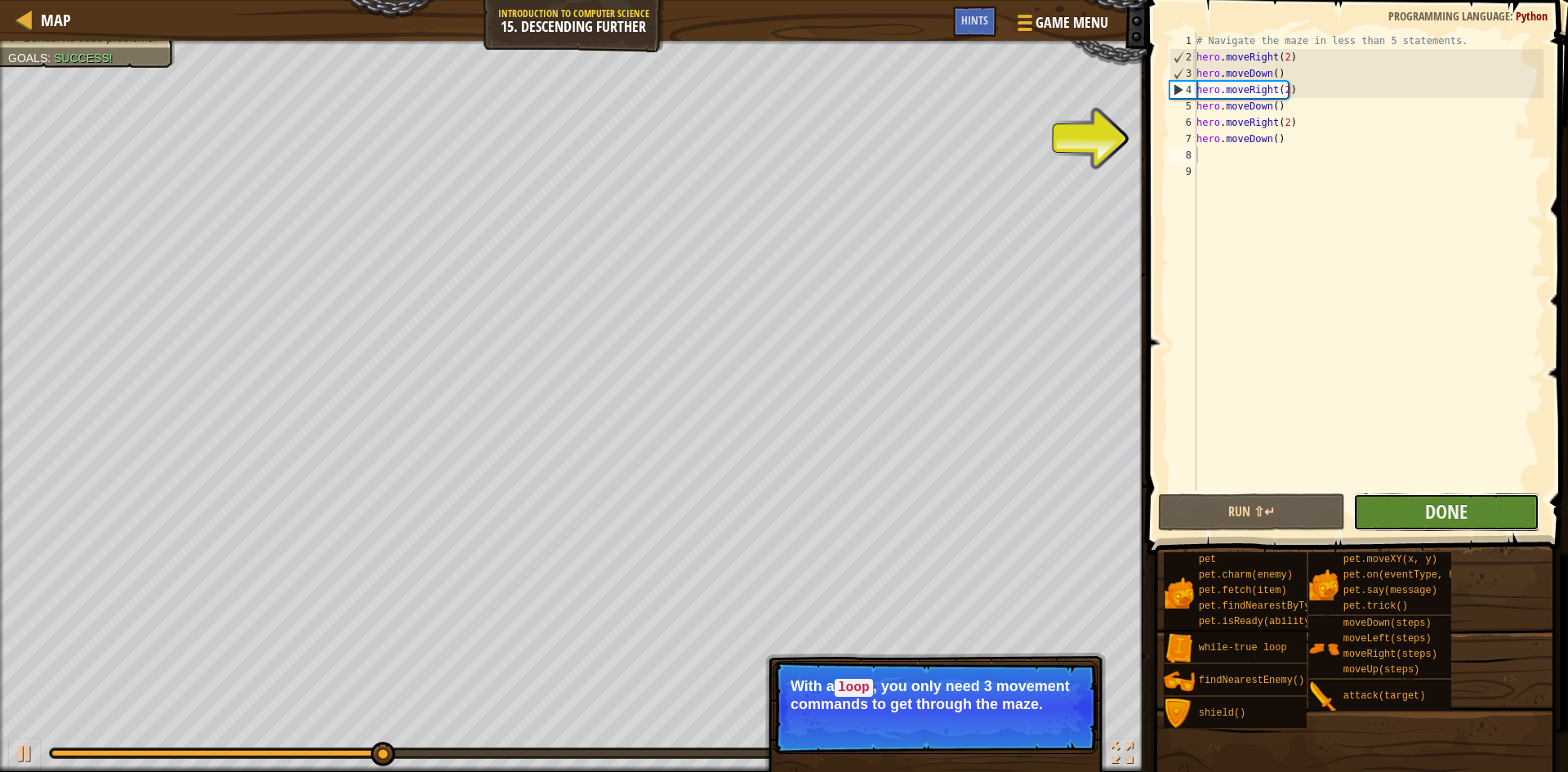
click at [1408, 509] on button "Done" at bounding box center [1446, 512] width 187 height 38
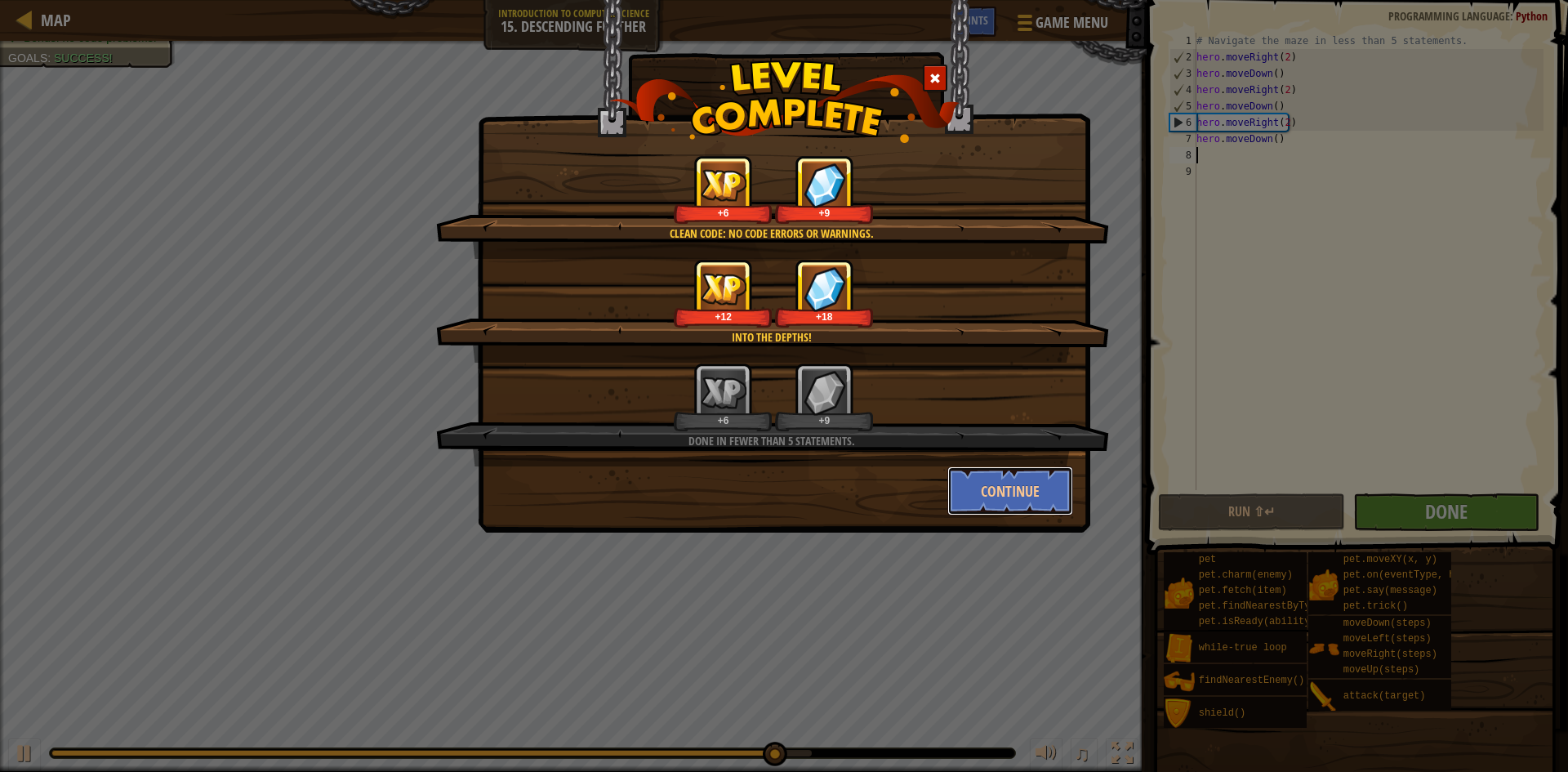
click at [1037, 485] on button "Continue" at bounding box center [1011, 490] width 127 height 49
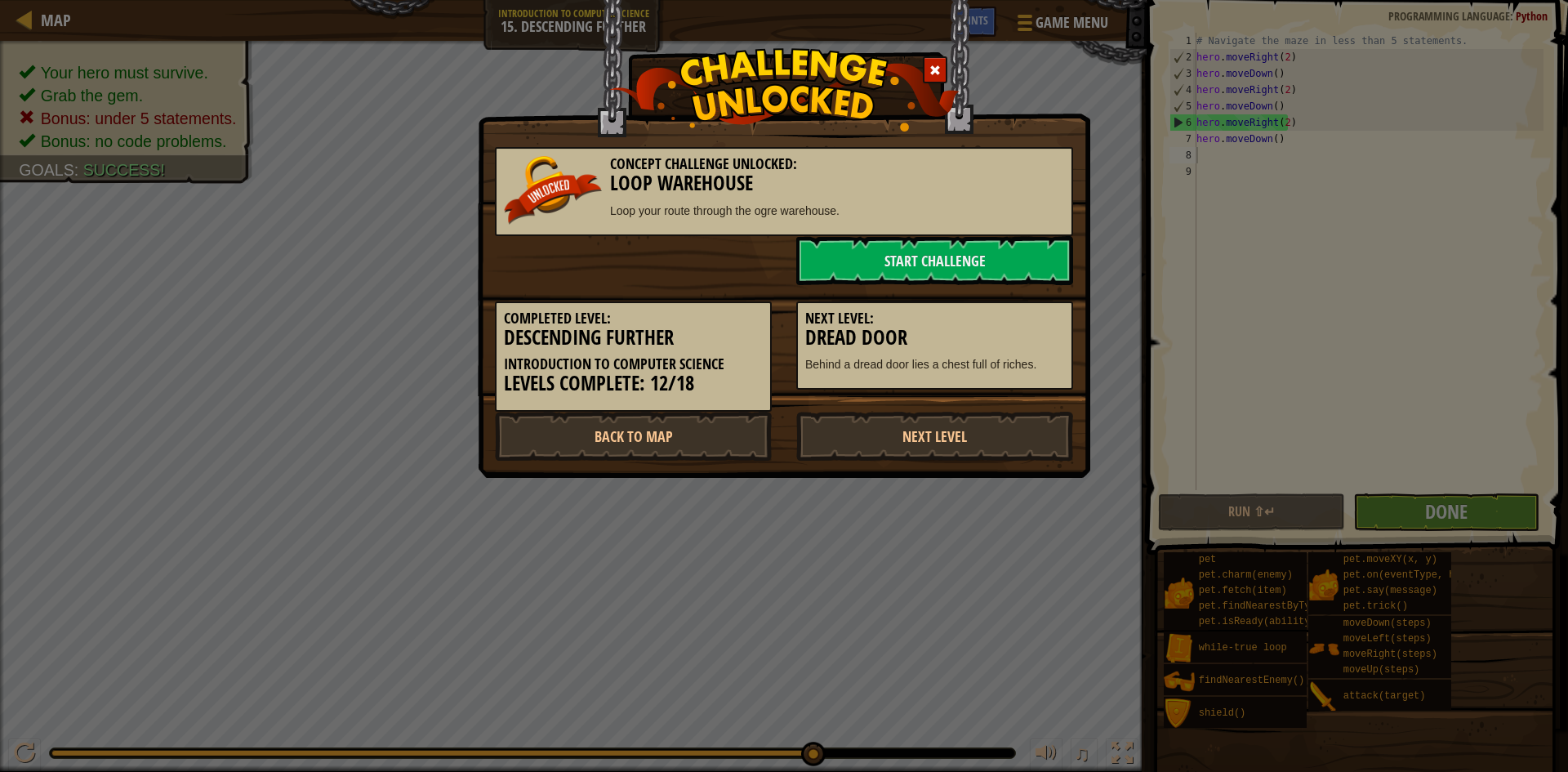
click at [1001, 408] on div "Completed Level: Descending Further Introduction to Computer Science Levels Com…" at bounding box center [784, 349] width 603 height 127
click at [1003, 418] on link "Next Level" at bounding box center [934, 436] width 276 height 49
drag, startPoint x: 999, startPoint y: 414, endPoint x: 974, endPoint y: 409, distance: 25.5
click at [978, 411] on div "Concept Challenge Unlocked: Loop Warehouse Loop your route through the ogre war…" at bounding box center [784, 295] width 578 height 330
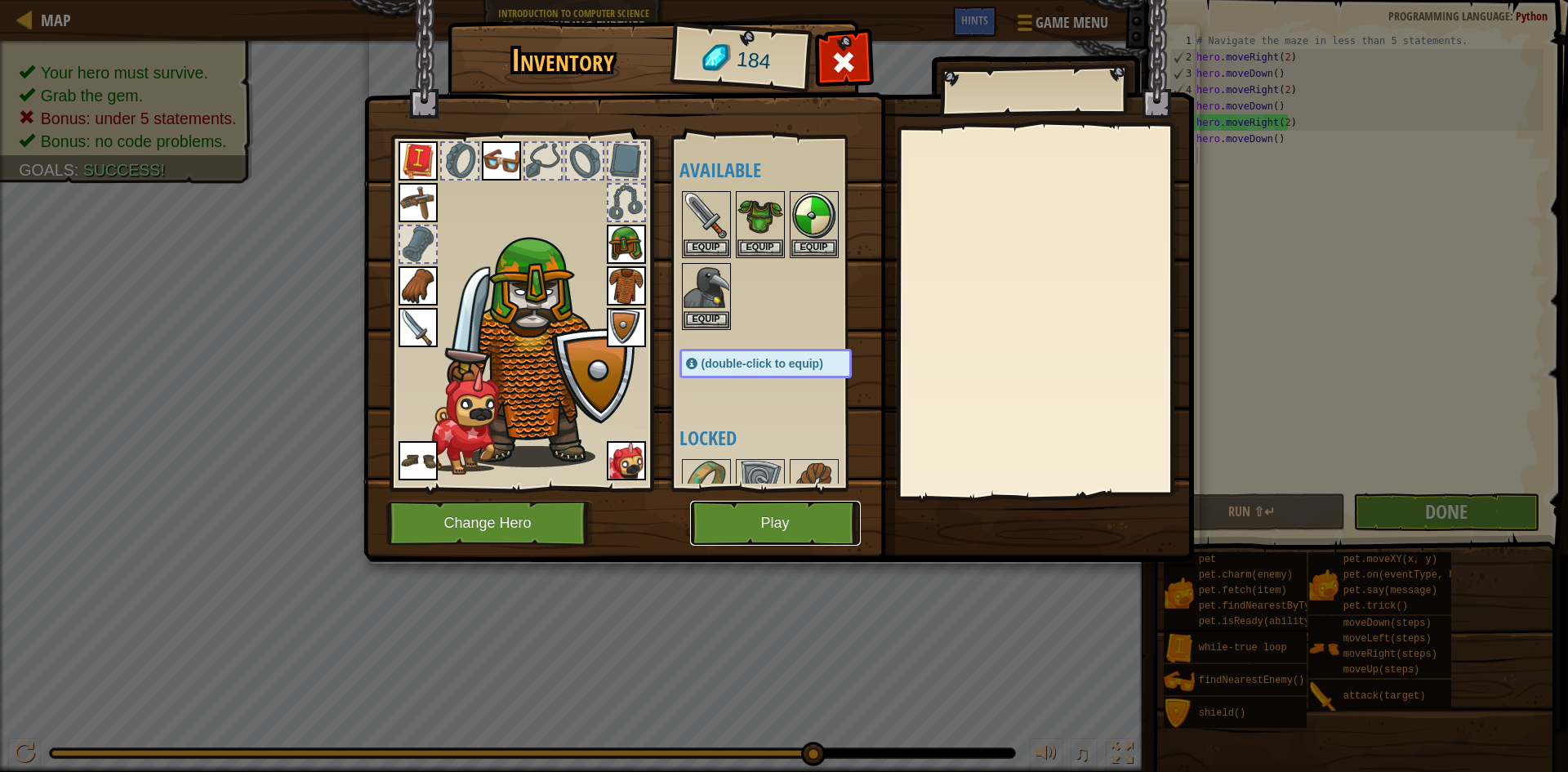
click at [793, 513] on button "Play" at bounding box center [775, 523] width 171 height 45
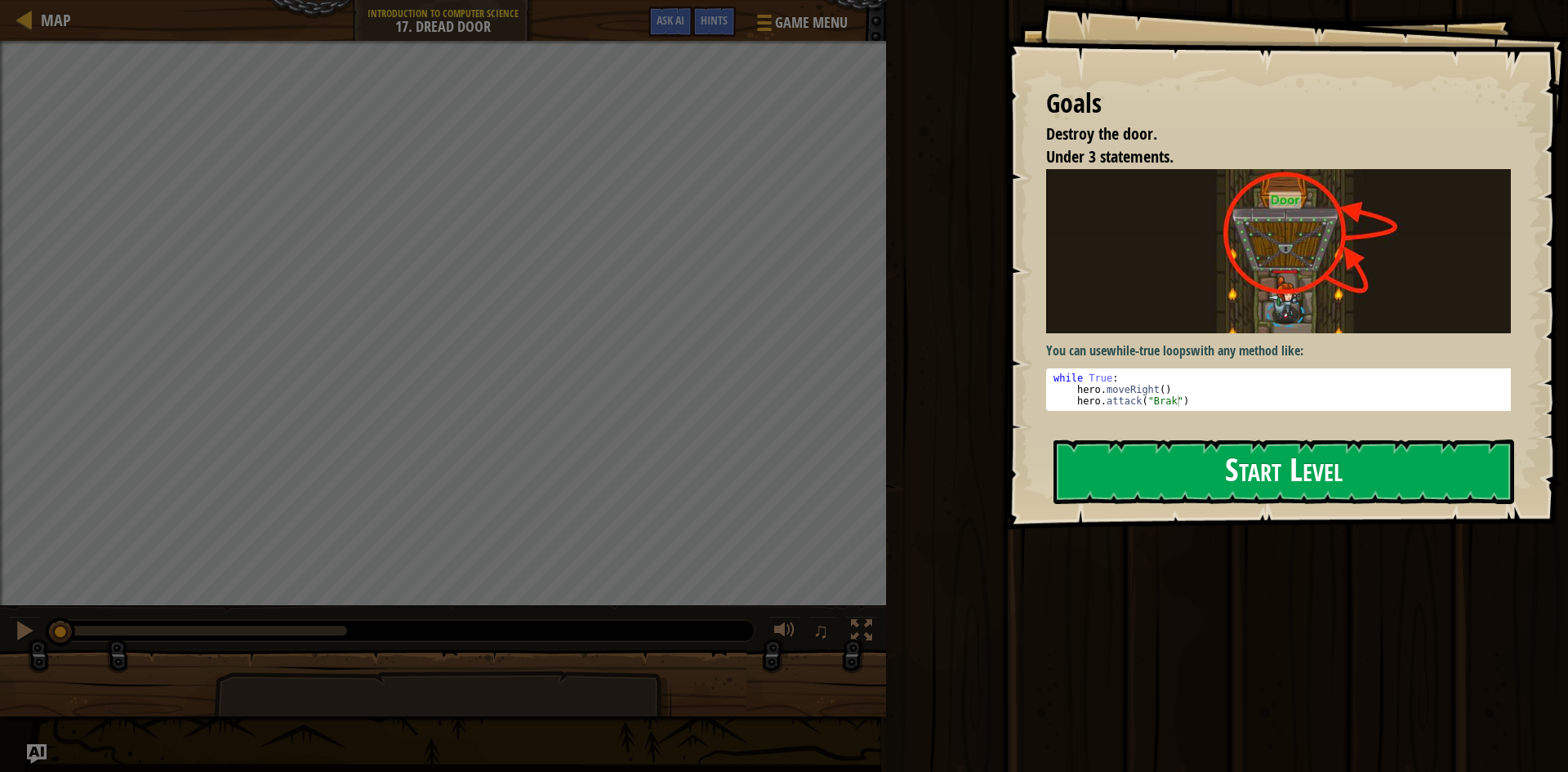
click at [1211, 324] on img at bounding box center [1284, 251] width 477 height 165
click at [1095, 435] on div "Goals Destroy the door. Under 3 statements. You can use while-true loops with a…" at bounding box center [1286, 265] width 563 height 530
click at [1109, 477] on button "Start Level" at bounding box center [1284, 471] width 461 height 64
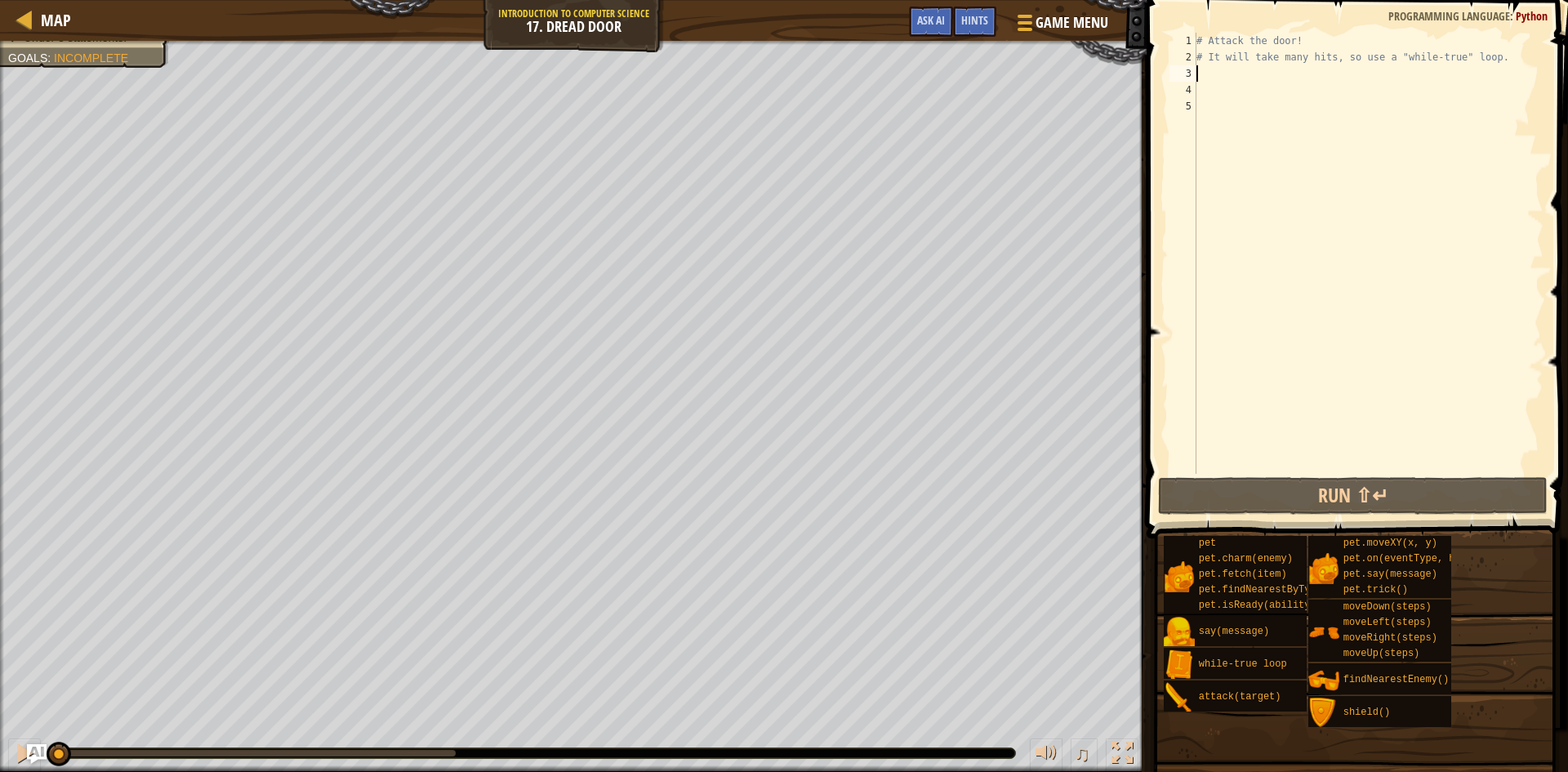
click at [1270, 72] on div "# Attack the door! # It will take many hits, so use a "while-true" loop." at bounding box center [1369, 270] width 351 height 474
click at [59, 14] on span "Map" at bounding box center [56, 20] width 30 height 22
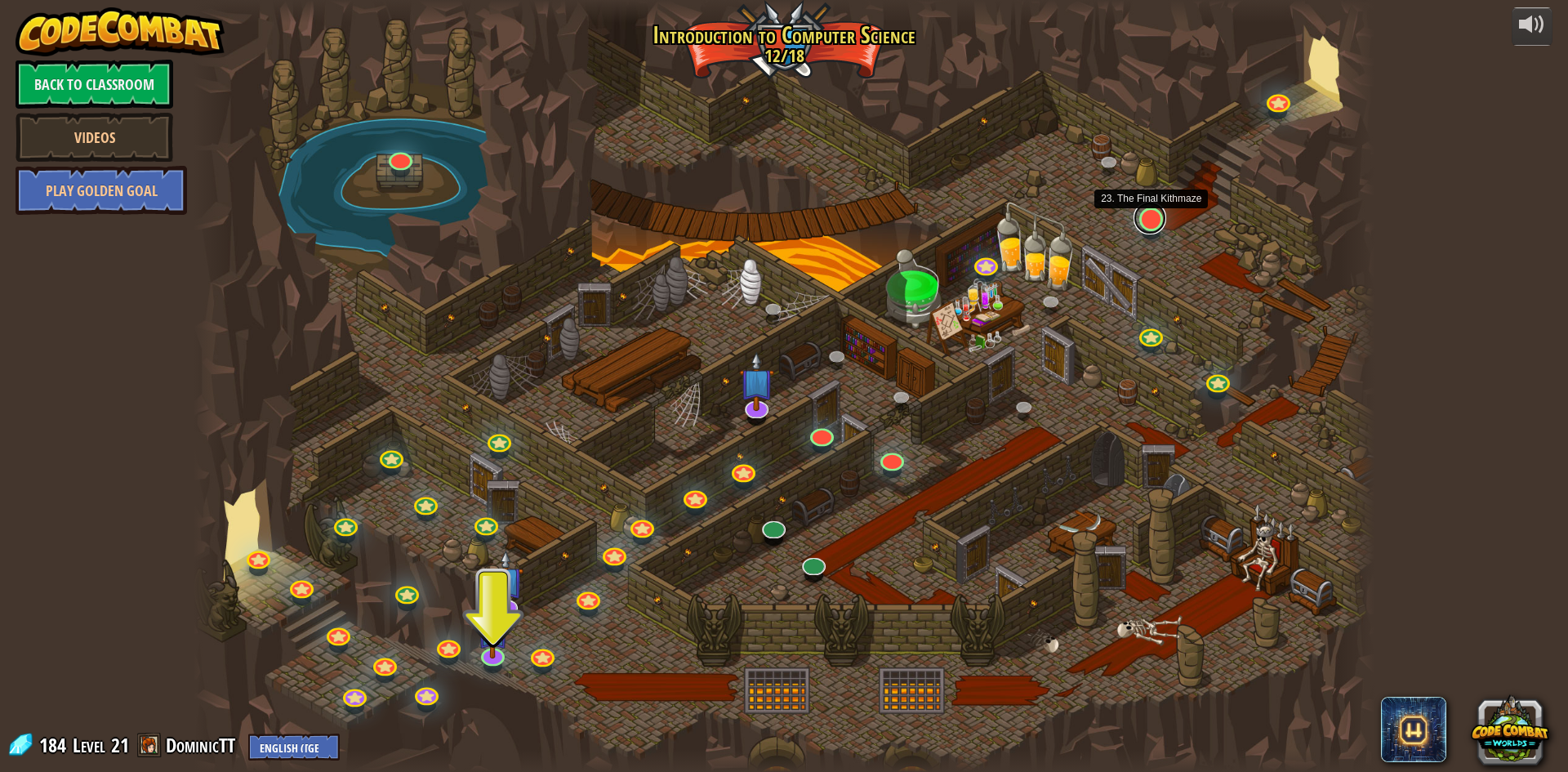
click at [1155, 226] on link at bounding box center [1149, 217] width 33 height 33
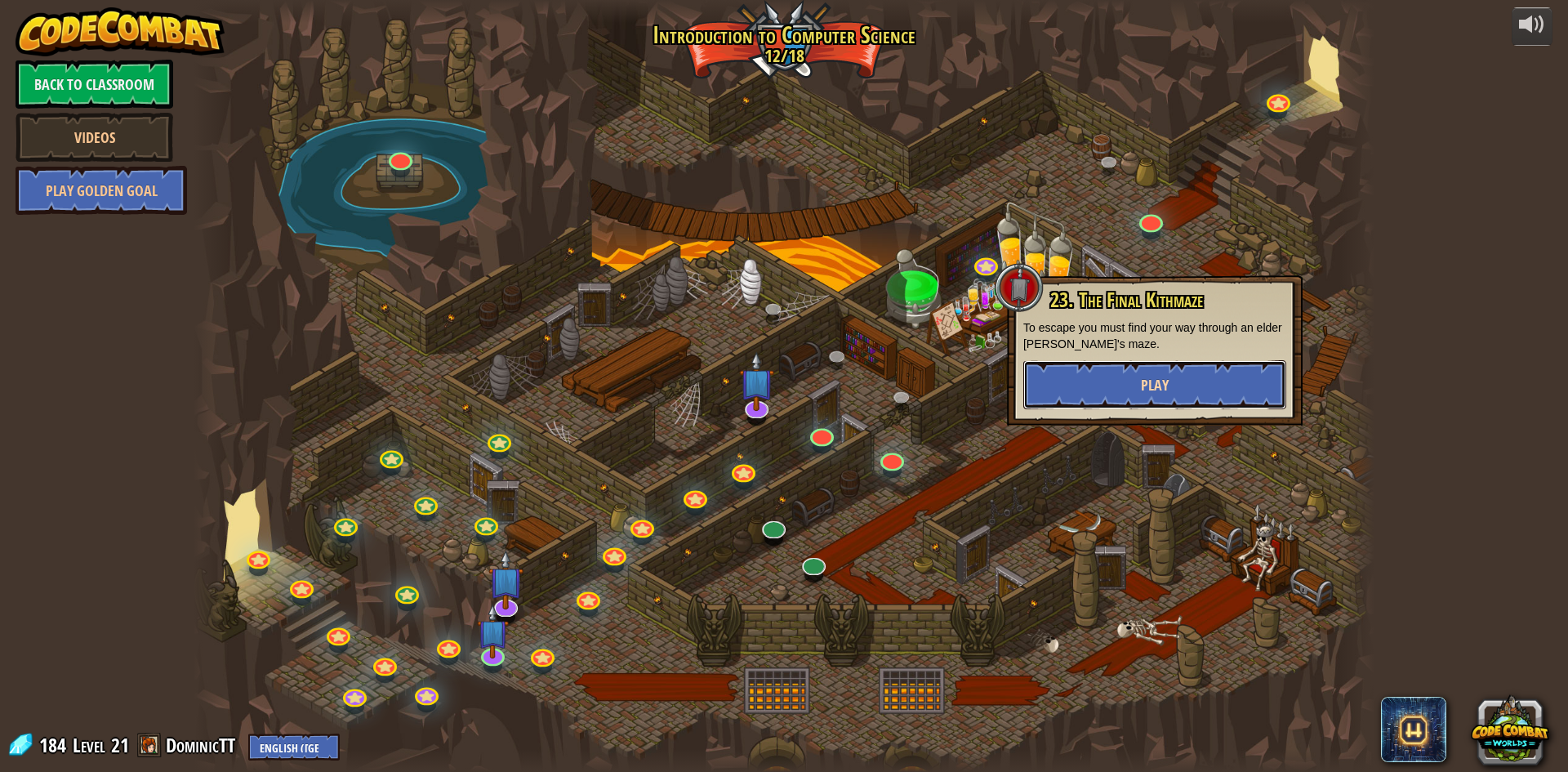
click at [1133, 366] on button "Play" at bounding box center [1155, 385] width 263 height 49
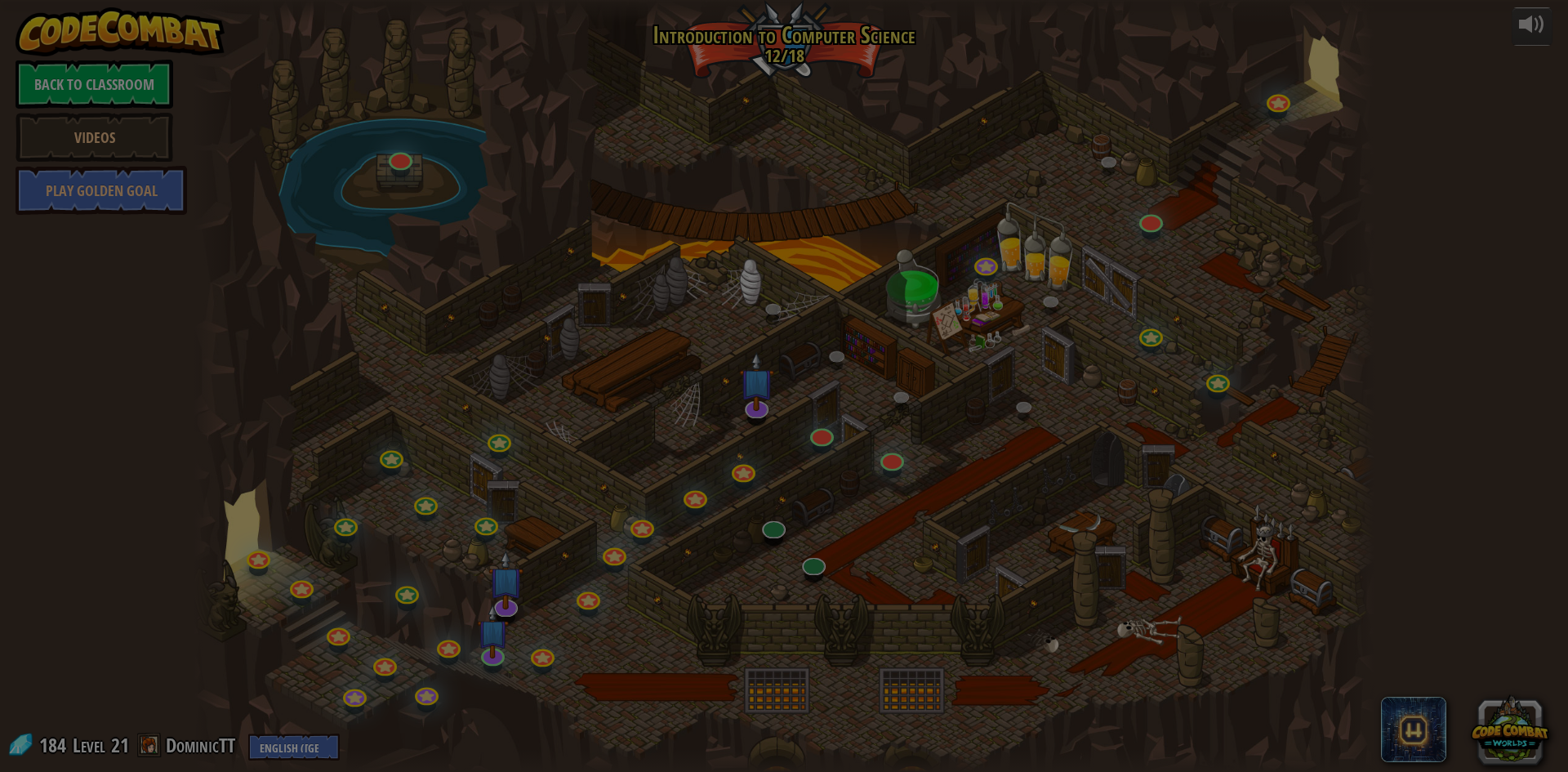
click at [1133, 2] on body "powered by Back to Classroom Videos Play Golden Goal 25. Kithgard Gates Escape …" at bounding box center [784, 1] width 1568 height 2
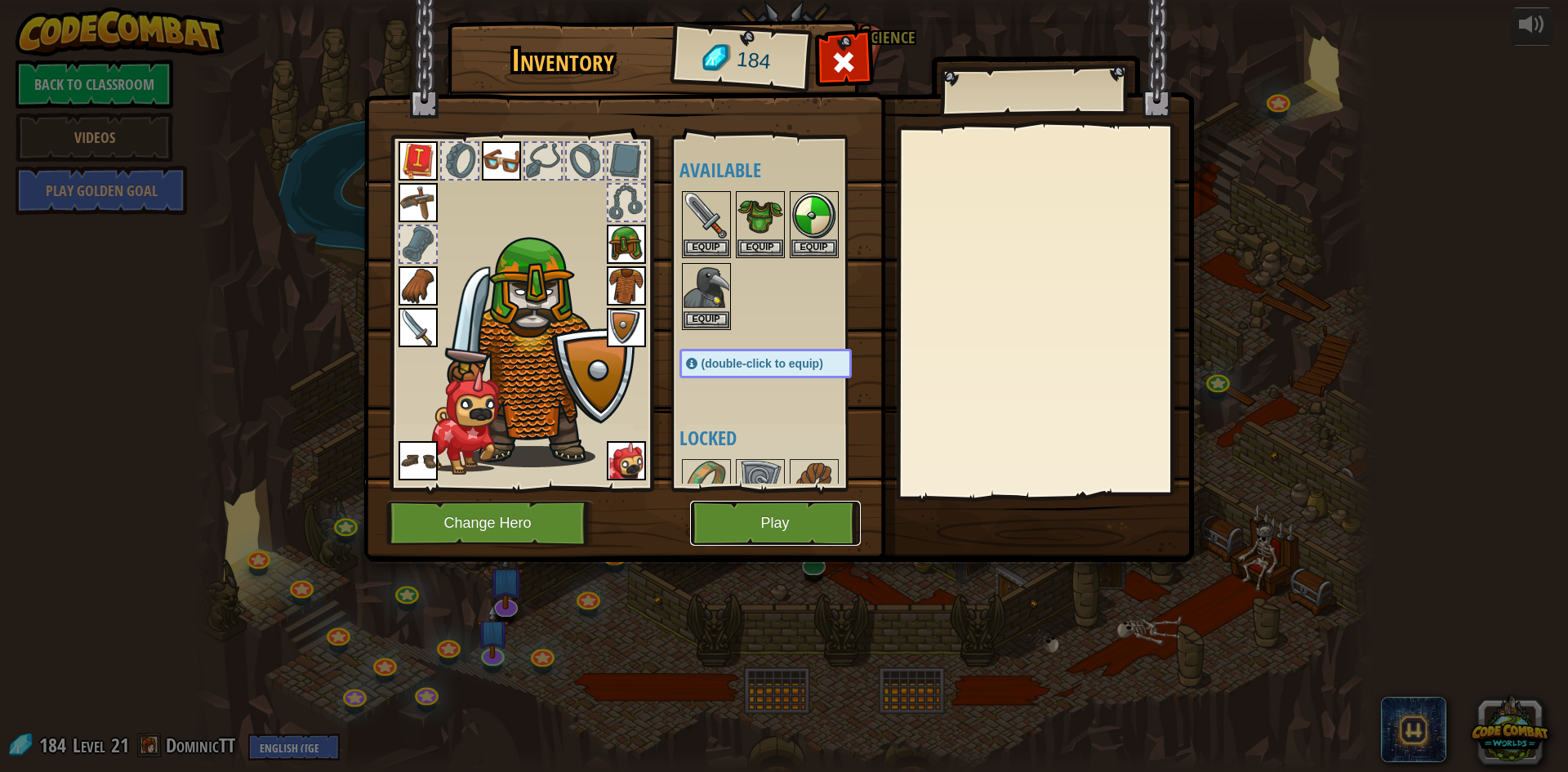
click at [716, 519] on button "Play" at bounding box center [775, 523] width 171 height 45
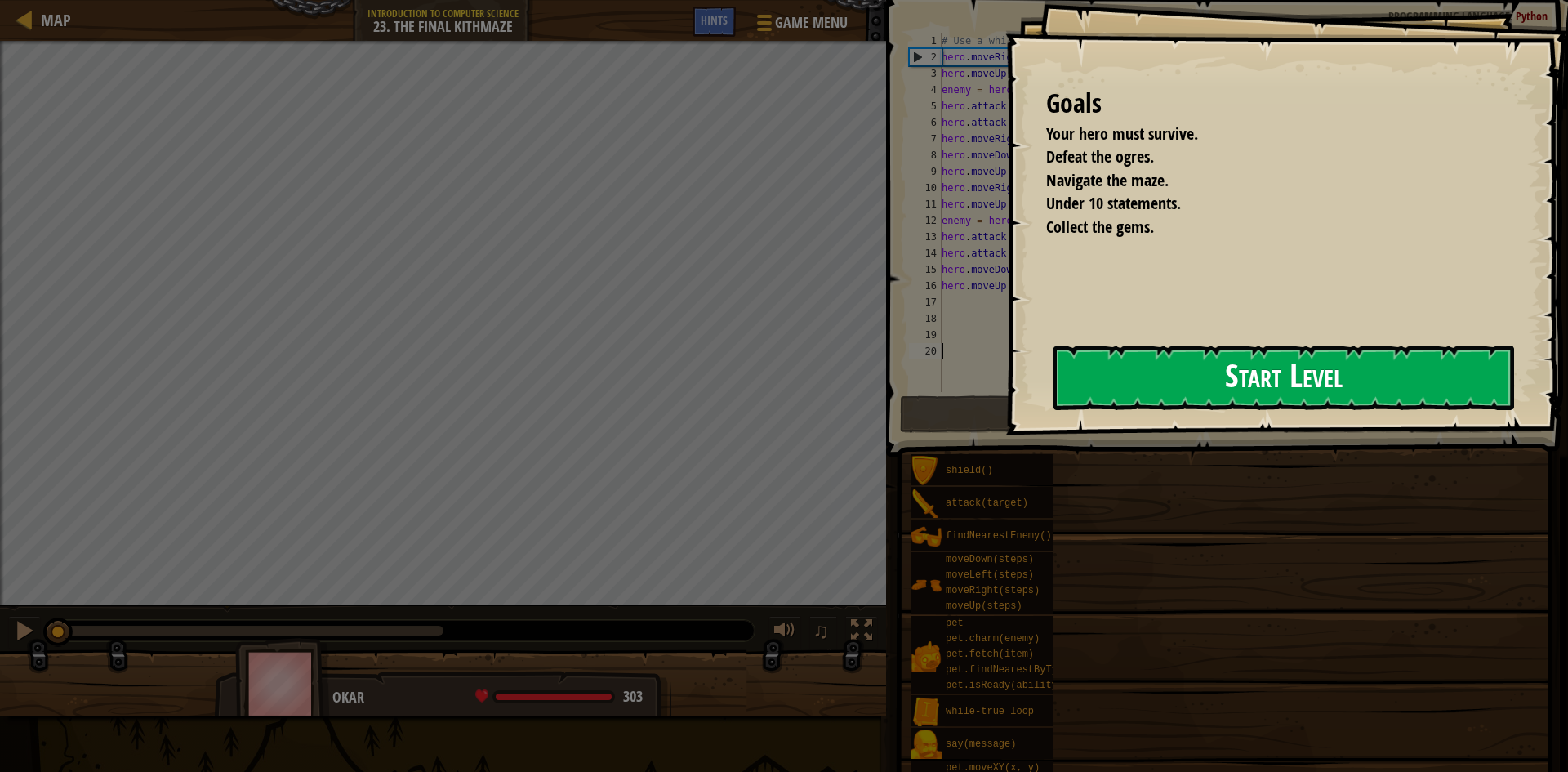
click at [1054, 407] on button "Start Level" at bounding box center [1284, 378] width 461 height 64
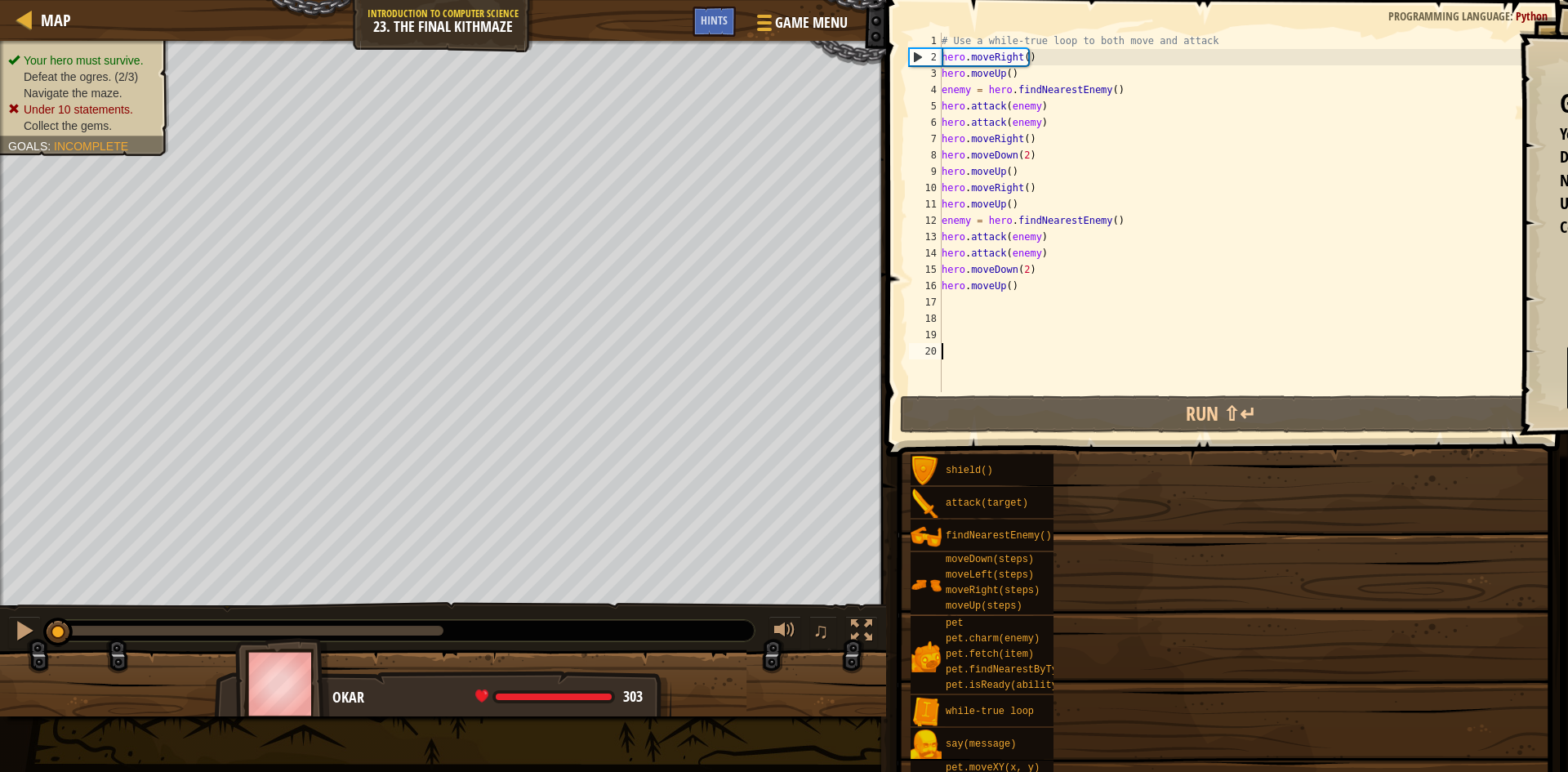
click at [1059, 378] on div "# Use a while-true loop to both move and attack hero . moveRight ( ) hero . mov…" at bounding box center [1241, 229] width 606 height 392
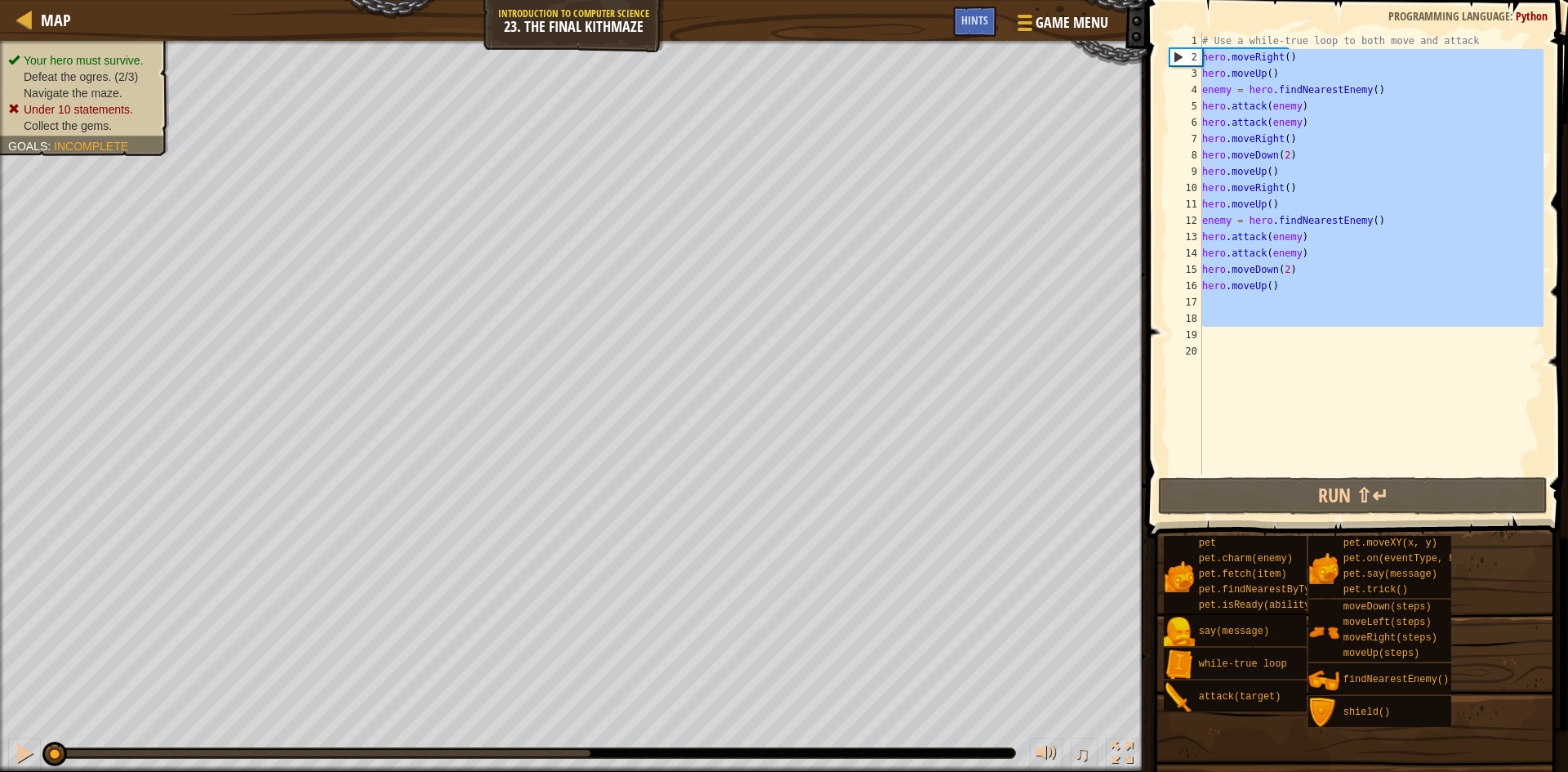
drag, startPoint x: 1316, startPoint y: 331, endPoint x: 1163, endPoint y: 61, distance: 310.3
click at [1163, 61] on div "1 2 3 4 5 6 7 8 9 10 11 12 13 14 15 16 17 18 19 20 # Use a while-true loop to b…" at bounding box center [1354, 301] width 427 height 586
type textarea "hero.moveRight() hero.moveUp()"
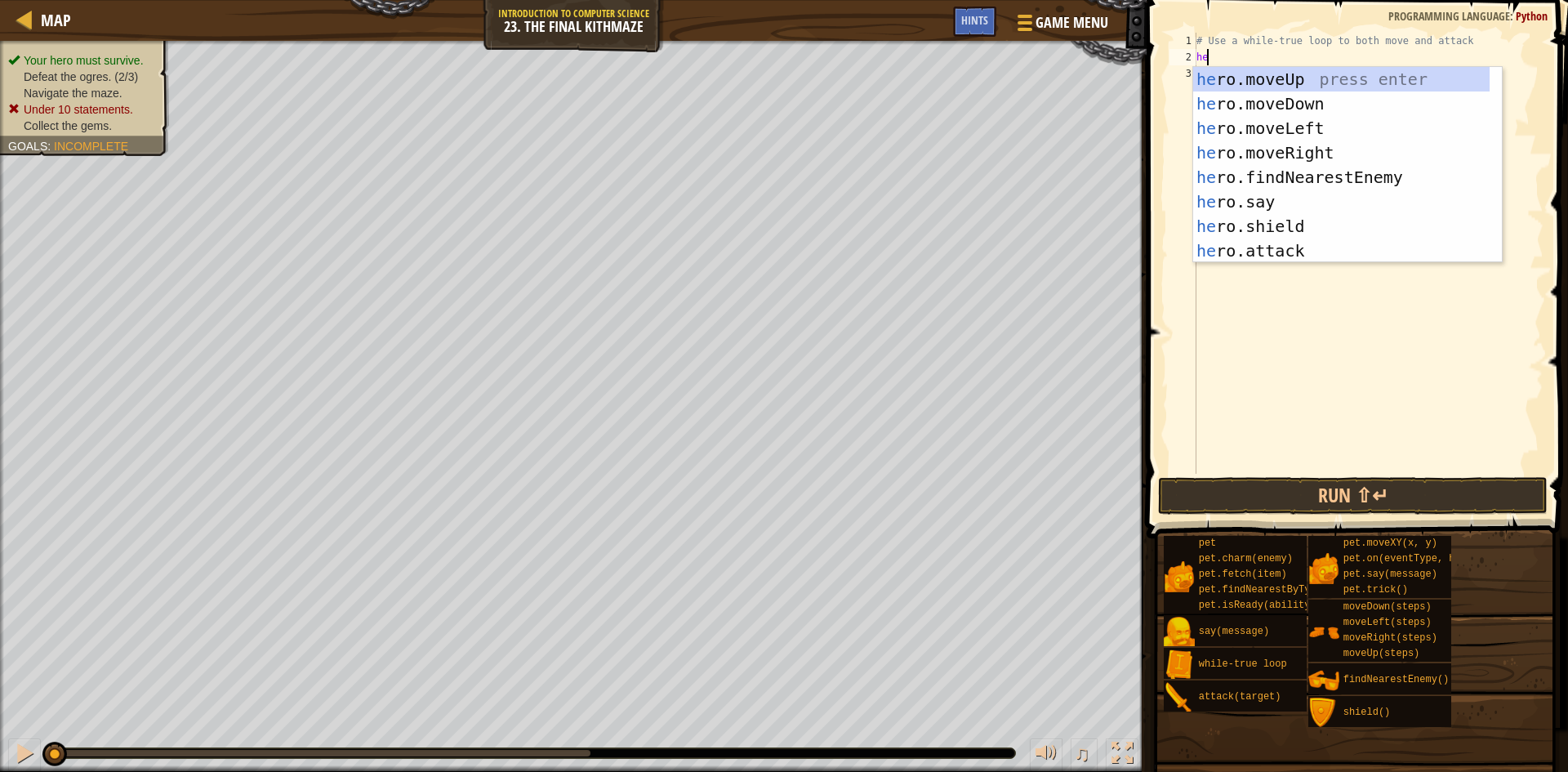
scroll to position [7, 1]
type textarea "hero"
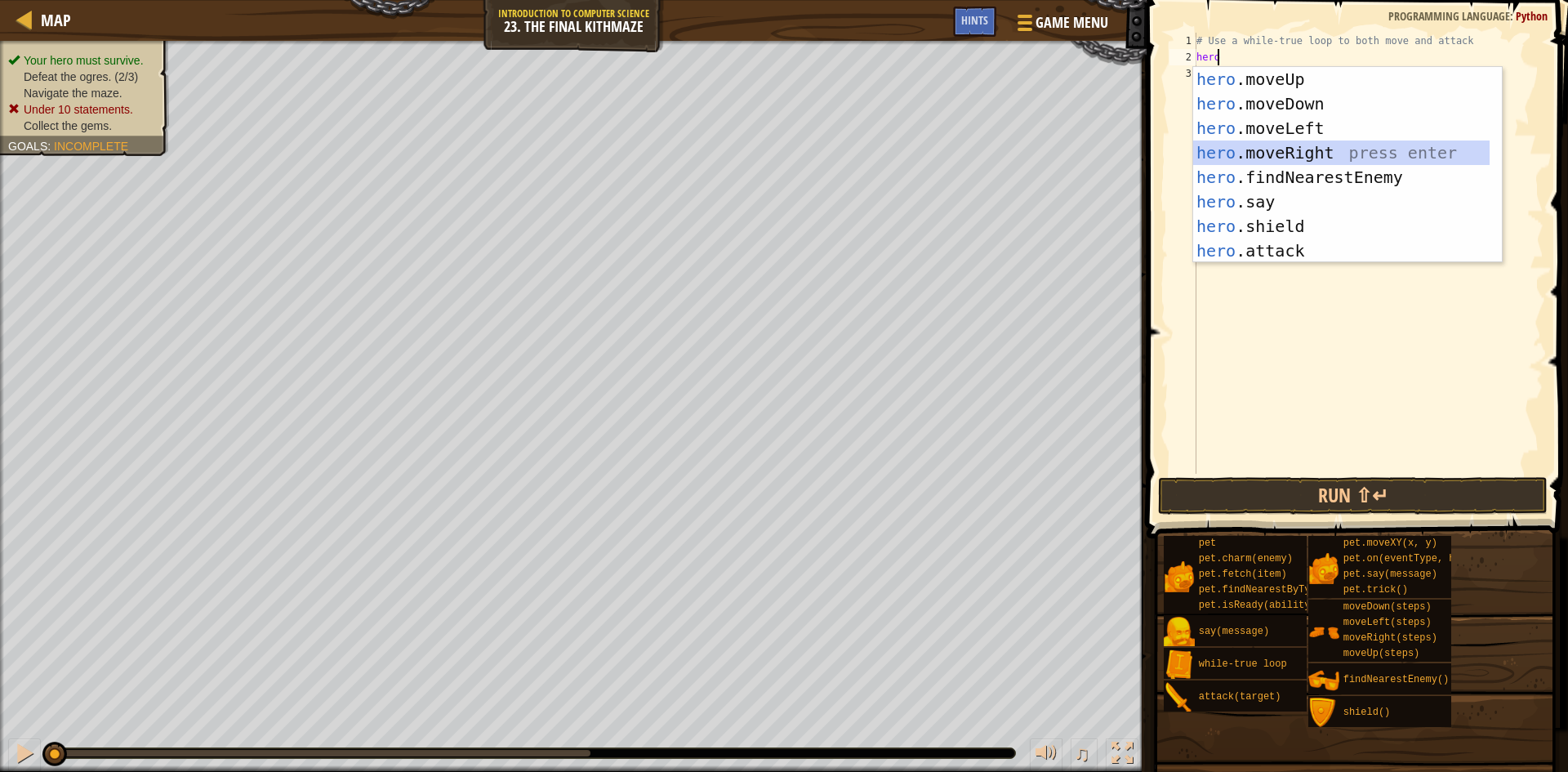
click at [1318, 156] on div "hero .moveUp press enter hero .moveDown press enter hero .moveLeft press enter …" at bounding box center [1341, 190] width 296 height 245
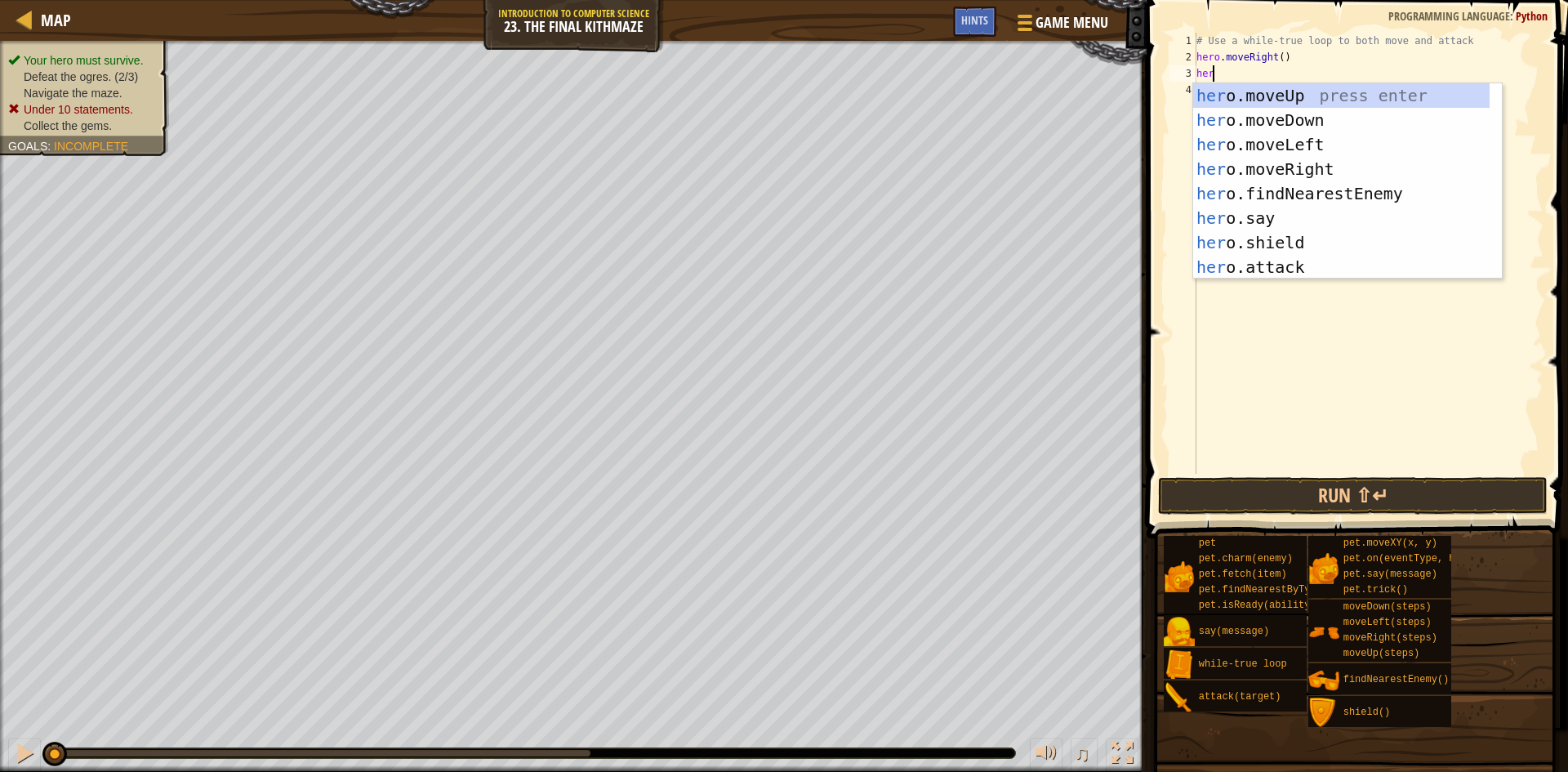
type textarea "hero"
click at [1329, 99] on div "hero .moveUp press enter hero .moveDown press enter hero .moveLeft press enter …" at bounding box center [1341, 206] width 296 height 245
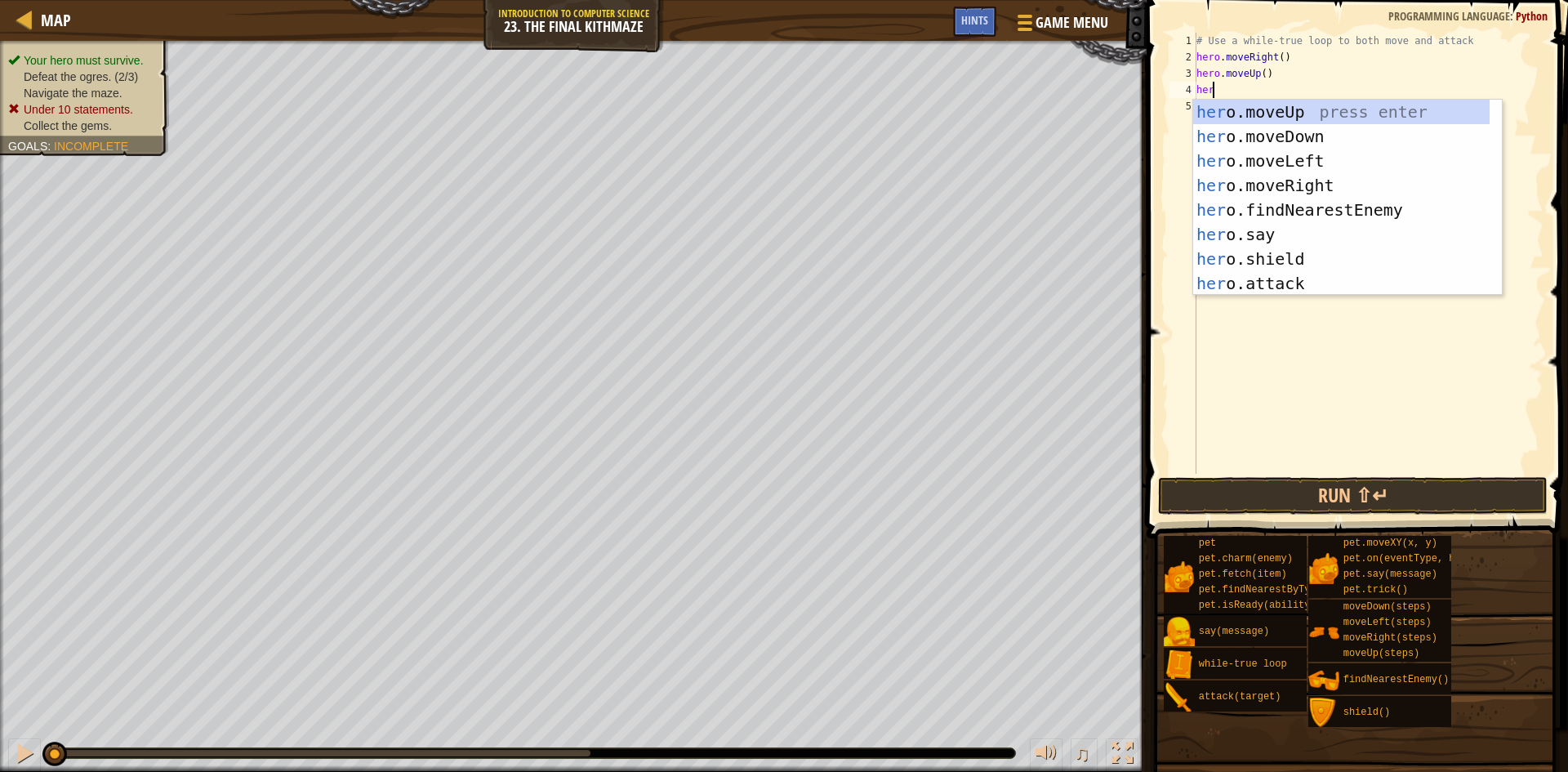
type textarea "hero"
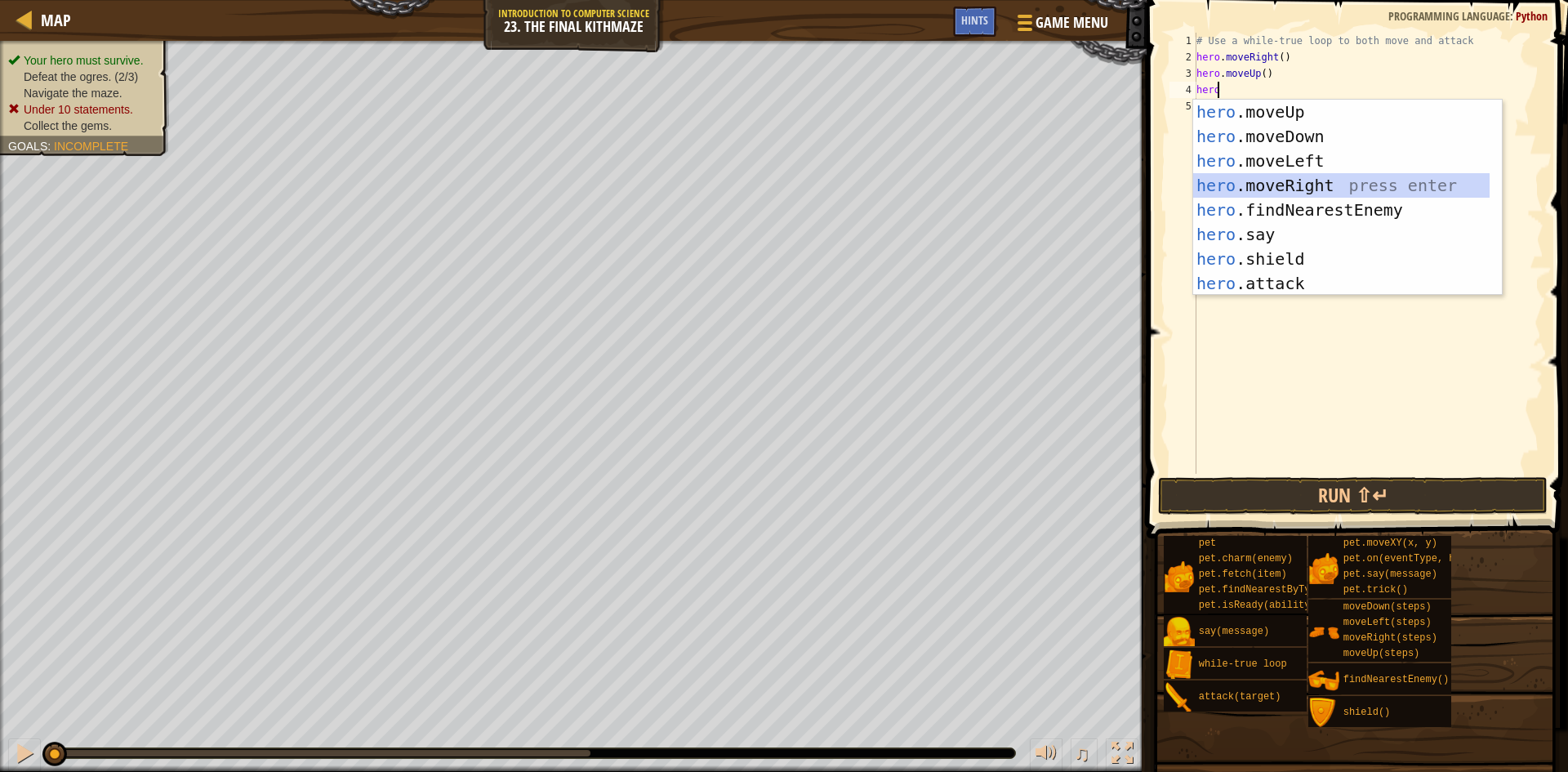
click at [1421, 182] on div "hero .moveUp press enter hero .moveDown press enter hero .moveLeft press enter …" at bounding box center [1341, 222] width 296 height 245
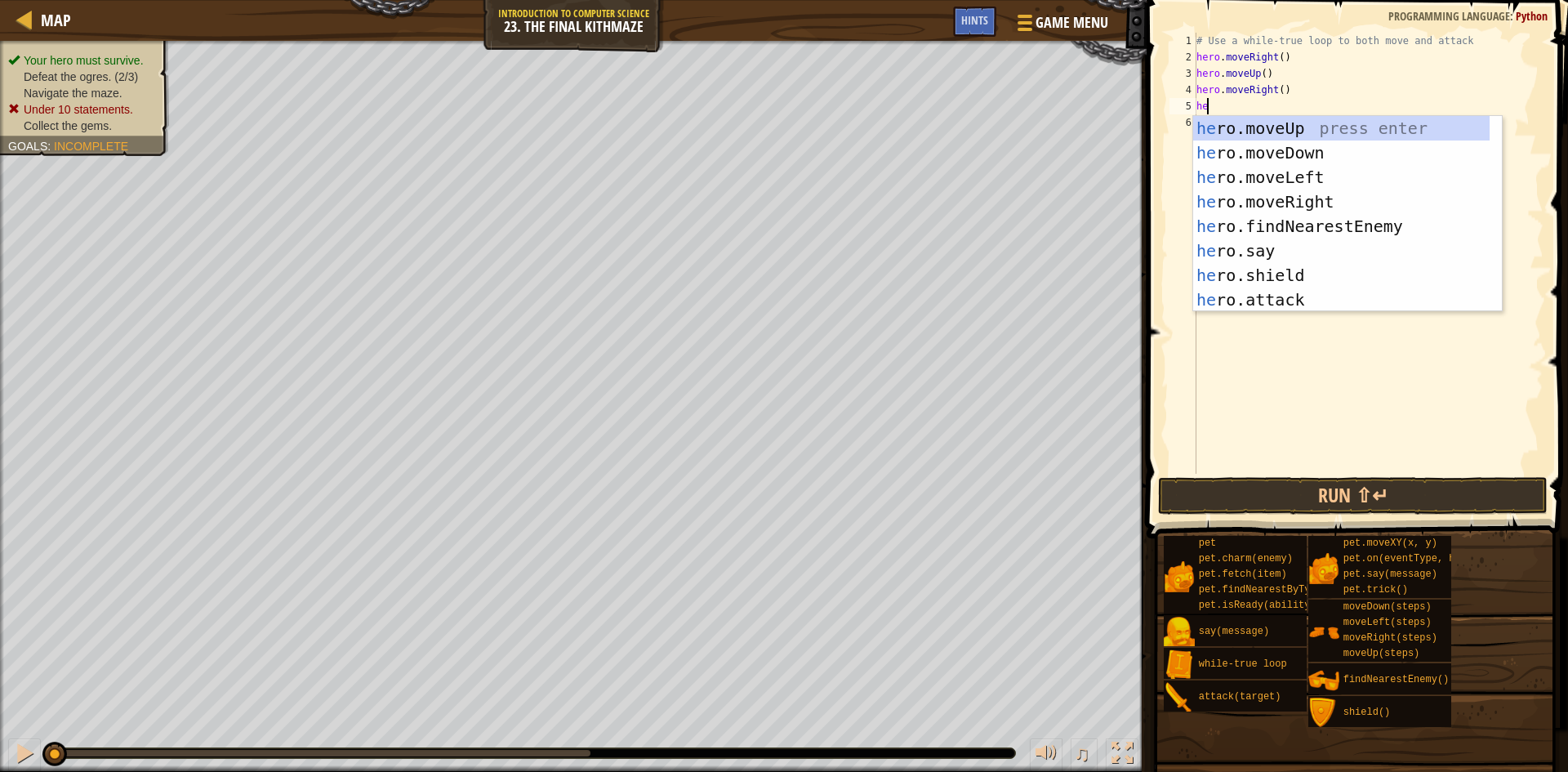
type textarea "hero"
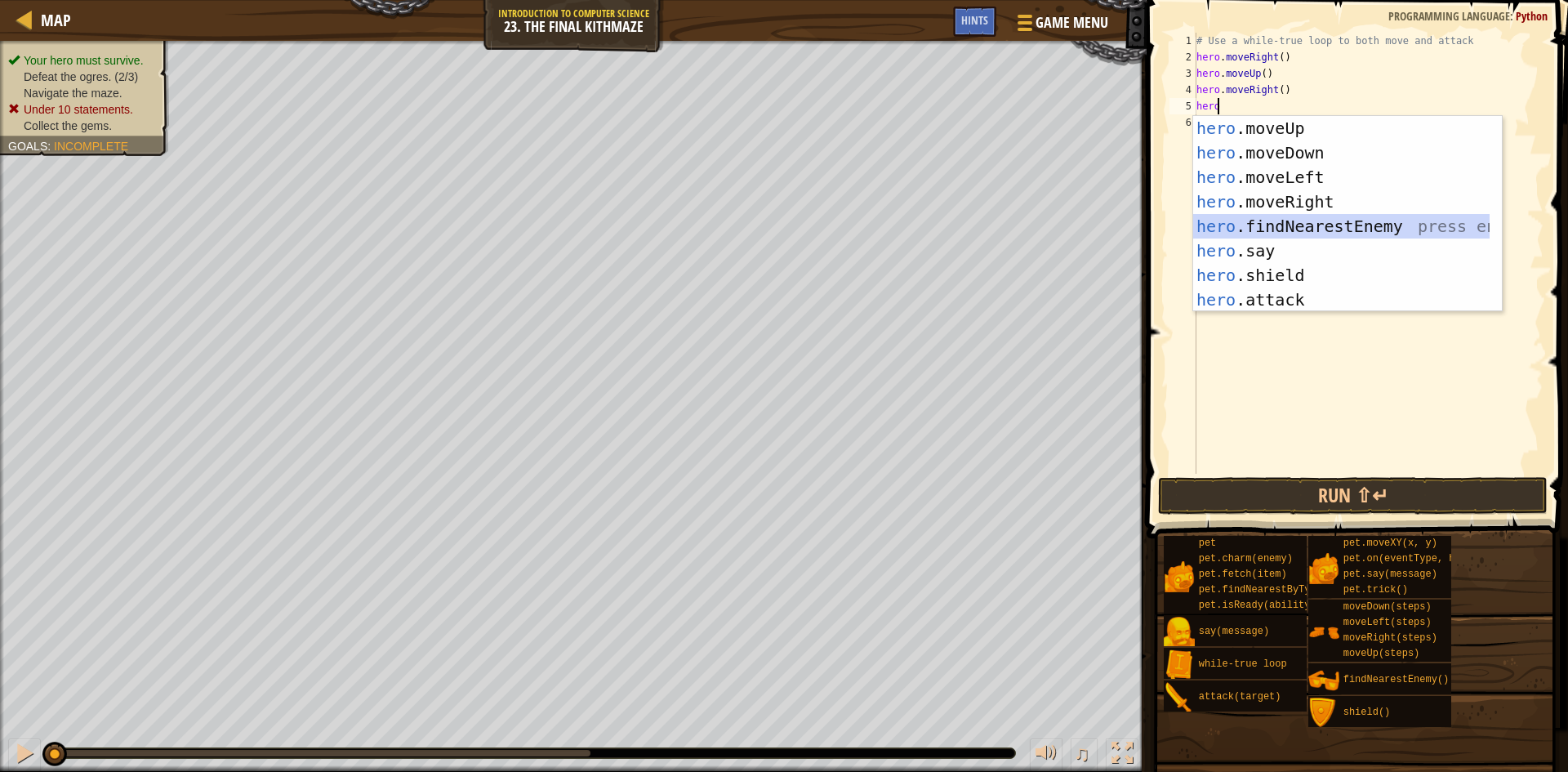
click at [1433, 237] on div "hero .moveUp press enter hero .moveDown press enter hero .moveLeft press enter …" at bounding box center [1341, 239] width 296 height 245
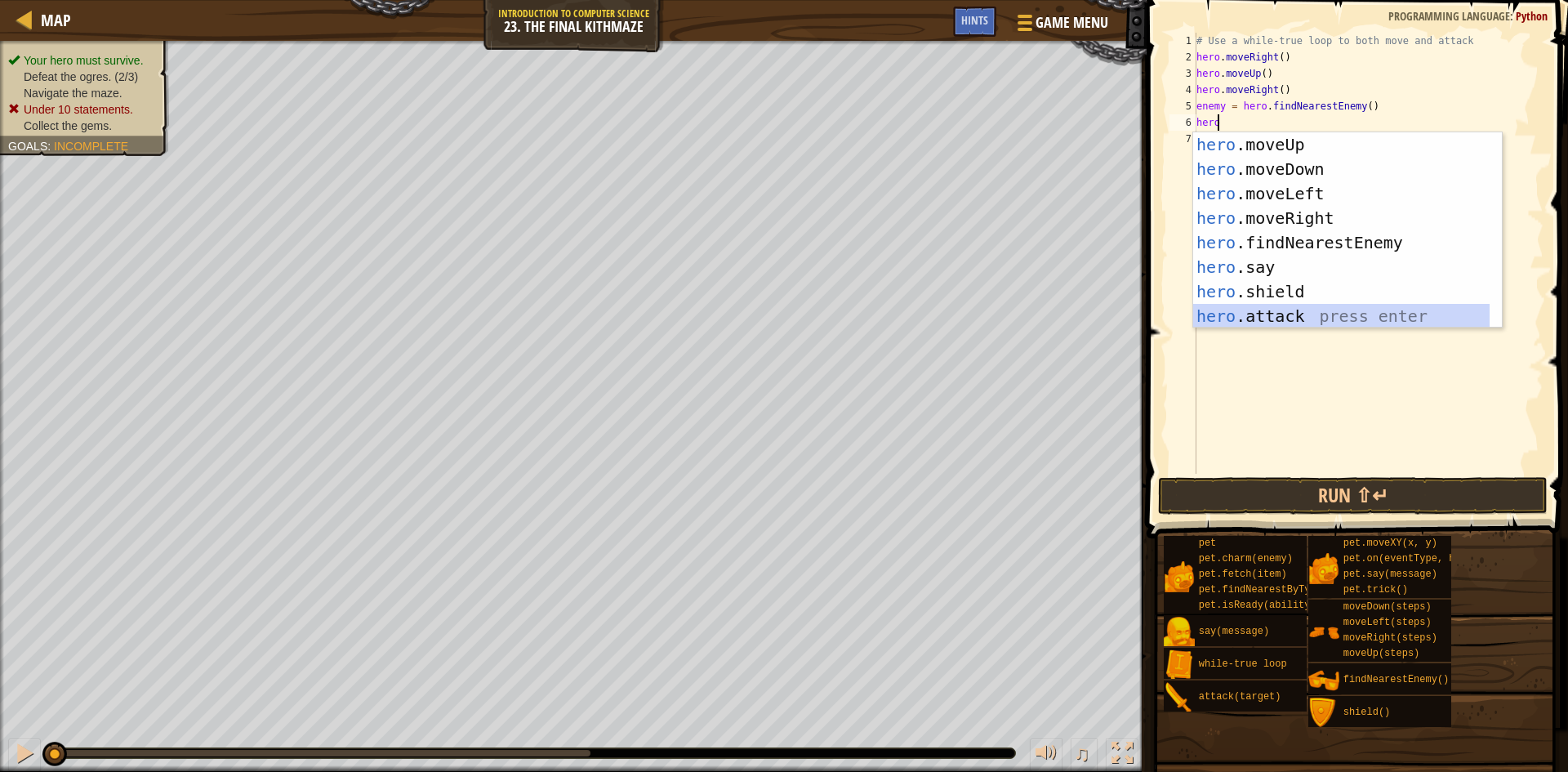
click at [1358, 318] on div "hero .moveUp press enter hero .moveDown press enter hero .moveLeft press enter …" at bounding box center [1341, 255] width 296 height 245
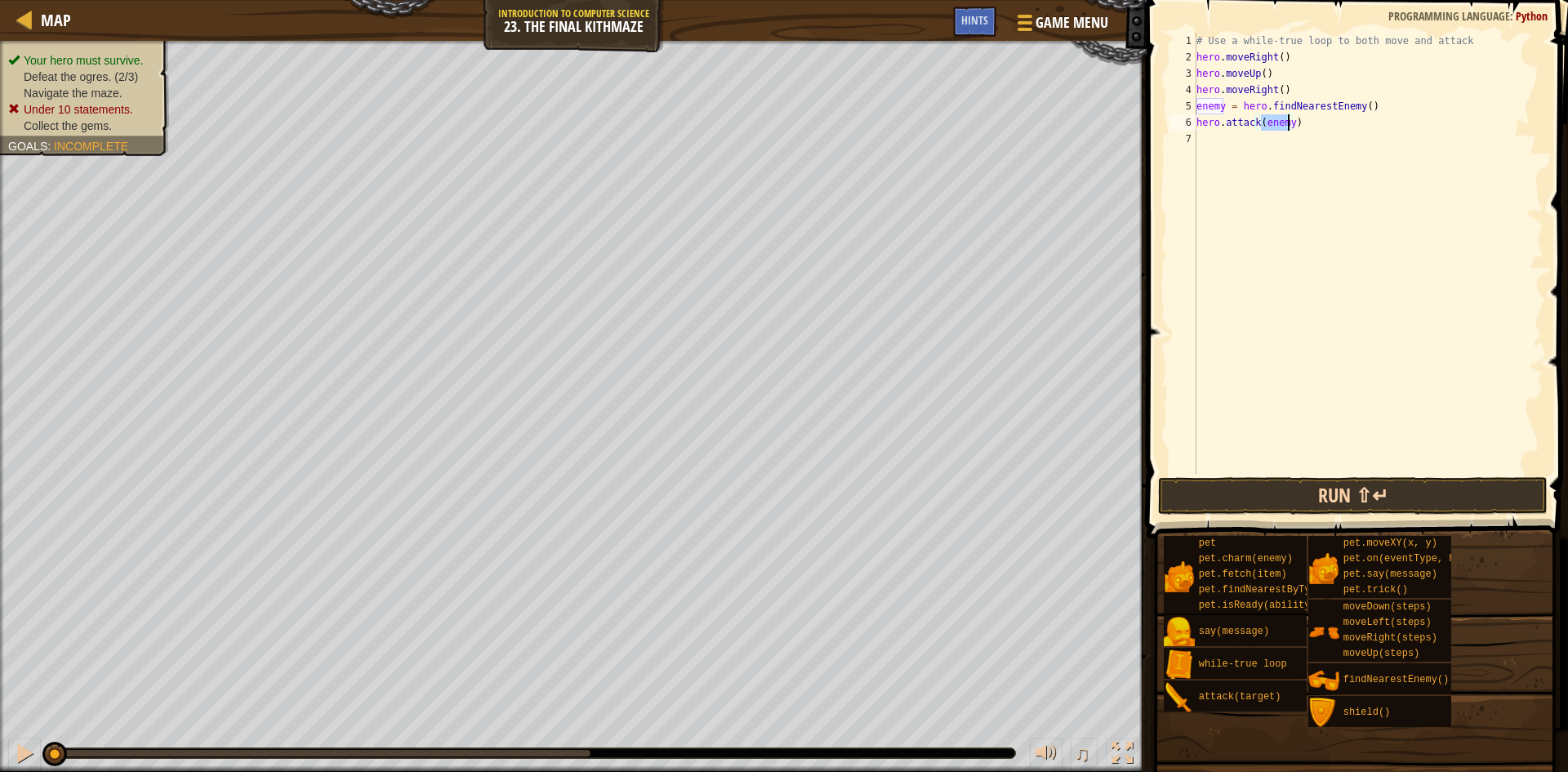
type textarea "hero.attack(enemy)"
click at [1346, 507] on button "Run ⇧↵" at bounding box center [1352, 496] width 389 height 38
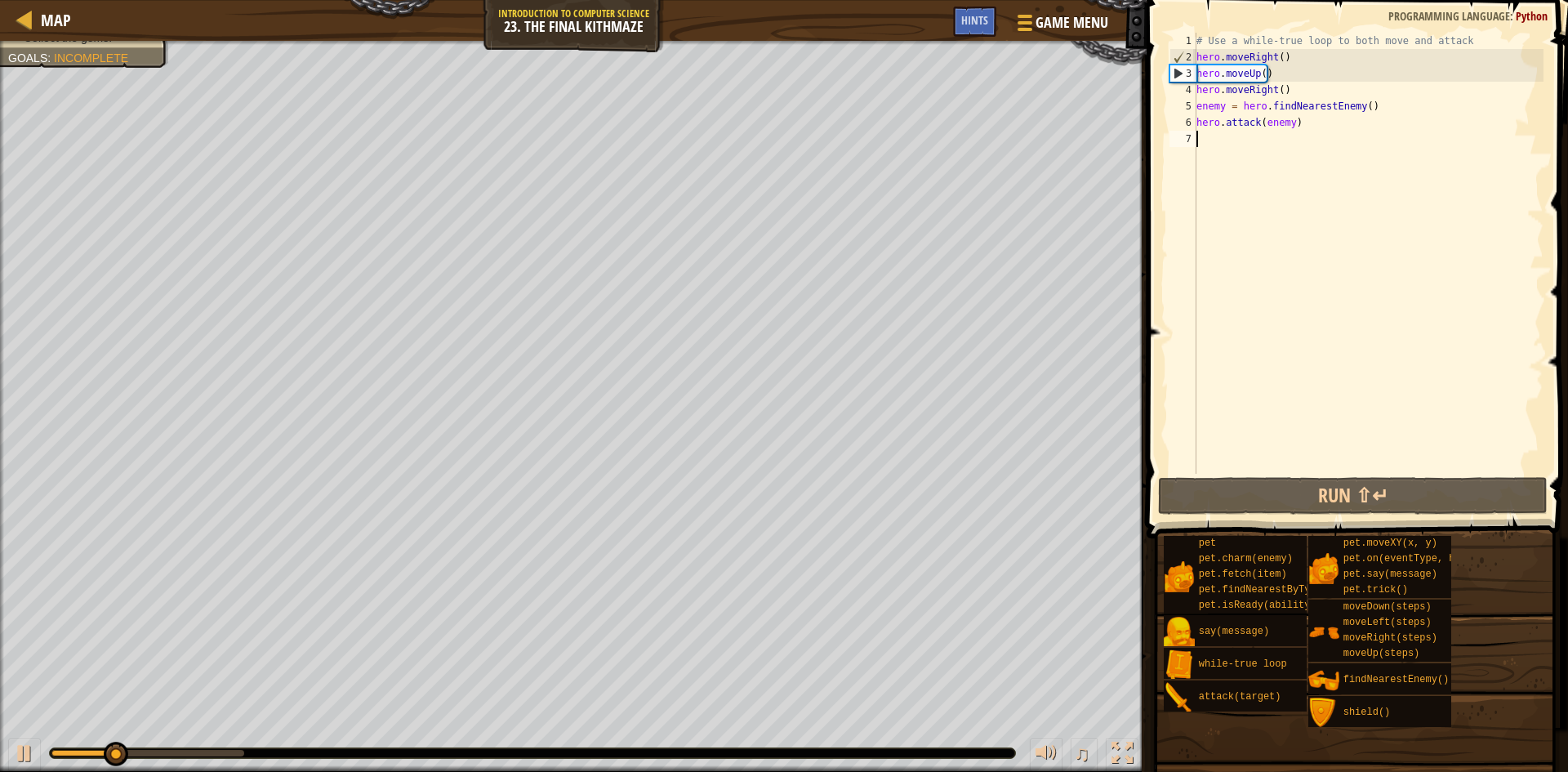
click at [1244, 144] on div "# Use a while-true loop to both move and attack hero . moveRight ( ) hero . mov…" at bounding box center [1369, 270] width 351 height 474
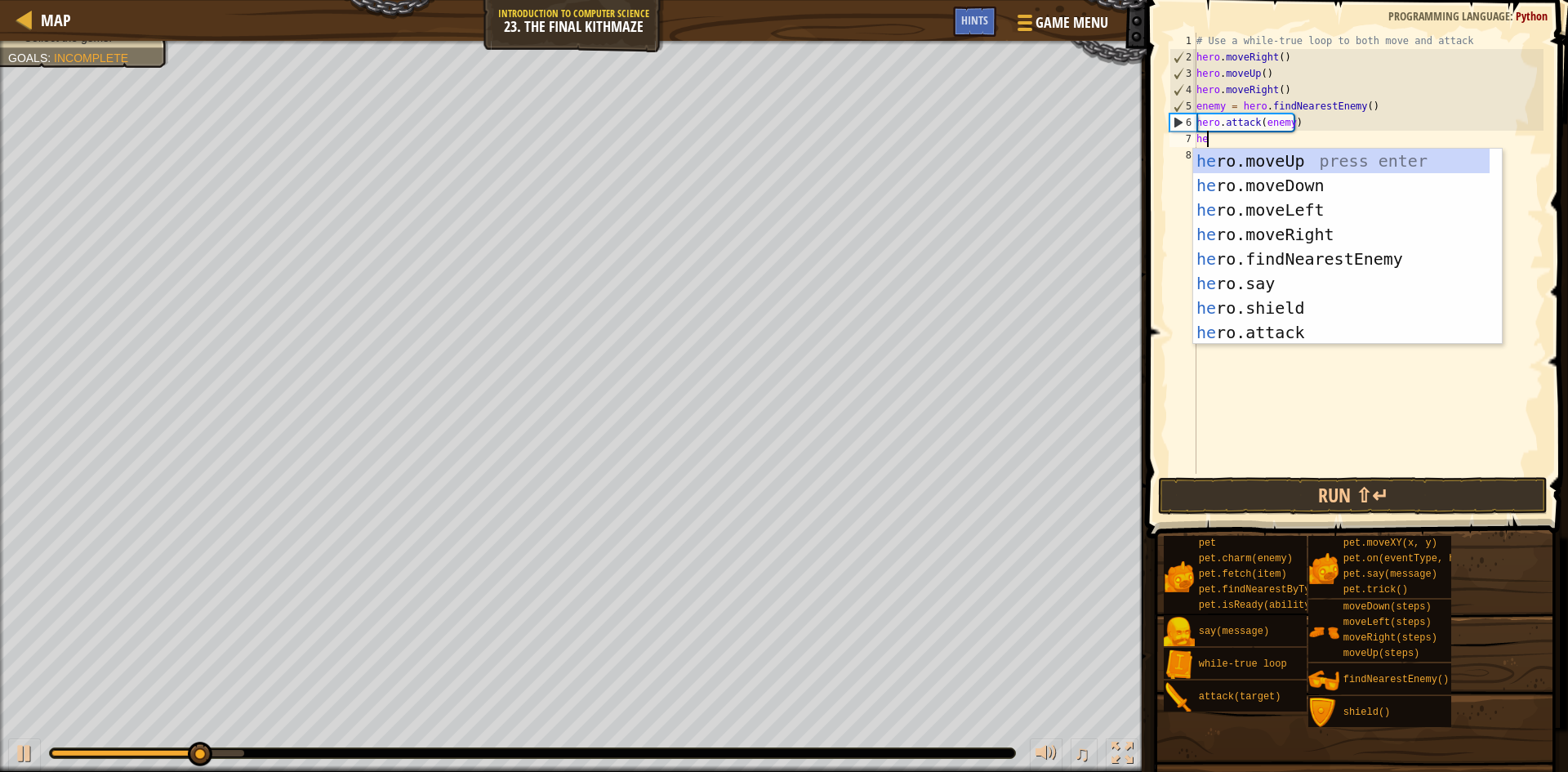
type textarea "hero"
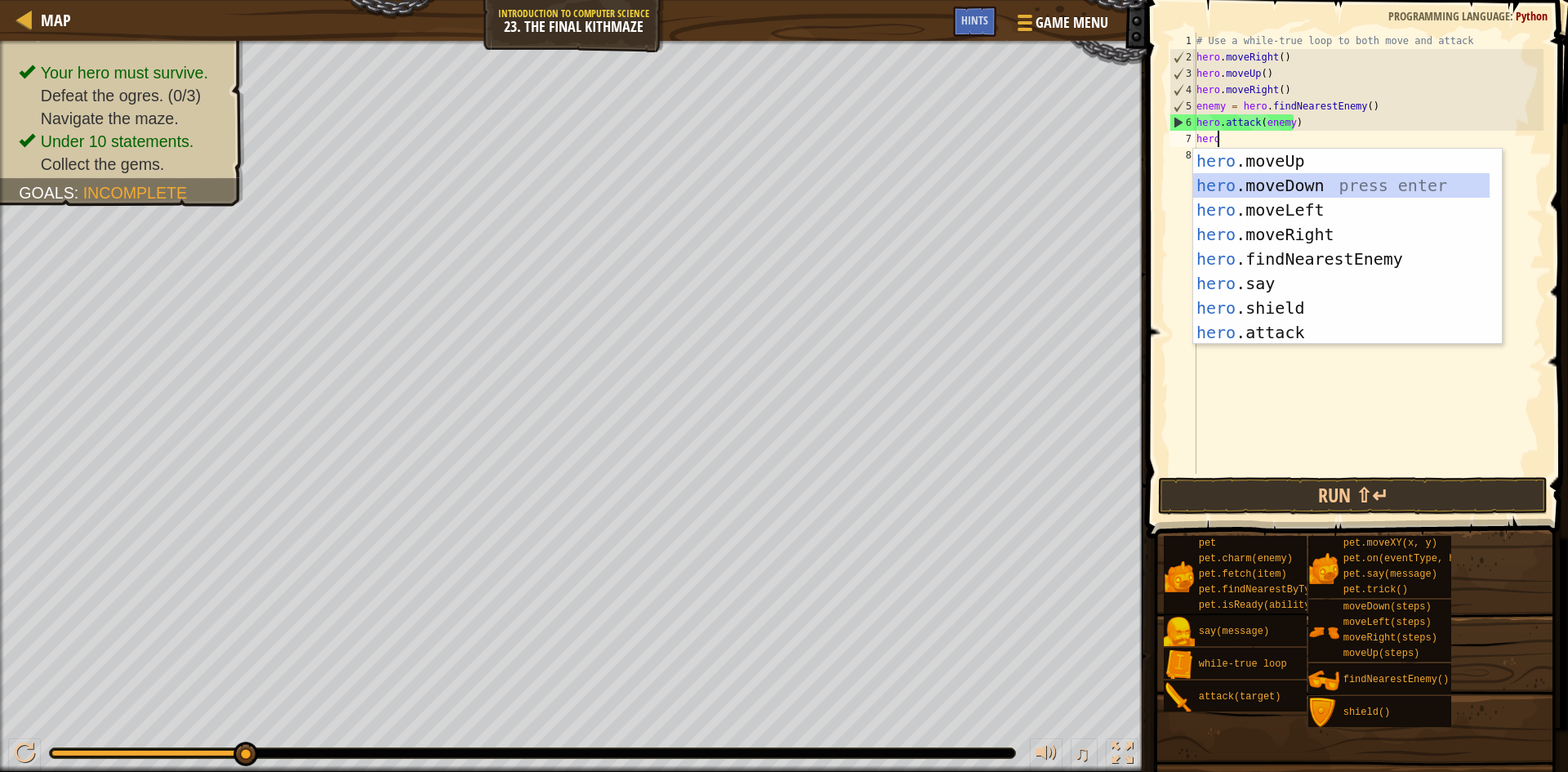
click at [1255, 188] on div "hero .moveUp press enter hero .moveDown press enter hero .moveLeft press enter …" at bounding box center [1341, 271] width 296 height 245
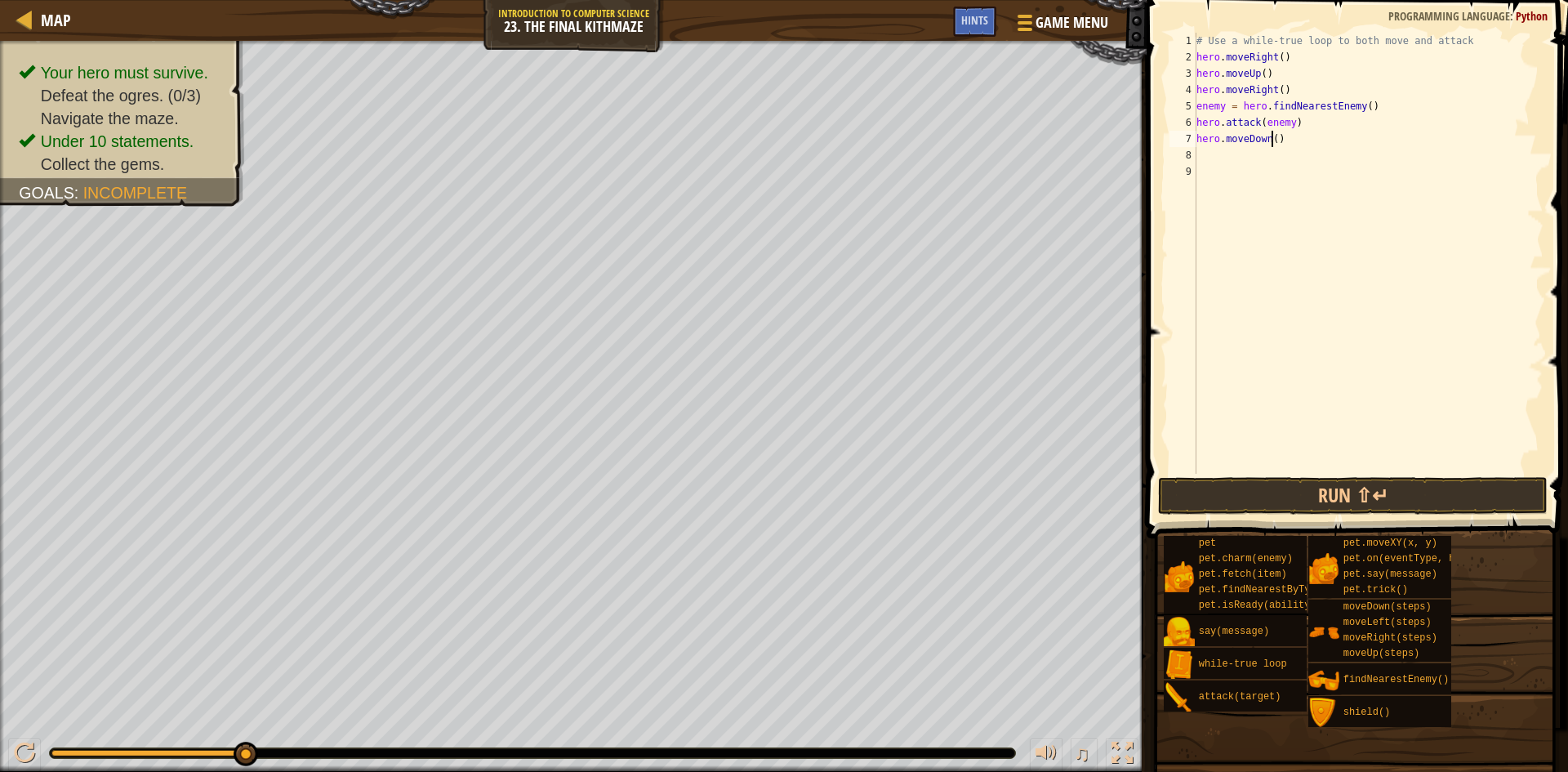
click at [1270, 140] on div "# Use a while-true loop to both move and attack hero . moveRight ( ) hero . mov…" at bounding box center [1369, 270] width 351 height 474
drag, startPoint x: 1298, startPoint y: 146, endPoint x: 1191, endPoint y: 146, distance: 107.0
click at [1191, 146] on div "hero.moveDown(2) 1 2 3 4 5 6 7 8 9 # Use a while-true loop to both move and att…" at bounding box center [1355, 253] width 377 height 441
type textarea "hero.moveDown(2)"
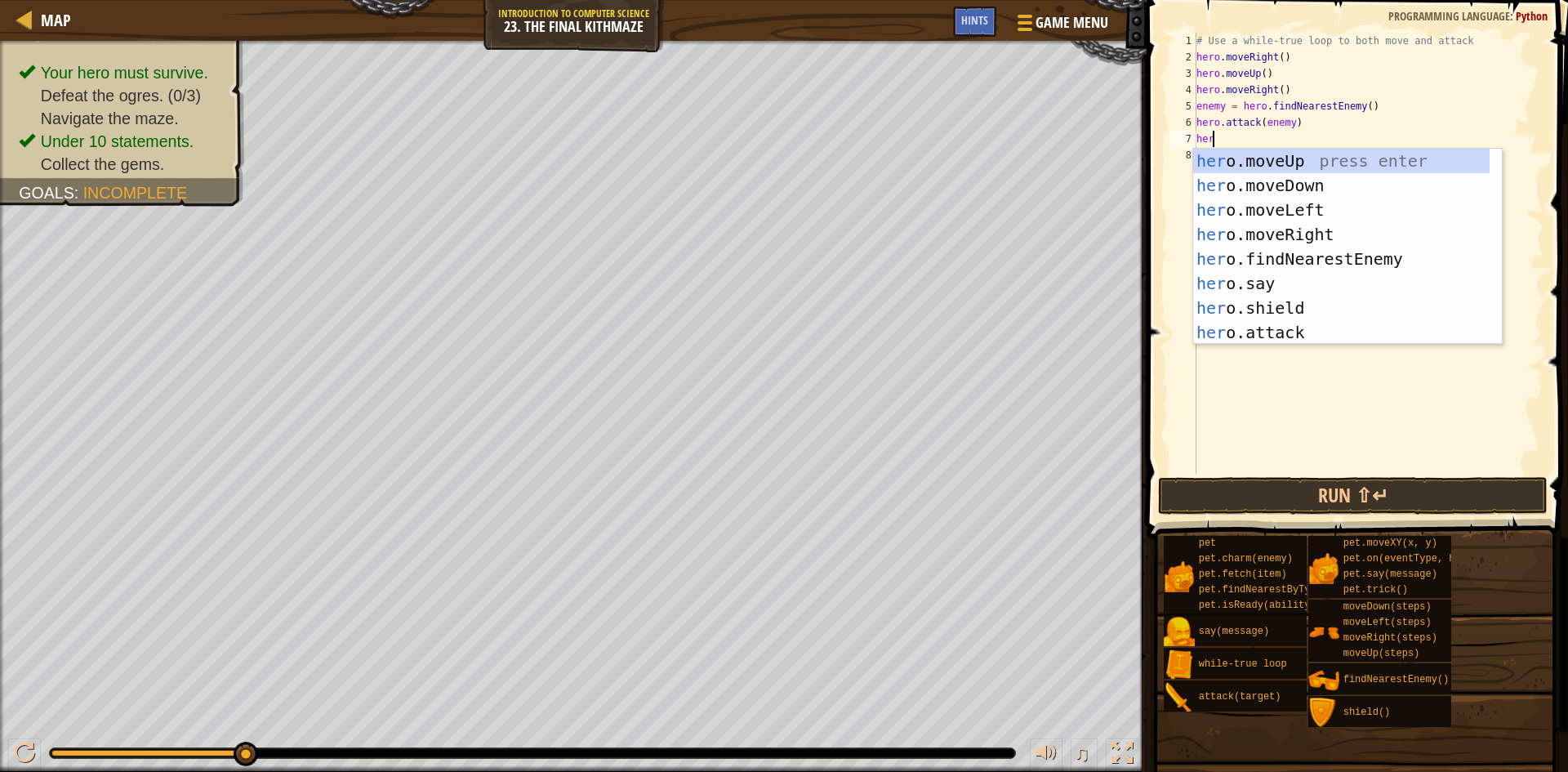
scroll to position [7, 1]
click at [1425, 327] on div "hero .moveUp press enter hero .moveDown press enter hero .moveLeft press enter …" at bounding box center [1341, 271] width 296 height 245
type textarea "hero.attack(enemy)"
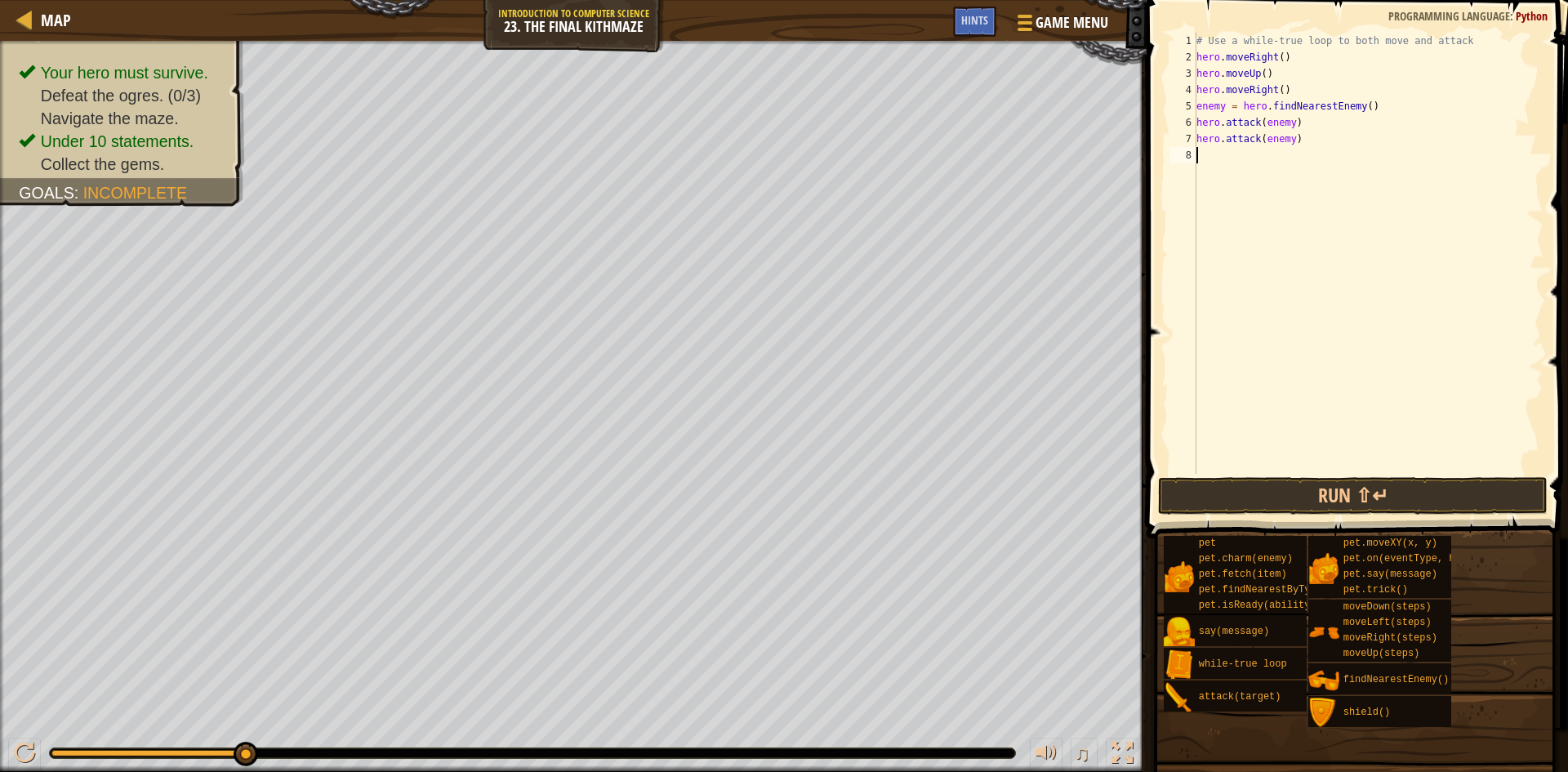
click at [1235, 151] on div "# Use a while-true loop to both move and attack hero . moveRight ( ) hero . mov…" at bounding box center [1369, 270] width 351 height 474
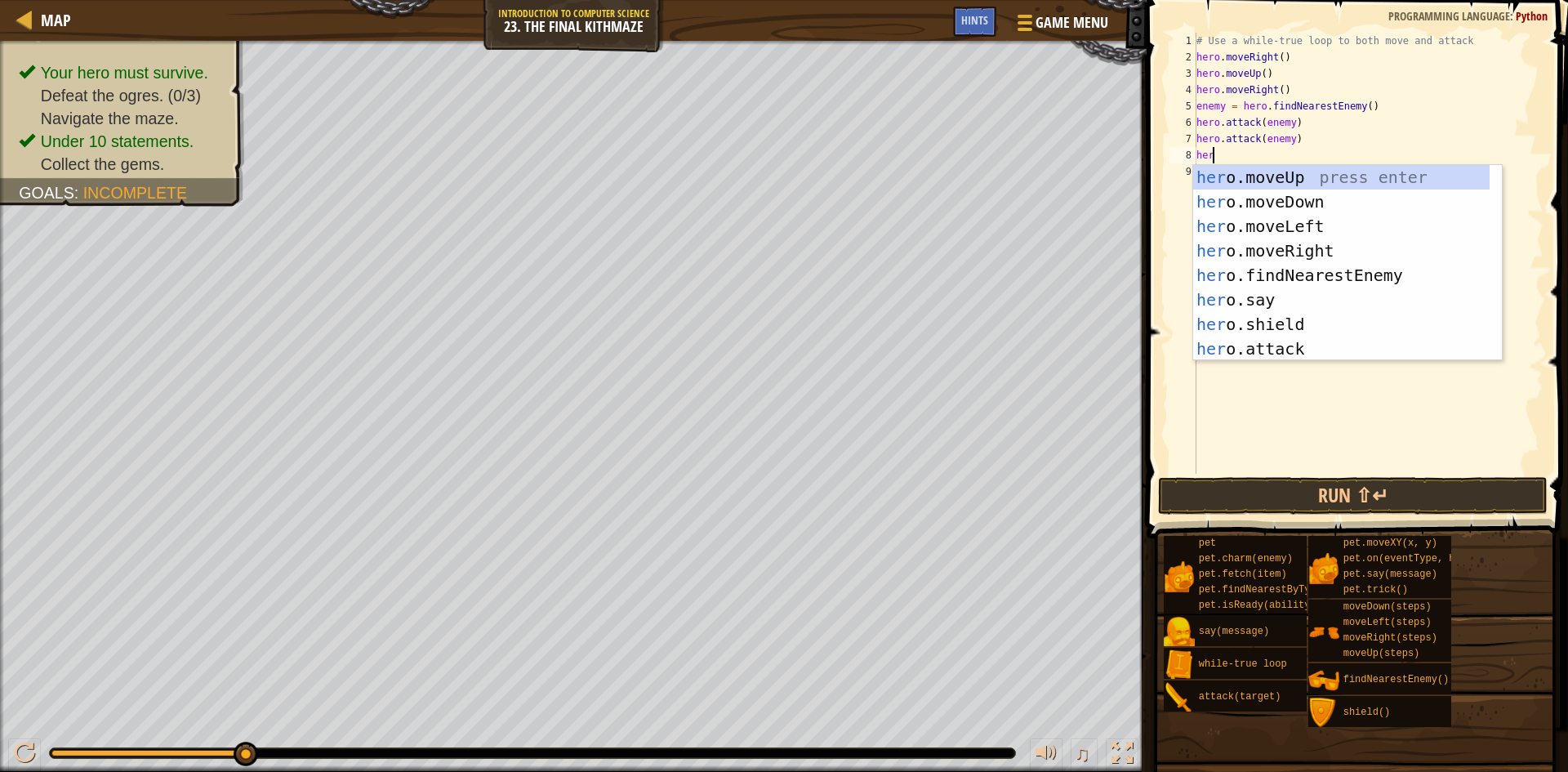
type textarea "hero"
click at [1318, 202] on div "hero .moveUp press enter hero .moveDown press enter hero .moveLeft press enter …" at bounding box center [1341, 287] width 296 height 245
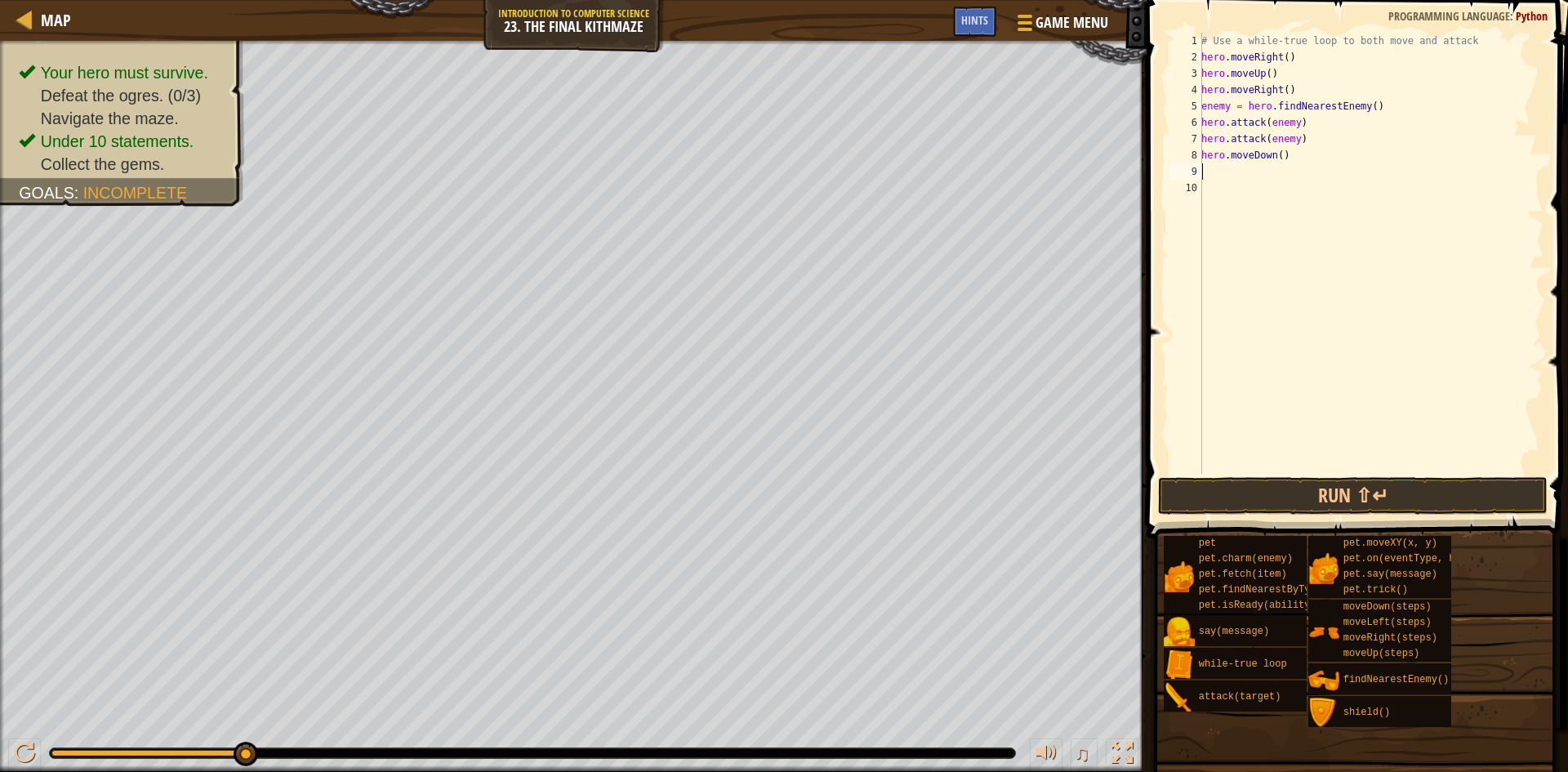
click at [1275, 158] on div "# Use a while-true loop to both move and attack hero . moveRight ( ) hero . mov…" at bounding box center [1370, 270] width 345 height 474
type textarea "hero.moveDown(2)"
drag, startPoint x: 1347, startPoint y: 483, endPoint x: 1328, endPoint y: 479, distance: 19.4
click at [1328, 479] on button "Run ⇧↵" at bounding box center [1352, 496] width 389 height 38
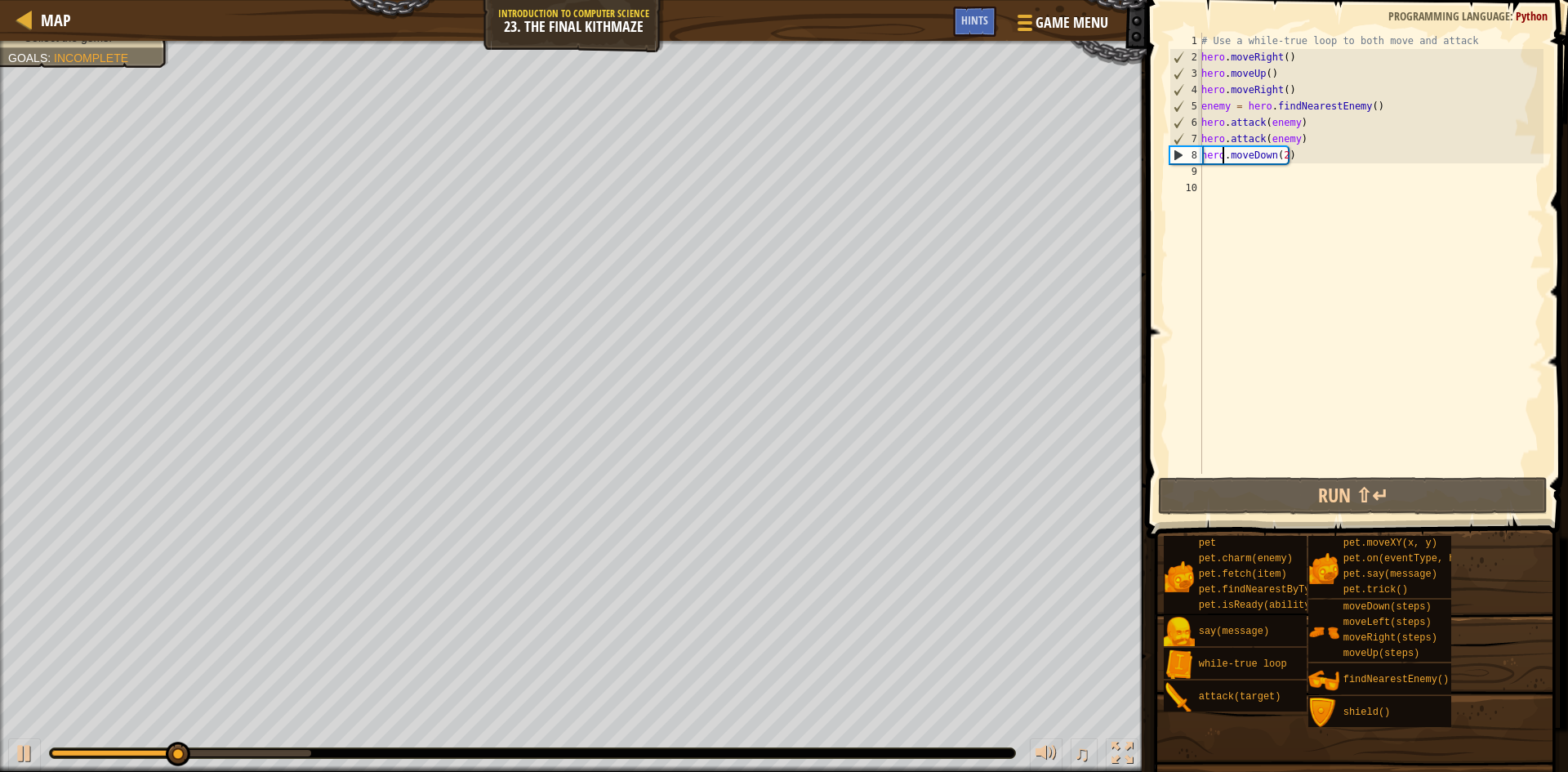
click at [1223, 161] on div "# Use a while-true loop to both move and attack hero . moveRight ( ) hero . mov…" at bounding box center [1370, 270] width 345 height 474
click at [1224, 176] on div "# Use a while-true loop to both move and attack hero . moveRight ( ) hero . mov…" at bounding box center [1370, 270] width 345 height 474
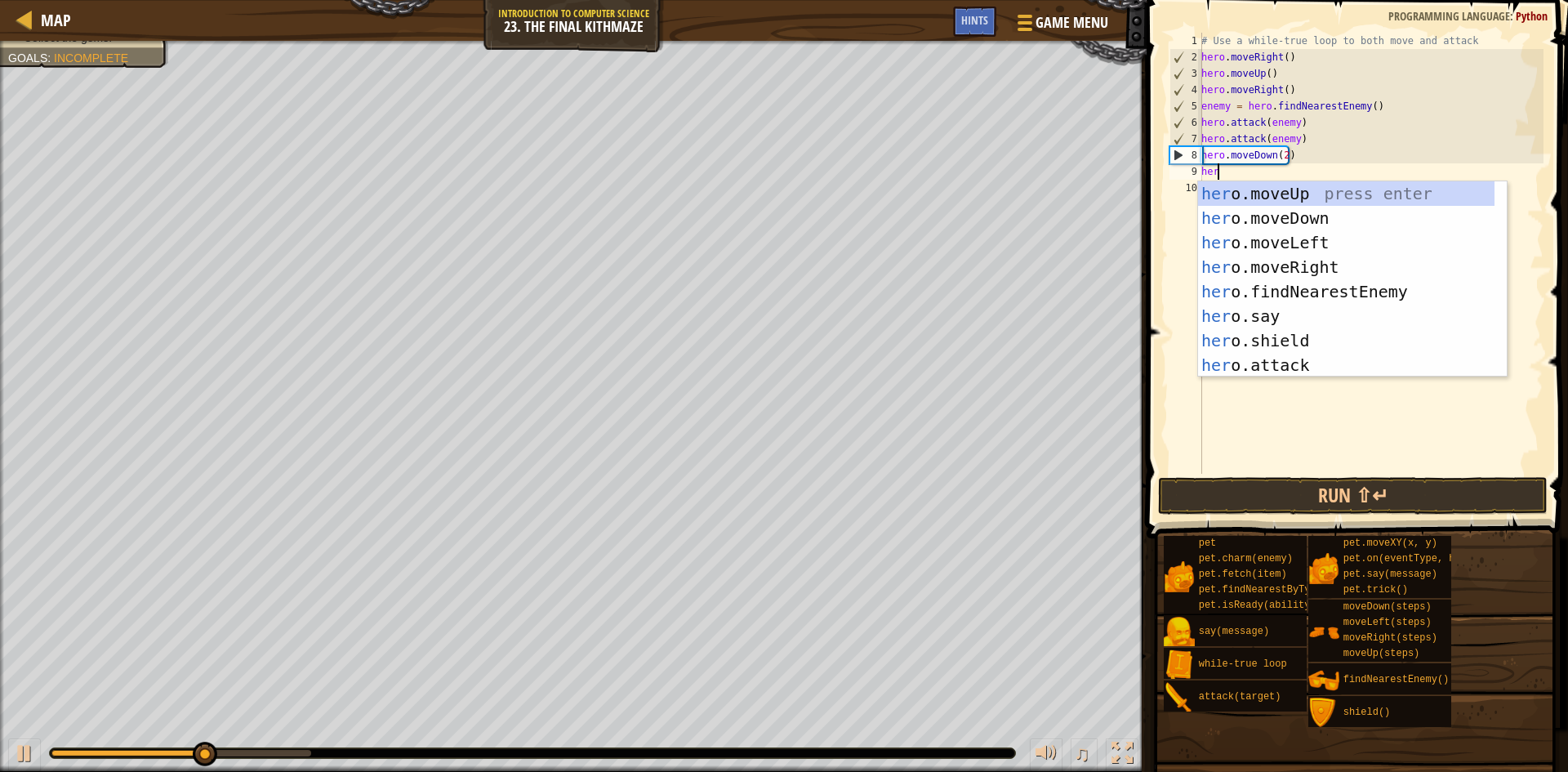
scroll to position [7, 1]
type textarea "hero"
click at [1318, 203] on div "hero .moveUp press enter hero .moveDown press enter hero .moveLeft press enter …" at bounding box center [1345, 304] width 296 height 245
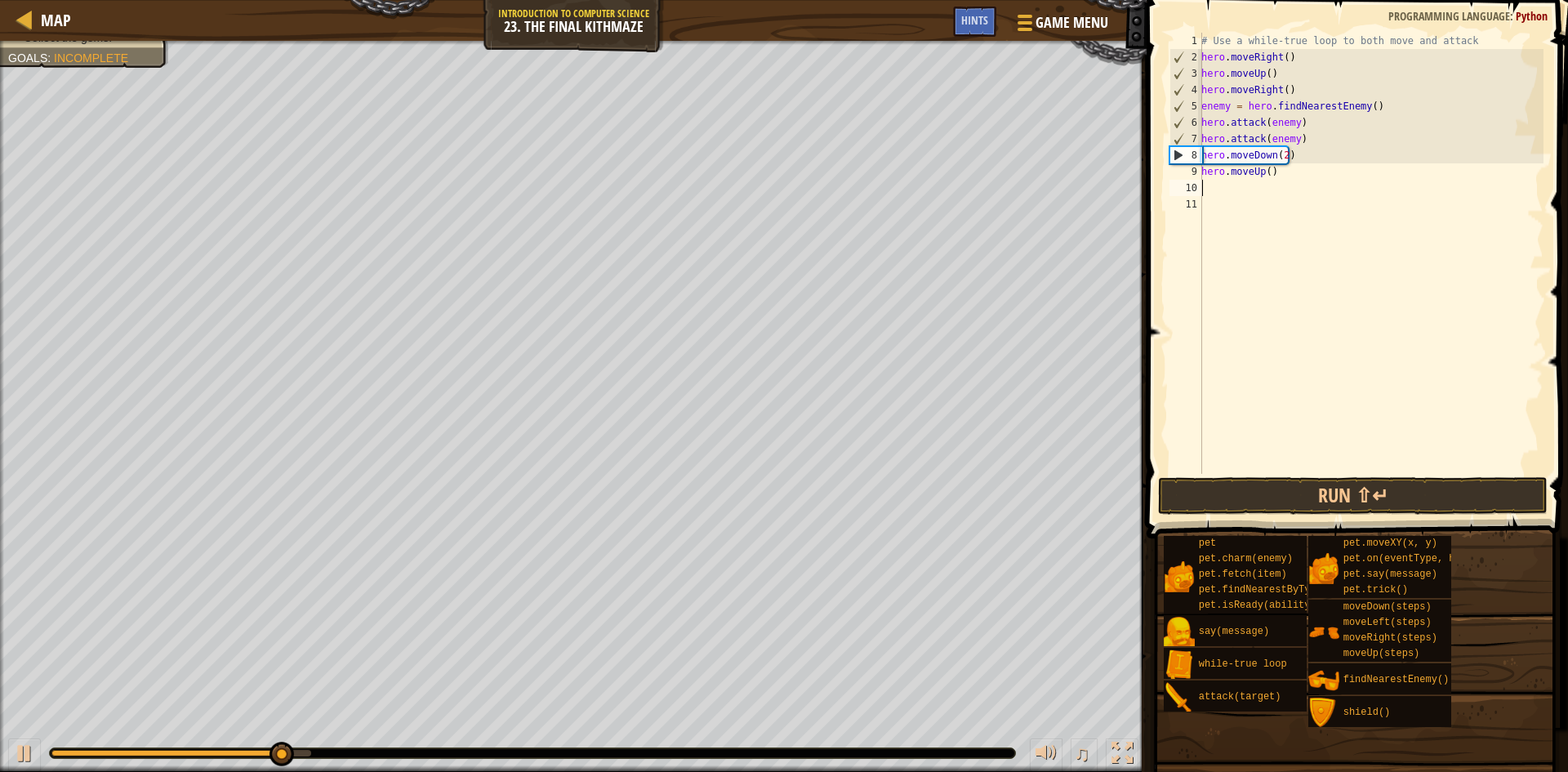
scroll to position [7, 0]
click at [1345, 479] on div "1 2 3 4 5 6 7 8 9 10 11 # Use a while-true loop to both move and attack hero . …" at bounding box center [1354, 301] width 427 height 586
click at [1346, 486] on button "Run ⇧↵" at bounding box center [1352, 496] width 389 height 38
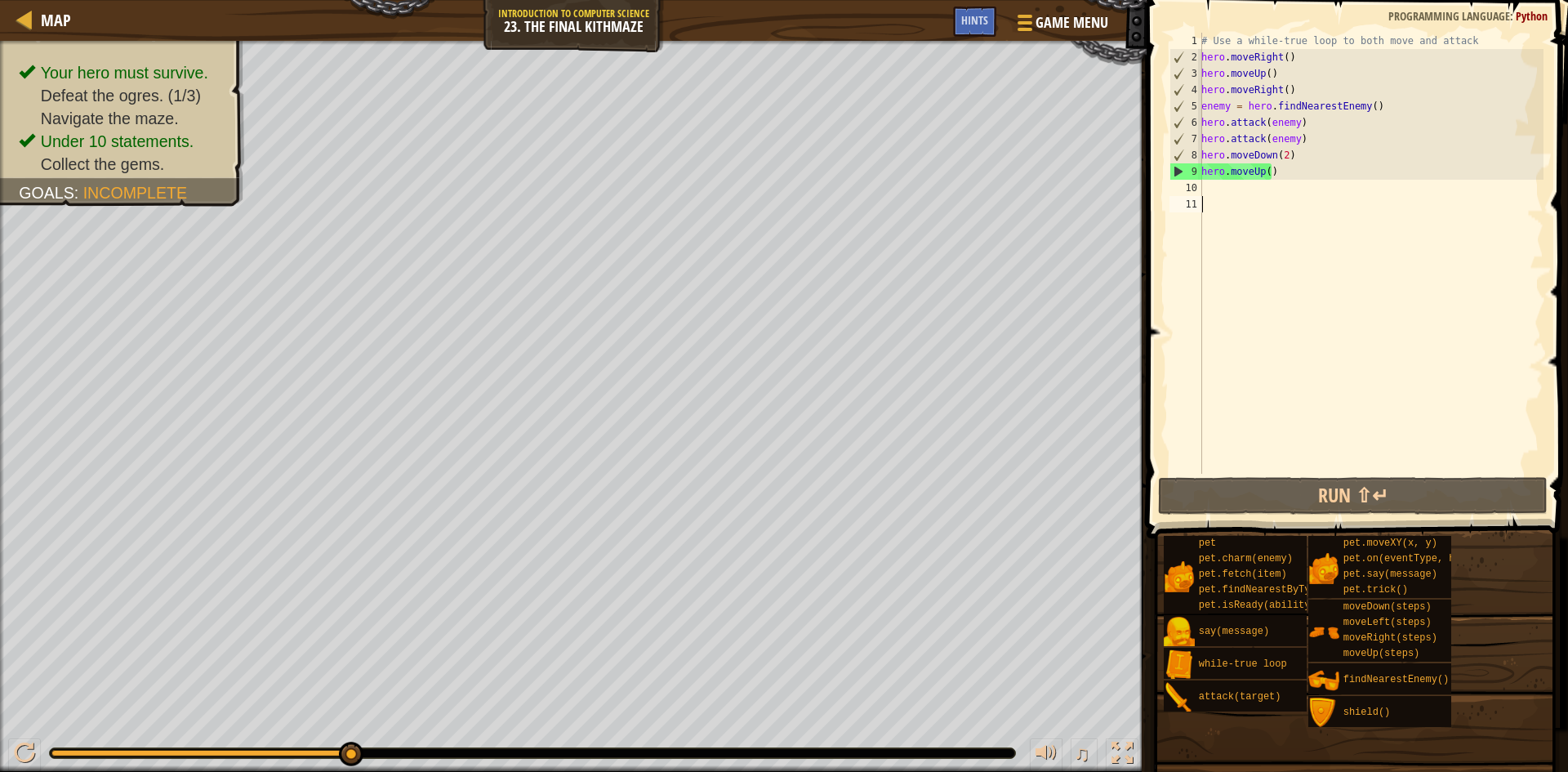
click at [1312, 192] on div "# Use a while-true loop to both move and attack hero . moveRight ( ) hero . mov…" at bounding box center [1370, 270] width 345 height 474
click at [1282, 182] on div "# Use a while-true loop to both move and attack hero . moveRight ( ) hero . mov…" at bounding box center [1370, 270] width 345 height 474
click at [1313, 184] on div "# Use a while-true loop to both move and attack hero . moveRight ( ) hero . mov…" at bounding box center [1370, 270] width 345 height 474
drag, startPoint x: 1454, startPoint y: 42, endPoint x: 1197, endPoint y: 47, distance: 257.0
click at [1197, 47] on div "1 2 3 4 5 6 7 8 9 10 11 # Use a while-true loop to both move and attack hero . …" at bounding box center [1355, 253] width 377 height 441
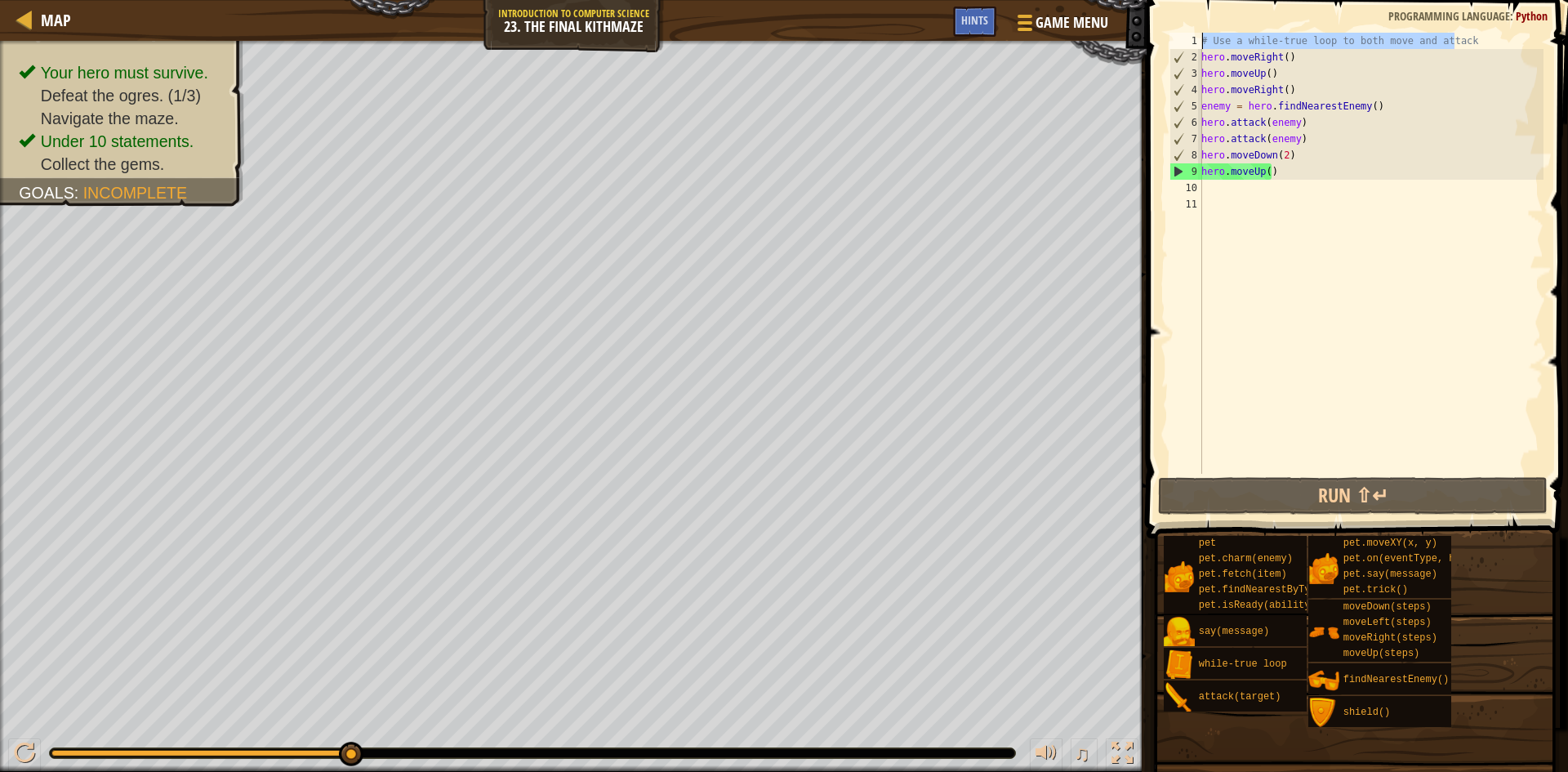
type textarea "# Use a while-true loop to both move and attack"
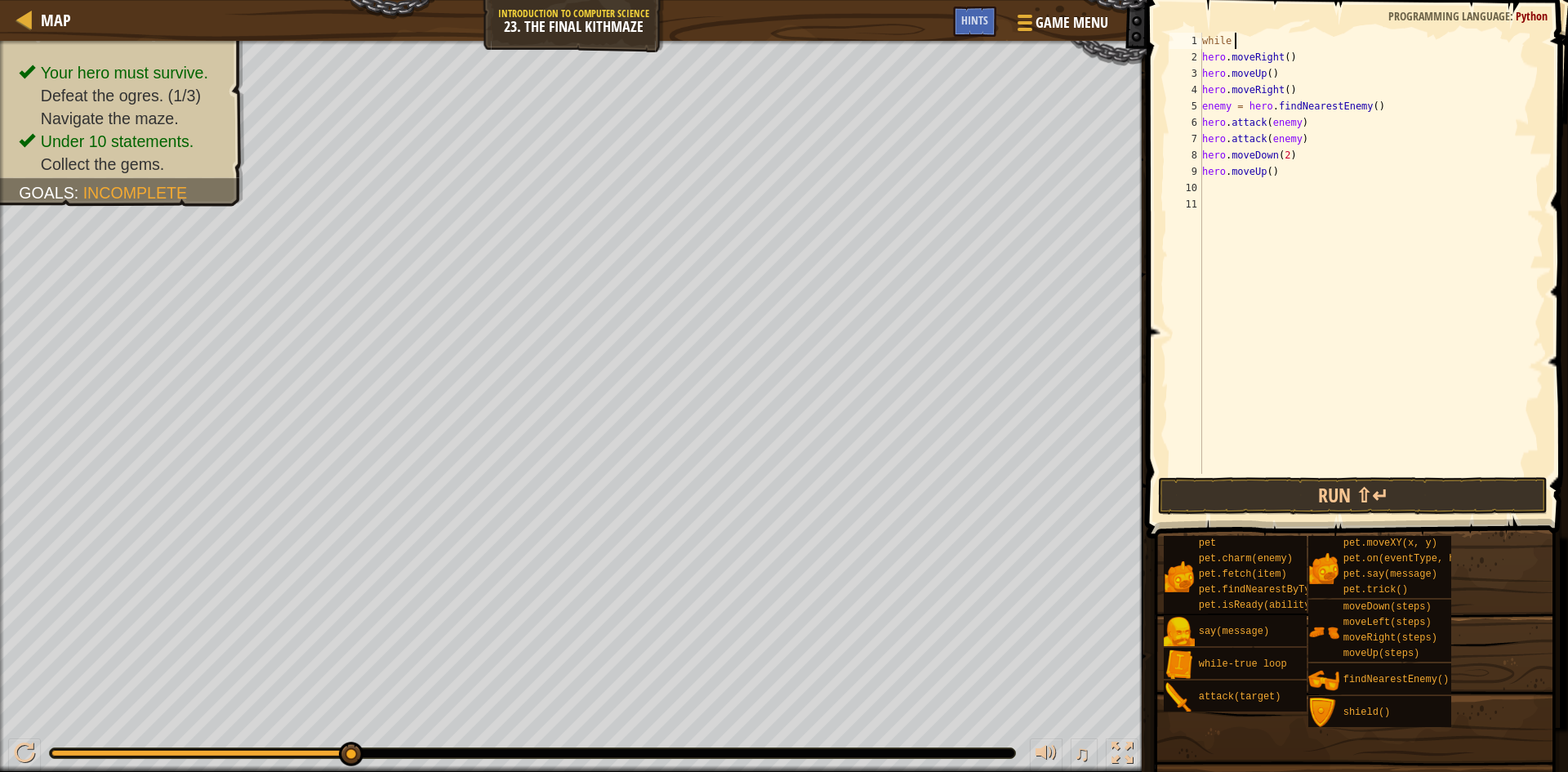
scroll to position [7, 3]
type textarea "while TRUE"
click at [1324, 67] on div "while- true loop press enter" at bounding box center [1386, 88] width 309 height 73
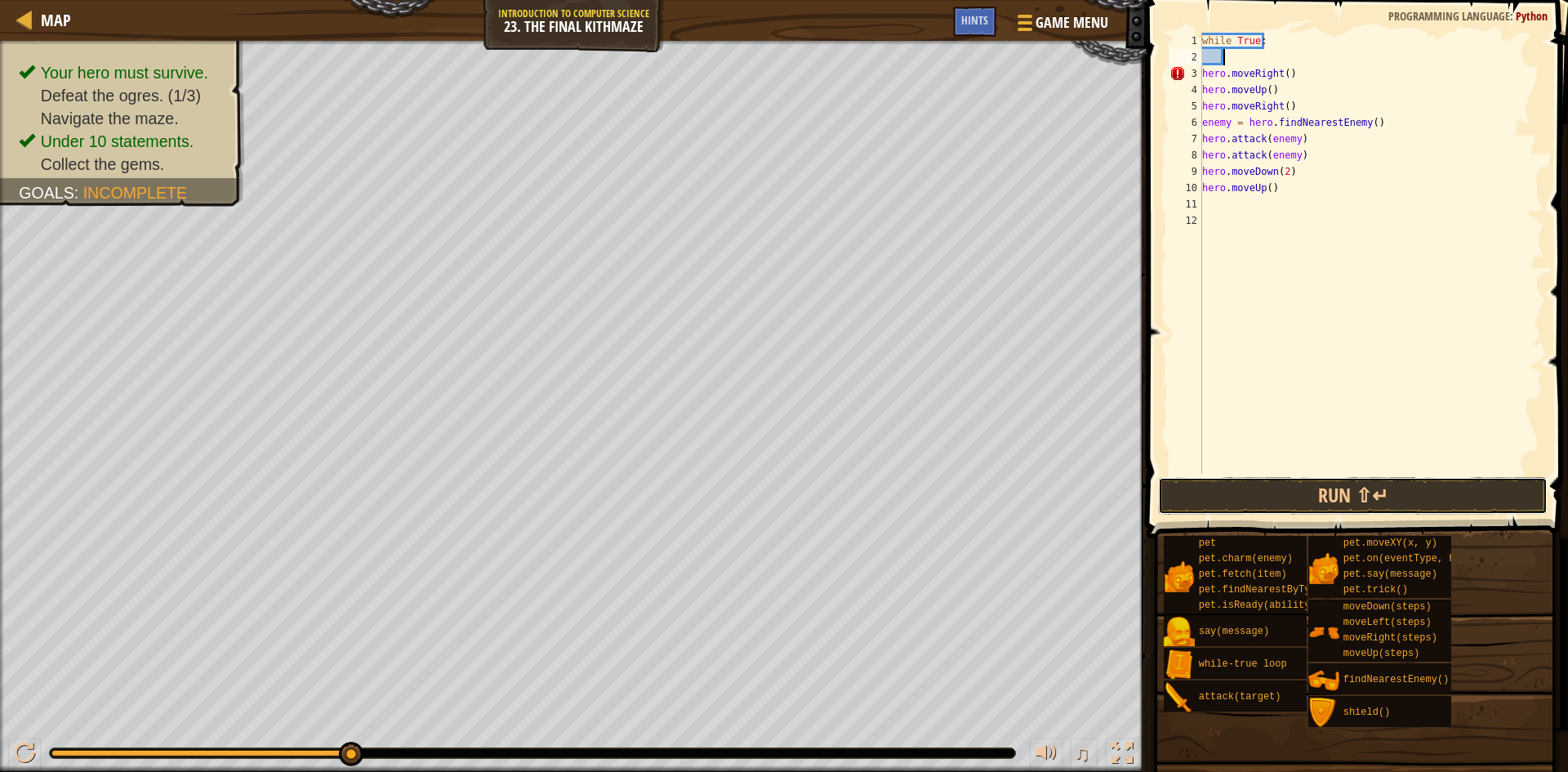
drag, startPoint x: 1311, startPoint y: 494, endPoint x: 1252, endPoint y: 455, distance: 70.7
click at [1252, 455] on div "1 2 3 4 5 6 7 8 9 10 11 12 while True : hero . moveRight ( ) hero . moveUp ( ) …" at bounding box center [1354, 301] width 427 height 586
click at [1346, 493] on button "Run ⇧↵" at bounding box center [1352, 496] width 389 height 38
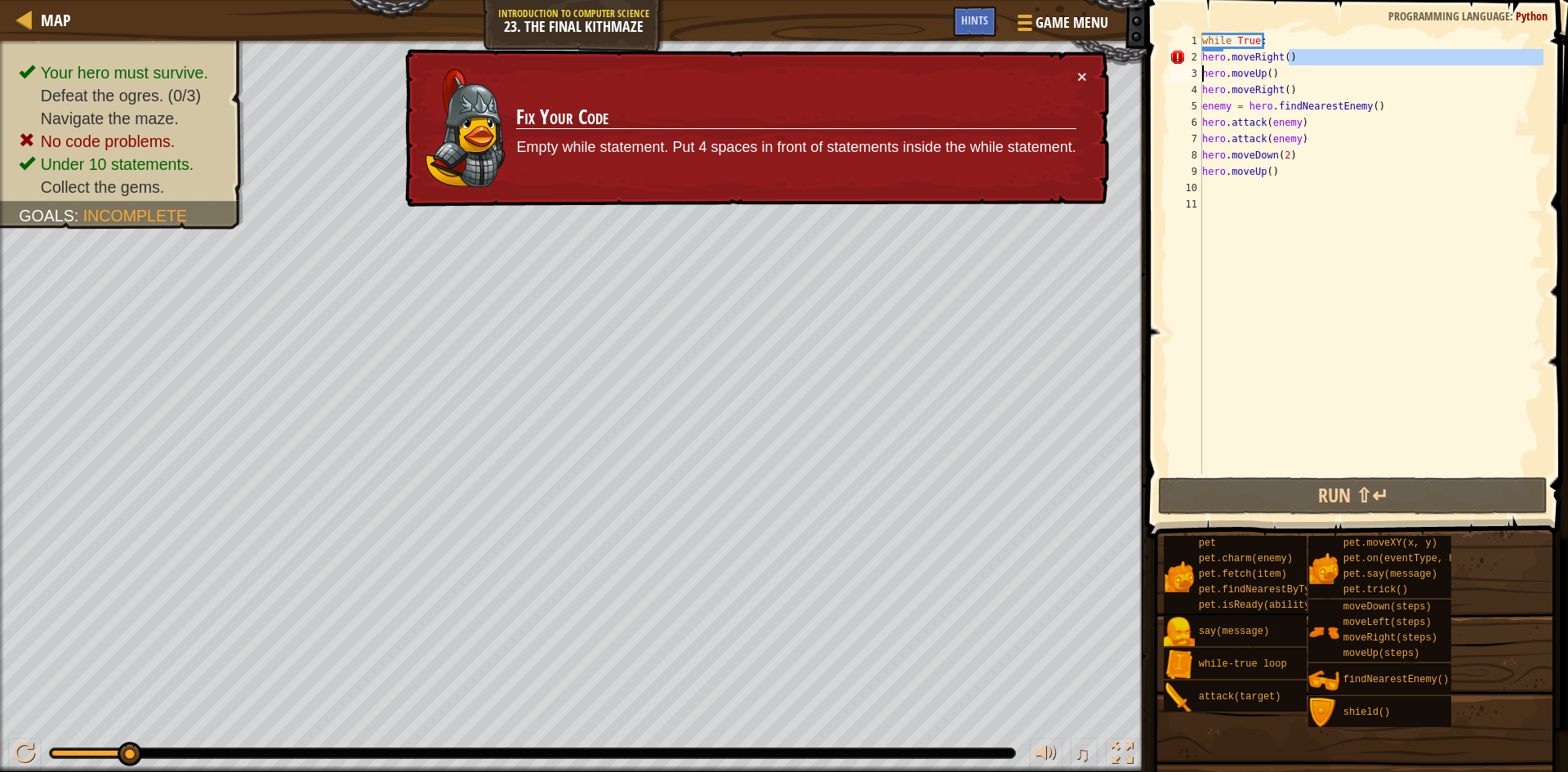
drag, startPoint x: 1336, startPoint y: 58, endPoint x: 1204, endPoint y: 80, distance: 133.8
click at [1204, 80] on div "while True : hero . moveRight ( ) hero . moveUp ( ) hero . moveRight ( ) enemy …" at bounding box center [1370, 270] width 344 height 474
type textarea "hero.moveRight() hero.moveUp()"
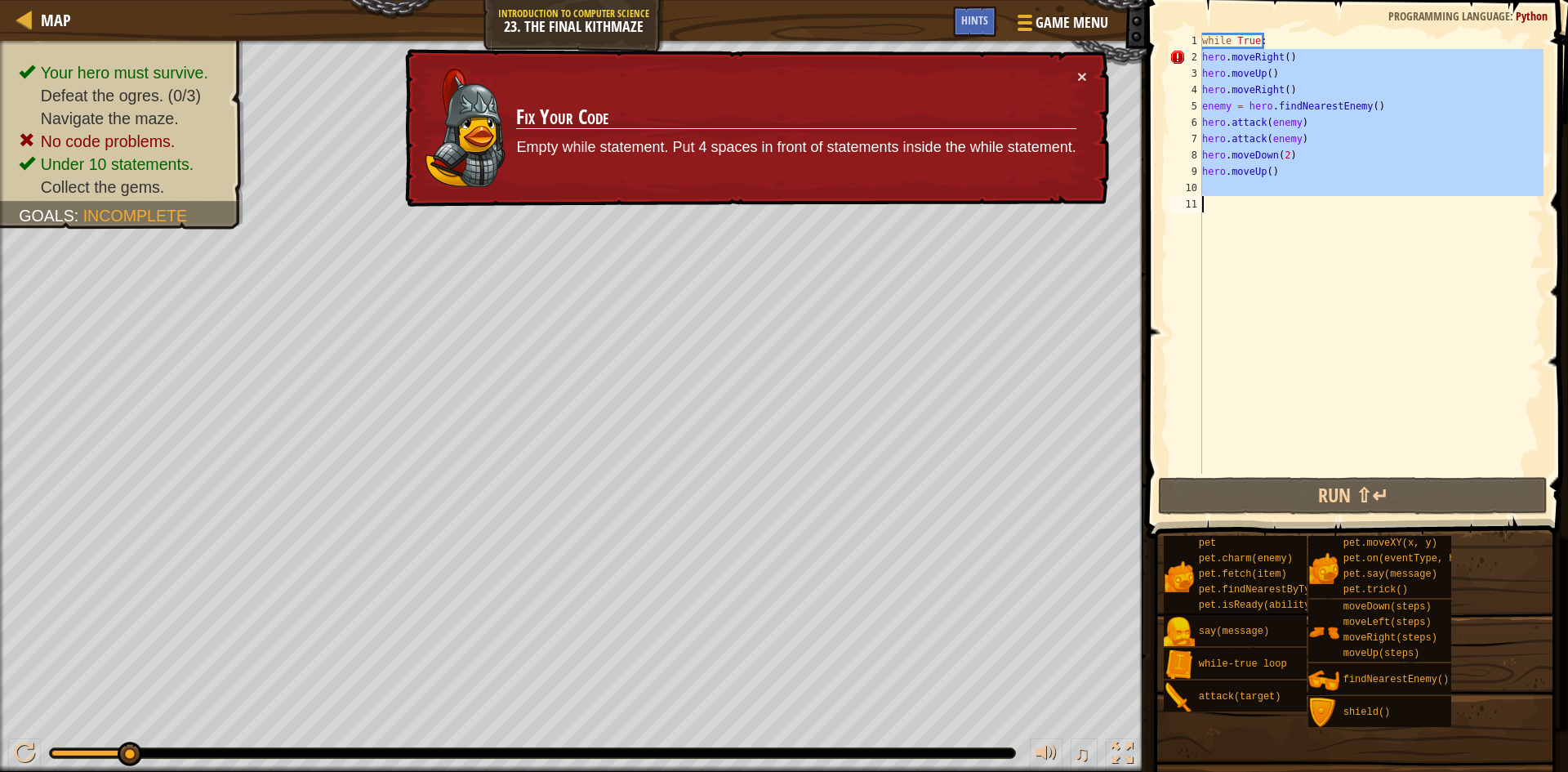
drag, startPoint x: 1203, startPoint y: 56, endPoint x: 1402, endPoint y: 239, distance: 270.4
click at [1402, 239] on div "while True : hero . moveRight ( ) hero . moveUp ( ) hero . moveRight ( ) enemy …" at bounding box center [1370, 270] width 344 height 474
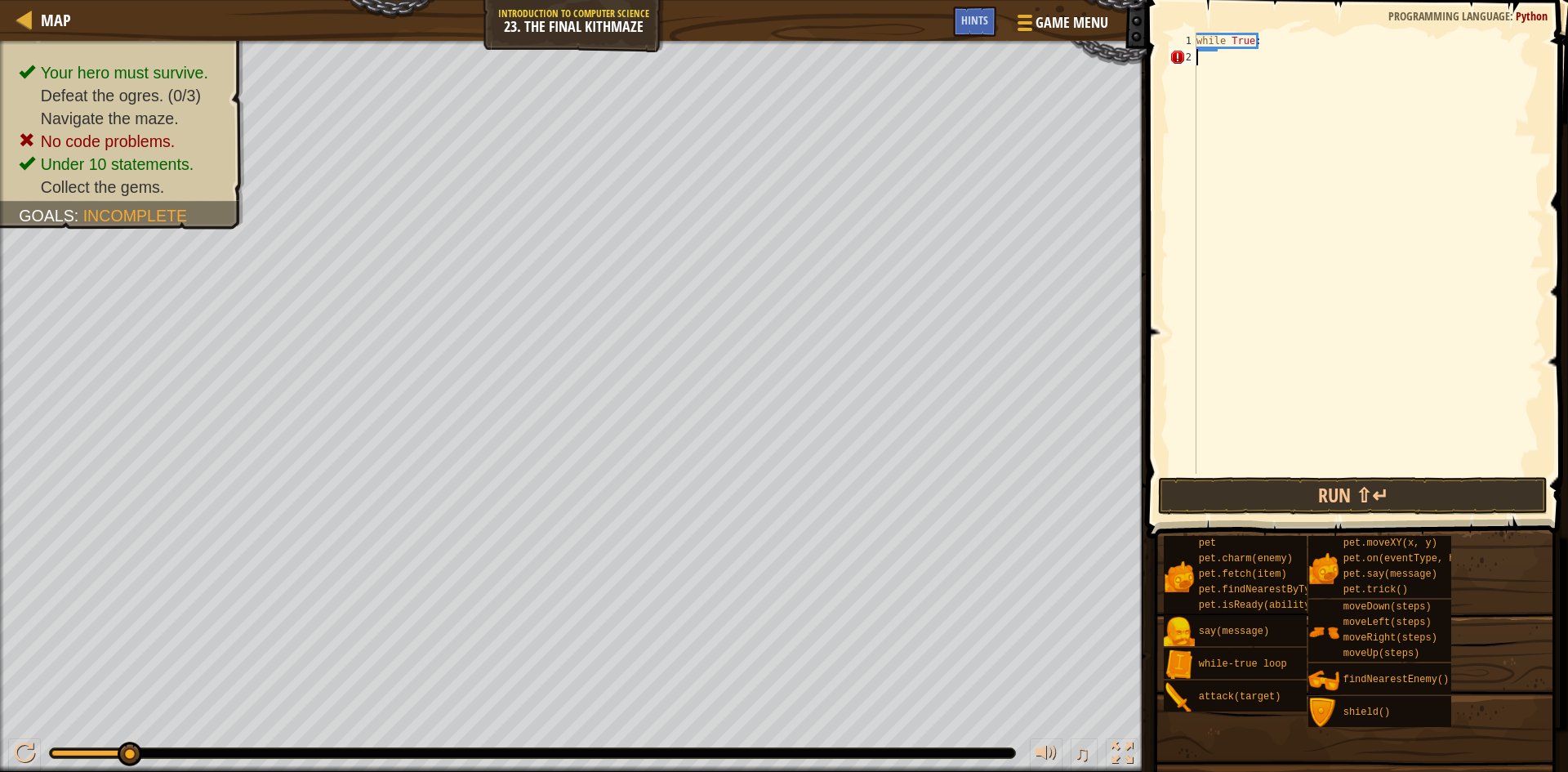
click at [1299, 51] on div "while True :" at bounding box center [1369, 270] width 351 height 474
click at [1282, 47] on div "while True :" at bounding box center [1369, 270] width 351 height 474
click at [1280, 40] on div "while True :" at bounding box center [1369, 253] width 351 height 441
type textarea "while True:"
click at [1109, 47] on div "Map Introduction to Computer Science 23. The Final Kithmaze Game Menu Done Hint…" at bounding box center [784, 386] width 1568 height 772
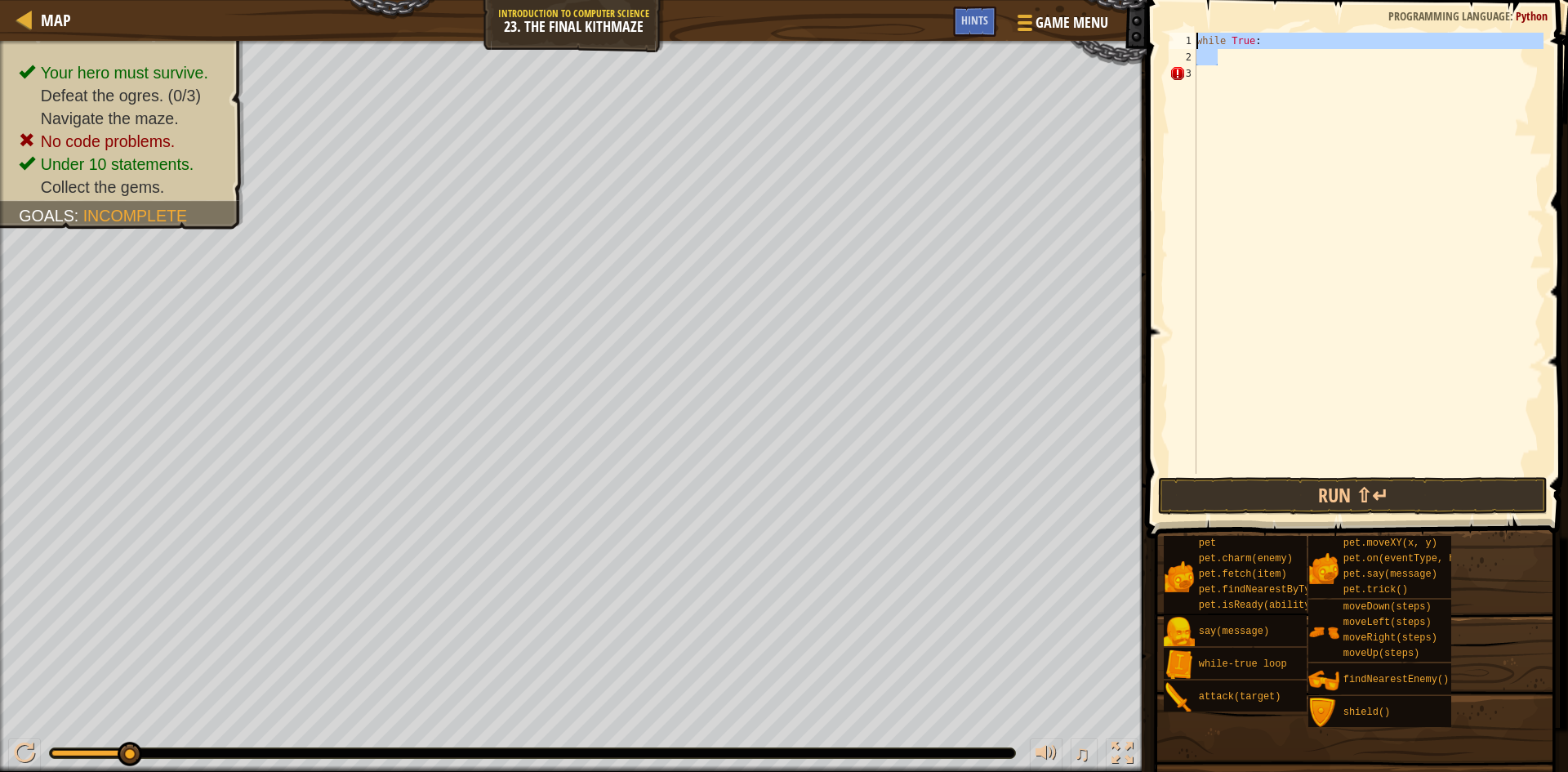
type textarea "while True:"
type textarea "h"
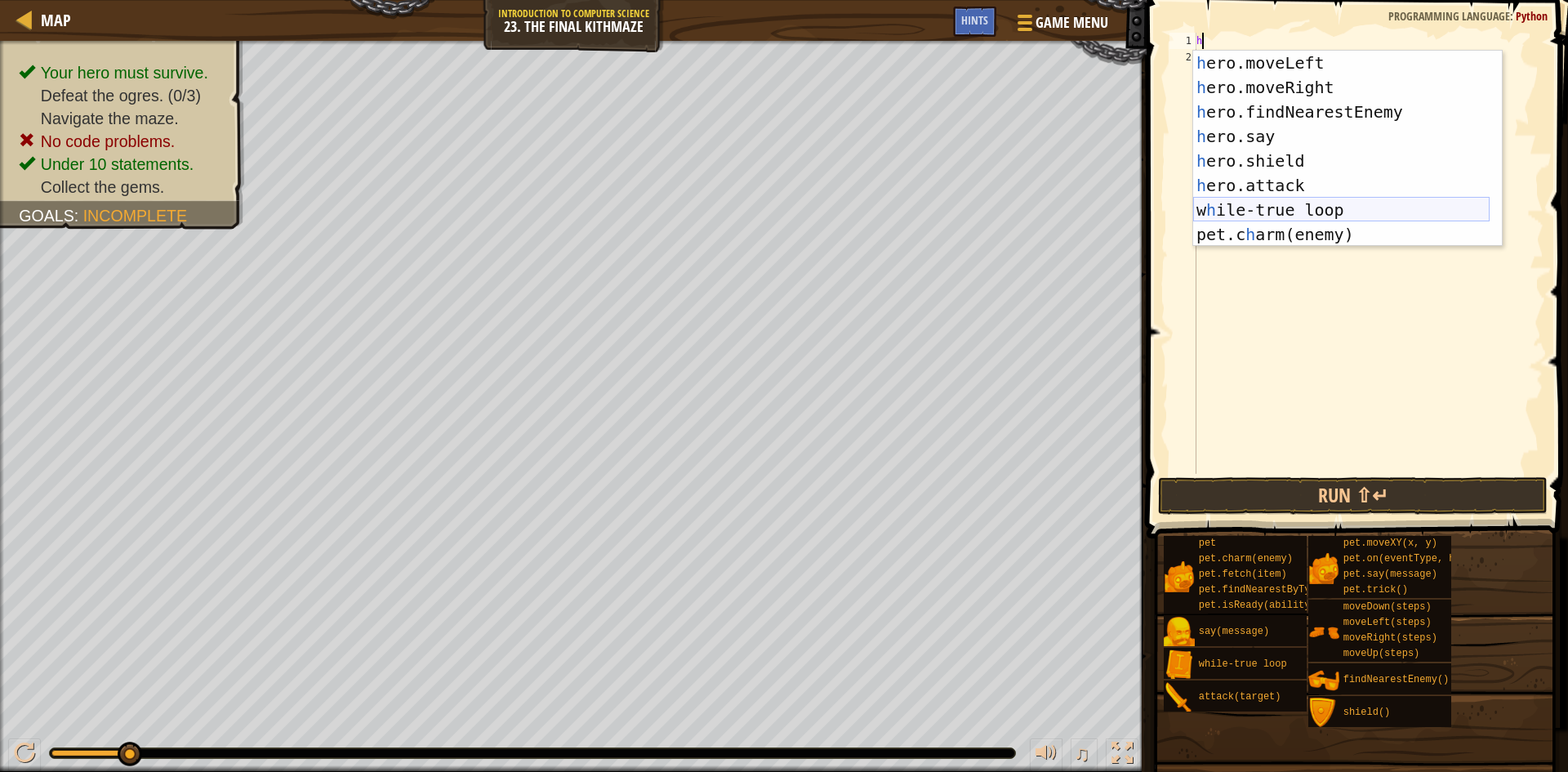
scroll to position [98, 0]
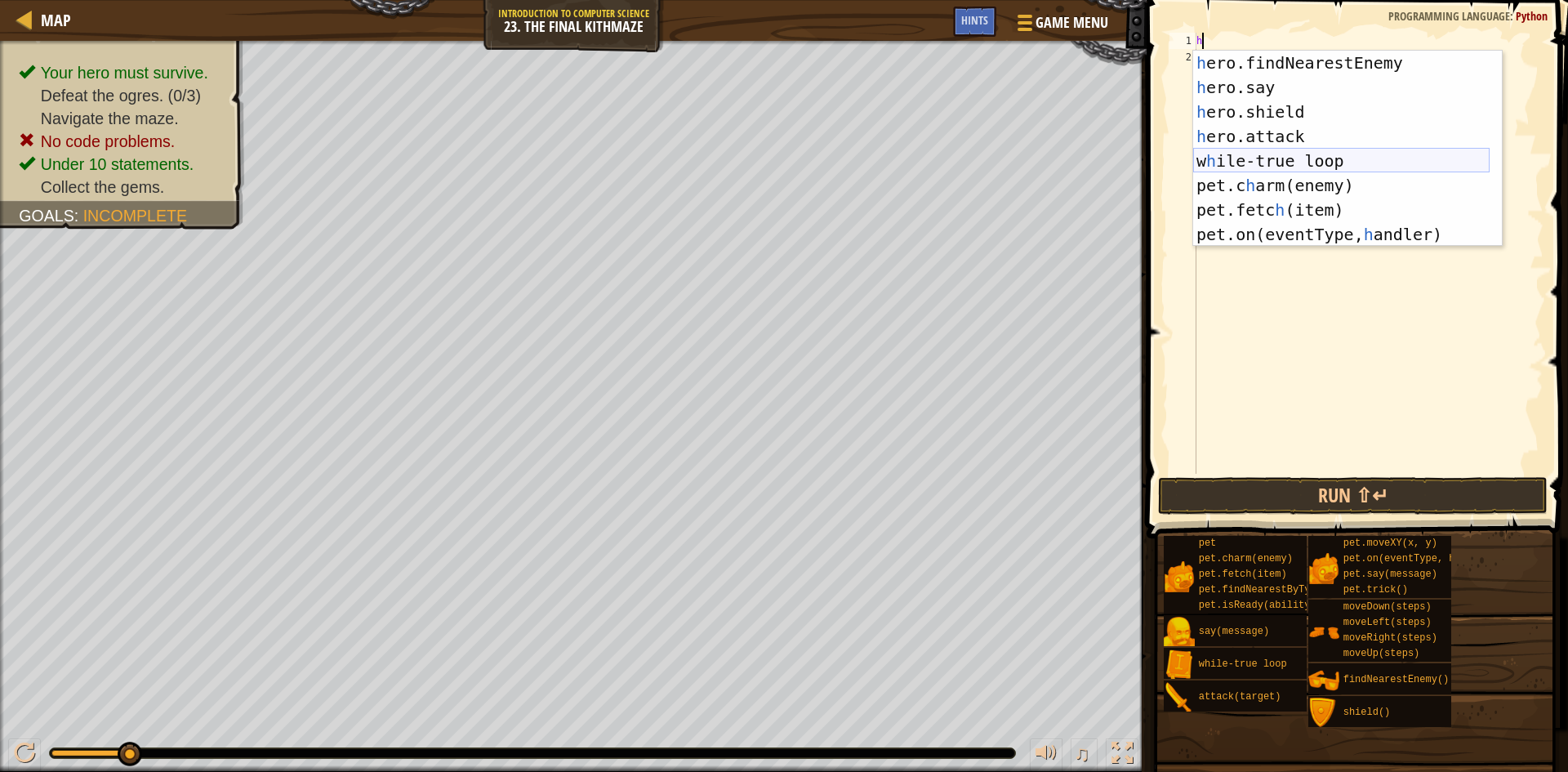
click at [1324, 168] on div "h ero.findNearestEnemy press enter h ero.say press enter h ero.shield press ent…" at bounding box center [1341, 174] width 296 height 245
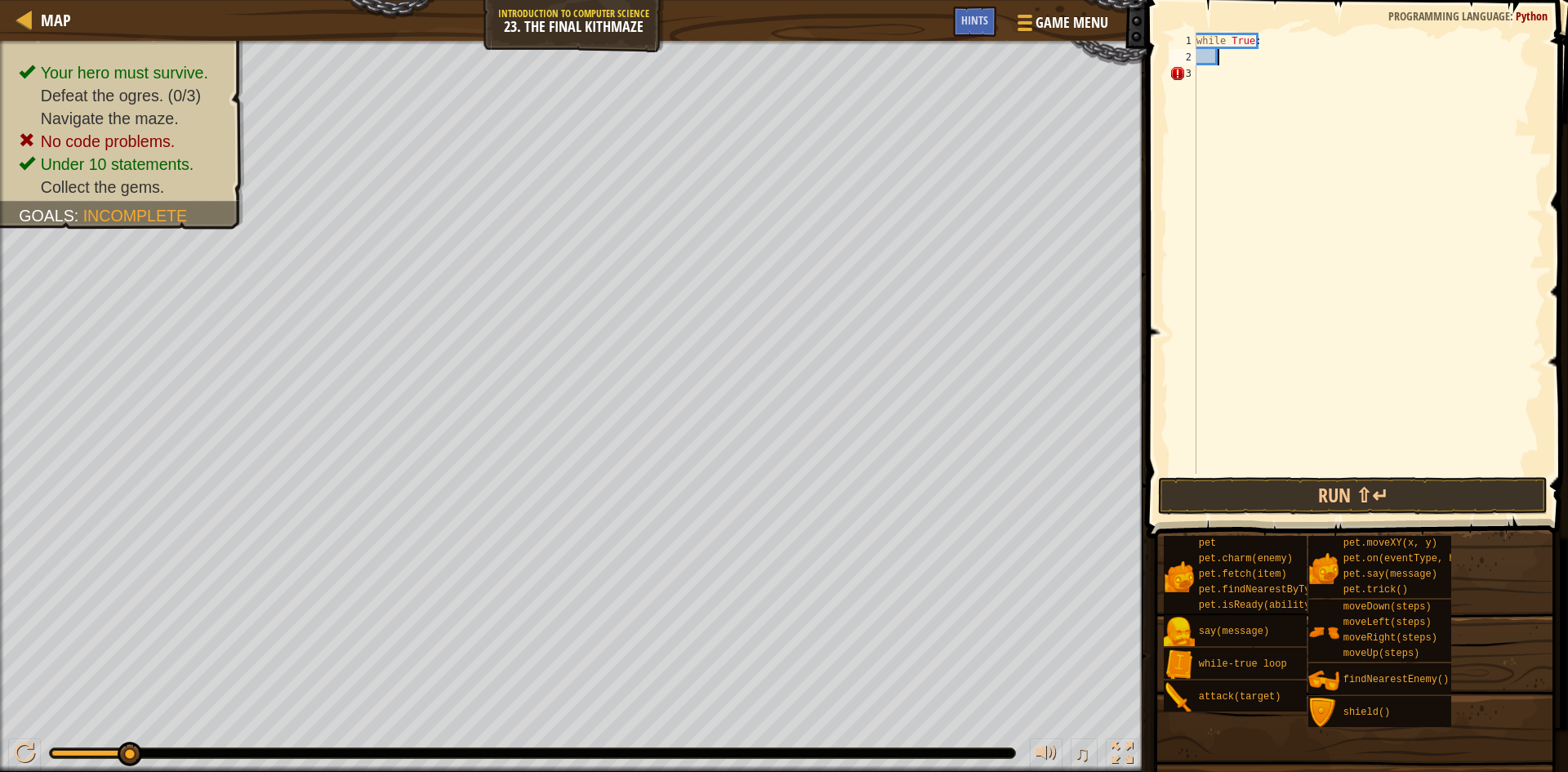
paste textarea
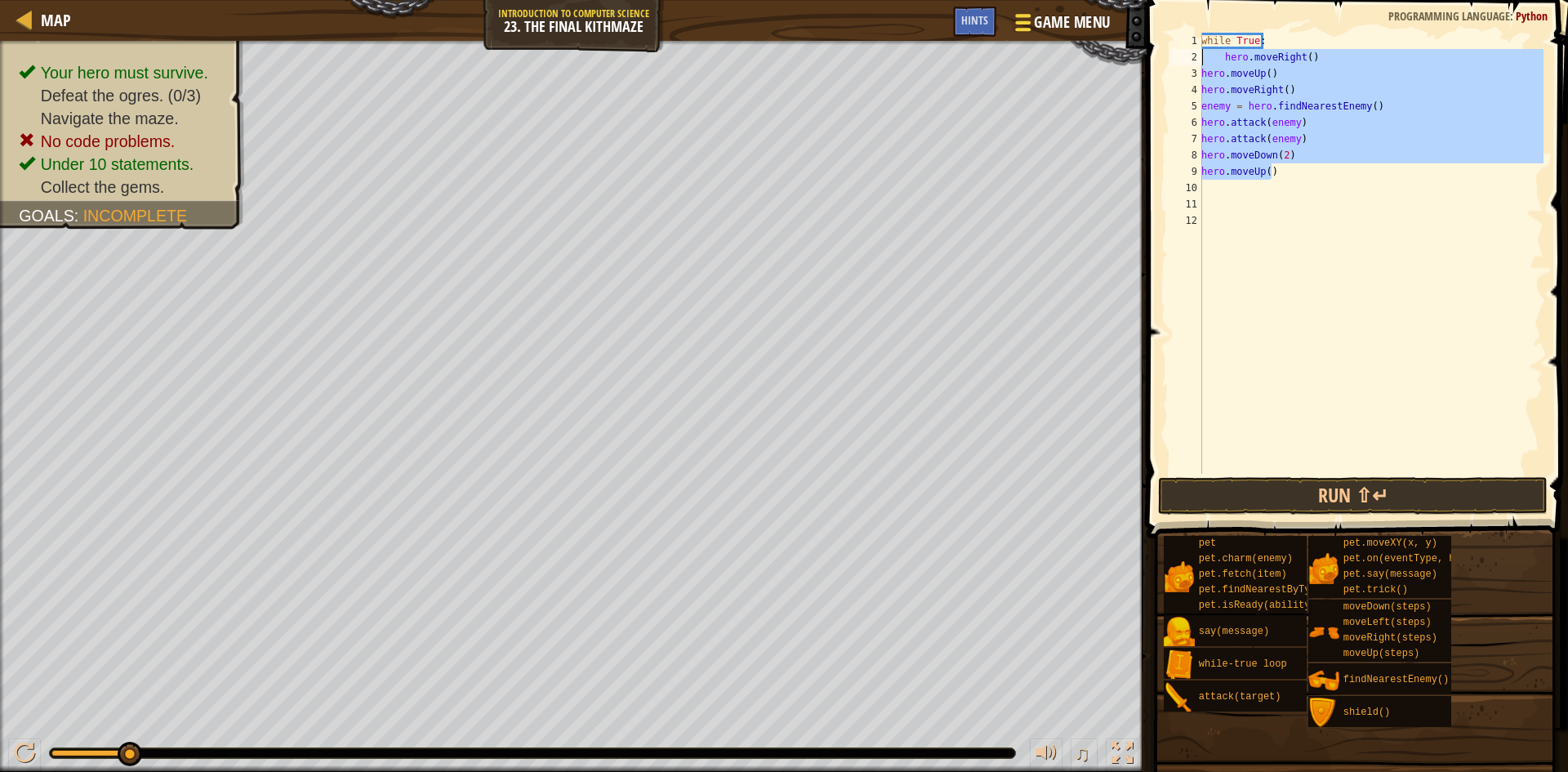
click at [1068, 64] on div "Map Introduction to Computer Science 23. The Final Kithmaze Game Menu Done Hint…" at bounding box center [784, 386] width 1568 height 772
type textarea "hero.moveRight() hero.moveUp()"
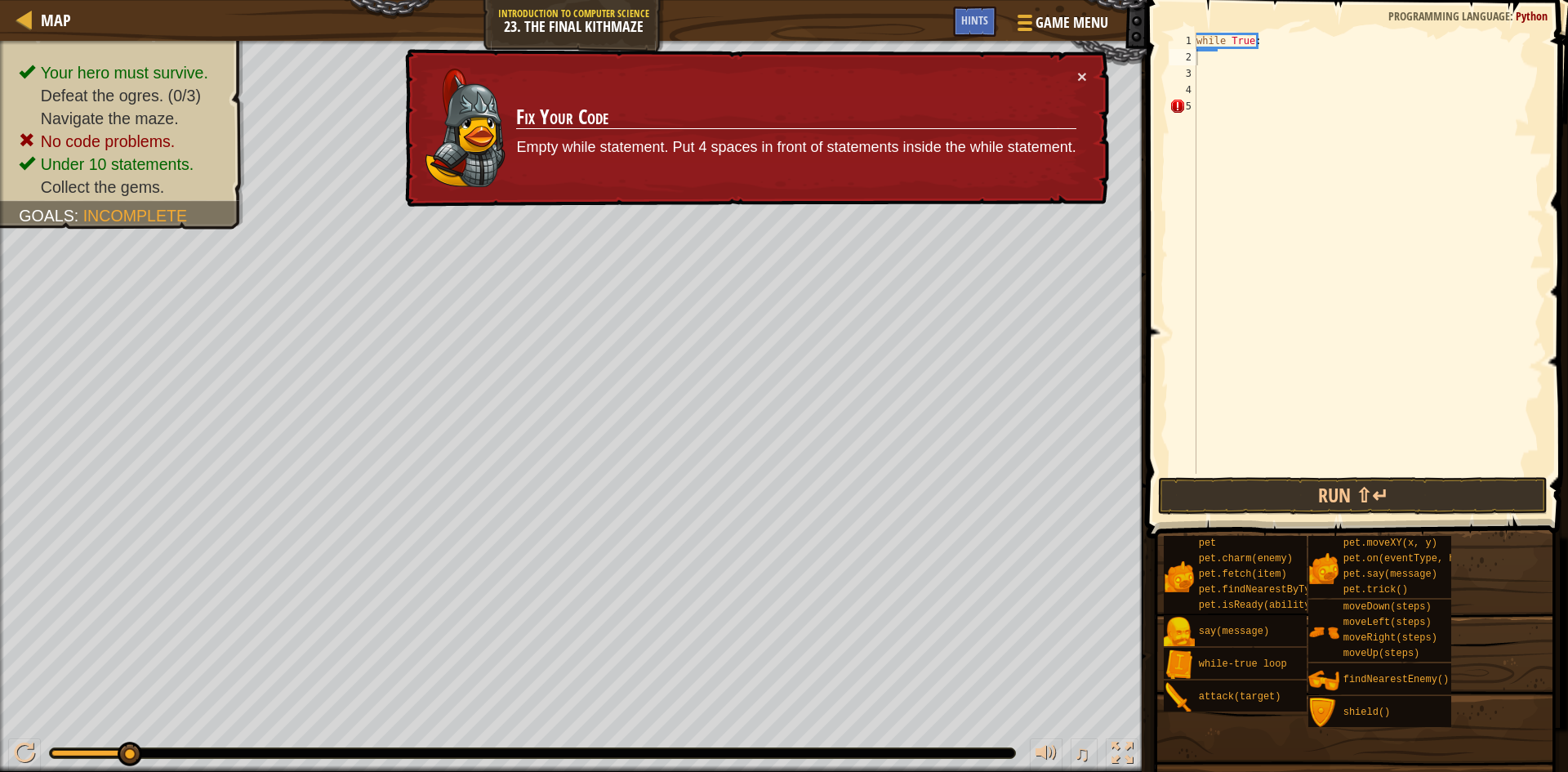
drag, startPoint x: 1294, startPoint y: 32, endPoint x: 1184, endPoint y: 34, distance: 110.0
click at [1163, 51] on span at bounding box center [1359, 245] width 435 height 586
click at [1190, 30] on span at bounding box center [1359, 245] width 435 height 586
drag, startPoint x: 1200, startPoint y: 41, endPoint x: 1332, endPoint y: 55, distance: 132.7
click at [1332, 55] on div "while True :" at bounding box center [1369, 270] width 351 height 474
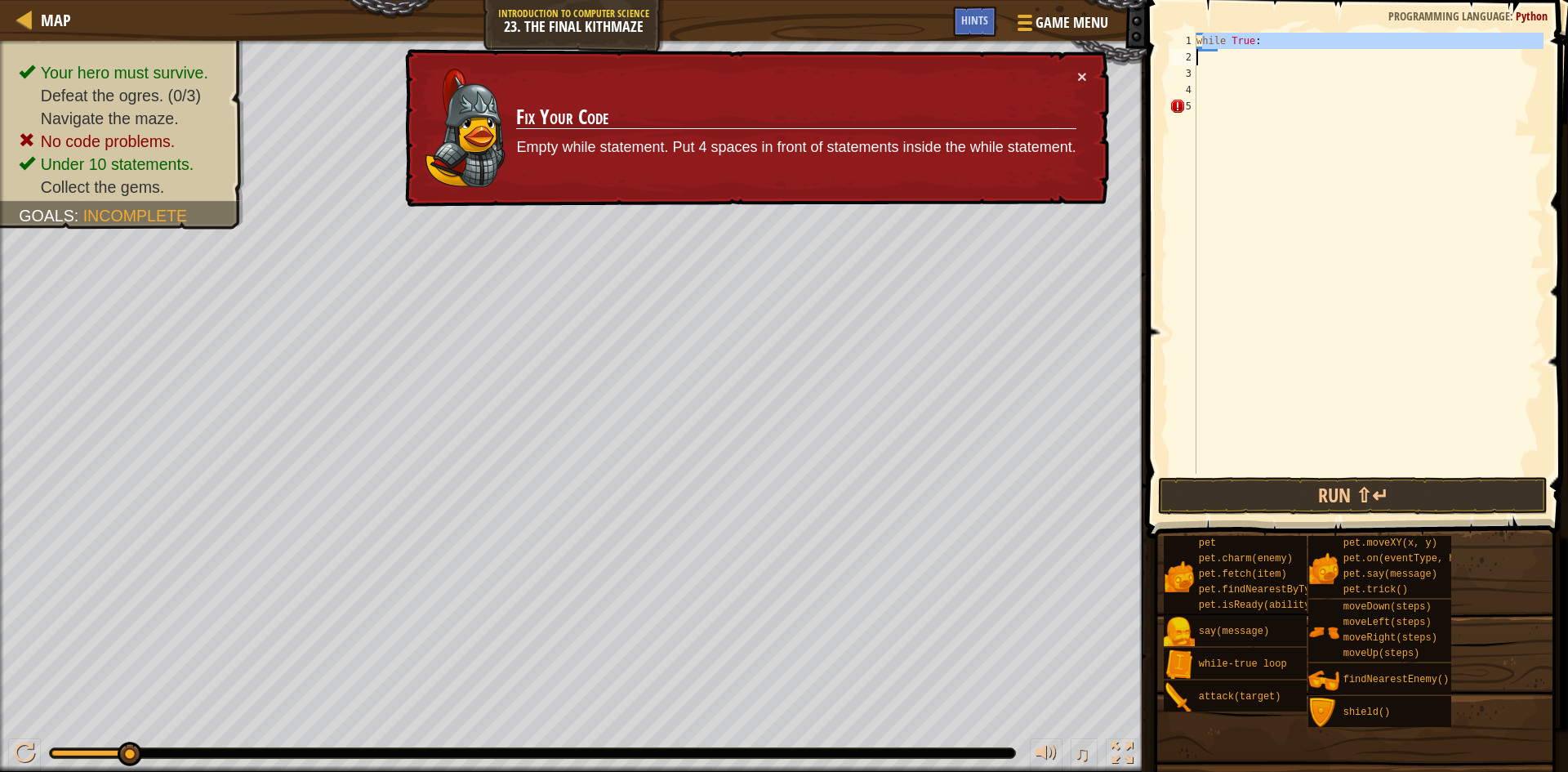
type textarea "w"
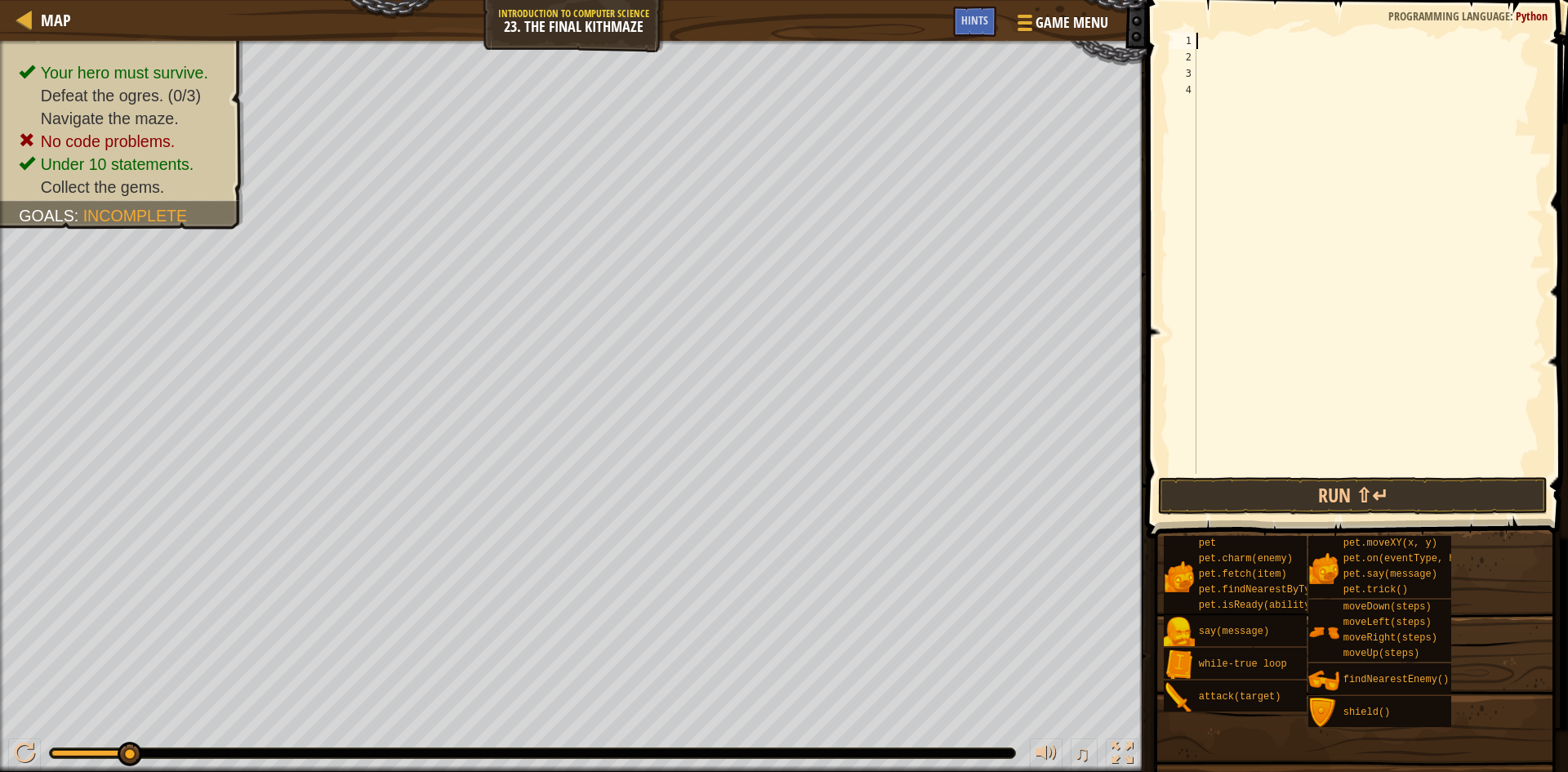
scroll to position [0, 0]
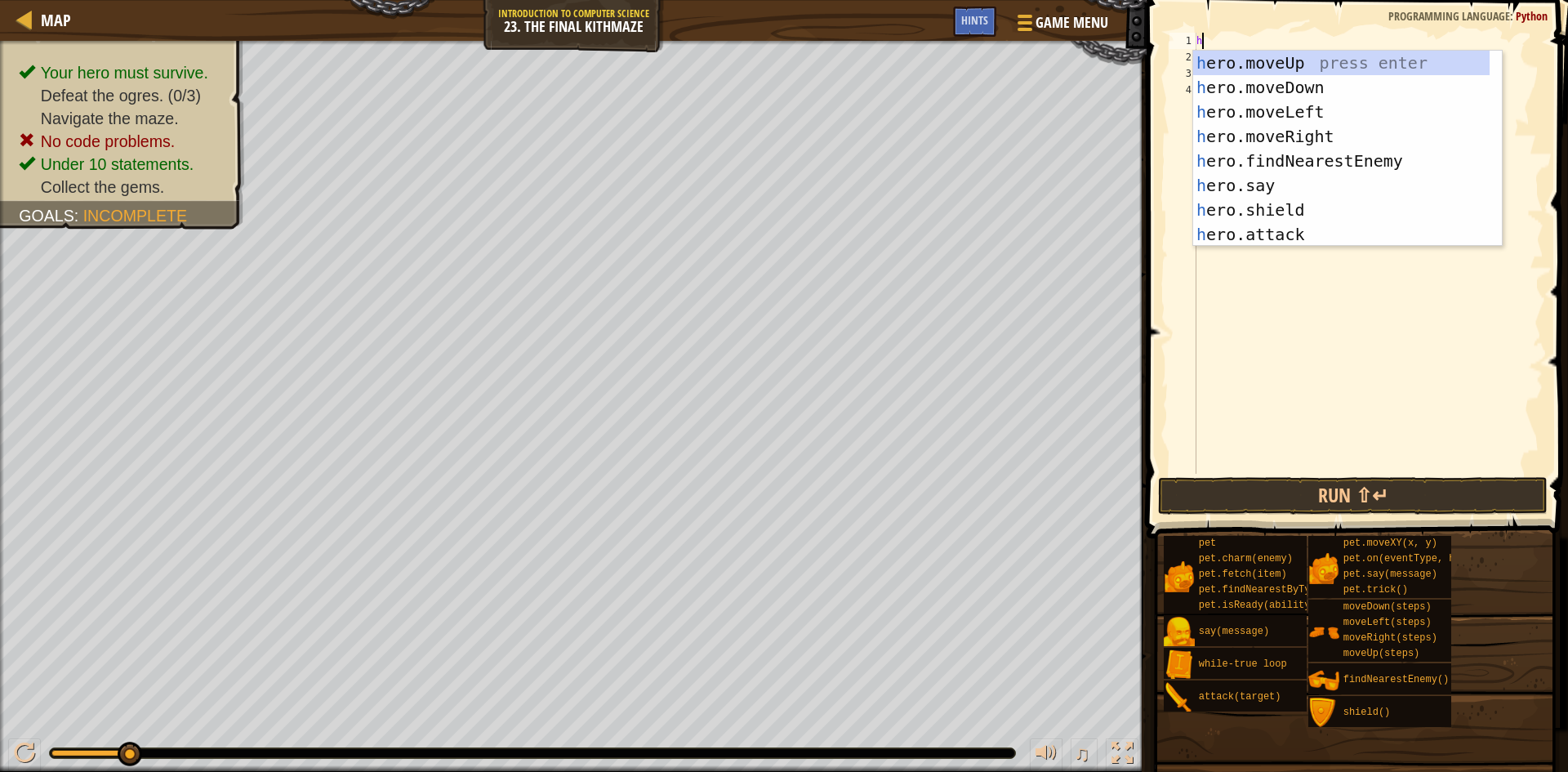
type textarea "he"
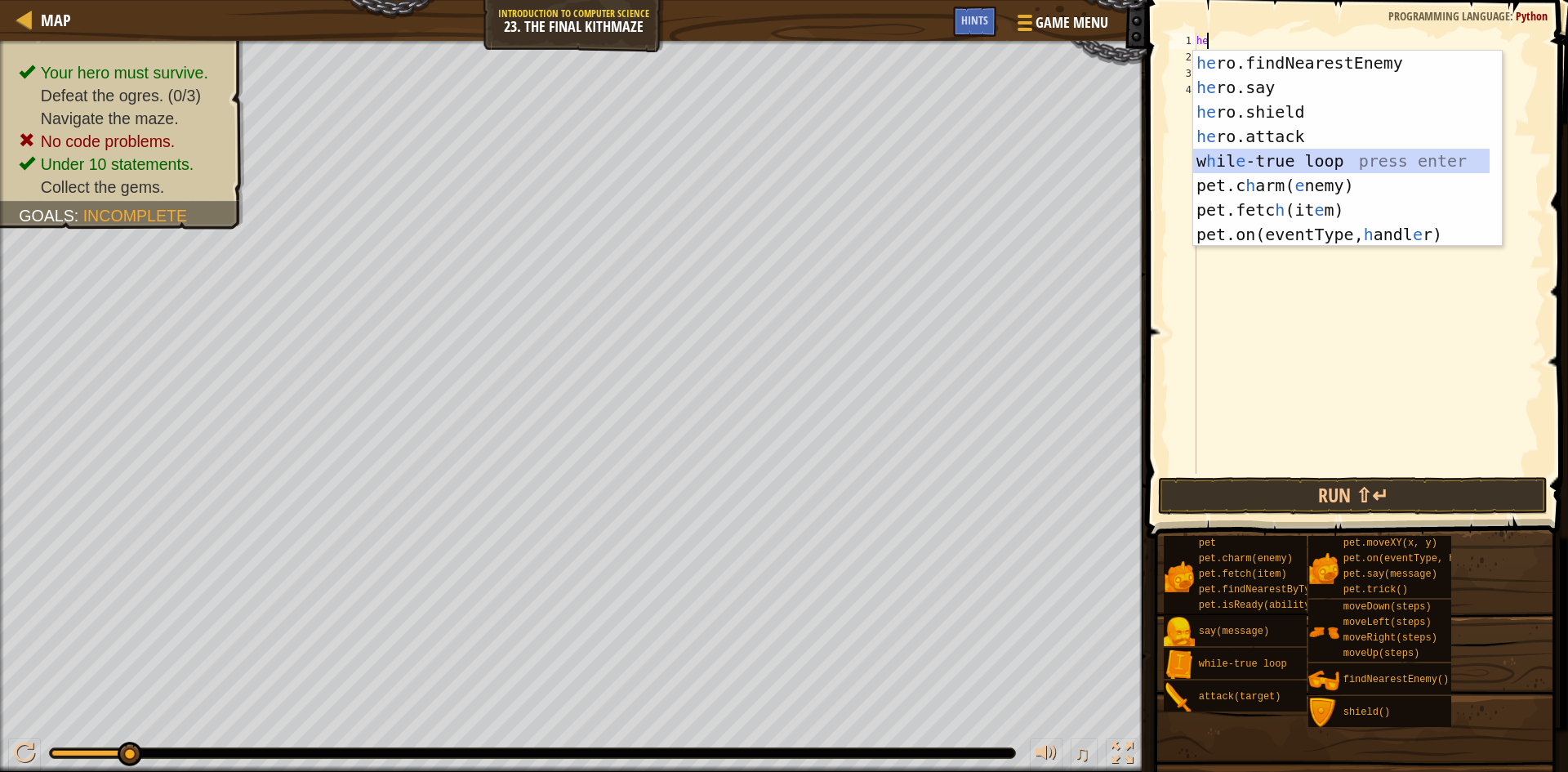
click at [1271, 152] on div "he ro.findNearestEnemy press enter he ro.say press enter he ro.shield press ent…" at bounding box center [1341, 174] width 296 height 245
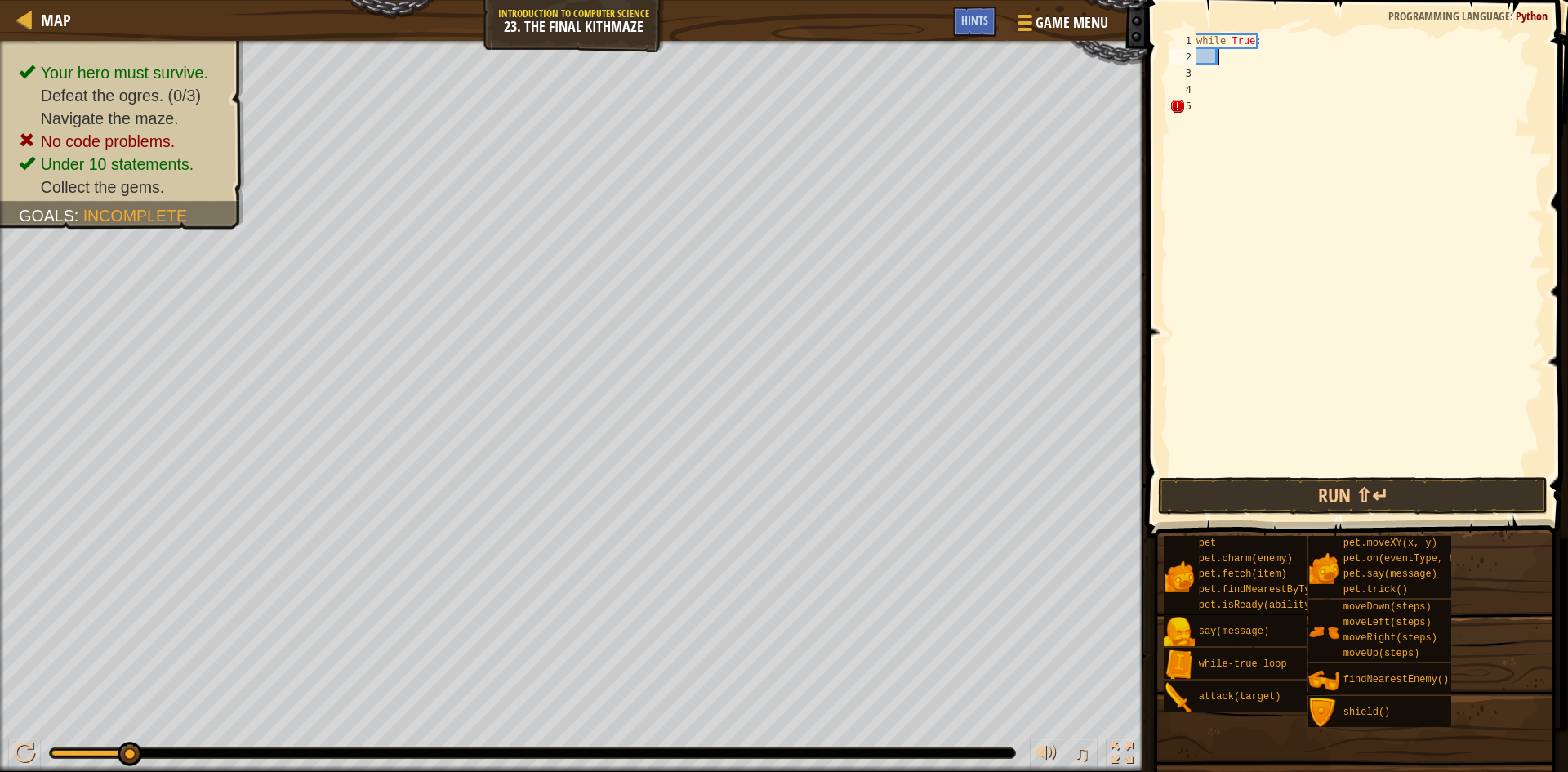
click at [1205, 55] on div "while True :" at bounding box center [1369, 270] width 351 height 474
paste textarea "hero.moveUp()"
type textarea "hero.moveUp()"
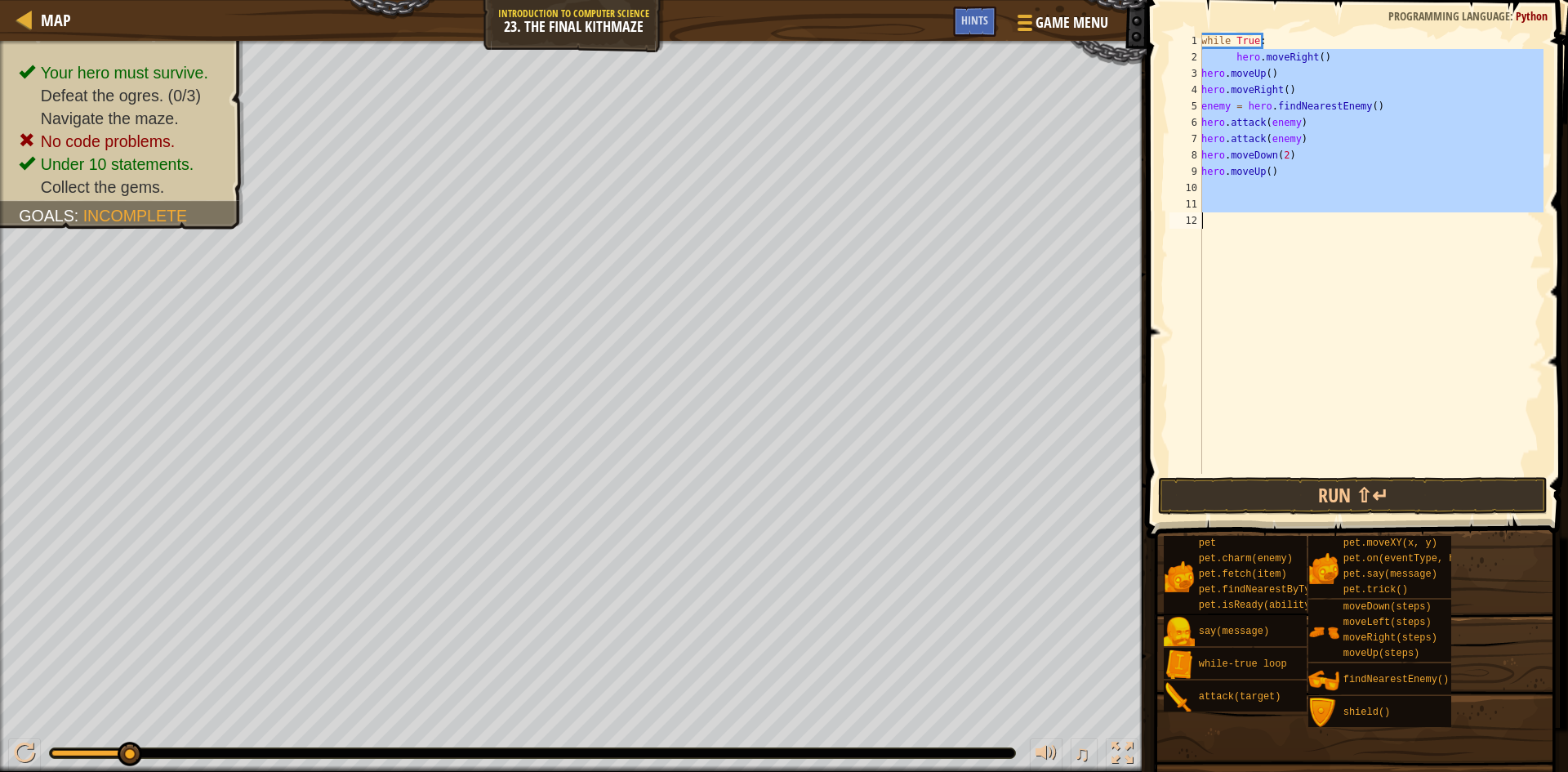
drag, startPoint x: 1202, startPoint y: 56, endPoint x: 1453, endPoint y: 222, distance: 300.9
click at [1441, 243] on div "while True : hero . moveRight ( ) hero . moveUp ( ) hero . moveRight ( ) enemy …" at bounding box center [1370, 270] width 345 height 474
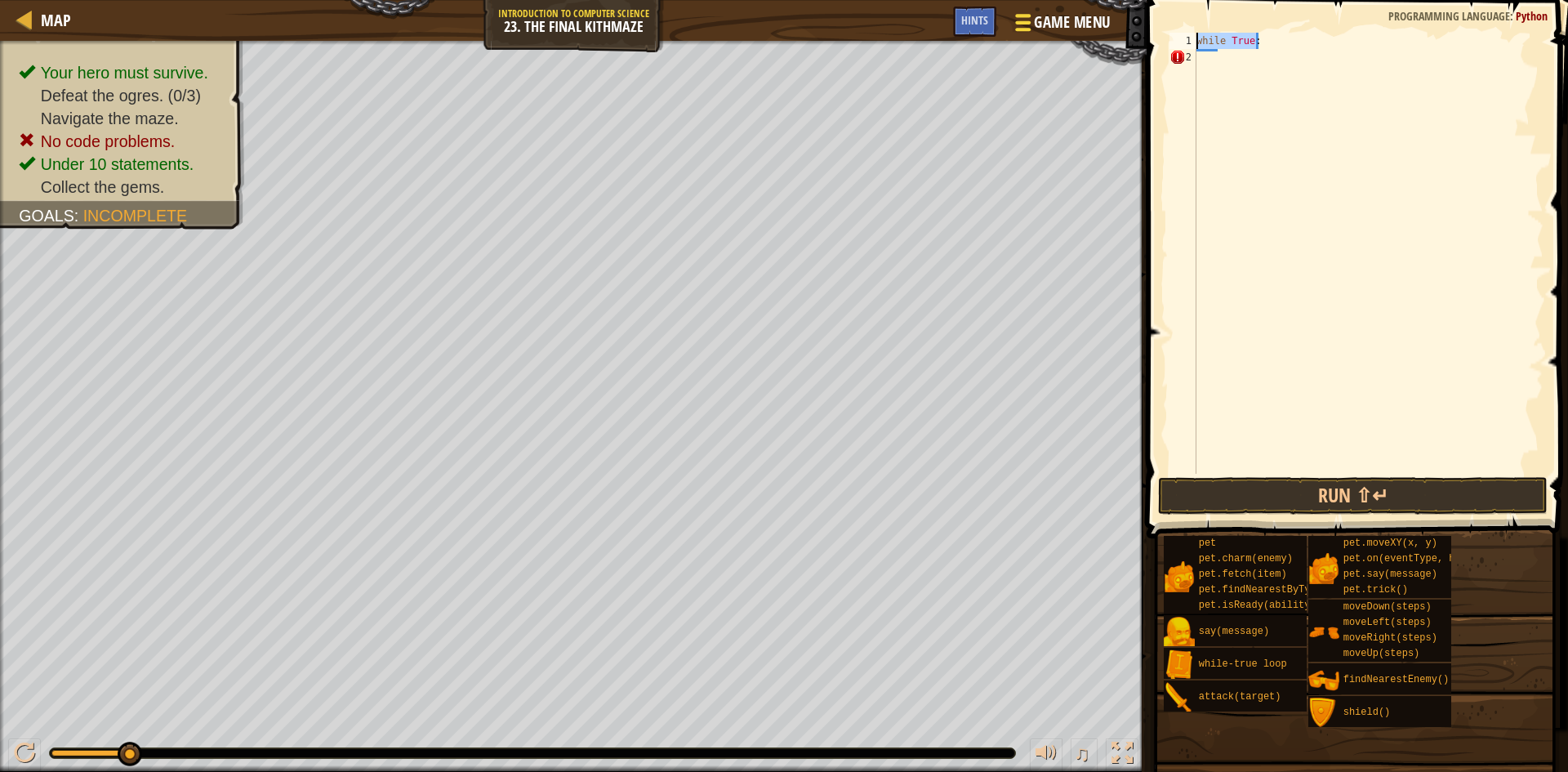
drag, startPoint x: 1274, startPoint y: 42, endPoint x: 1035, endPoint y: 45, distance: 239.0
click at [1061, 7] on div "Map Introduction to Computer Science 23. The Final Kithmaze Game Menu Done Hint…" at bounding box center [784, 386] width 1568 height 772
type textarea "while True:"
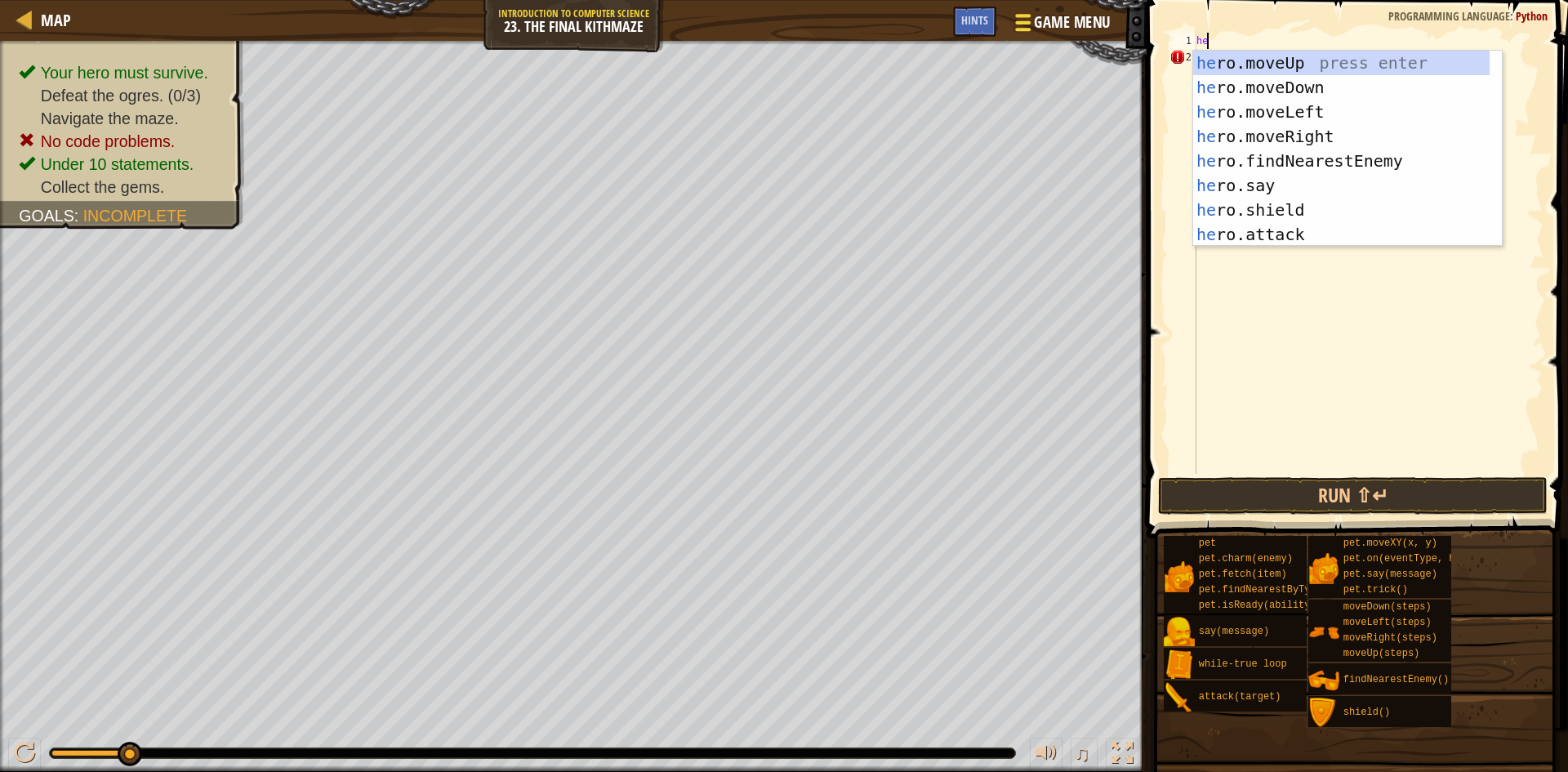
scroll to position [7, 1]
type textarea "hero"
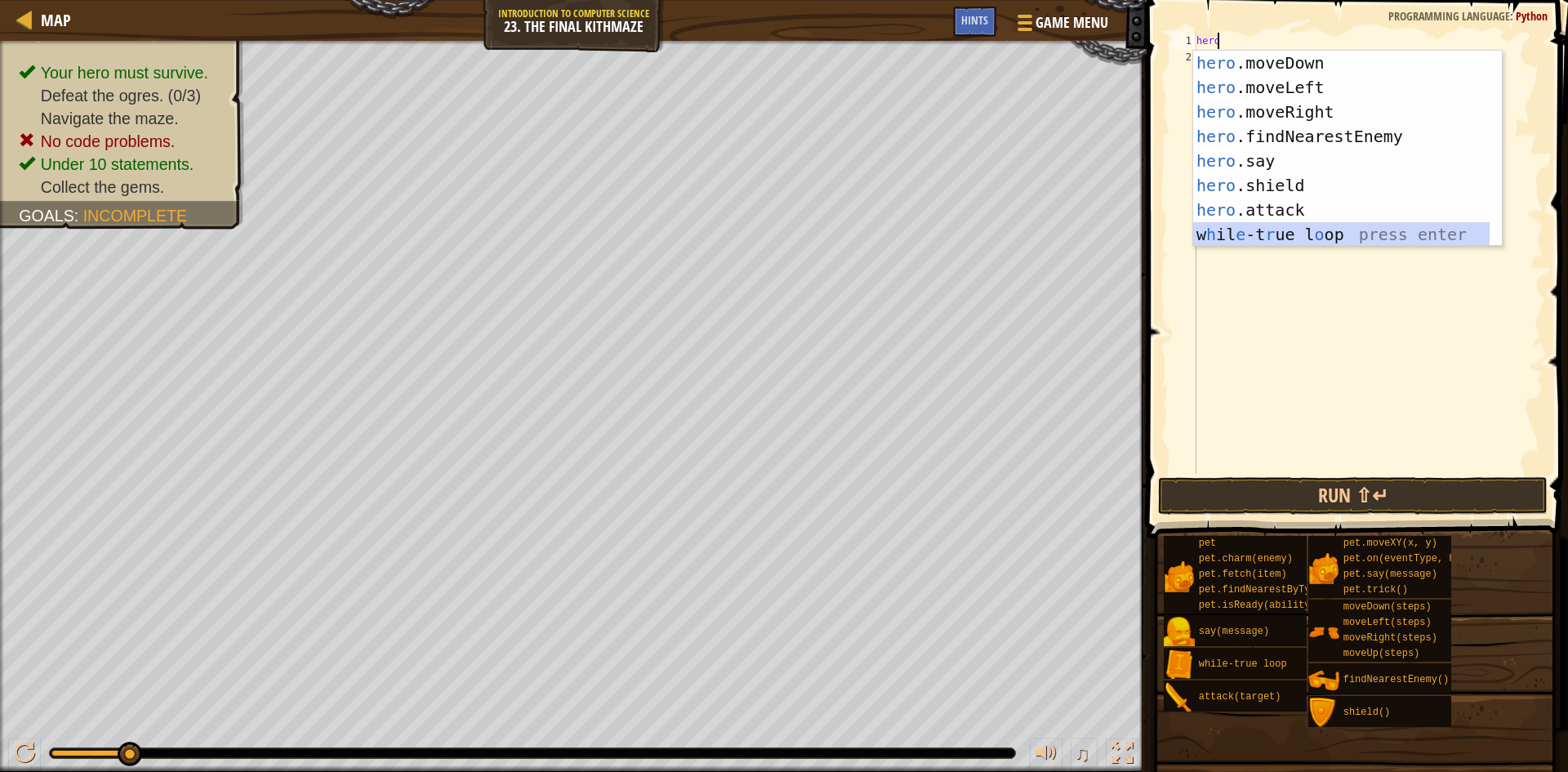
click at [1304, 231] on div "hero .moveDown press enter hero .moveLeft press enter hero .moveRight press ent…" at bounding box center [1341, 174] width 296 height 245
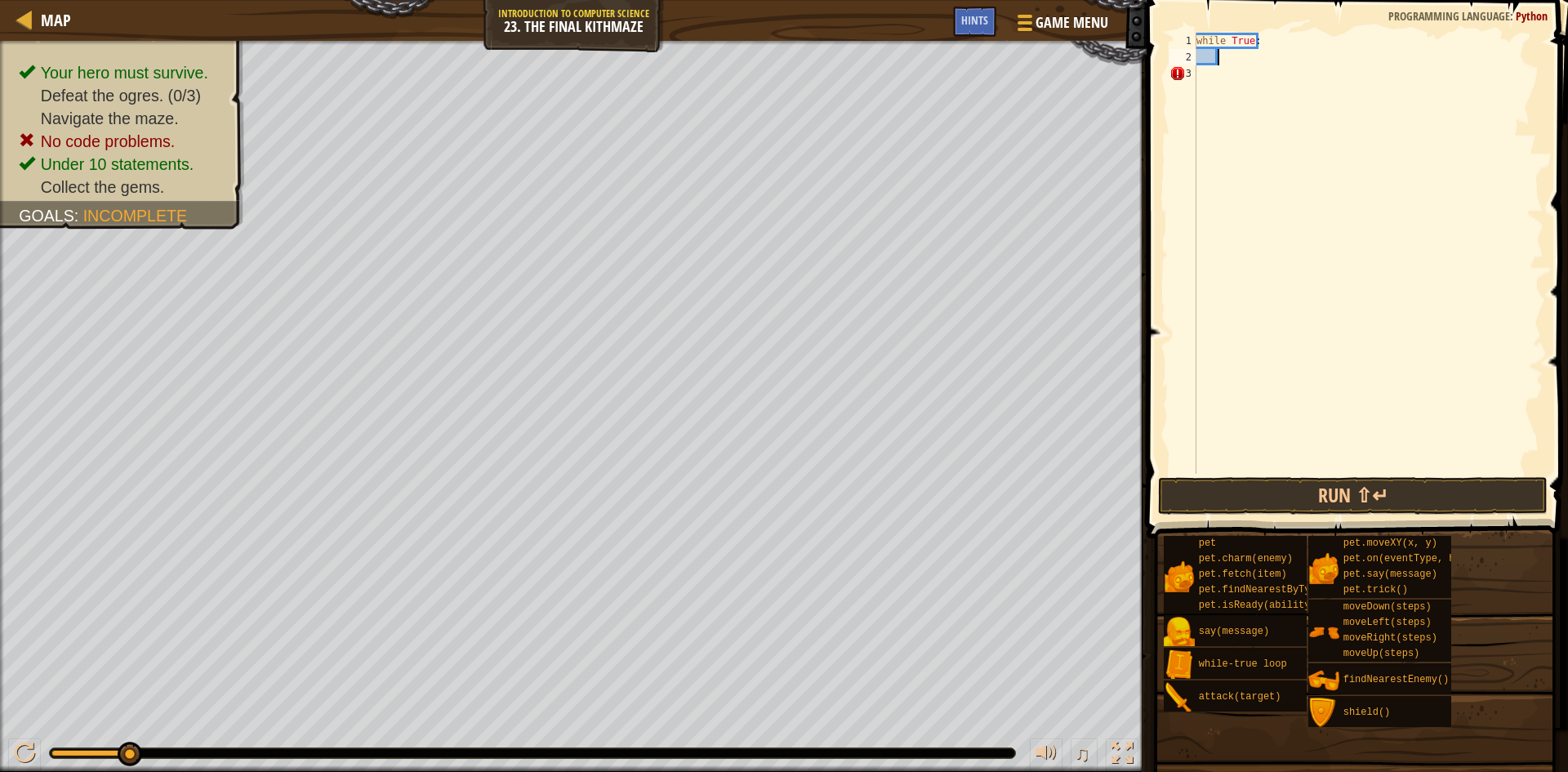
type textarea "h"
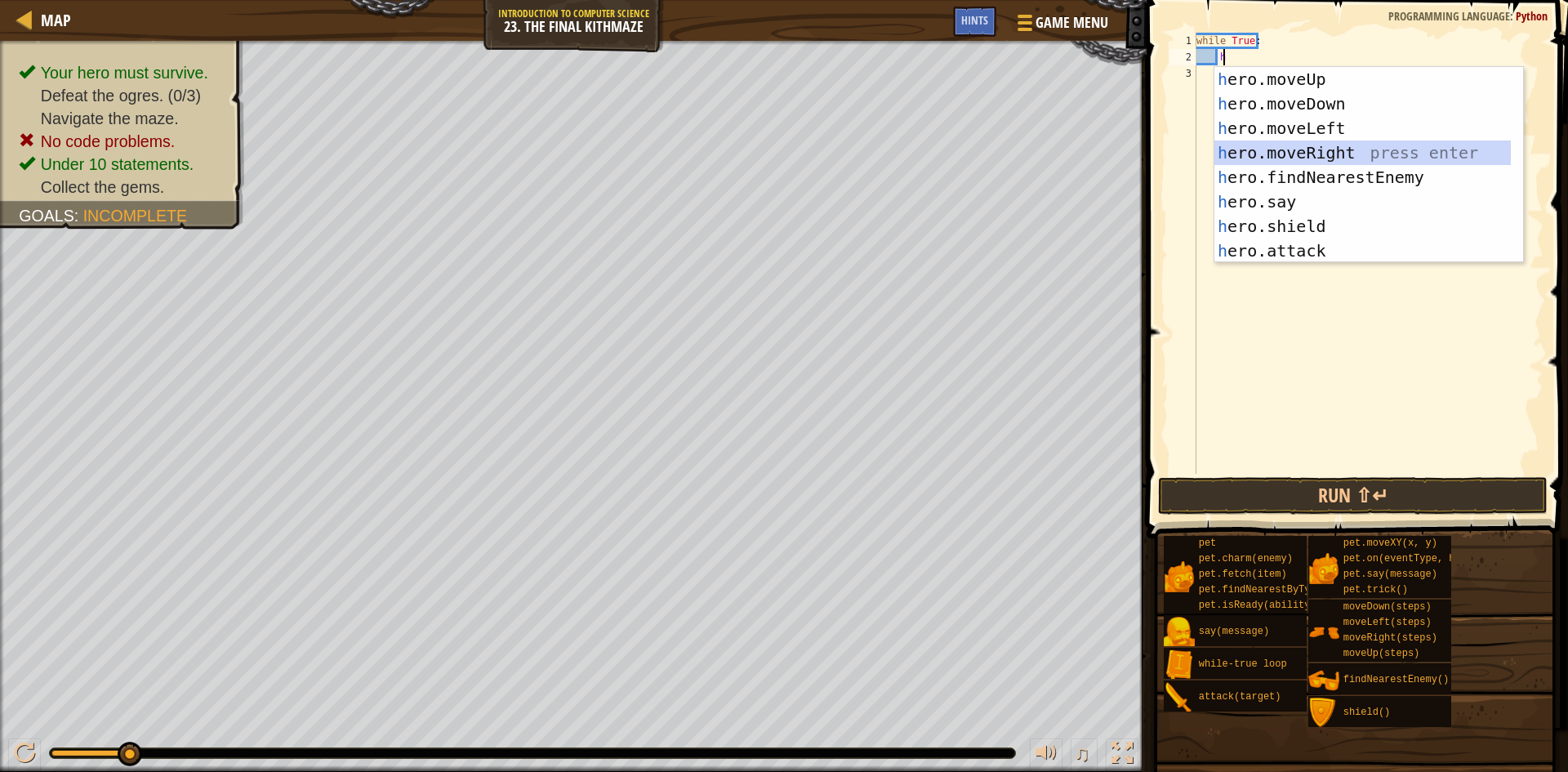
click at [1345, 159] on div "h ero.moveUp press enter h ero.moveDown press enter h ero.moveLeft press enter …" at bounding box center [1362, 190] width 296 height 245
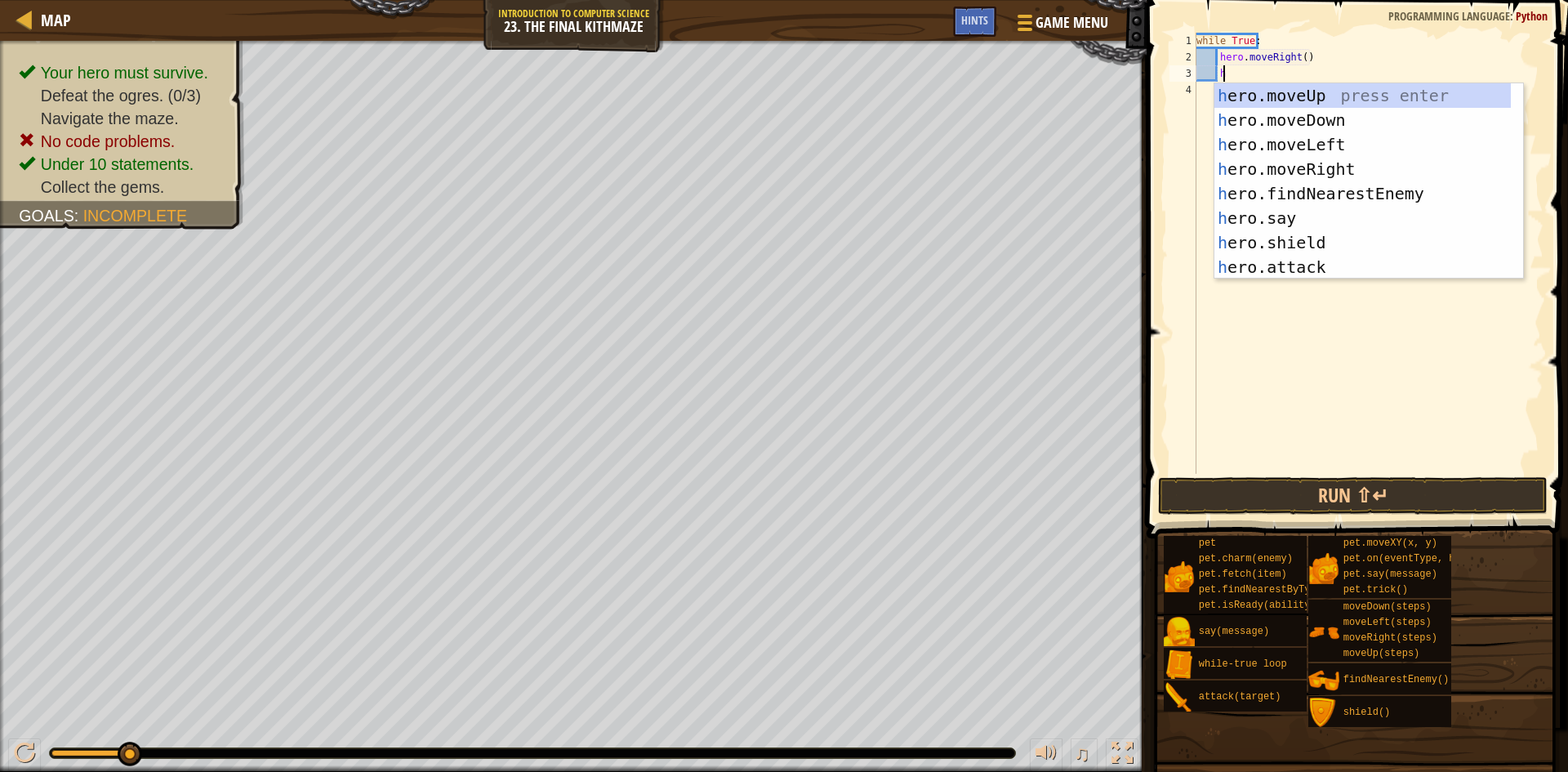
type textarea "her"
click at [1318, 100] on div "her o.moveUp press enter her o.moveDown press enter her o.moveLeft press enter …" at bounding box center [1362, 206] width 296 height 245
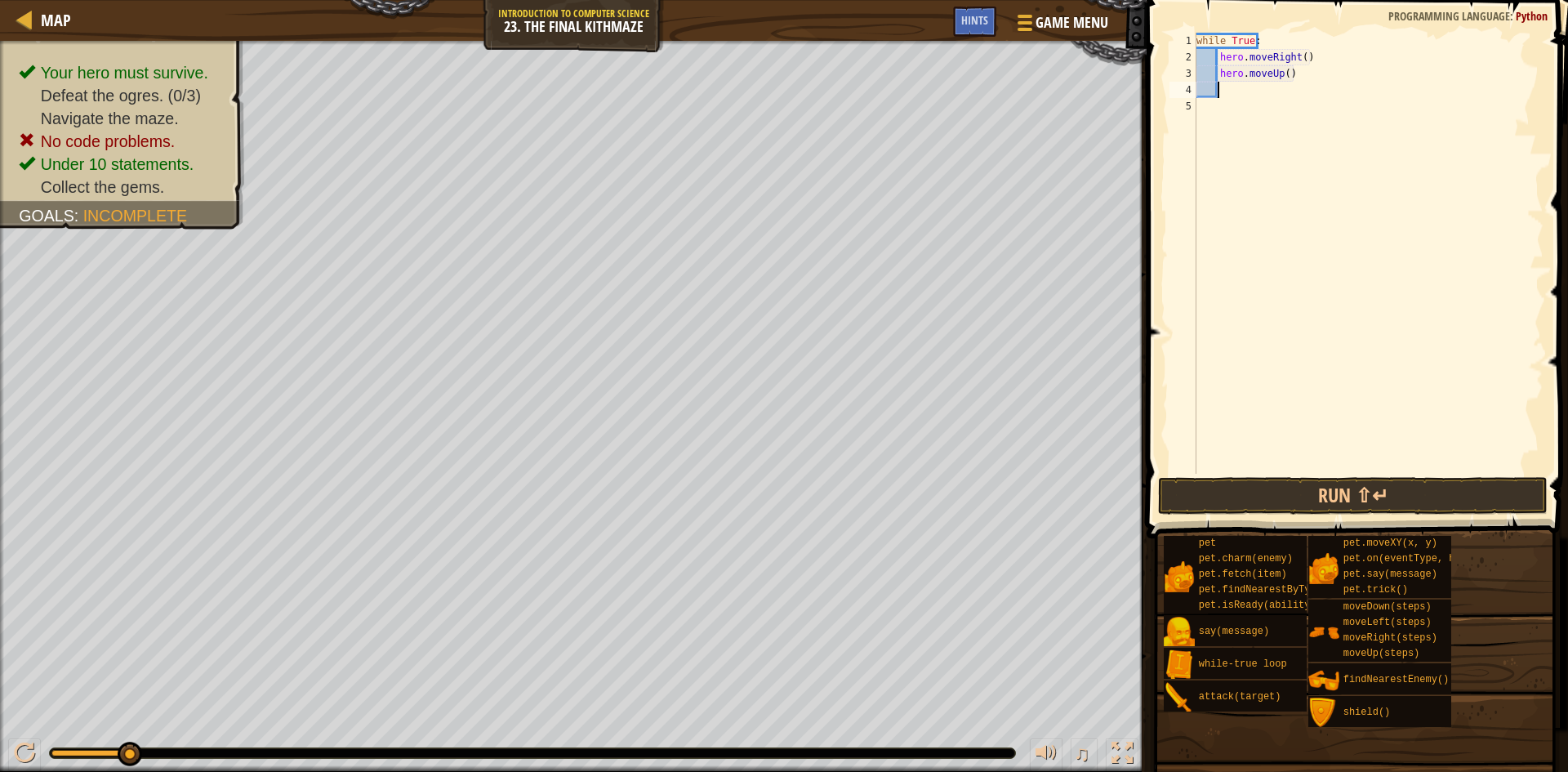
scroll to position [7, 1]
type textarea "h"
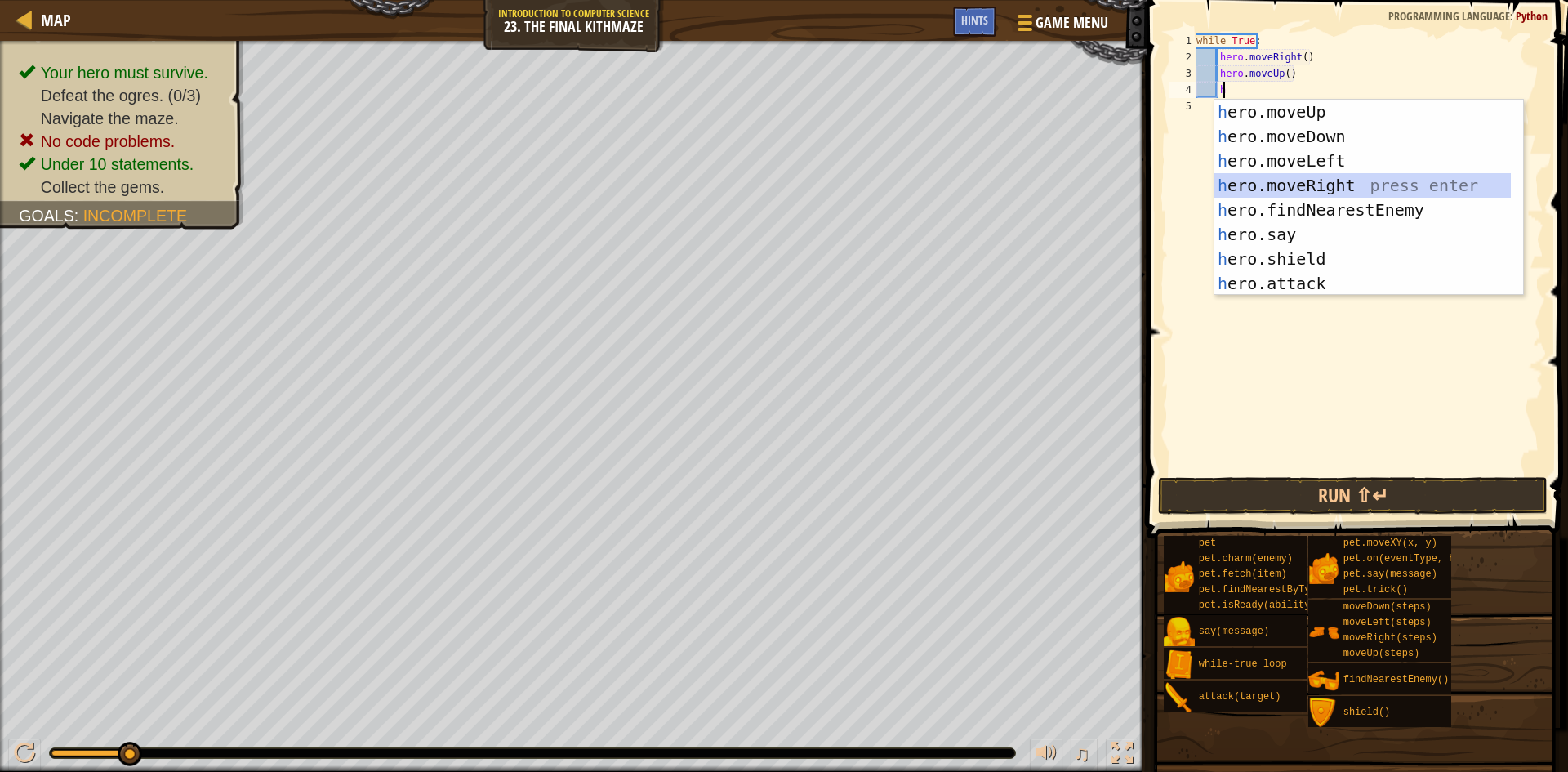
click at [1280, 187] on div "h ero.moveUp press enter h ero.moveDown press enter h ero.moveLeft press enter …" at bounding box center [1362, 222] width 296 height 245
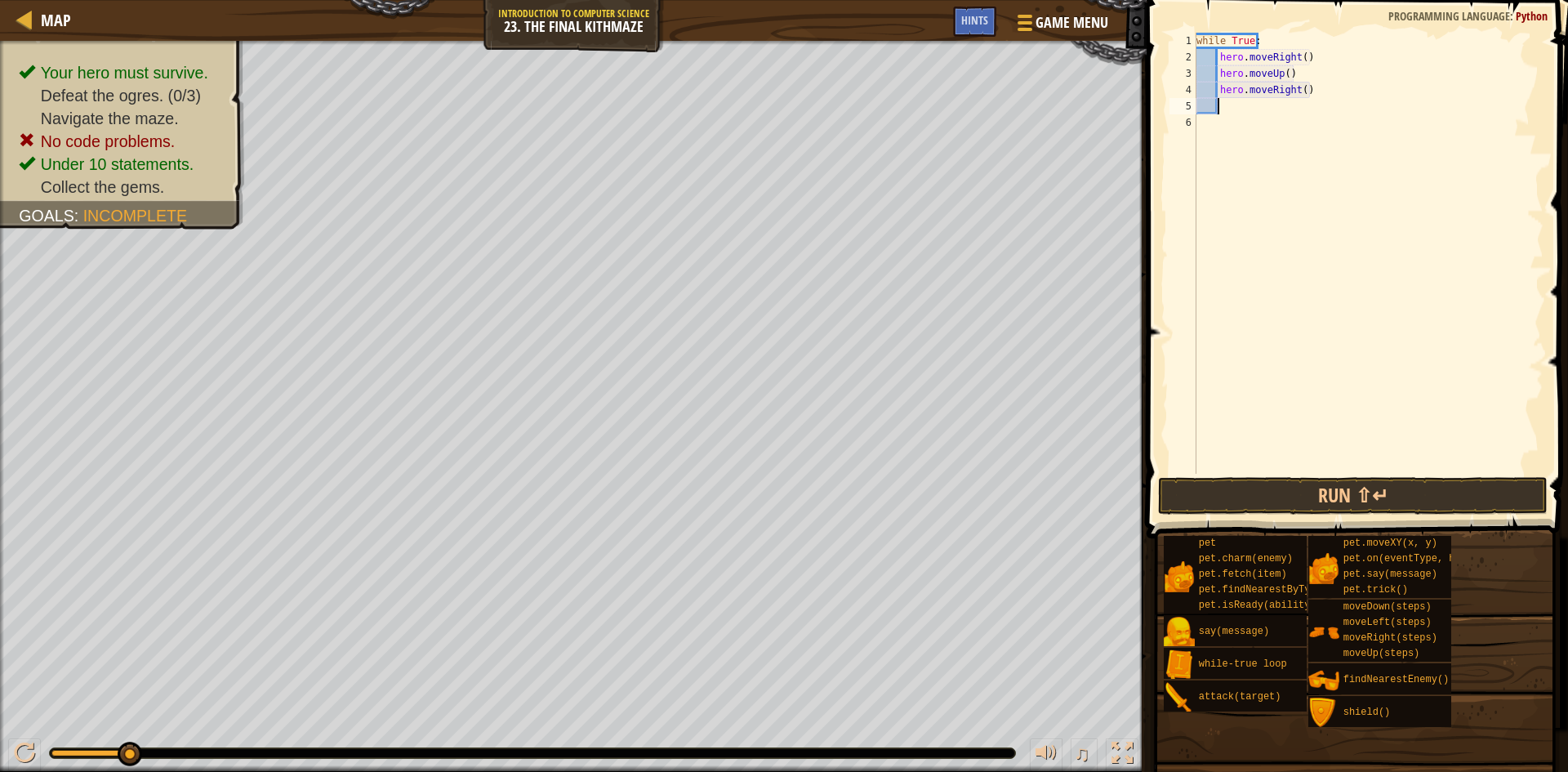
type textarea "h"
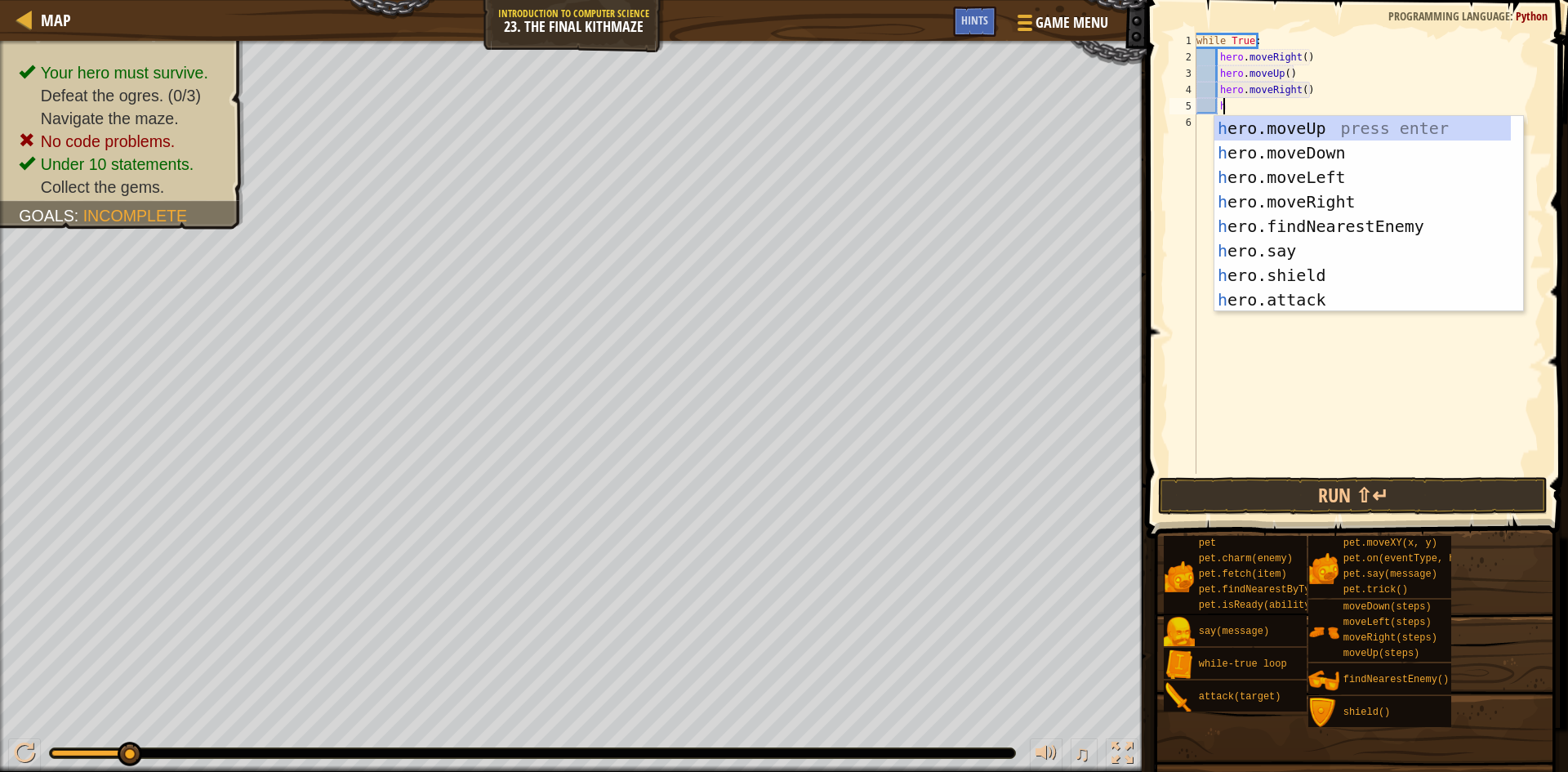
scroll to position [7, 2]
click at [1340, 235] on div "h ero.moveUp press enter h ero.moveDown press enter h ero.moveLeft press enter …" at bounding box center [1362, 239] width 296 height 245
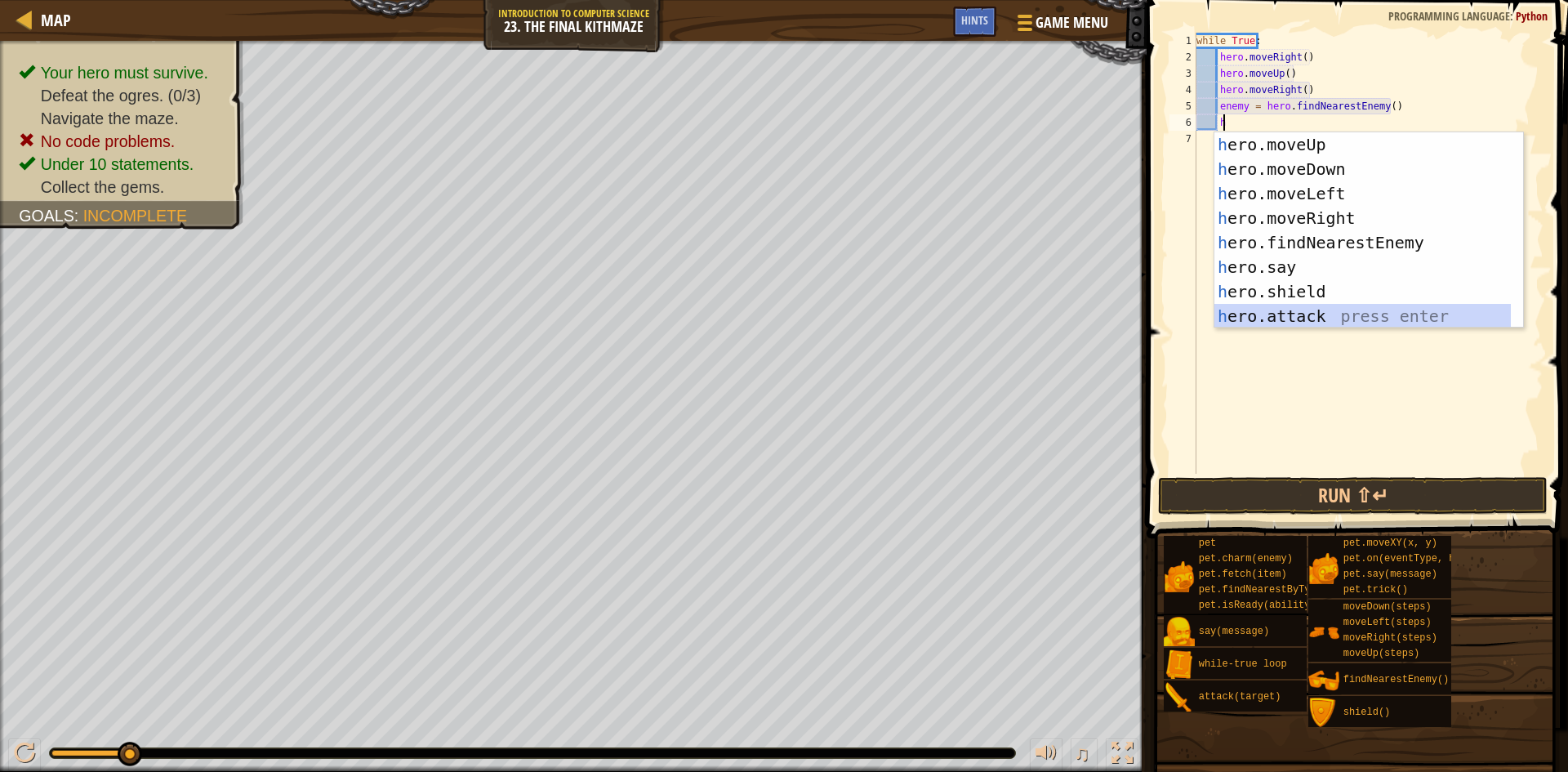
click at [1428, 313] on div "h ero.moveUp press enter h ero.moveDown press enter h ero.moveLeft press enter …" at bounding box center [1362, 255] width 296 height 245
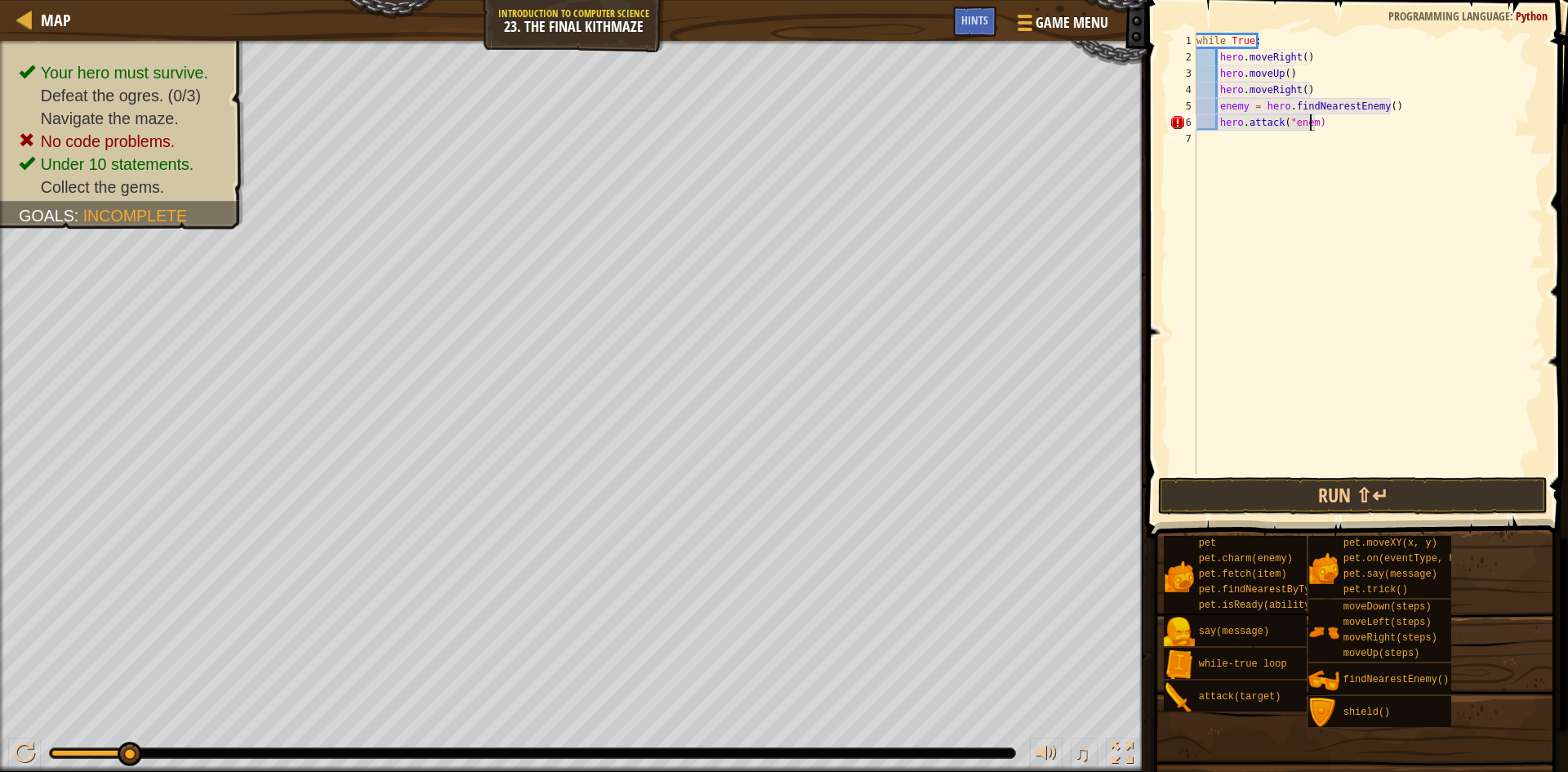
scroll to position [7, 10]
type textarea "hero.attack("enemy")"
click at [1240, 141] on div "while True : hero . moveRight ( ) hero . moveUp ( ) hero . moveRight ( ) enemy …" at bounding box center [1369, 270] width 351 height 474
click at [1363, 136] on div "while True : hero . moveRight ( ) hero . moveUp ( ) hero . moveRight ( ) enemy …" at bounding box center [1369, 270] width 351 height 474
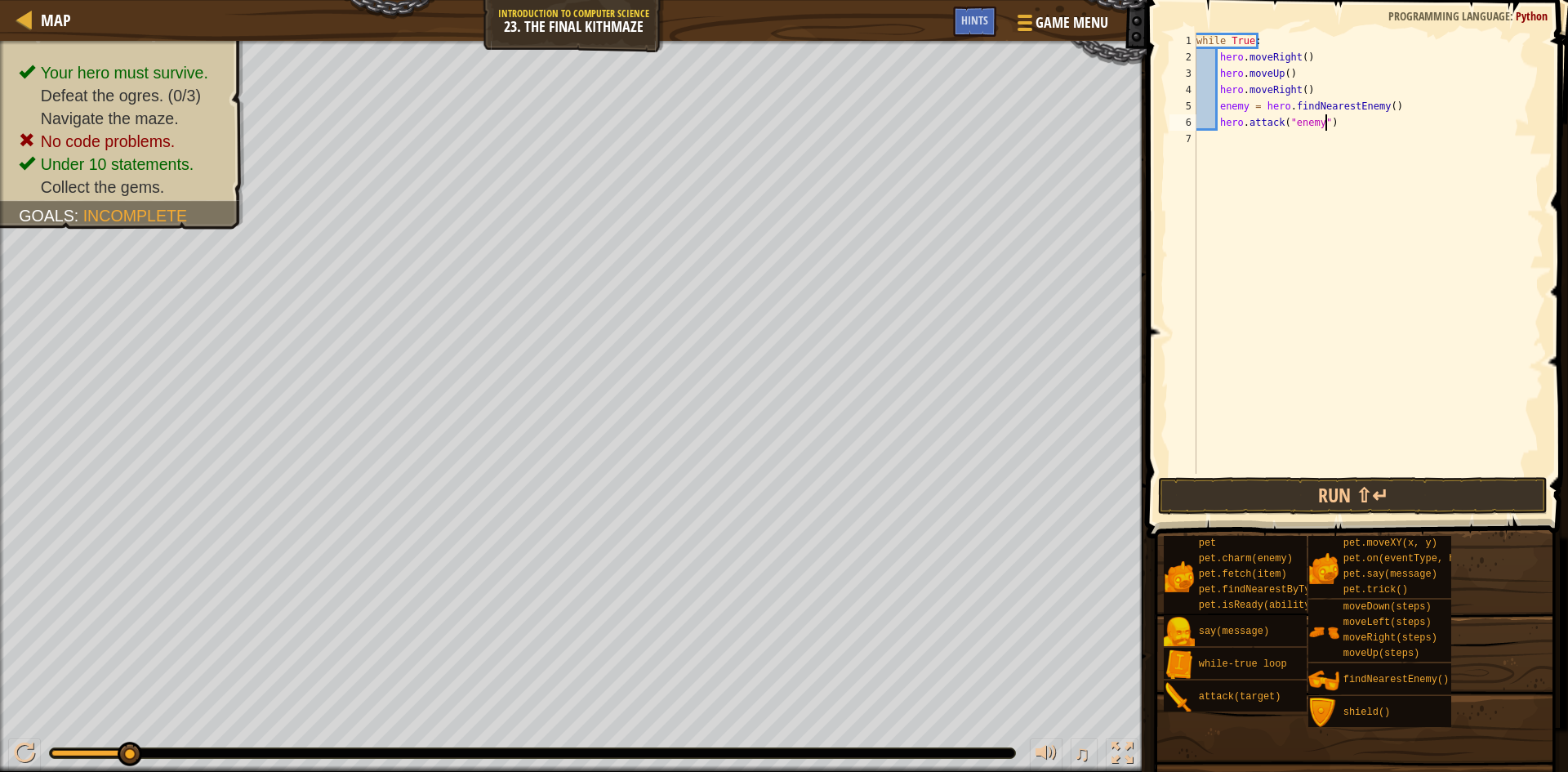
click at [1348, 123] on div "while True : hero . moveRight ( ) hero . moveUp ( ) hero . moveRight ( ) enemy …" at bounding box center [1369, 270] width 351 height 474
type textarea "hero.attack("enemy")"
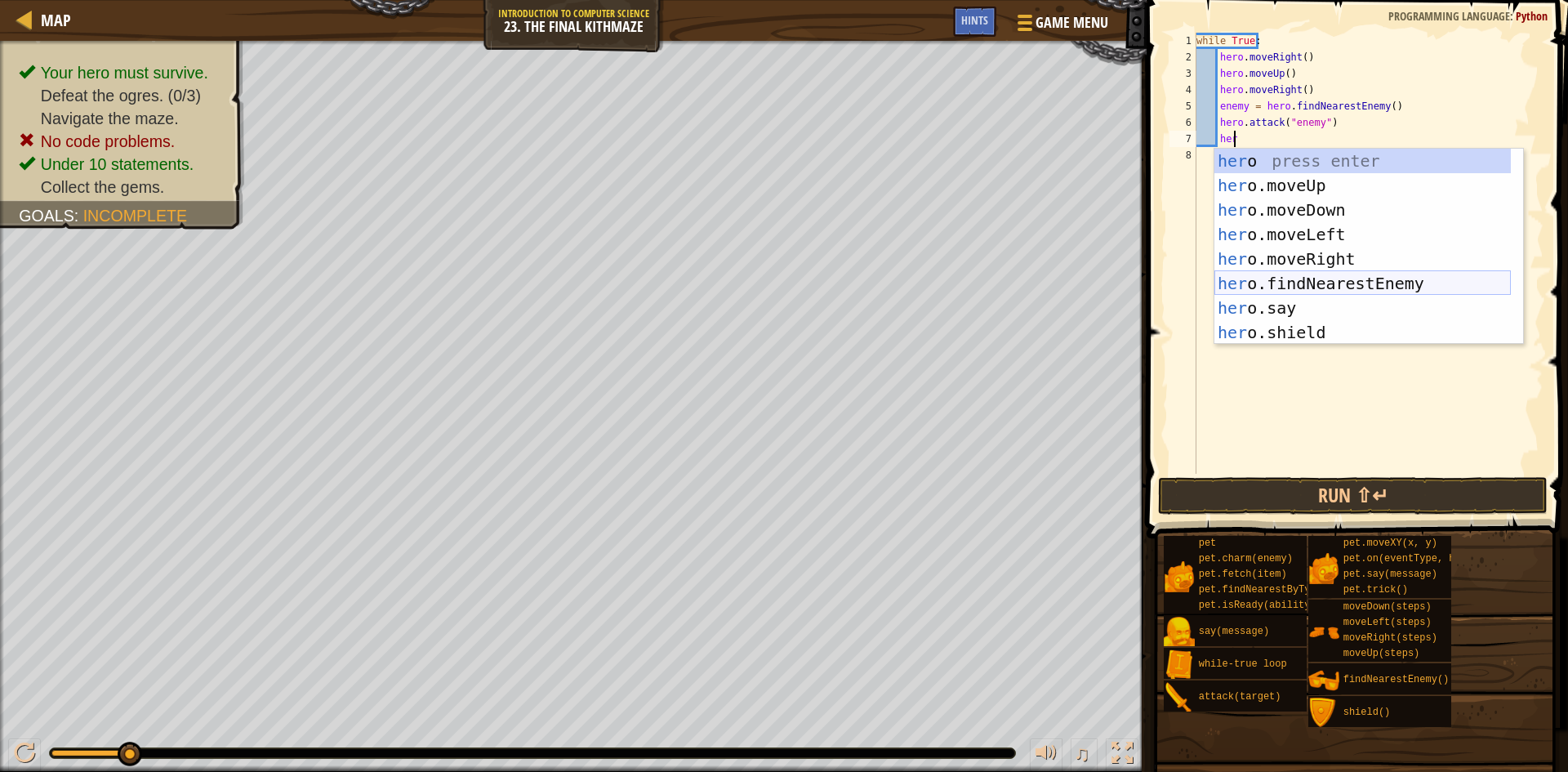
scroll to position [49, 0]
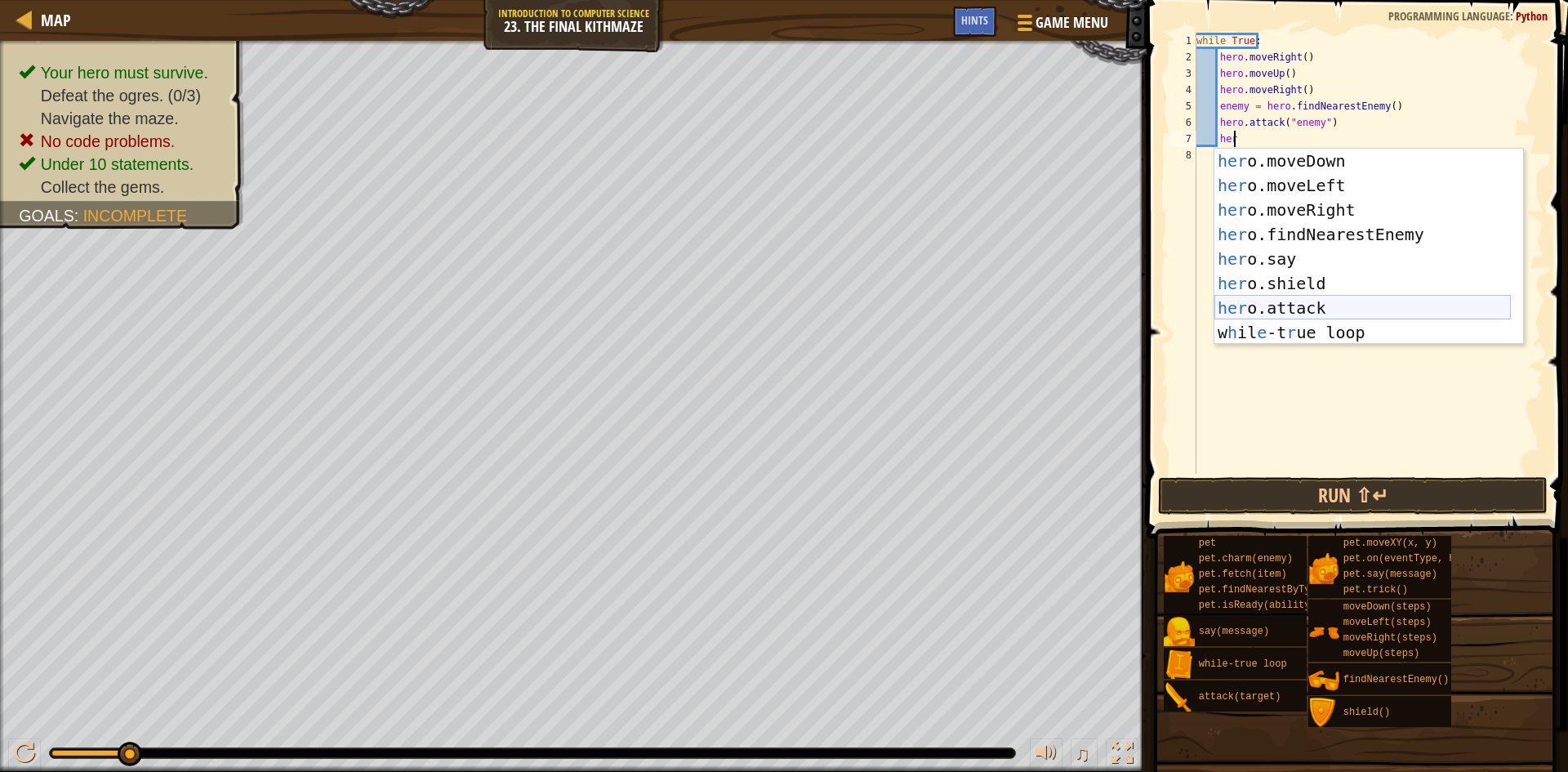
click at [1345, 310] on div "her o.moveDown press enter her o.moveLeft press enter her o.moveRight press ent…" at bounding box center [1362, 271] width 296 height 245
type textarea "hero.attack(enemy)"
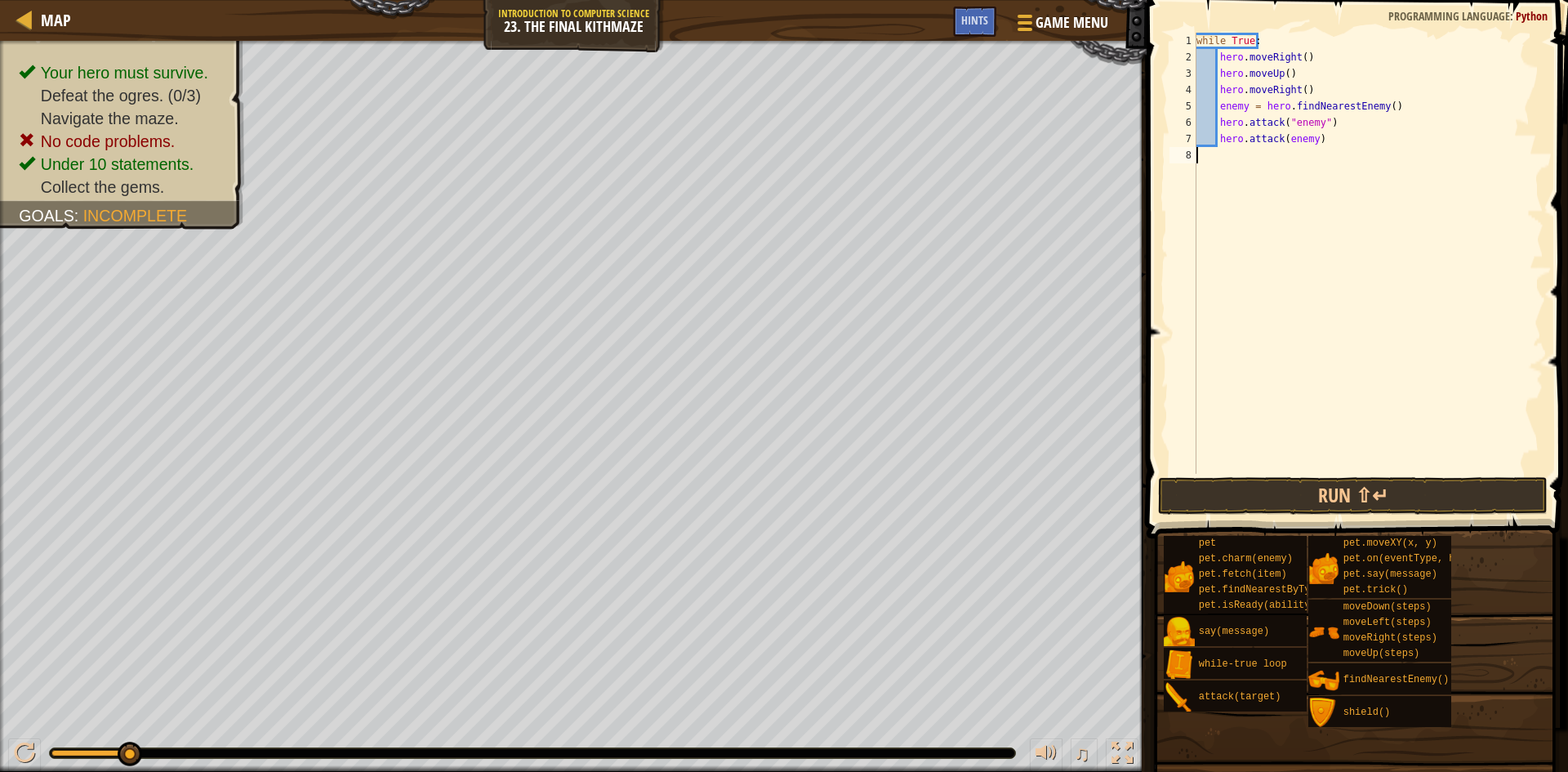
click at [1205, 154] on div "while True : hero . moveRight ( ) hero . moveUp ( ) hero . moveRight ( ) enemy …" at bounding box center [1369, 270] width 351 height 474
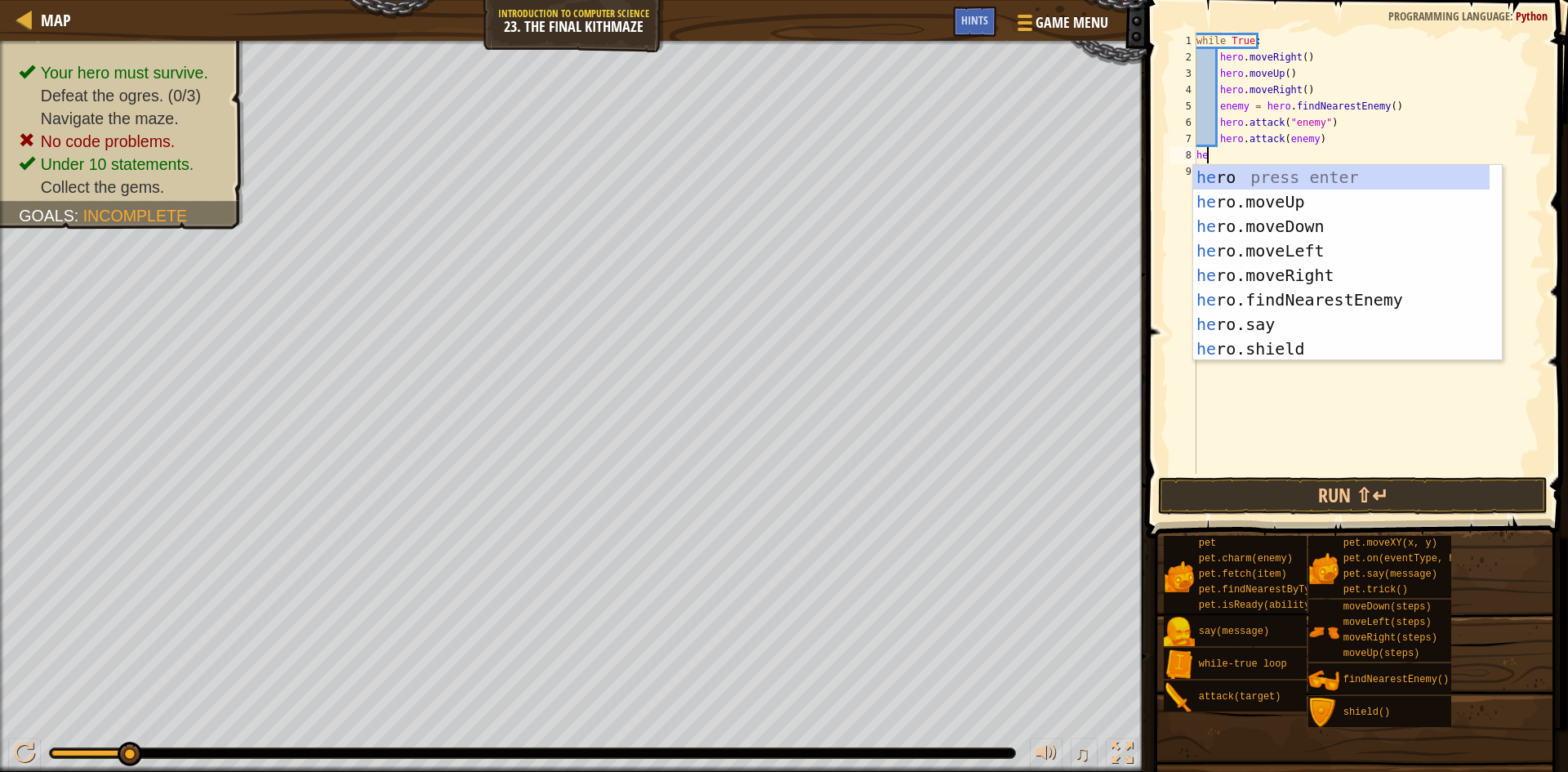
scroll to position [7, 1]
type textarea "hero"
click at [1363, 225] on div "hero press enter hero .moveUp press enter hero .moveDown press enter hero .move…" at bounding box center [1341, 287] width 296 height 245
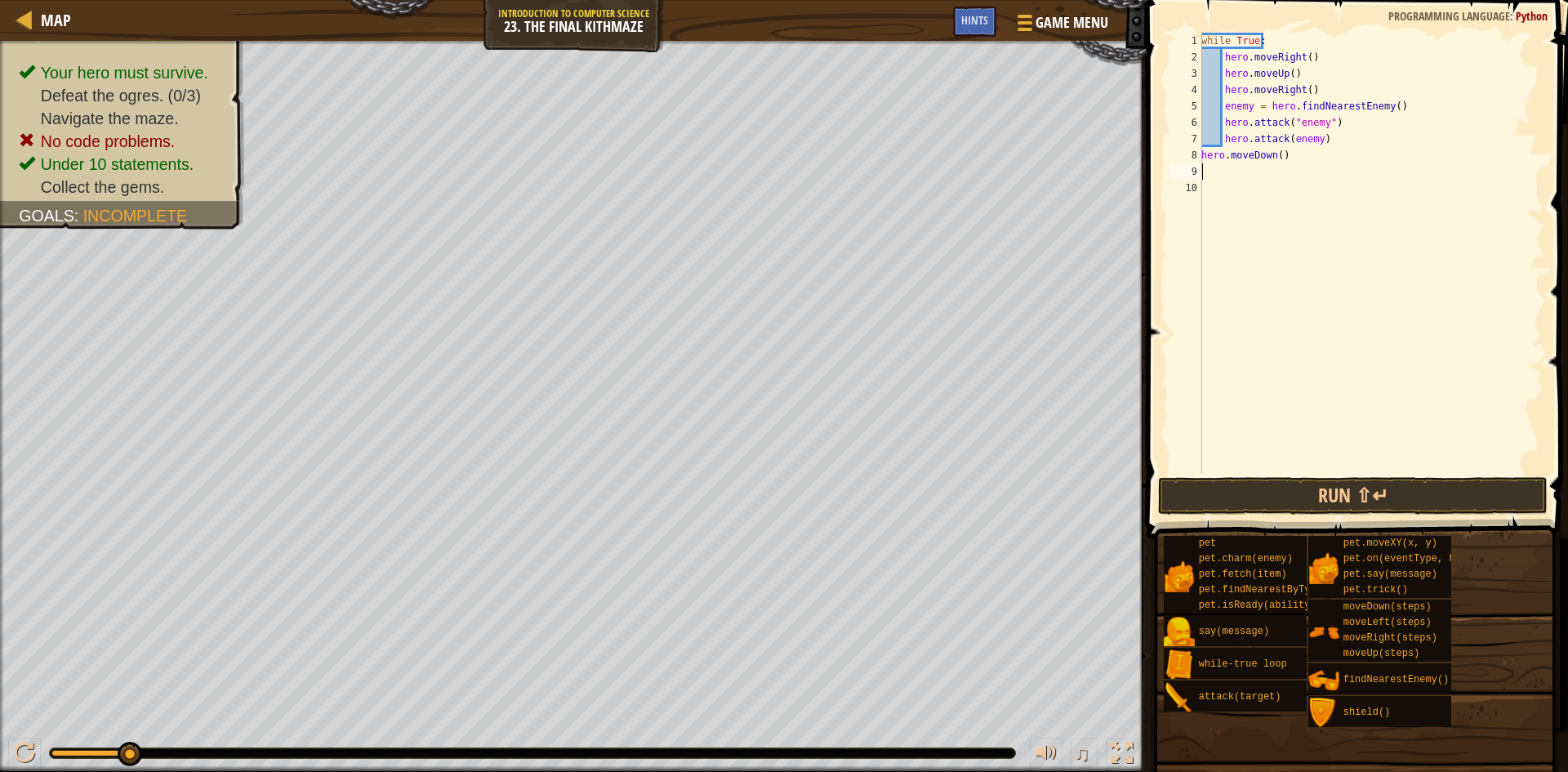
scroll to position [7, 0]
drag, startPoint x: 1294, startPoint y: 166, endPoint x: 1159, endPoint y: 152, distance: 135.7
click at [1159, 152] on div "1 2 3 4 5 6 7 8 9 10 while True : hero . moveRight ( ) hero . moveUp ( ) hero .…" at bounding box center [1354, 301] width 427 height 586
type textarea "hero.moveDown()"
click at [1322, 146] on div "while True : hero . moveRight ( ) hero . moveUp ( ) hero . moveRight ( ) enemy …" at bounding box center [1369, 270] width 351 height 474
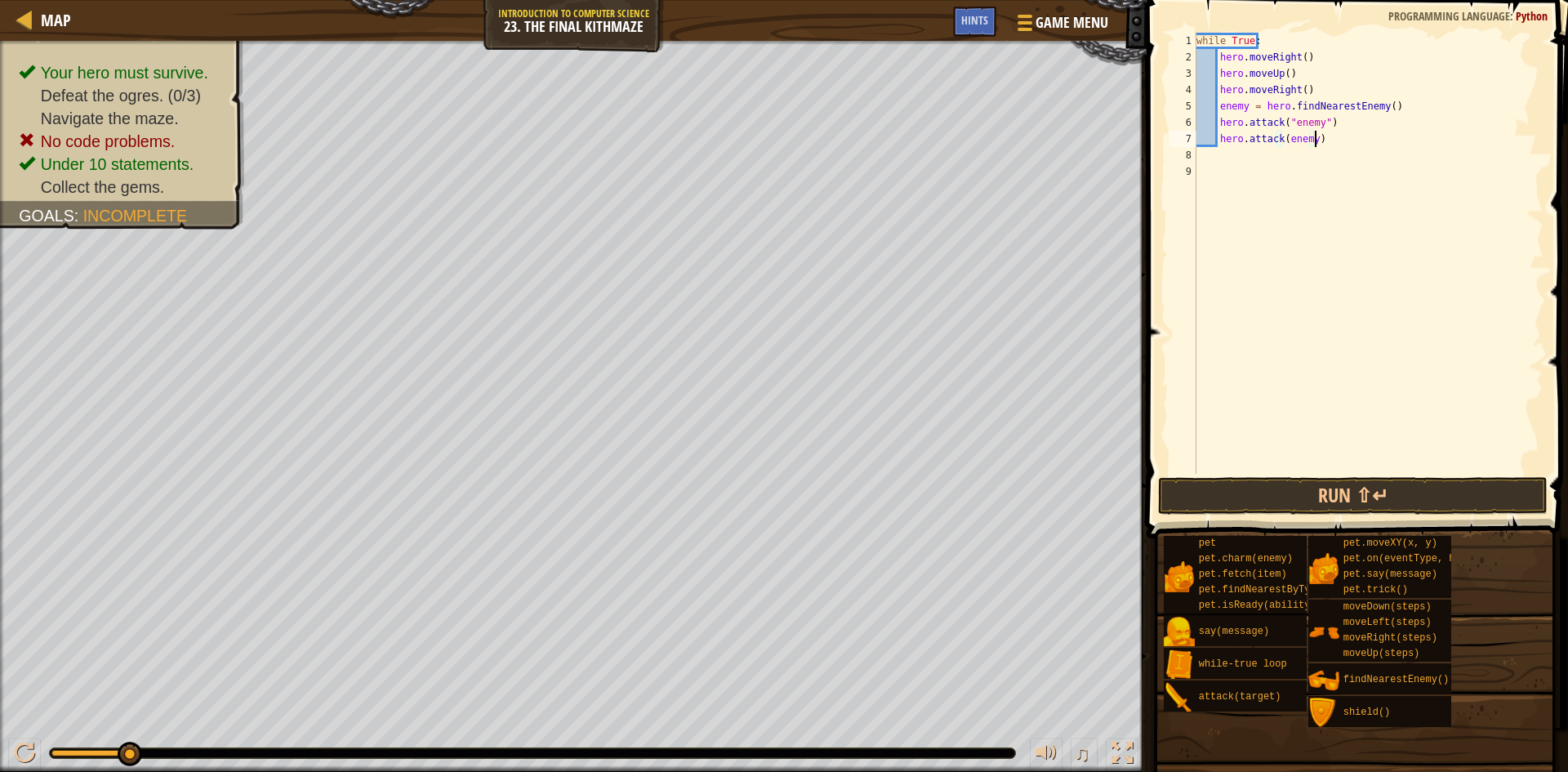
type textarea "hero.attack(enemy)"
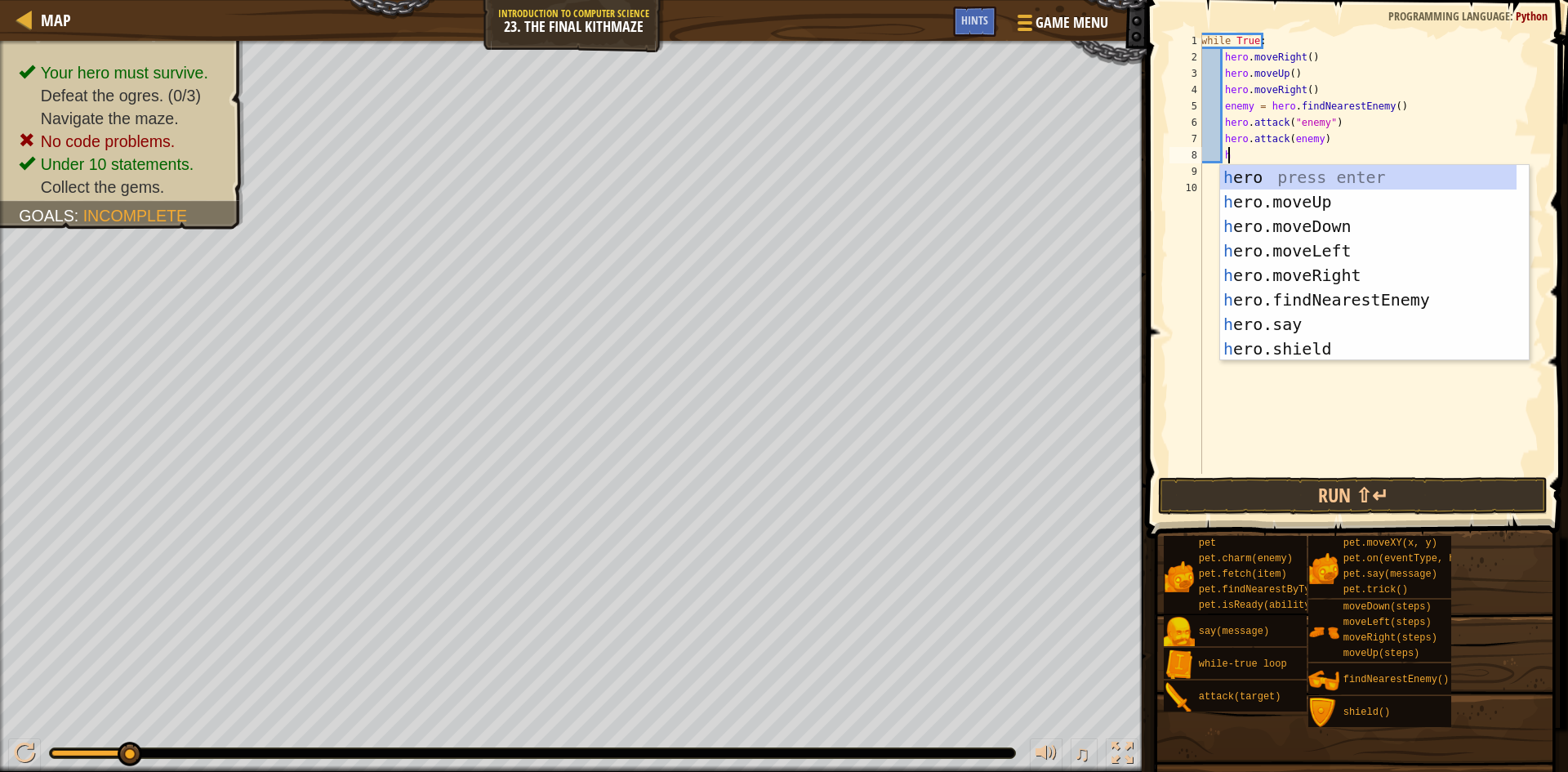
scroll to position [7, 3]
type textarea "hero"
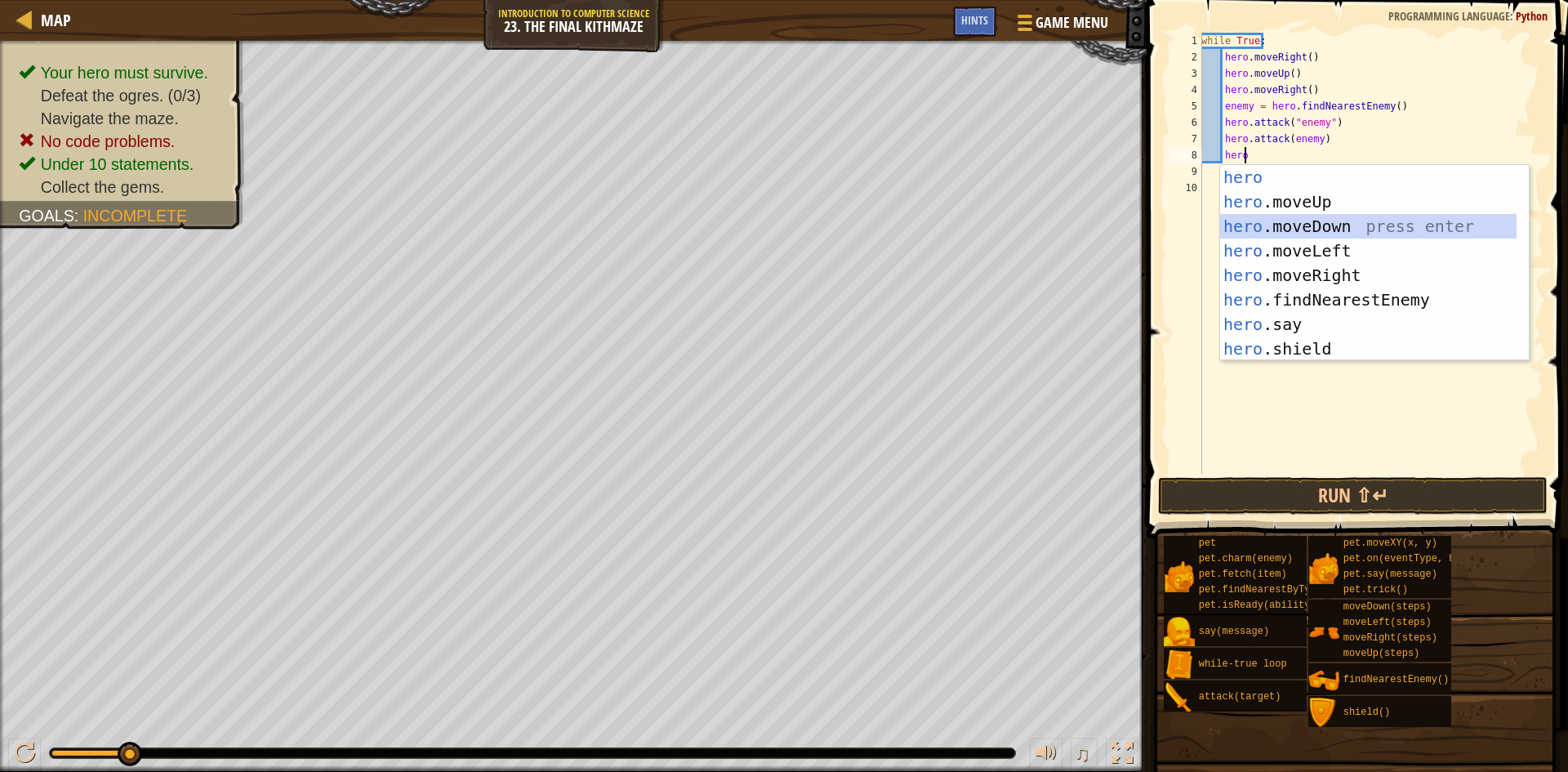
click at [1318, 220] on div "hero press enter hero .moveUp press enter hero .moveDown press enter hero .move…" at bounding box center [1368, 287] width 296 height 245
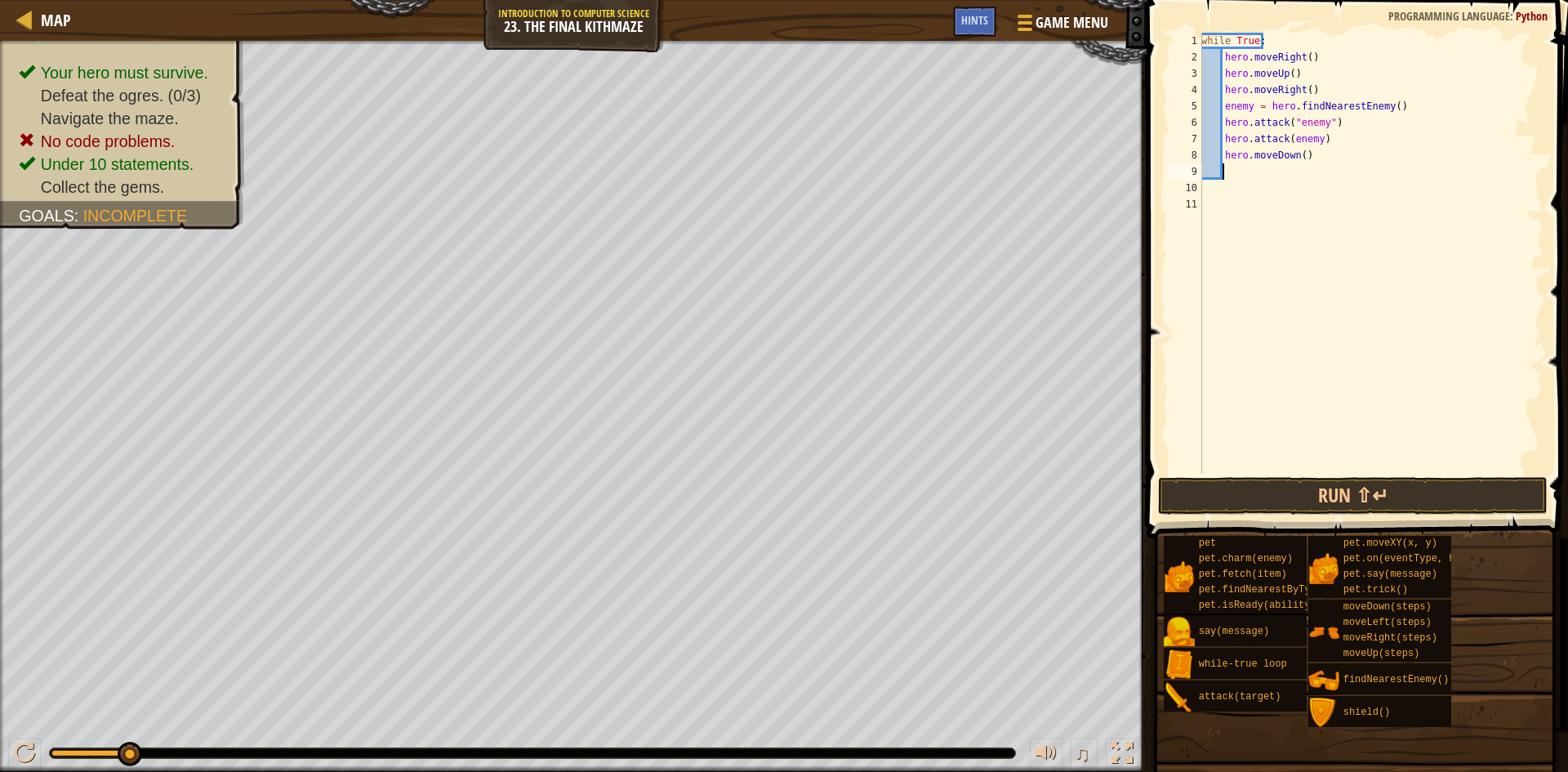
scroll to position [7, 1]
click at [1298, 153] on div "while True : hero . moveRight ( ) hero . moveUp ( ) hero . moveRight ( ) enemy …" at bounding box center [1370, 270] width 345 height 474
drag, startPoint x: 1282, startPoint y: 157, endPoint x: 1282, endPoint y: 146, distance: 11.0
click at [1282, 146] on div "while True : hero . moveRight ( ) hero . moveUp ( ) hero . moveRight ( ) enemy …" at bounding box center [1370, 270] width 345 height 474
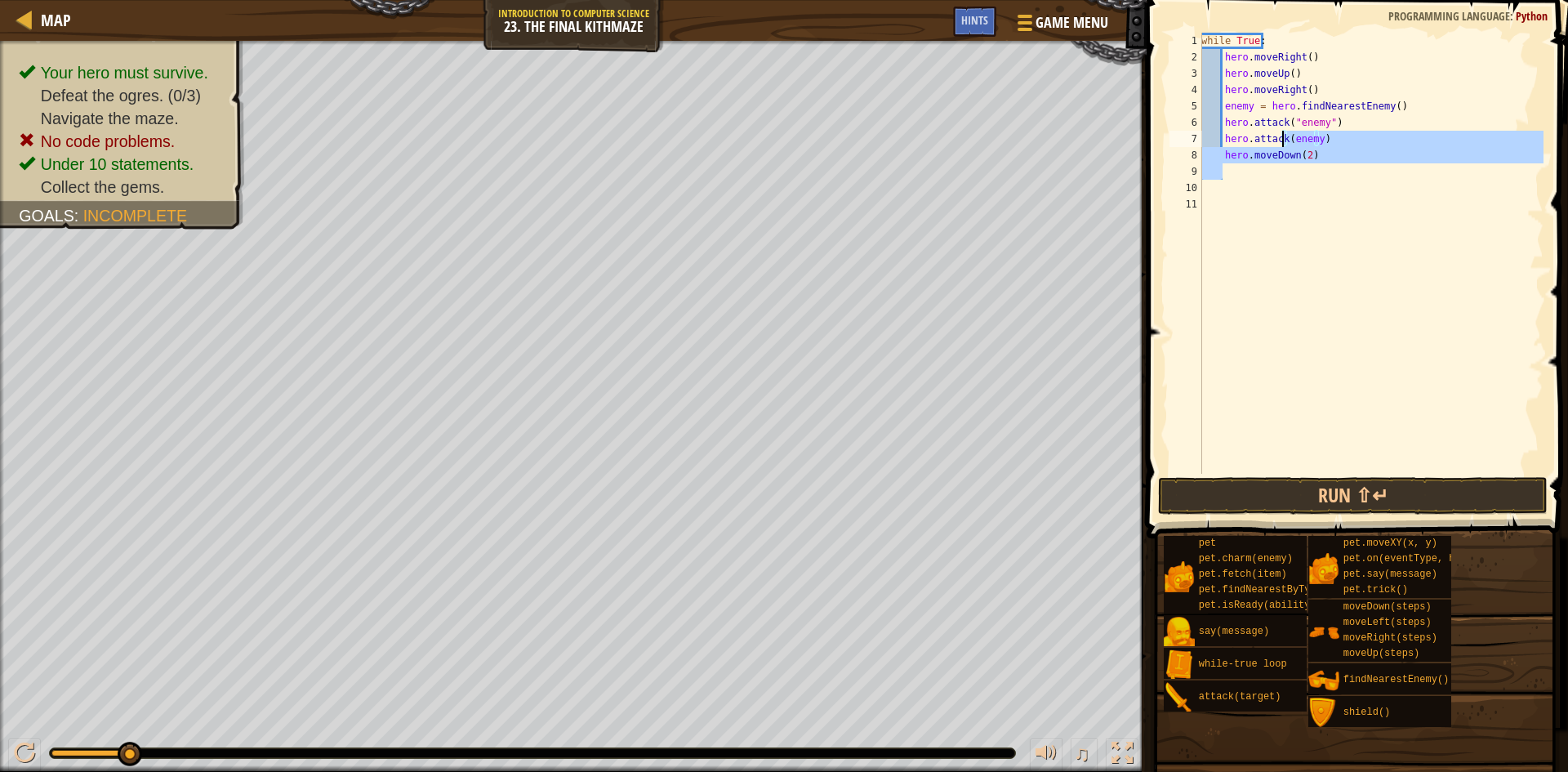
type textarea "hero.attack(enemy) hero.moveDown(2)"
click at [1339, 165] on div "while True : hero . moveRight ( ) hero . moveUp ( ) hero . moveRight ( ) enemy …" at bounding box center [1370, 253] width 345 height 441
click at [1335, 157] on div "while True : hero . moveRight ( ) hero . moveUp ( ) hero . moveRight ( ) enemy …" at bounding box center [1370, 270] width 345 height 474
type textarea "hero.moveDown(2)"
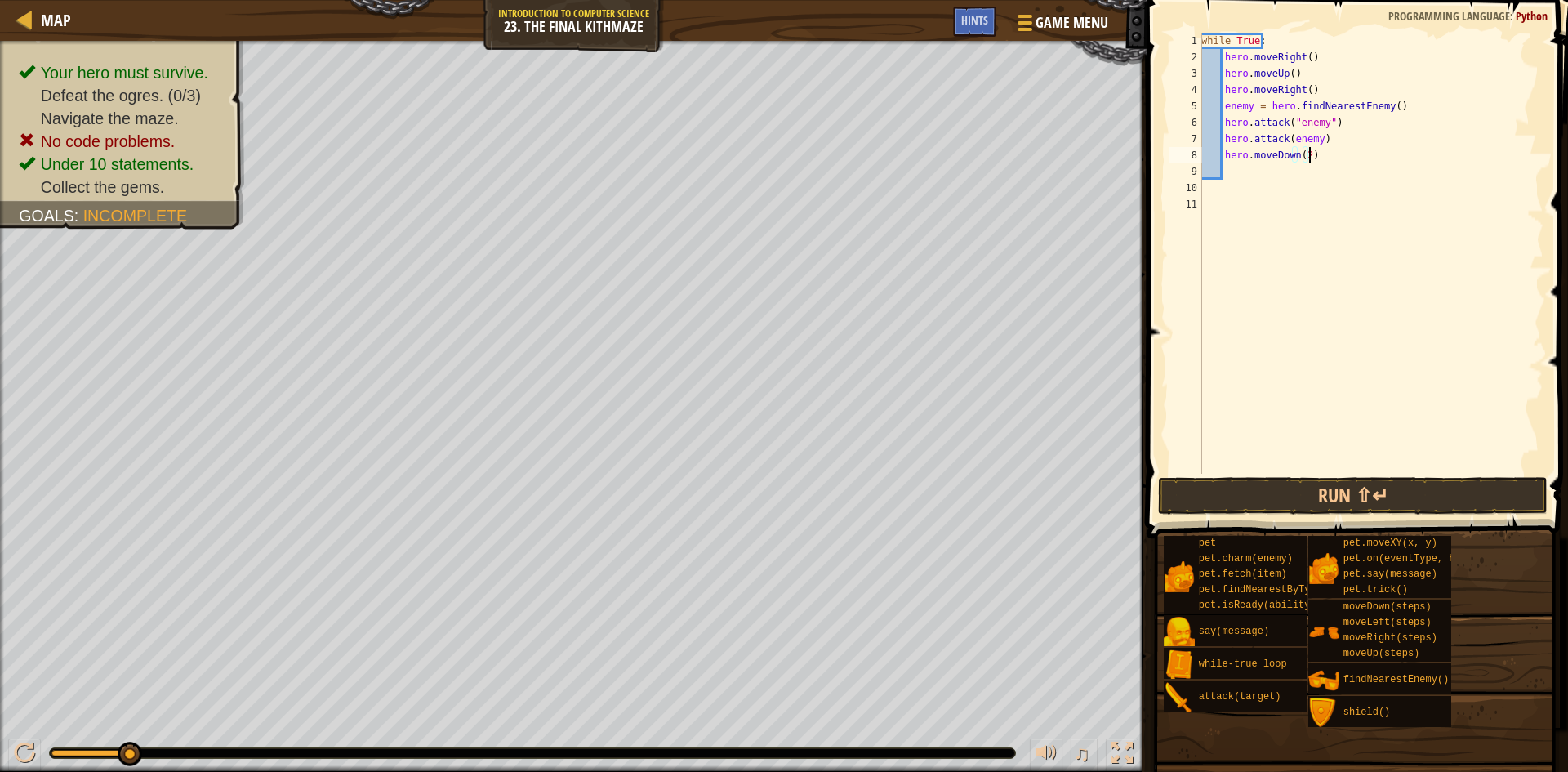
click at [1263, 178] on div "while True : hero . moveRight ( ) hero . moveUp ( ) hero . moveRight ( ) enemy …" at bounding box center [1370, 270] width 345 height 474
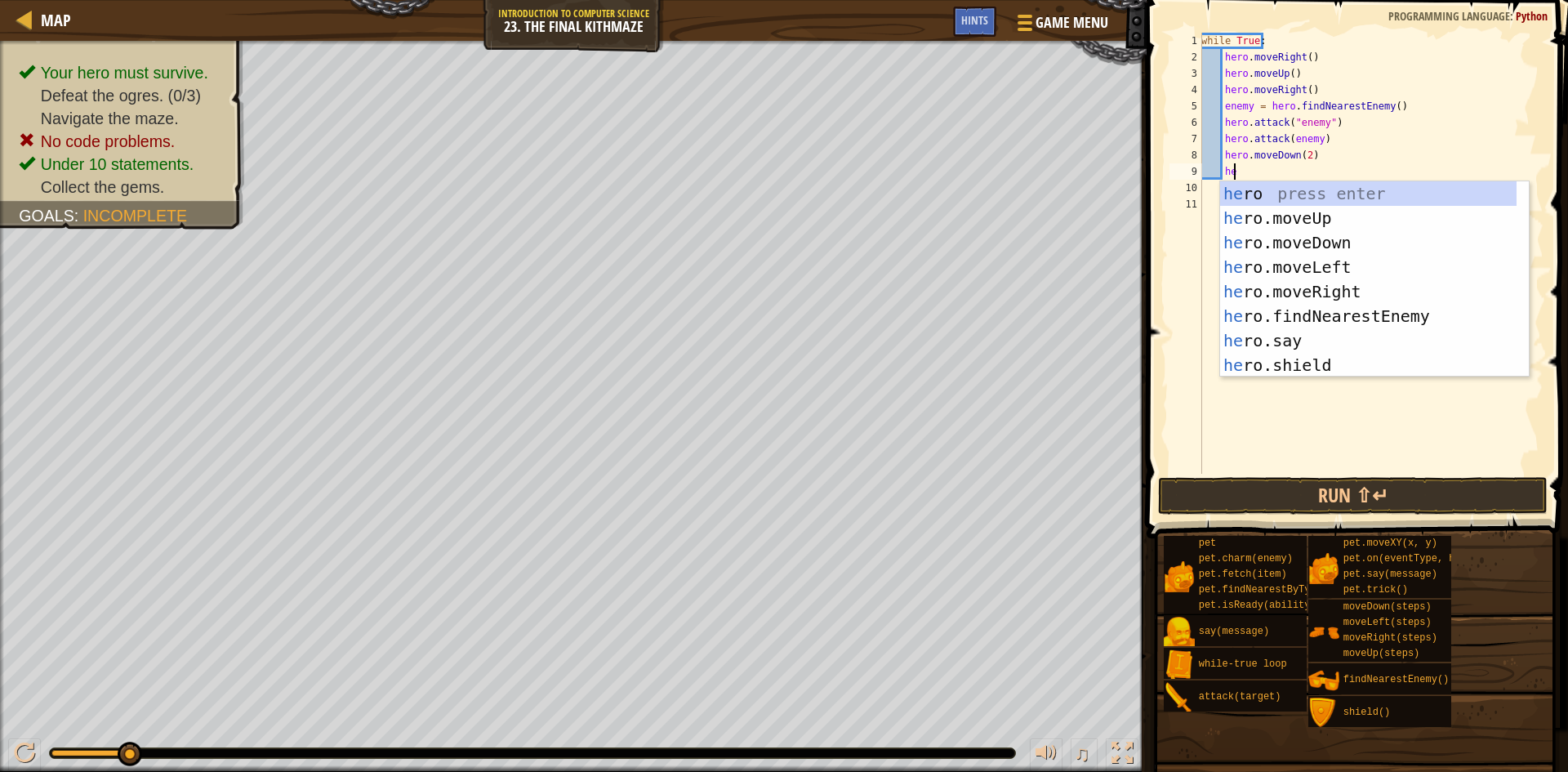
scroll to position [7, 3]
type textarea "hero"
click at [1318, 225] on div "hero press enter hero .moveUp press enter hero .moveDown press enter hero .move…" at bounding box center [1368, 304] width 296 height 245
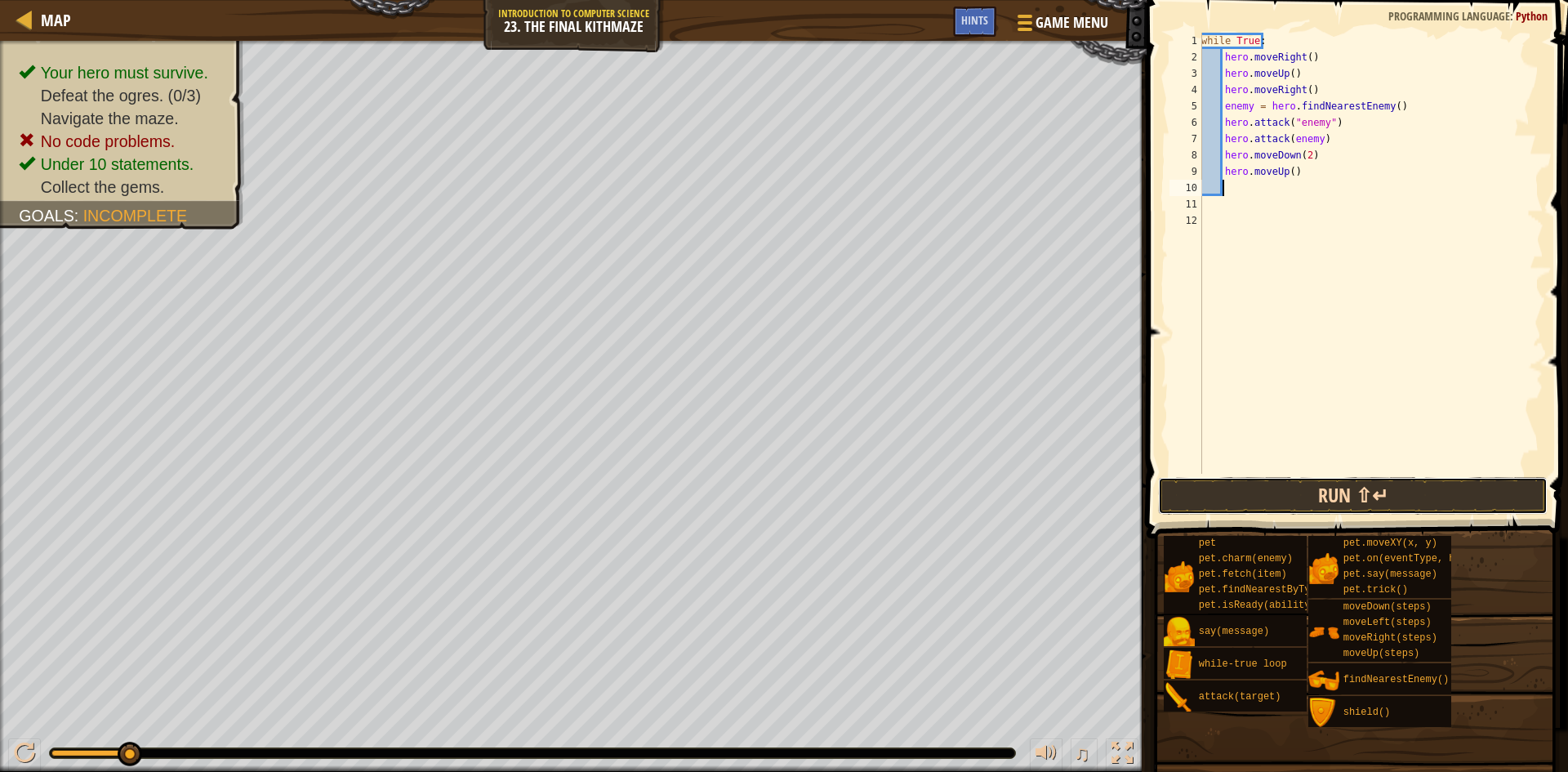
click at [1382, 492] on button "Run ⇧↵" at bounding box center [1352, 496] width 389 height 38
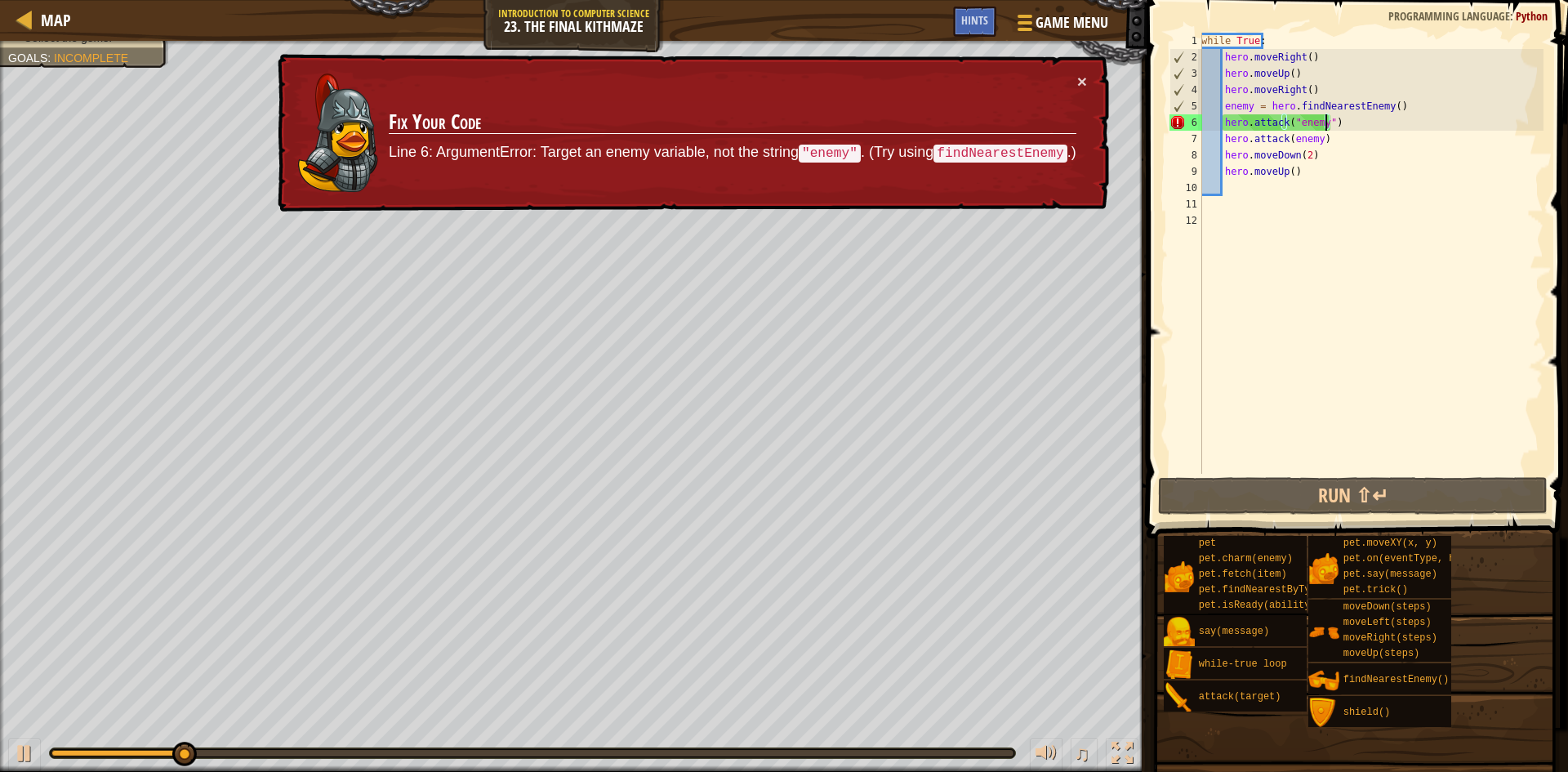
click at [1325, 130] on div "while True : hero . moveRight ( ) hero . moveUp ( ) hero . moveRight ( ) enemy …" at bounding box center [1370, 270] width 345 height 474
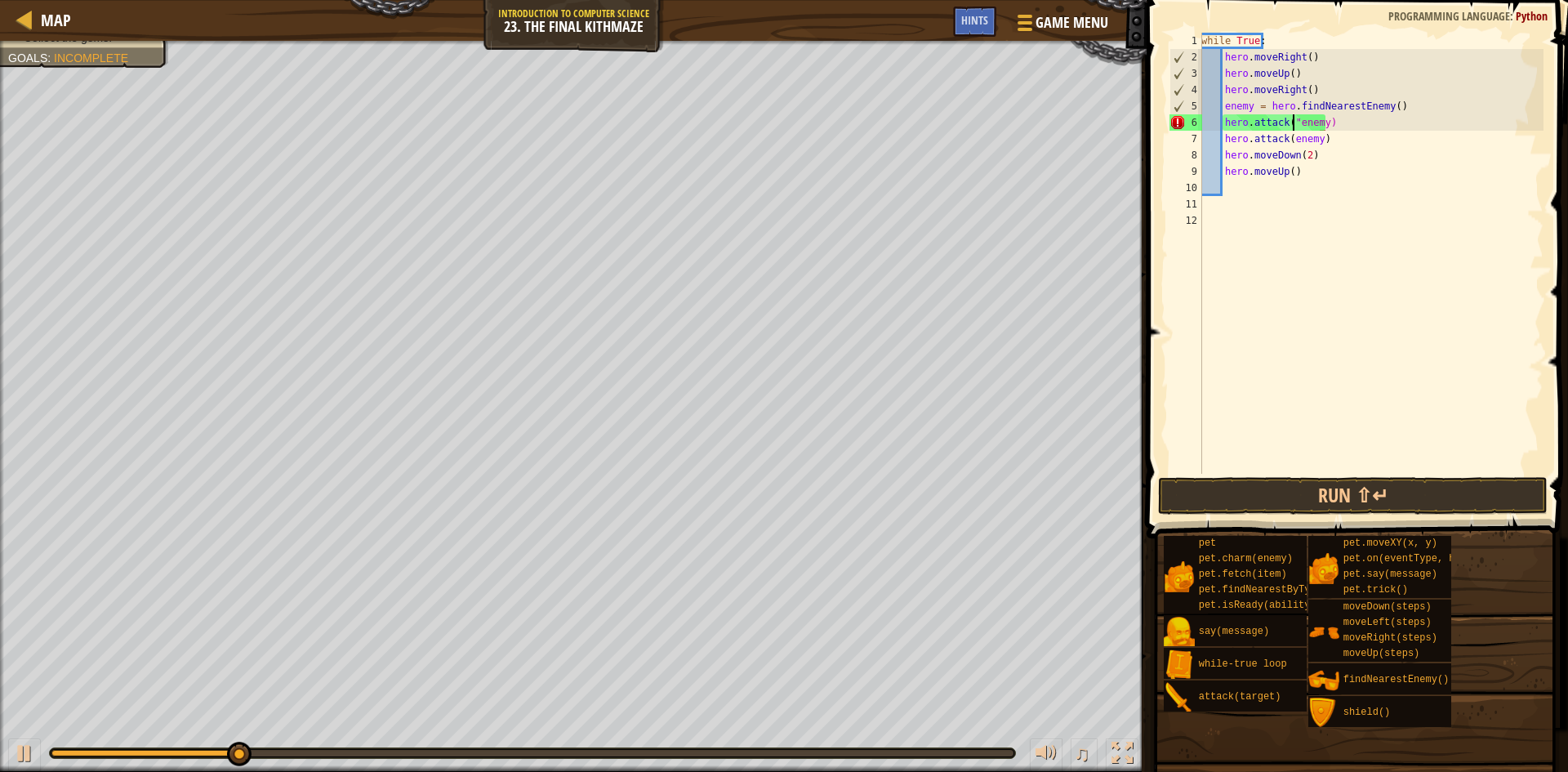
click at [1288, 128] on div "while True : hero . moveRight ( ) hero . moveUp ( ) hero . moveRight ( ) enemy …" at bounding box center [1370, 270] width 345 height 474
type textarea "hero.attack(enemy)"
click at [1273, 497] on button "Run ⇧↵" at bounding box center [1352, 496] width 389 height 38
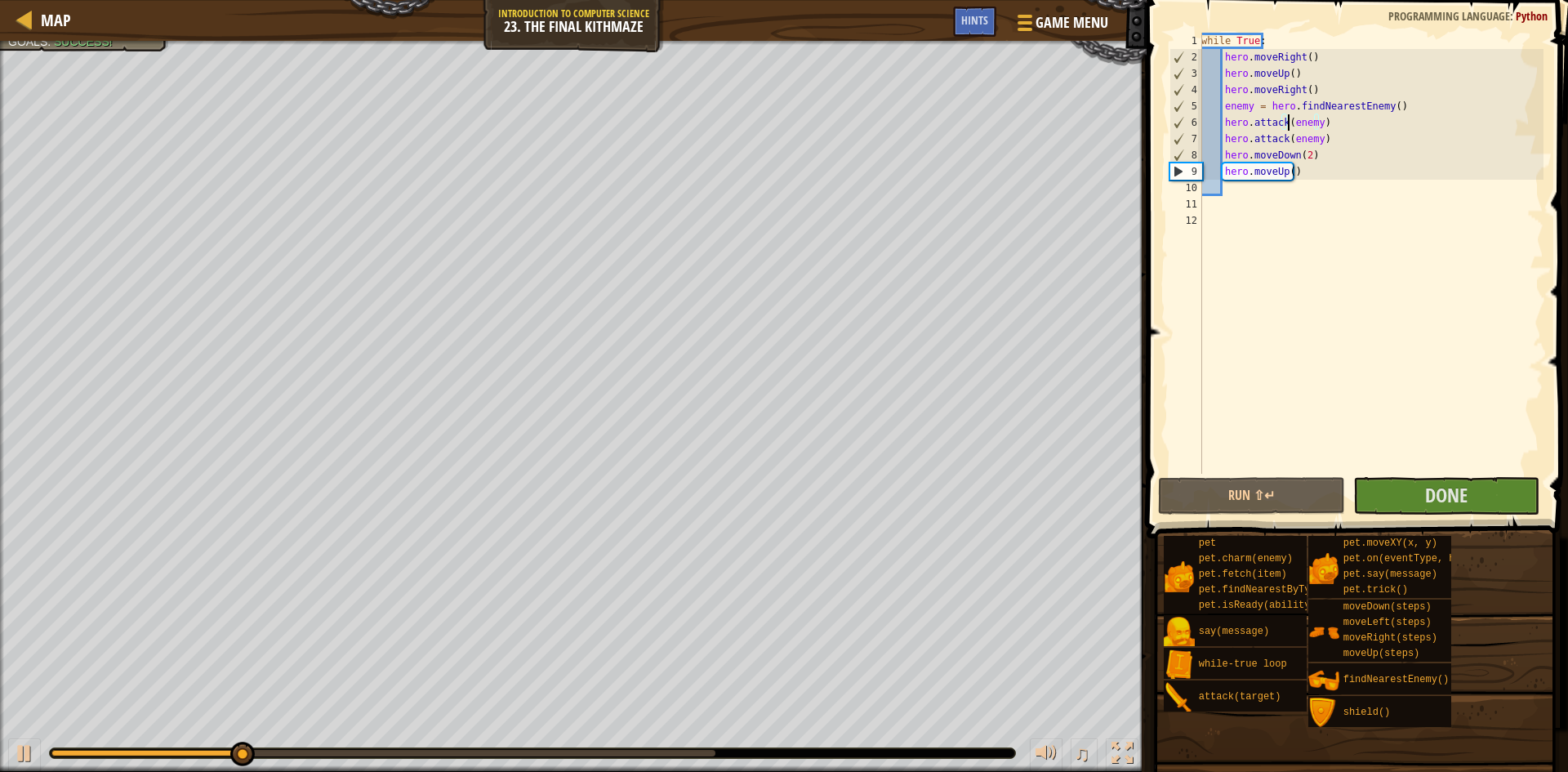
click at [1430, 520] on span at bounding box center [1354, 760] width 410 height 483
drag, startPoint x: 1384, startPoint y: 469, endPoint x: 1377, endPoint y: 483, distance: 15.7
click at [1377, 483] on div "hero.attack(enemy) 1 2 3 4 5 6 7 8 9 10 11 12 while True : hero . moveRight ( )…" at bounding box center [1354, 301] width 427 height 586
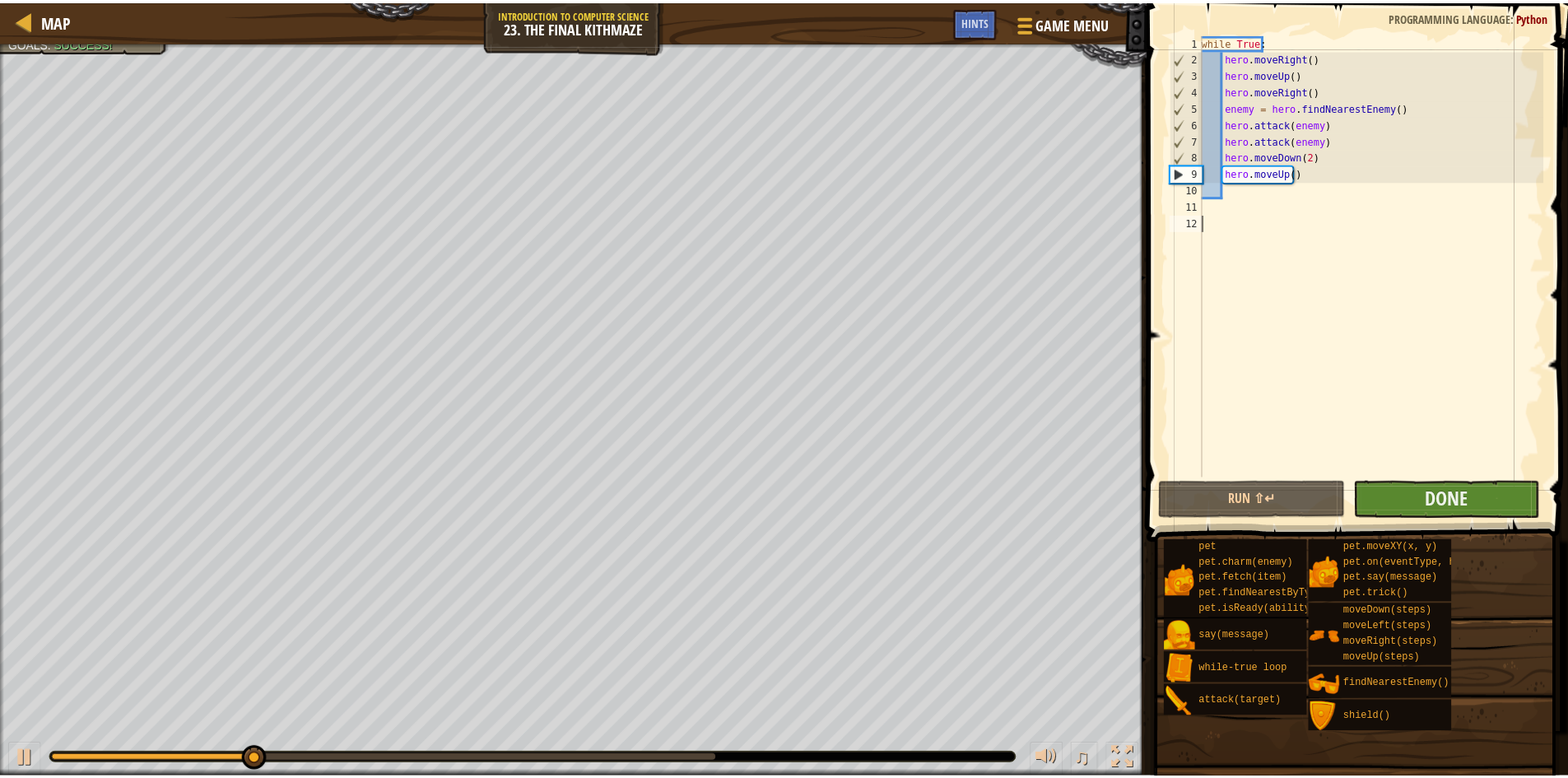
scroll to position [7, 0]
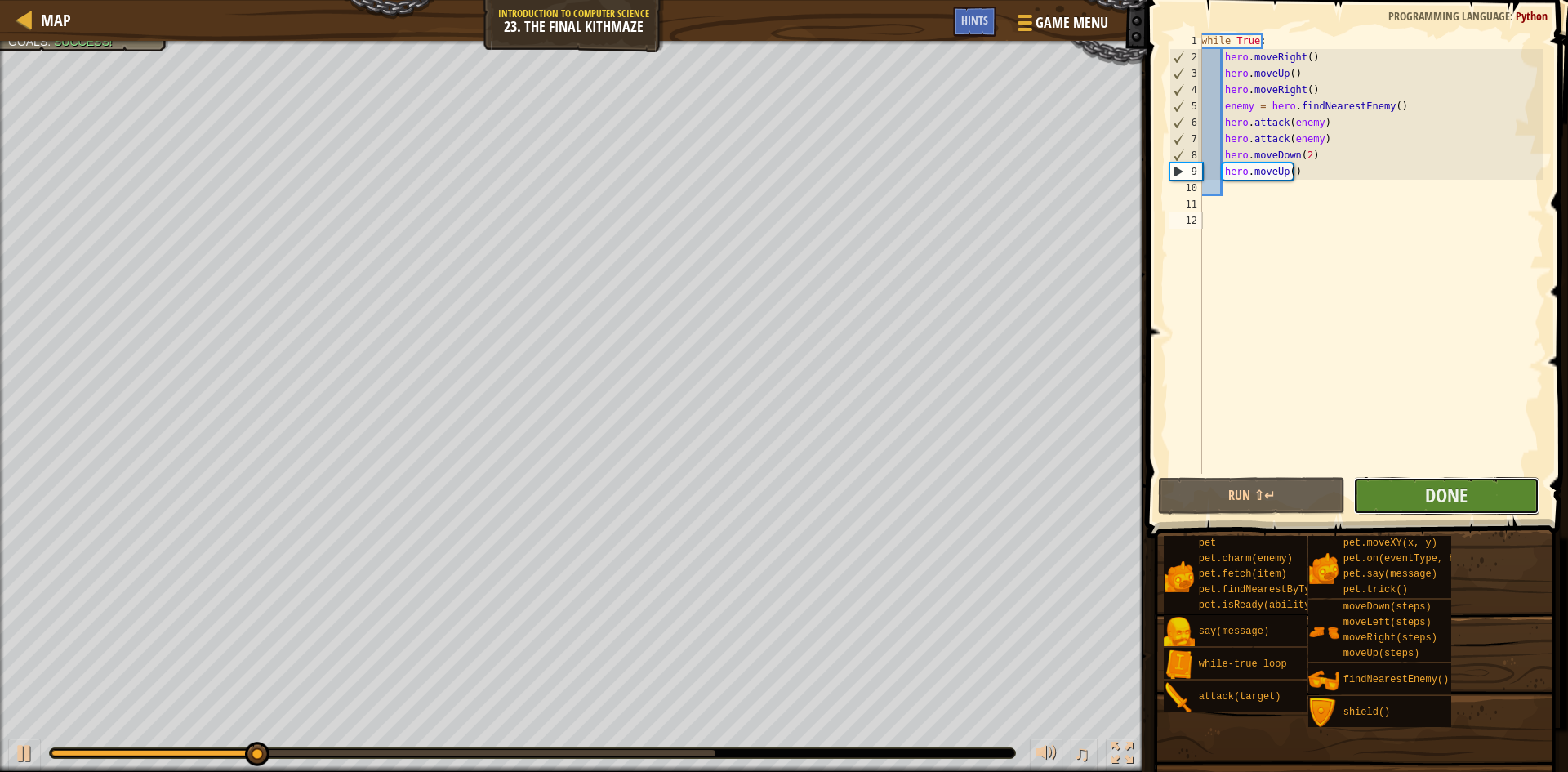
click at [1379, 497] on button "Done" at bounding box center [1446, 496] width 187 height 38
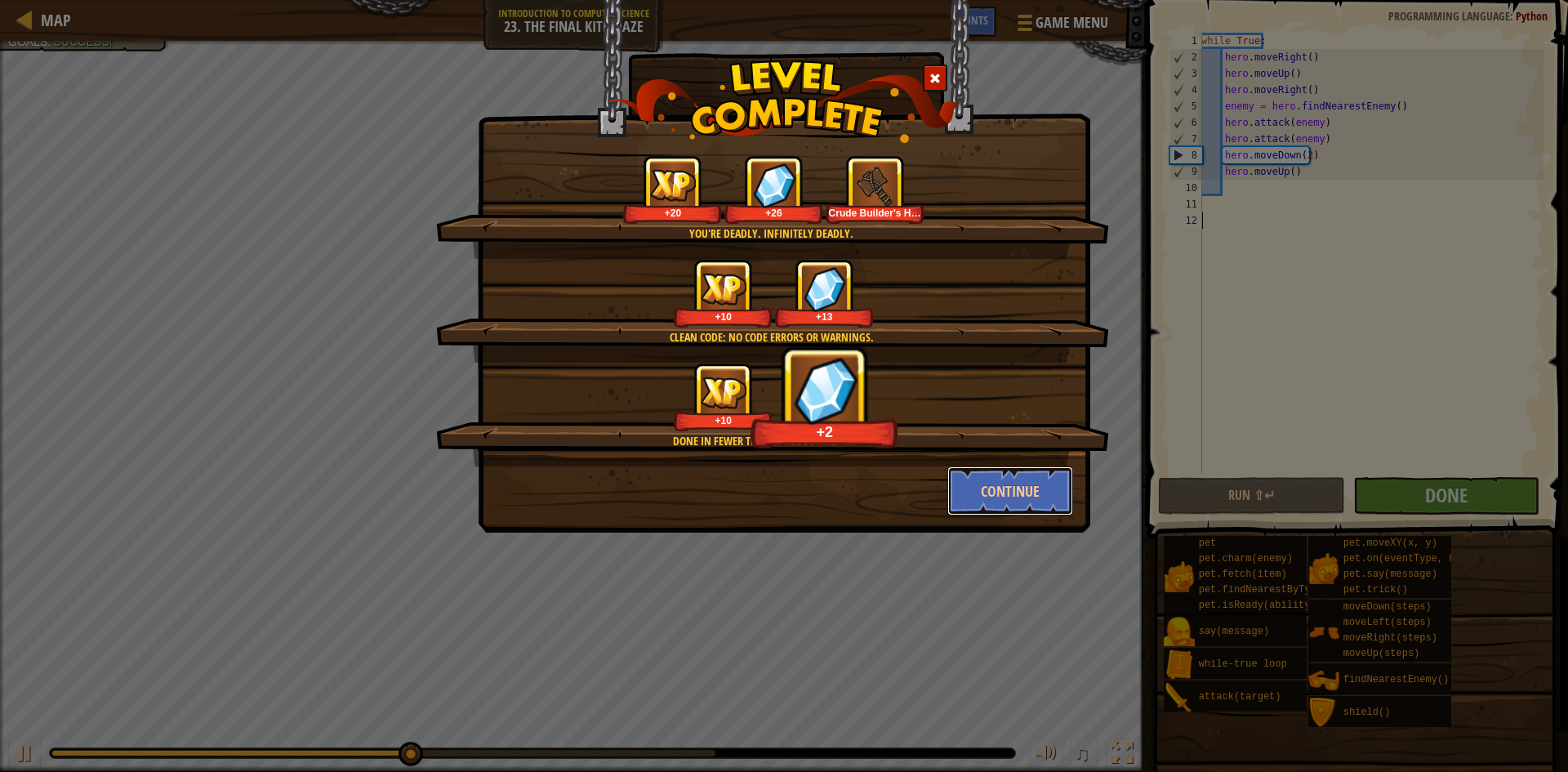
drag, startPoint x: 990, startPoint y: 485, endPoint x: 915, endPoint y: 493, distance: 75.4
click at [986, 501] on button "Continue" at bounding box center [1011, 490] width 127 height 49
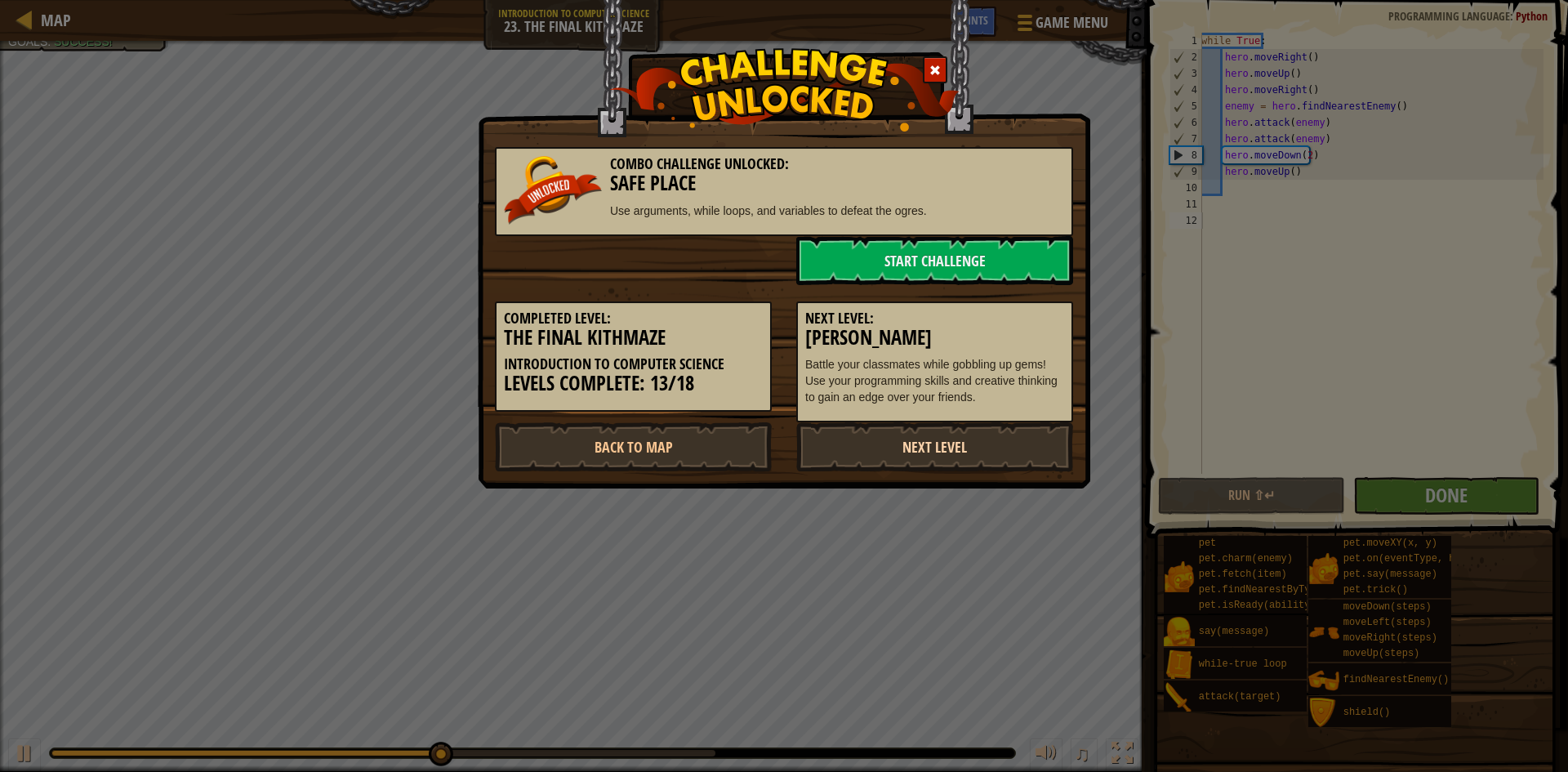
click at [853, 437] on link "Next Level" at bounding box center [934, 446] width 276 height 49
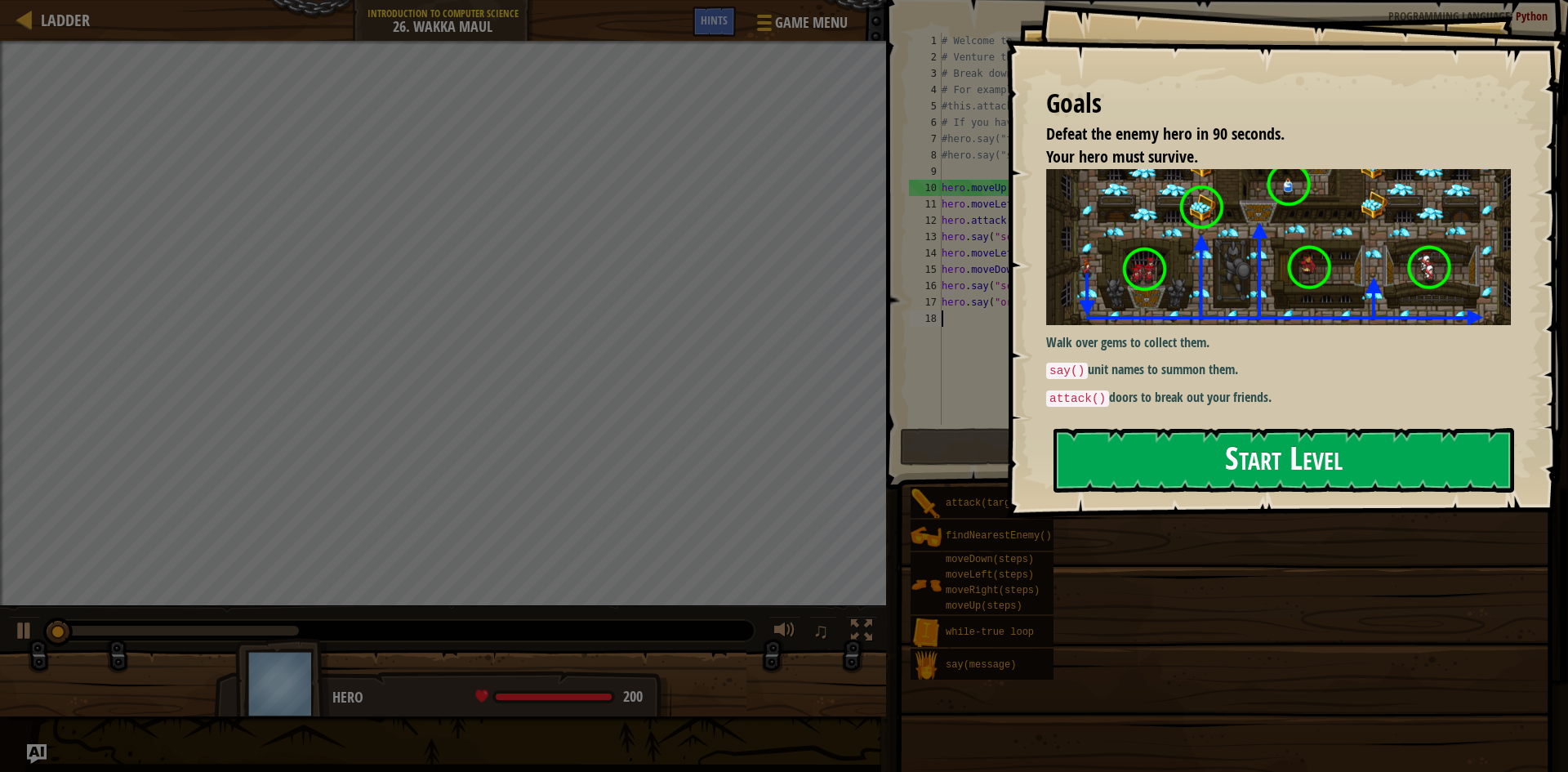
click at [1260, 450] on button "Start Level" at bounding box center [1284, 460] width 461 height 64
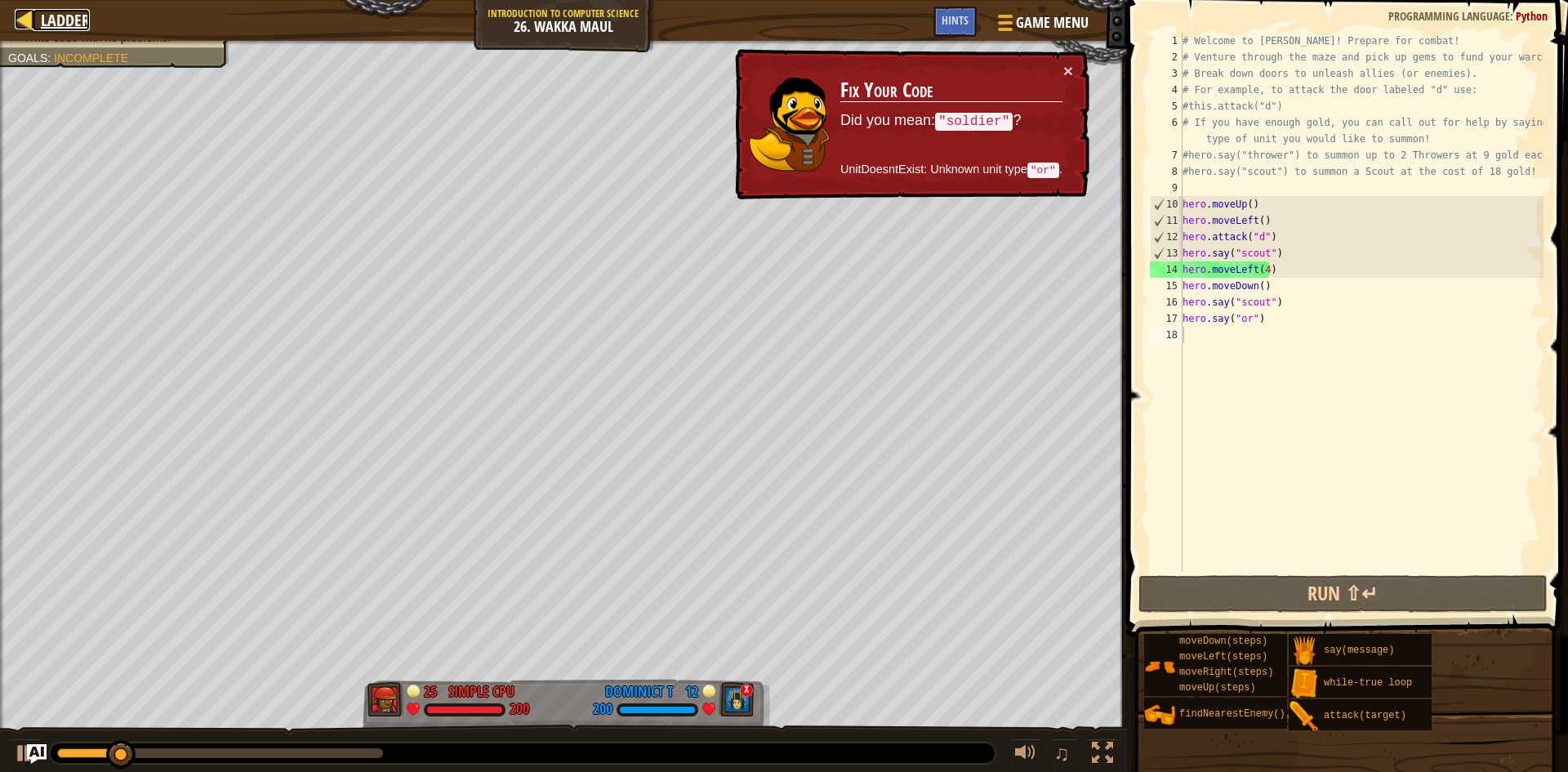
click at [18, 23] on div at bounding box center [24, 19] width 21 height 21
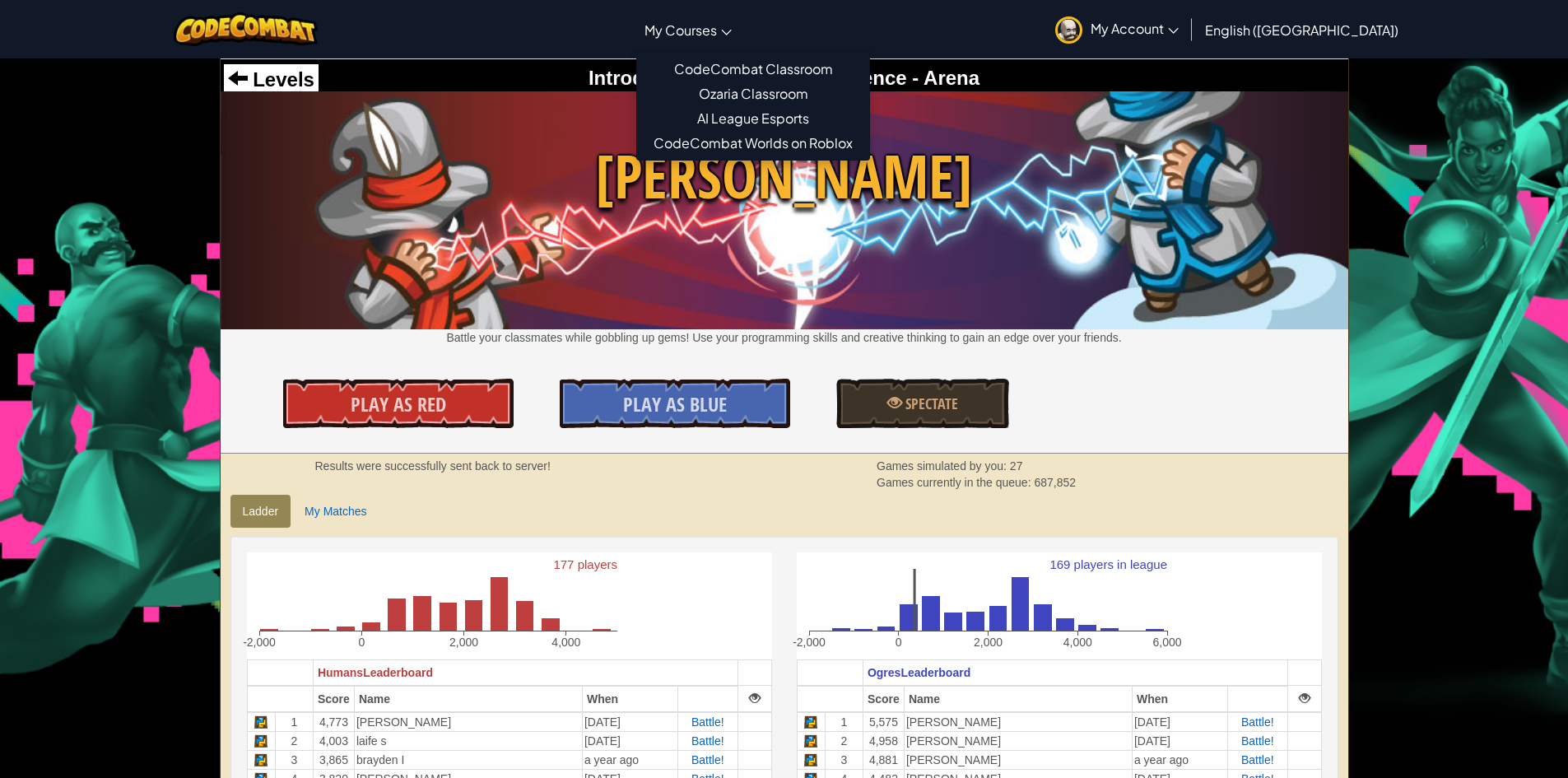
click at [717, 28] on span "My Courses" at bounding box center [681, 30] width 72 height 17
click at [775, 69] on link "CodeCombat Classroom" at bounding box center [753, 69] width 232 height 24
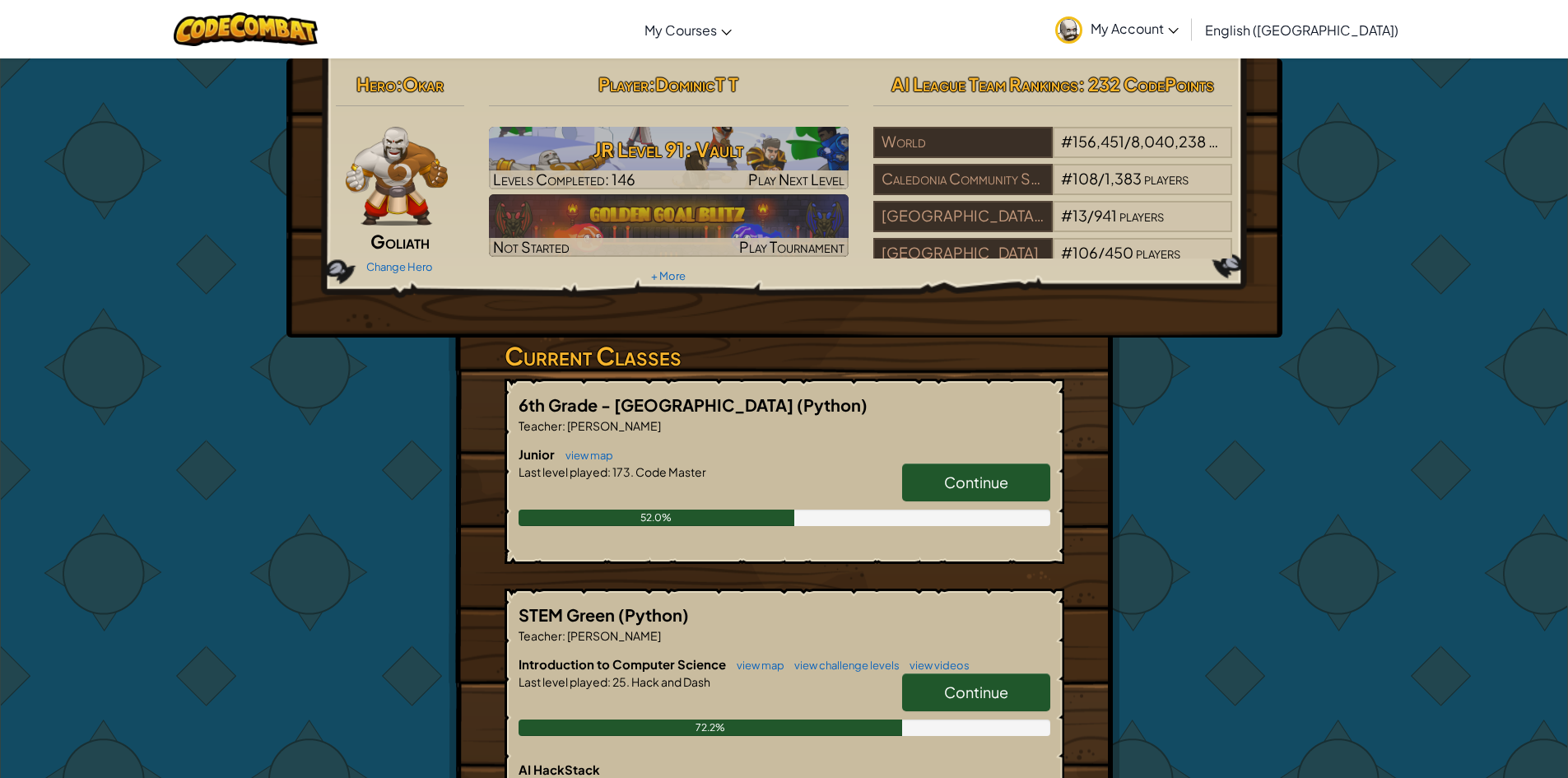
click at [906, 692] on link "Continue" at bounding box center [977, 692] width 148 height 38
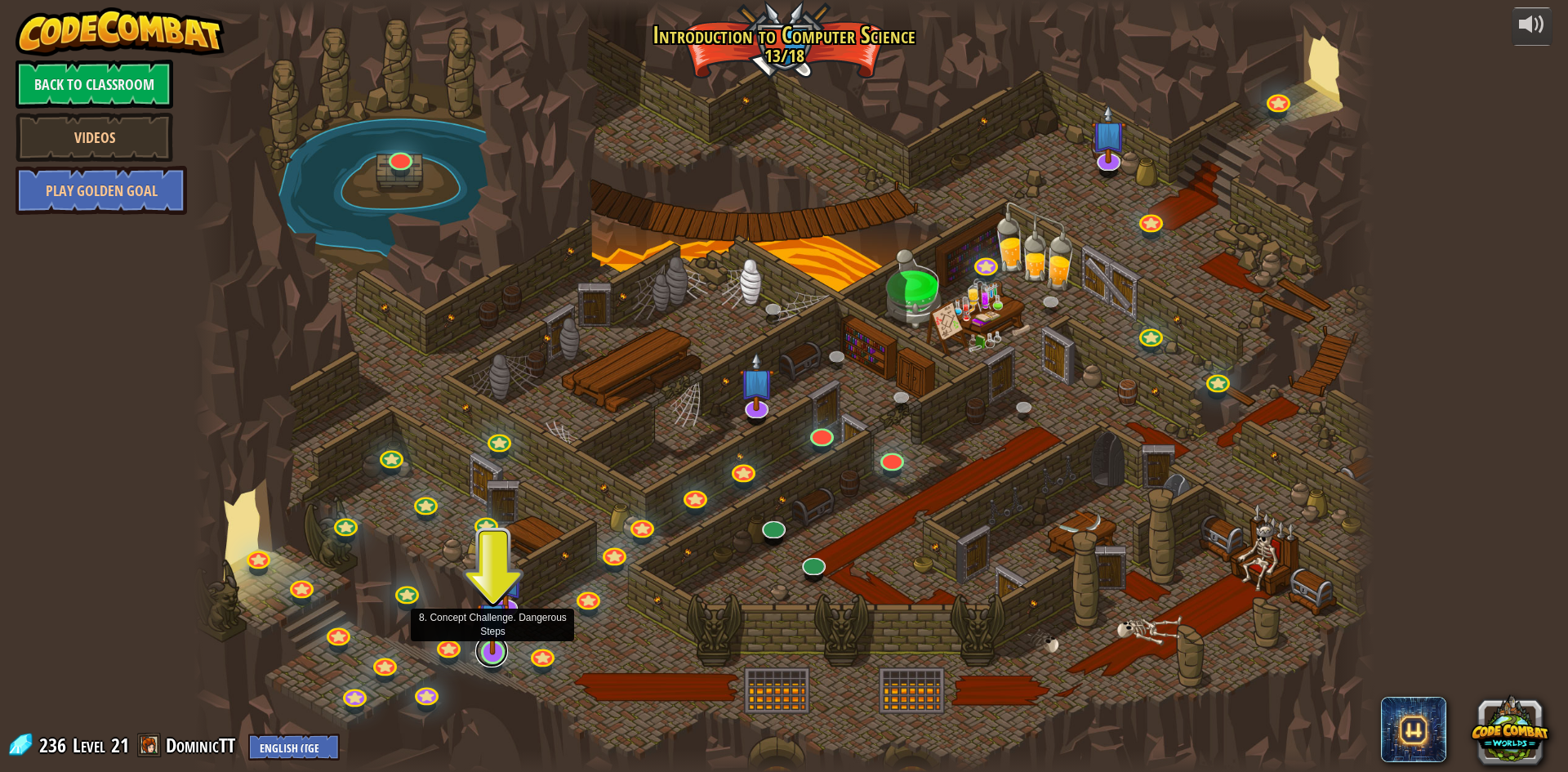
click at [499, 661] on link at bounding box center [491, 650] width 33 height 33
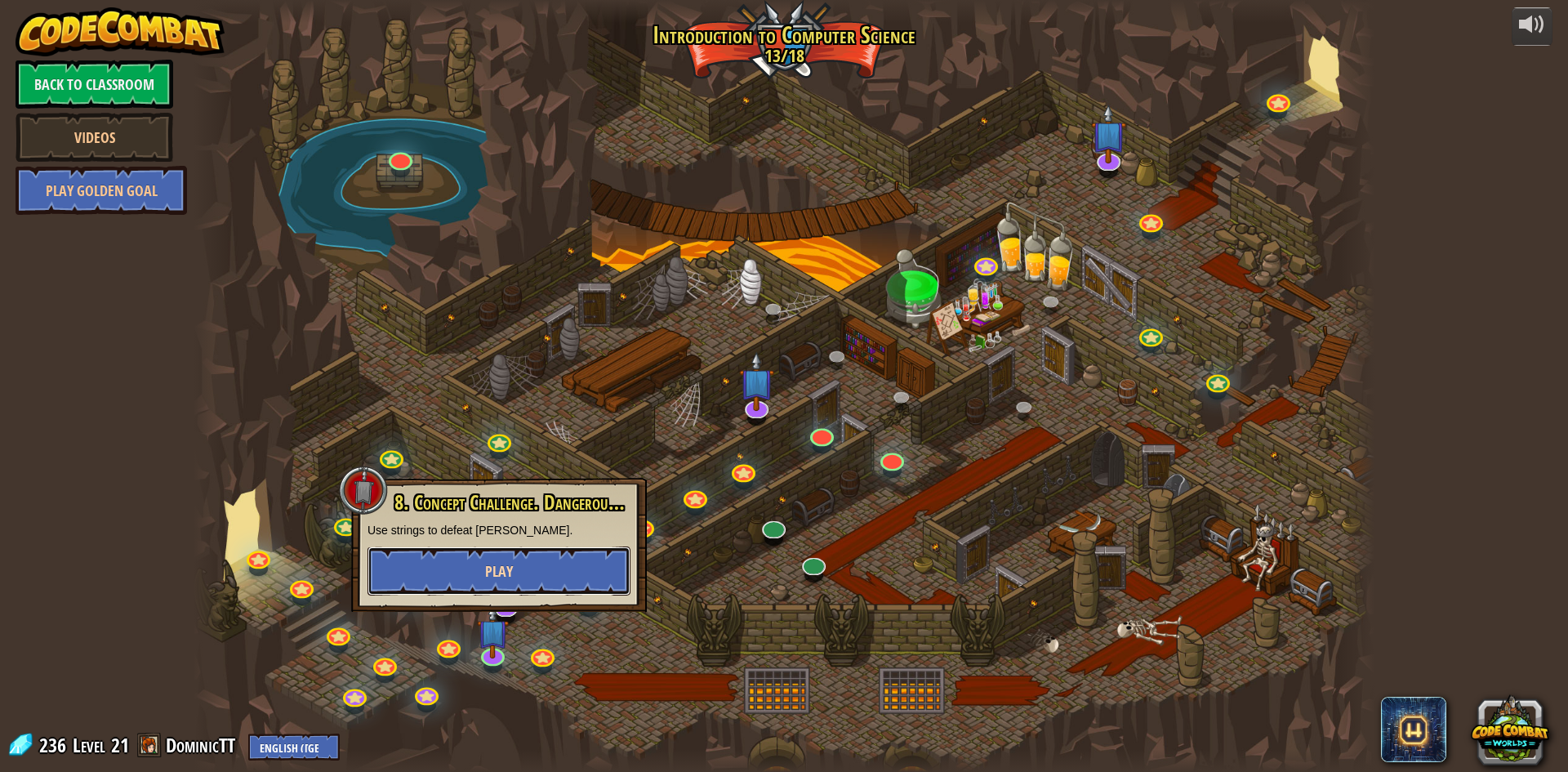
click at [480, 577] on button "Play" at bounding box center [499, 571] width 263 height 49
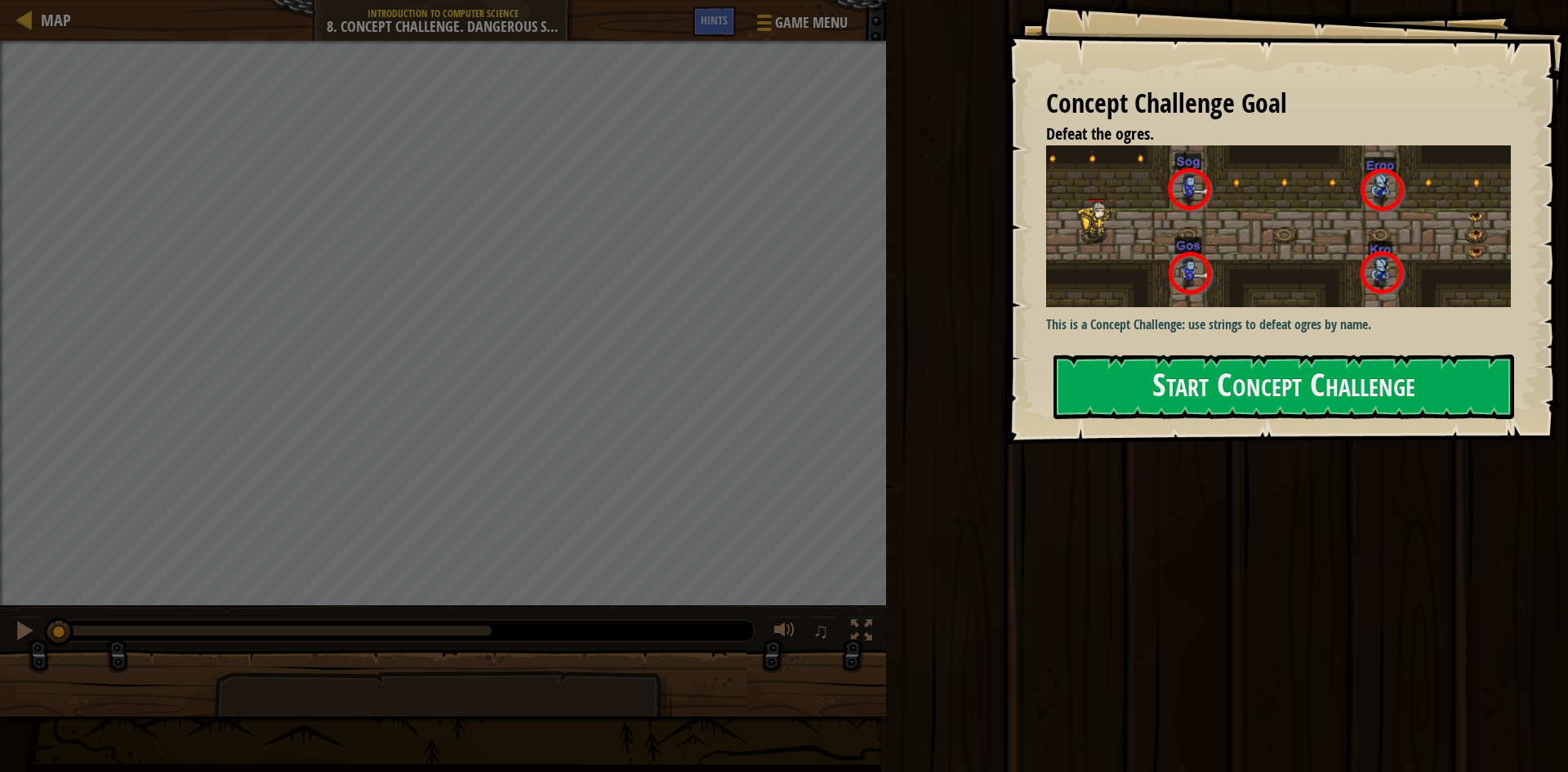
click at [1248, 315] on p "This is a Concept Challenge: use strings to defeat ogres by name." at bounding box center [1284, 324] width 477 height 19
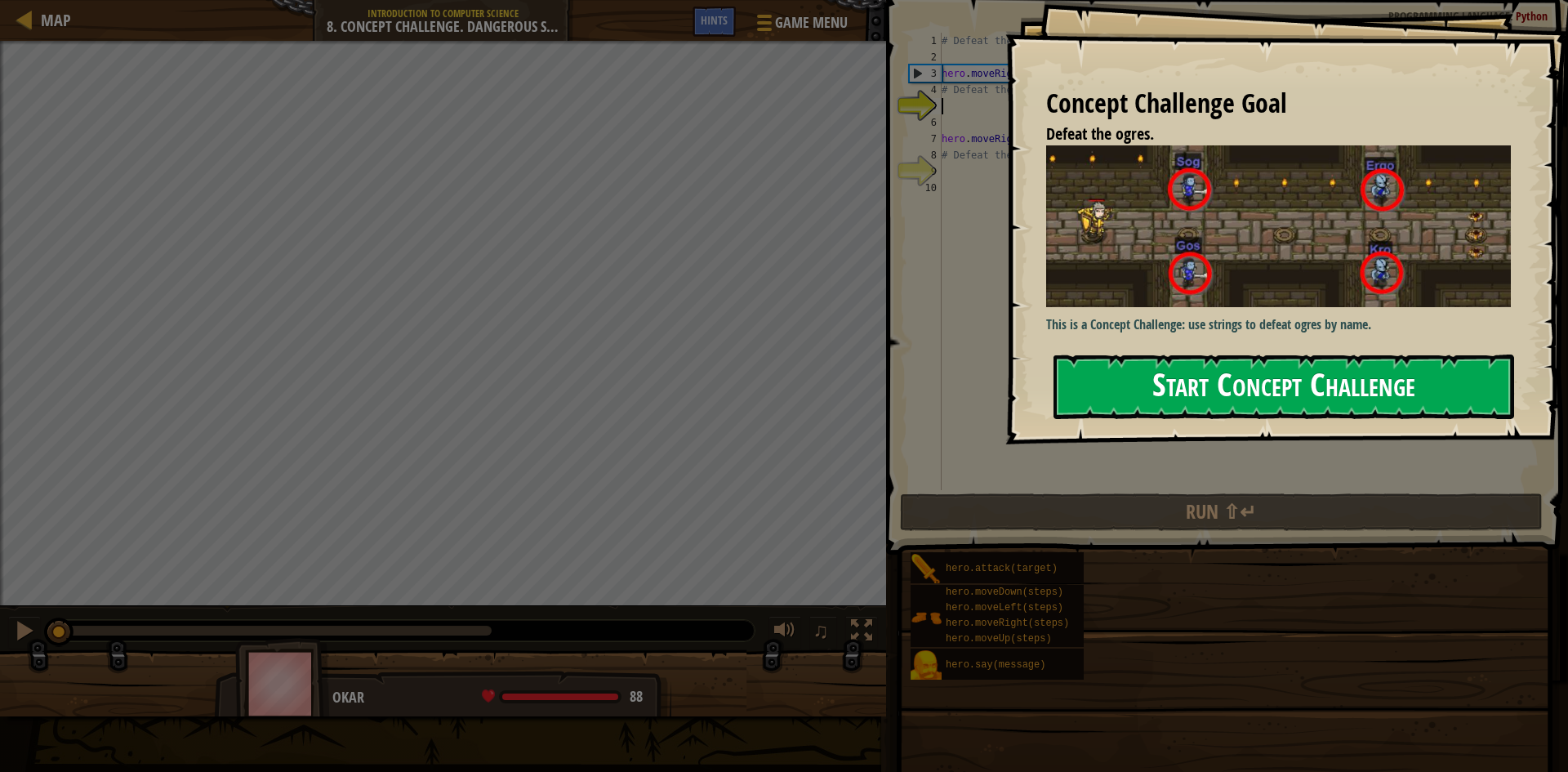
click at [1250, 393] on button "Start Concept Challenge" at bounding box center [1284, 386] width 461 height 64
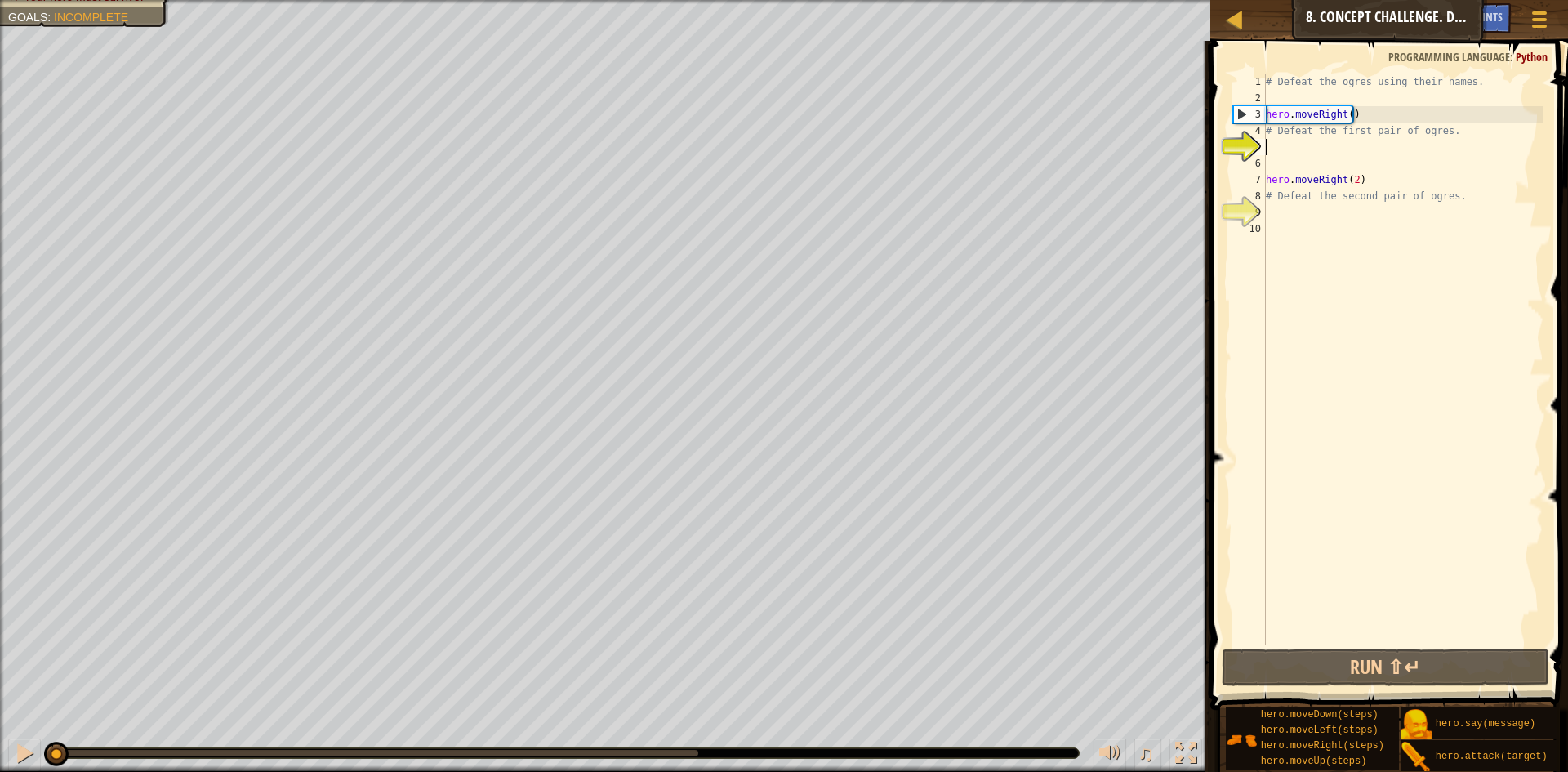
click at [1435, 646] on span at bounding box center [1390, 352] width 370 height 717
click at [1436, 671] on button "Run ⇧↵" at bounding box center [1386, 667] width 327 height 38
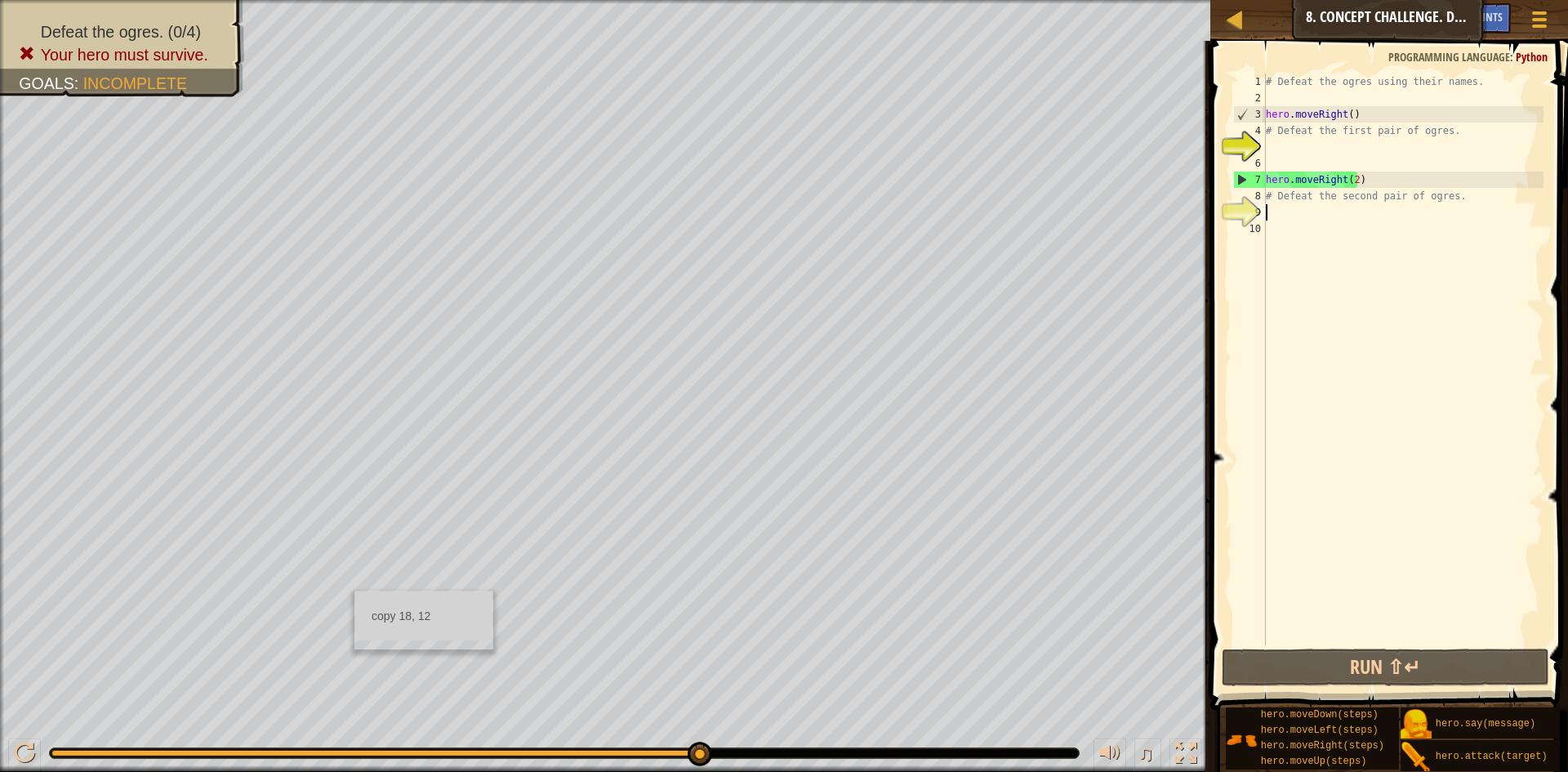
drag, startPoint x: 1465, startPoint y: 213, endPoint x: 1458, endPoint y: 220, distance: 9.9
click at [1458, 220] on div "1 2 3 4 5 6 7 8 9 10 # Defeat the ogres using their names. hero . moveRight ( )…" at bounding box center [1386, 359] width 314 height 572
click at [1346, 397] on div "# Defeat the ogres using their names. hero . moveRight ( ) # Defeat the first p…" at bounding box center [1403, 376] width 281 height 605
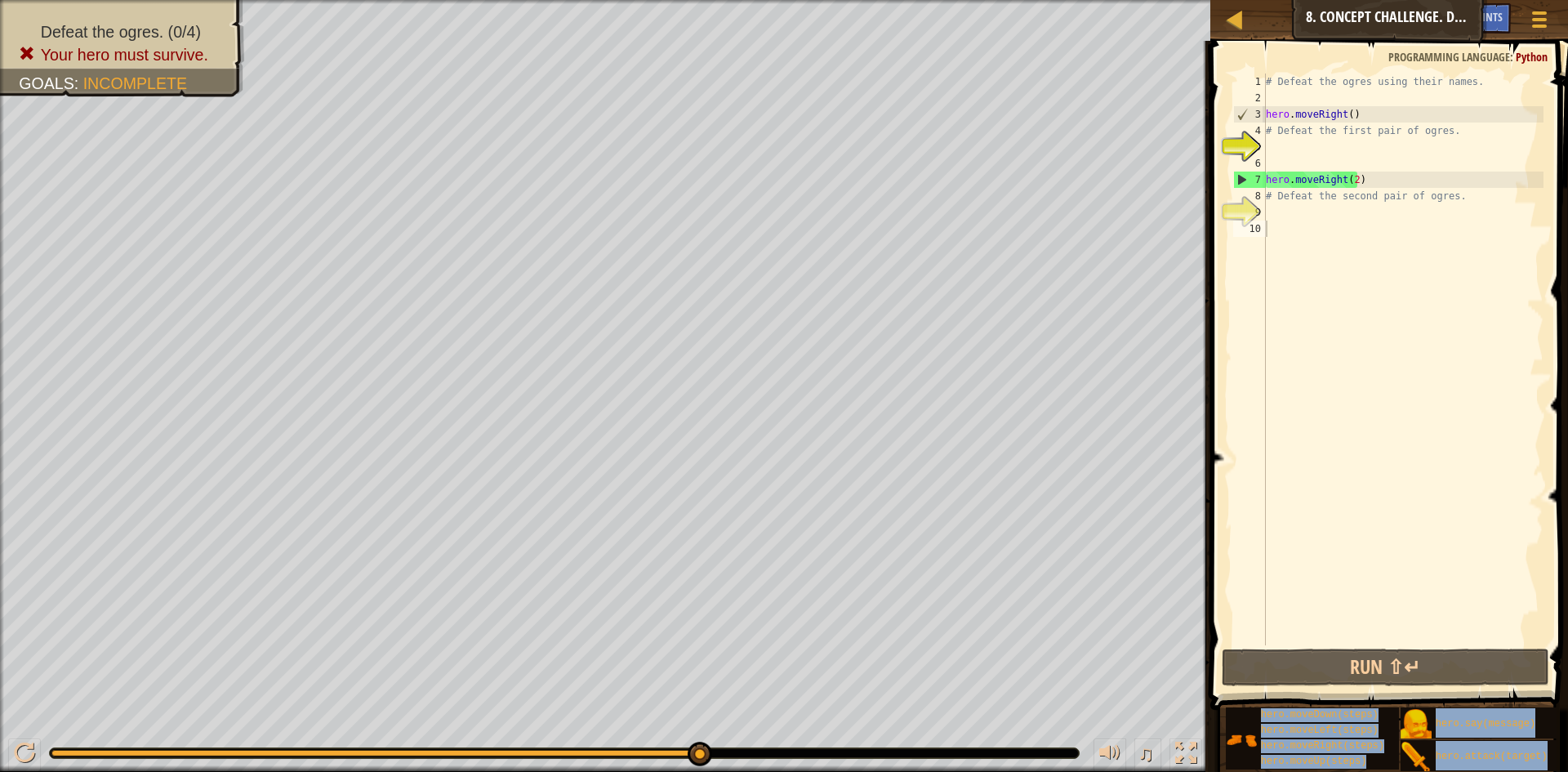
drag, startPoint x: 0, startPoint y: 810, endPoint x: 0, endPoint y: 607, distance: 203.0
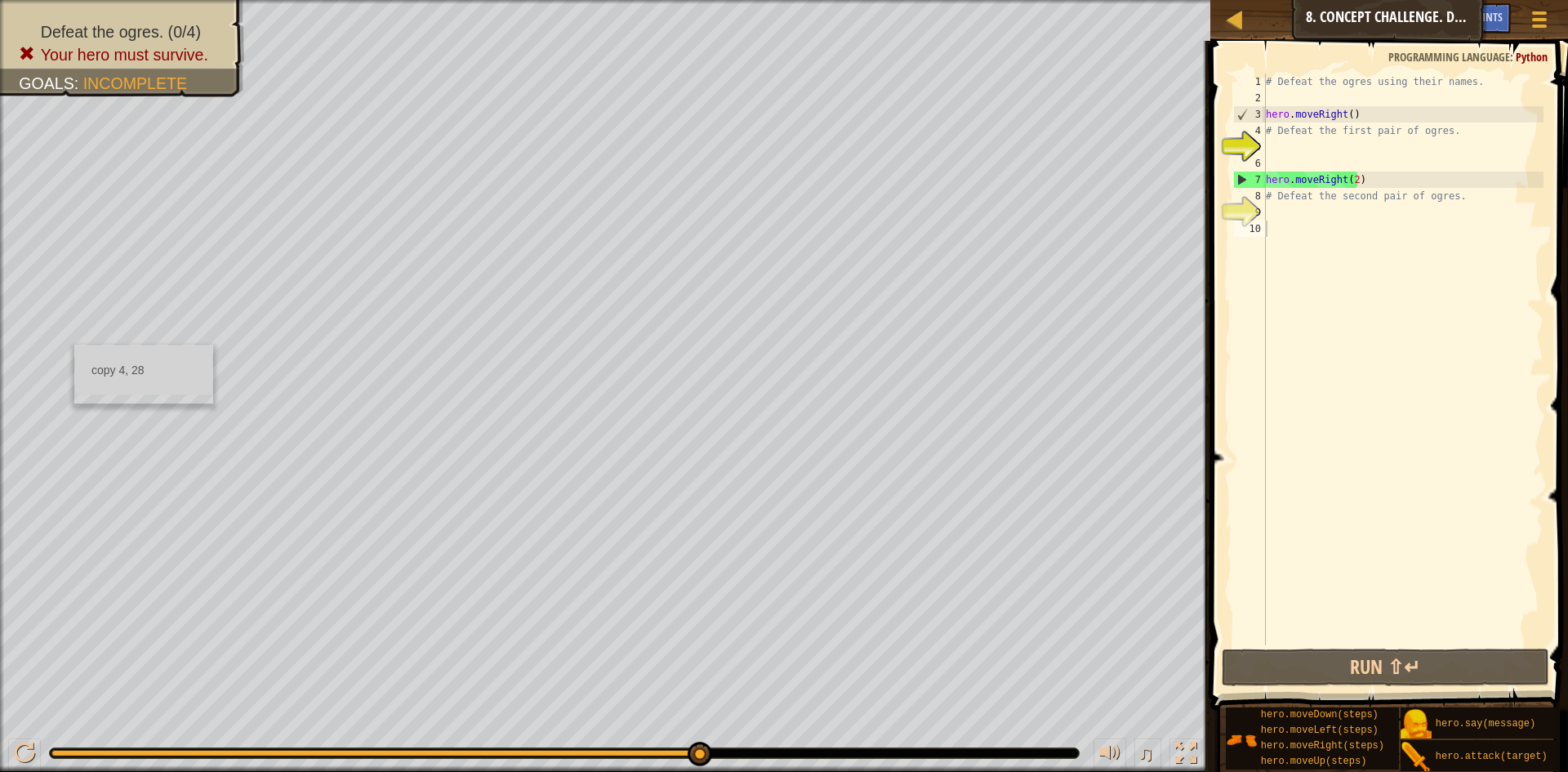
drag, startPoint x: 4, startPoint y: 589, endPoint x: 926, endPoint y: 733, distance: 933.2
drag, startPoint x: 1210, startPoint y: 313, endPoint x: 1215, endPoint y: 297, distance: 16.8
click at [829, 291] on div "Map Introduction to Computer Science 8. Concept Challenge. Dangerous Steps Game…" at bounding box center [784, 386] width 1568 height 772
drag, startPoint x: 1372, startPoint y: 409, endPoint x: 1113, endPoint y: 810, distance: 477.4
click at [0, 272] on div at bounding box center [2, 398] width 4 height 796
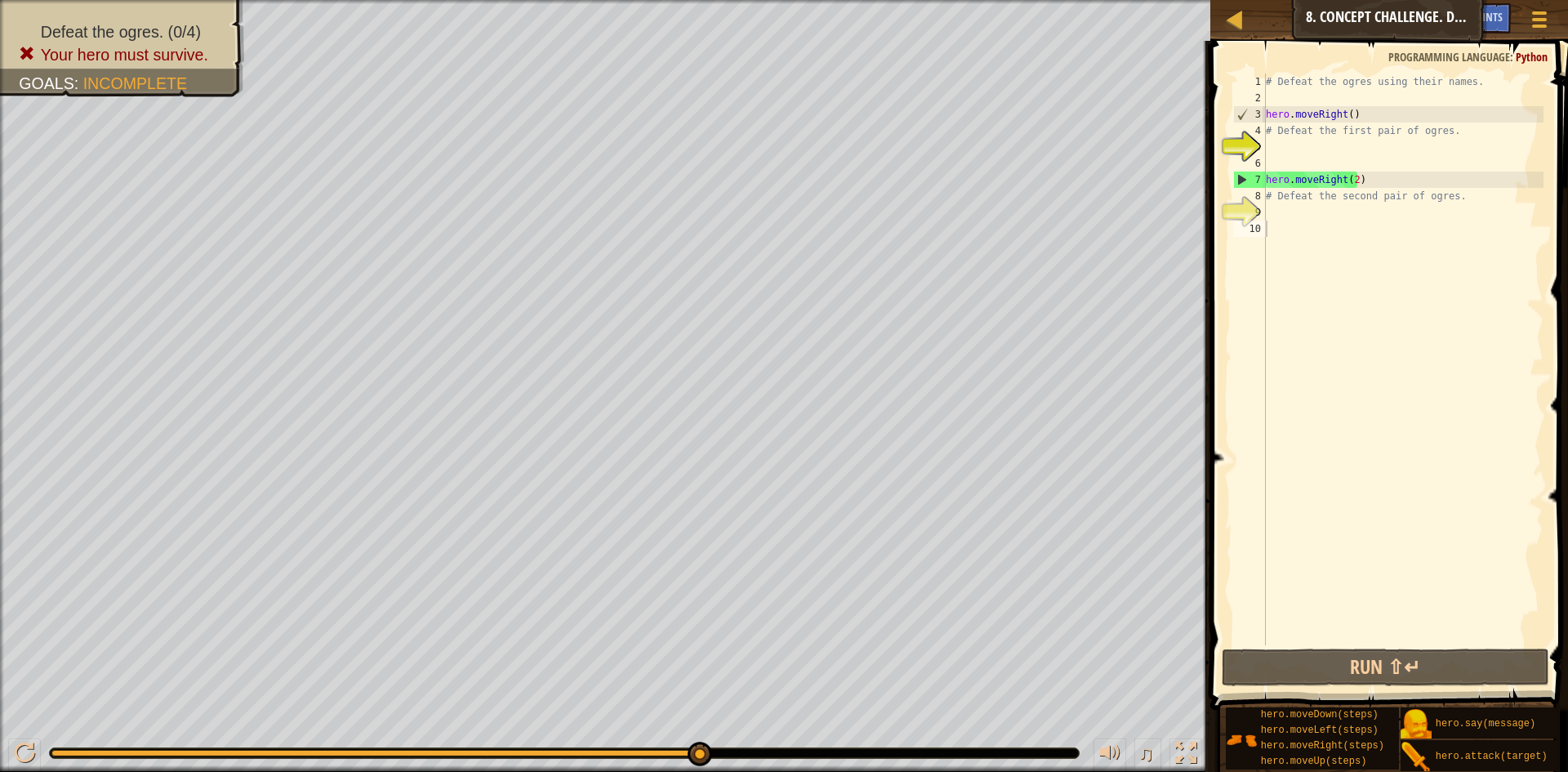
click at [0, 272] on div at bounding box center [2, 398] width 4 height 796
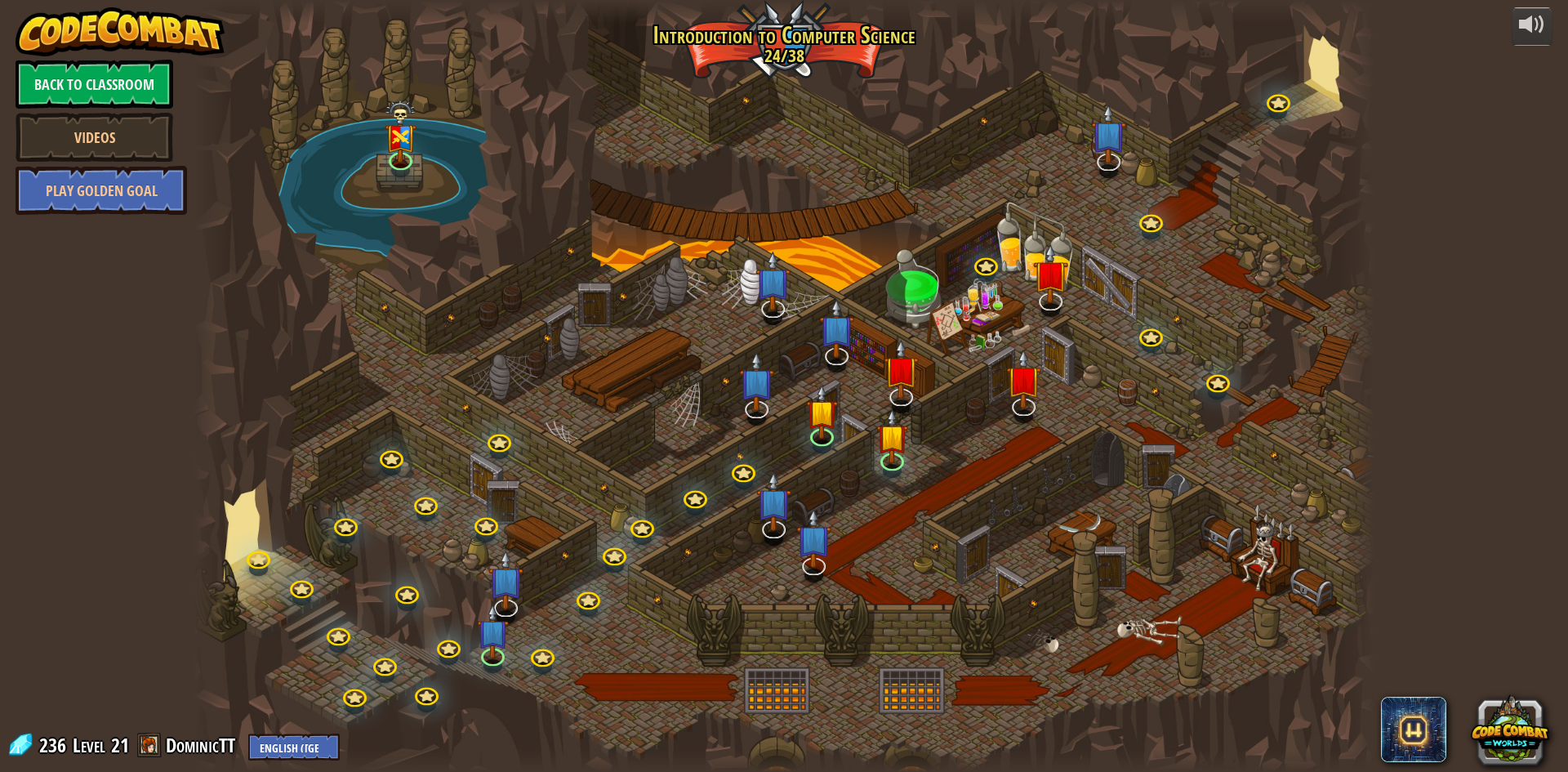
click at [134, 279] on div "powered by Back to Classroom Videos Play Golden Goal 25. Kithgard Gates Escape …" at bounding box center [784, 386] width 1568 height 772
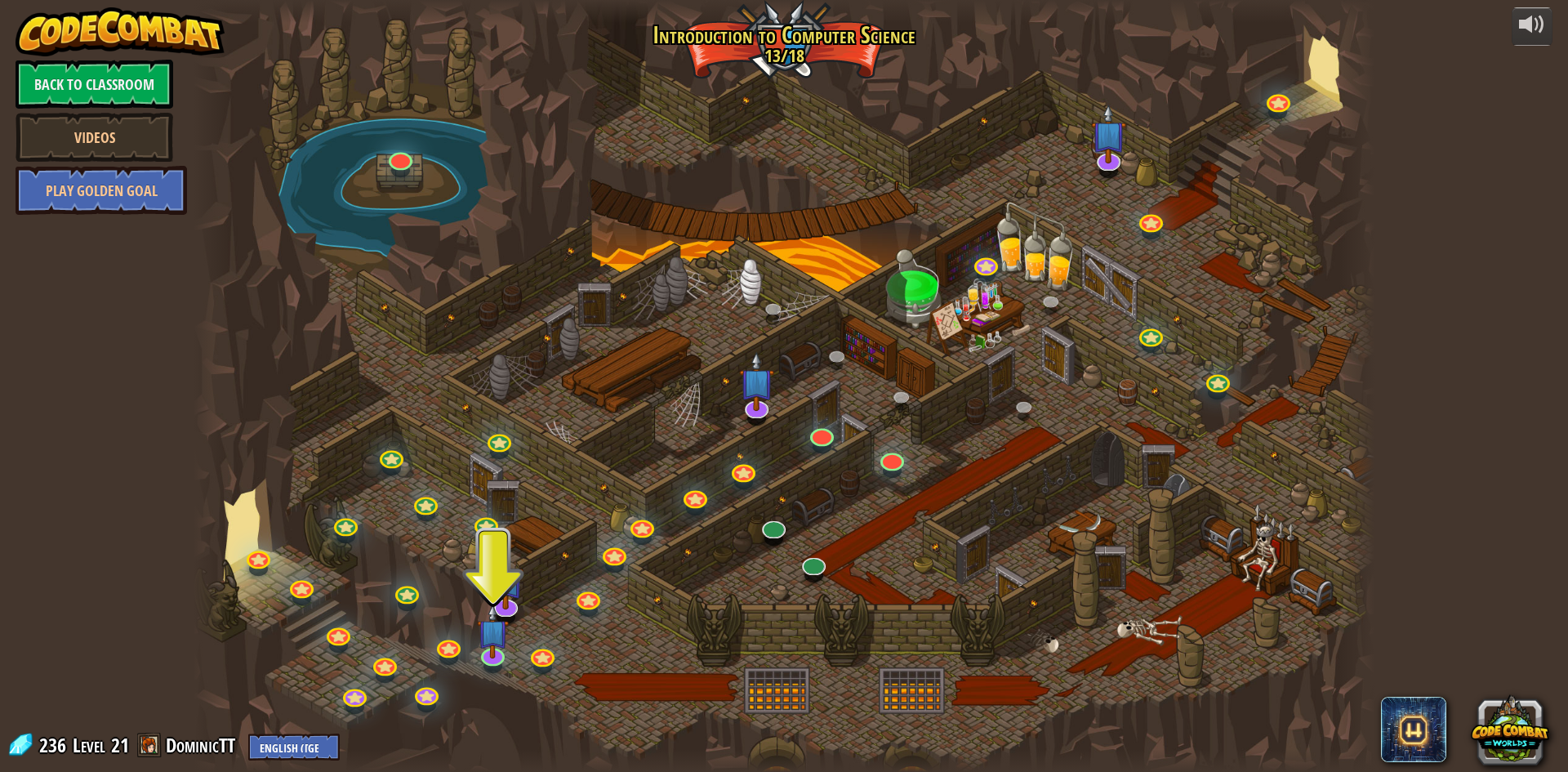
click at [39, 0] on html "powered by Back to Classroom Videos Play Golden Goal 25. Kithgard Gates Escape …" at bounding box center [784, 0] width 1568 height 0
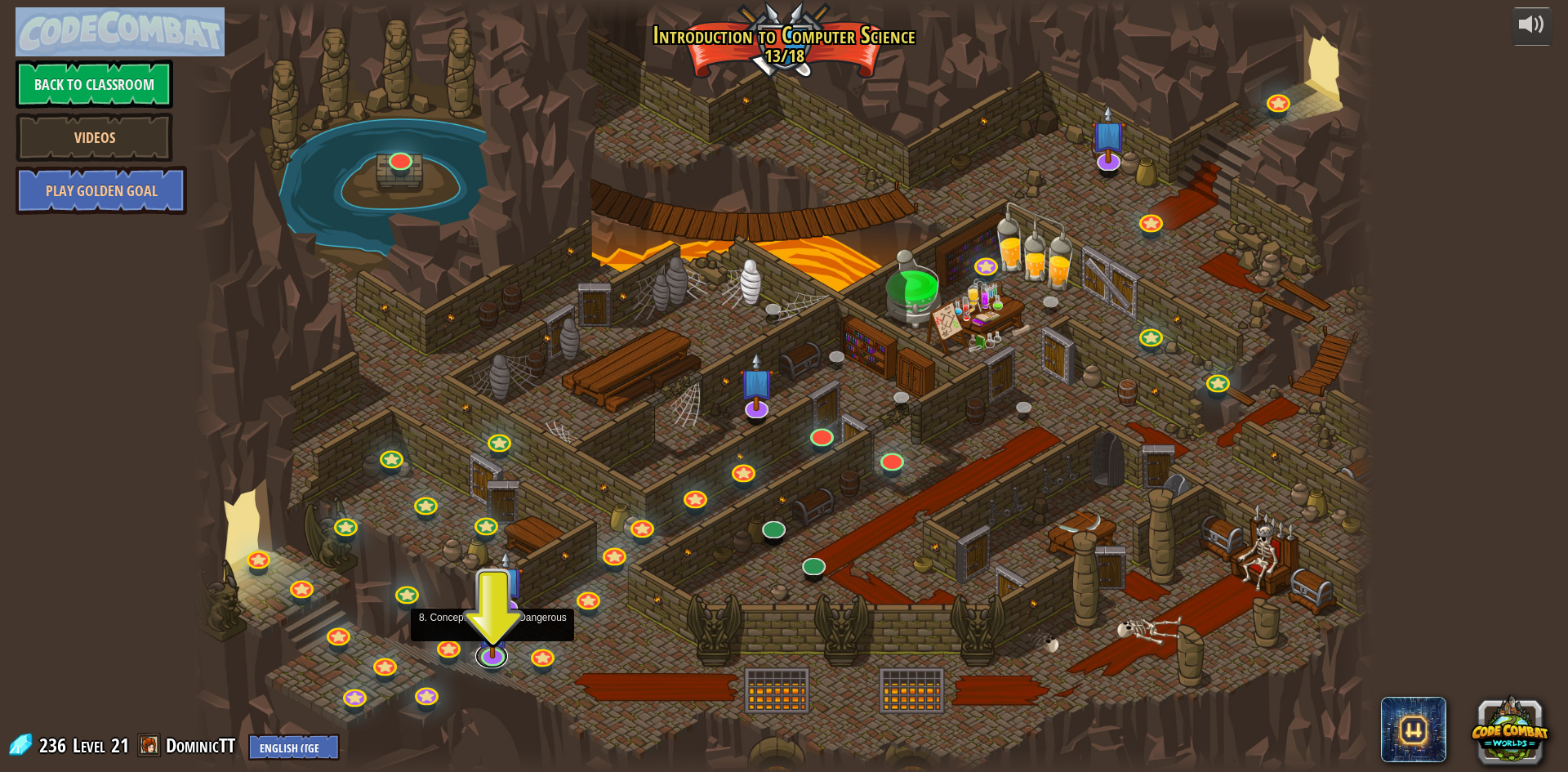
drag, startPoint x: 501, startPoint y: 661, endPoint x: 513, endPoint y: 665, distance: 12.6
click at [502, 661] on div "25. Kithgard Gates Escape the Kithgard dungeons, and don't let the guardians ge…" at bounding box center [784, 386] width 1181 height 772
click at [486, 655] on div at bounding box center [493, 652] width 23 height 23
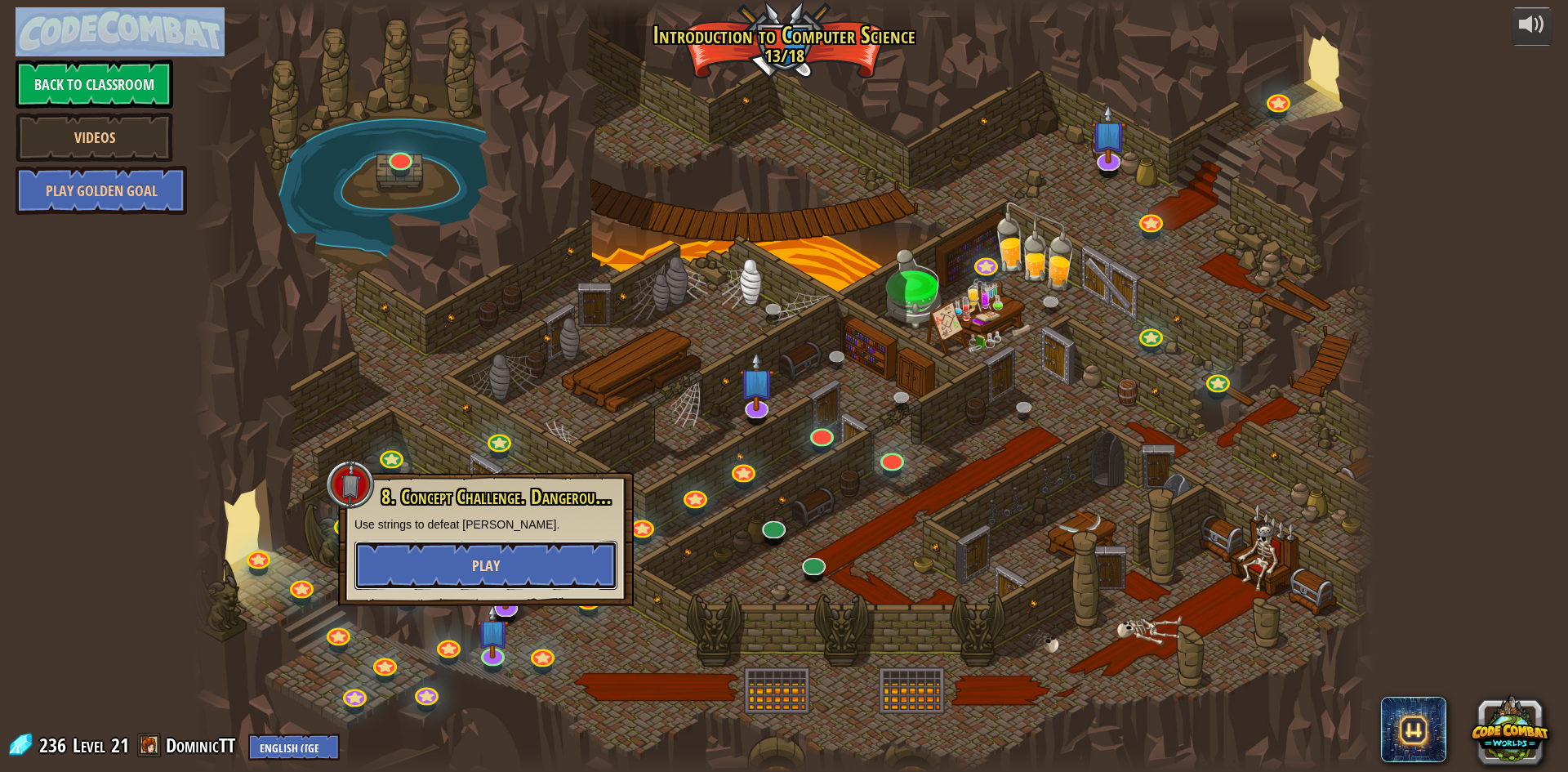
click at [505, 571] on button "Play" at bounding box center [486, 564] width 263 height 49
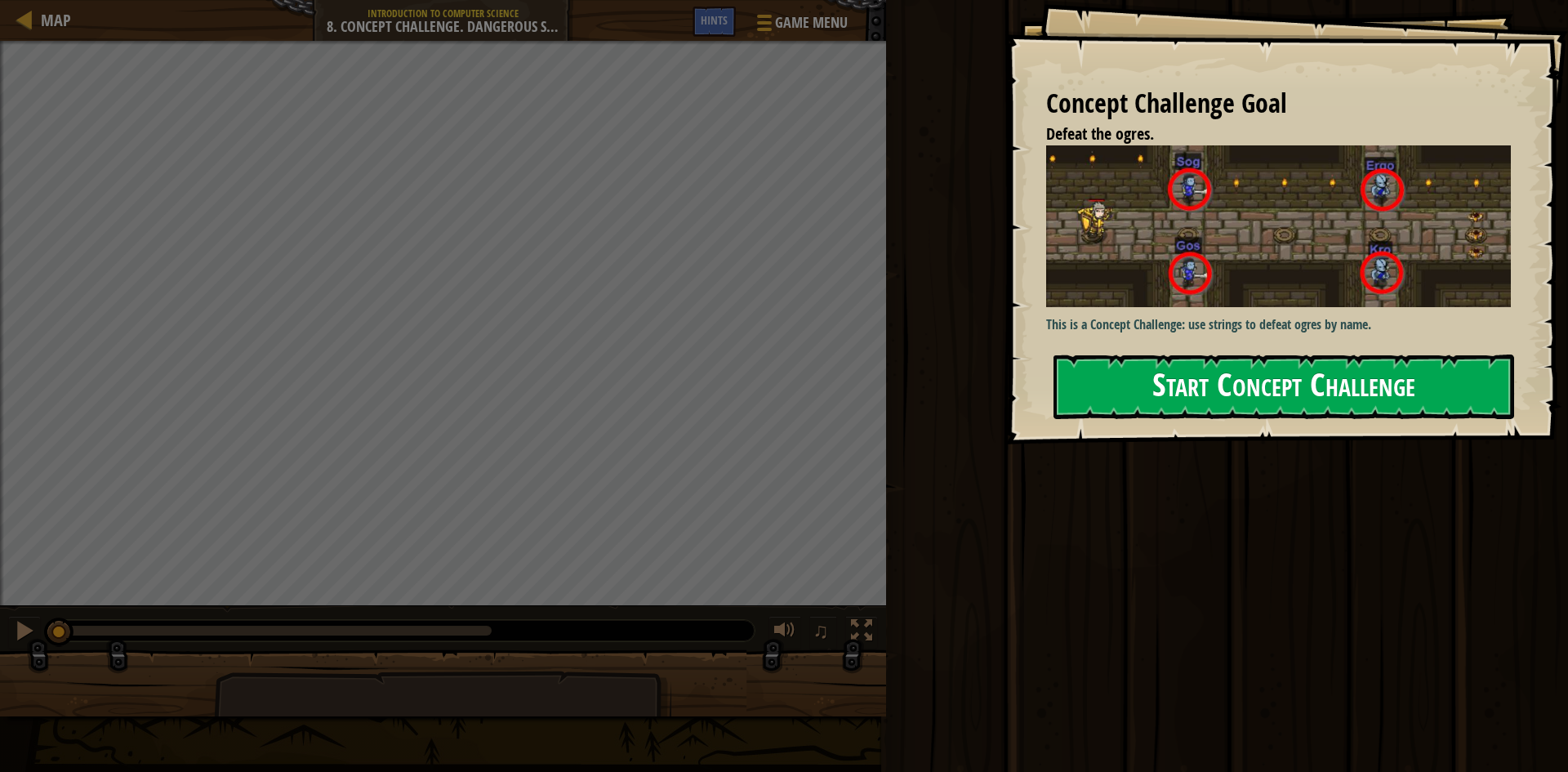
click at [1361, 354] on button "Start Concept Challenge" at bounding box center [1284, 386] width 461 height 64
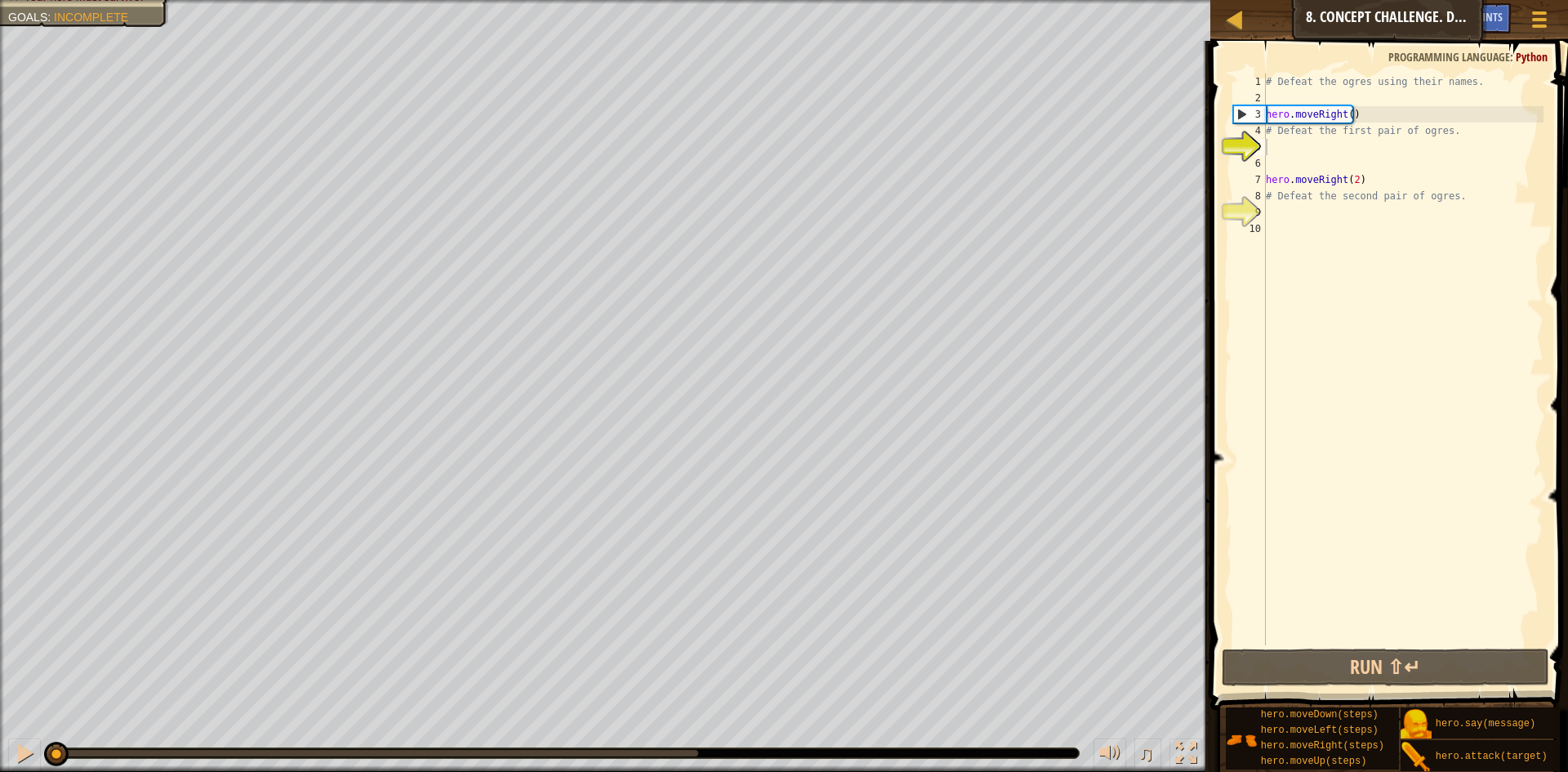
drag, startPoint x: 1526, startPoint y: 791, endPoint x: 1545, endPoint y: 810, distance: 26.9
click at [863, 0] on html "Map Introduction to Computer Science 8. Concept Challenge. Dangerous Steps Game…" at bounding box center [784, 0] width 1568 height 0
click at [1228, 14] on div at bounding box center [1234, 19] width 21 height 21
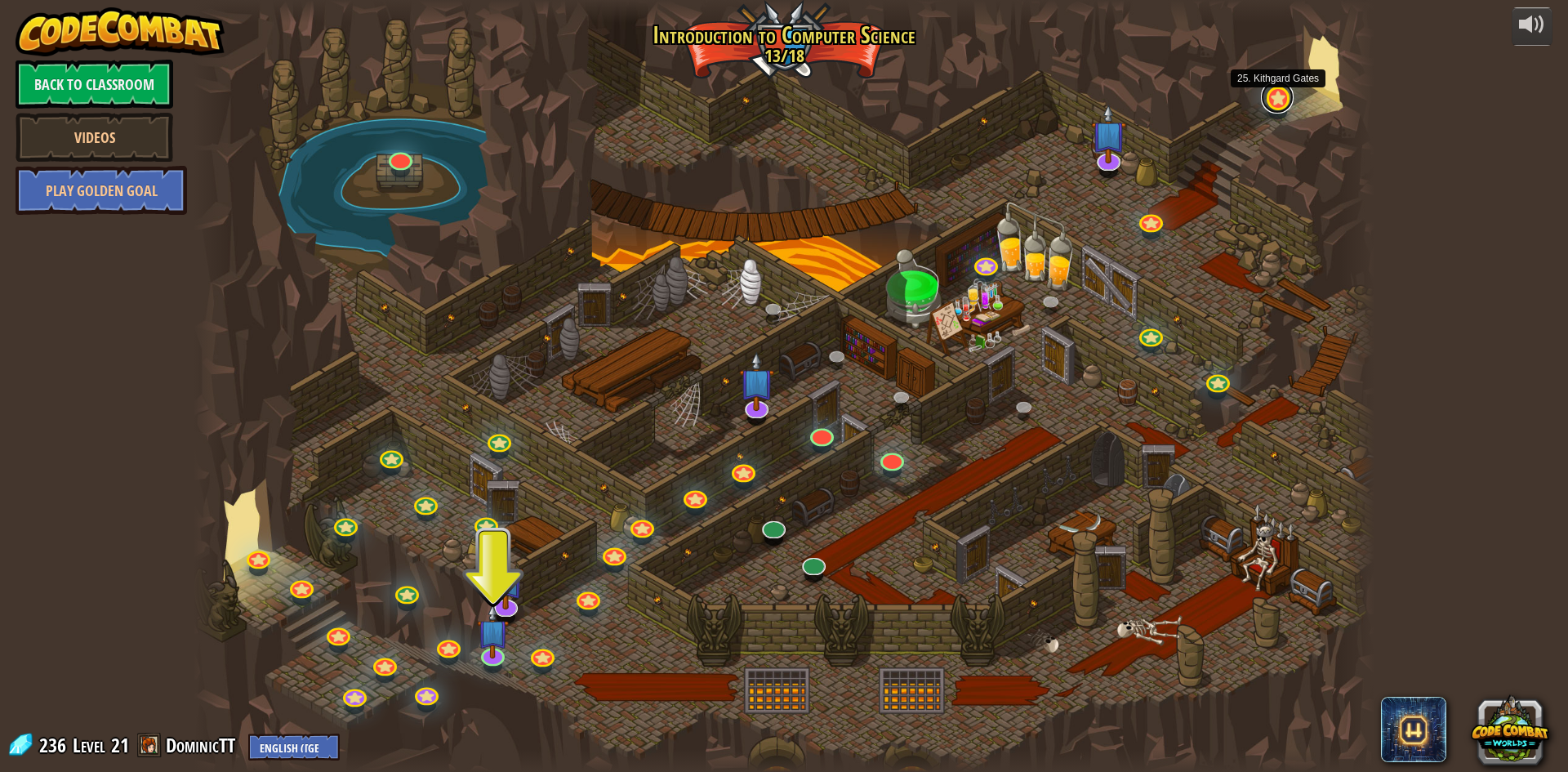
click at [1274, 106] on link at bounding box center [1277, 97] width 33 height 33
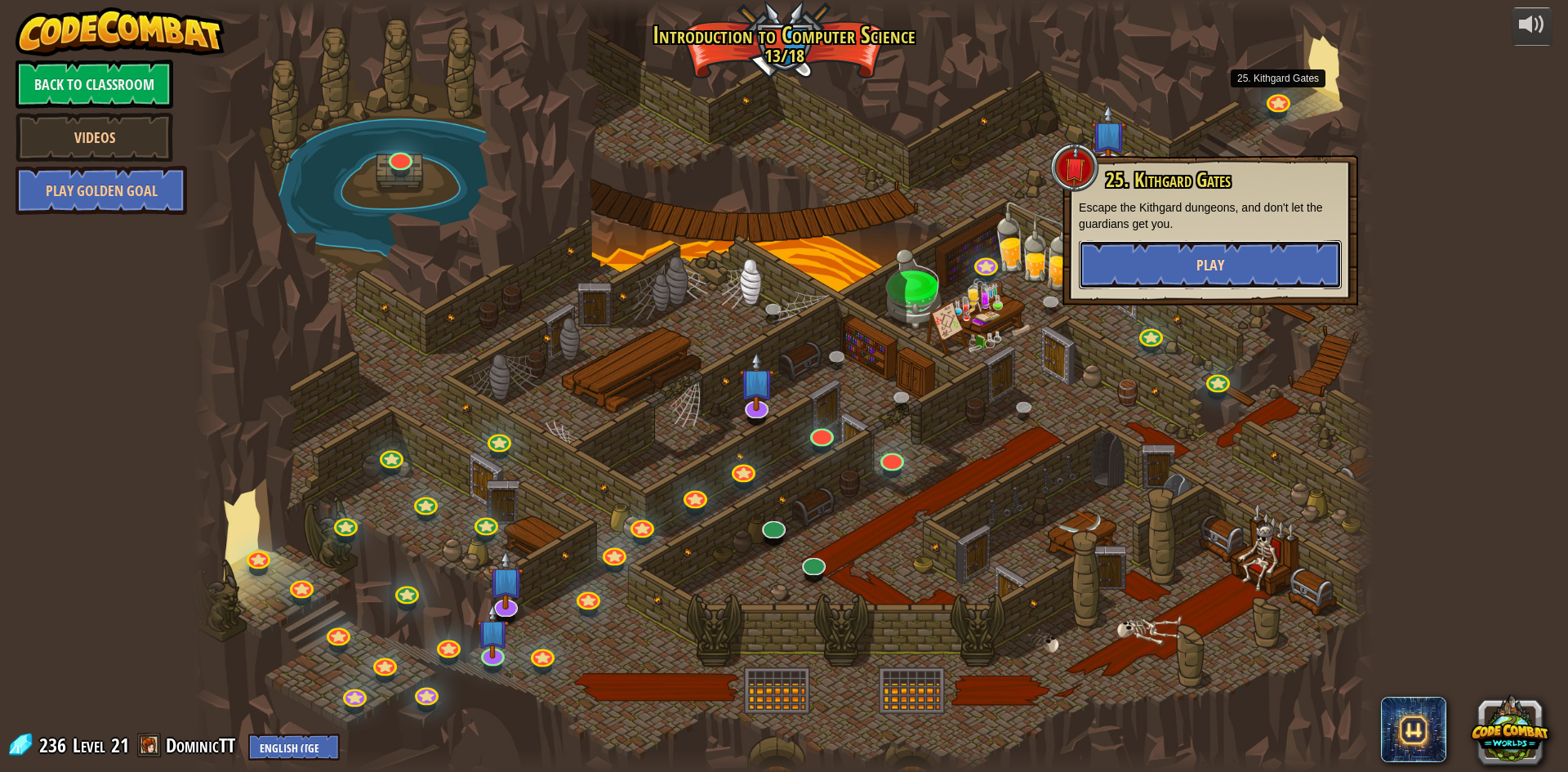
click at [1193, 250] on button "Play" at bounding box center [1210, 264] width 263 height 49
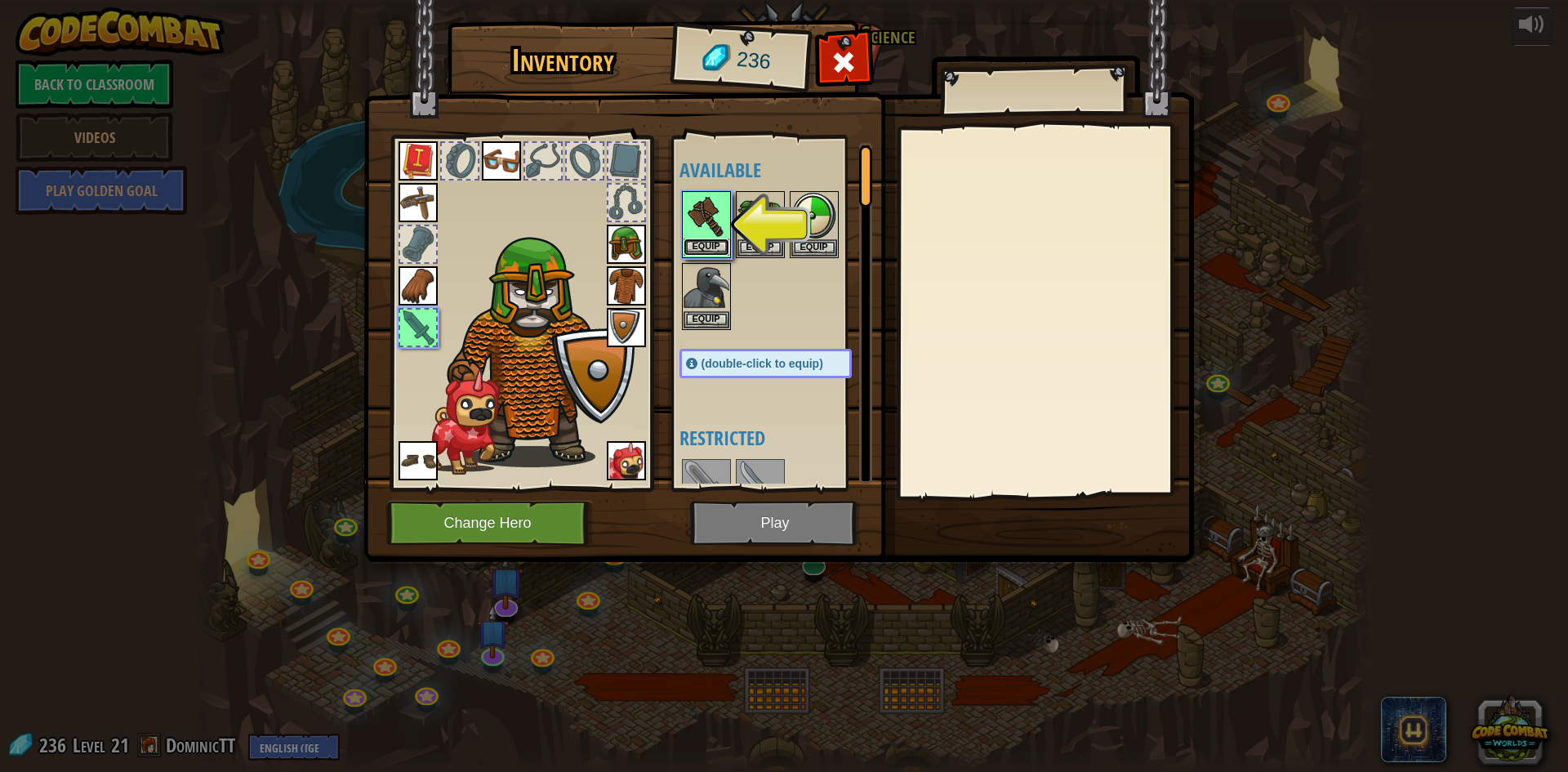
drag, startPoint x: 1175, startPoint y: 297, endPoint x: 700, endPoint y: 247, distance: 477.6
click at [700, 247] on button "Equip" at bounding box center [706, 247] width 46 height 17
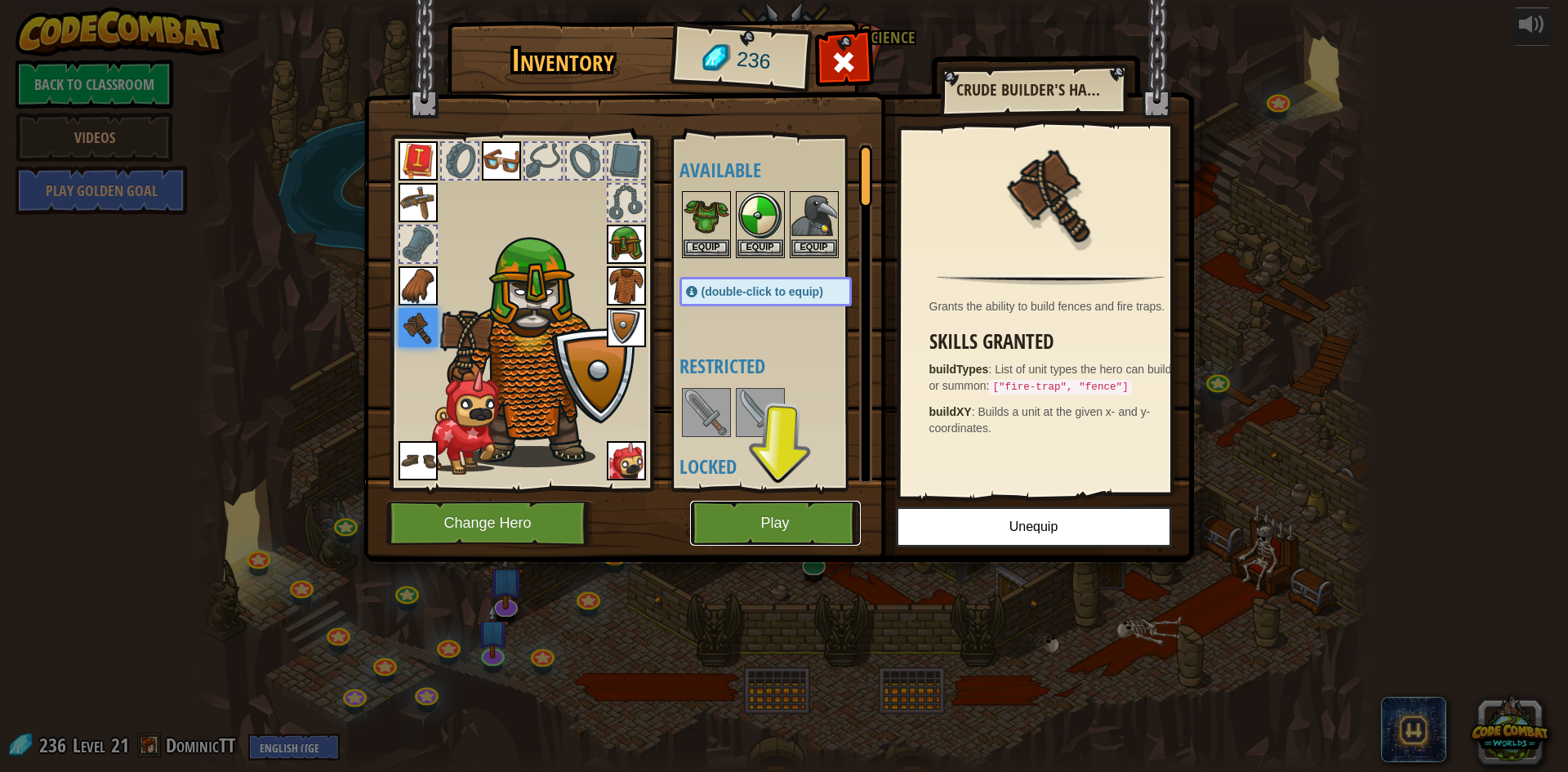
click at [744, 522] on button "Play" at bounding box center [775, 523] width 171 height 45
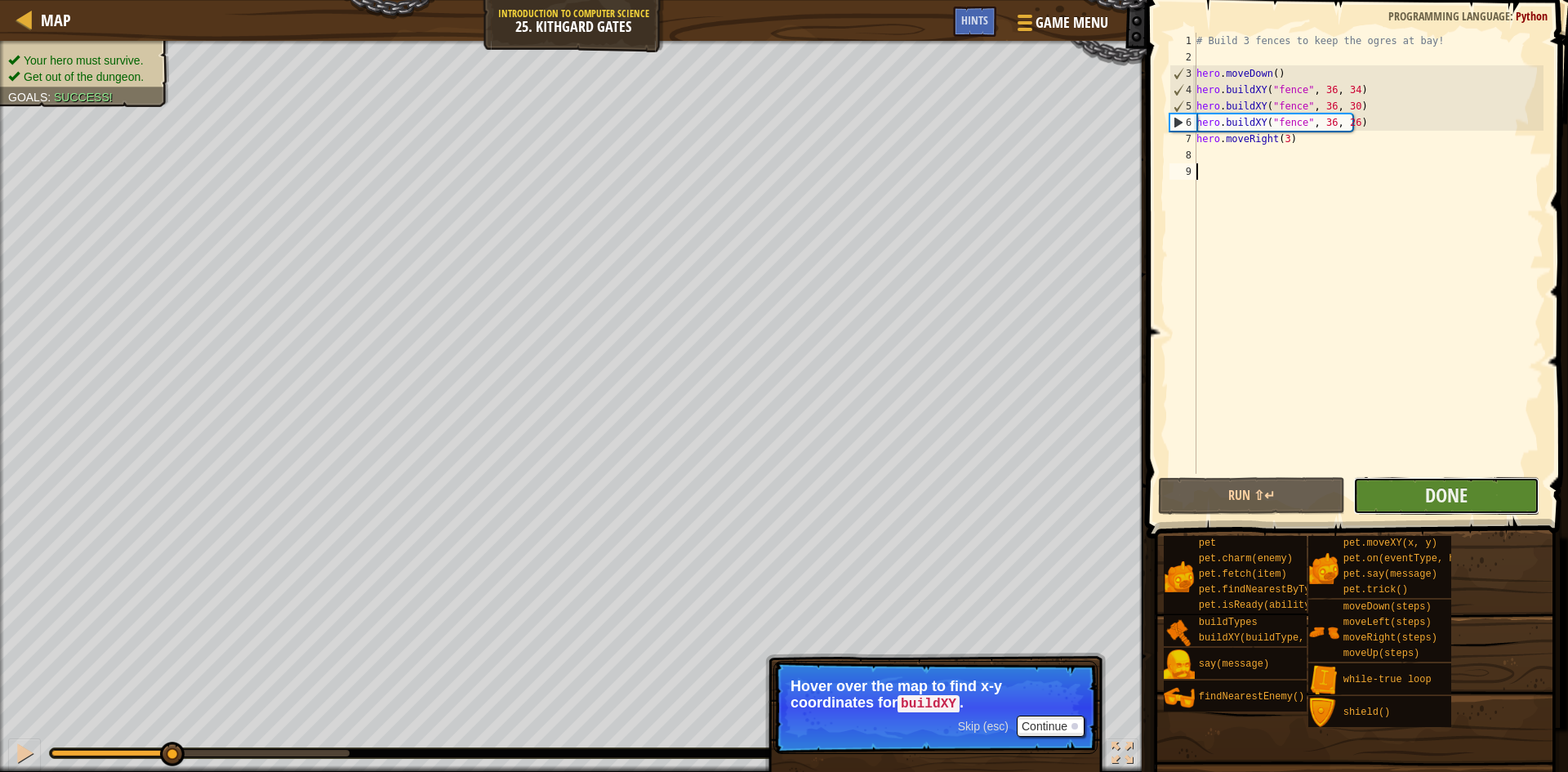
click at [1495, 496] on button "Done" at bounding box center [1446, 496] width 187 height 38
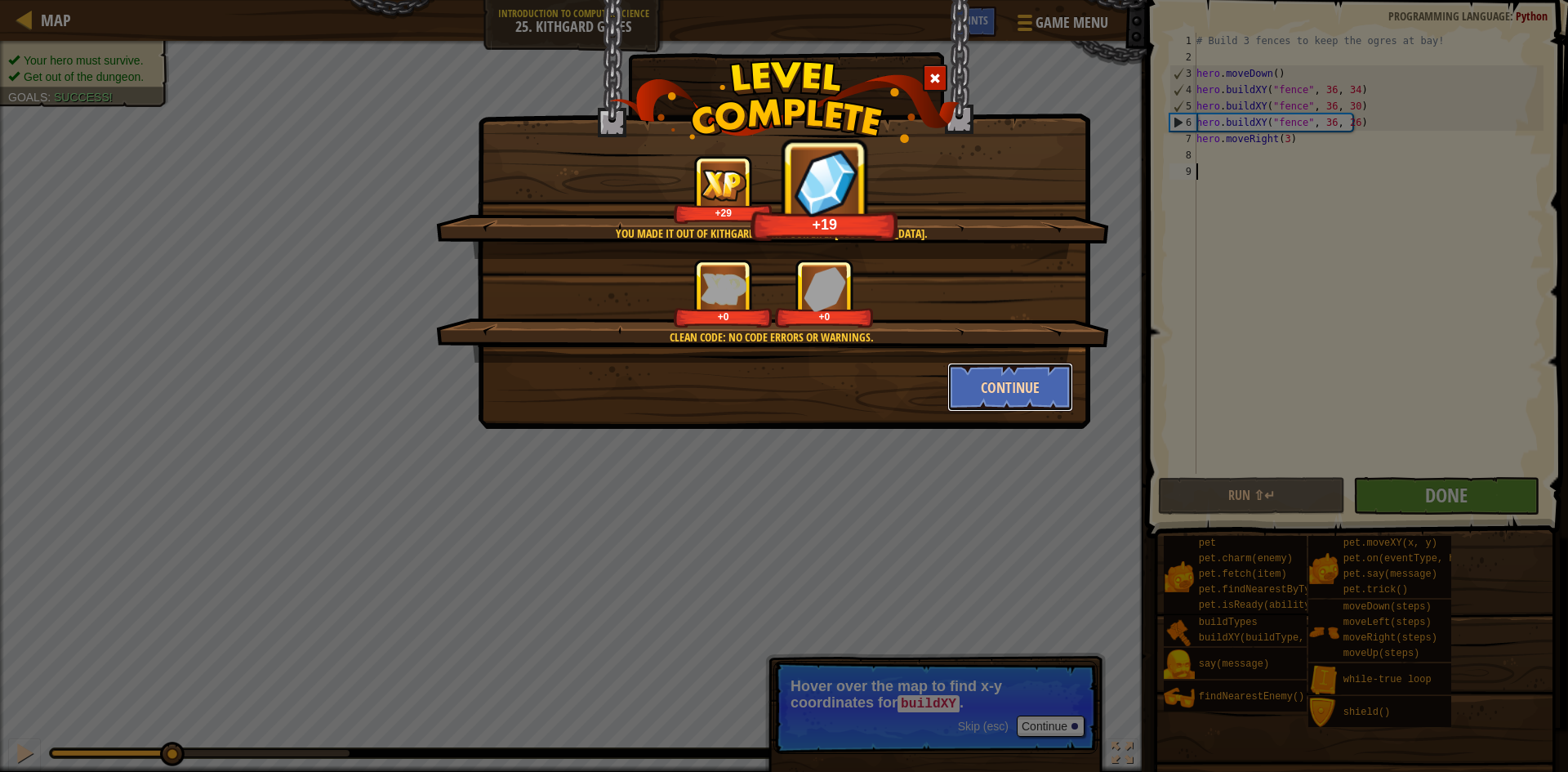
click at [984, 381] on button "Continue" at bounding box center [1011, 386] width 127 height 49
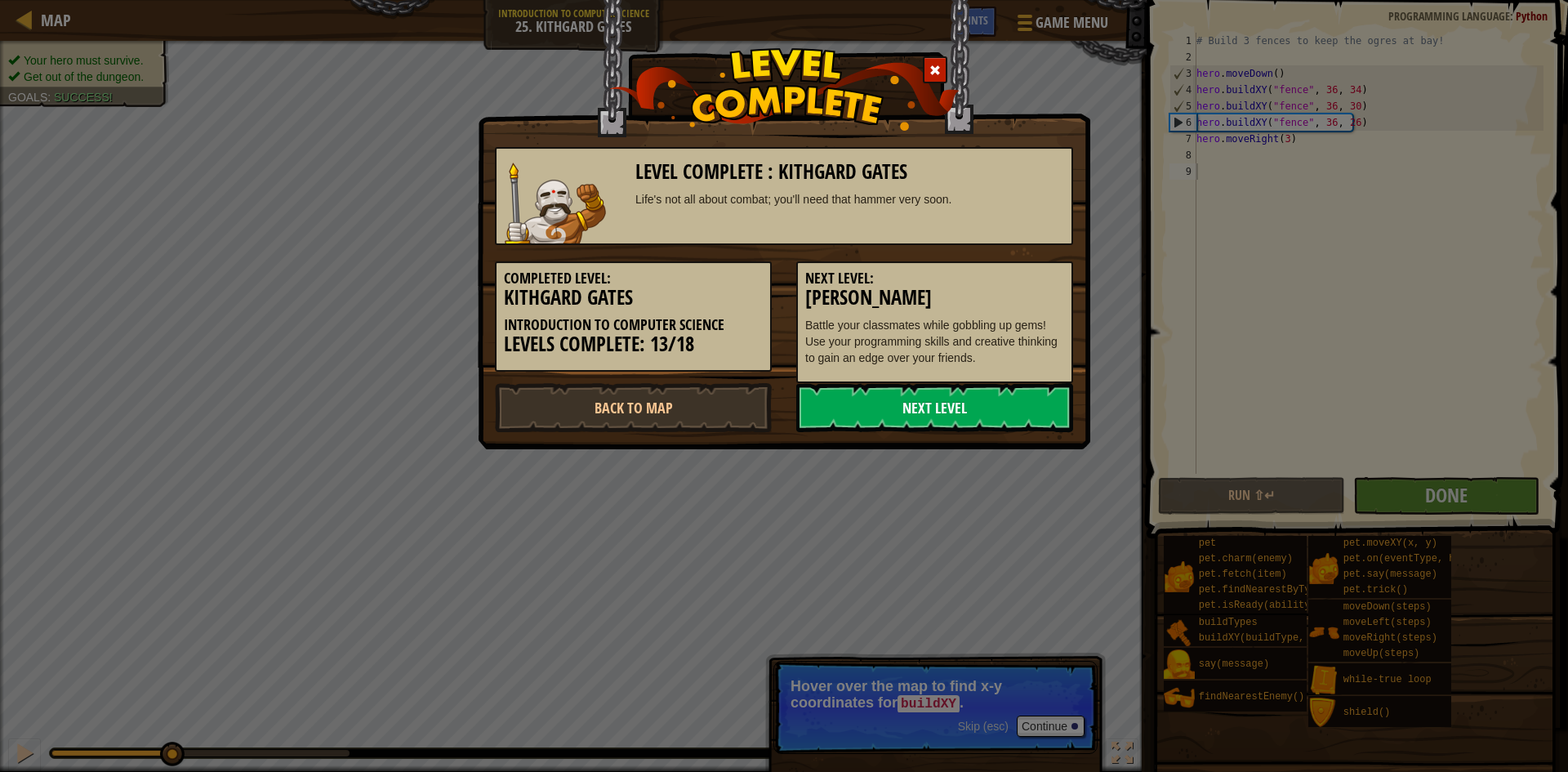
drag, startPoint x: 937, startPoint y: 383, endPoint x: 938, endPoint y: 431, distance: 48.0
click at [938, 431] on link "Next Level" at bounding box center [934, 407] width 276 height 49
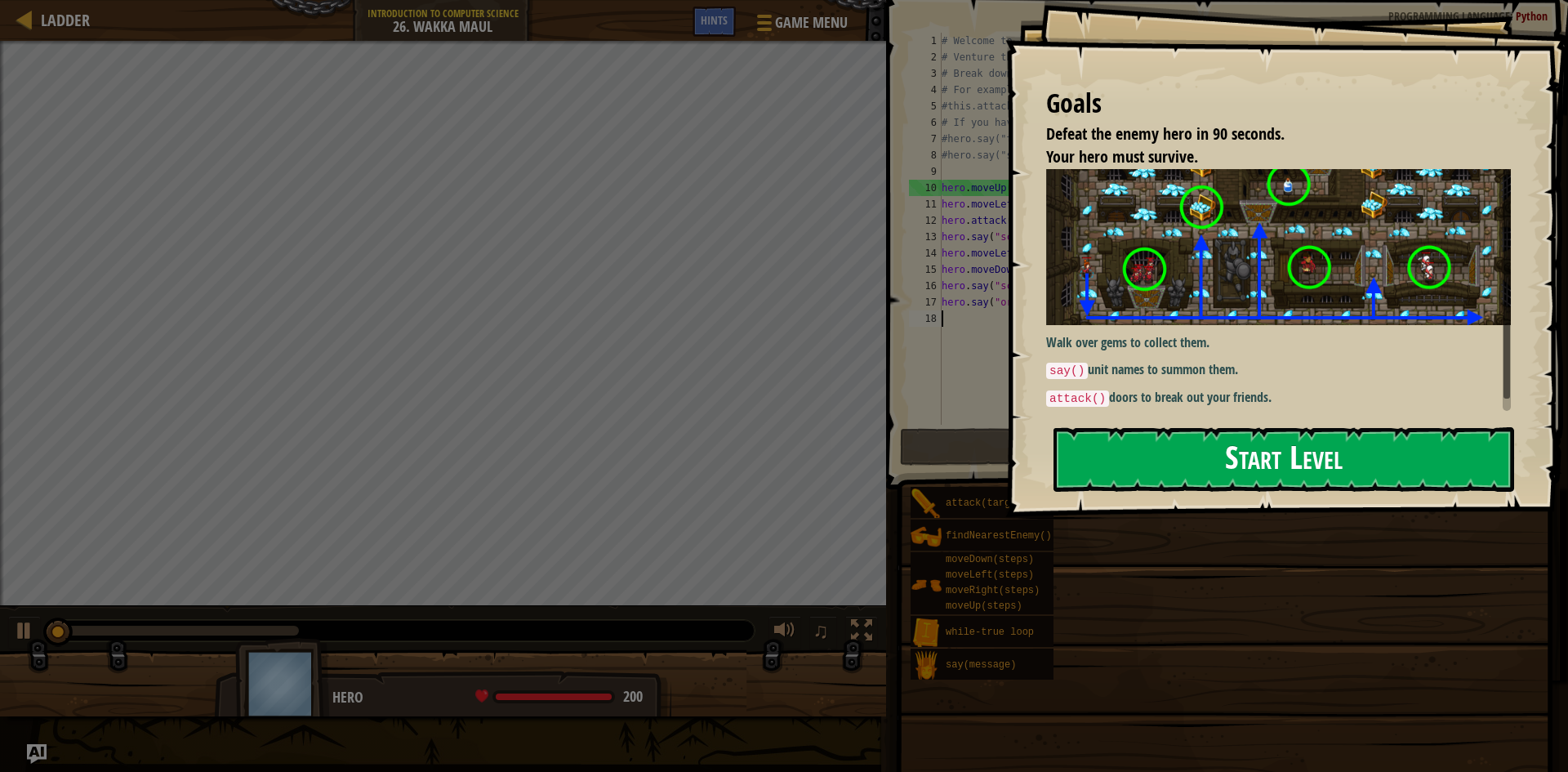
click at [1136, 478] on button "Start Level" at bounding box center [1284, 459] width 461 height 64
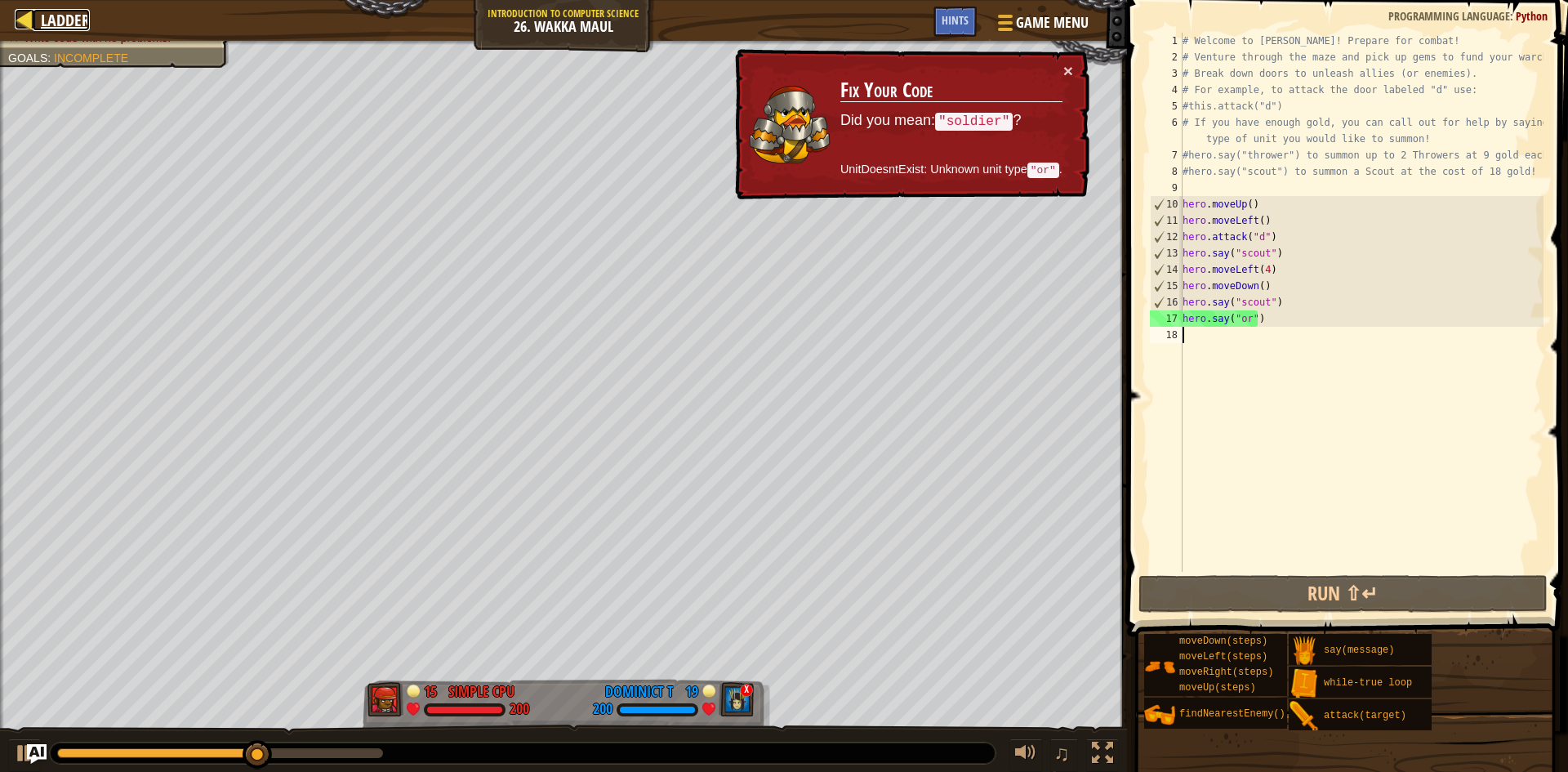
click at [35, 16] on link "Ladder" at bounding box center [62, 20] width 57 height 22
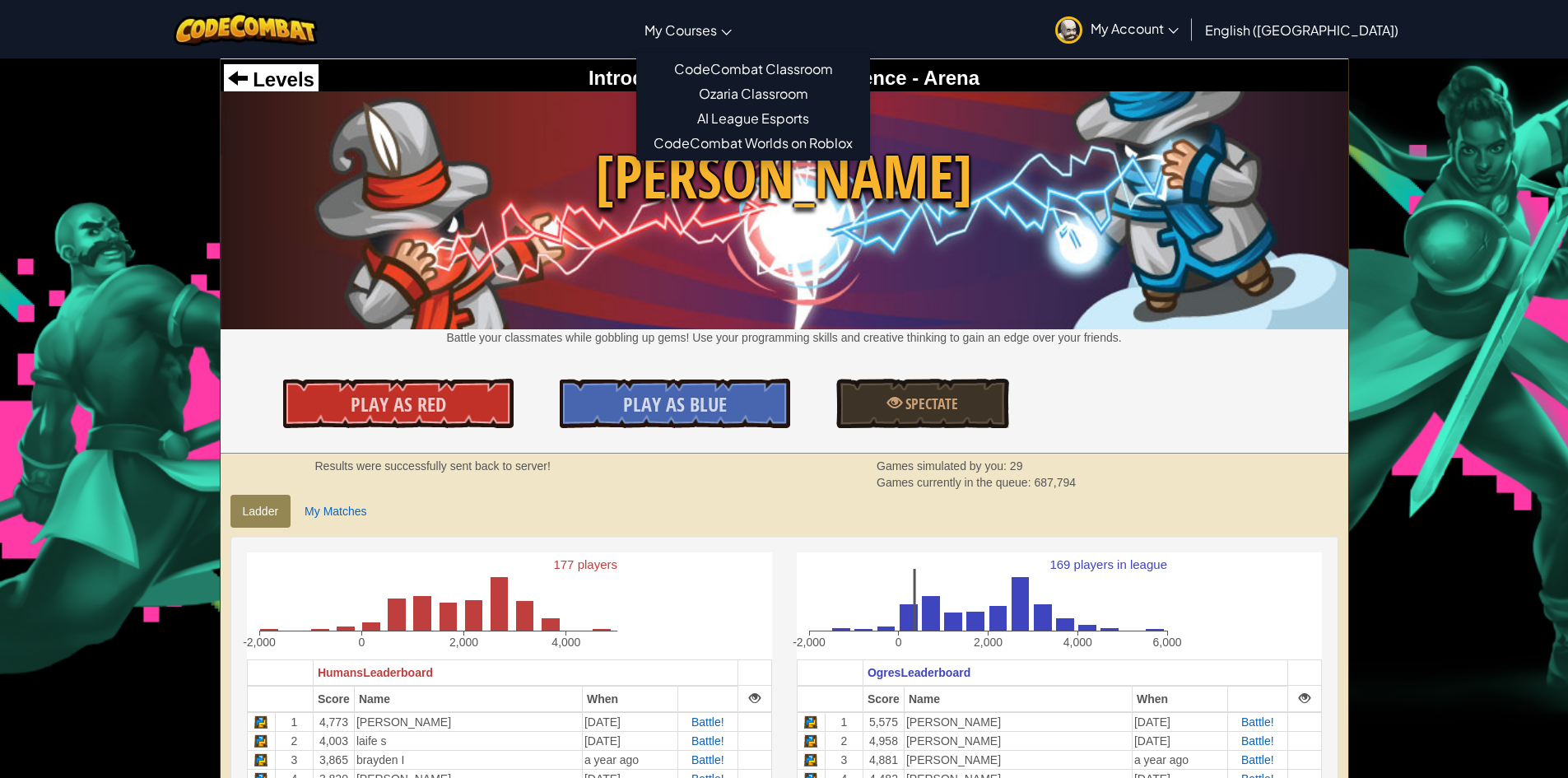
click at [740, 31] on link "My Courses" at bounding box center [688, 29] width 104 height 44
click at [791, 61] on link "CodeCombat Classroom" at bounding box center [753, 69] width 232 height 24
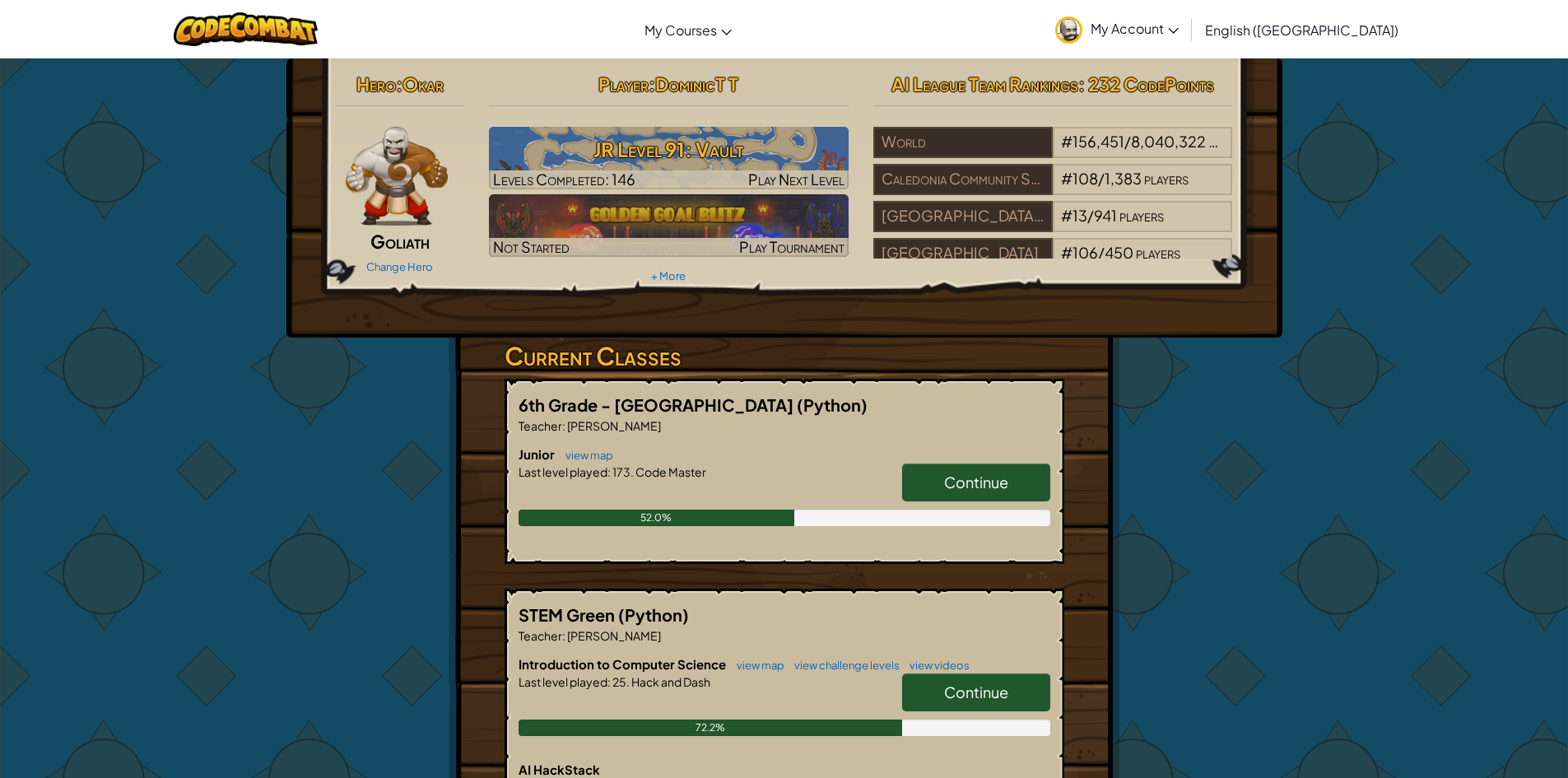
drag, startPoint x: 1027, startPoint y: 709, endPoint x: 1009, endPoint y: 716, distance: 19.3
click at [1009, 716] on div "Continue" at bounding box center [967, 696] width 165 height 46
click at [1007, 700] on span "Continue" at bounding box center [976, 691] width 64 height 19
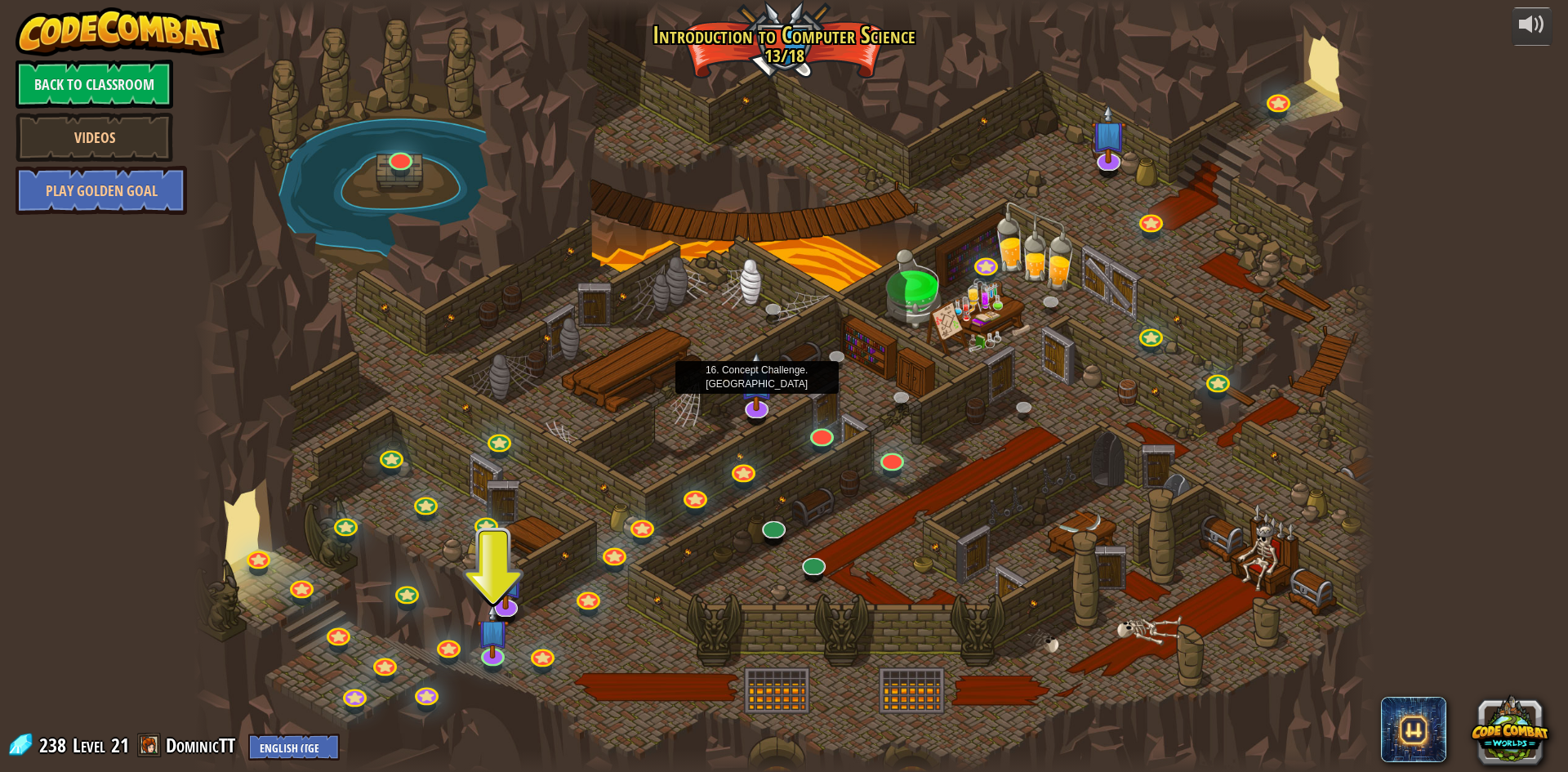
click at [727, 419] on div at bounding box center [784, 386] width 1181 height 772
click at [489, 661] on link at bounding box center [491, 650] width 33 height 33
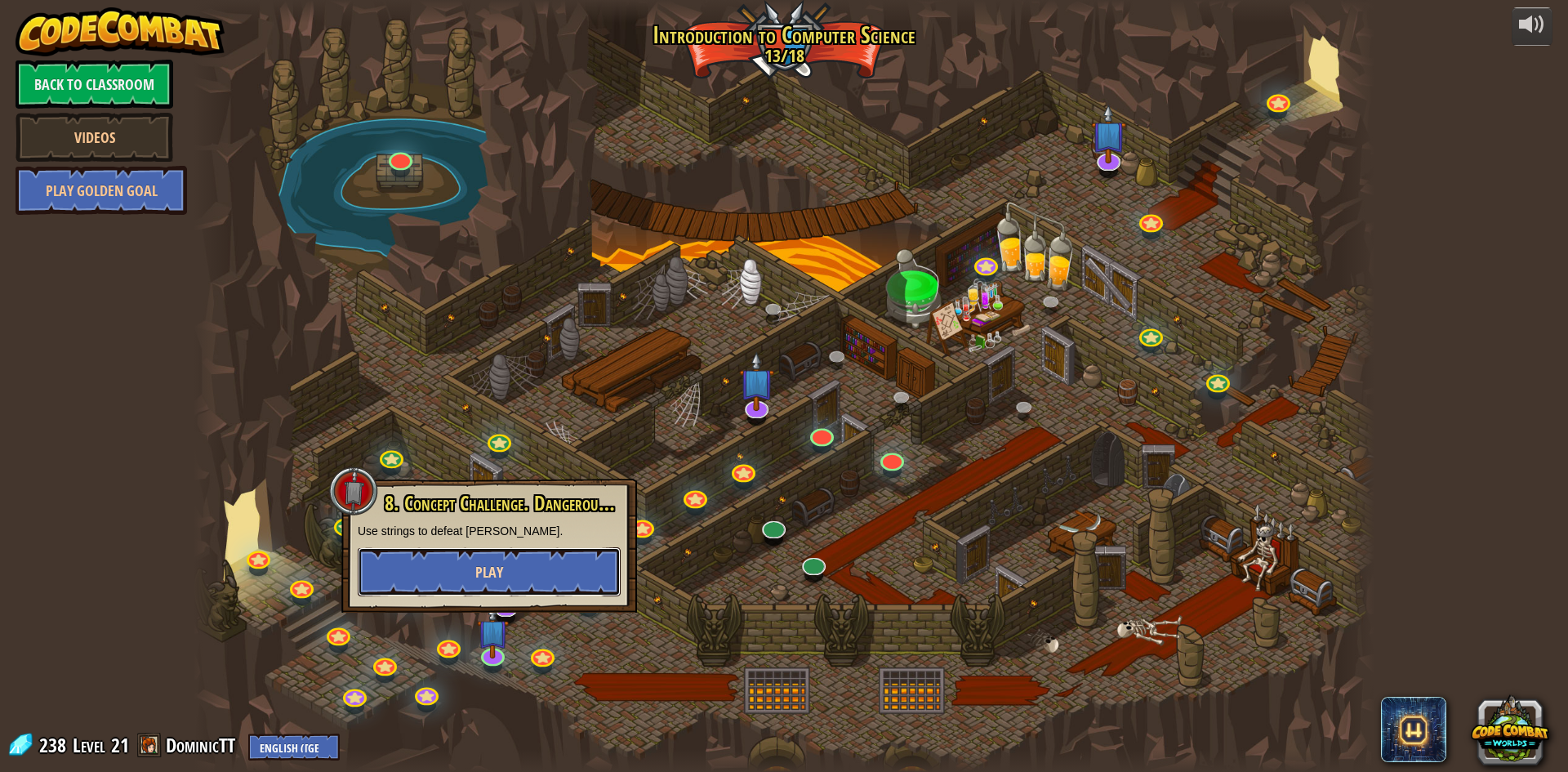
click at [515, 580] on button "Play" at bounding box center [489, 572] width 263 height 49
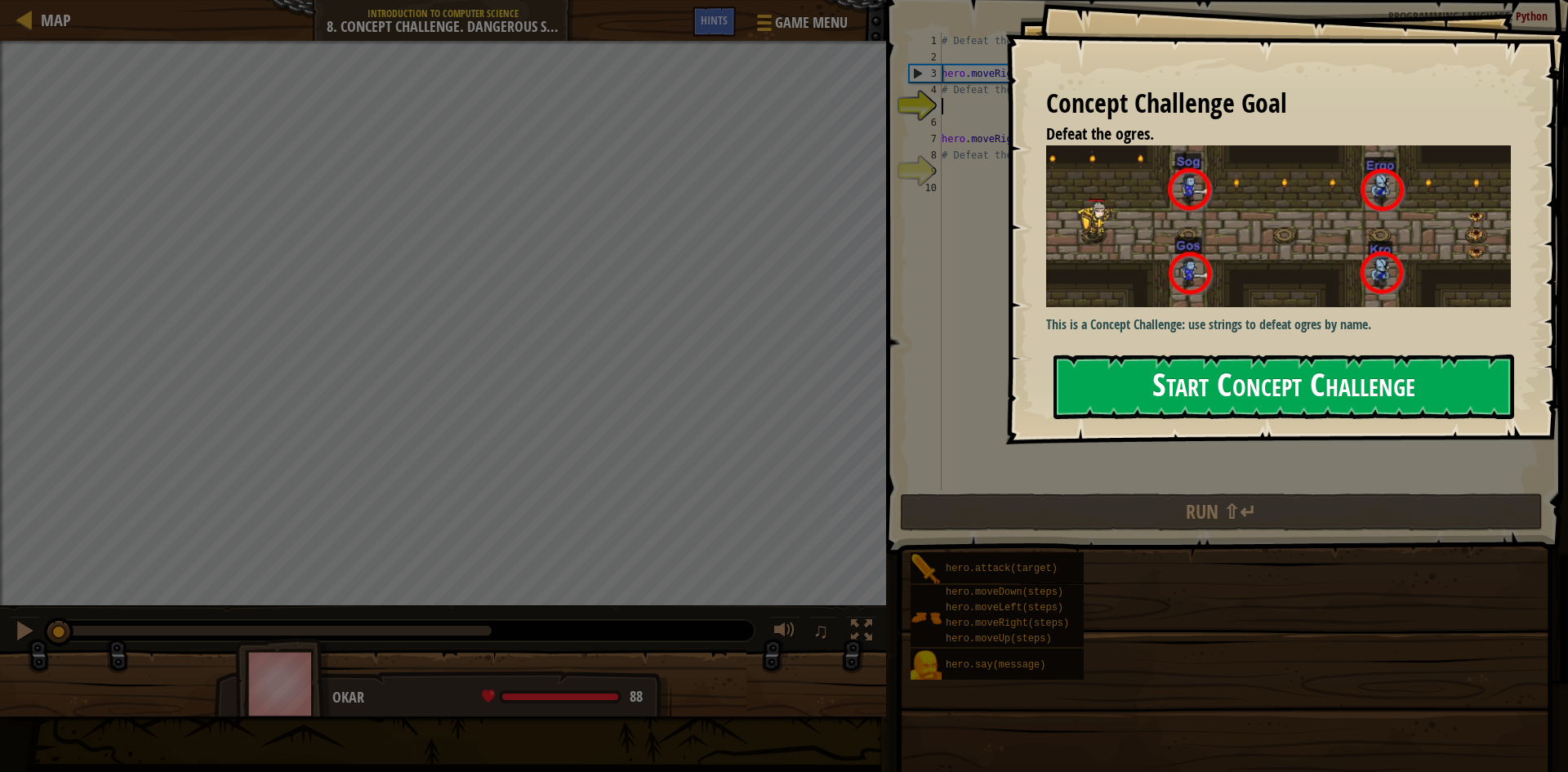
click at [1449, 397] on button "Start Concept Challenge" at bounding box center [1284, 386] width 461 height 64
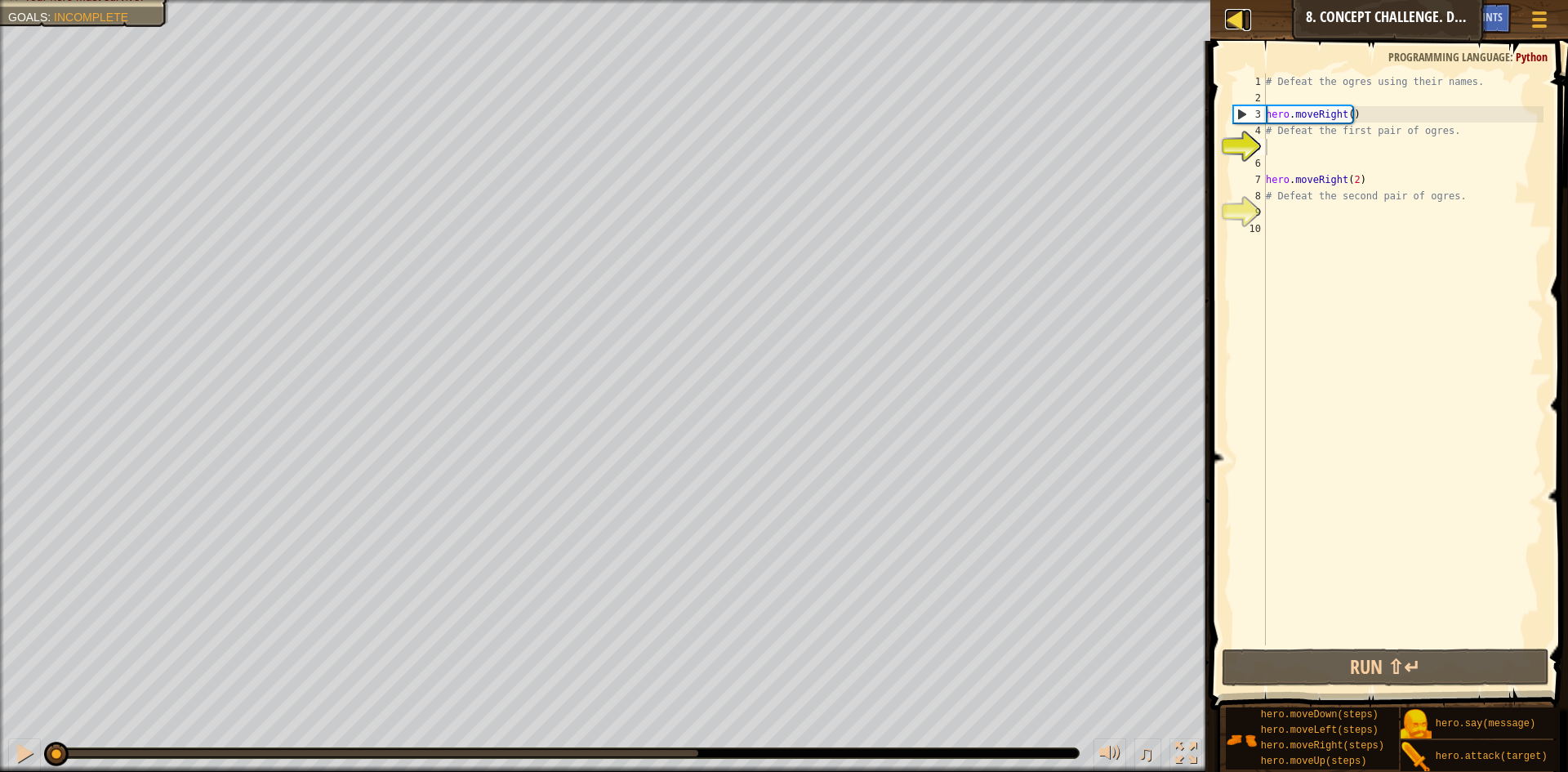
click at [1234, 17] on div at bounding box center [1234, 19] width 21 height 21
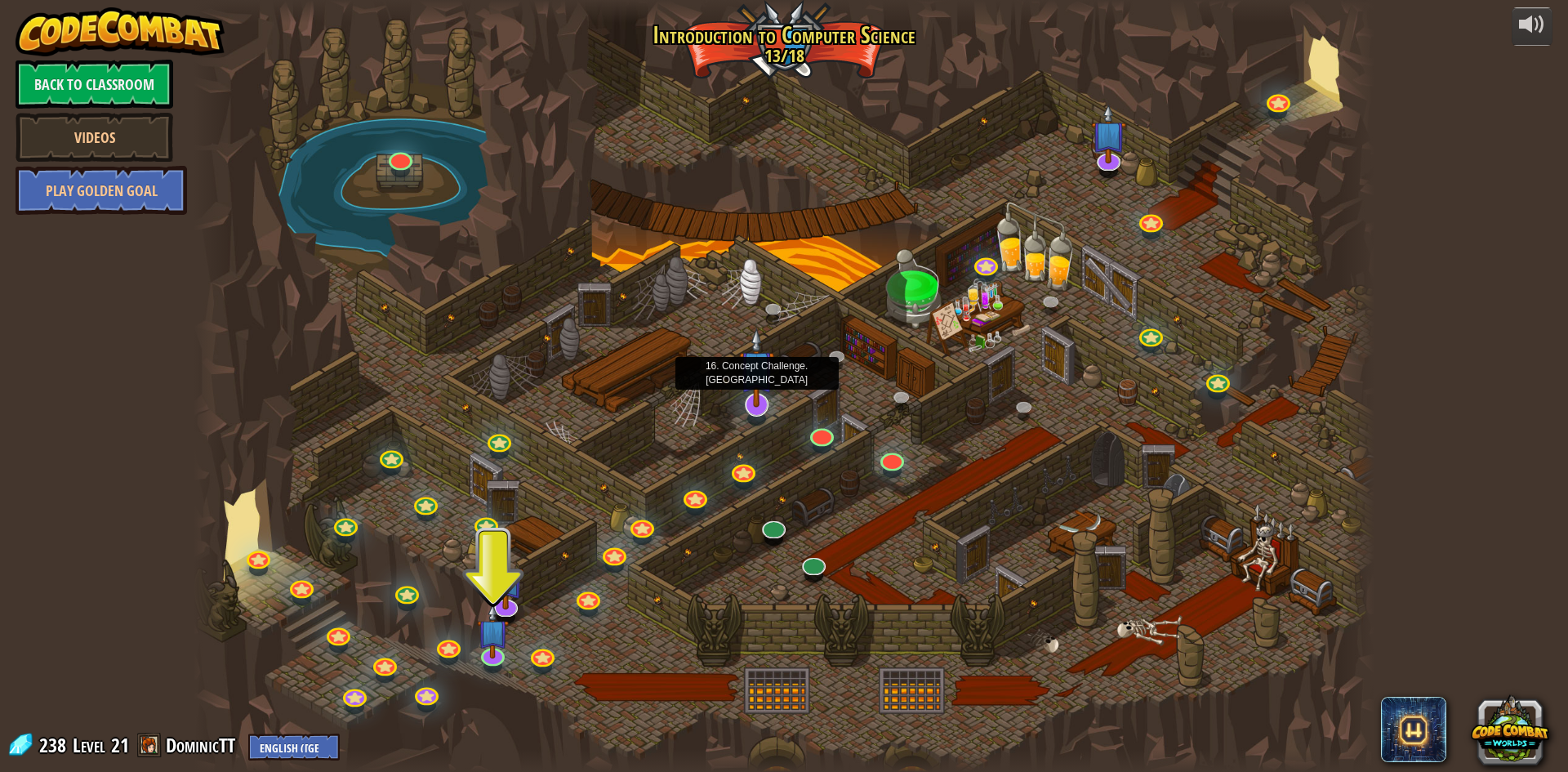
click at [754, 394] on img at bounding box center [756, 367] width 34 height 80
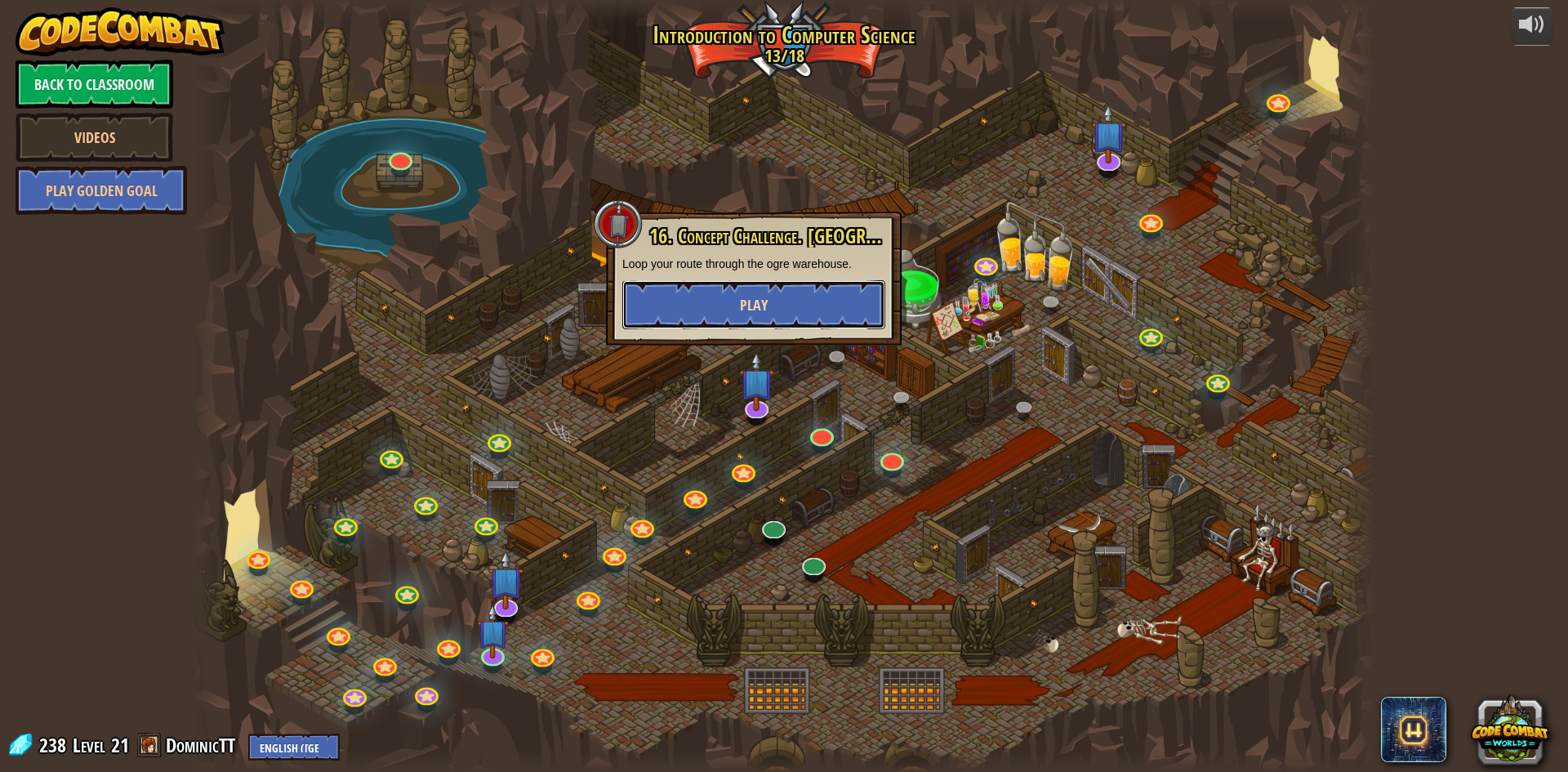
click at [740, 316] on button "Play" at bounding box center [754, 304] width 263 height 49
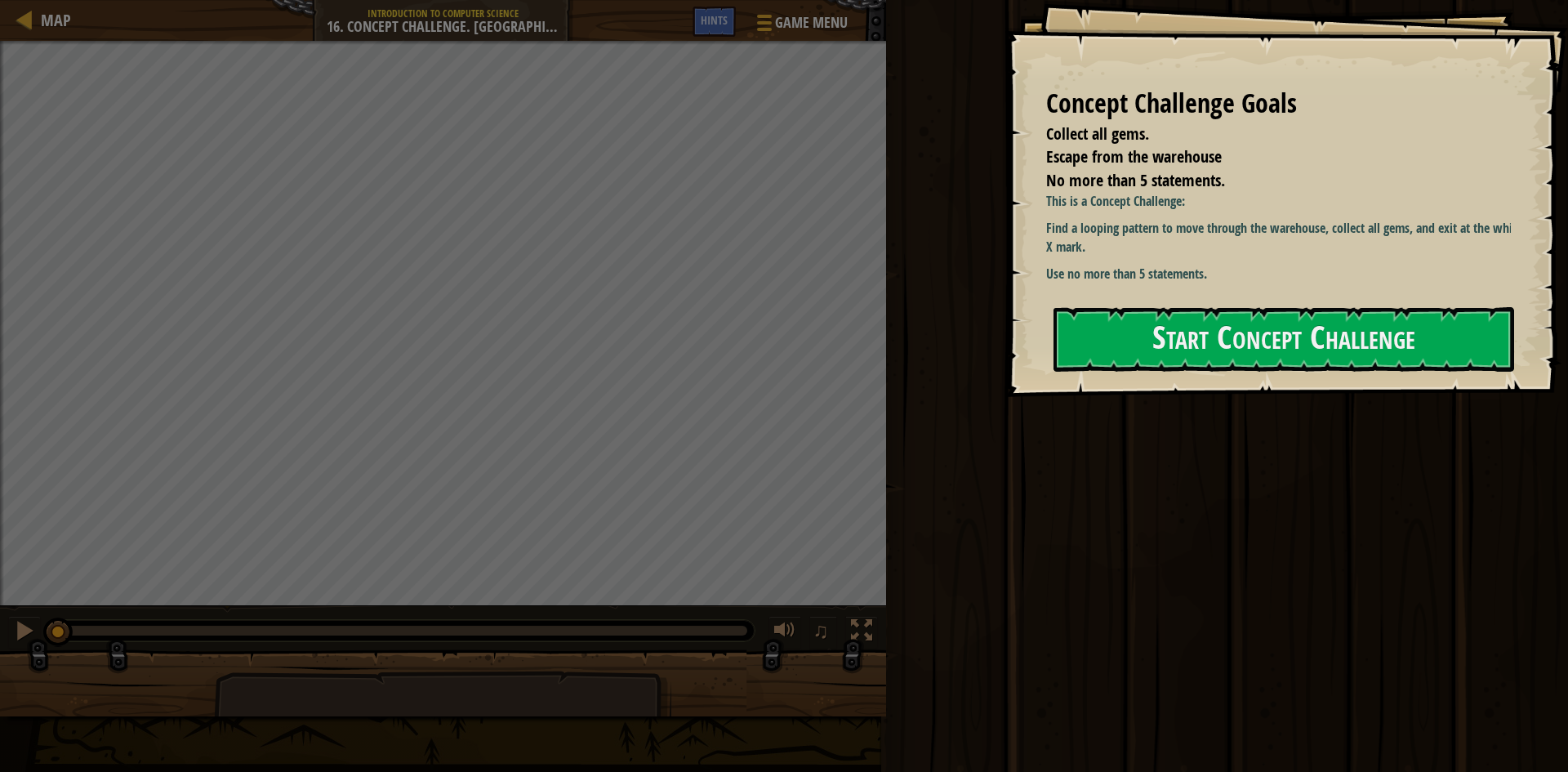
click at [1155, 299] on div "Concept Challenge Goals Collect all gems. Escape from the warehouse No more tha…" at bounding box center [1286, 199] width 563 height 397
click at [1157, 329] on button "Start Concept Challenge" at bounding box center [1284, 339] width 461 height 64
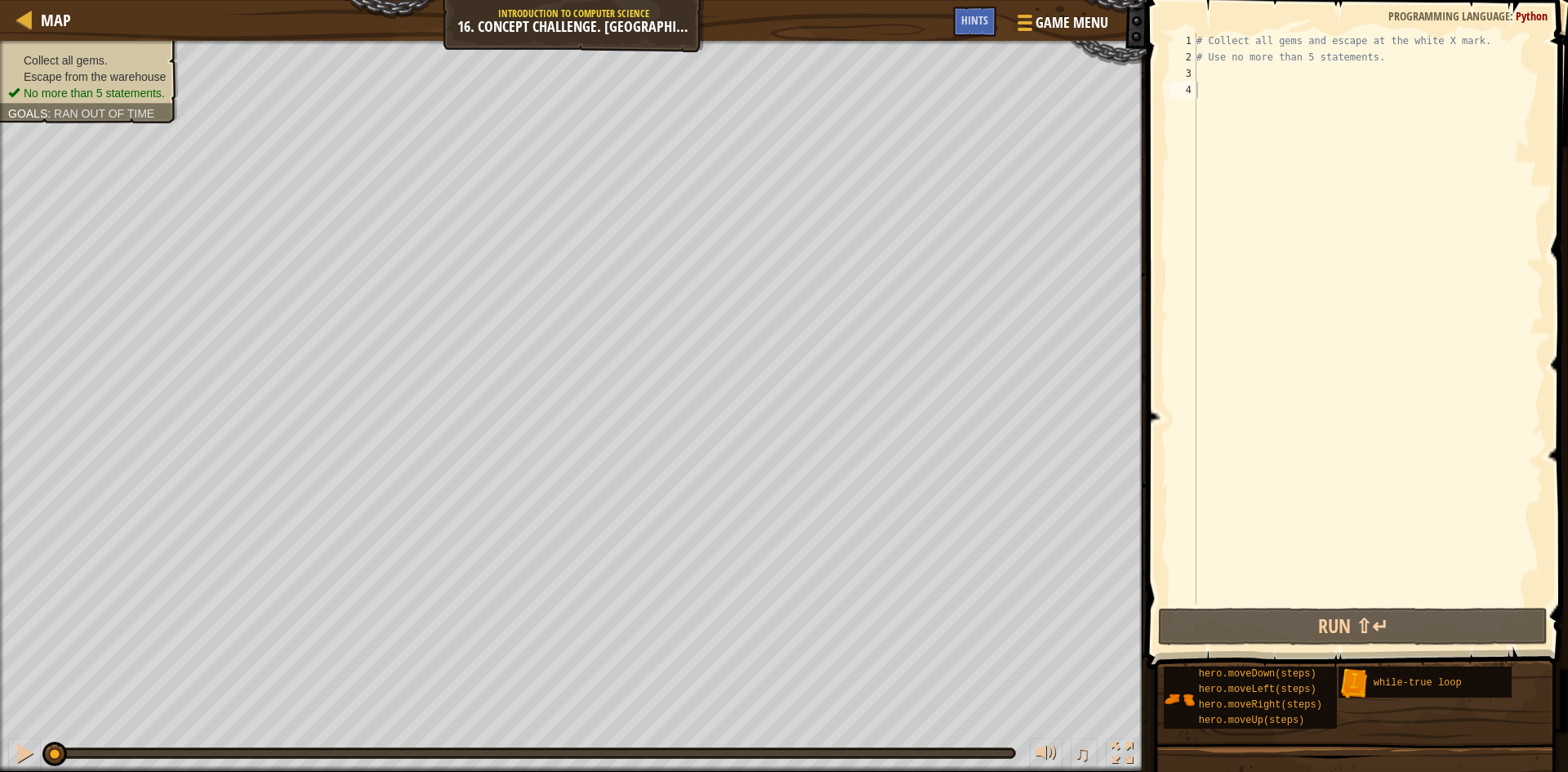
click at [921, 643] on div "Collect all gems. Escape from the warehouse No more than 5 statements. Goals : …" at bounding box center [784, 406] width 1568 height 731
click at [16, 21] on div at bounding box center [24, 19] width 21 height 21
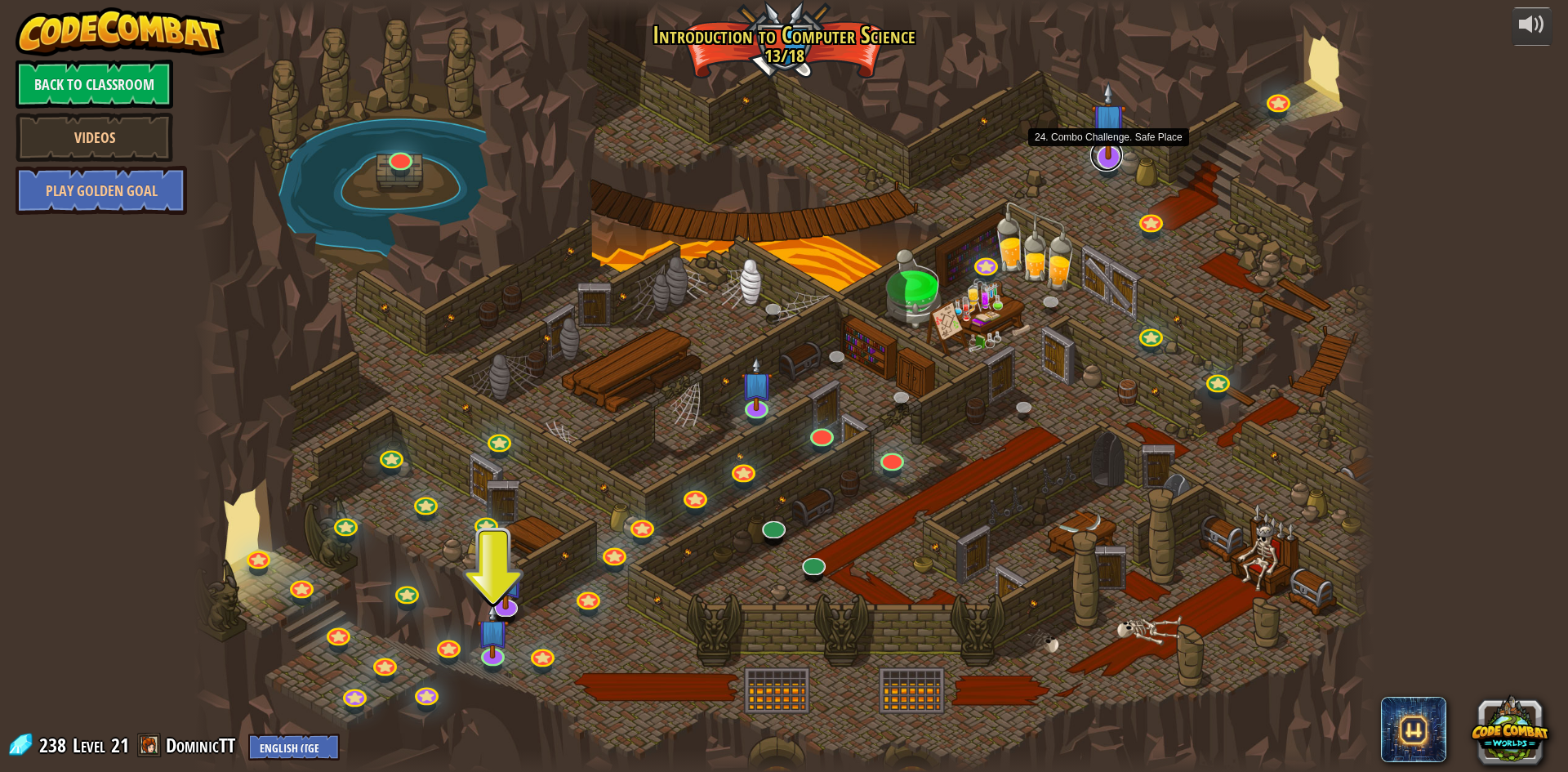
drag, startPoint x: 1118, startPoint y: 163, endPoint x: 1107, endPoint y: 170, distance: 13.0
click at [1117, 164] on link at bounding box center [1106, 160] width 33 height 24
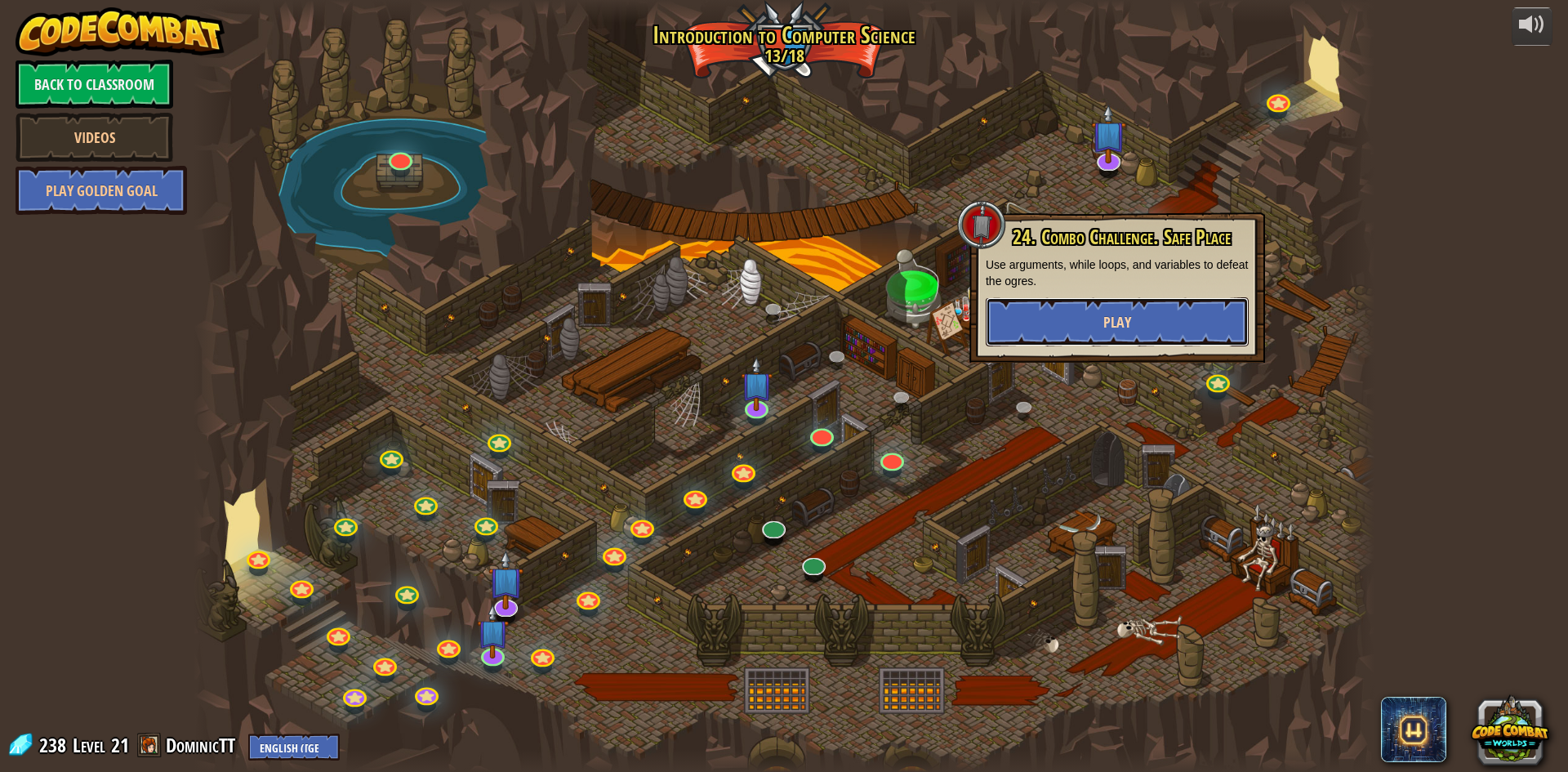
click at [1102, 323] on button "Play" at bounding box center [1117, 321] width 263 height 49
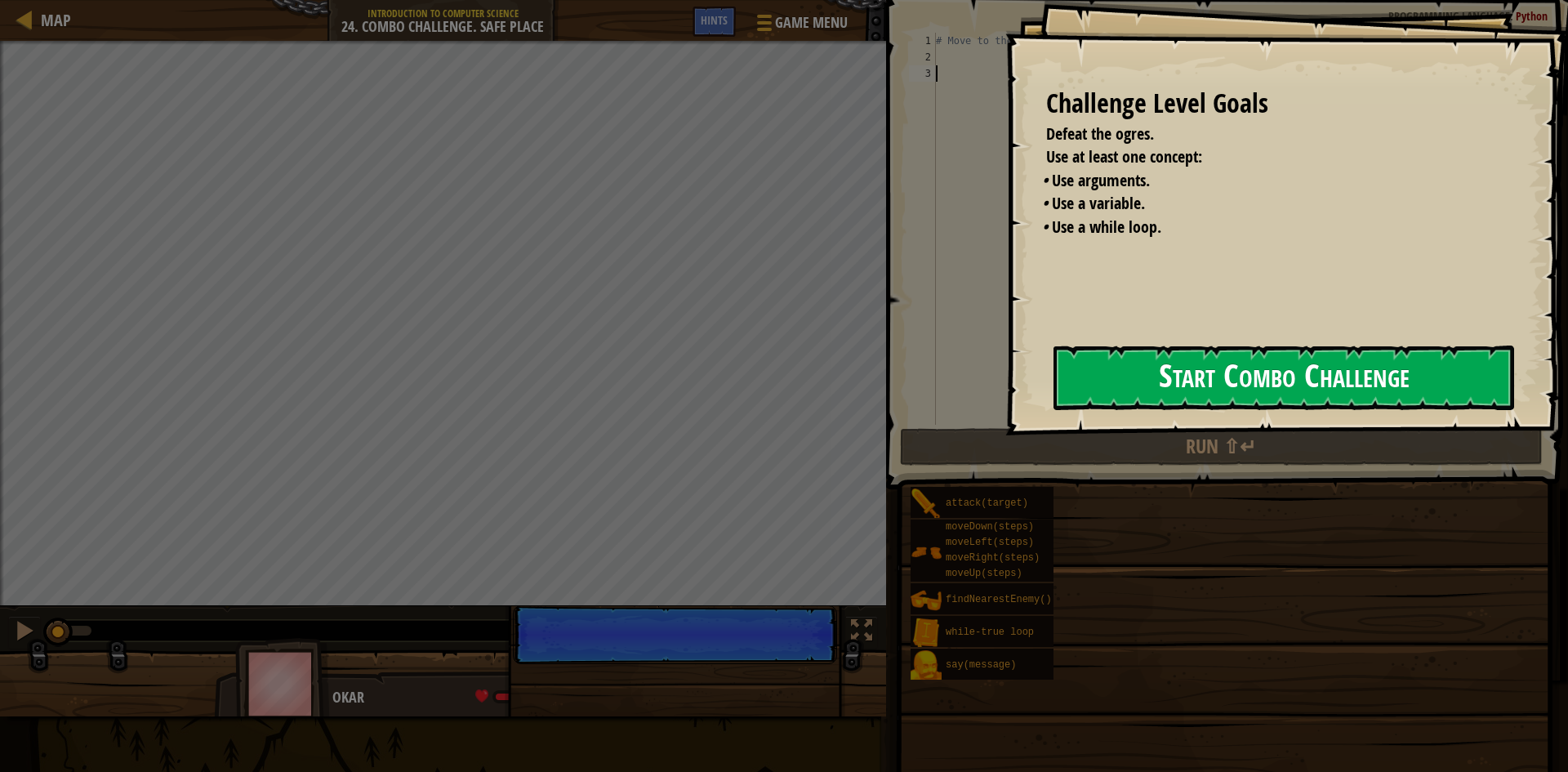
click at [1094, 420] on div "Challenge Level Goals Defeat the ogres. Use at least one concept: • Use argumen…" at bounding box center [1286, 217] width 563 height 436
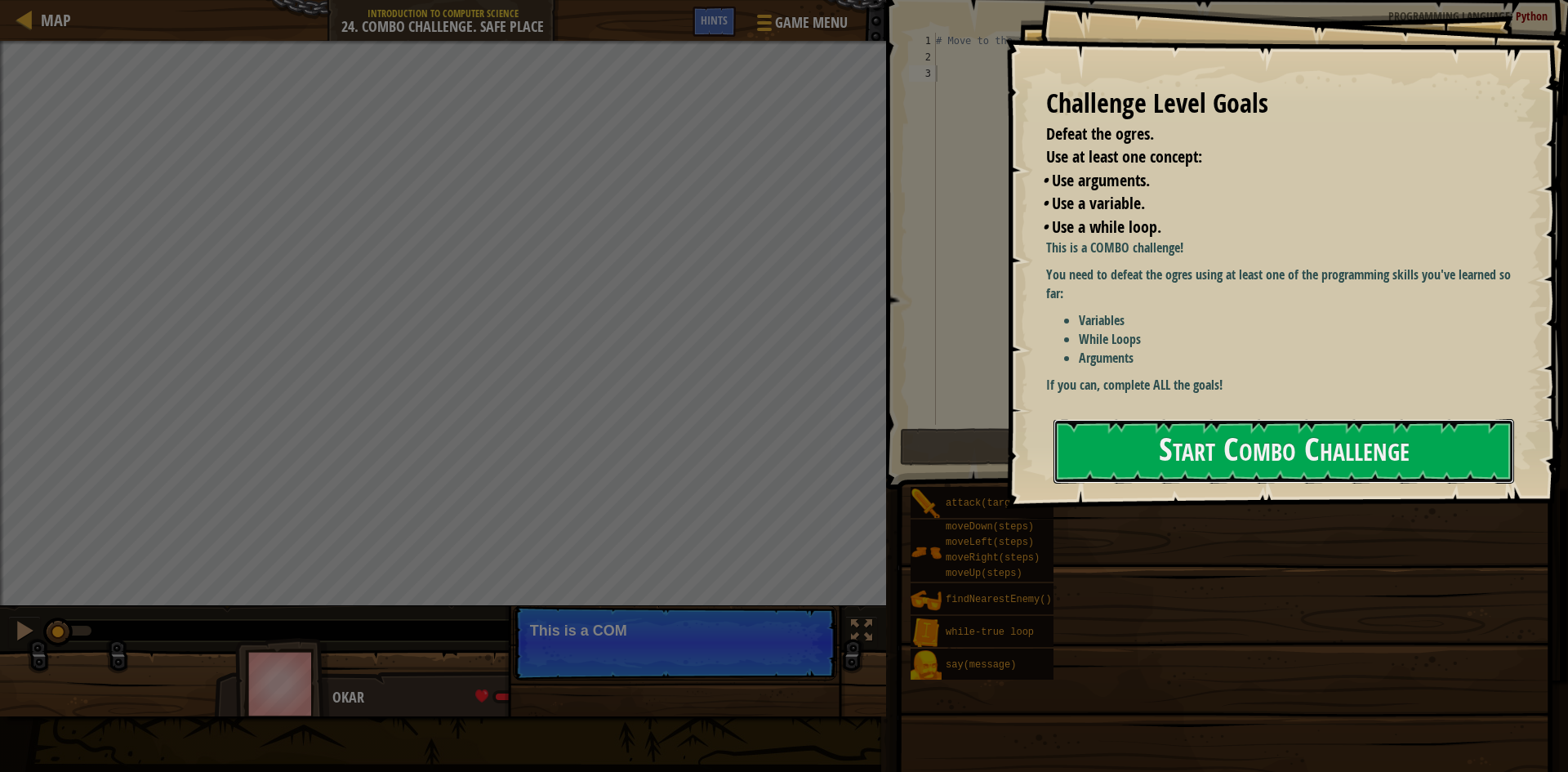
click at [1106, 419] on div "Start Combo Challenge" at bounding box center [1284, 451] width 461 height 65
click at [1121, 419] on button "Start Combo Challenge" at bounding box center [1284, 451] width 461 height 64
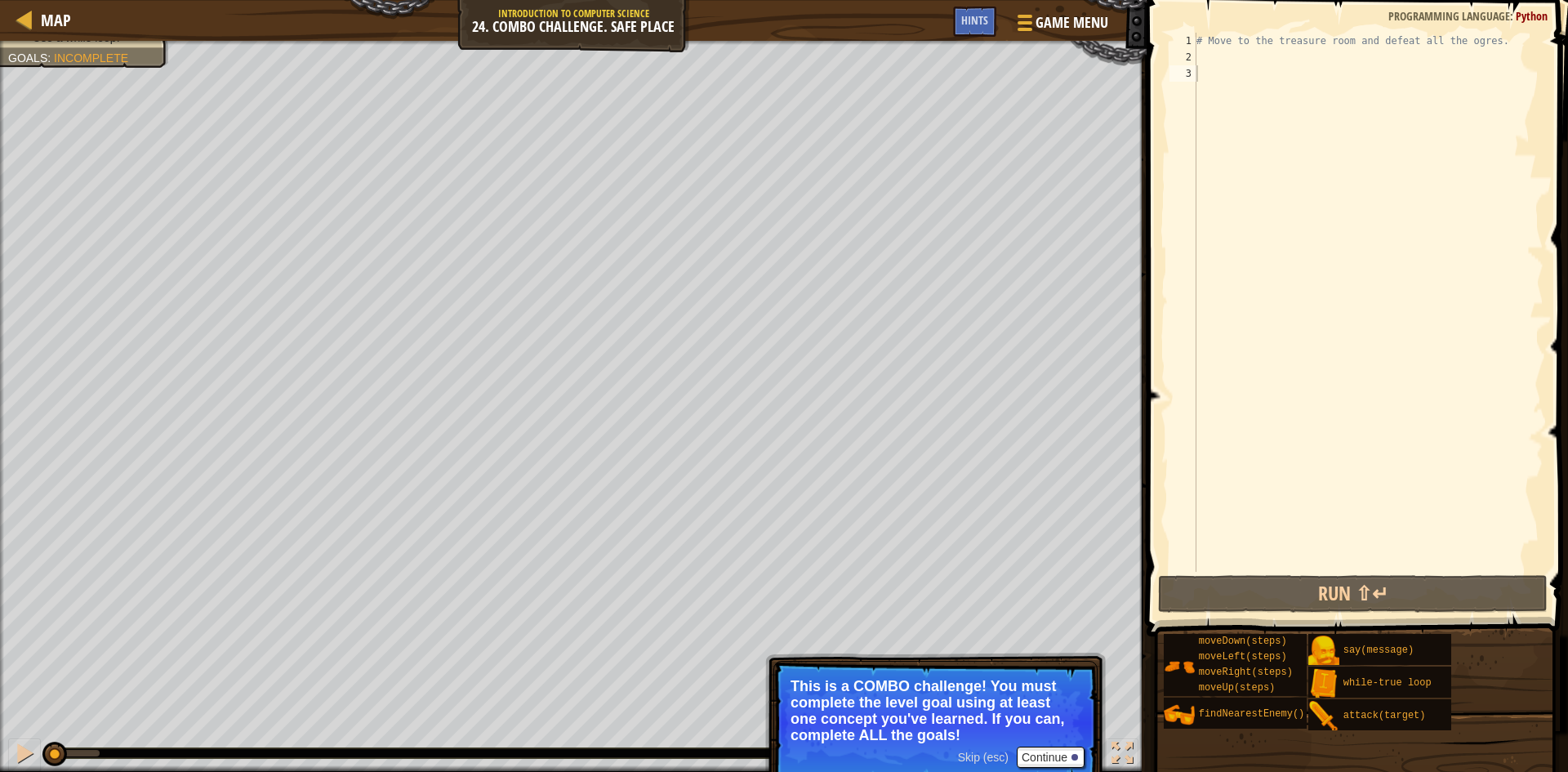
click at [997, 759] on span "Skip (esc)" at bounding box center [983, 757] width 51 height 13
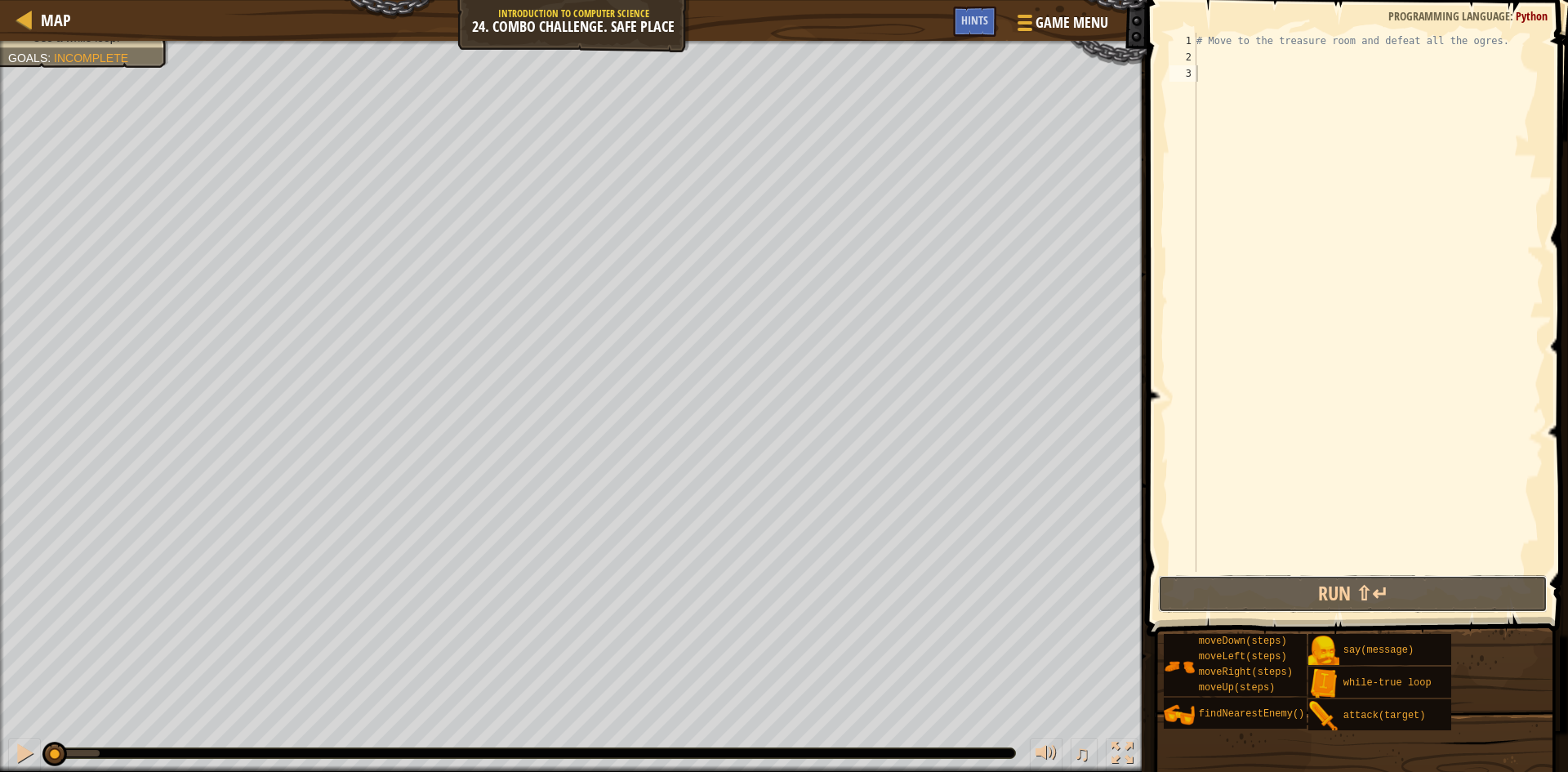
drag, startPoint x: 1218, startPoint y: 597, endPoint x: 1223, endPoint y: 504, distance: 93.1
click at [1225, 572] on div "1 2 3 # Move to the treasure room and defeat all the ogres. ההההההההההההההההההה…" at bounding box center [1354, 350] width 427 height 684
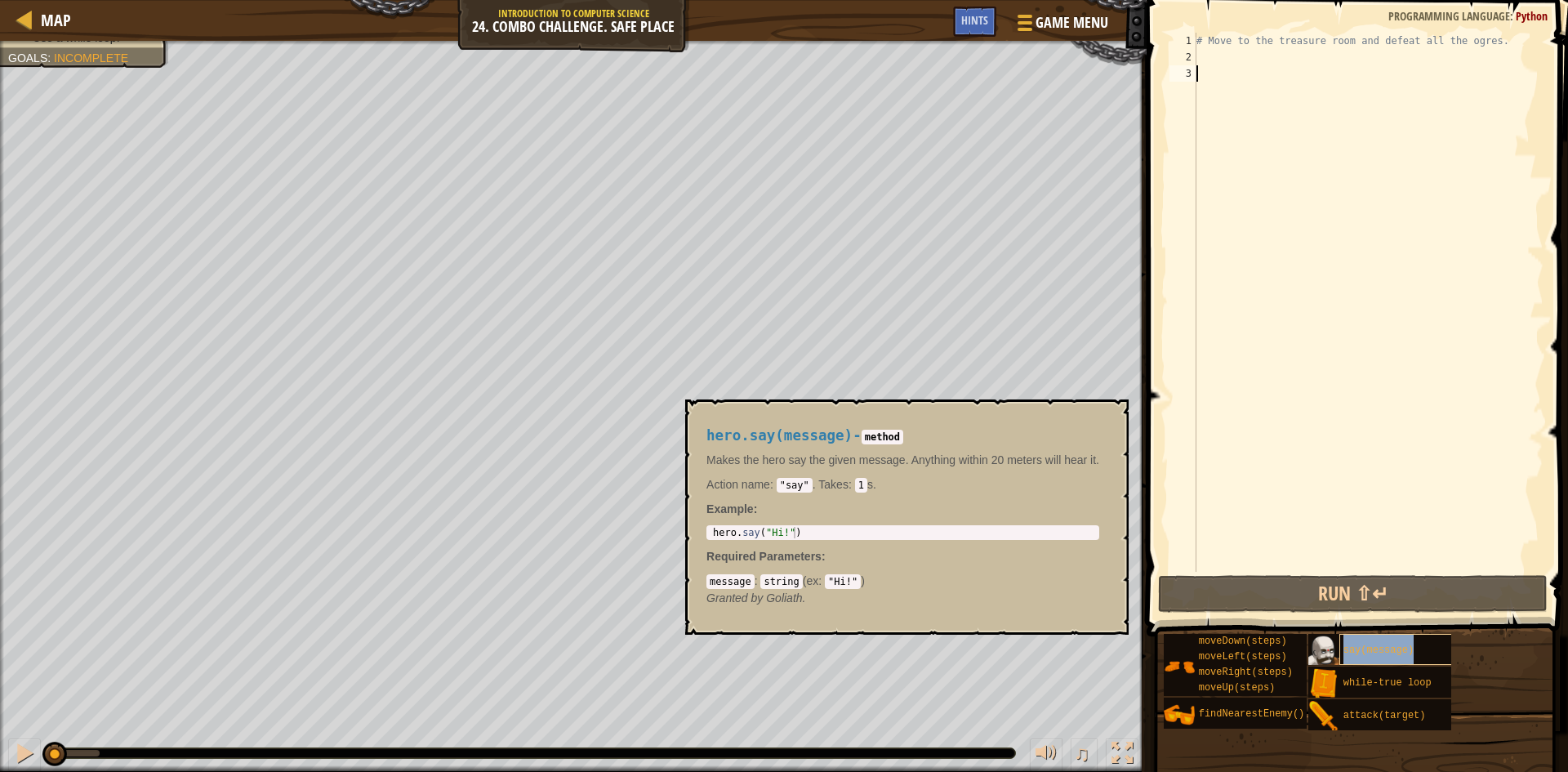
click at [1402, 646] on span "say(message)" at bounding box center [1378, 649] width 71 height 12
click at [1360, 649] on span "say(message)" at bounding box center [1378, 649] width 71 height 12
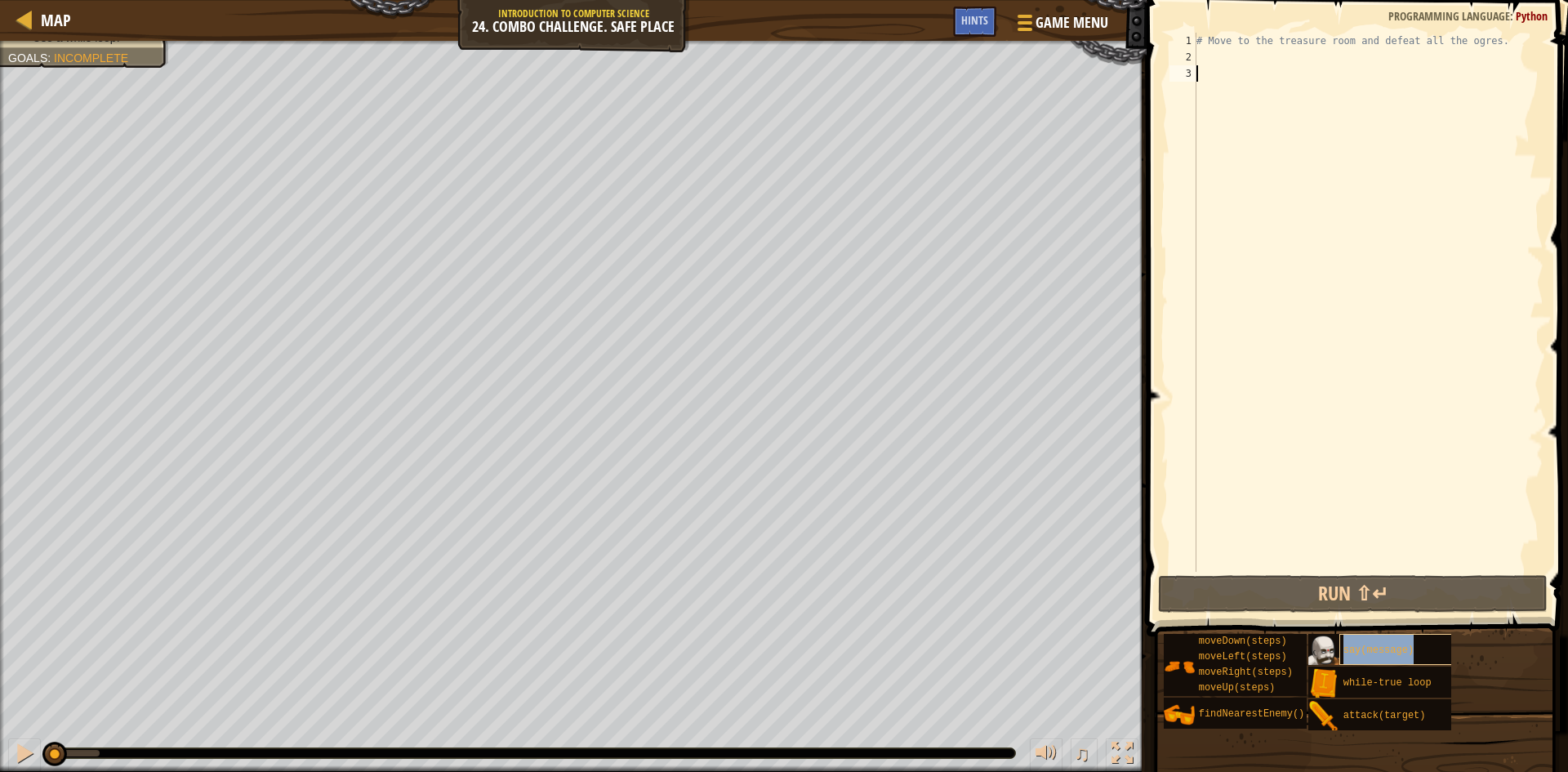
click at [1360, 649] on span "say(message)" at bounding box center [1378, 649] width 71 height 12
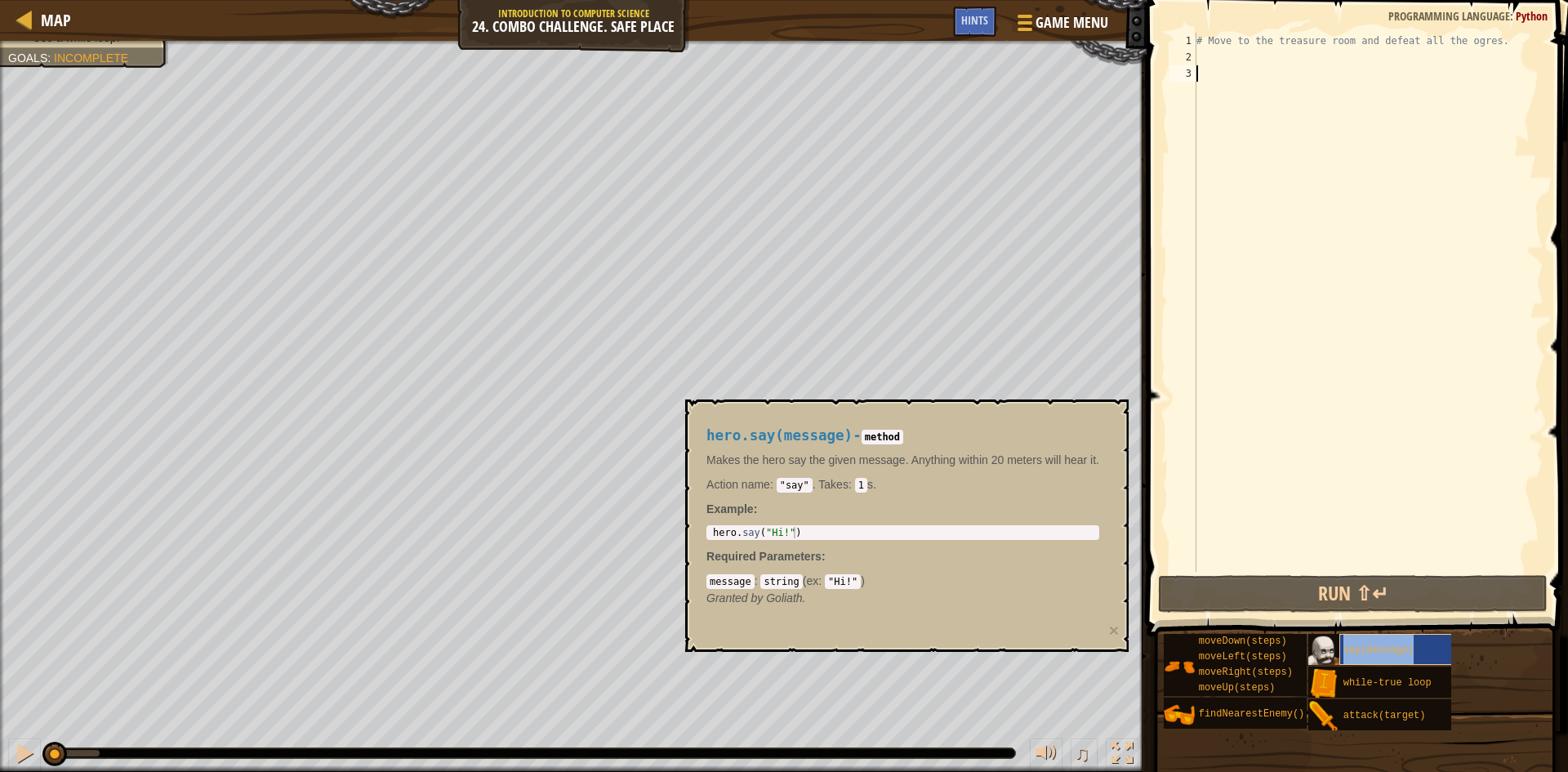
click at [1360, 649] on span "say(message)" at bounding box center [1378, 649] width 71 height 12
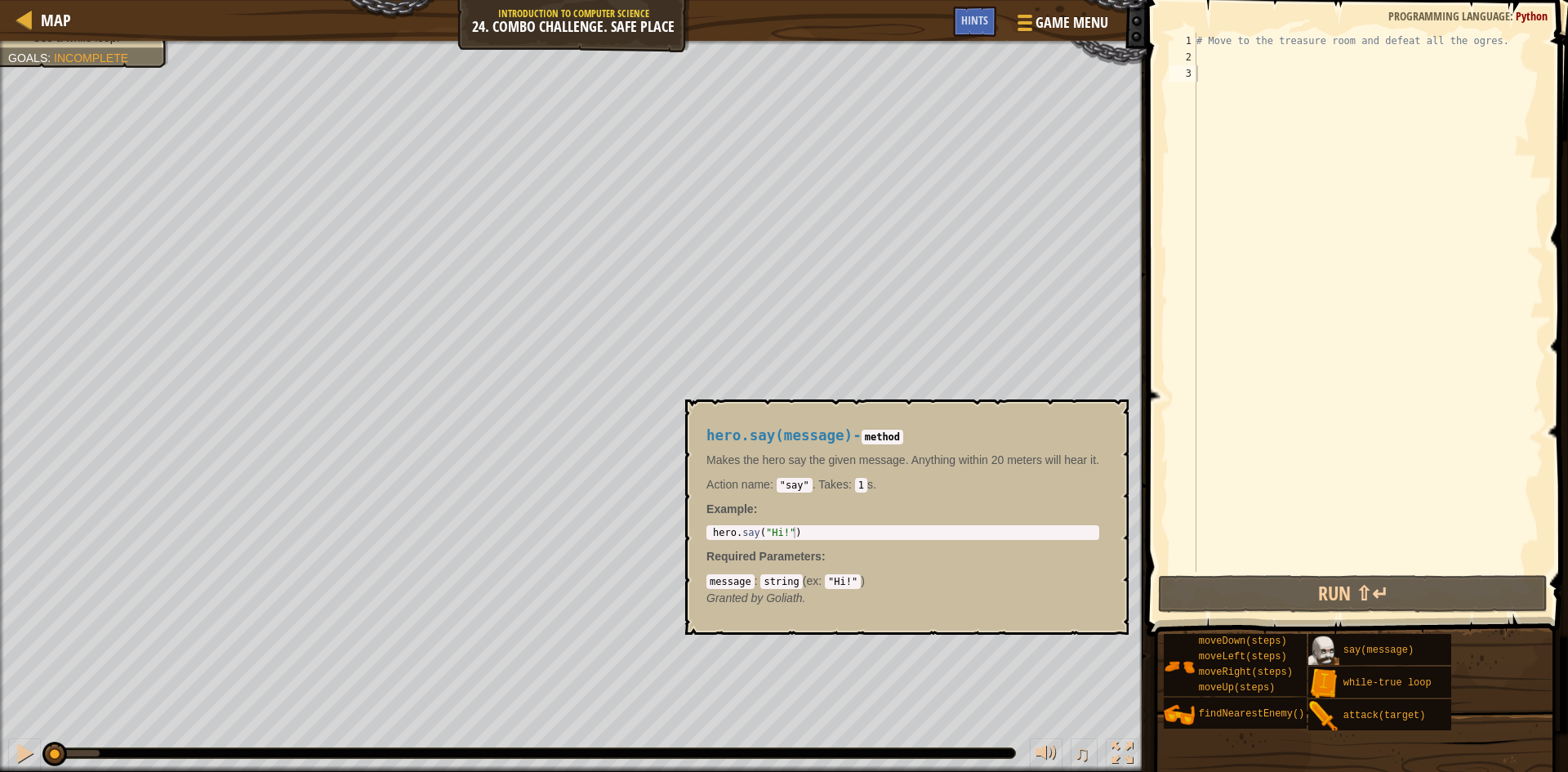
click at [1314, 652] on img at bounding box center [1324, 650] width 31 height 31
click at [1316, 652] on img at bounding box center [1324, 650] width 31 height 31
click at [1318, 652] on img at bounding box center [1324, 650] width 31 height 31
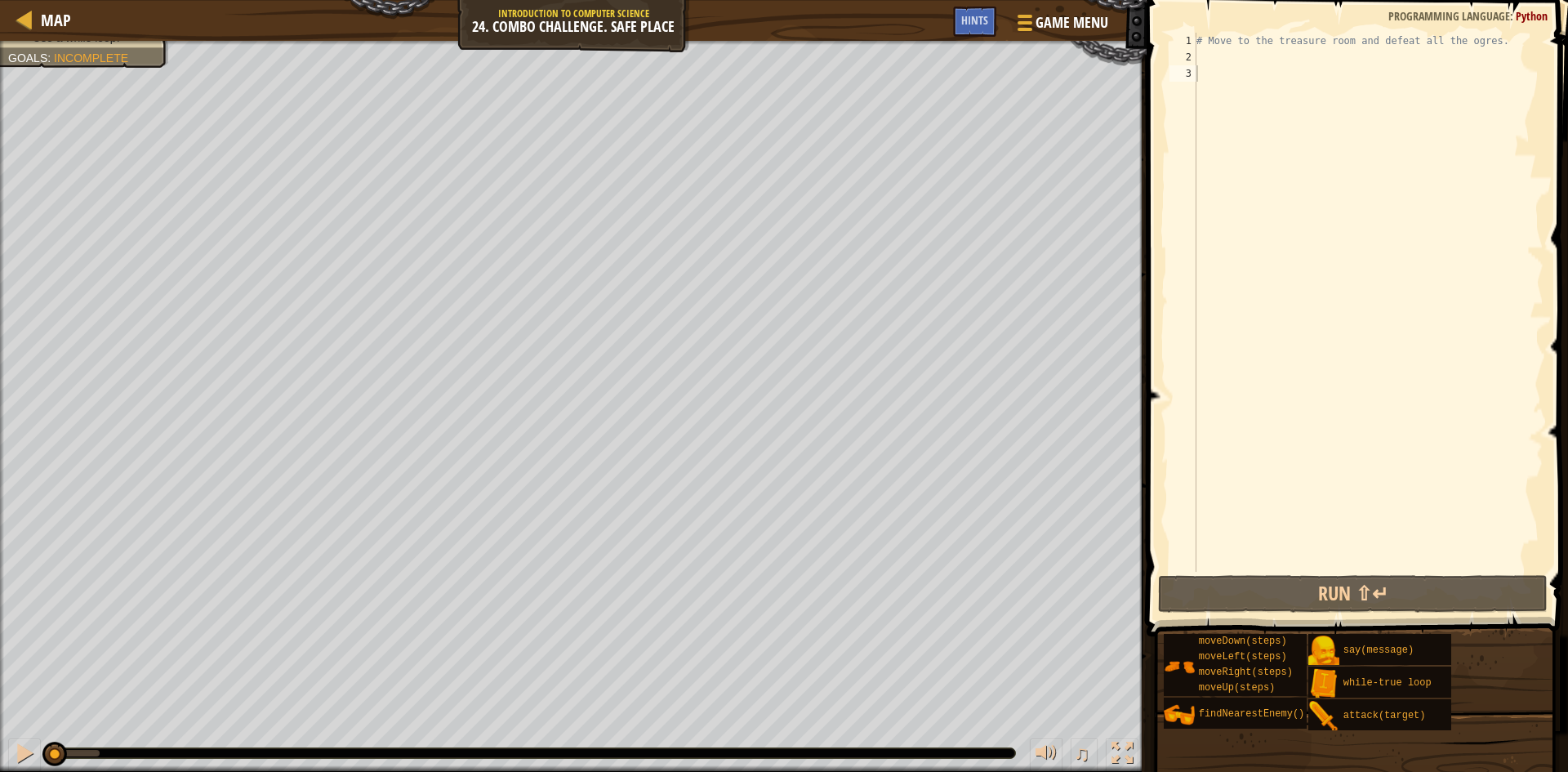
click at [61, 44] on div at bounding box center [573, 43] width 1147 height 4
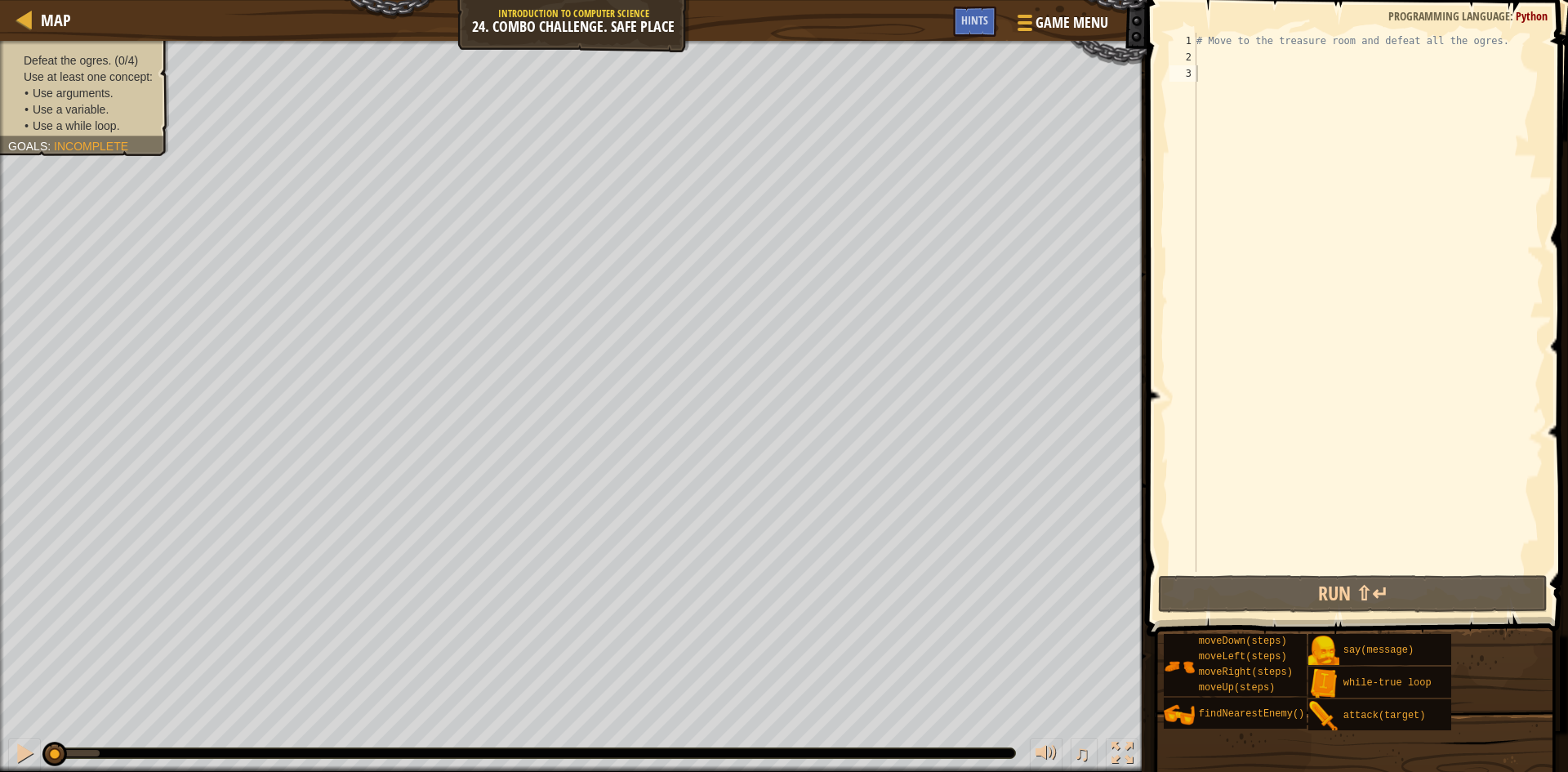
click at [77, 60] on div "Defeat the ogres. (0/4) Use at least one concept: • Use arguments. • Use a vari…" at bounding box center [84, 92] width 153 height 81
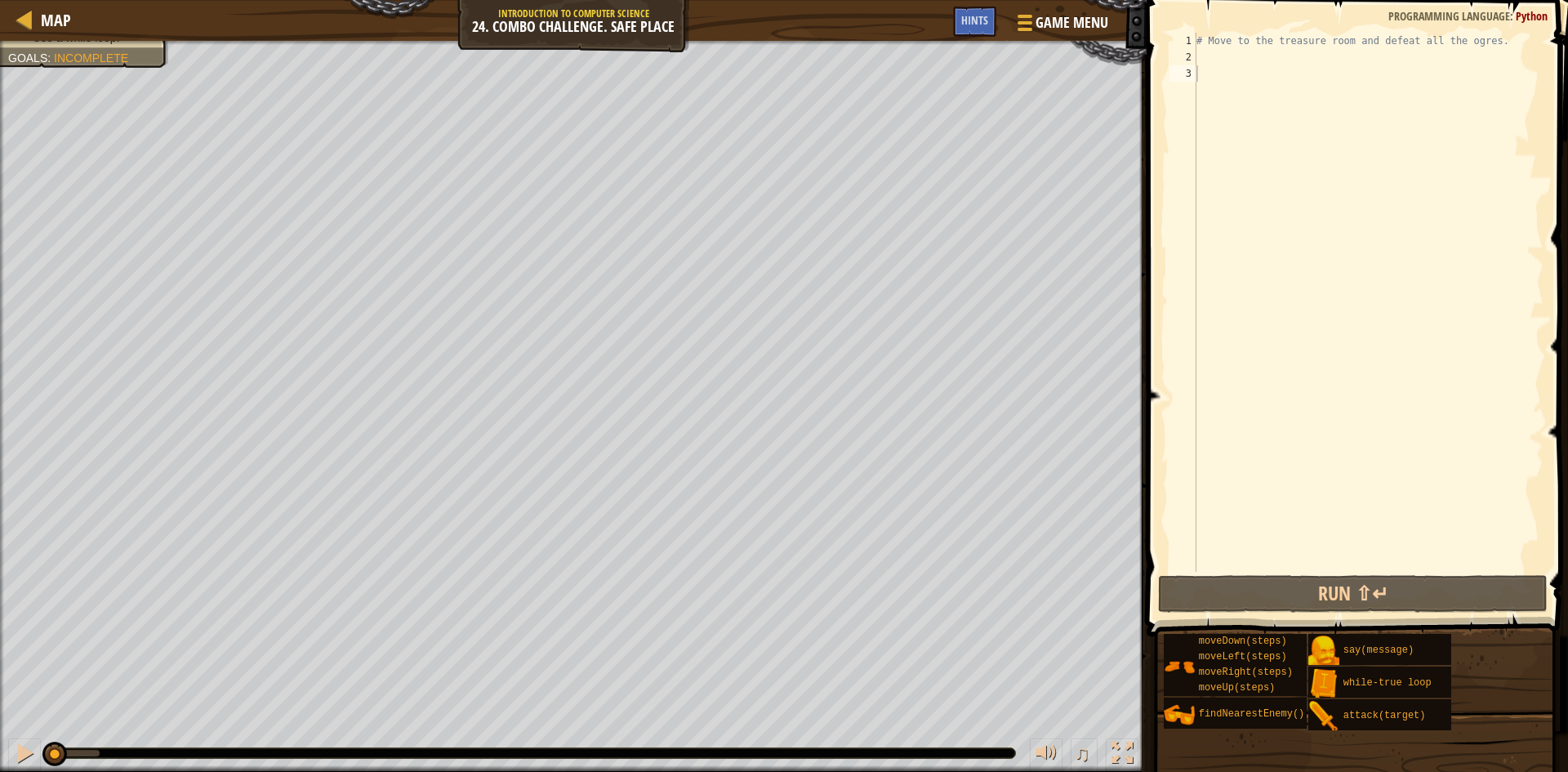
drag, startPoint x: 1080, startPoint y: 4, endPoint x: 1253, endPoint y: 13, distance: 173.2
click at [1168, 10] on div "Map Introduction to Computer Science 24. Combo Challenge. Safe Place Game Menu …" at bounding box center [784, 386] width 1568 height 772
type textarea "# Move t"
drag, startPoint x: 1255, startPoint y: 48, endPoint x: 1336, endPoint y: 341, distance: 304.0
click at [1526, 343] on div "# Move to the treasure room and defeat all the ogres." at bounding box center [1369, 318] width 351 height 572
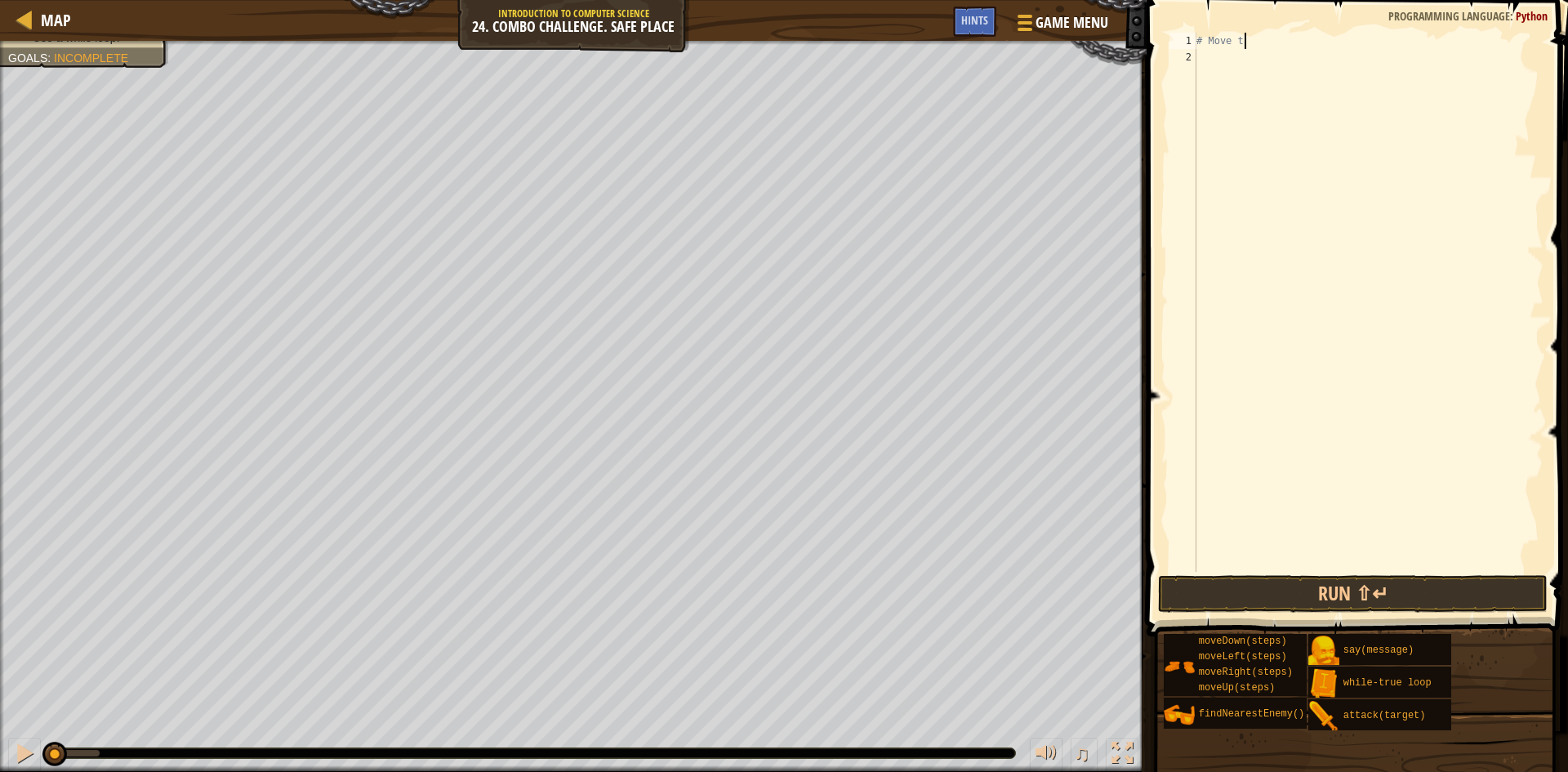
drag, startPoint x: 1240, startPoint y: 353, endPoint x: 1185, endPoint y: 419, distance: 85.9
click at [1150, 288] on div "1 2 # Move t הההההההההההההההההההההההההההההההההההההההההההההההההההההההההההההההההה…" at bounding box center [1354, 350] width 427 height 684
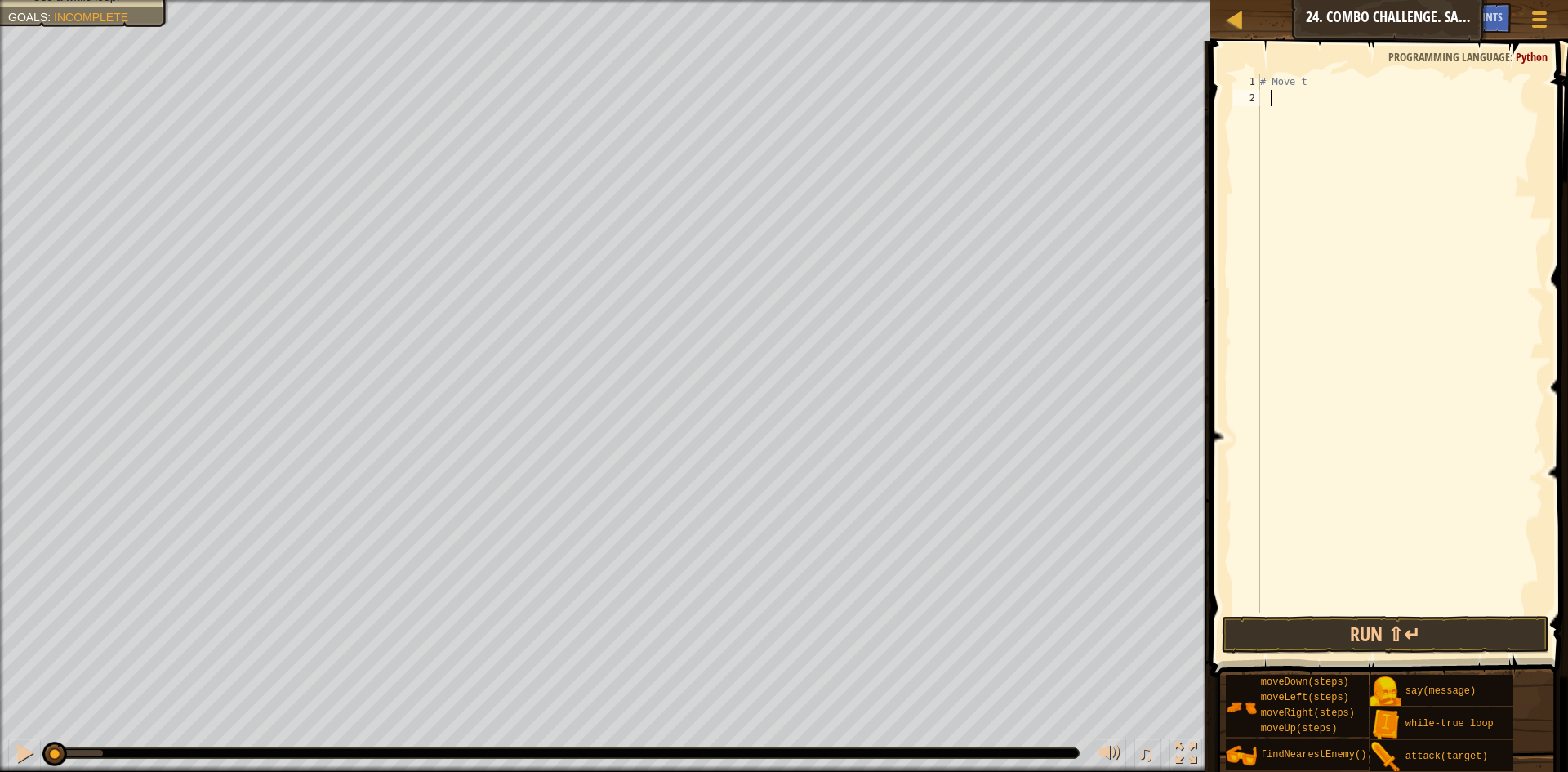
drag, startPoint x: 1184, startPoint y: 445, endPoint x: 1470, endPoint y: 483, distance: 288.5
click at [1567, 483] on div "1 2 # Move t הההההההההההההההההההההההההההההההההההההההההההההההההההההההההההההההההה…" at bounding box center [1386, 391] width 362 height 684
click at [1111, 211] on div "Map Introduction to Computer Science 24. Combo Challenge. Safe Place Game Menu …" at bounding box center [784, 386] width 1568 height 772
click at [684, 667] on div "Defeat the ogres. (0/4) Use at least one concept: • Use arguments. • Use a vari…" at bounding box center [784, 386] width 1568 height 772
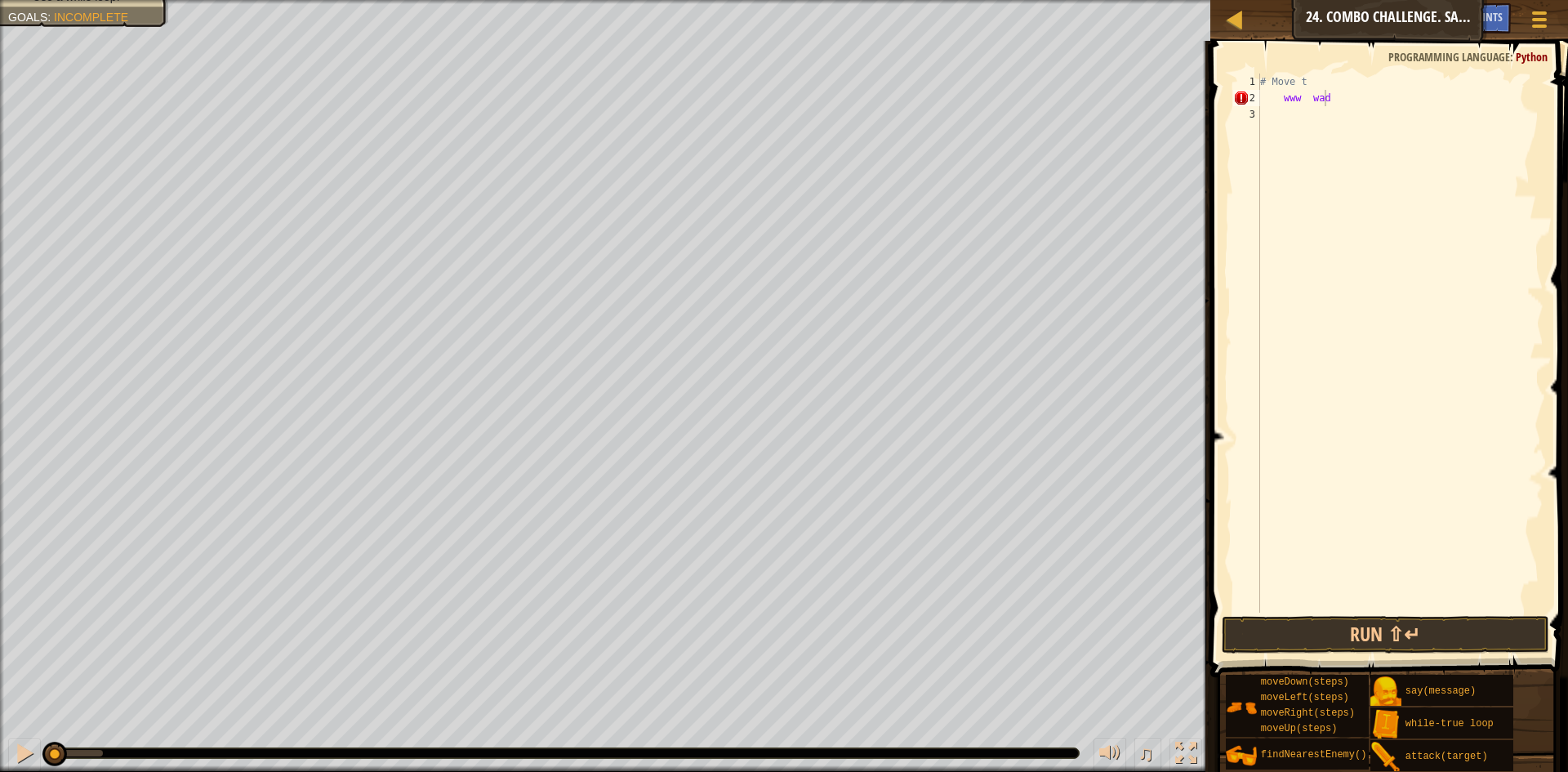
scroll to position [7, 4]
drag, startPoint x: 1361, startPoint y: 80, endPoint x: 1367, endPoint y: 89, distance: 10.8
click at [1368, 92] on div "# Move t www wad" at bounding box center [1400, 359] width 286 height 572
type textarea "#"
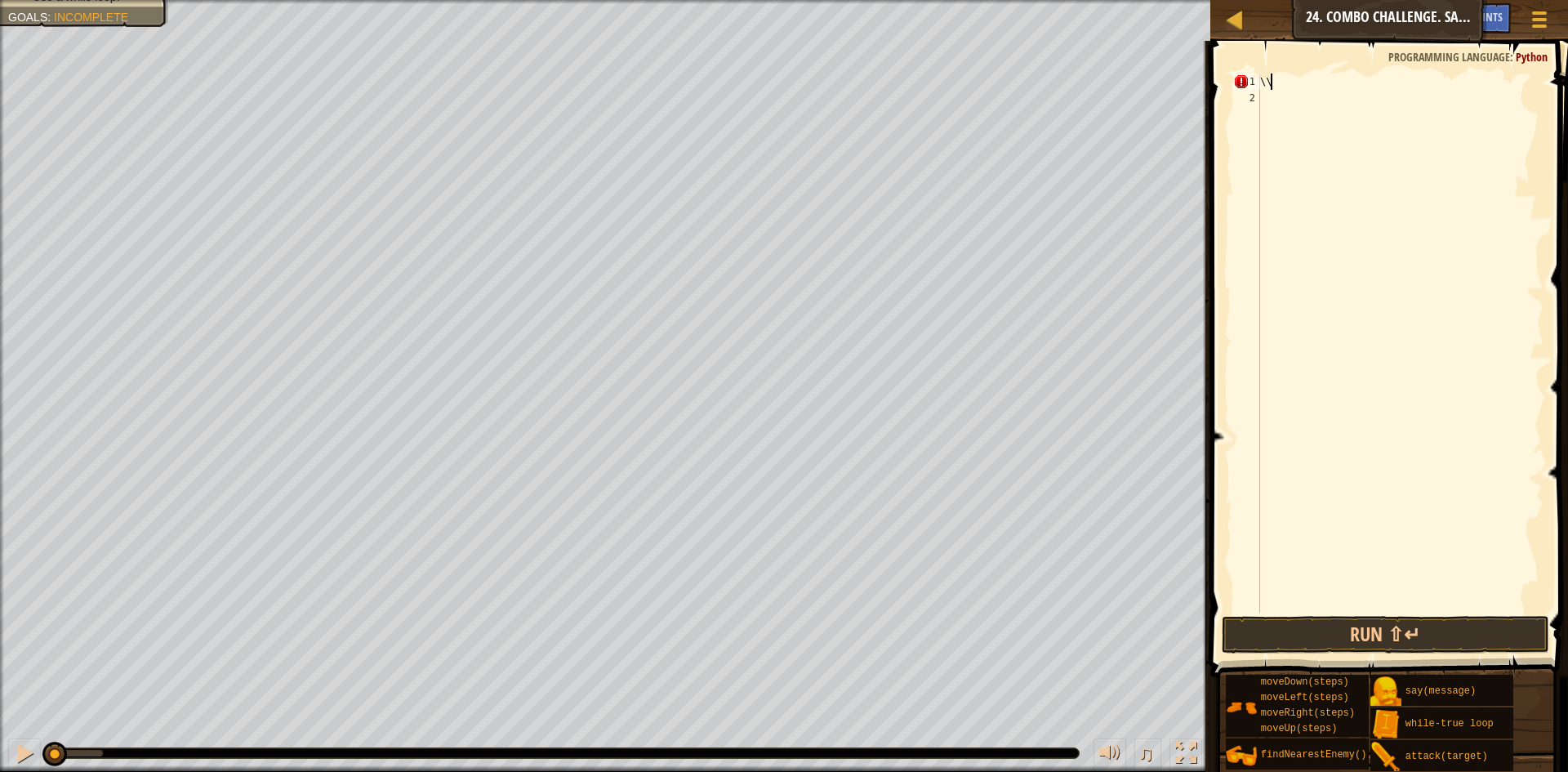
type textarea "\"
drag, startPoint x: 1364, startPoint y: 434, endPoint x: 1374, endPoint y: 437, distance: 10.4
click at [1363, 433] on div at bounding box center [1399, 359] width 264 height 572
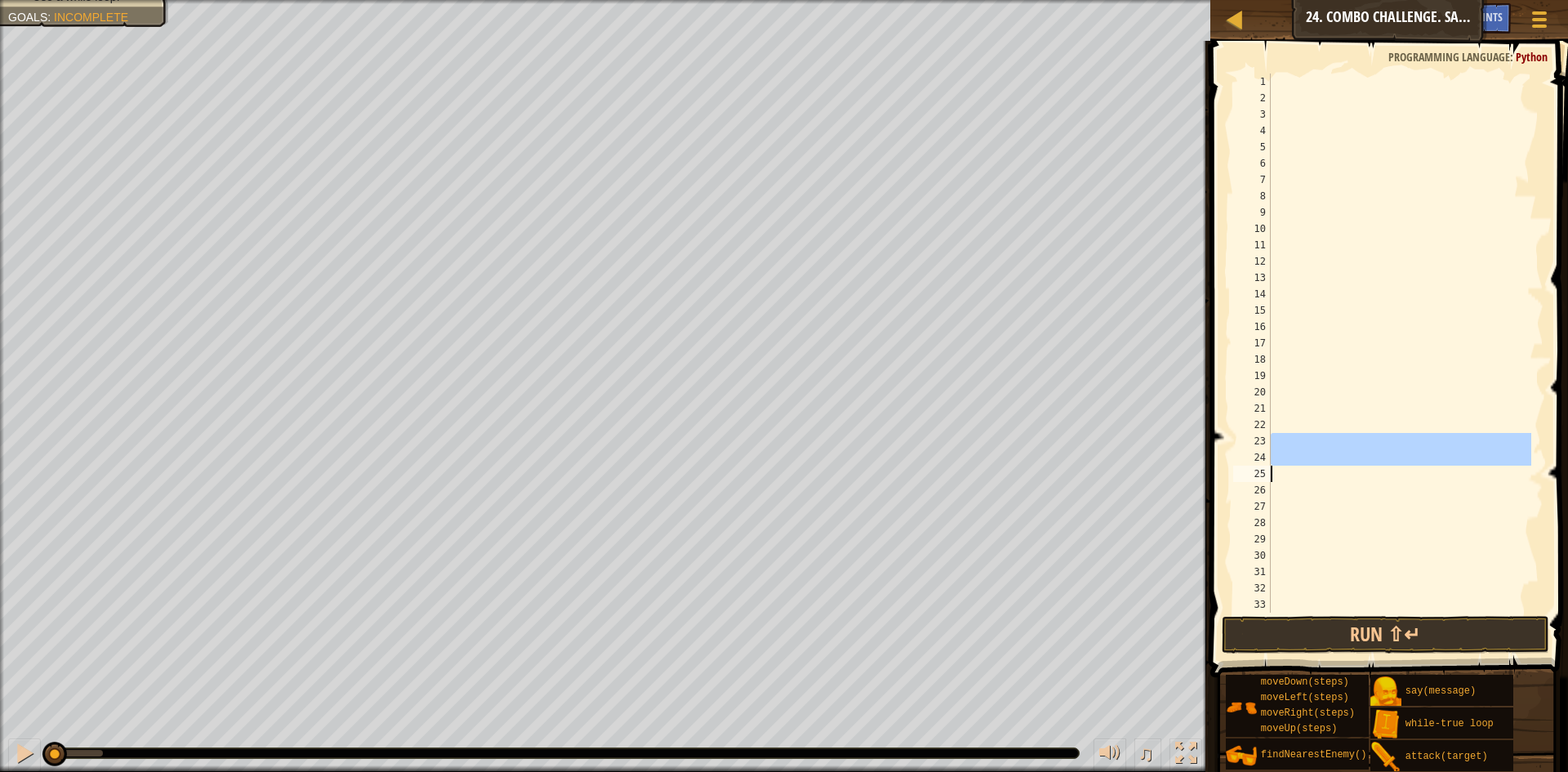
drag, startPoint x: 1475, startPoint y: 484, endPoint x: 1377, endPoint y: 548, distance: 117.0
click at [1392, 552] on div "1 2 3 4 5 6 7 8 9 10 11 12 13 14 15 16 17 18 19 20 21 22 23 24 25 26 27 28 29 3…" at bounding box center [1386, 343] width 314 height 539
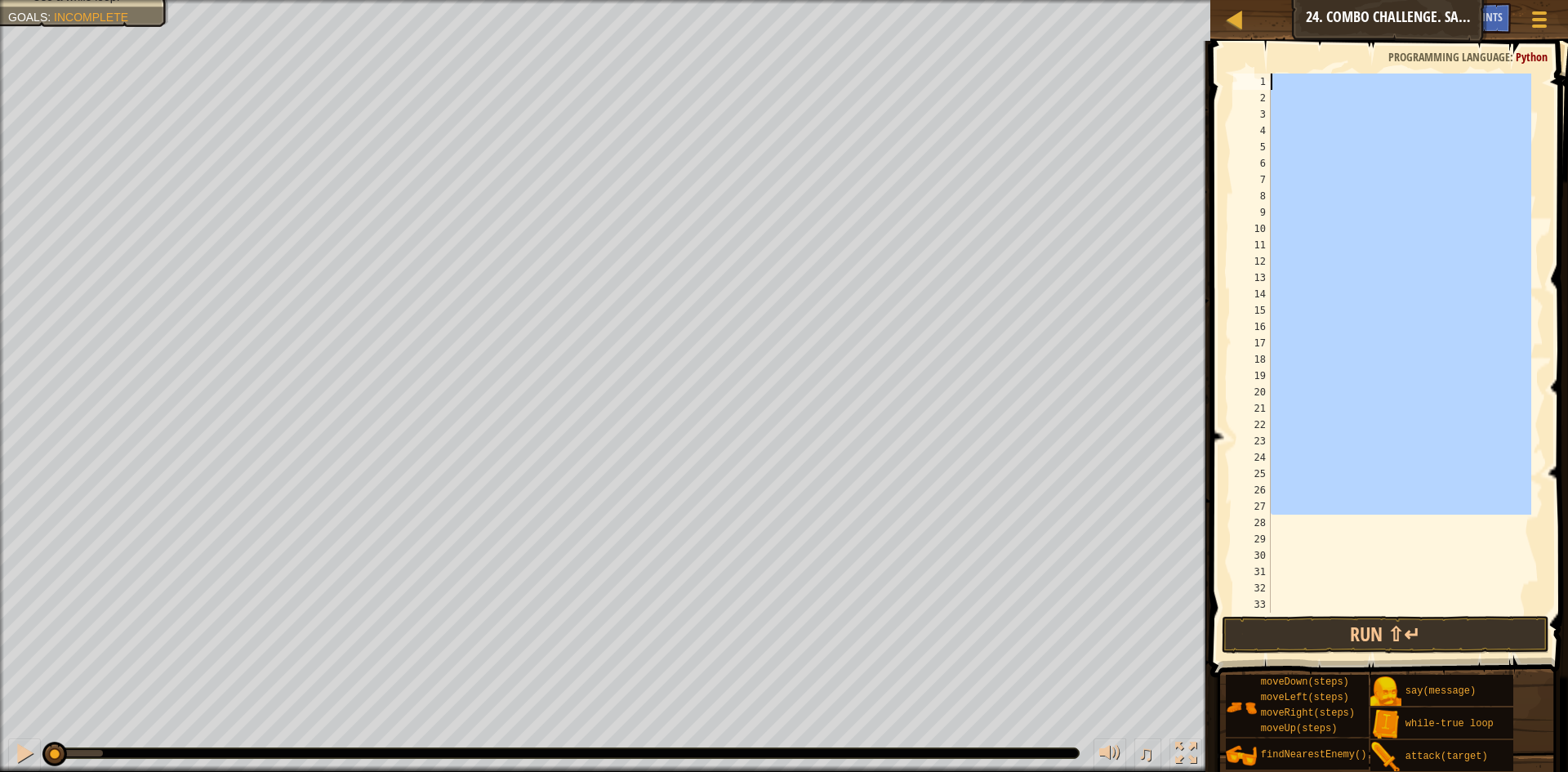
drag, startPoint x: 1362, startPoint y: 527, endPoint x: 0, endPoint y: -71, distance: 1487.5
click at [0, 0] on html "Map Introduction to Computer Science 24. Combo Challenge. Safe Place Game Menu …" at bounding box center [784, 0] width 1568 height 0
click at [1461, 196] on div at bounding box center [1399, 343] width 264 height 539
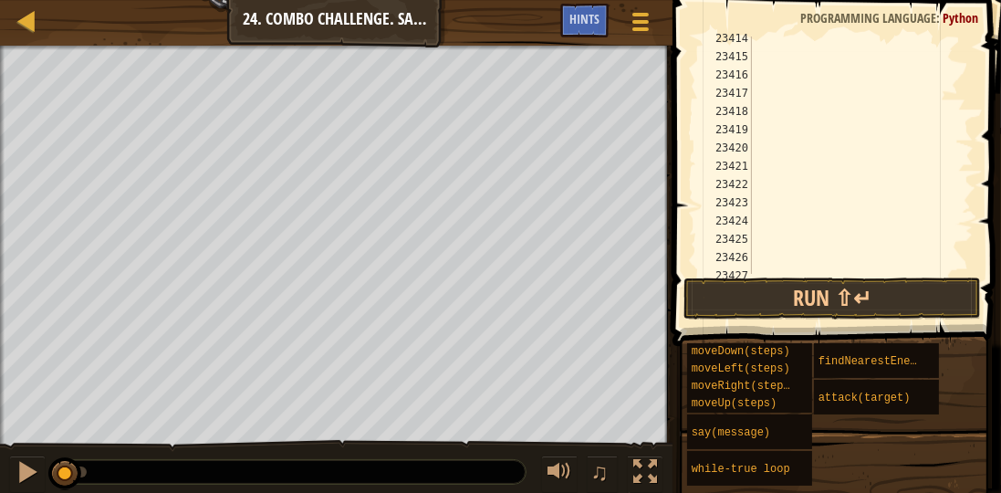
scroll to position [29678, 0]
